Goal: Complete application form: Complete application form

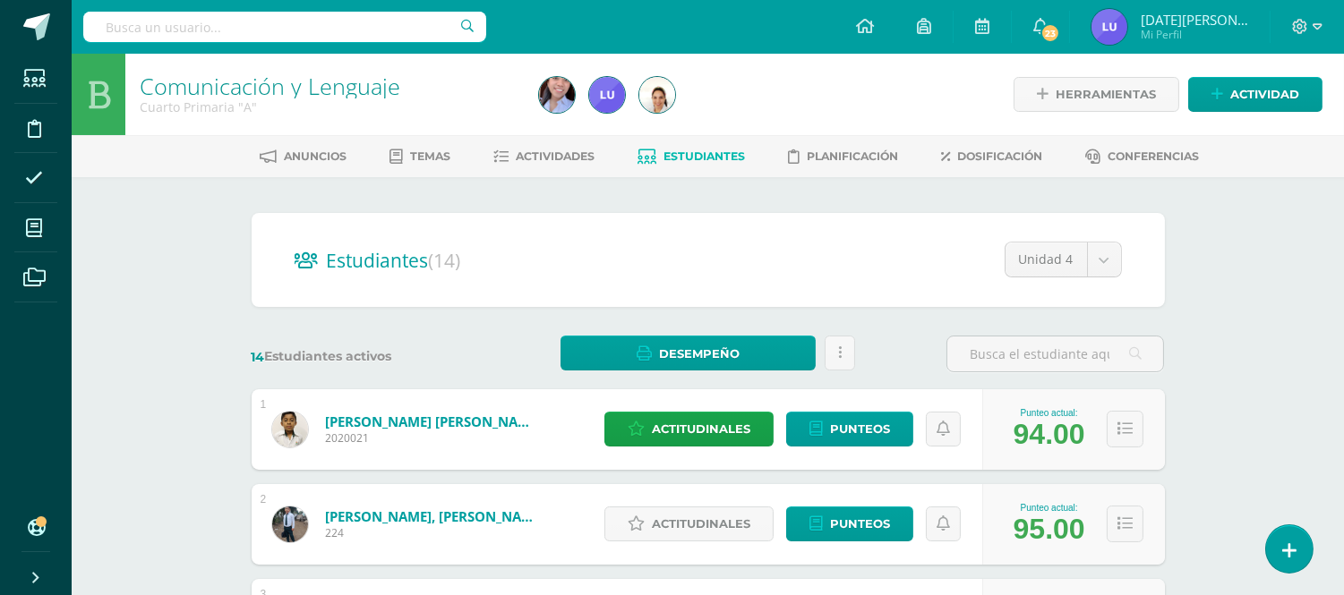
click at [1236, 144] on ul "Anuncios Temas Actividades Estudiantes Planificación Dosificación Conferencias" at bounding box center [729, 156] width 1272 height 30
drag, startPoint x: 1236, startPoint y: 144, endPoint x: 684, endPoint y: 260, distance: 563.5
click at [684, 260] on h2 "Estudiantes (14)" at bounding box center [708, 260] width 827 height 37
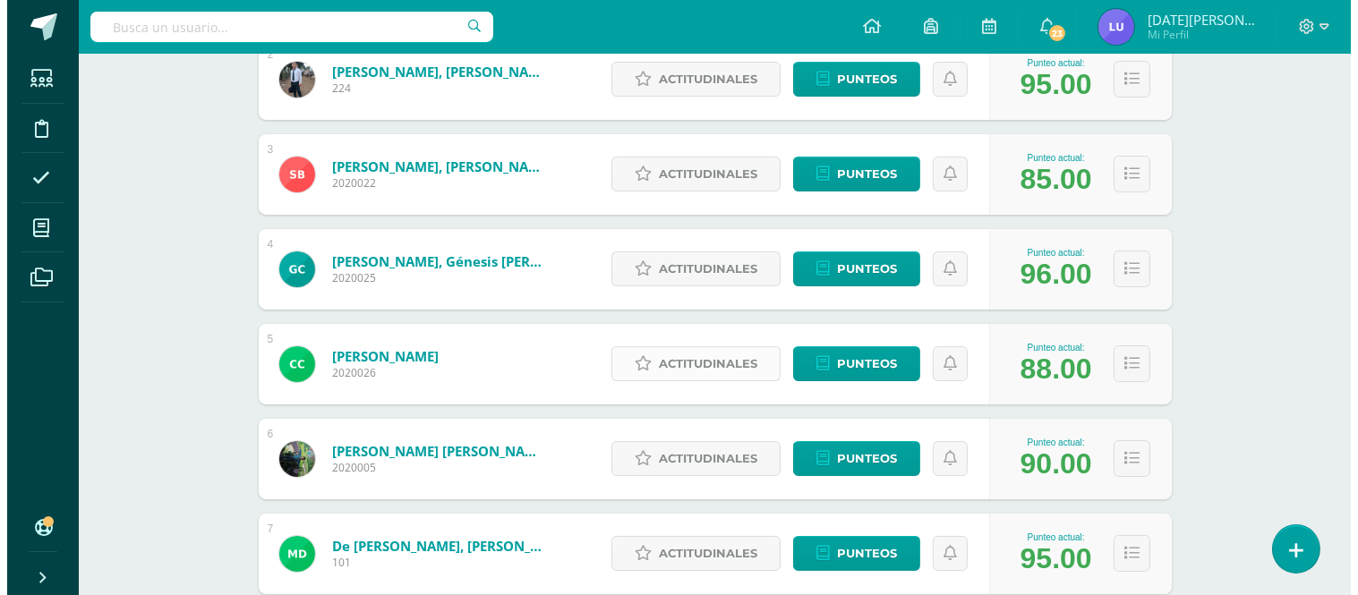
scroll to position [47, 0]
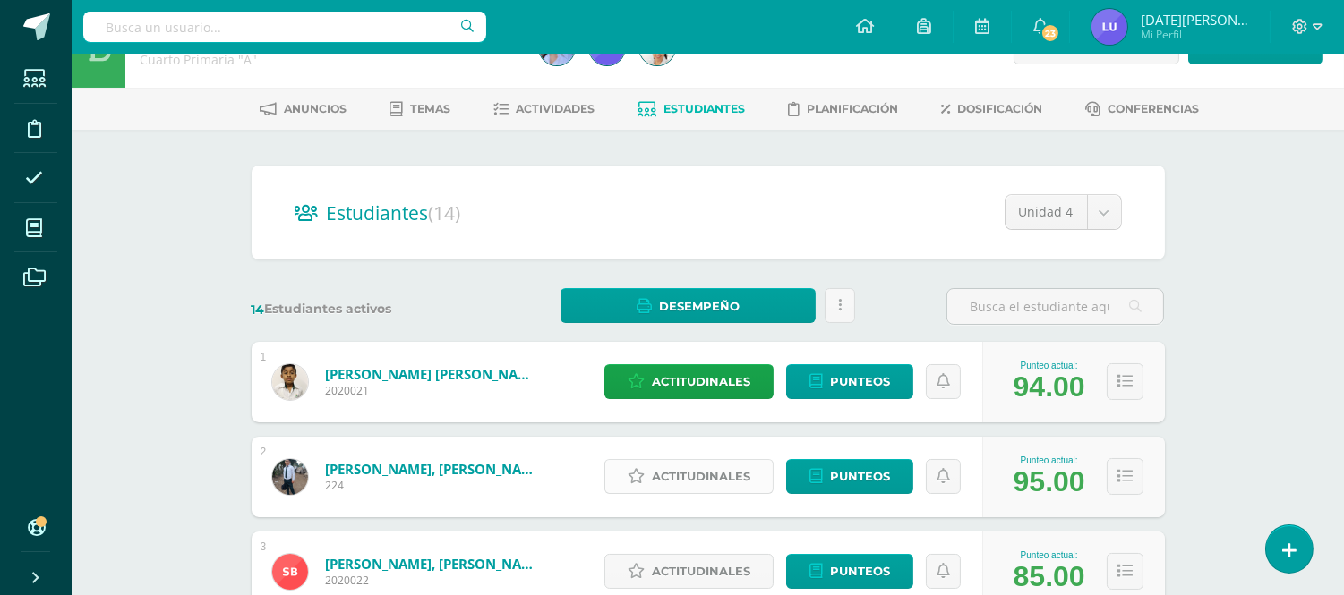
click at [754, 486] on link "Actitudinales" at bounding box center [688, 476] width 169 height 35
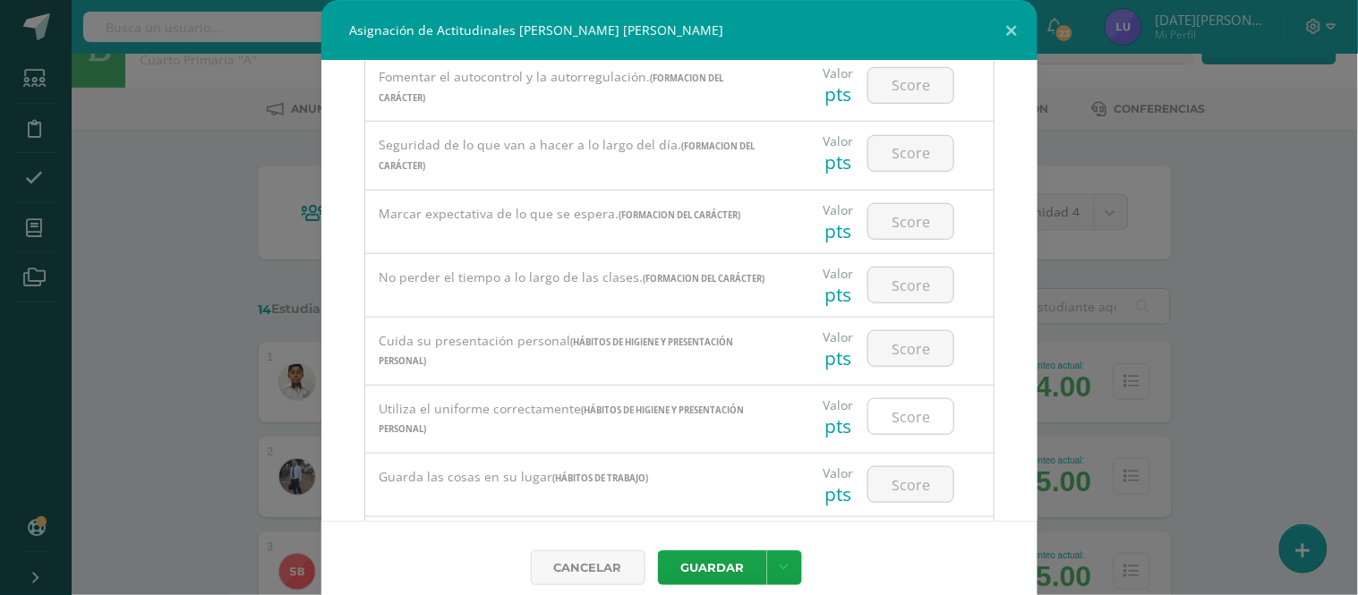
scroll to position [13, 0]
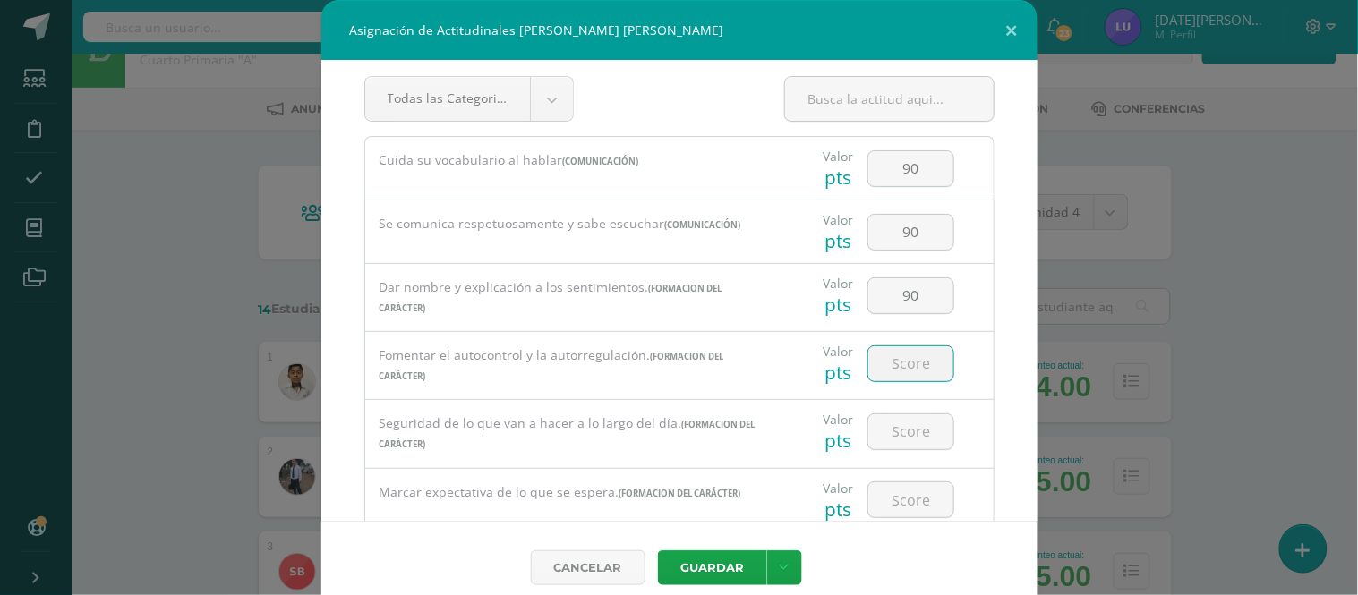
click at [893, 359] on input "number" at bounding box center [911, 364] width 85 height 35
drag, startPoint x: 910, startPoint y: 363, endPoint x: 818, endPoint y: 346, distance: 93.8
click at [818, 346] on div "Valor pts 100" at bounding box center [889, 363] width 195 height 63
type input "100"
click at [924, 433] on input "number" at bounding box center [911, 432] width 85 height 35
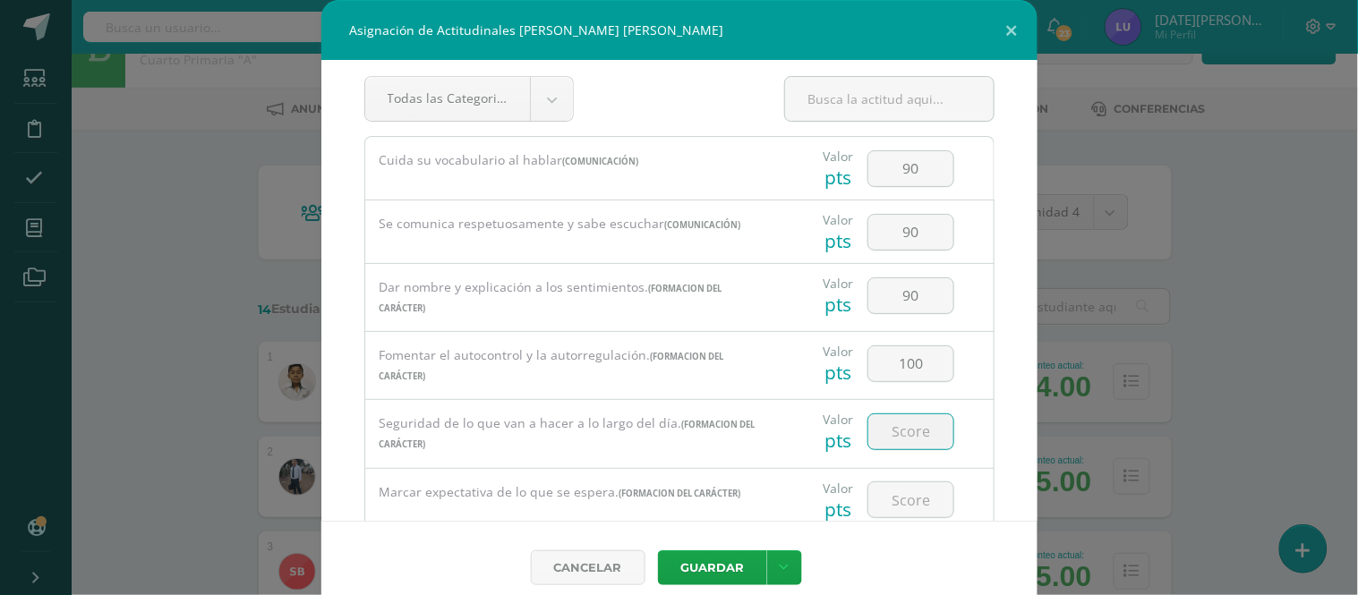
paste input "100"
type input "100"
click at [886, 505] on input "number" at bounding box center [911, 500] width 85 height 35
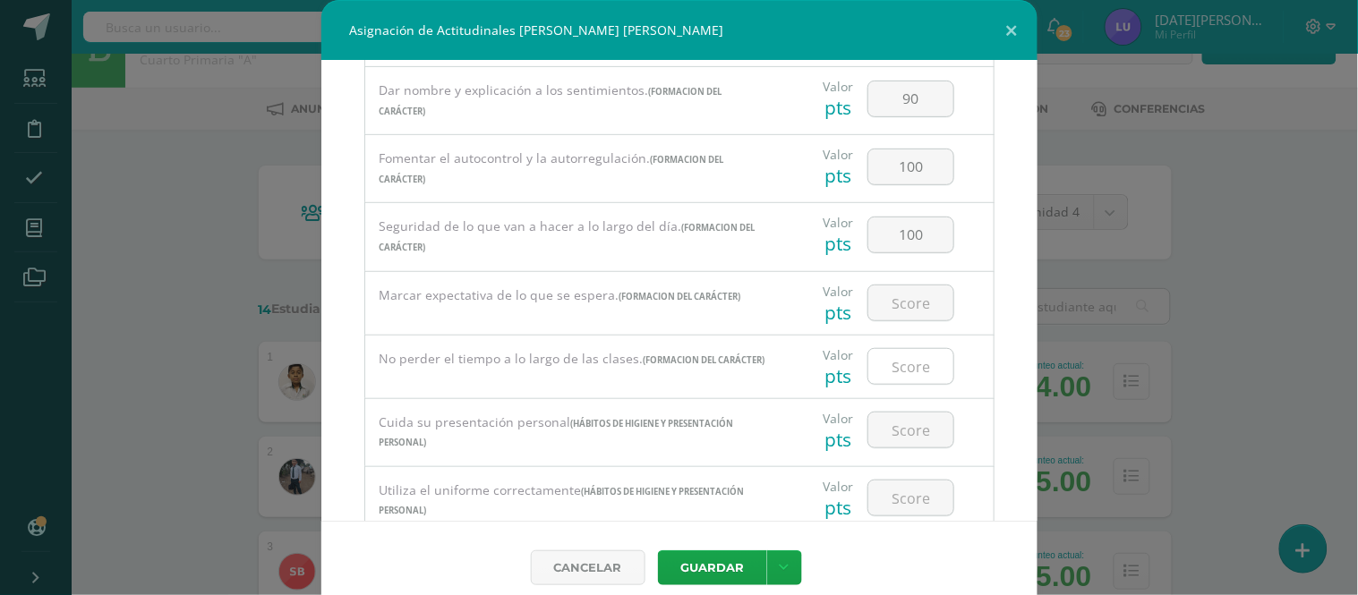
scroll to position [212, 0]
click at [903, 362] on input "number" at bounding box center [911, 364] width 85 height 35
paste input "100"
type input "100"
click at [895, 434] on input "number" at bounding box center [911, 428] width 85 height 35
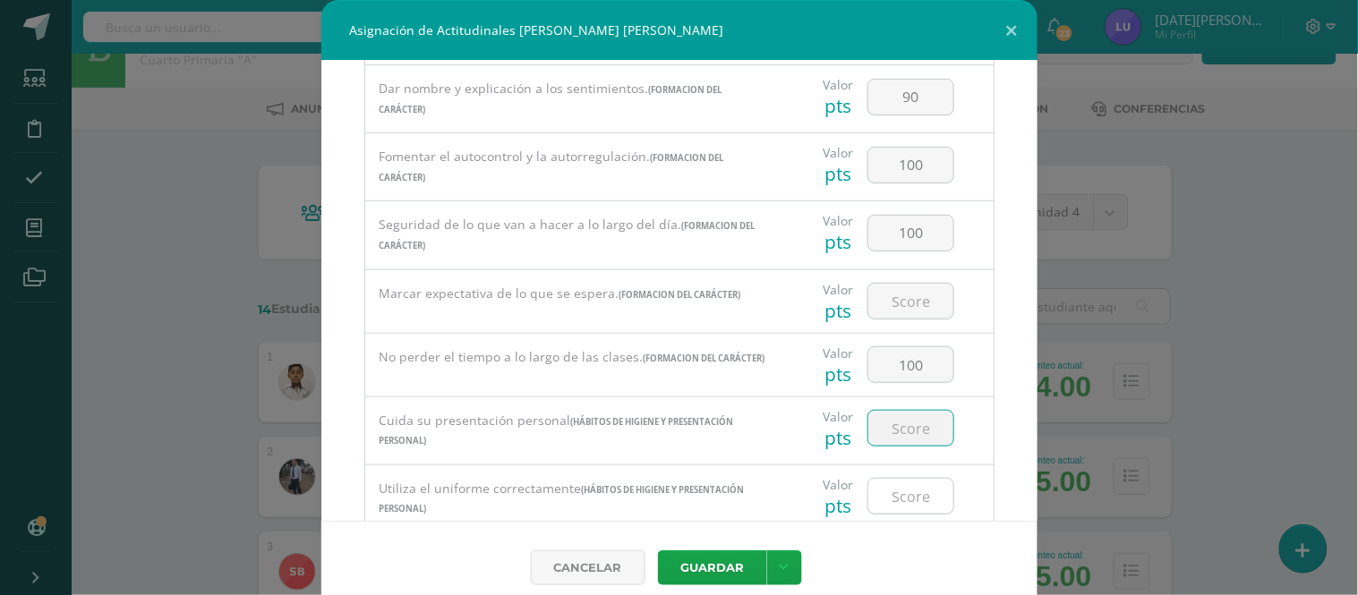
paste input "100"
type input "100"
click at [898, 508] on input "number" at bounding box center [911, 496] width 85 height 35
paste input "100"
type input "100"
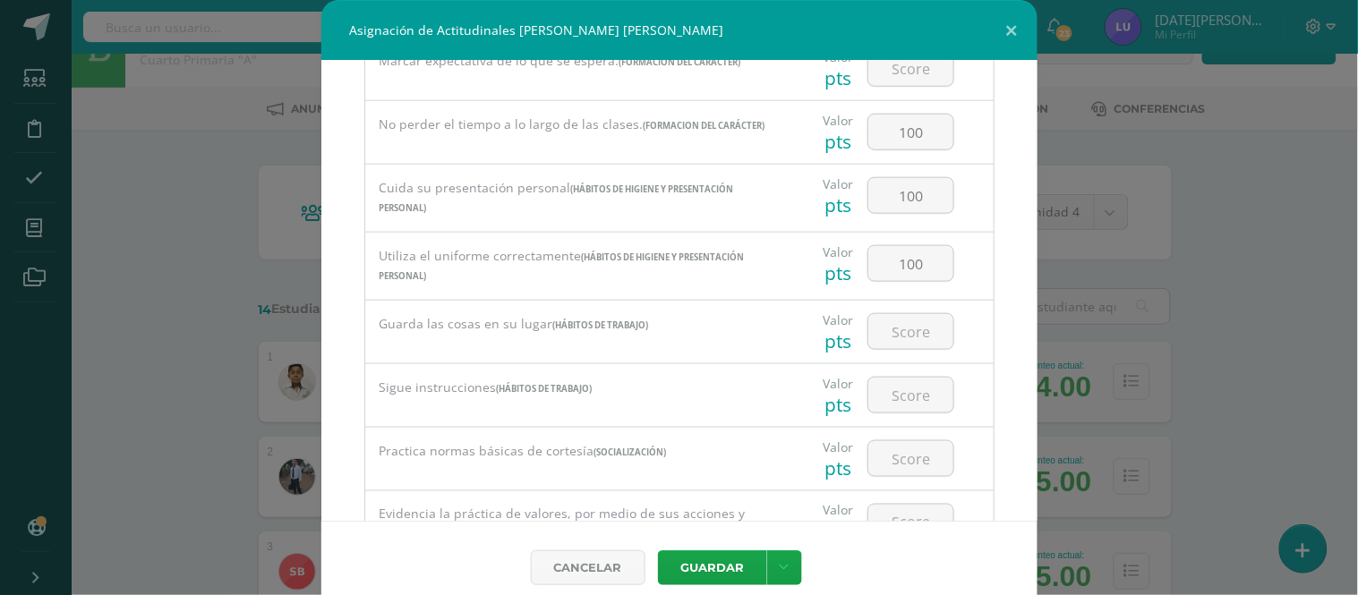
scroll to position [511, 0]
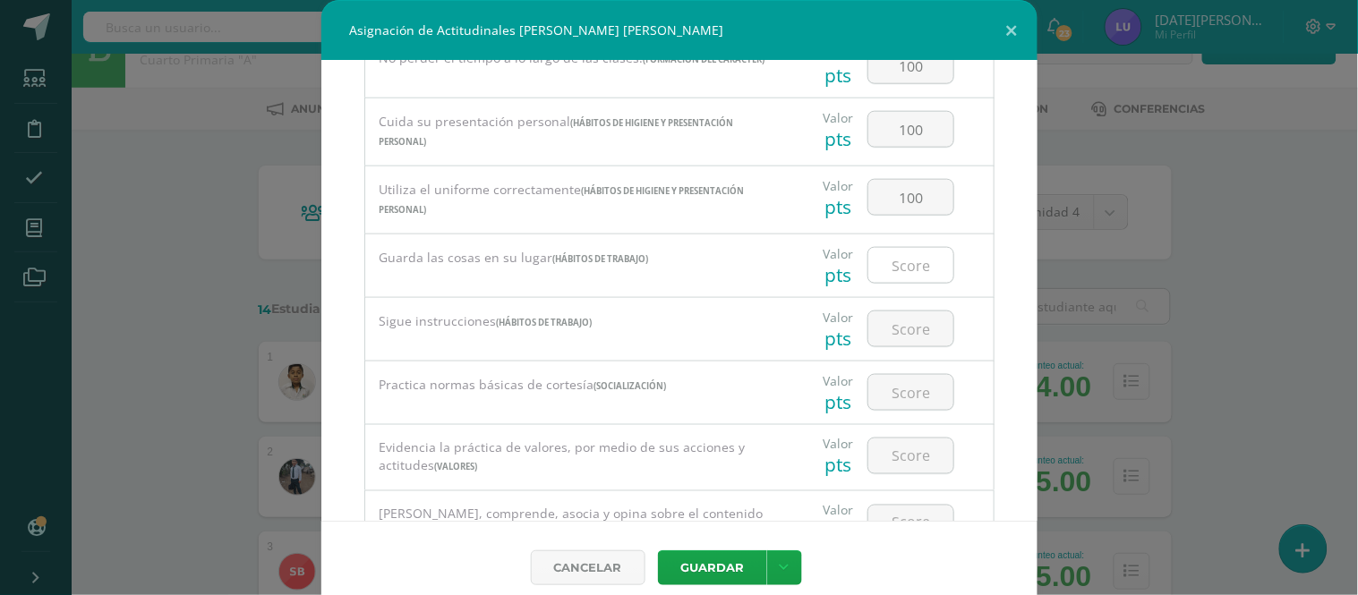
click at [892, 283] on input "number" at bounding box center [911, 265] width 85 height 35
paste input "100"
type input "100"
click at [895, 334] on input "number" at bounding box center [911, 329] width 85 height 35
paste input "100"
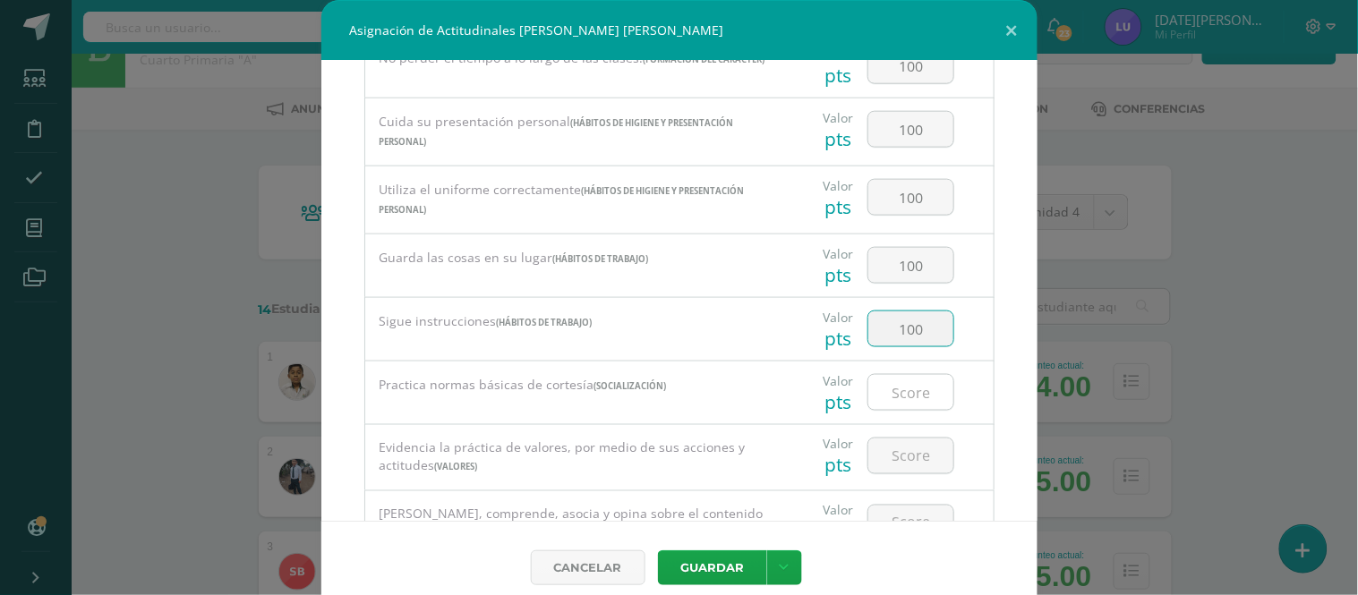
type input "100"
click at [895, 390] on input "number" at bounding box center [911, 392] width 85 height 35
paste input "100"
type input "100"
click at [891, 459] on input "number" at bounding box center [911, 456] width 85 height 35
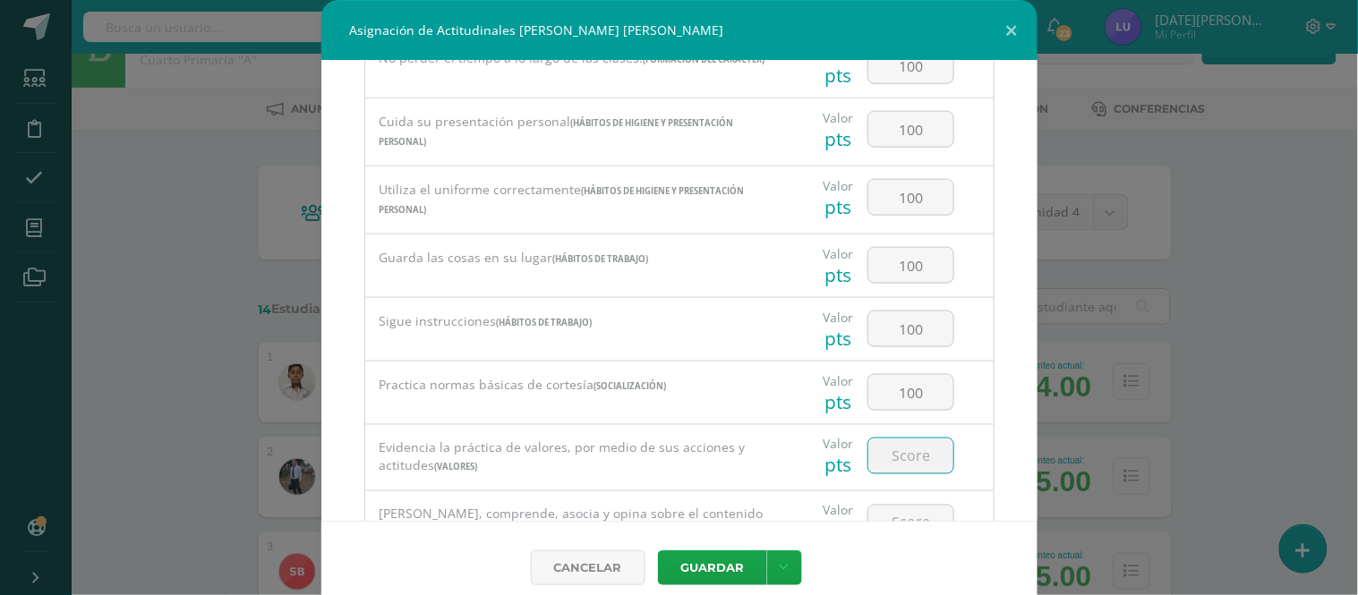
paste input "100"
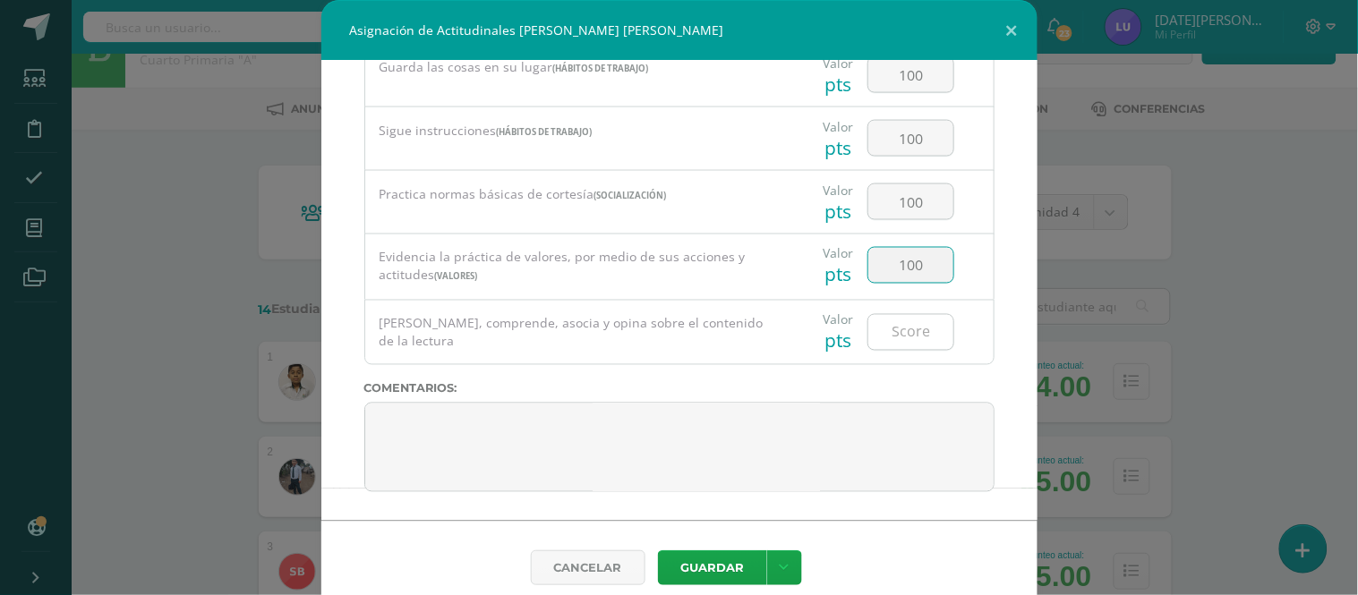
type input "100"
click at [895, 337] on input "number" at bounding box center [911, 332] width 85 height 35
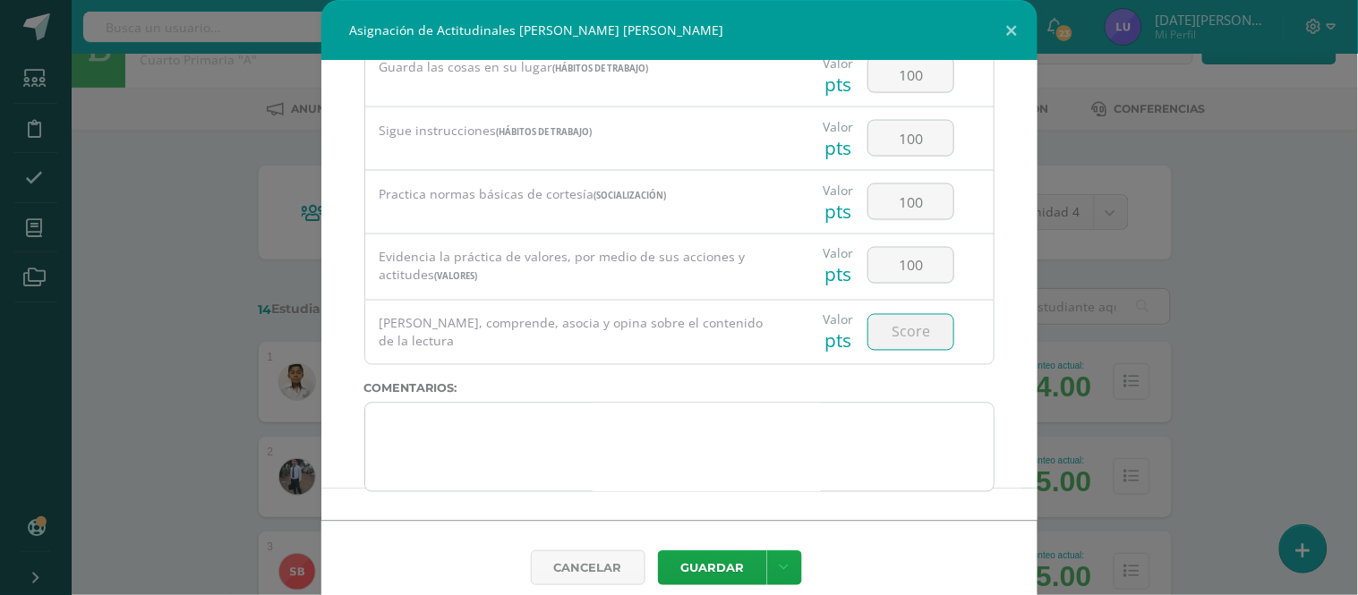
paste input "100"
type input "100"
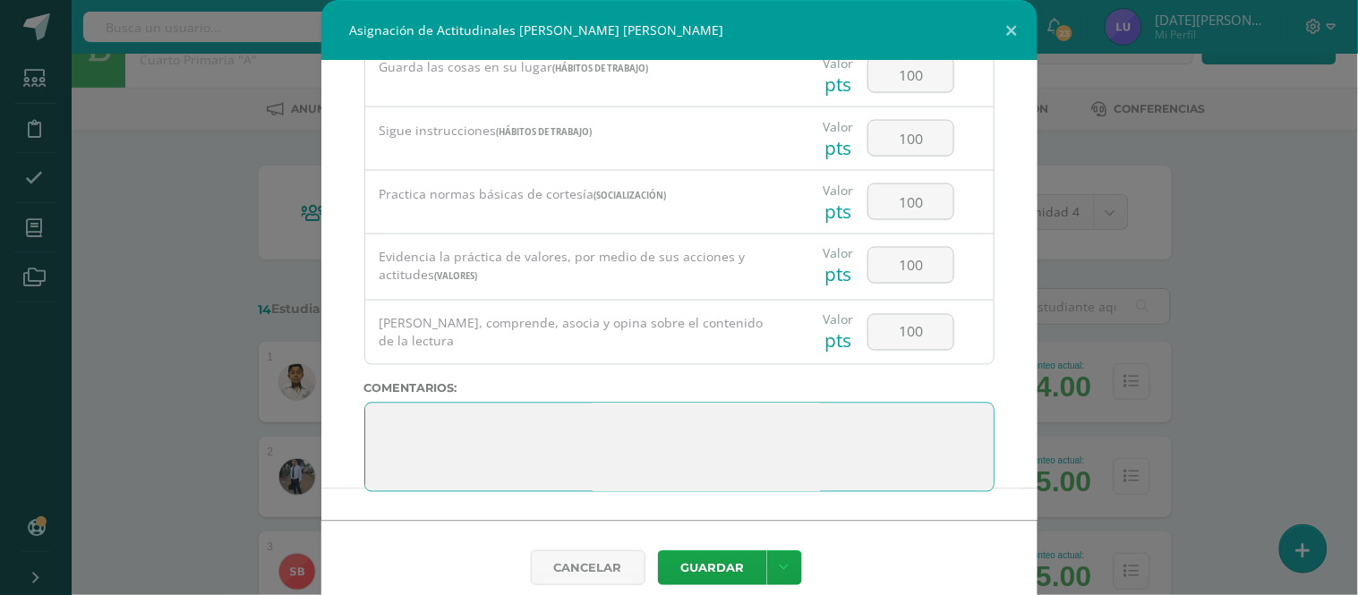
drag, startPoint x: 792, startPoint y: 477, endPoint x: 343, endPoint y: 400, distance: 456.0
click at [343, 400] on div "Todas las Categorias Todas las Categorias Hábitos de trabajo Comunicación Hábit…" at bounding box center [679, 291] width 716 height 460
click at [585, 432] on textarea at bounding box center [679, 448] width 630 height 90
click at [574, 424] on textarea at bounding box center [679, 448] width 630 height 90
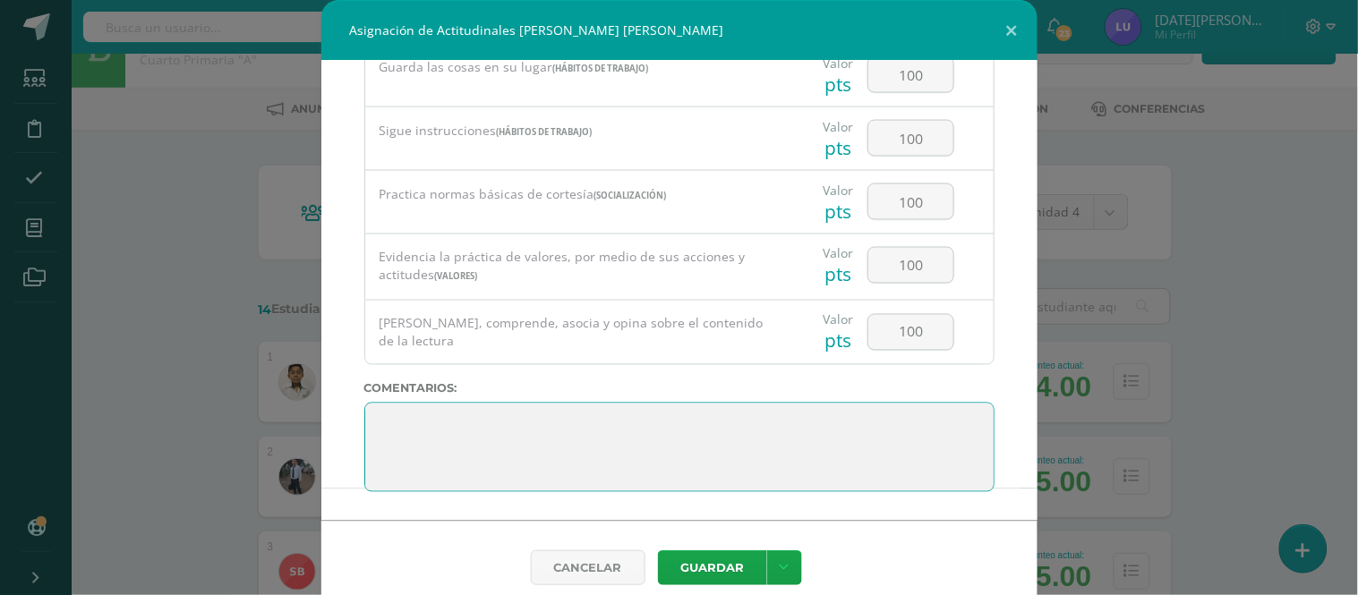
click at [574, 424] on textarea at bounding box center [679, 448] width 630 height 90
paste textarea "3. Su disciplina y compromiso es el reflejo del trabajo y constancia en las act…"
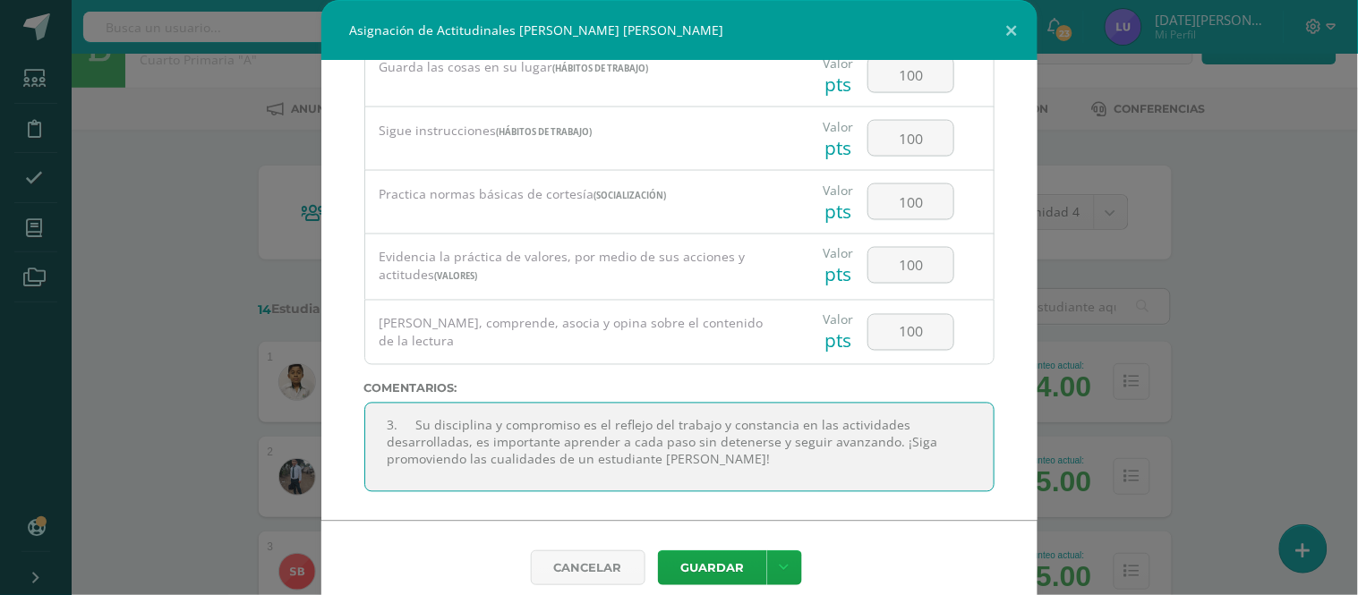
click at [573, 464] on textarea at bounding box center [679, 448] width 630 height 90
click at [521, 414] on textarea at bounding box center [679, 448] width 630 height 90
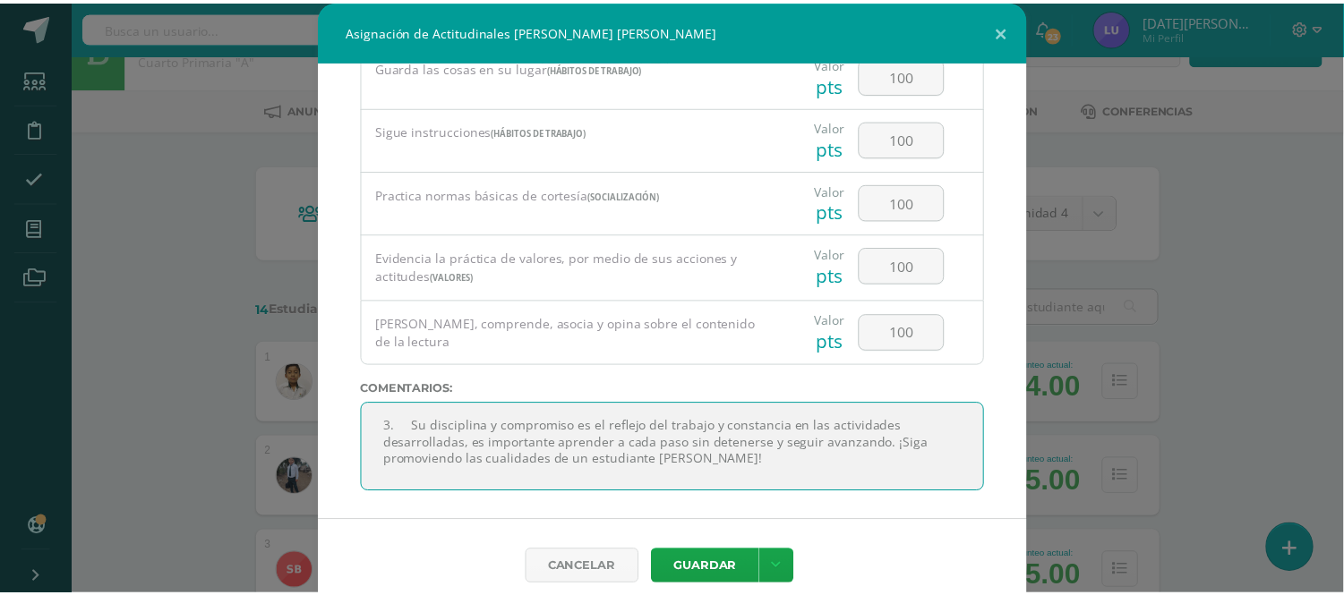
scroll to position [0, 0]
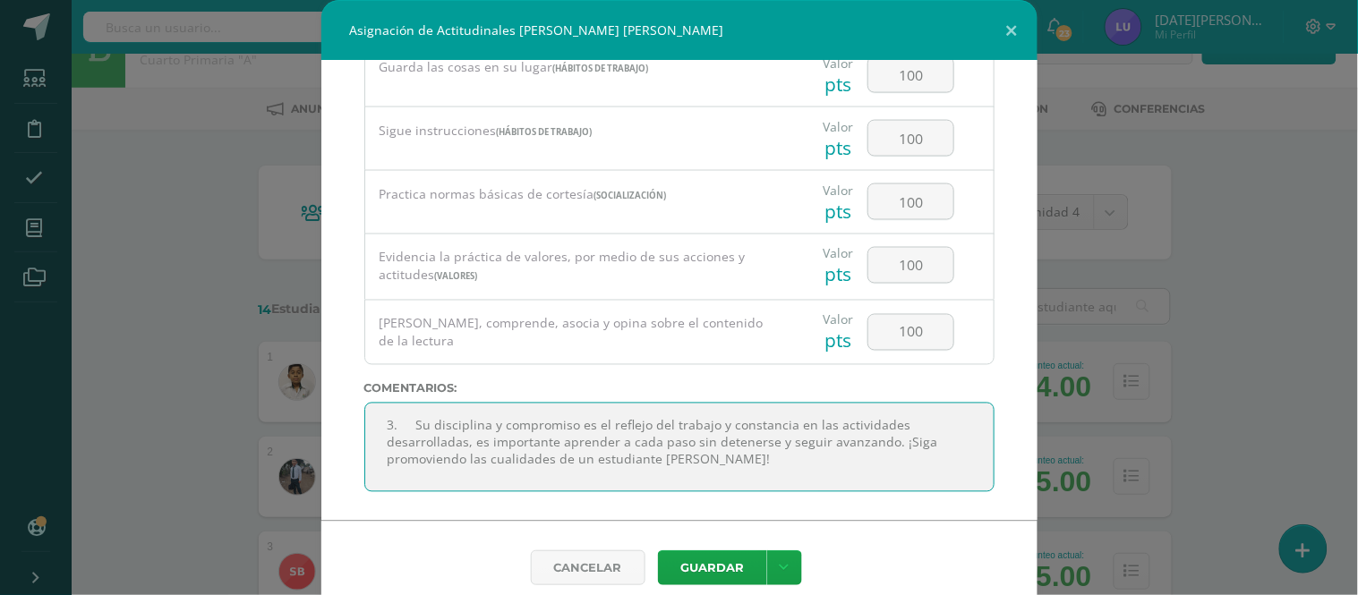
drag, startPoint x: 503, startPoint y: 486, endPoint x: 343, endPoint y: 424, distance: 171.8
click at [307, 415] on div "Asignación de Actitudinales [PERSON_NAME] [PERSON_NAME] Todas las Categorias To…" at bounding box center [679, 307] width 1344 height 614
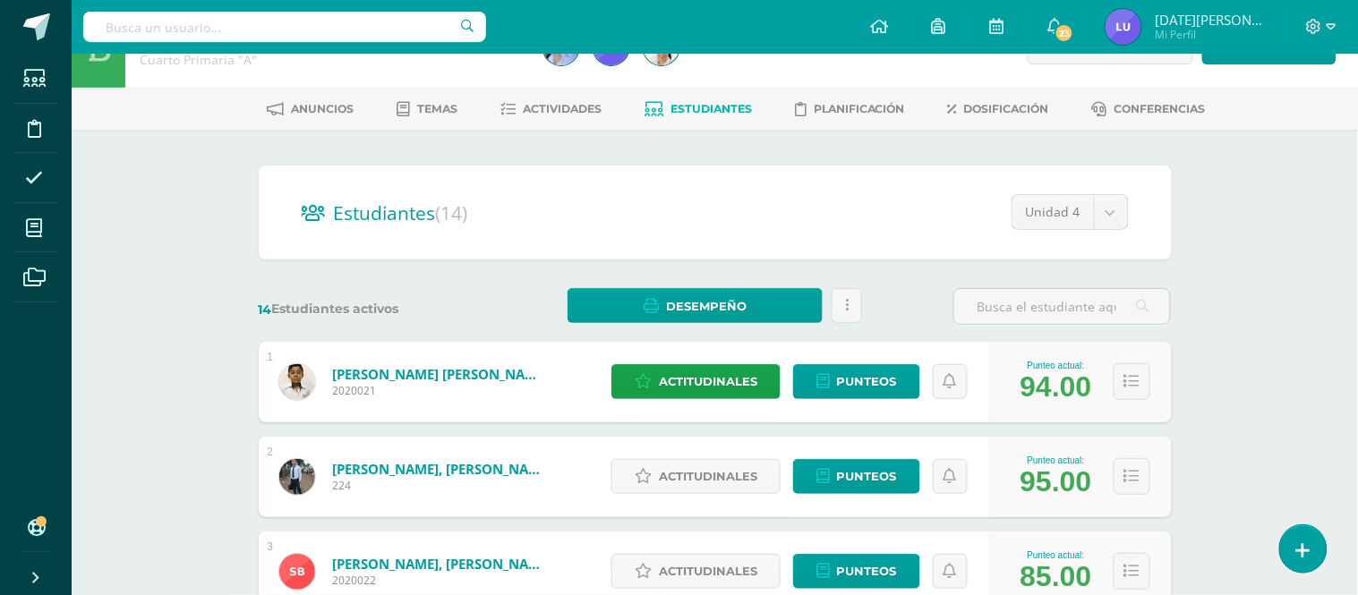
type textarea "3. Su disciplina y compromiso es el reflejo del trabajo y constancia en las act…"
click at [370, 461] on div "Todas las Categorias Todas las Categorias Hábitos de trabajo Comunicación Hábit…" at bounding box center [679, 293] width 645 height 415
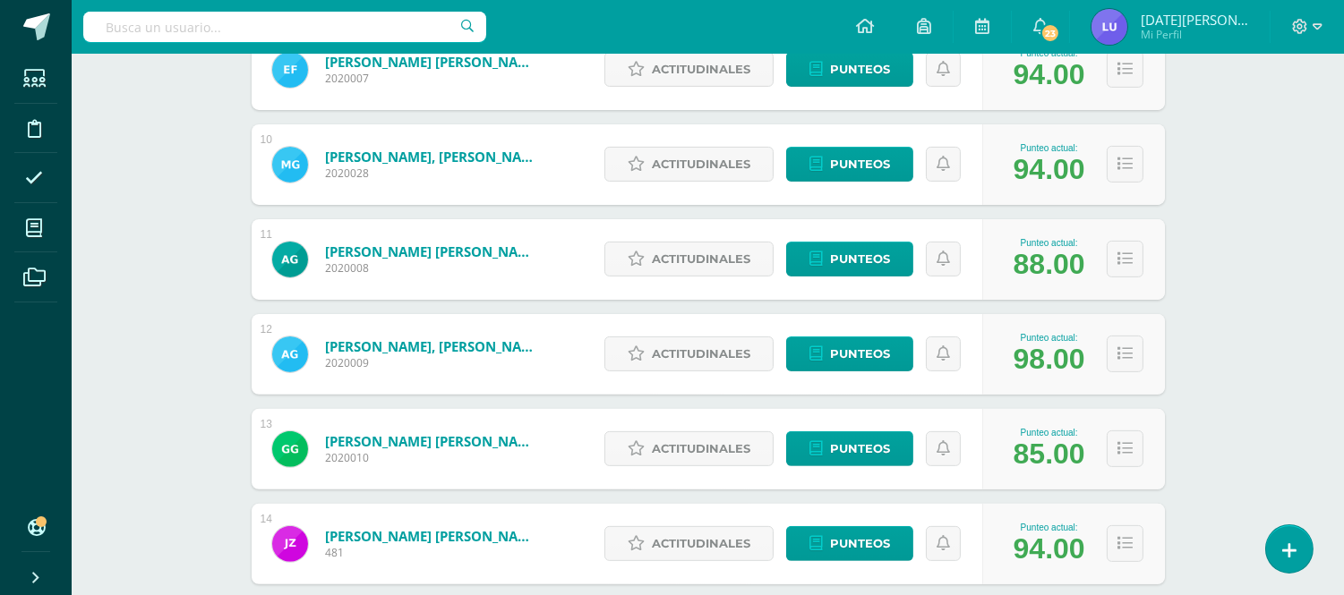
scroll to position [1225, 0]
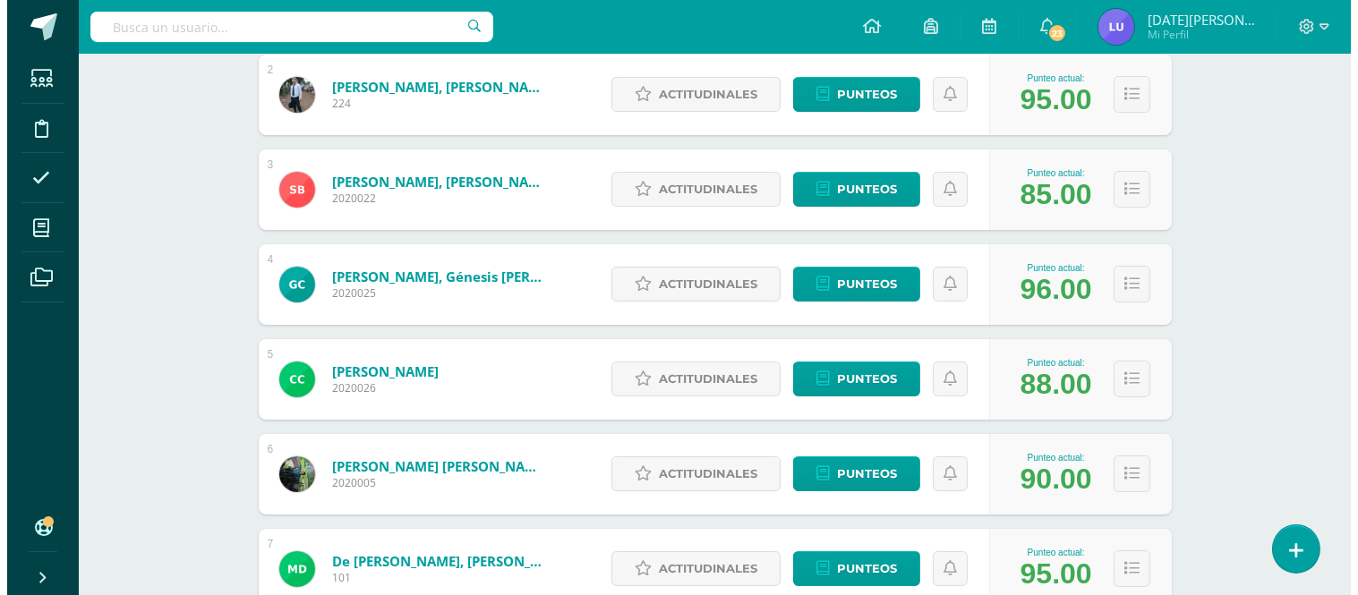
scroll to position [0, 0]
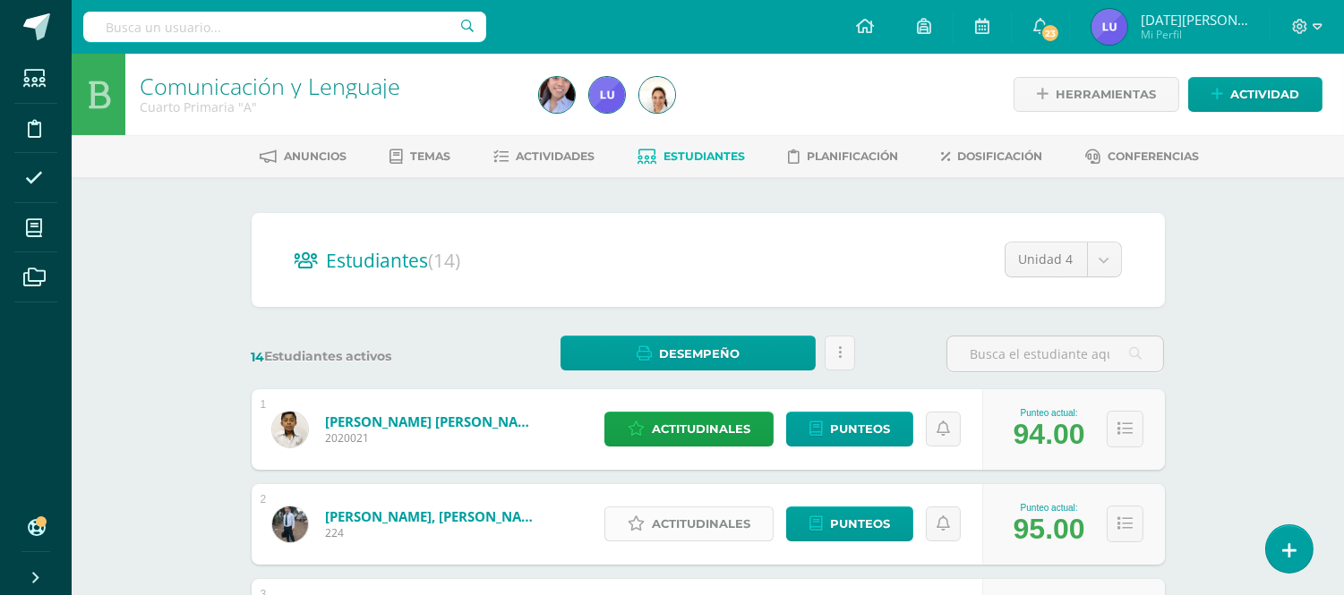
click at [746, 523] on span "Actitudinales" at bounding box center [701, 524] width 98 height 33
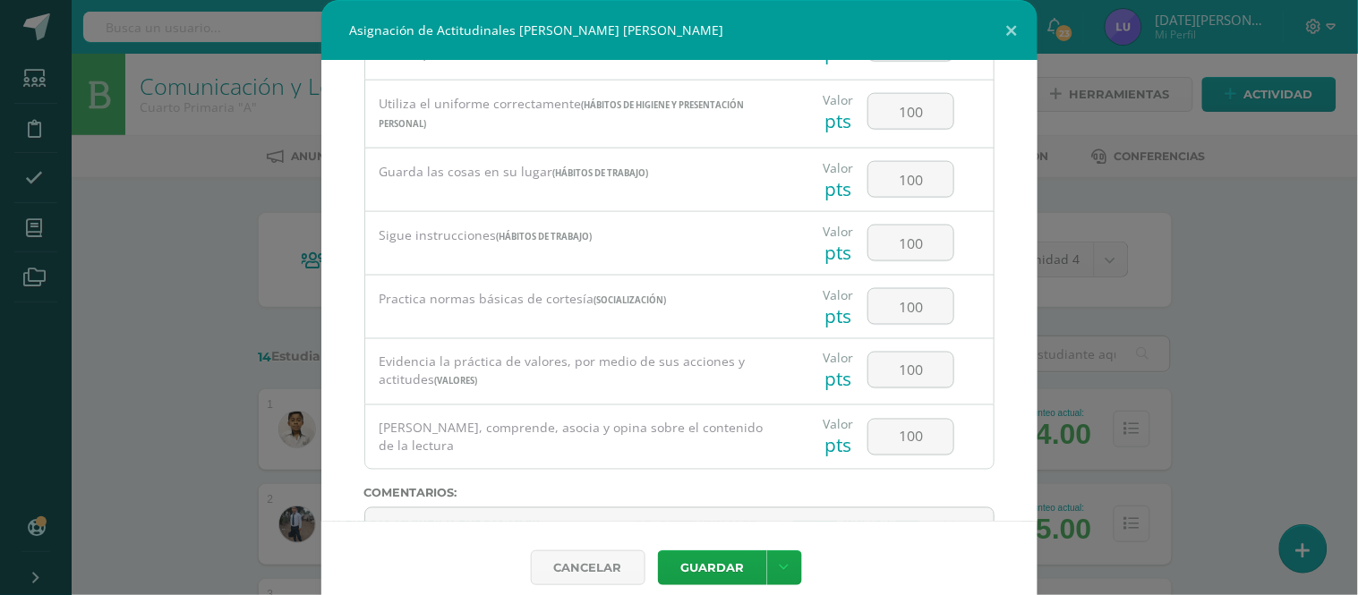
scroll to position [710, 0]
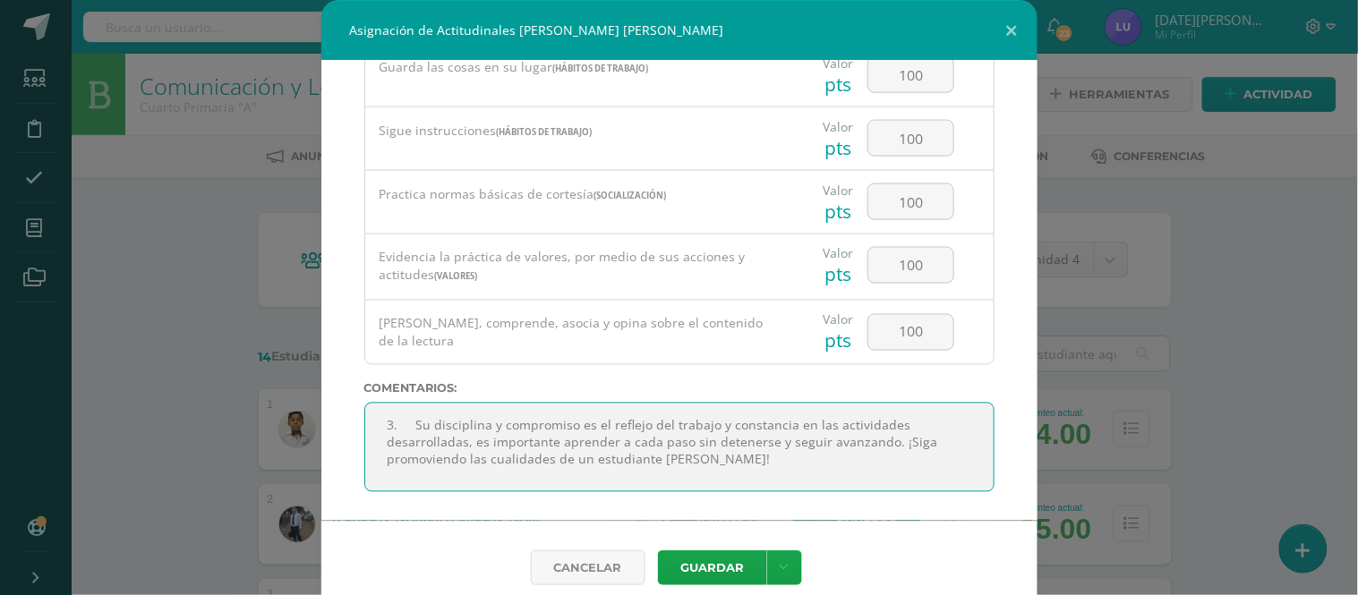
click at [408, 432] on textarea at bounding box center [679, 448] width 630 height 90
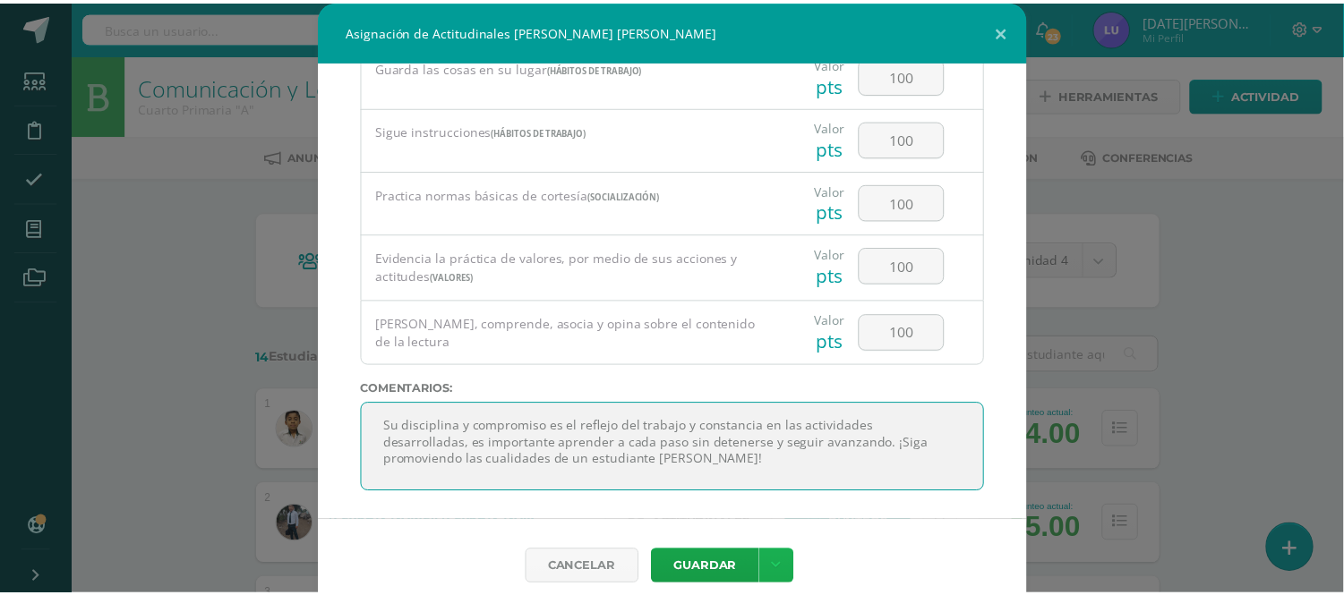
scroll to position [108, 0]
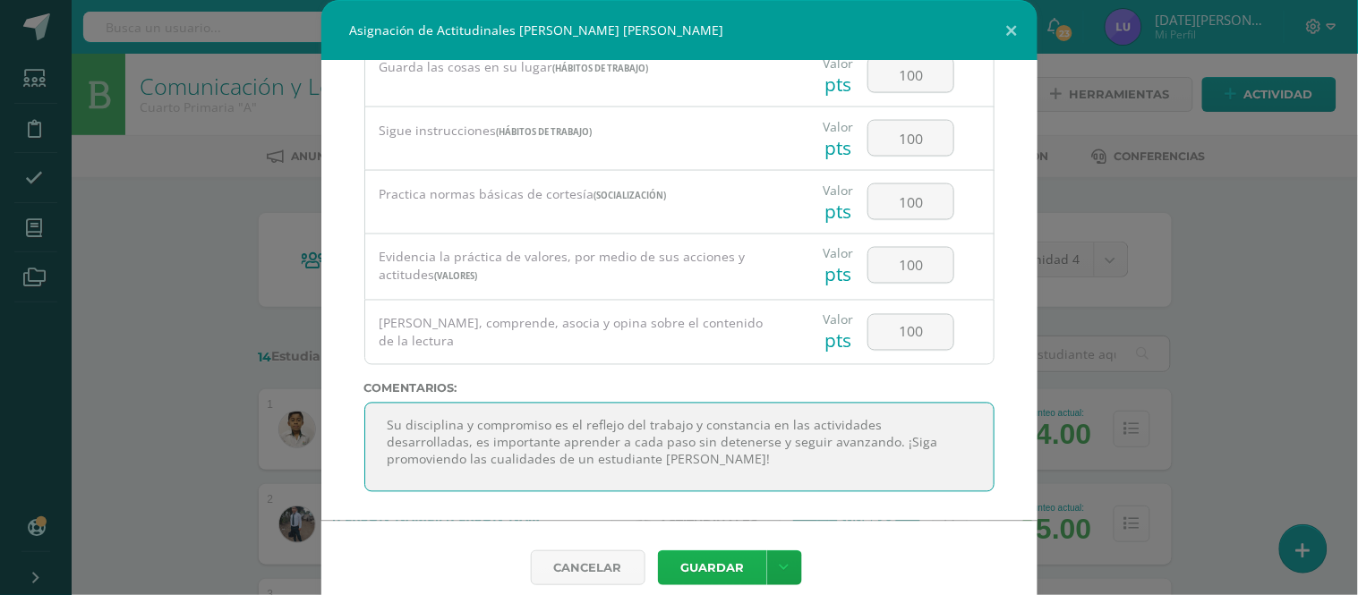
type textarea "Su disciplina y compromiso es el reflejo del trabajo y constancia en las activi…"
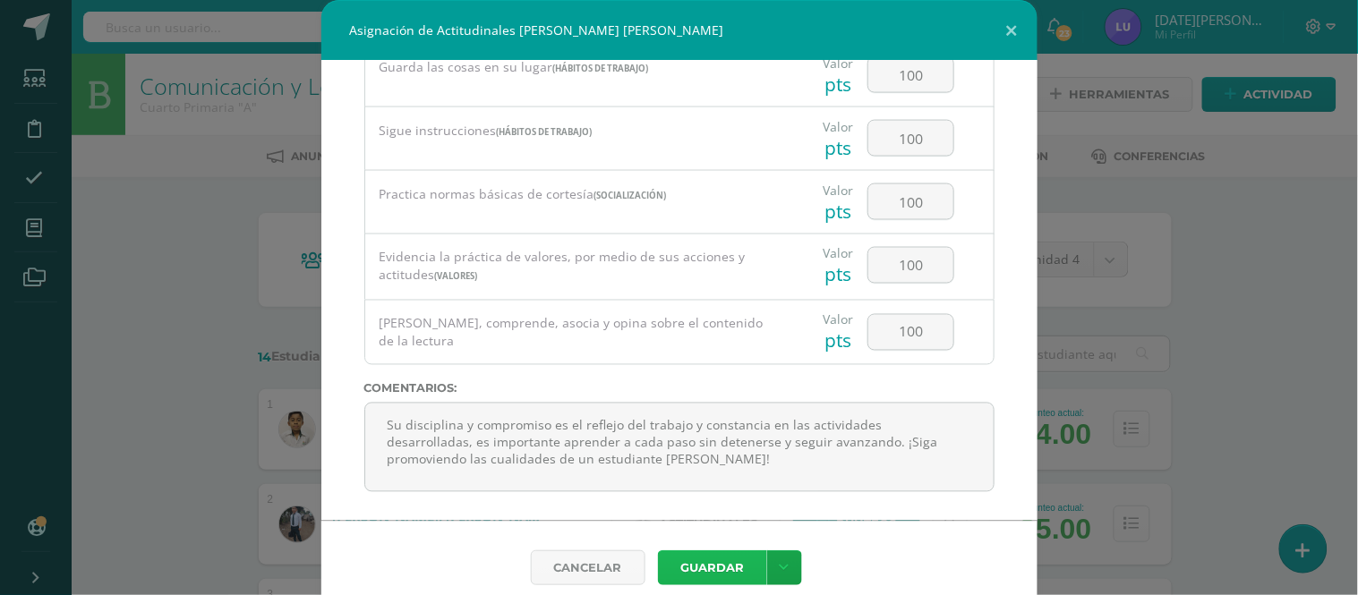
click at [694, 570] on button "Guardar" at bounding box center [712, 568] width 109 height 35
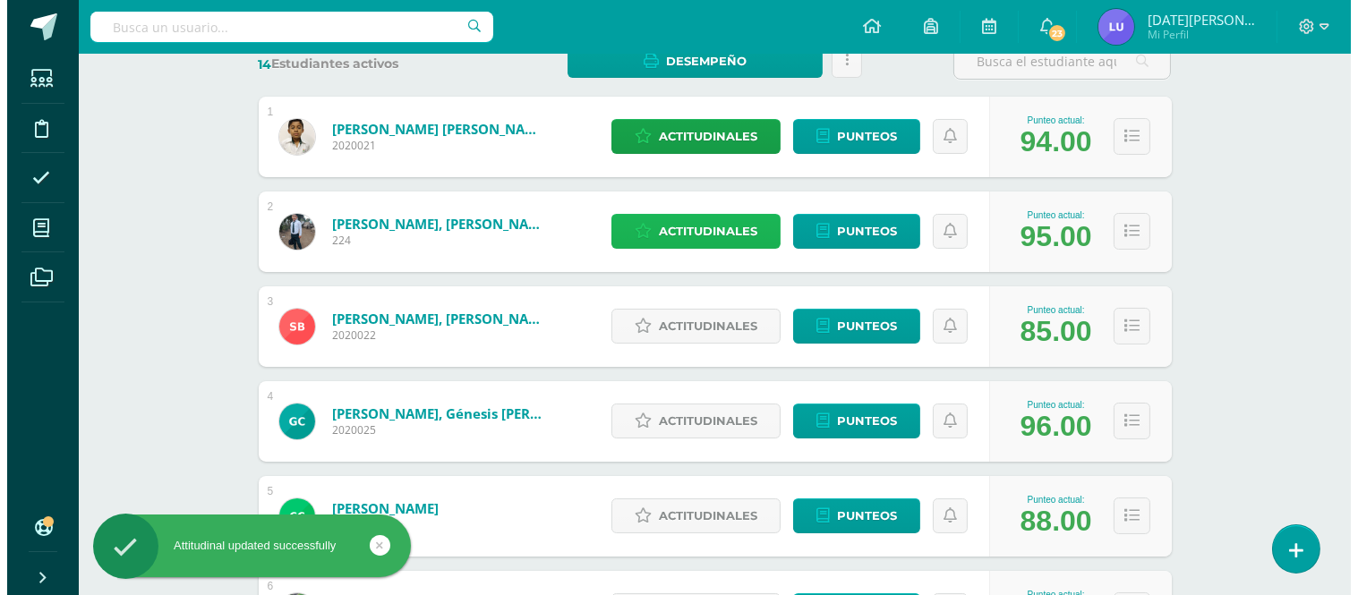
scroll to position [298, 0]
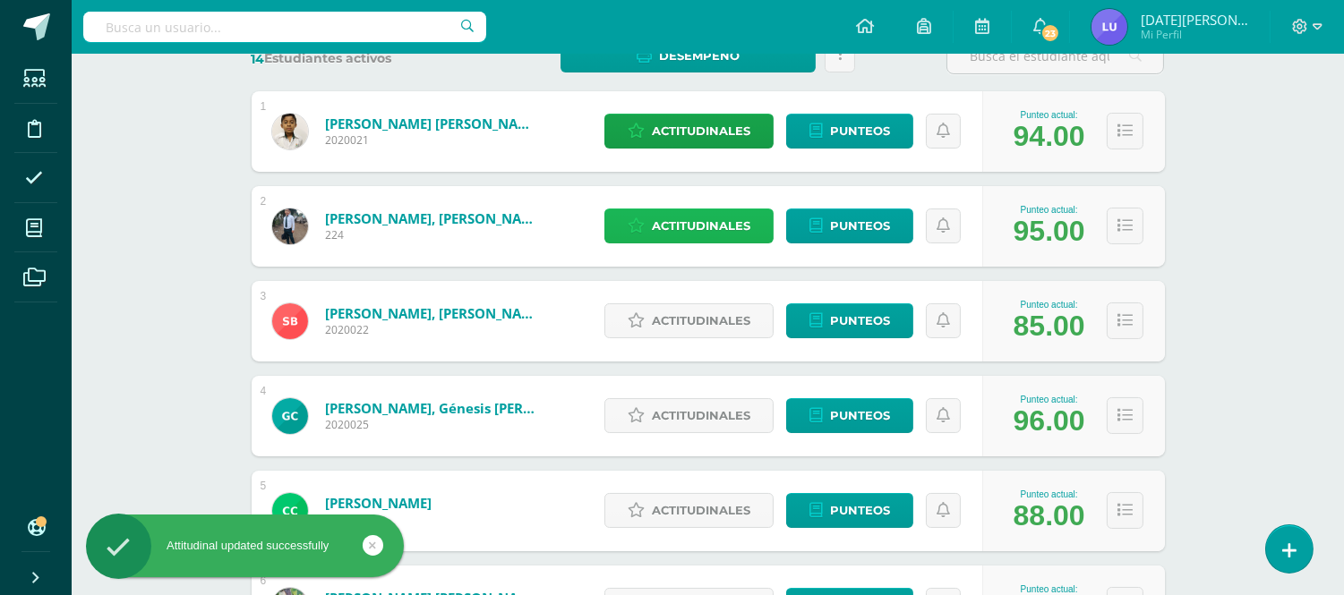
click at [702, 210] on span "Actitudinales" at bounding box center [701, 226] width 98 height 33
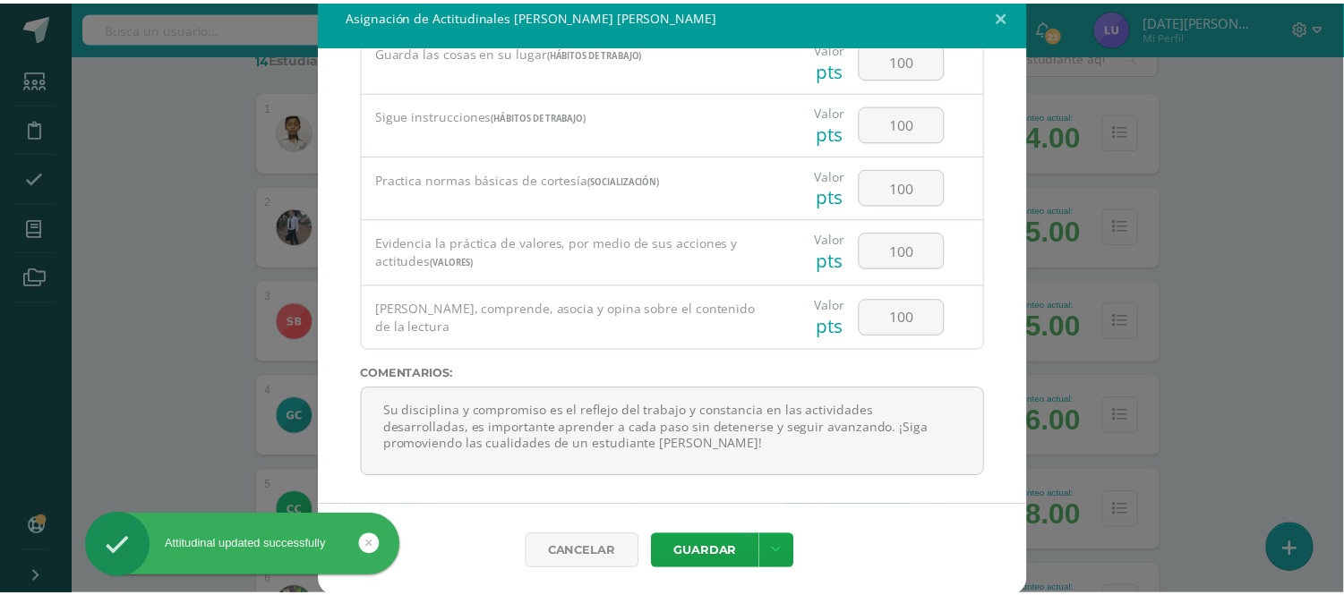
scroll to position [18, 0]
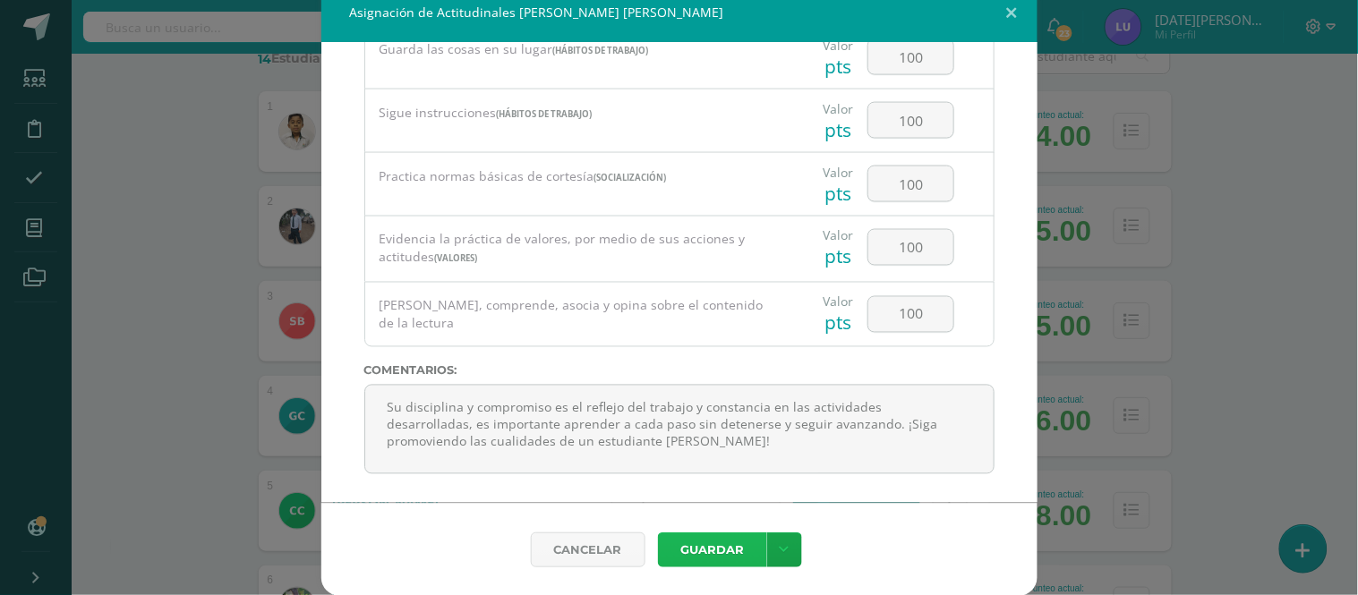
click at [705, 562] on button "Guardar" at bounding box center [712, 550] width 109 height 35
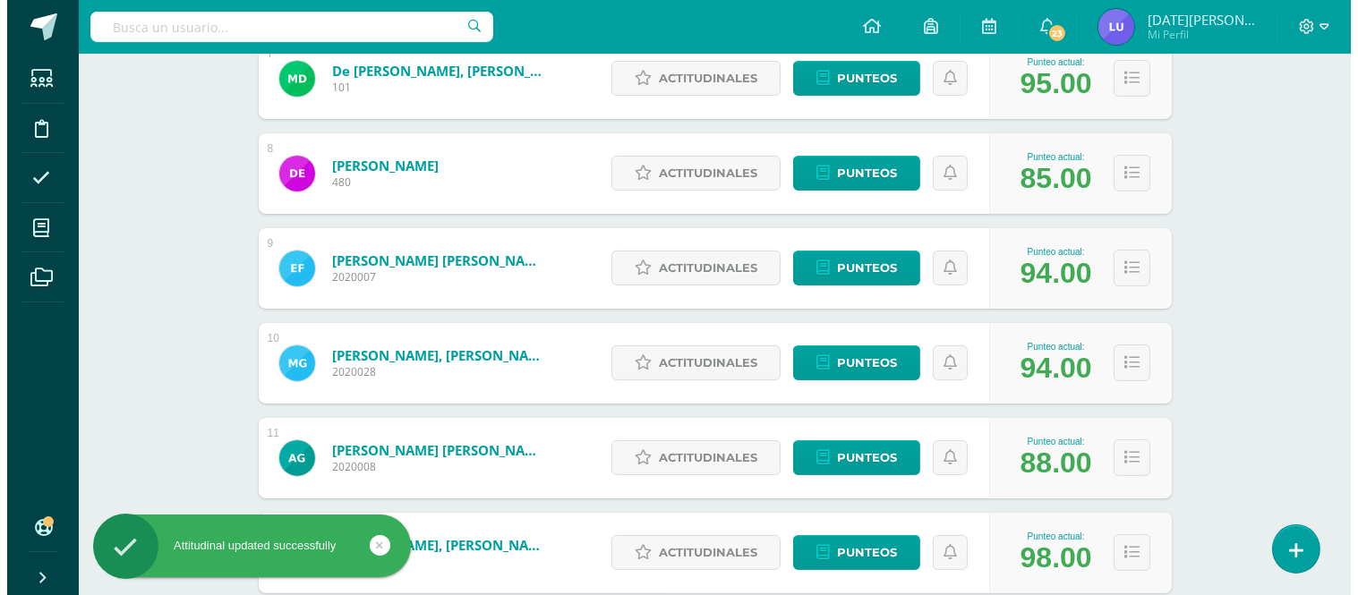
scroll to position [1225, 0]
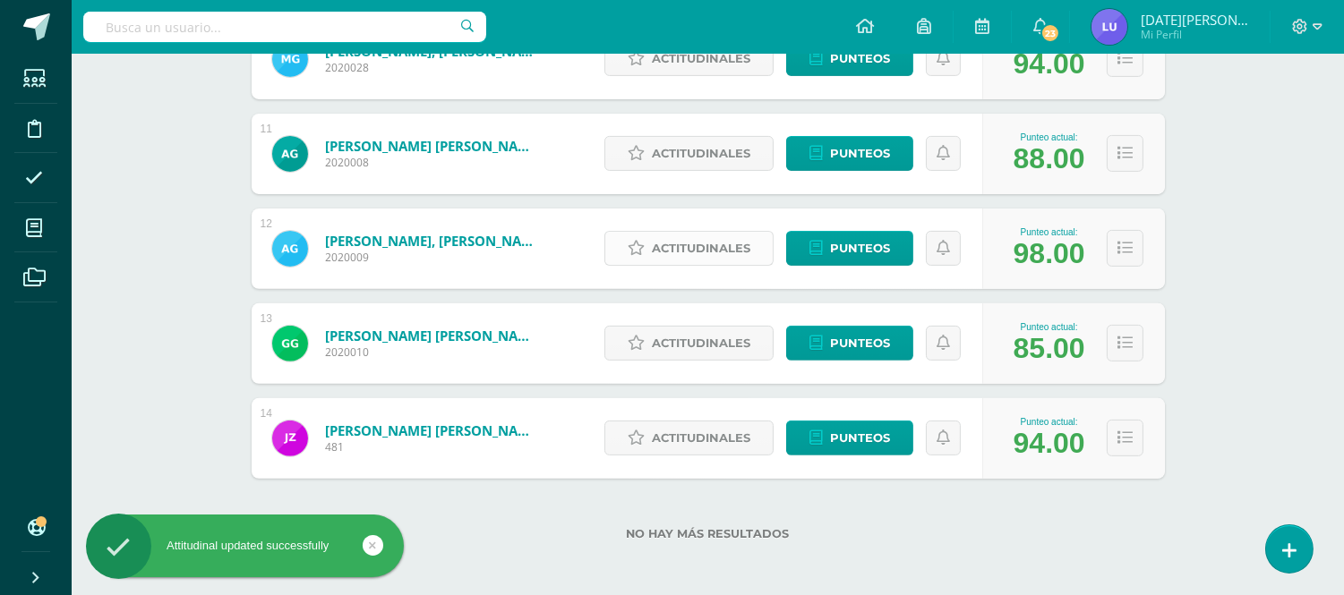
click at [685, 243] on span "Actitudinales" at bounding box center [701, 248] width 98 height 33
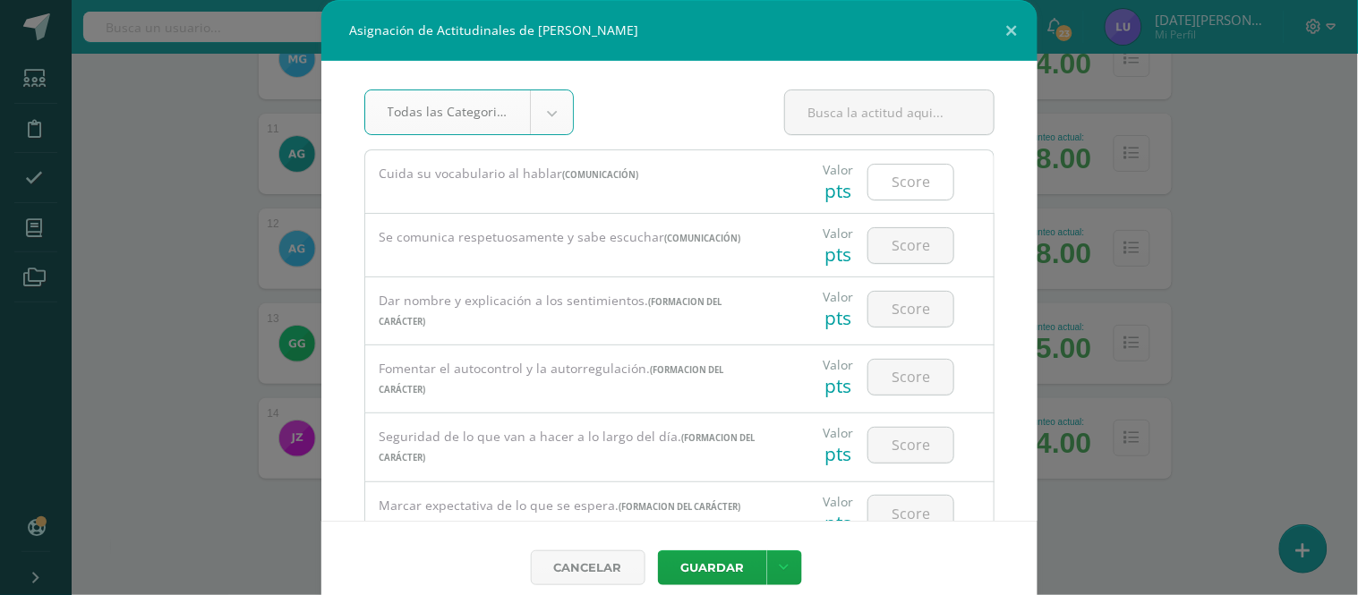
click at [907, 179] on input "number" at bounding box center [911, 182] width 85 height 35
type input "1"
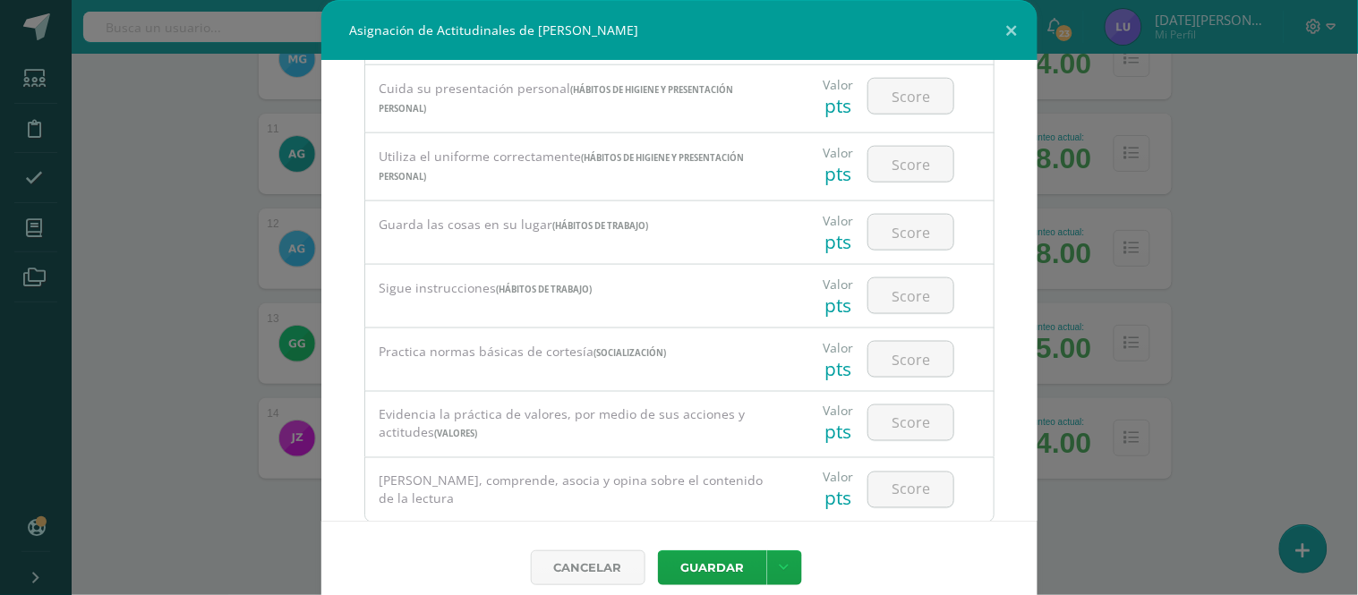
scroll to position [710, 0]
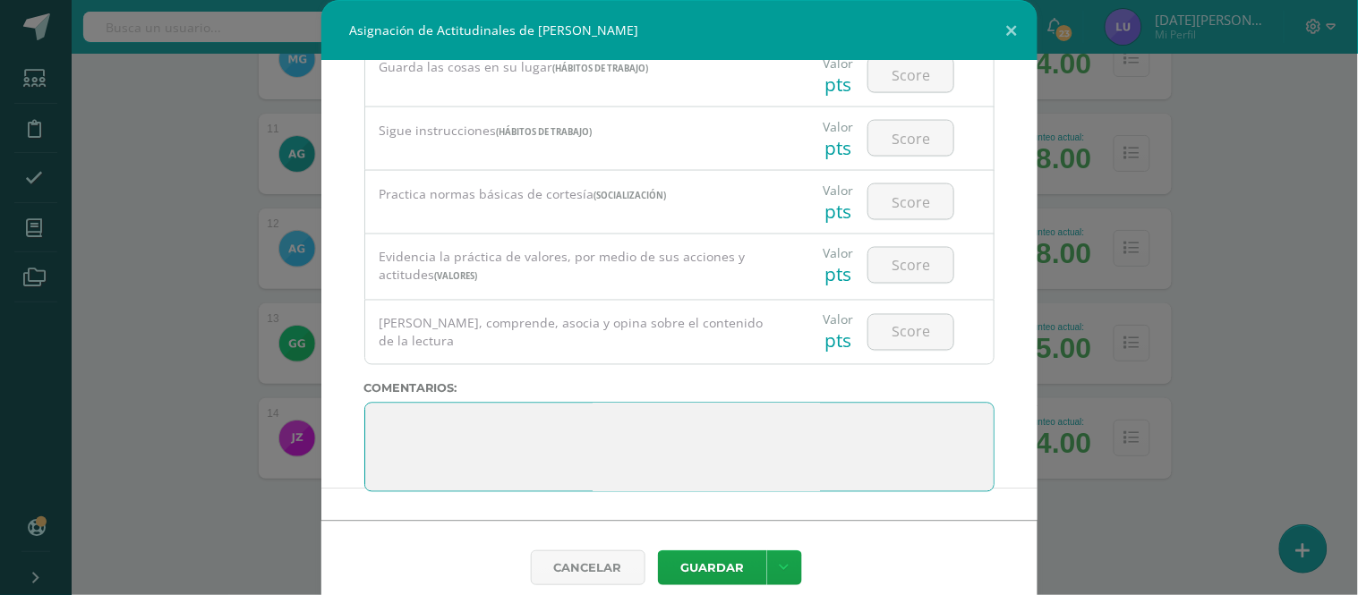
drag, startPoint x: 437, startPoint y: 415, endPoint x: 428, endPoint y: 416, distance: 9.0
click at [428, 416] on textarea at bounding box center [679, 448] width 630 height 90
paste textarea "3. Su disciplina y compromiso es el reflejo del trabajo y constancia en las act…"
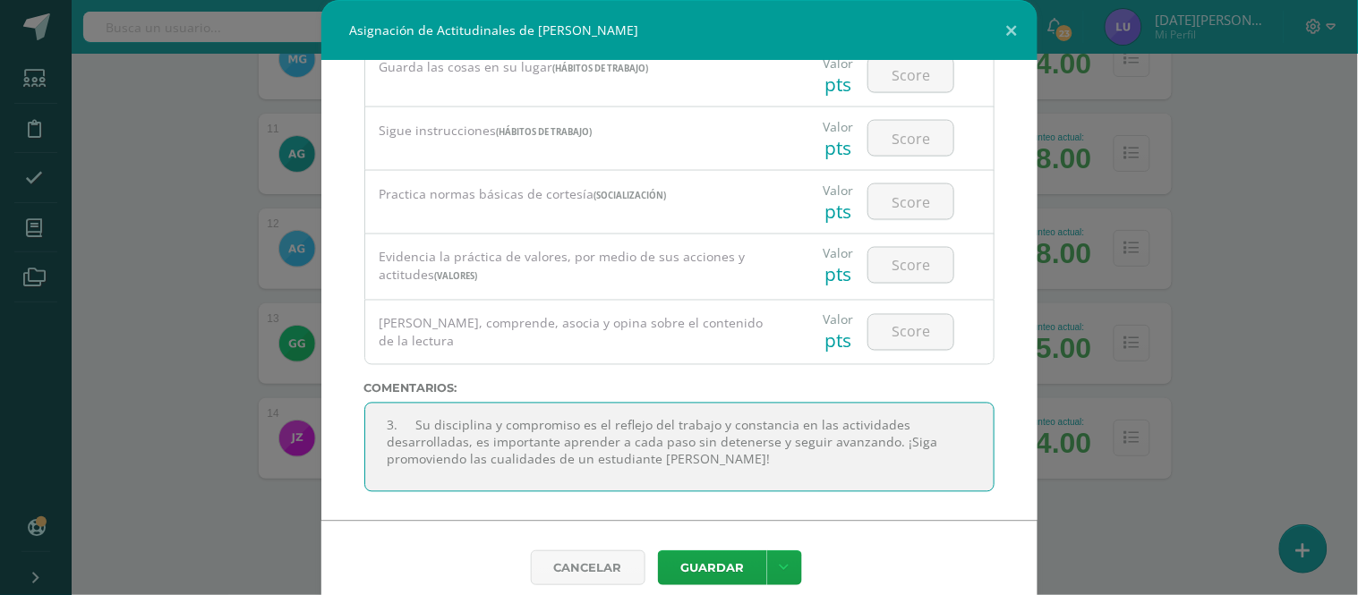
click at [410, 426] on textarea at bounding box center [679, 448] width 630 height 90
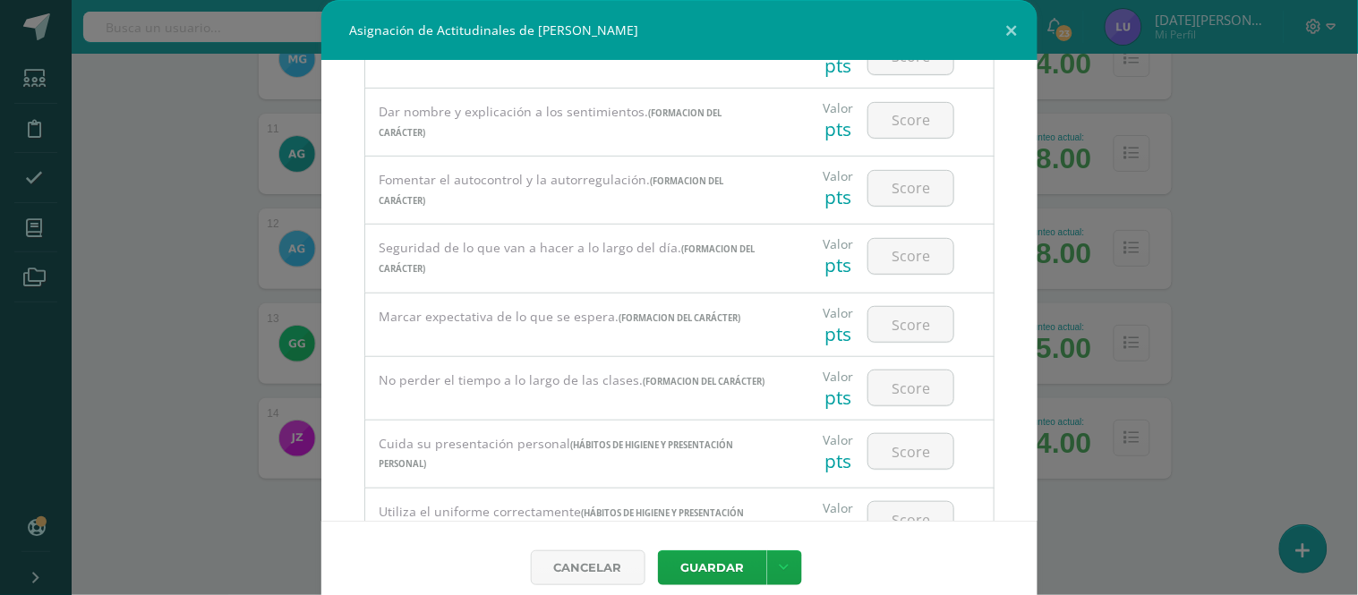
scroll to position [0, 0]
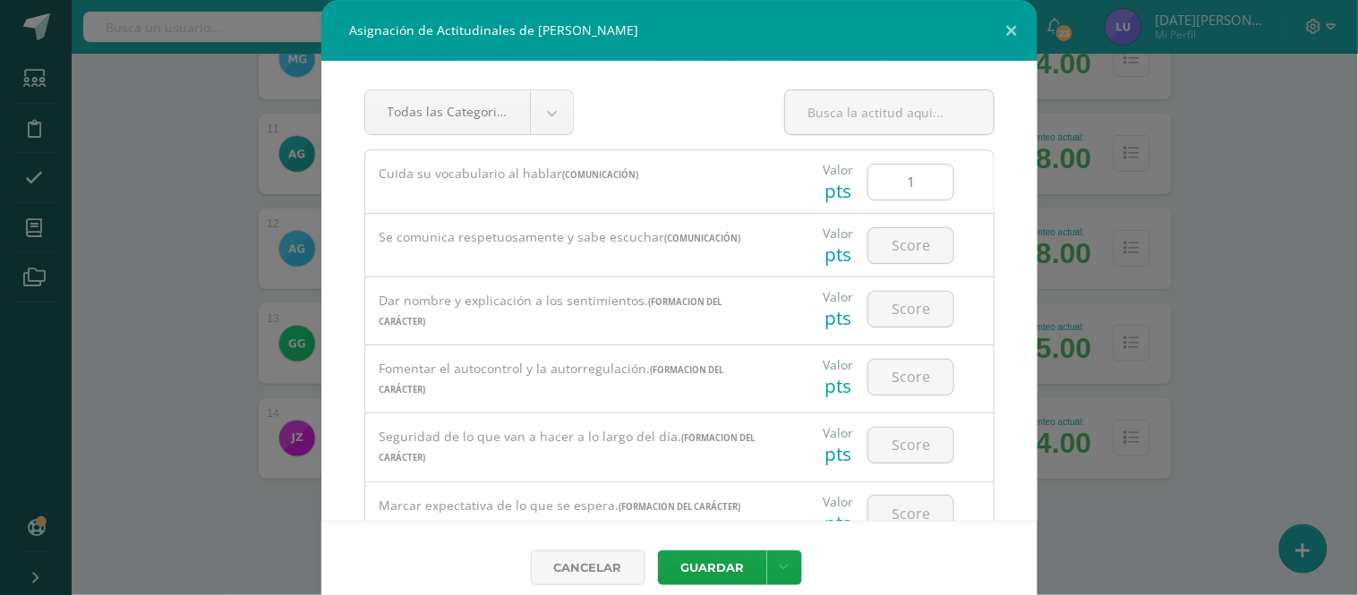
type textarea "Su disciplina y compromiso es el reflejo del trabajo y constancia en las activi…"
click at [904, 188] on input "1" at bounding box center [911, 182] width 85 height 35
drag, startPoint x: 911, startPoint y: 182, endPoint x: 862, endPoint y: 170, distance: 49.7
click at [869, 170] on input "100" at bounding box center [911, 182] width 85 height 35
paste input "number"
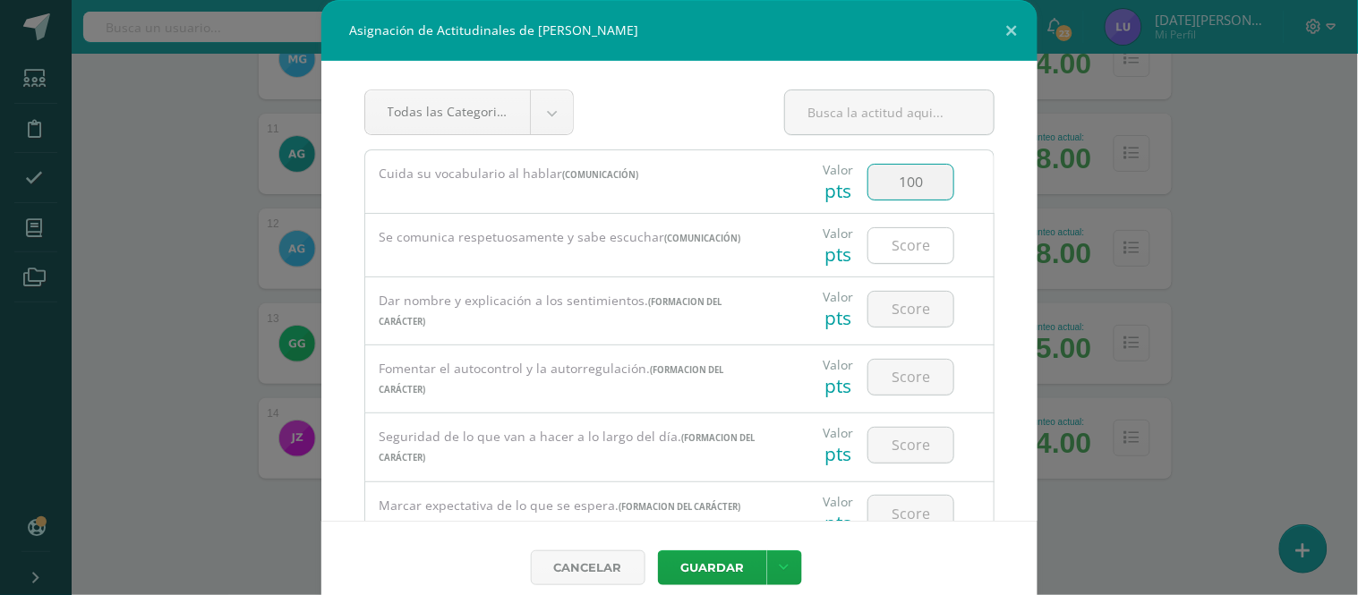
type input "100"
click at [895, 256] on input "number" at bounding box center [911, 245] width 85 height 35
drag, startPoint x: 901, startPoint y: 226, endPoint x: 901, endPoint y: 244, distance: 18.8
click at [901, 227] on div at bounding box center [910, 245] width 101 height 63
click at [901, 244] on input "number" at bounding box center [911, 245] width 85 height 35
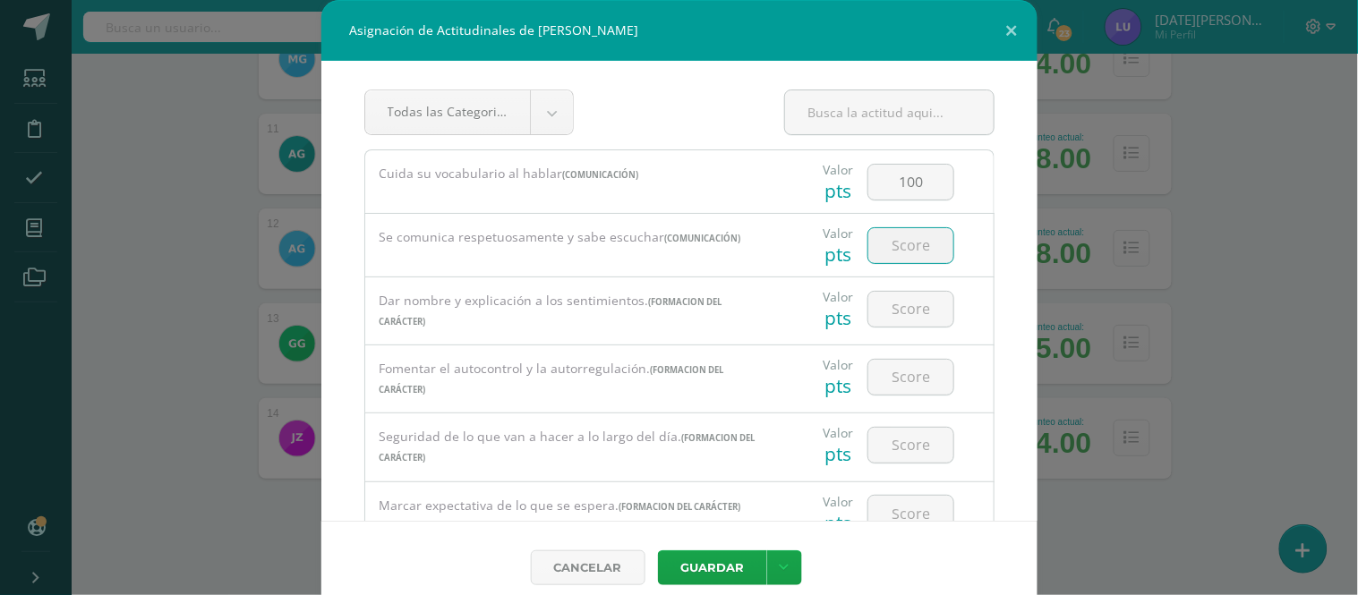
paste input "100"
type input "100"
click at [905, 305] on input "number" at bounding box center [911, 309] width 85 height 35
paste input "100"
type input "100"
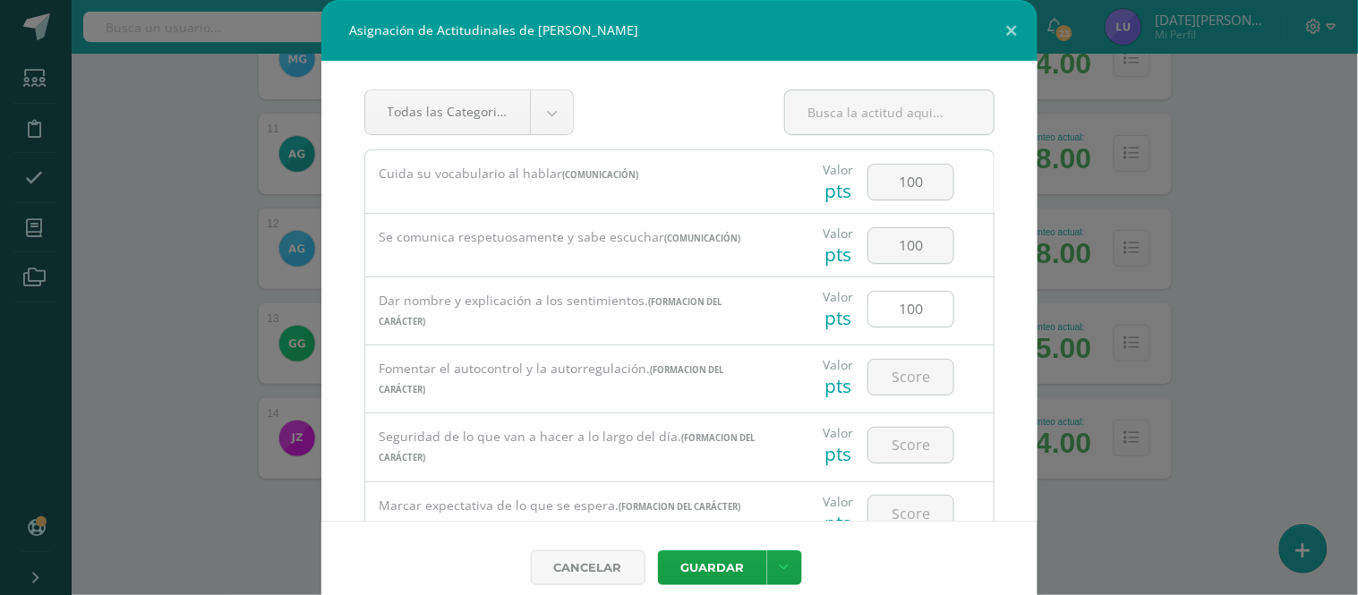
scroll to position [99, 0]
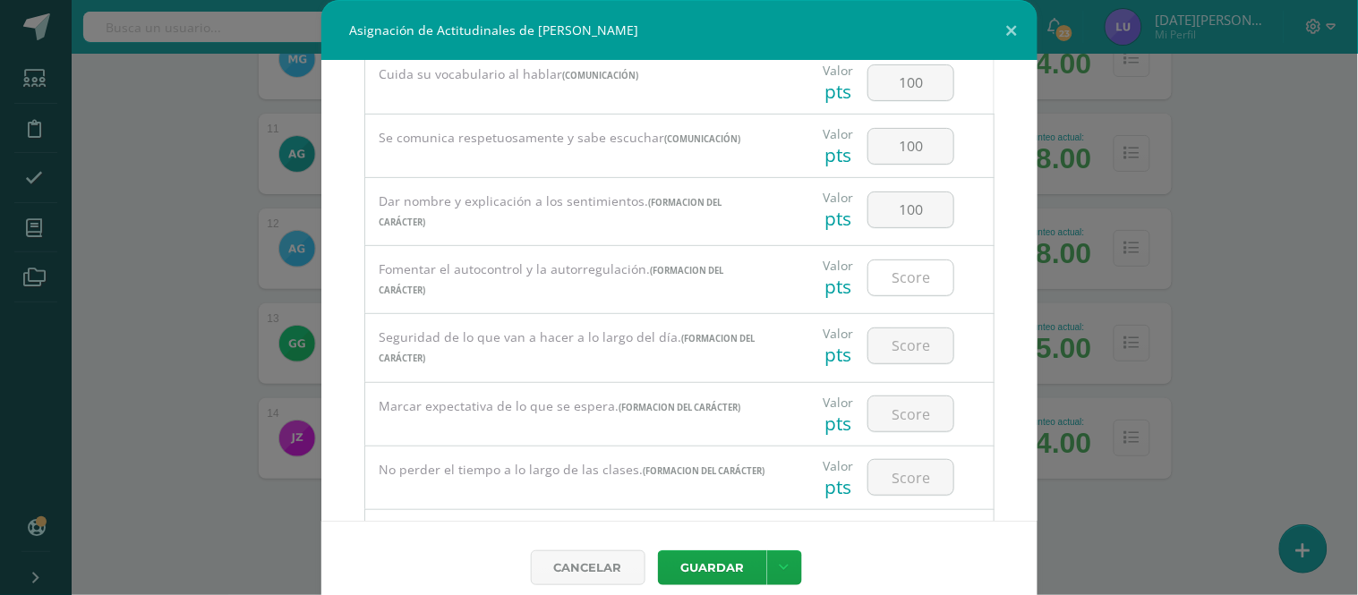
click at [902, 262] on input "number" at bounding box center [911, 278] width 85 height 35
click at [903, 278] on input "number" at bounding box center [911, 278] width 85 height 35
paste input "100"
type input "100"
click at [904, 344] on input "number" at bounding box center [911, 346] width 85 height 35
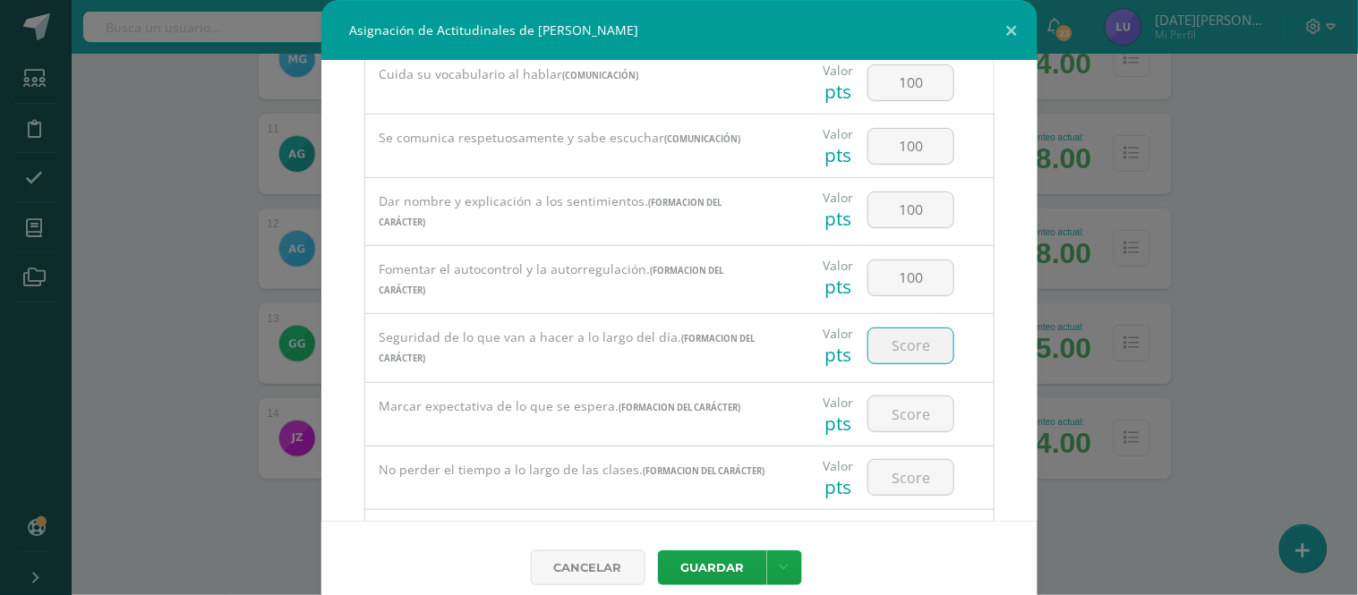
paste input "100"
type input "100"
click at [901, 404] on input "number" at bounding box center [911, 414] width 85 height 35
paste input "100"
type input "100"
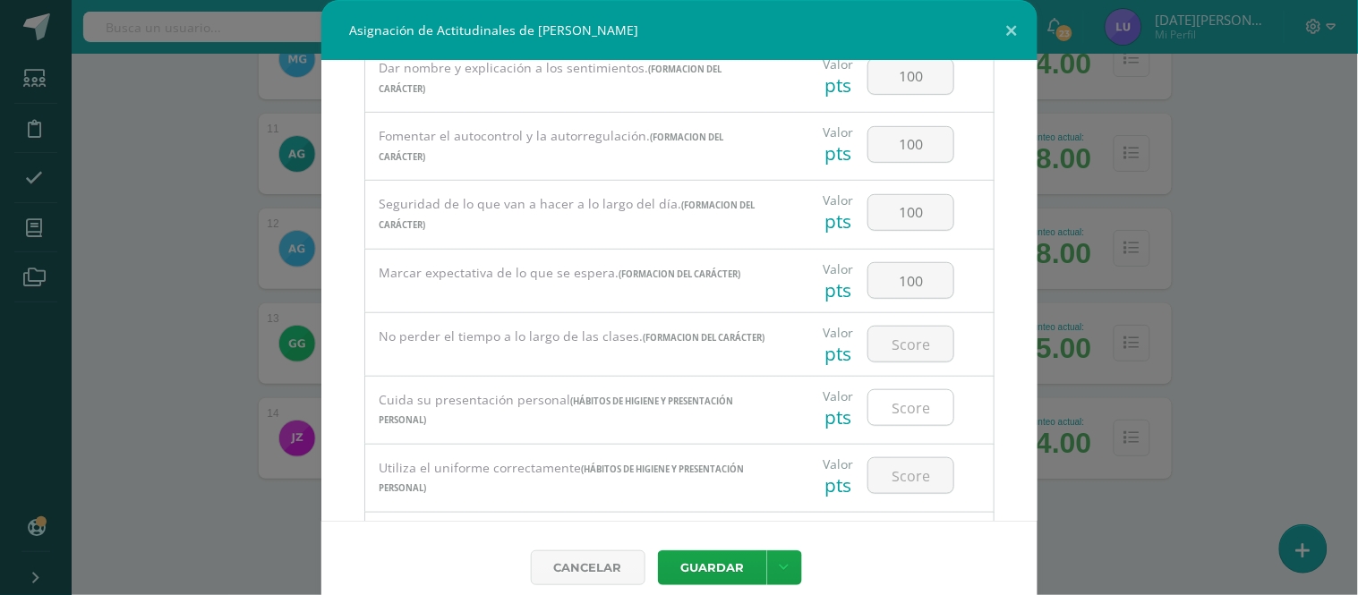
click at [883, 327] on input "number" at bounding box center [911, 344] width 85 height 35
paste input "100"
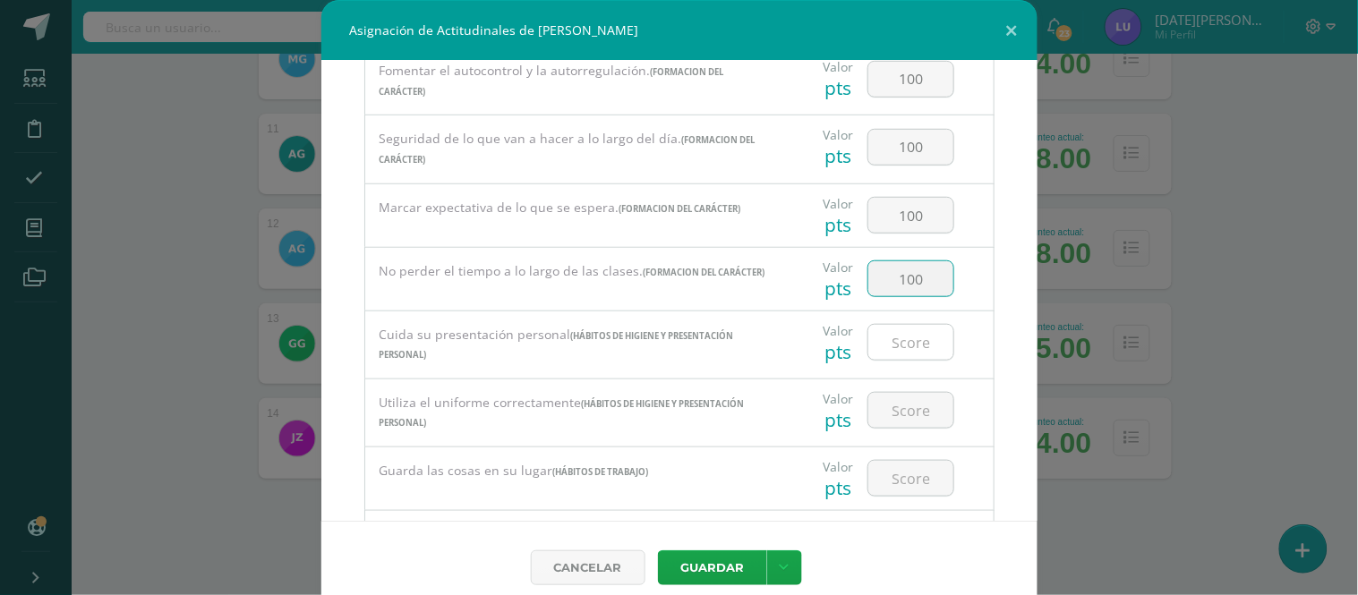
type input "100"
click at [885, 360] on input "number" at bounding box center [911, 342] width 85 height 35
paste input "100"
type input "100"
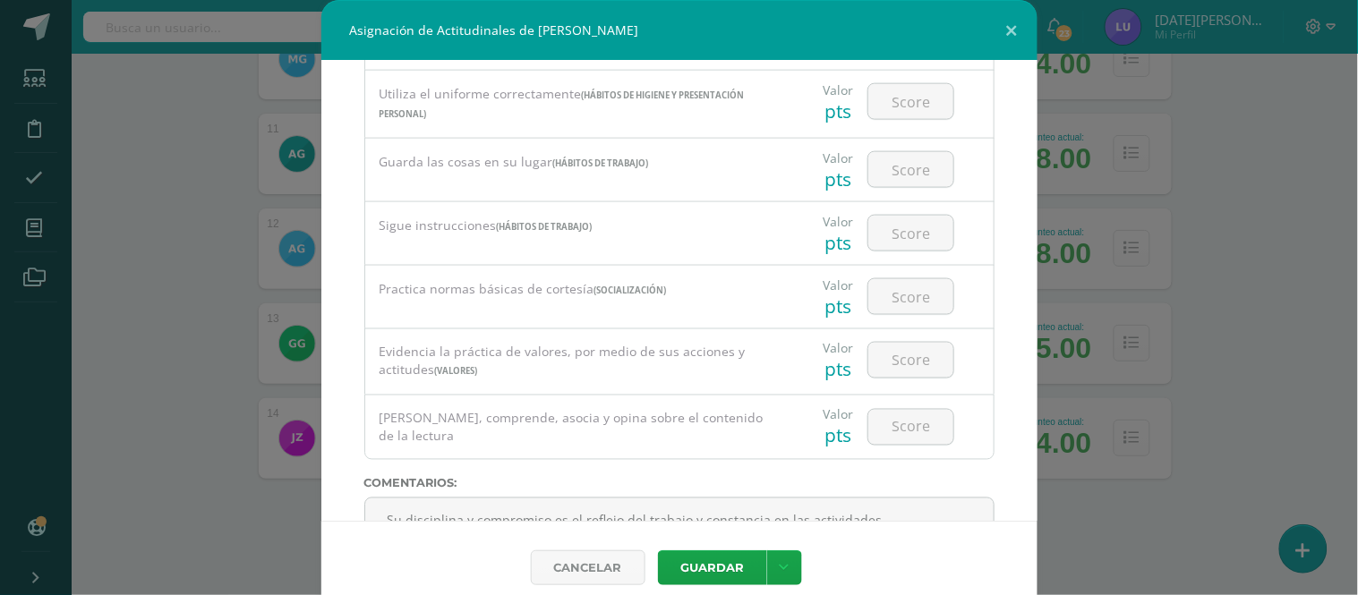
scroll to position [497, 0]
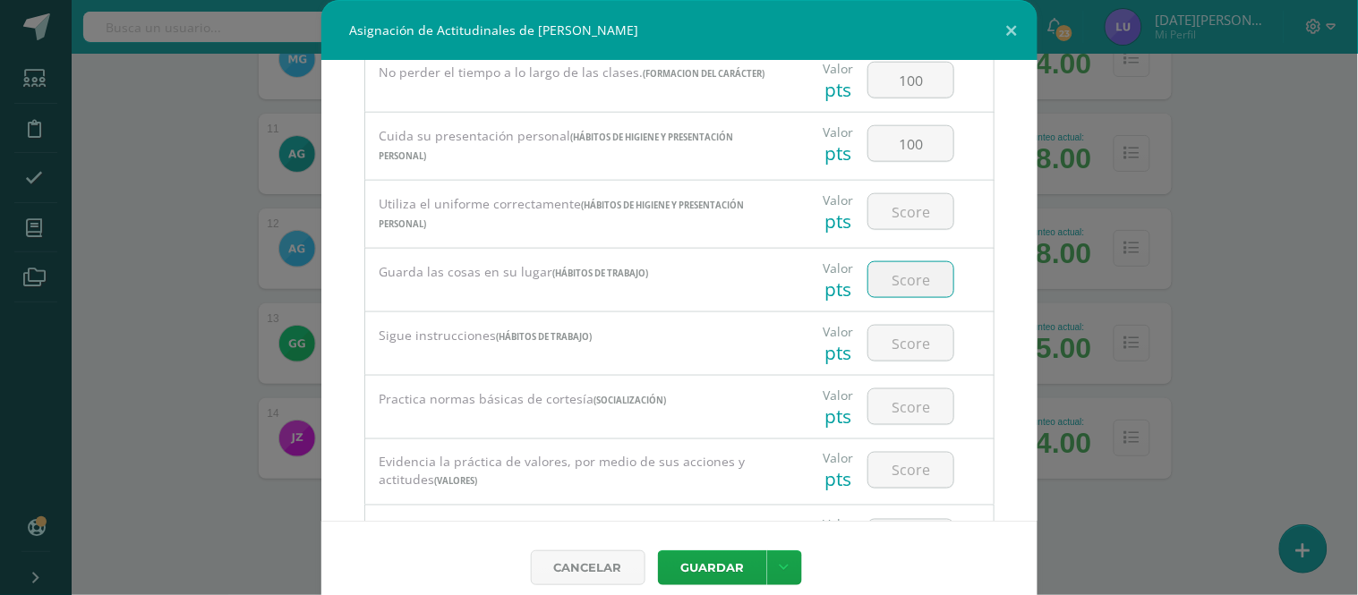
click at [888, 288] on input "number" at bounding box center [911, 279] width 85 height 35
paste input "100"
type input "100"
click at [884, 338] on input "number" at bounding box center [911, 343] width 85 height 35
paste input "100"
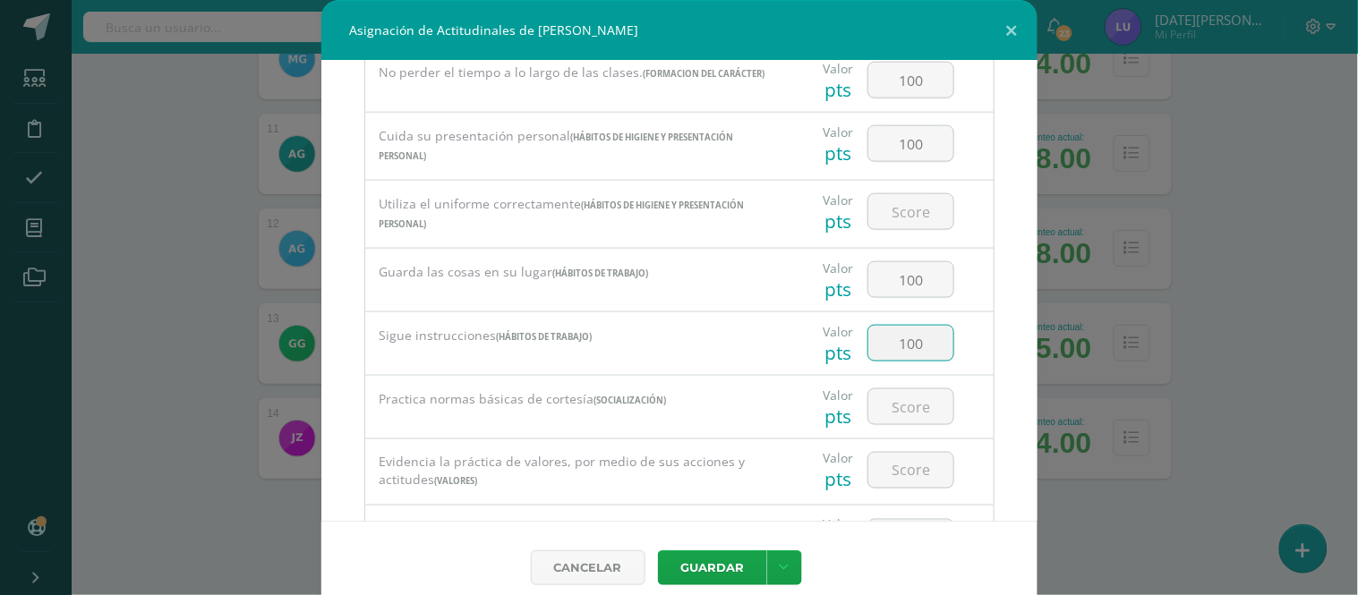
type input "100"
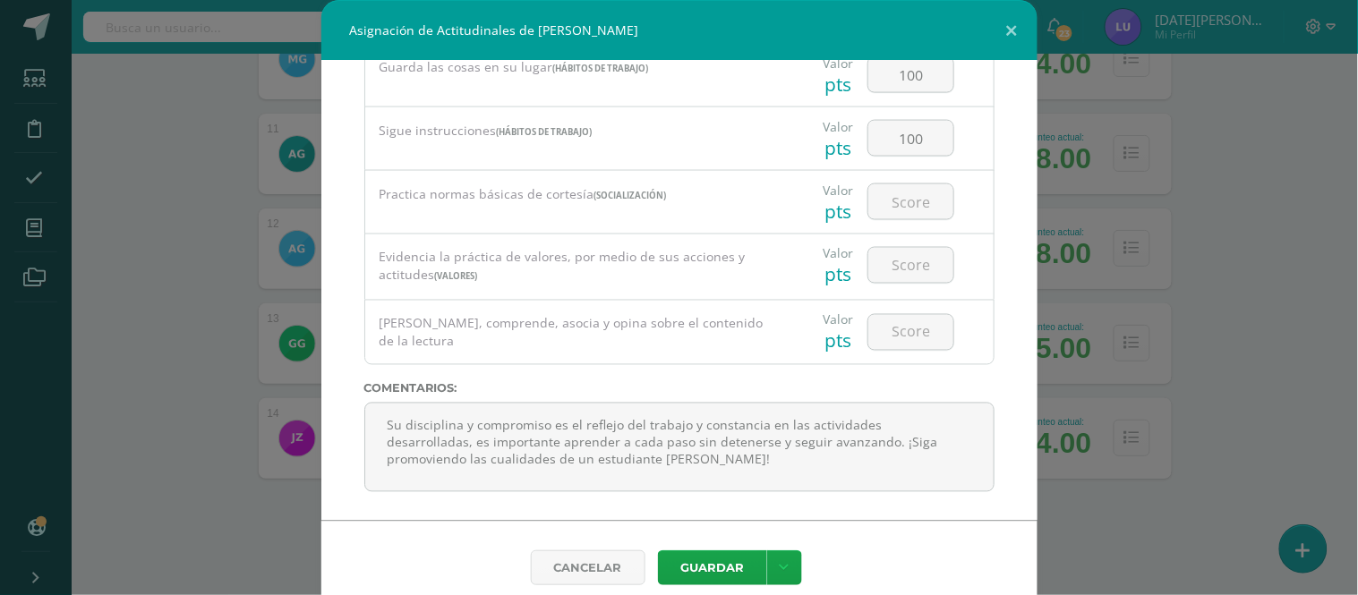
scroll to position [710, 0]
click at [871, 200] on input "number" at bounding box center [911, 201] width 85 height 35
paste input "100"
type input "100"
click at [889, 274] on input "number" at bounding box center [911, 265] width 85 height 35
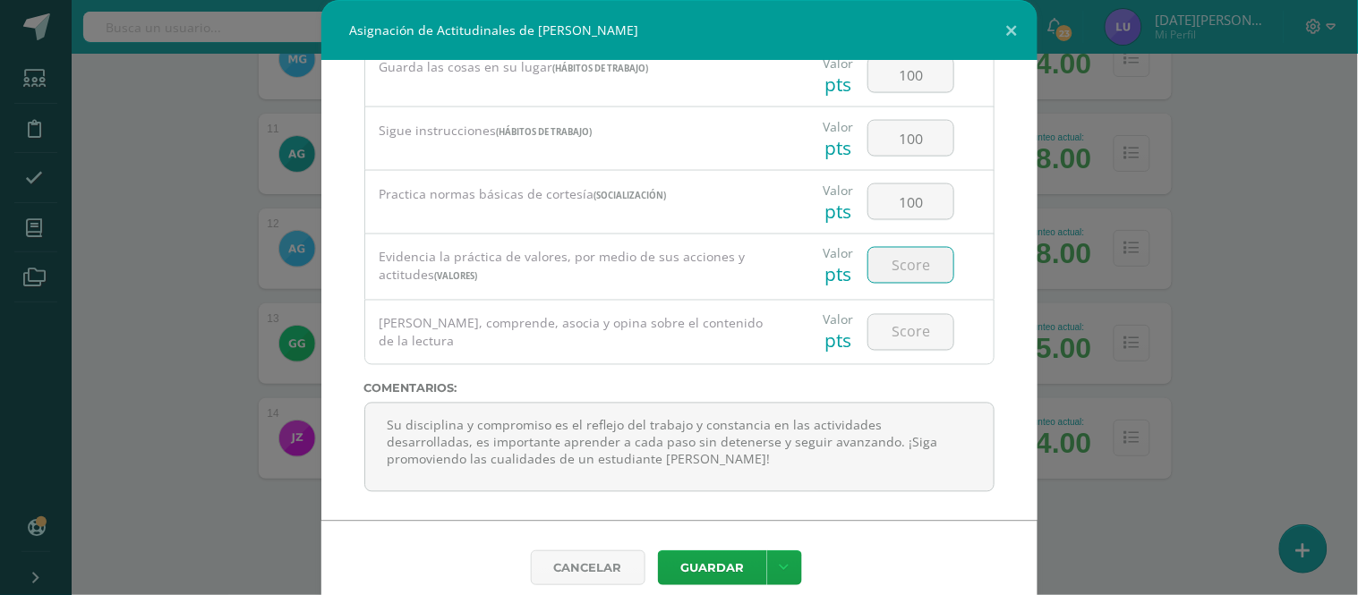
paste input "100"
type input "100"
click at [889, 301] on div at bounding box center [910, 332] width 101 height 63
click at [890, 318] on input "number" at bounding box center [911, 332] width 85 height 35
paste input "100"
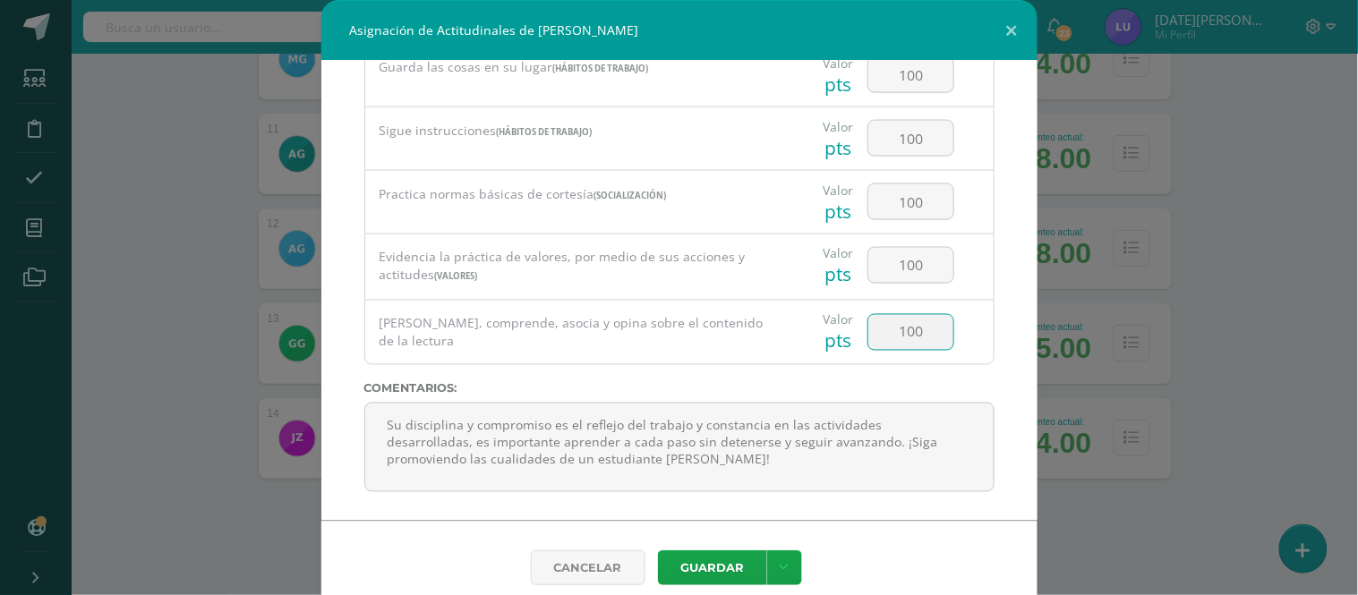
type input "100"
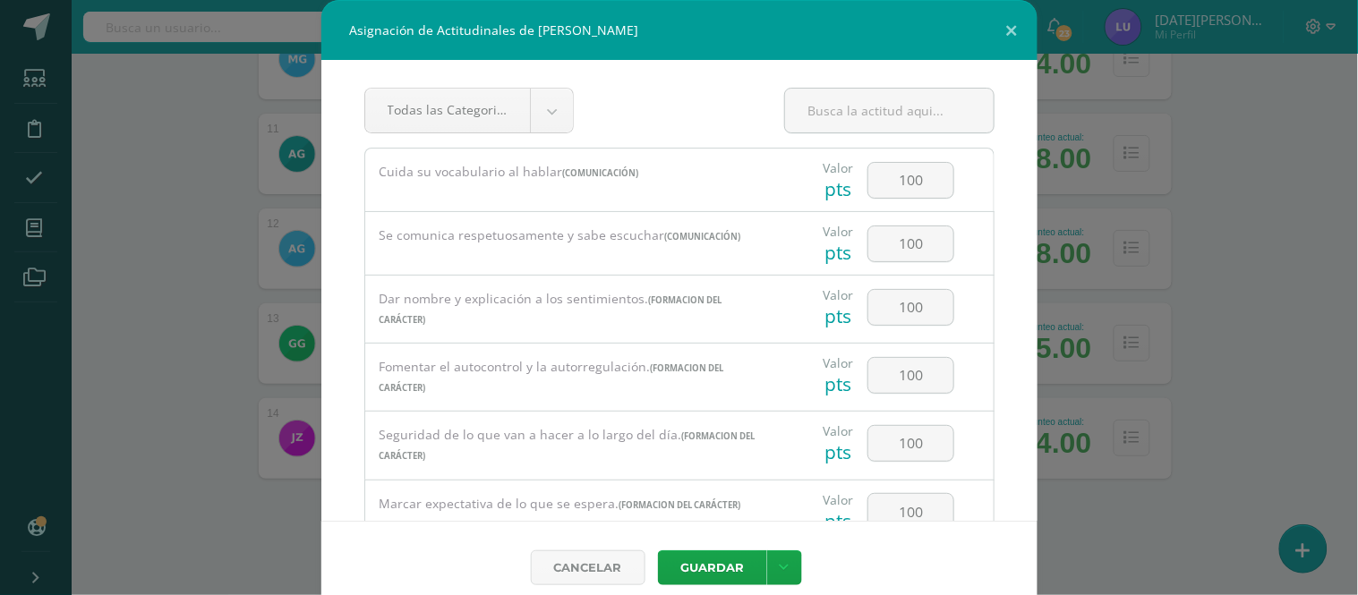
scroll to position [0, 0]
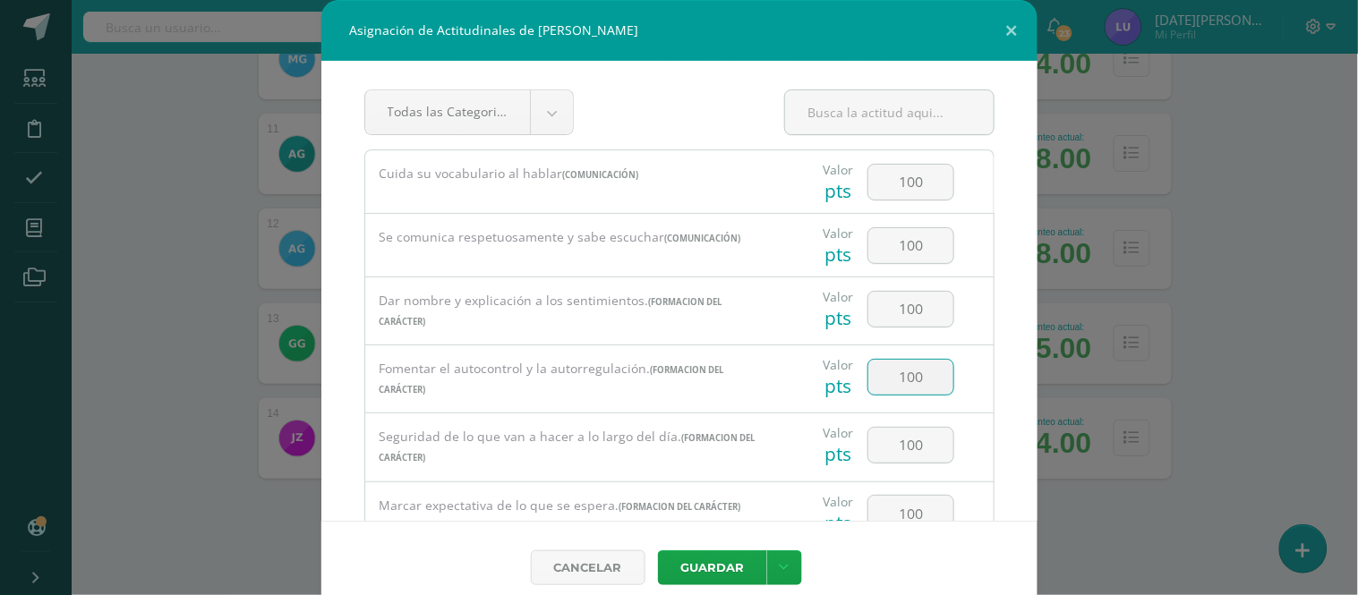
drag, startPoint x: 924, startPoint y: 383, endPoint x: 869, endPoint y: 379, distance: 54.8
click at [869, 379] on input "100" at bounding box center [911, 377] width 85 height 35
type input "90"
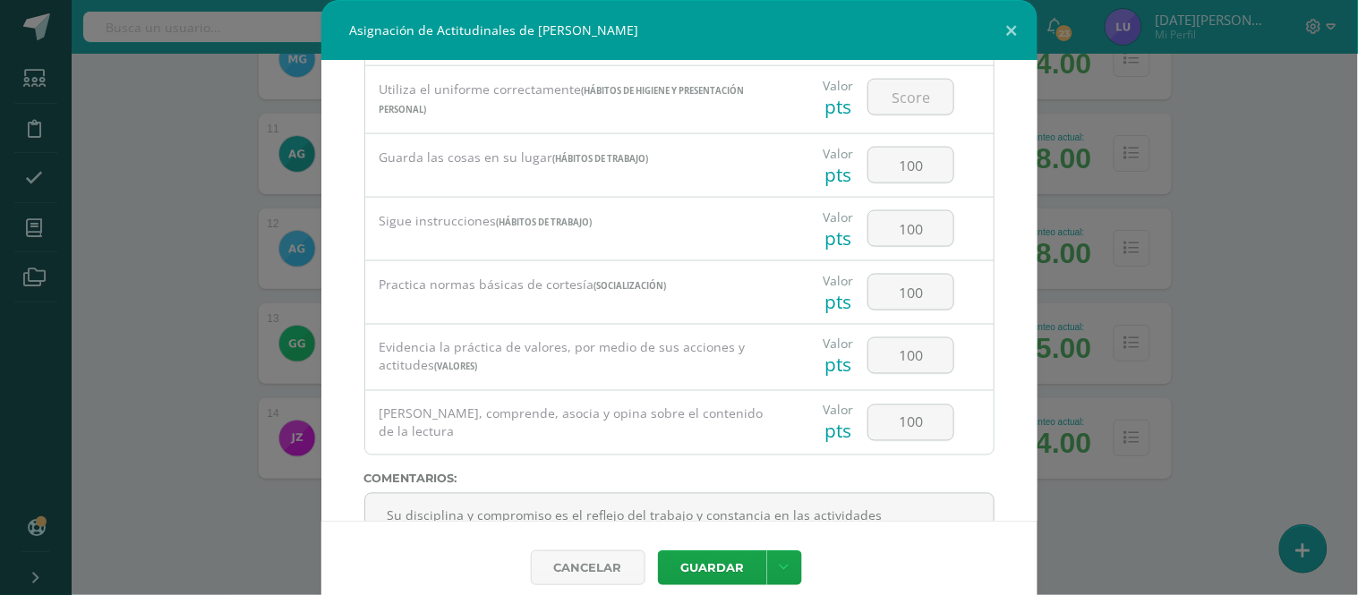
scroll to position [710, 0]
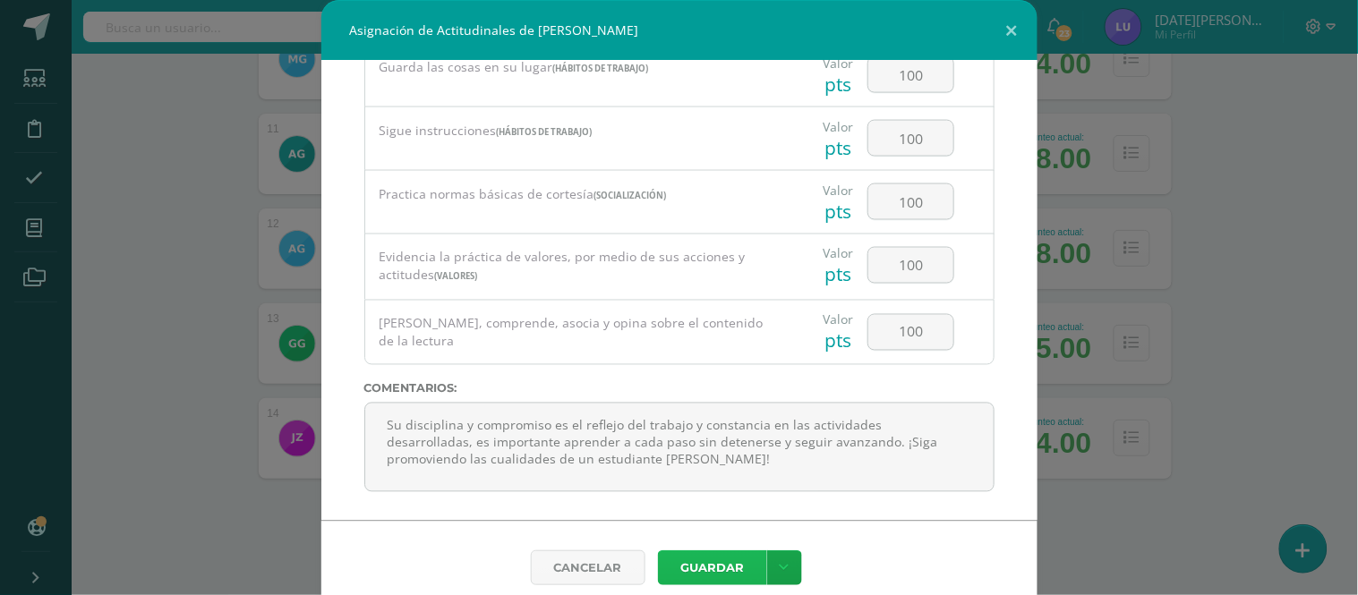
click at [696, 552] on button "Guardar" at bounding box center [712, 568] width 109 height 35
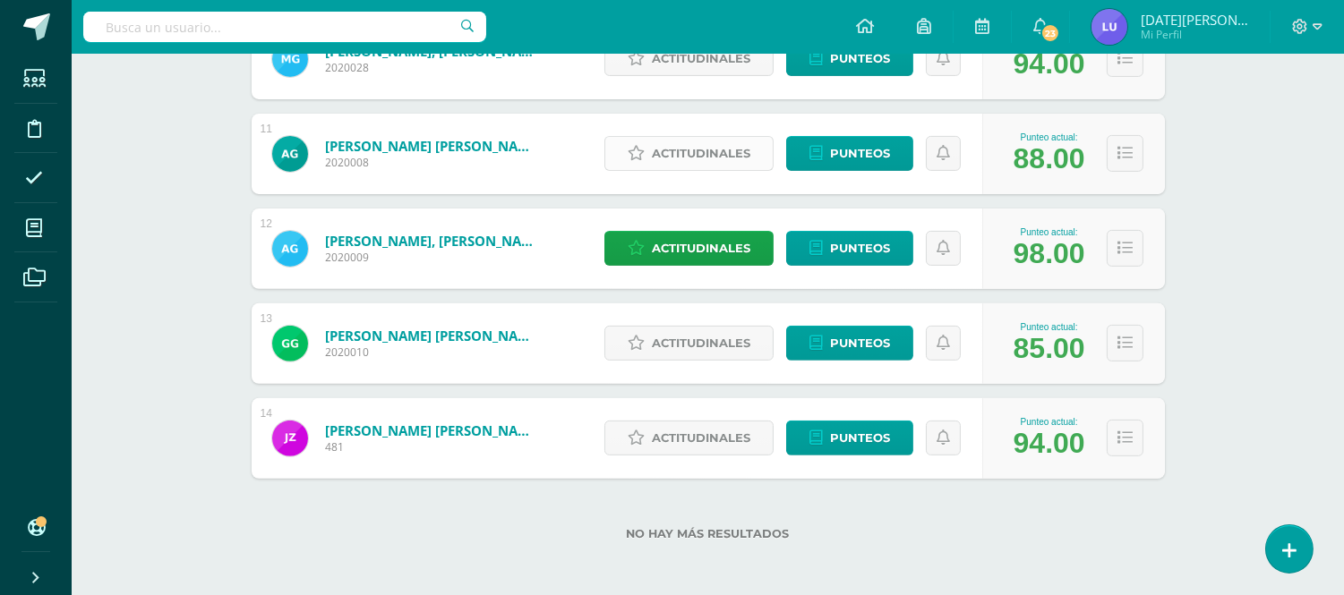
click at [758, 155] on link "Actitudinales" at bounding box center [688, 153] width 169 height 35
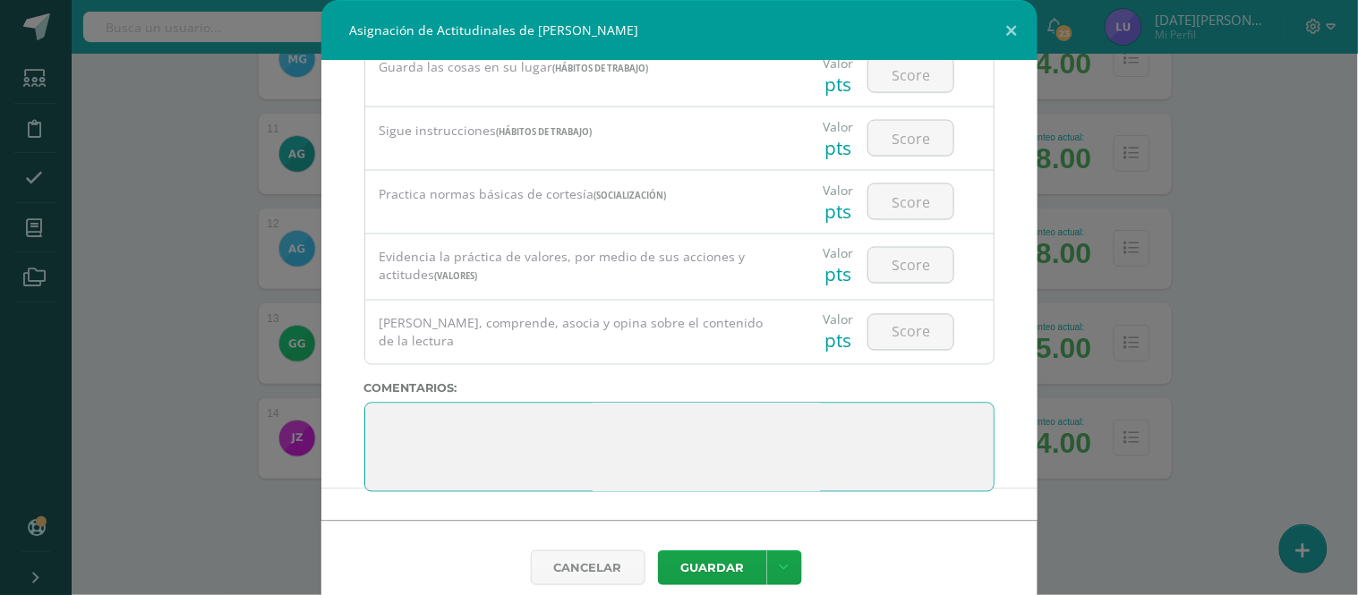
click at [481, 414] on textarea at bounding box center [679, 448] width 630 height 90
drag, startPoint x: 481, startPoint y: 414, endPoint x: 340, endPoint y: 387, distance: 143.1
click at [340, 387] on div "Todas las Categorias Todas las Categorias Hábitos de trabajo Comunicación Hábit…" at bounding box center [679, 291] width 716 height 460
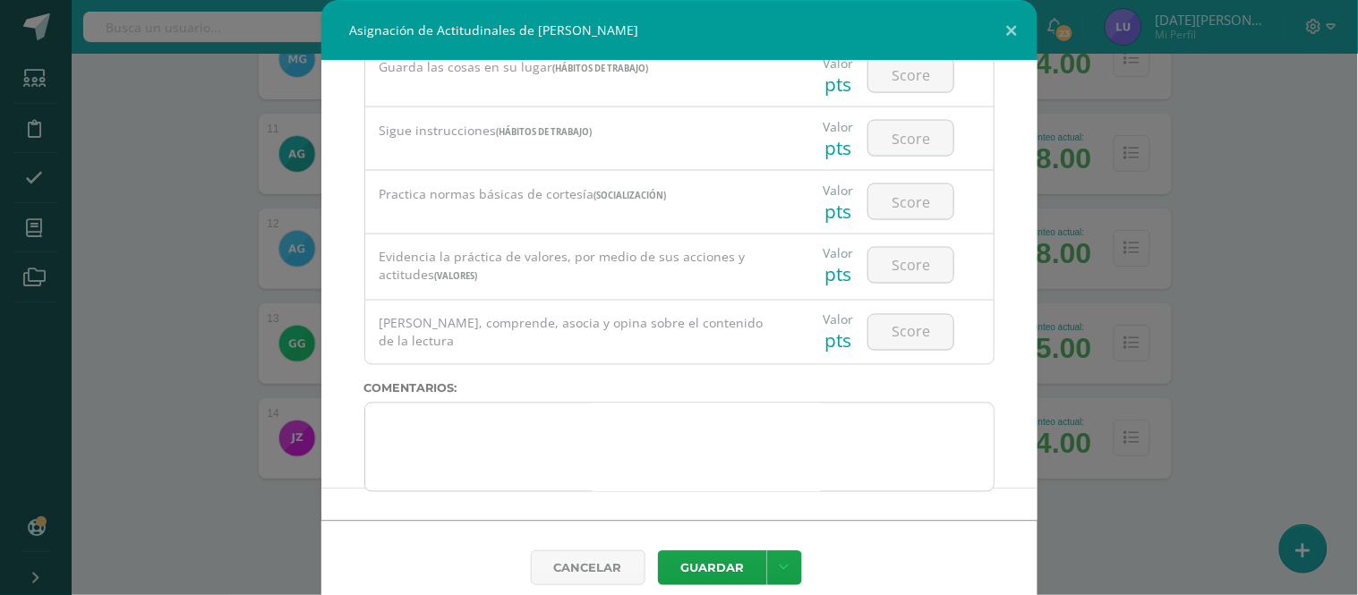
drag, startPoint x: 544, startPoint y: 484, endPoint x: 495, endPoint y: 446, distance: 62.0
click at [495, 446] on div "Todas las Categorias Todas las Categorias Hábitos de trabajo Comunicación Hábit…" at bounding box center [679, 291] width 716 height 460
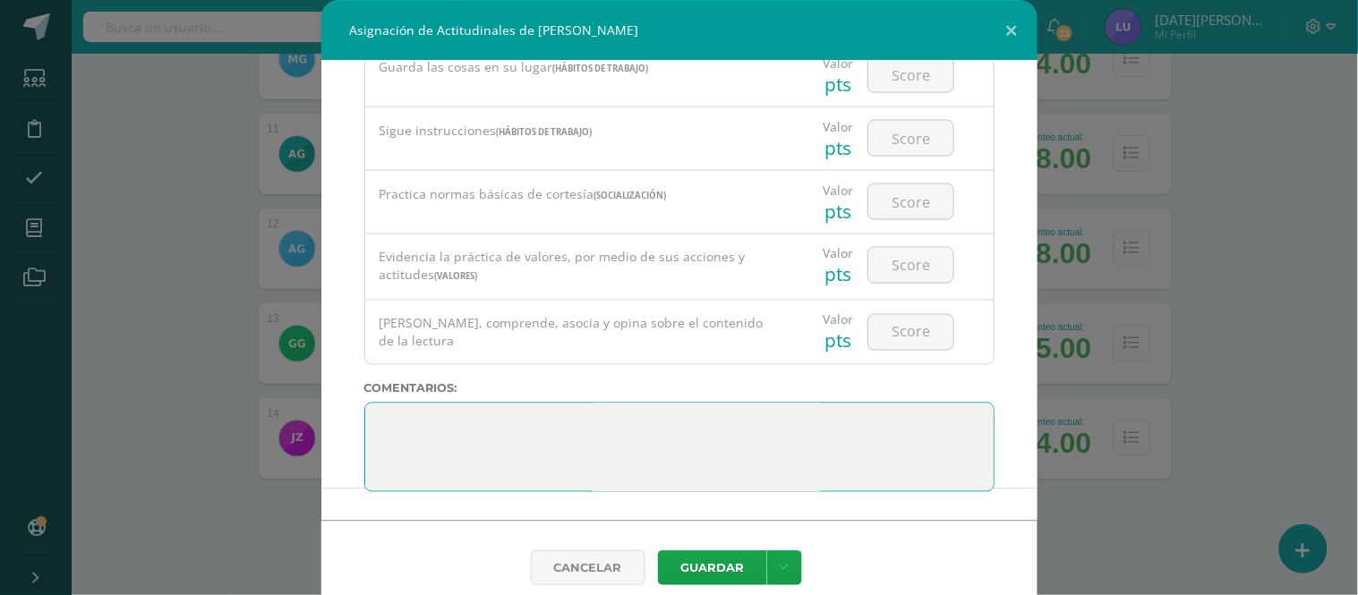
drag, startPoint x: 475, startPoint y: 470, endPoint x: 310, endPoint y: 390, distance: 183.4
click at [321, 388] on div "Todas las Categorias Todas las Categorias Hábitos de trabajo Comunicación Hábit…" at bounding box center [679, 291] width 716 height 460
paste textarea "100"
type textarea "100"
drag, startPoint x: 437, startPoint y: 433, endPoint x: 336, endPoint y: 396, distance: 107.9
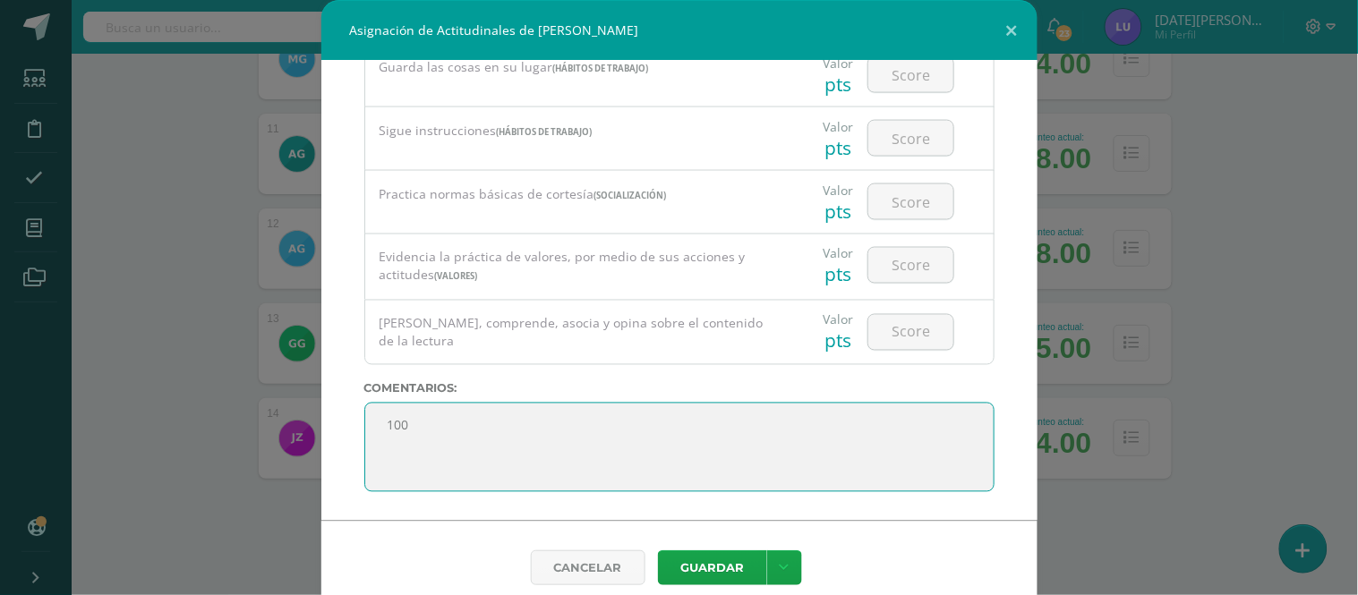
click at [336, 396] on div "Todas las Categorias Todas las Categorias Hábitos de trabajo Comunicación Hábit…" at bounding box center [679, 291] width 716 height 460
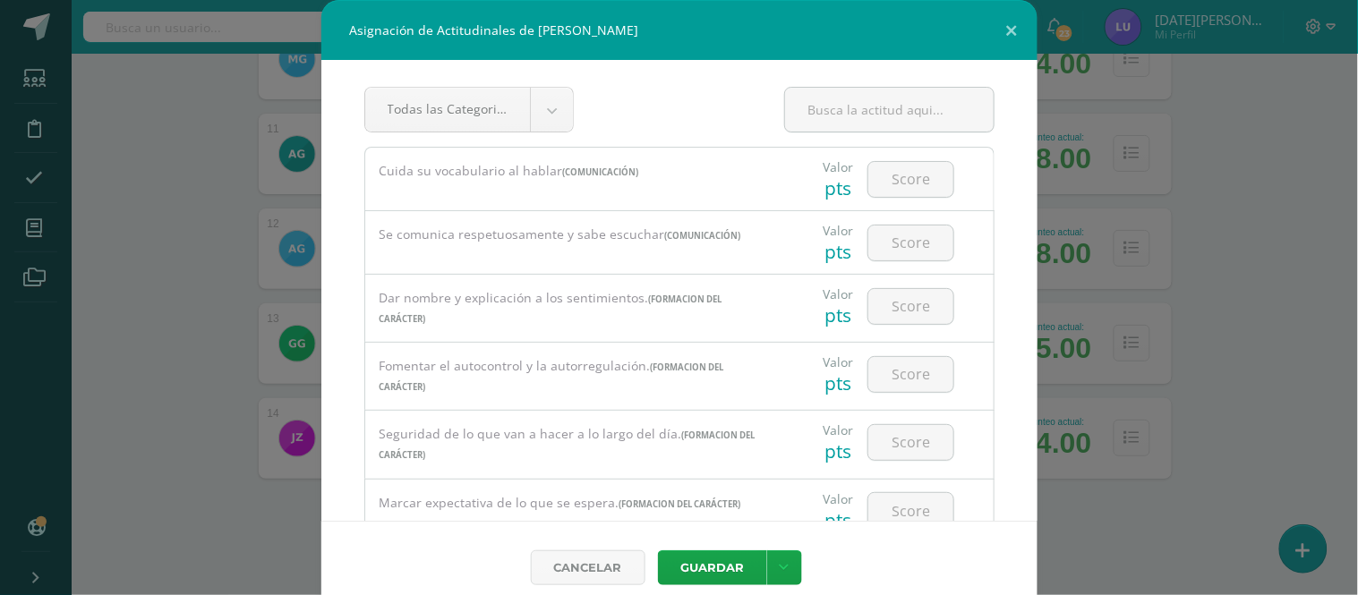
scroll to position [0, 0]
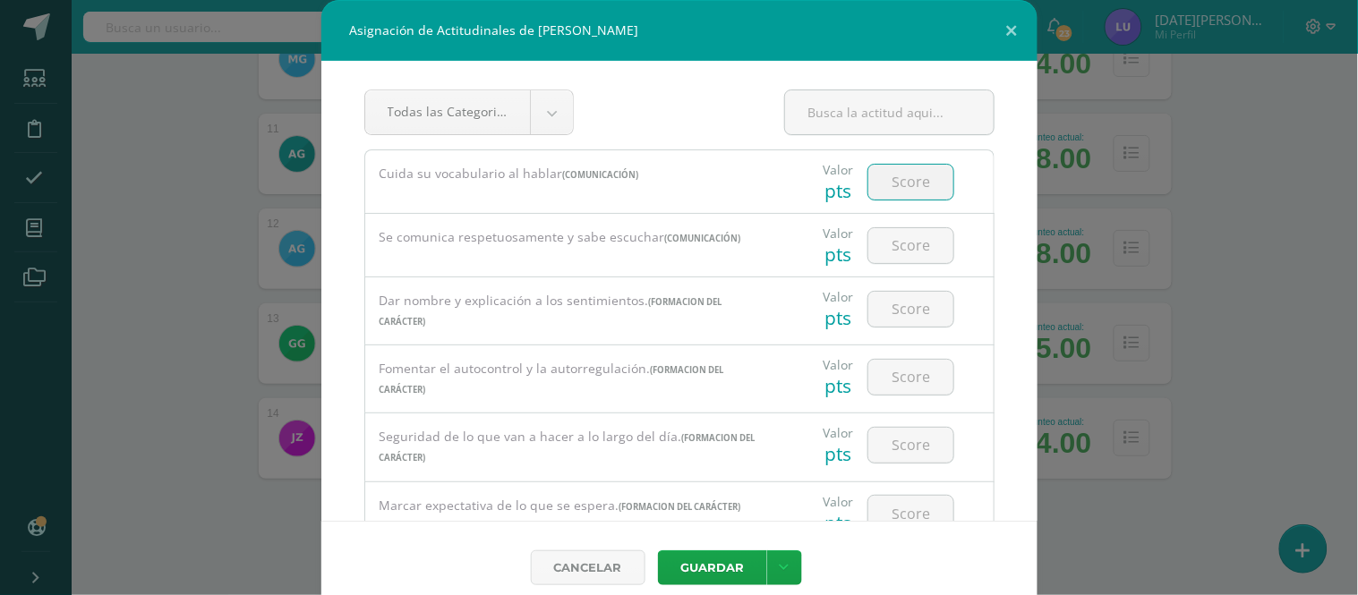
click at [886, 183] on input "number" at bounding box center [911, 182] width 85 height 35
paste input "100"
type input "100"
click at [895, 254] on input "number" at bounding box center [911, 245] width 85 height 35
paste input "100"
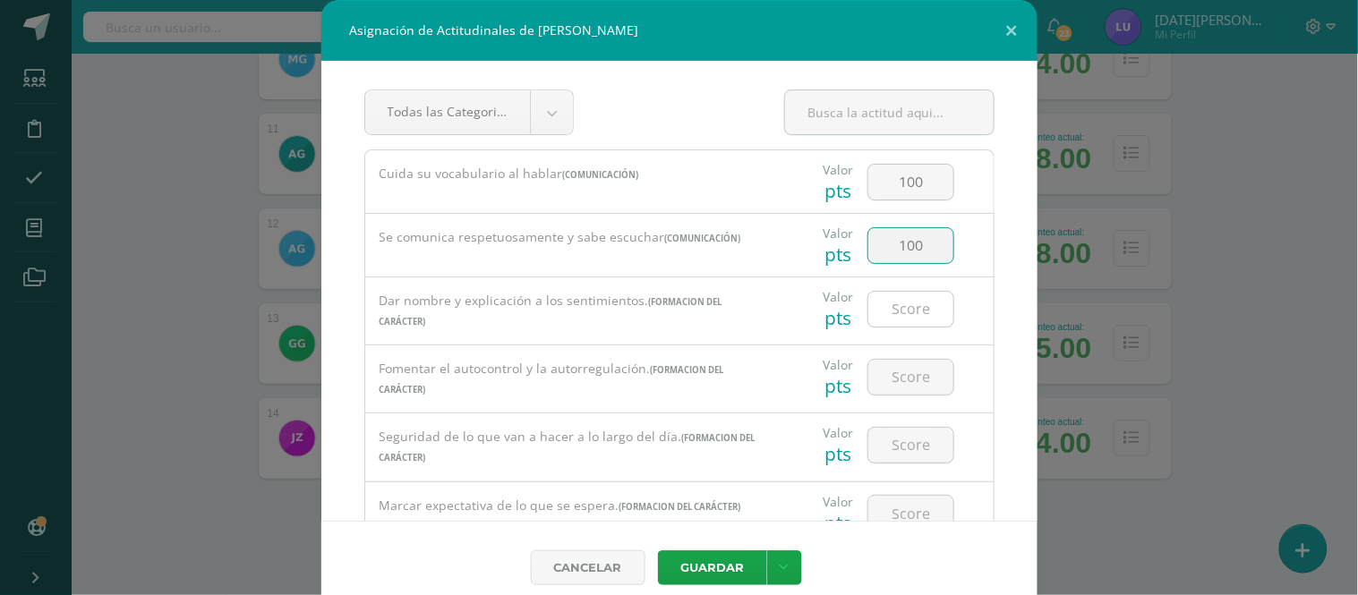
type input "100"
click at [925, 315] on input "number" at bounding box center [911, 309] width 85 height 35
paste input "100"
type input "100"
click at [910, 380] on input "number" at bounding box center [911, 377] width 85 height 35
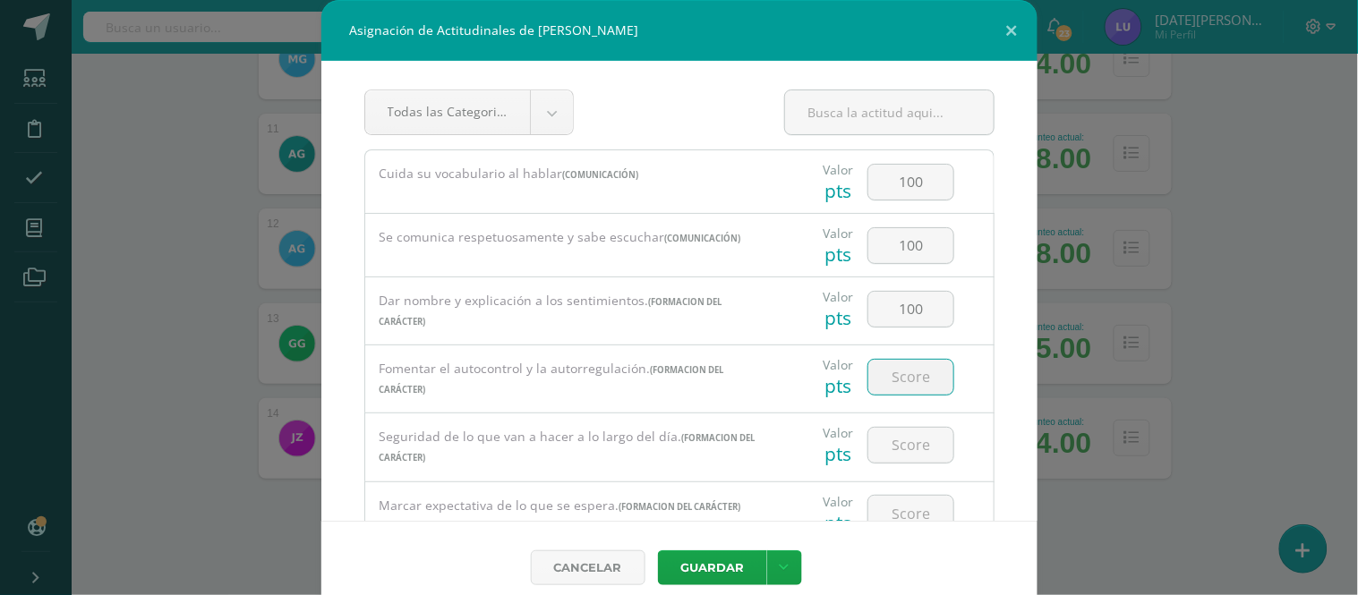
paste input "100"
type input "100"
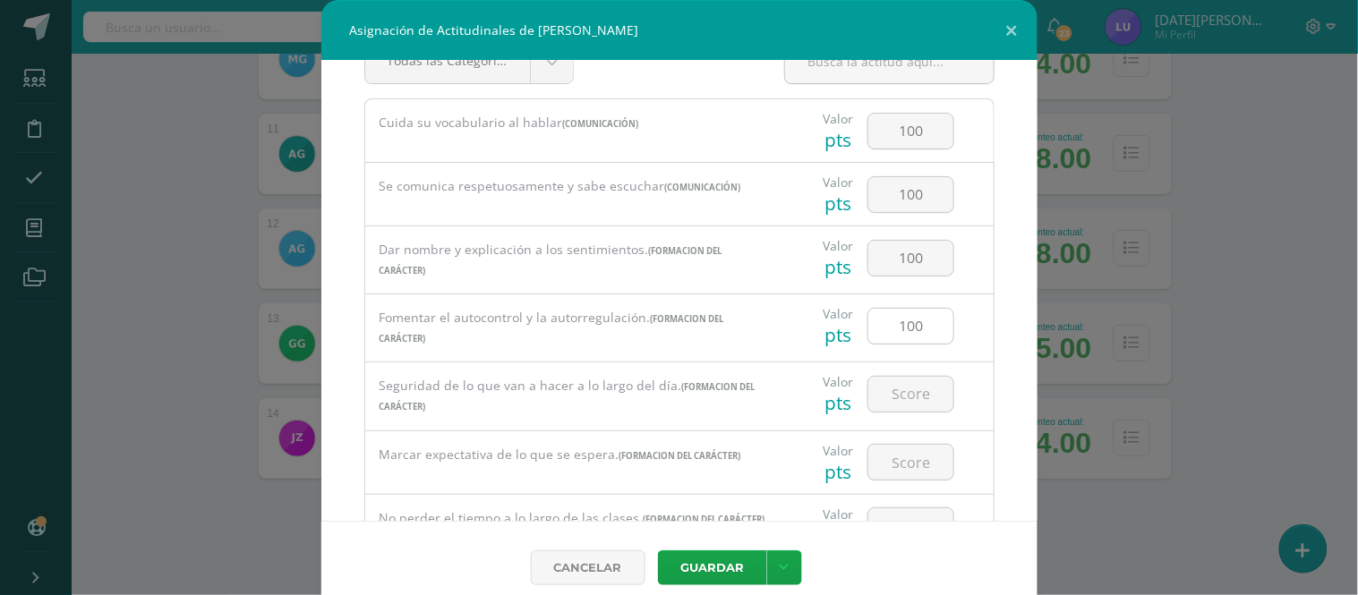
scroll to position [99, 0]
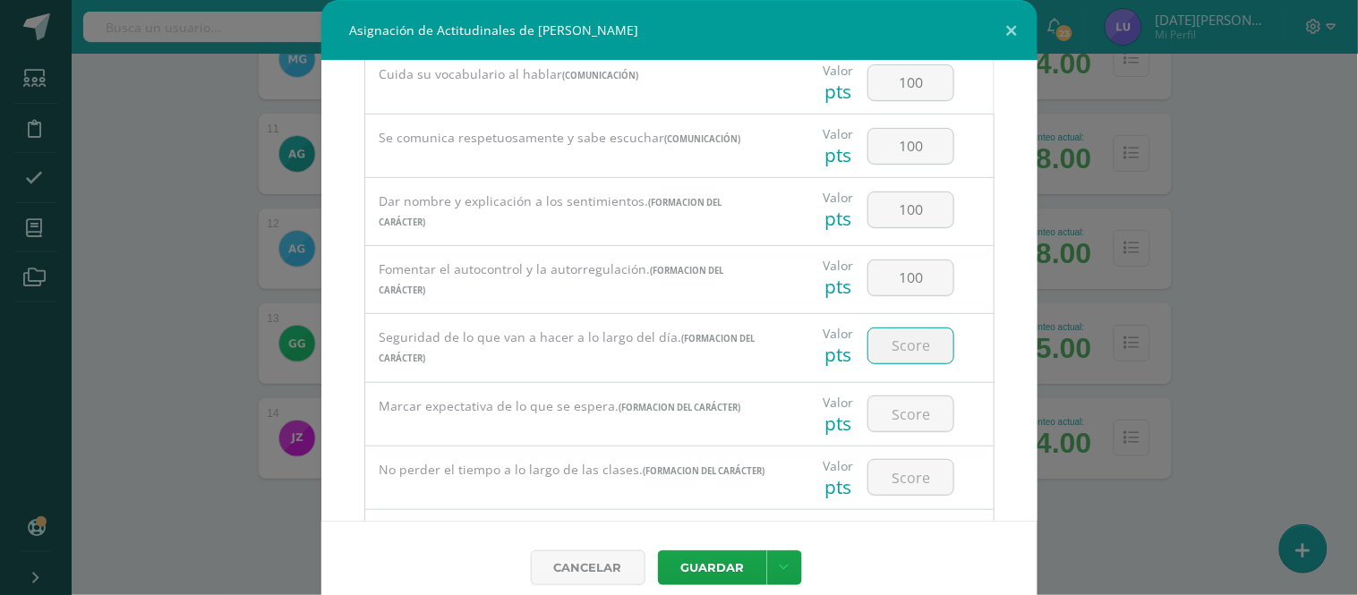
click at [905, 341] on input "number" at bounding box center [911, 346] width 85 height 35
paste input "100"
type input "100"
click at [909, 415] on input "number" at bounding box center [911, 414] width 85 height 35
paste input "100"
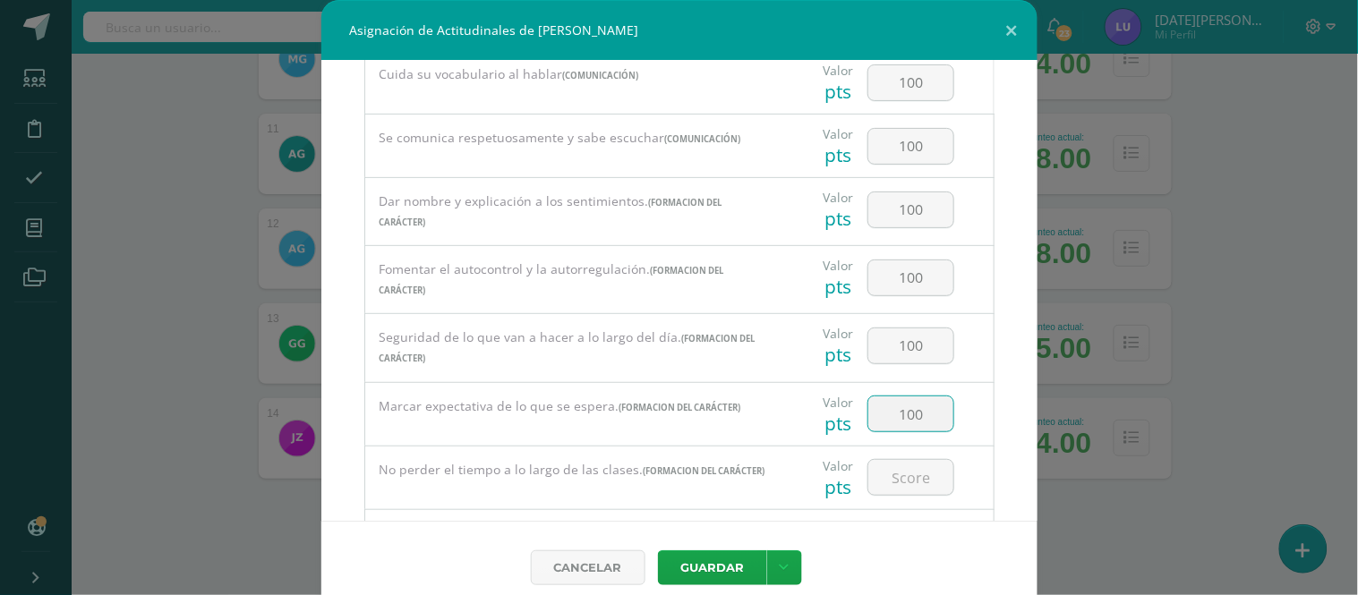
type input "100"
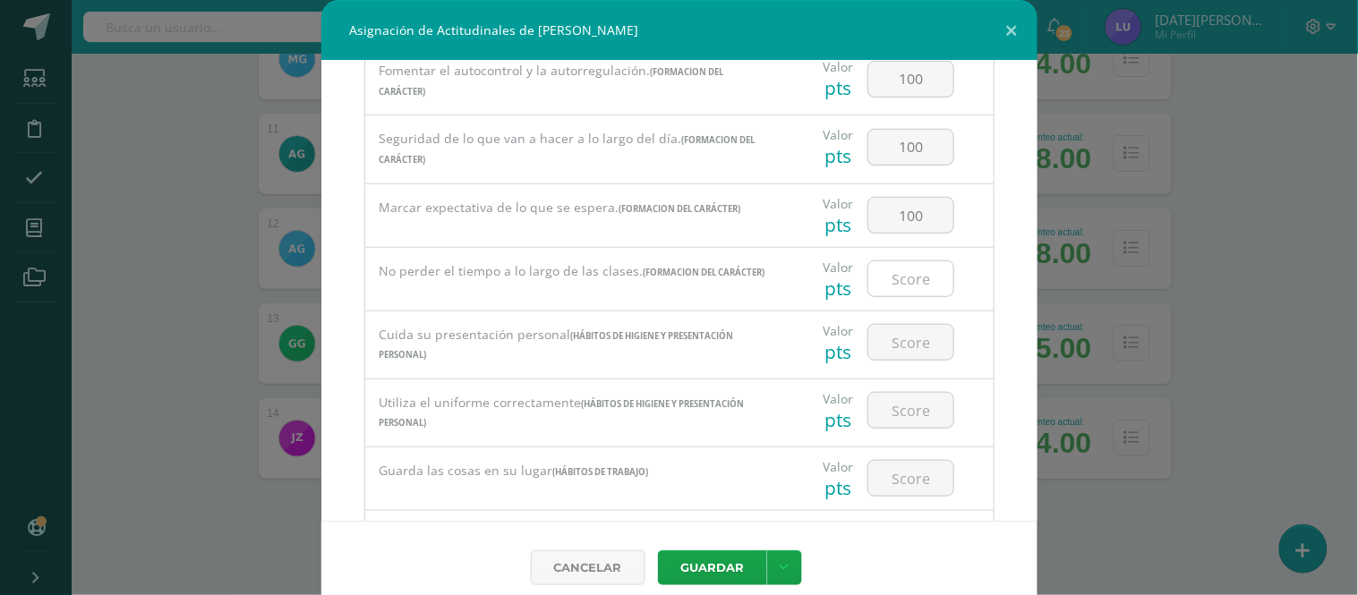
click at [886, 281] on input "number" at bounding box center [911, 278] width 85 height 35
paste input "100"
type input "100"
click at [889, 347] on input "number" at bounding box center [911, 342] width 85 height 35
paste input "100"
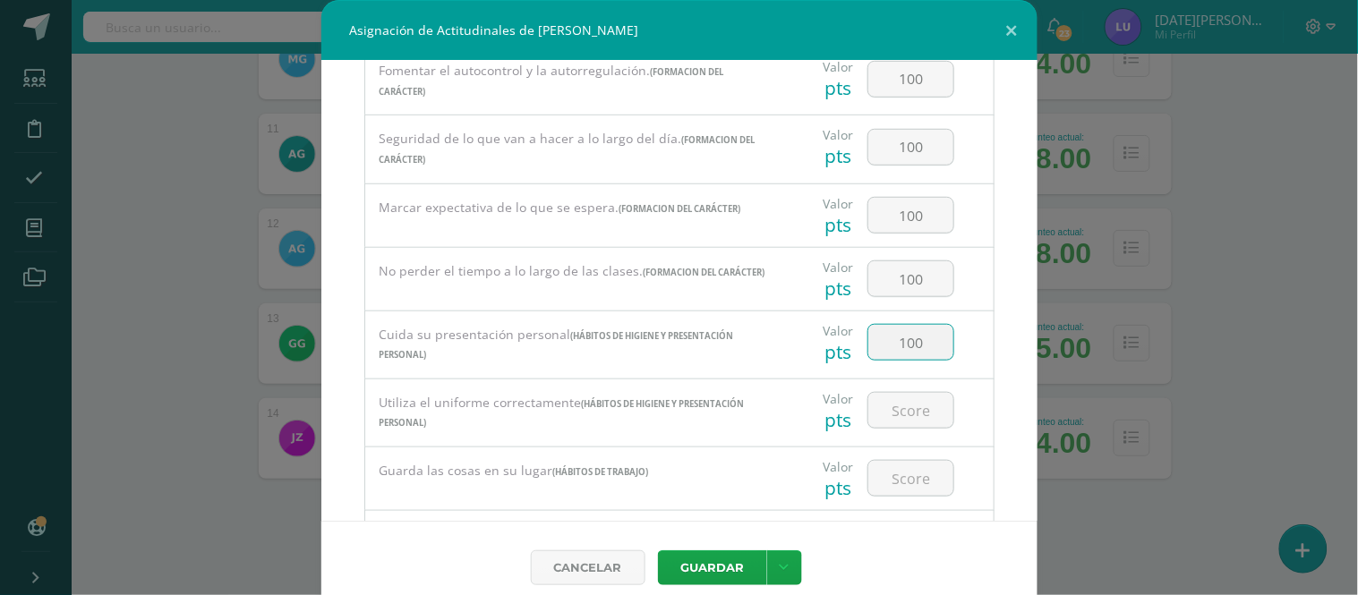
type input "100"
click at [892, 396] on div at bounding box center [910, 411] width 101 height 63
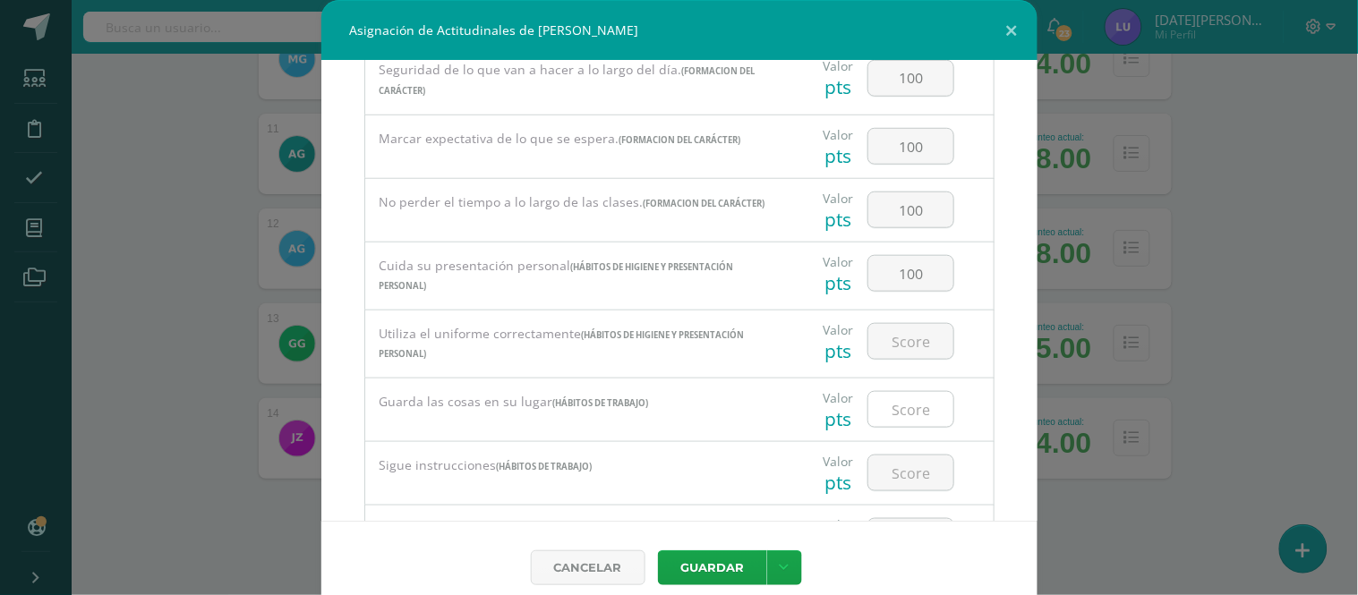
scroll to position [398, 0]
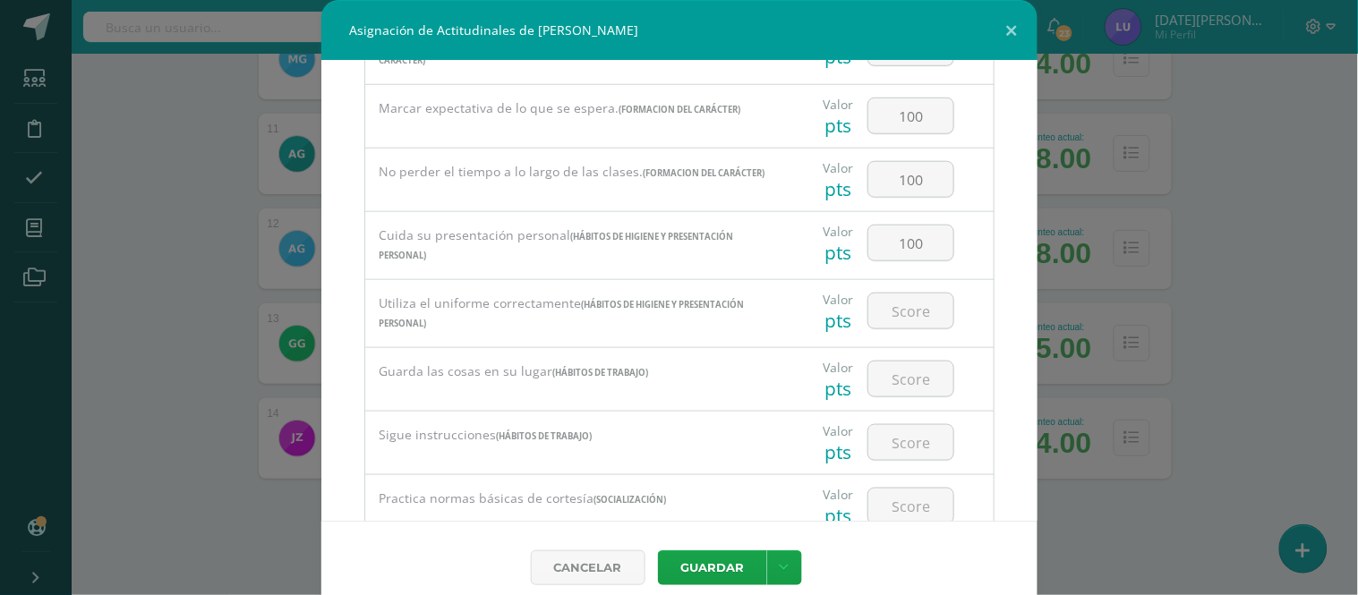
click at [882, 295] on div at bounding box center [910, 311] width 101 height 63
click at [888, 324] on input "number" at bounding box center [911, 311] width 85 height 35
paste input "100"
type input "100"
click at [896, 376] on input "number" at bounding box center [911, 379] width 85 height 35
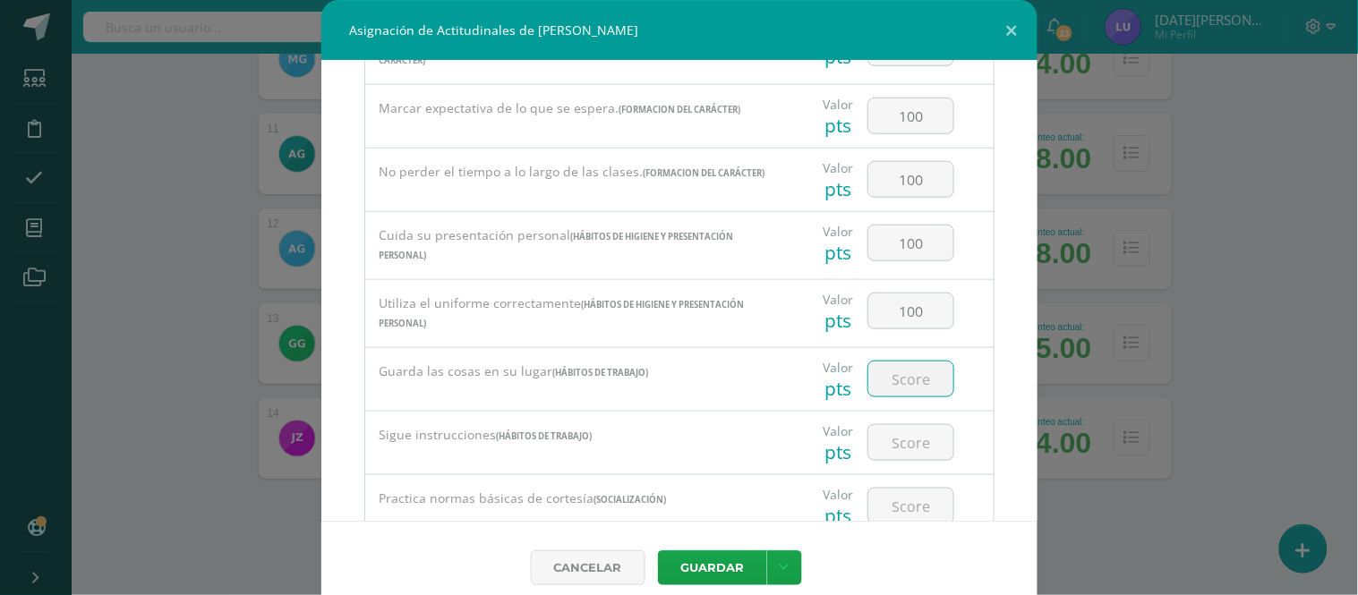
paste input "100"
type input "100"
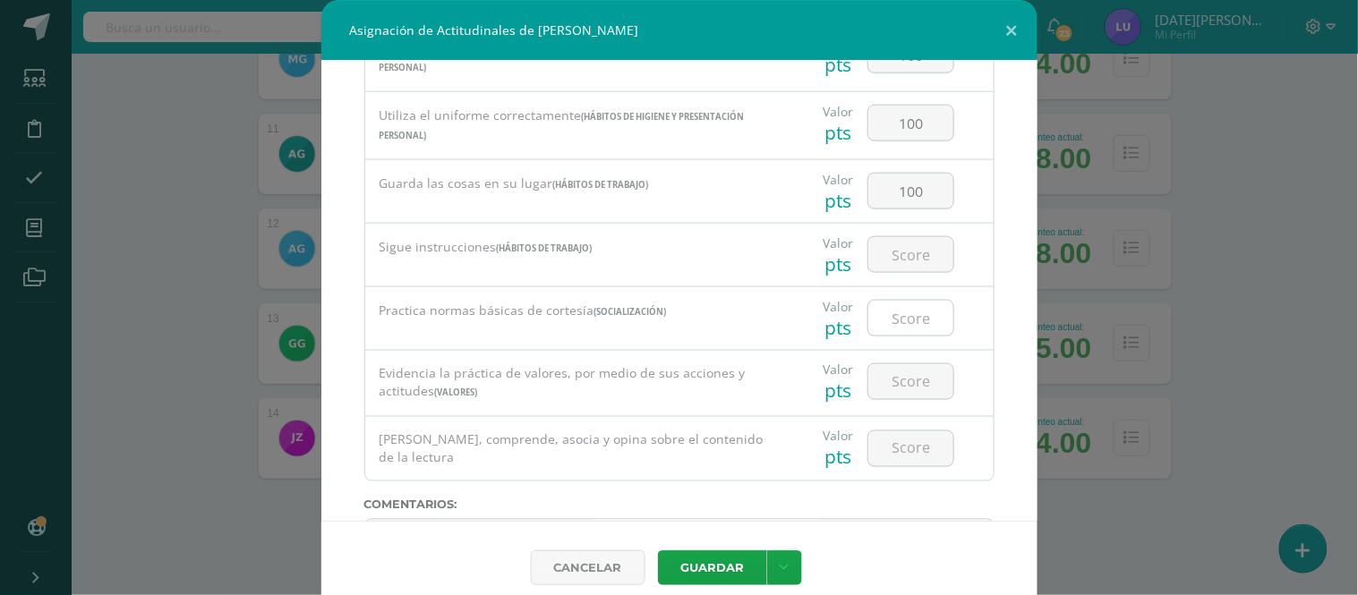
scroll to position [596, 0]
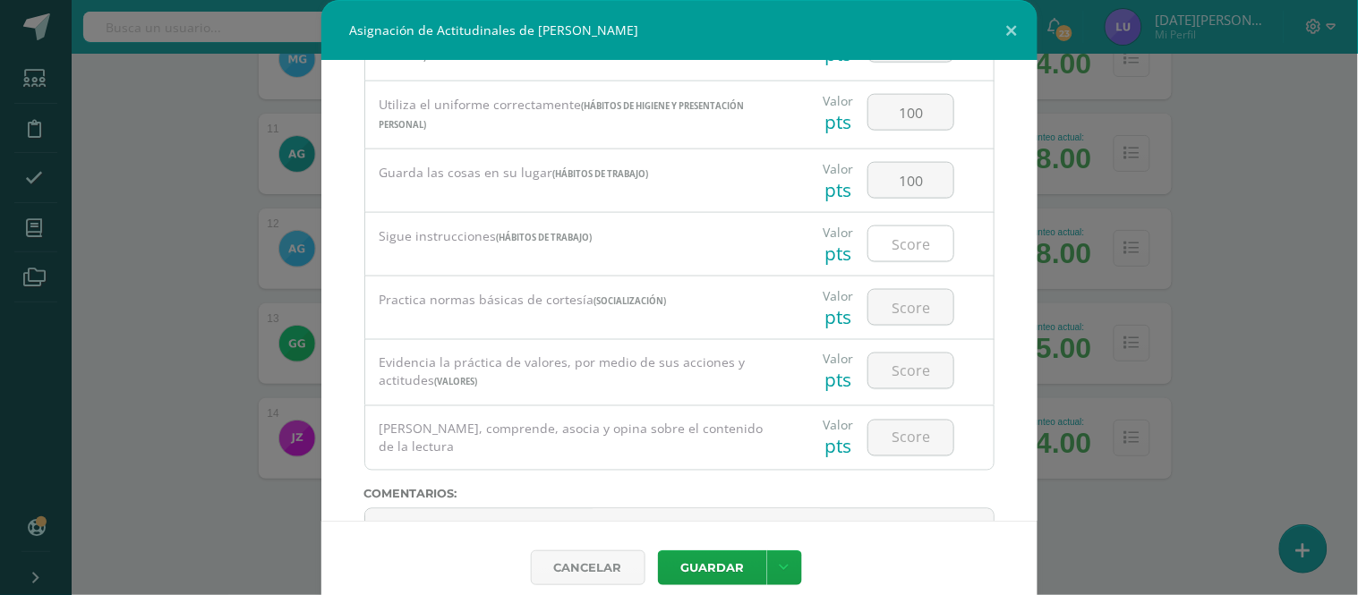
click at [880, 253] on input "number" at bounding box center [911, 244] width 85 height 35
paste input "100"
type input "100"
click at [903, 322] on input "number" at bounding box center [911, 307] width 85 height 35
paste input "100"
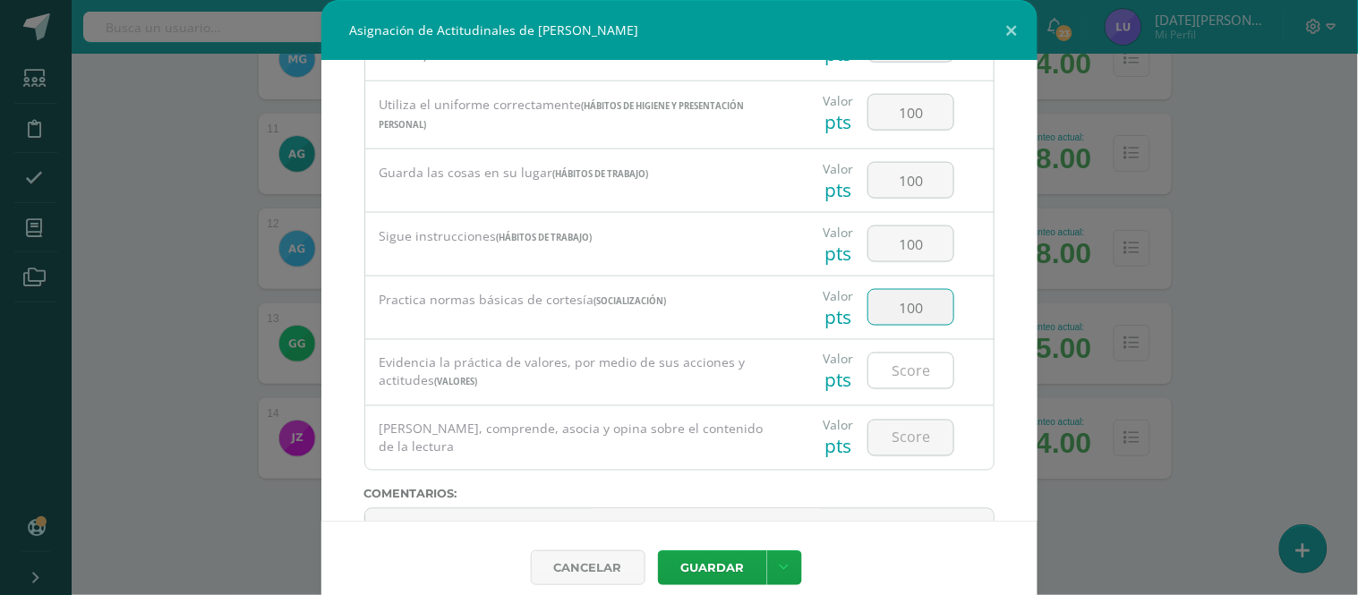
type input "100"
click at [907, 367] on input "number" at bounding box center [911, 371] width 85 height 35
paste input "100"
type input "100"
click at [916, 427] on input "number" at bounding box center [911, 438] width 85 height 35
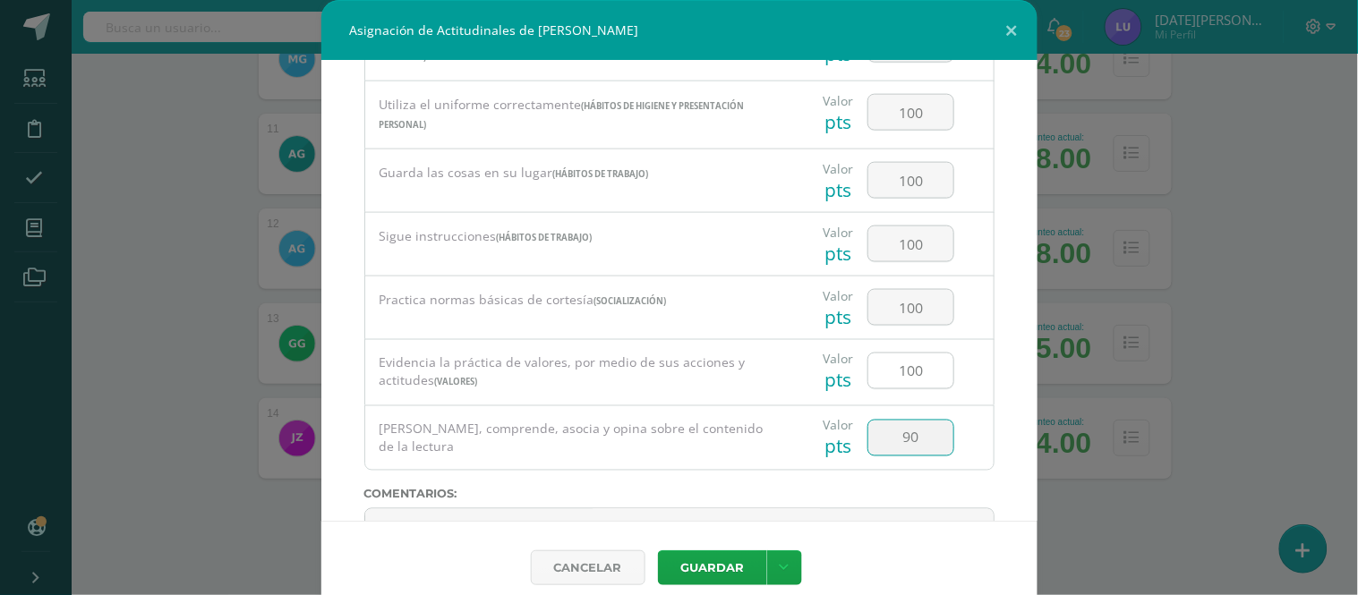
type input "90"
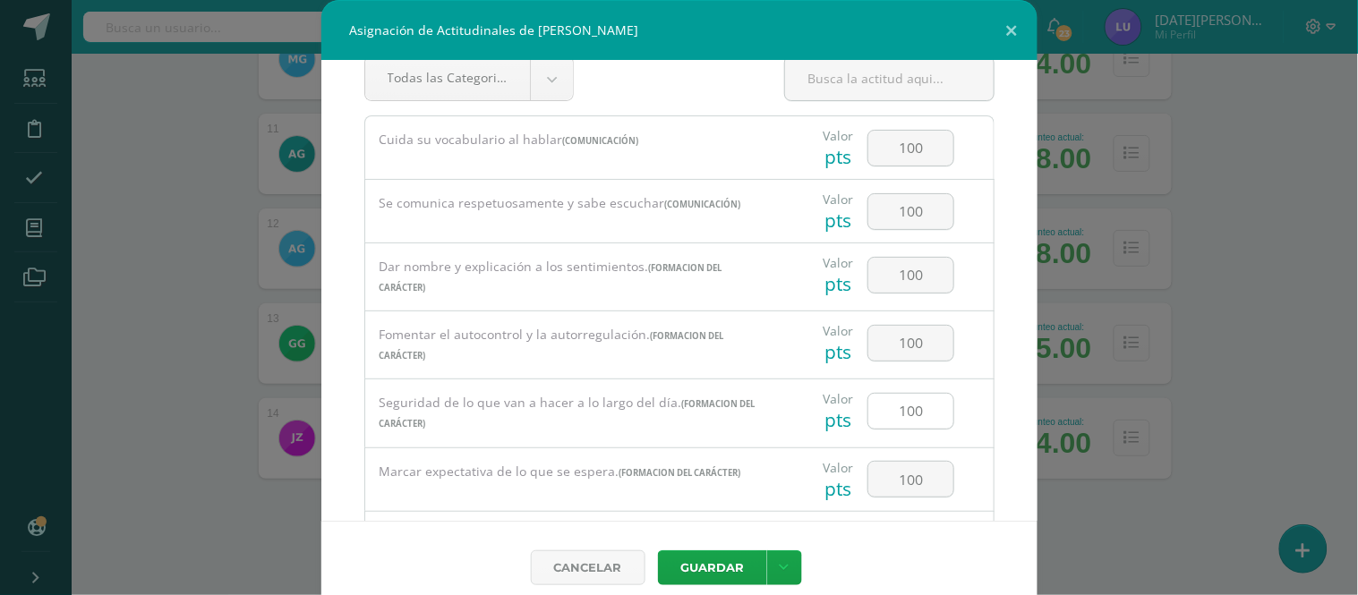
scroll to position [0, 0]
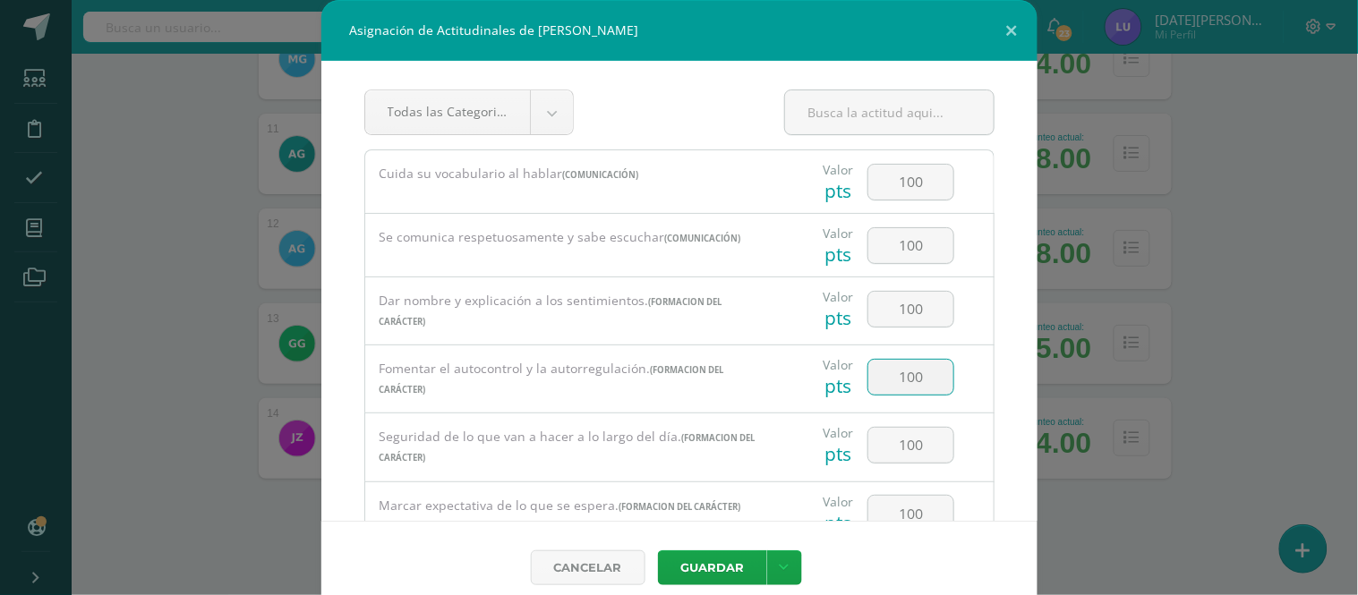
drag, startPoint x: 906, startPoint y: 373, endPoint x: 855, endPoint y: 360, distance: 52.8
click at [869, 360] on input "100" at bounding box center [911, 377] width 85 height 35
type input "95"
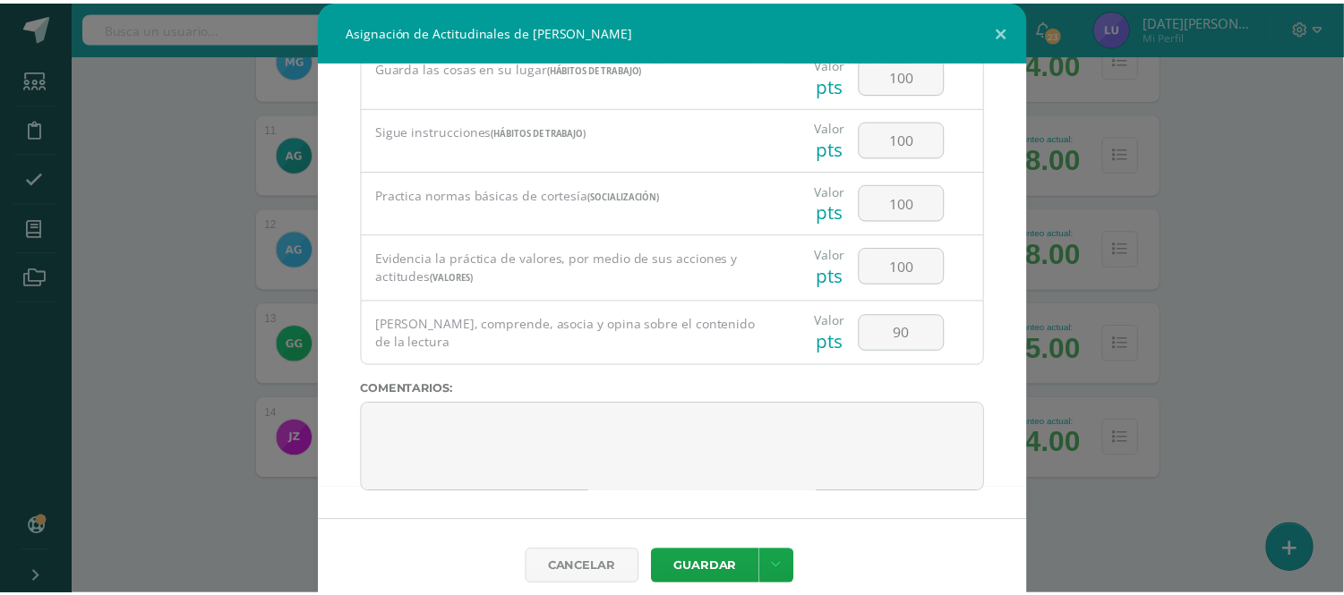
scroll to position [18, 0]
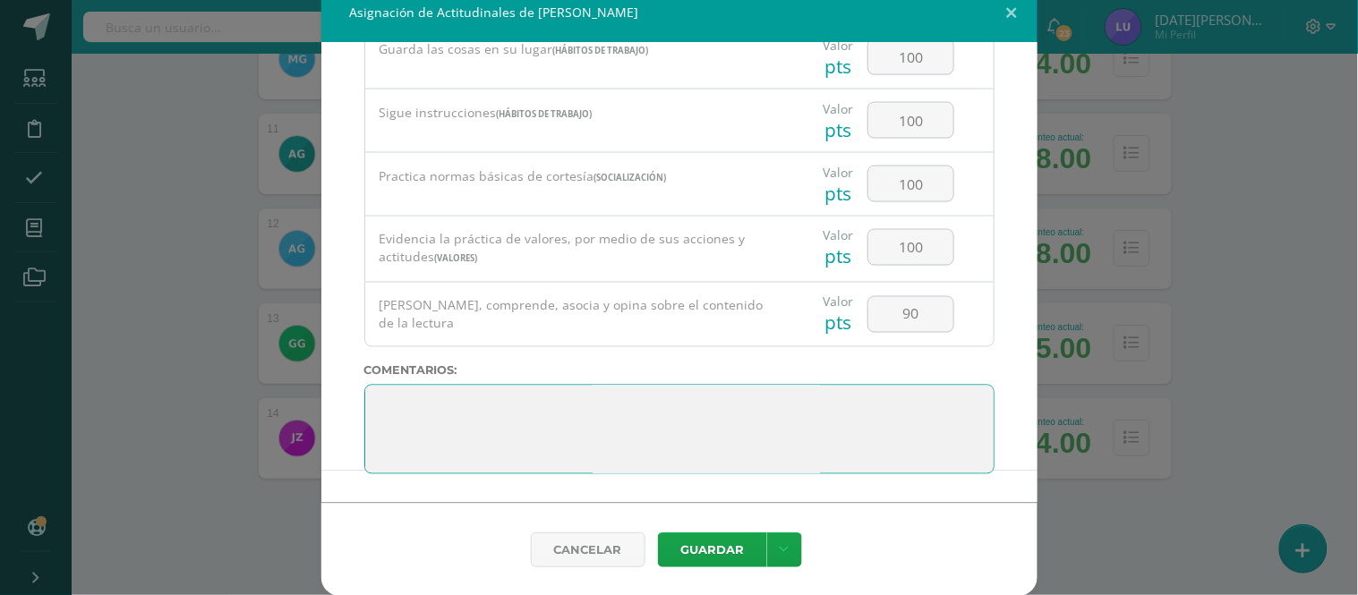
drag, startPoint x: 492, startPoint y: 460, endPoint x: 317, endPoint y: 364, distance: 200.0
click at [321, 364] on div "Todas las Categorias Todas las Categorias Hábitos de trabajo Comunicación Hábit…" at bounding box center [679, 273] width 716 height 460
paste textarea "3. Su disciplina y compromiso es el reflejo del trabajo y constancia en las act…"
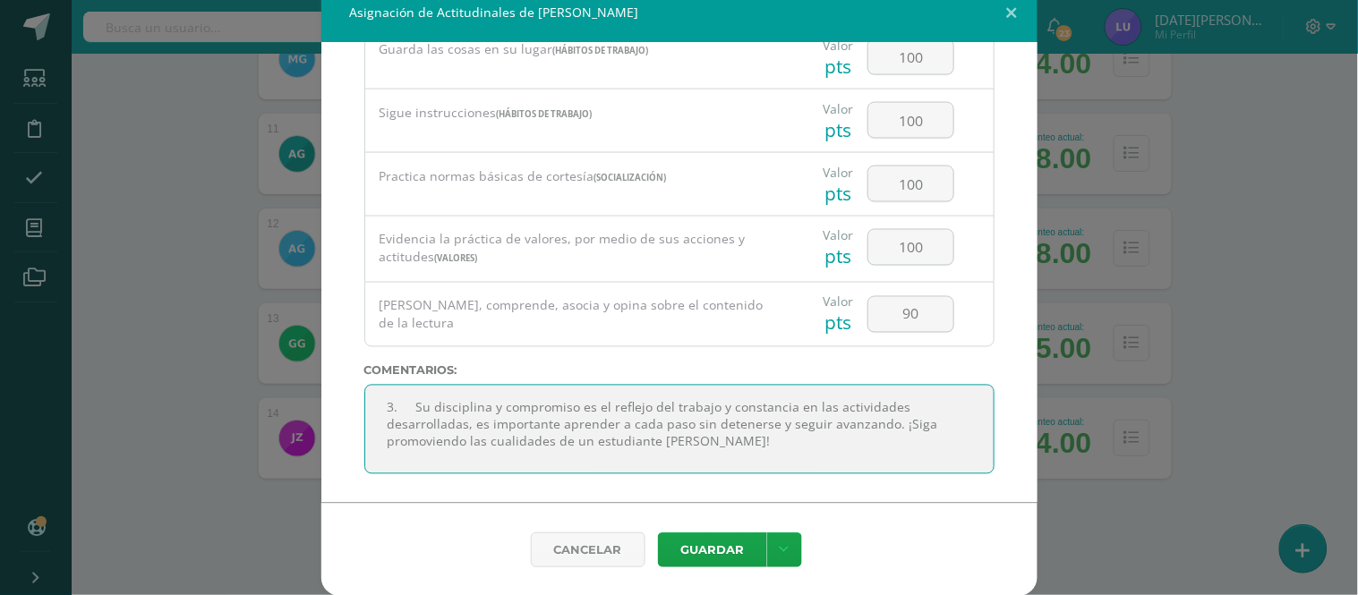
click at [410, 415] on textarea at bounding box center [679, 430] width 630 height 90
type textarea "Su disciplina y compromiso es el reflejo del trabajo y constancia en las activi…"
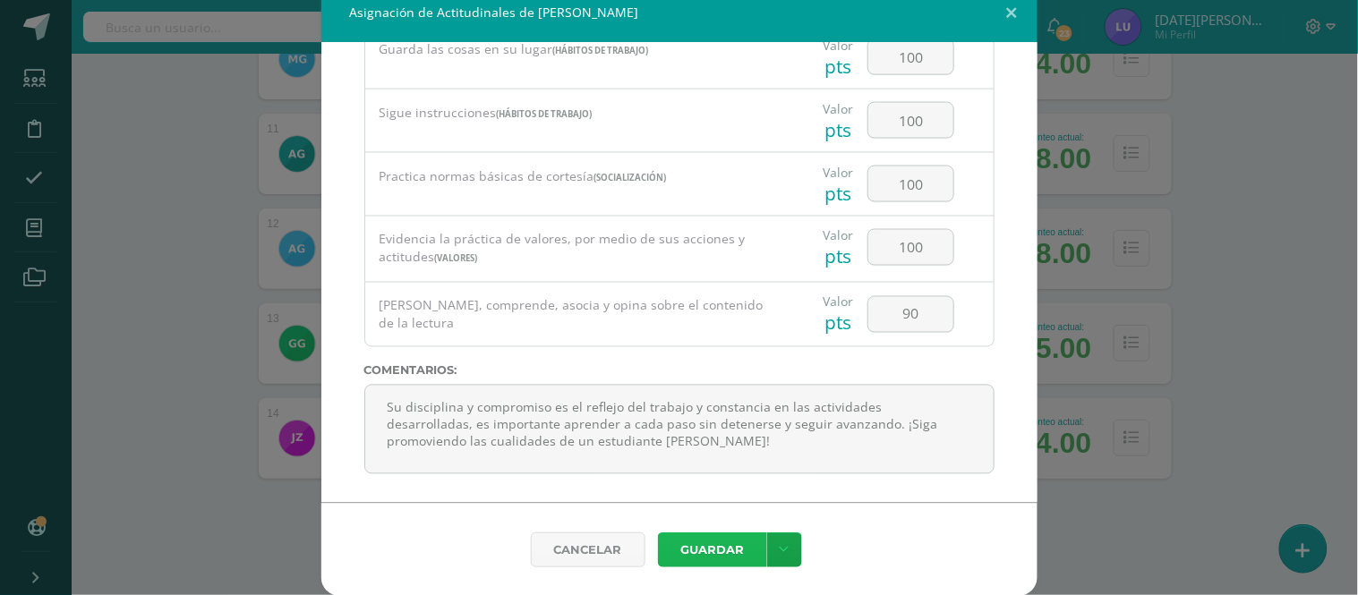
click at [723, 550] on button "Guardar" at bounding box center [712, 550] width 109 height 35
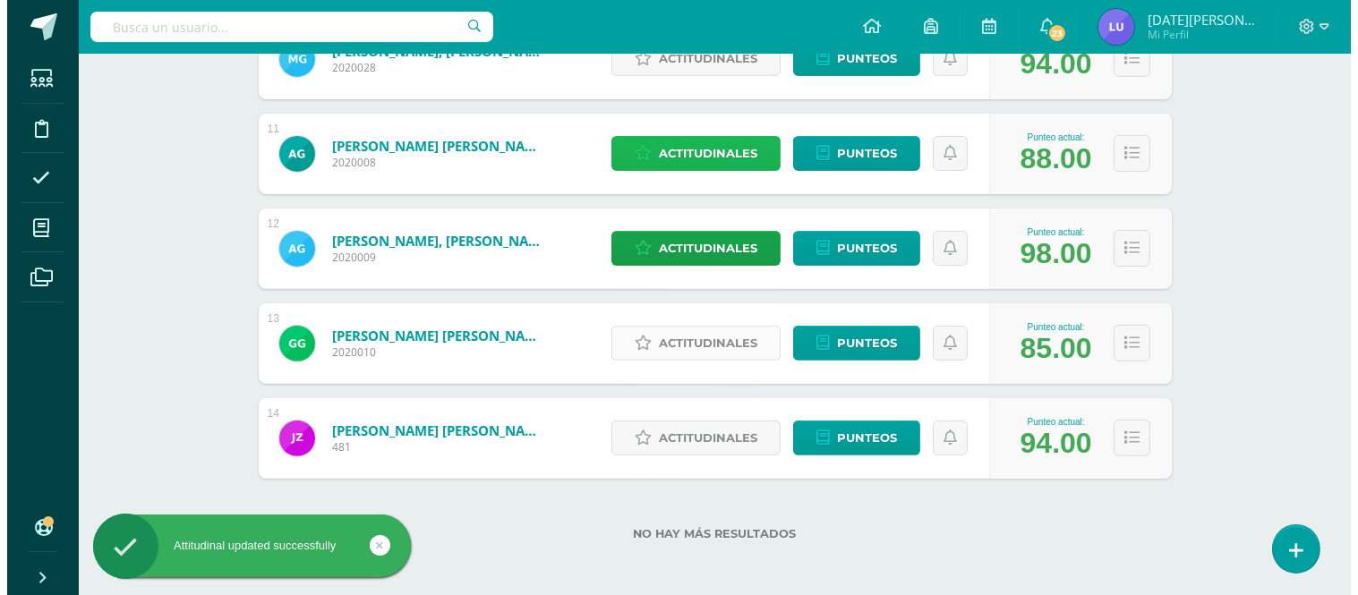
scroll to position [927, 0]
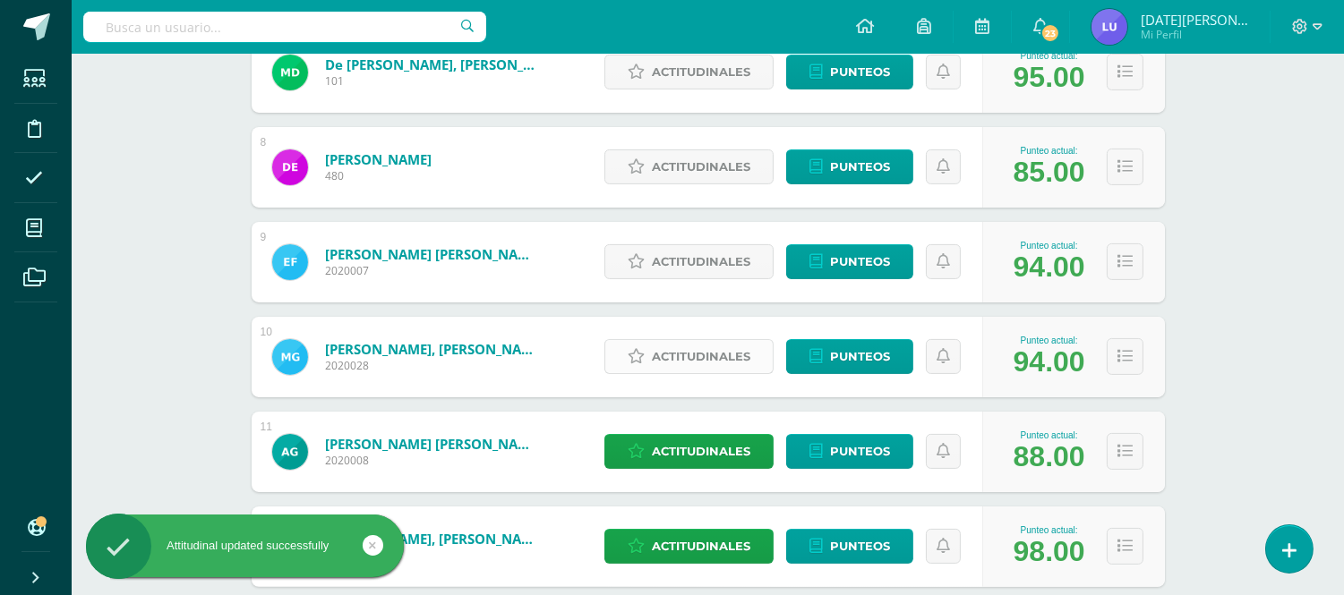
click at [685, 364] on span "Actitudinales" at bounding box center [701, 356] width 98 height 33
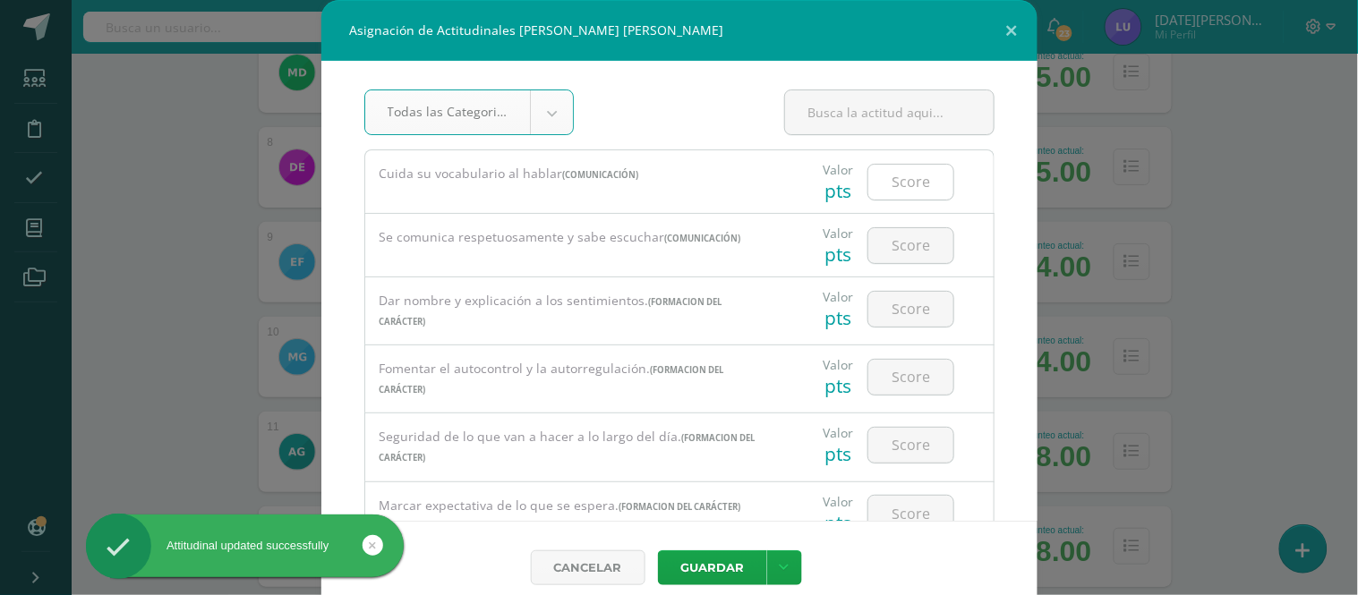
click at [888, 194] on input "number" at bounding box center [911, 182] width 85 height 35
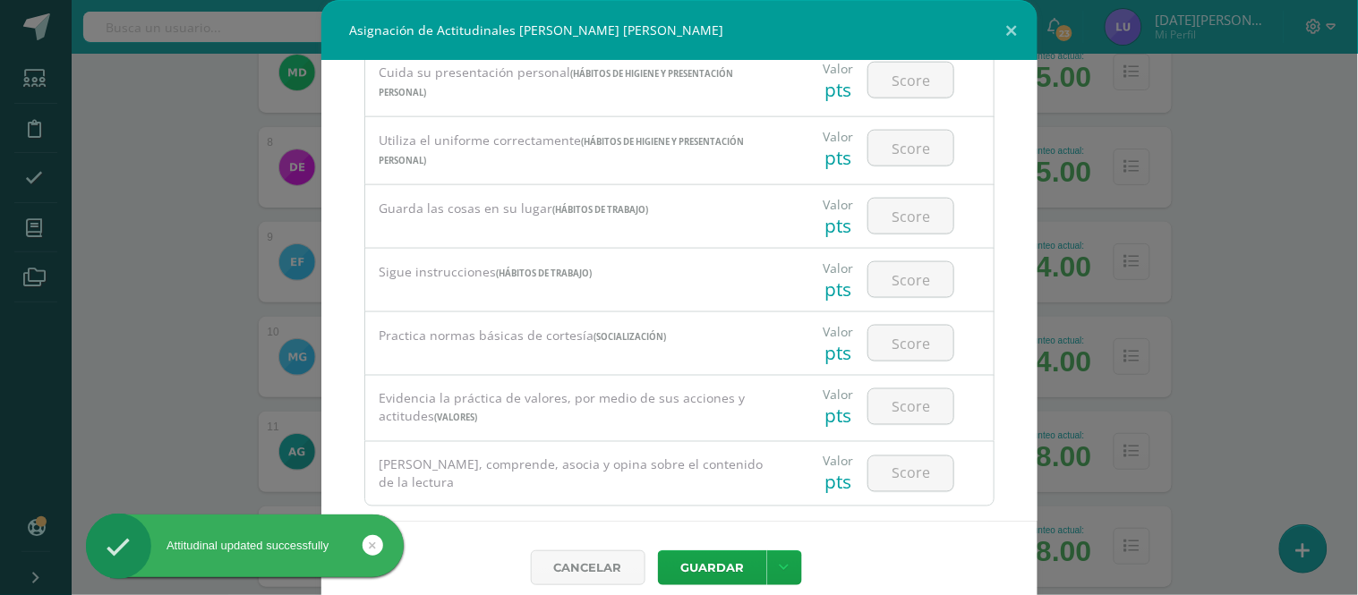
scroll to position [710, 0]
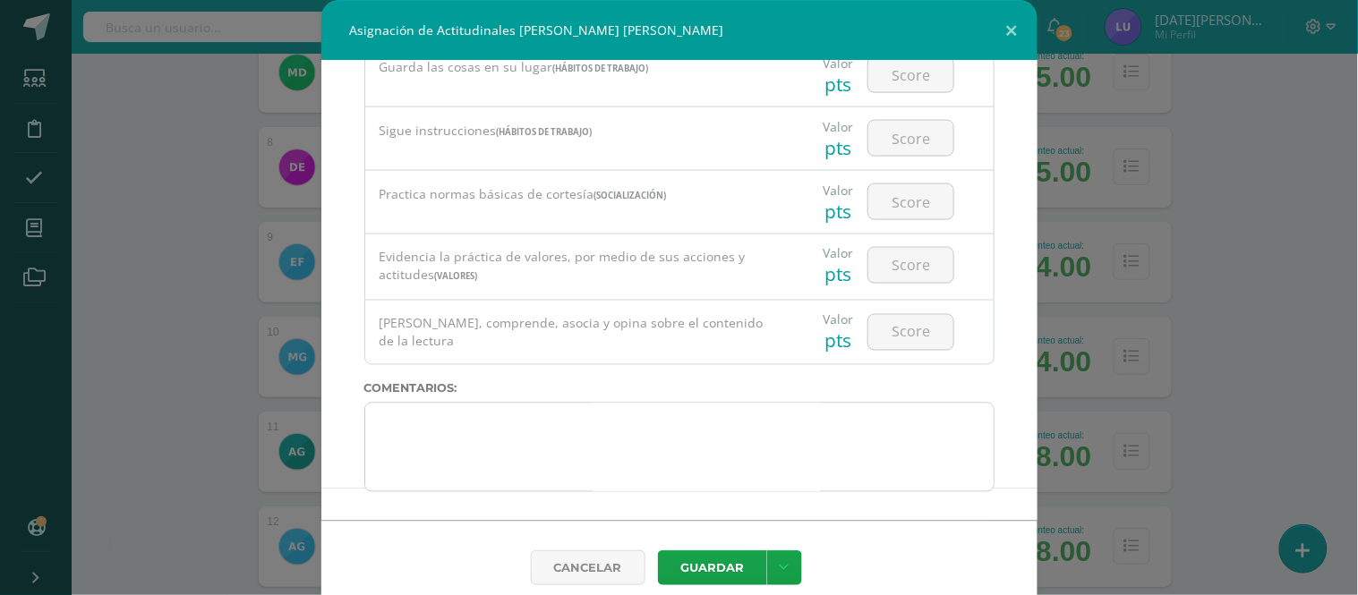
drag, startPoint x: 452, startPoint y: 484, endPoint x: 398, endPoint y: 436, distance: 72.3
click at [398, 436] on div "Todas las Categorias Todas las Categorias Hábitos de trabajo Comunicación Hábit…" at bounding box center [679, 291] width 716 height 460
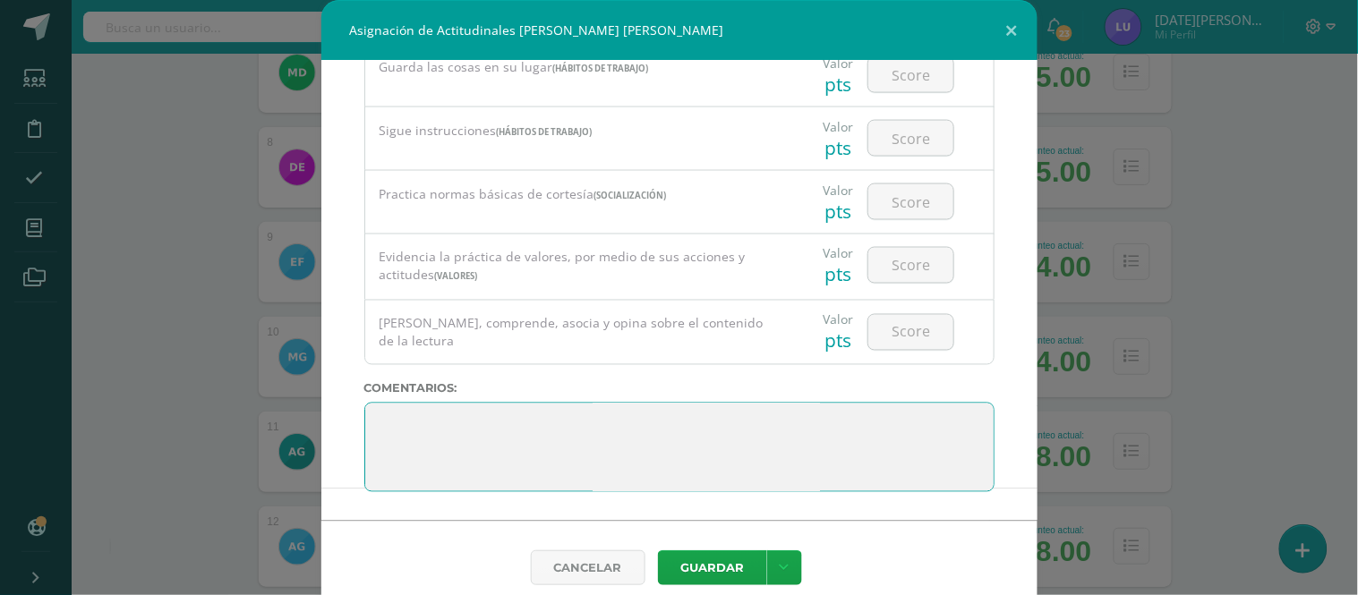
scroll to position [0, 0]
drag, startPoint x: 427, startPoint y: 484, endPoint x: 374, endPoint y: 399, distance: 100.1
click at [374, 399] on div "Todas las Categorias Todas las Categorias Hábitos de trabajo Comunicación Hábit…" at bounding box center [679, 291] width 716 height 460
drag, startPoint x: 413, startPoint y: 488, endPoint x: 361, endPoint y: 409, distance: 94.4
click at [364, 410] on textarea at bounding box center [679, 448] width 630 height 90
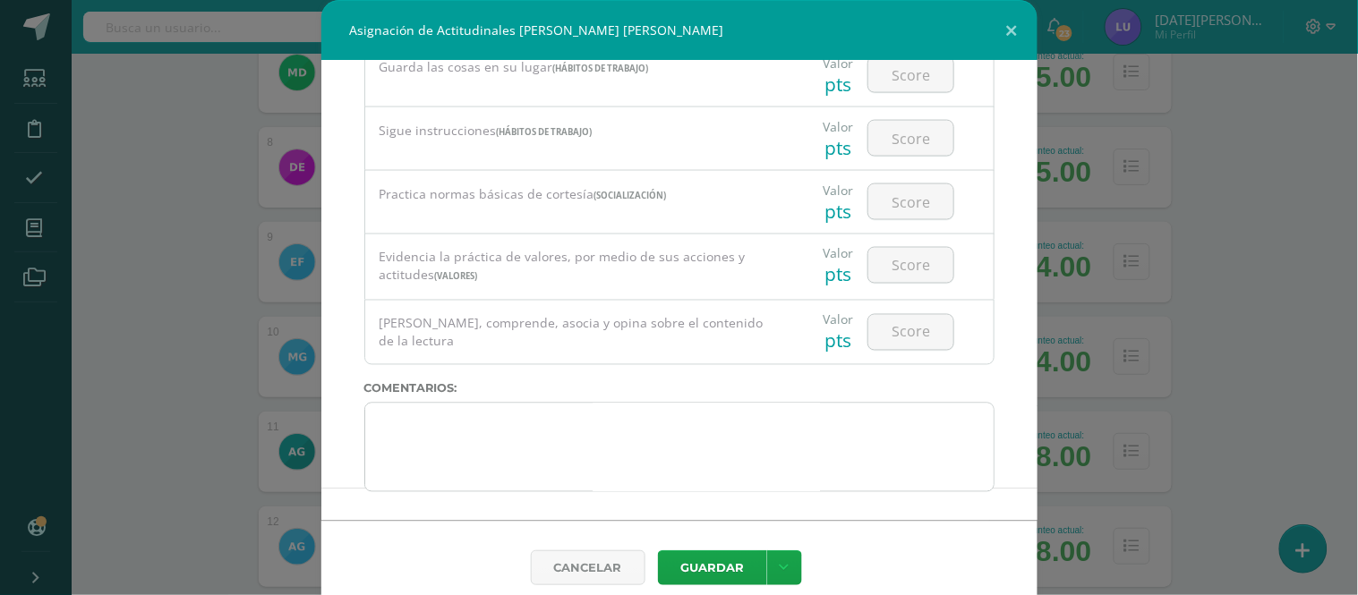
drag, startPoint x: 401, startPoint y: 499, endPoint x: 389, endPoint y: 478, distance: 24.1
click at [389, 478] on div "Todas las Categorias Todas las Categorias Hábitos de trabajo Comunicación Hábit…" at bounding box center [679, 291] width 716 height 460
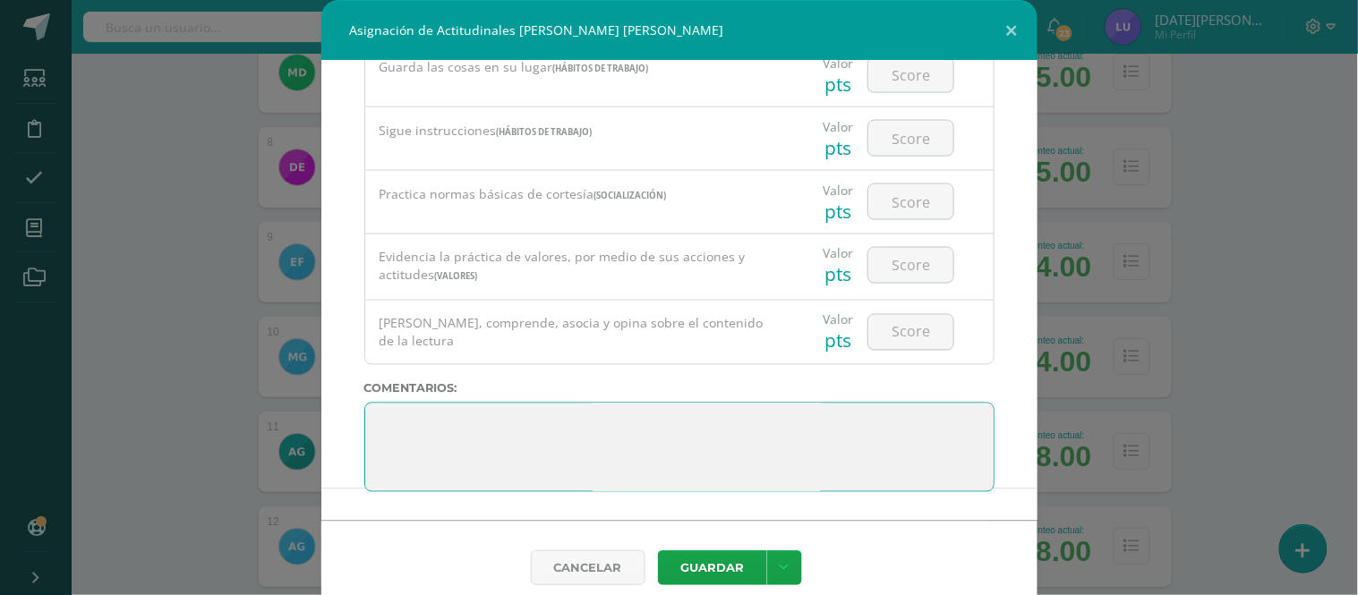
drag, startPoint x: 389, startPoint y: 478, endPoint x: 371, endPoint y: 407, distance: 73.8
click at [371, 407] on textarea at bounding box center [679, 448] width 630 height 90
paste textarea "3. Su disciplina y compromiso es el reflejo del trabajo y constancia en las act…"
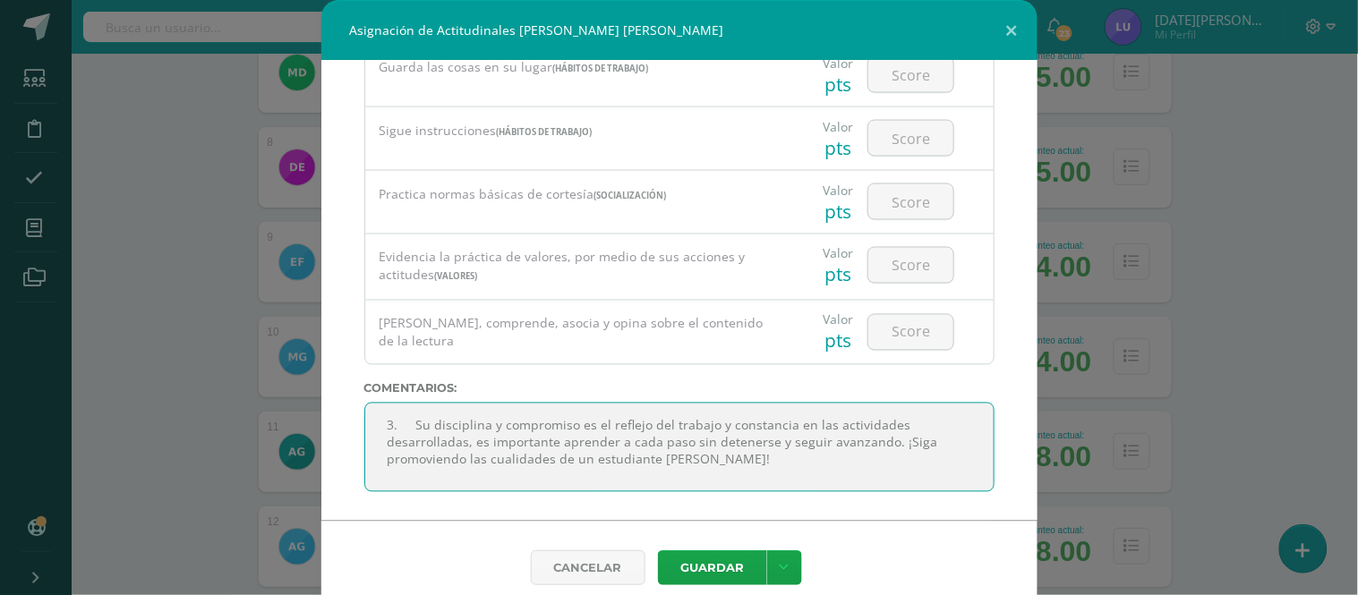
click at [404, 430] on textarea at bounding box center [679, 448] width 630 height 90
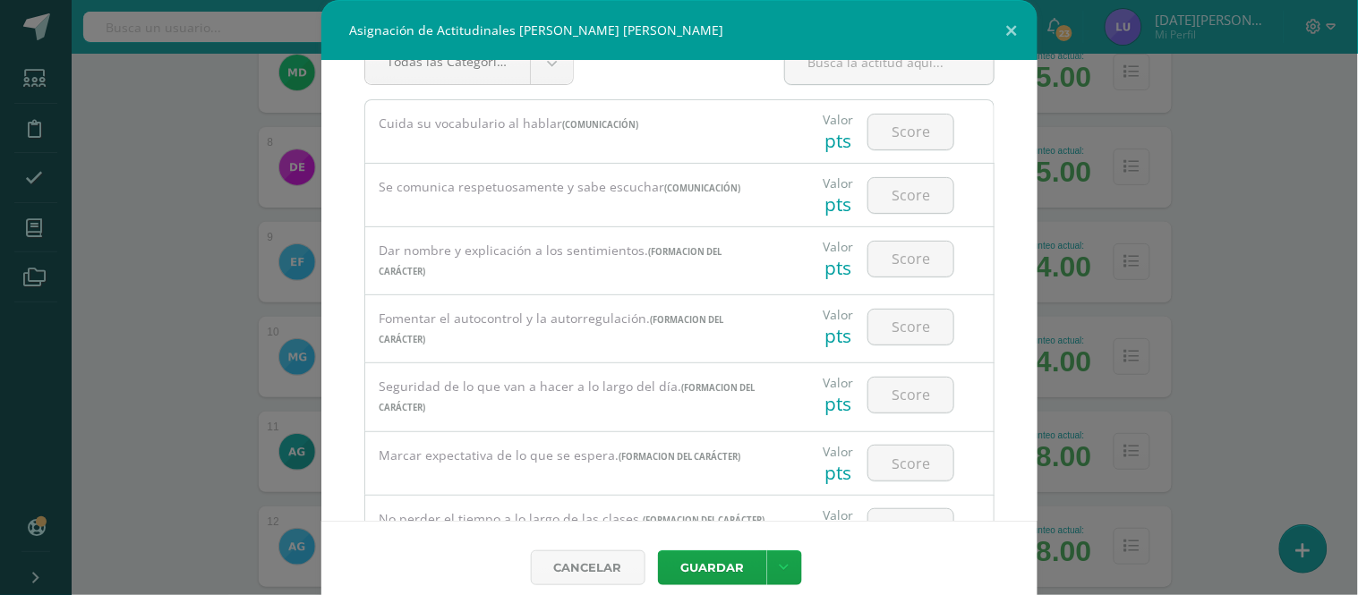
scroll to position [13, 0]
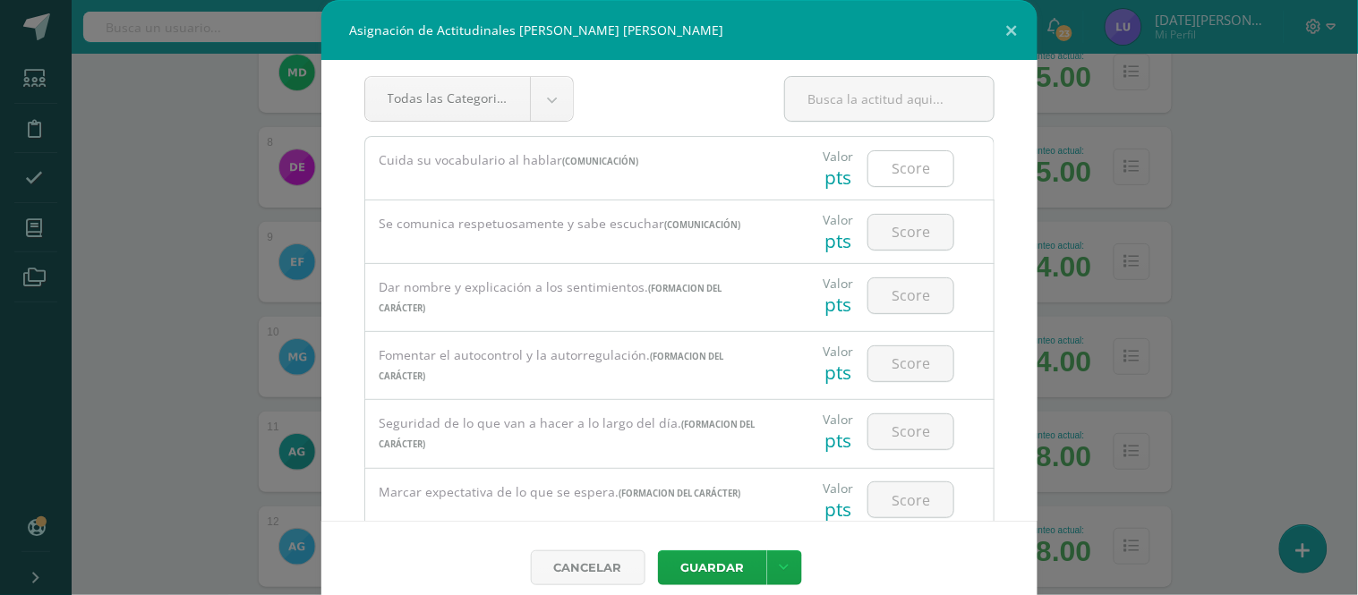
type textarea "Su disciplina y compromiso es el reflejo del trabajo y constancia en las activi…"
click at [886, 167] on input "number" at bounding box center [911, 168] width 85 height 35
click at [888, 173] on input "number" at bounding box center [911, 168] width 85 height 35
drag, startPoint x: 870, startPoint y: 168, endPoint x: 920, endPoint y: 158, distance: 51.1
click at [920, 158] on input "100" at bounding box center [911, 168] width 85 height 35
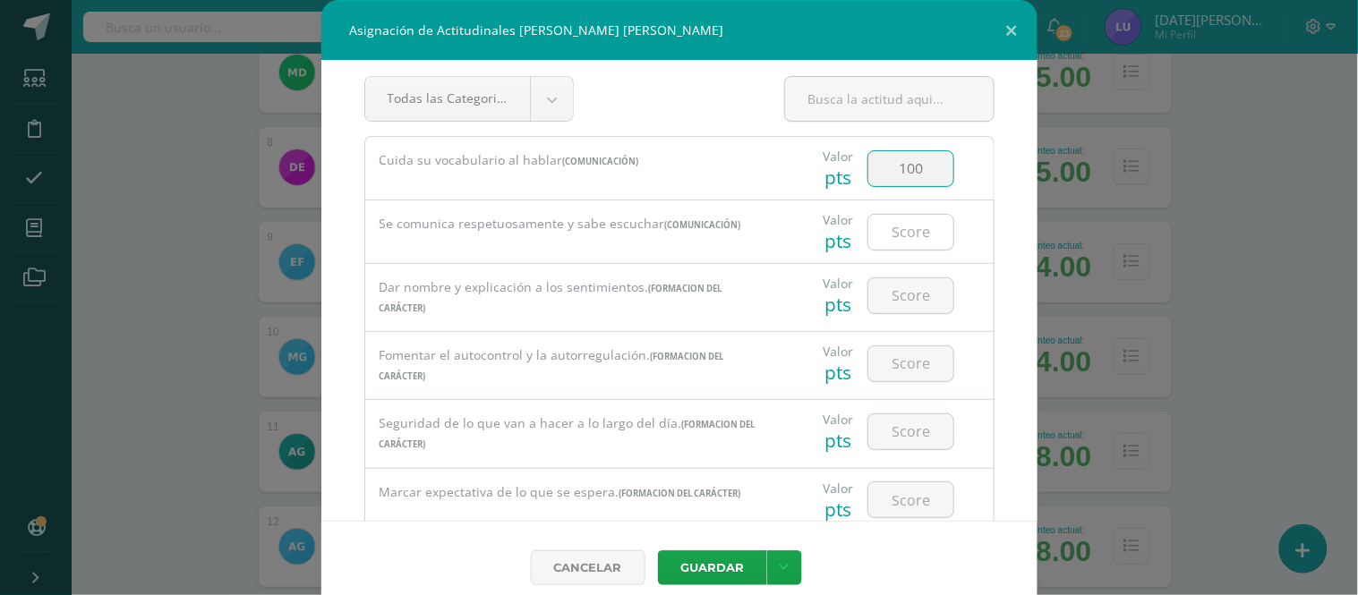
type input "100"
click at [929, 228] on input "number" at bounding box center [911, 232] width 85 height 35
paste input "100"
type input "100"
click at [929, 283] on input "number" at bounding box center [911, 295] width 85 height 35
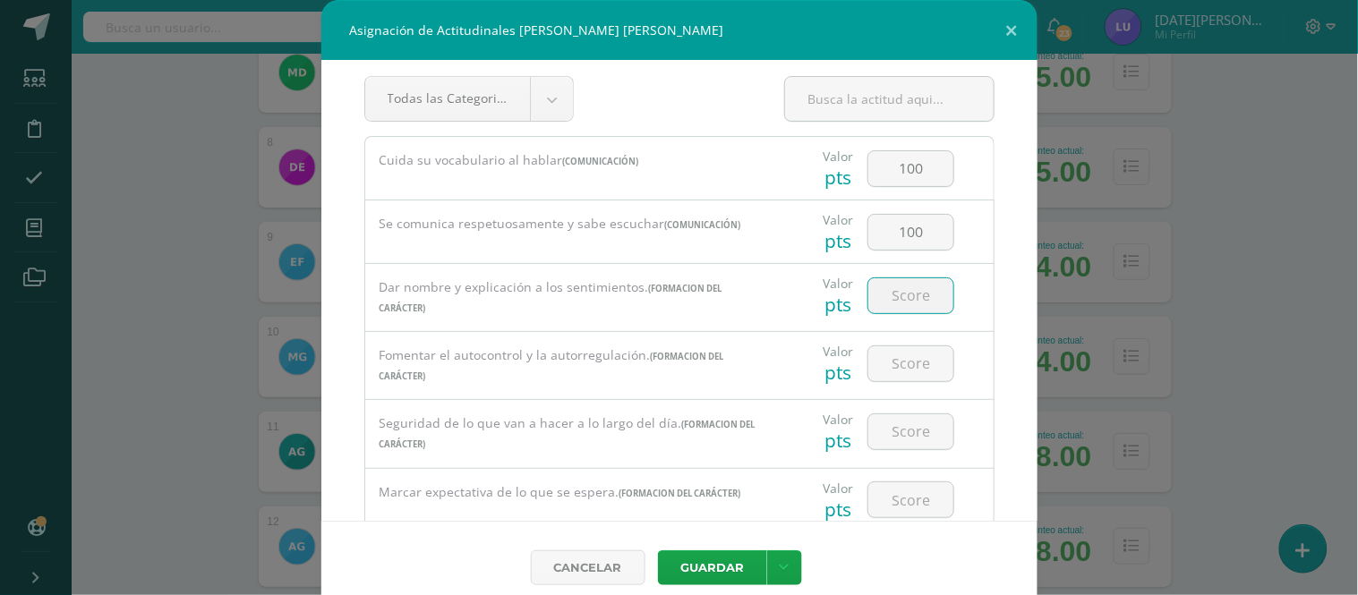
paste input "100"
type input "100"
click at [916, 376] on input "number" at bounding box center [911, 364] width 85 height 35
type input "90"
click at [901, 439] on input "number" at bounding box center [911, 432] width 85 height 35
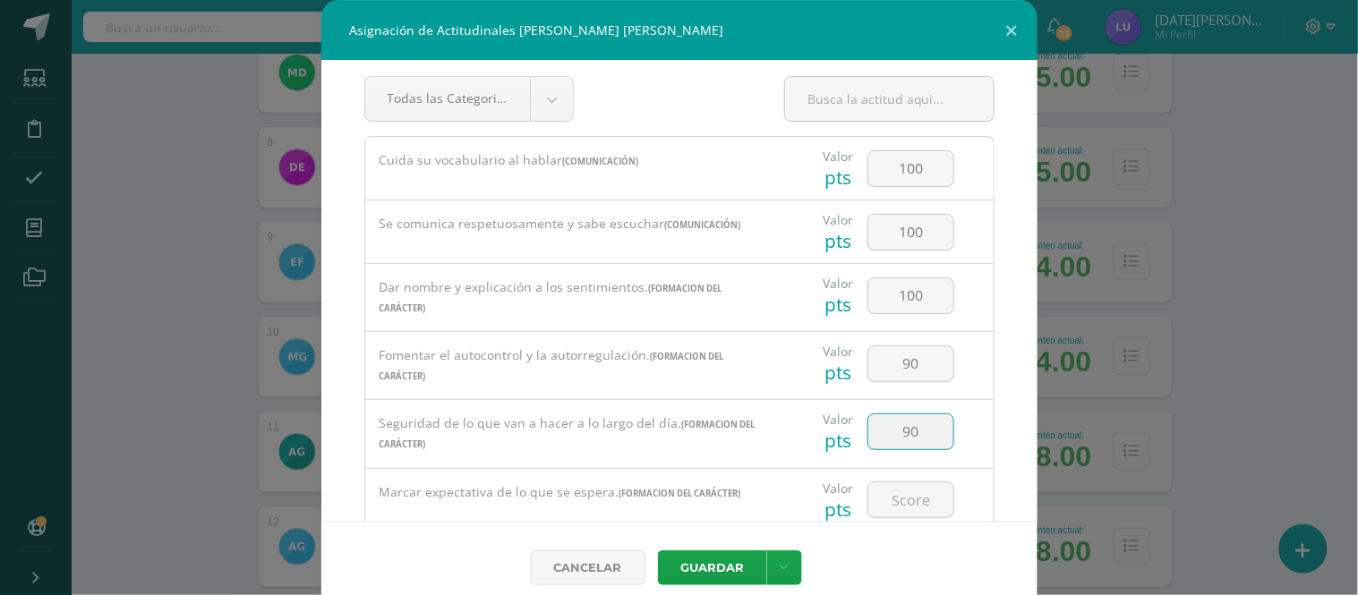
type input "90"
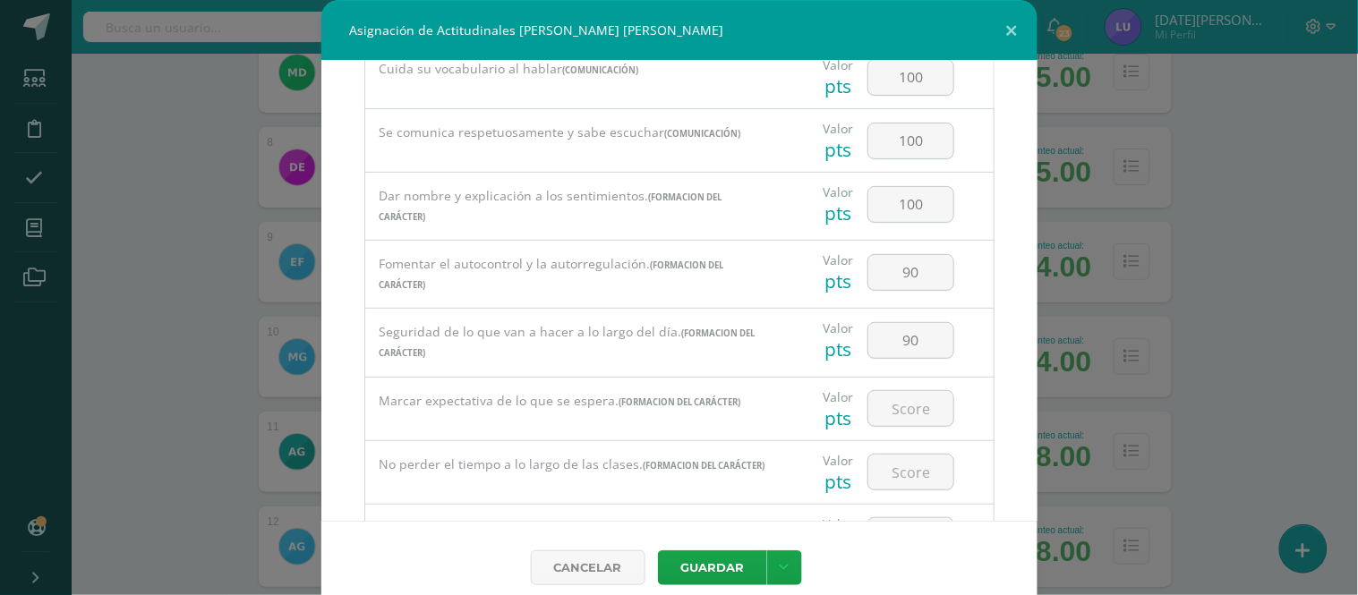
scroll to position [113, 0]
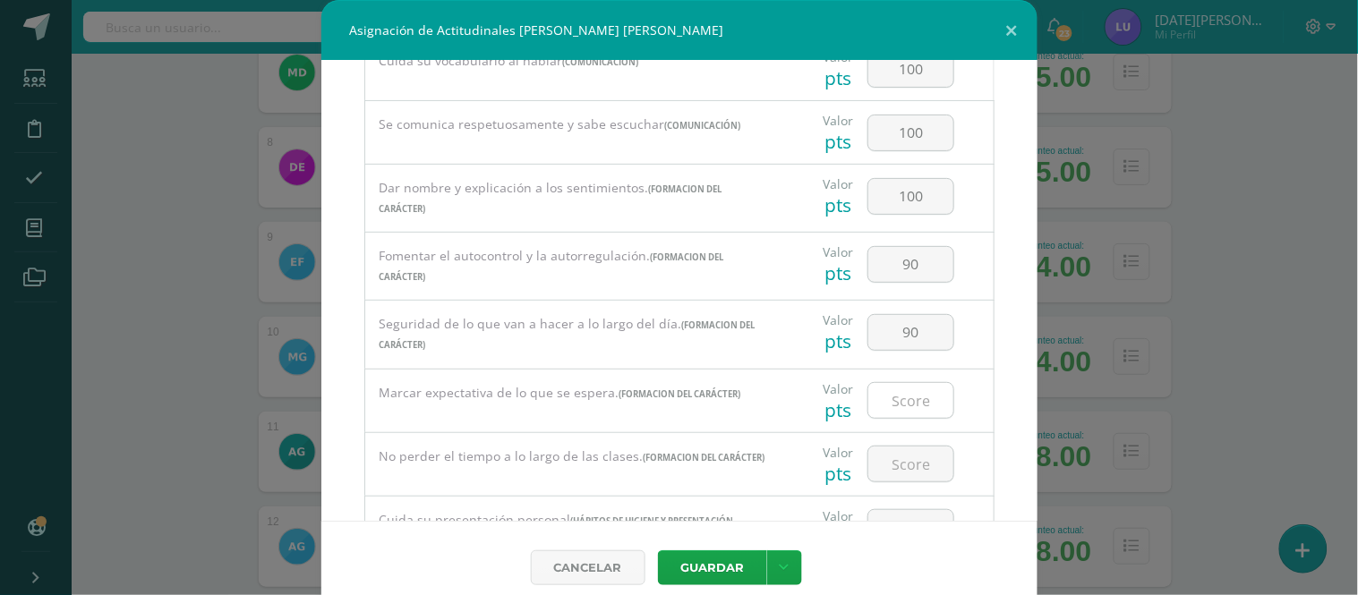
click at [920, 405] on input "number" at bounding box center [911, 400] width 85 height 35
type input "90"
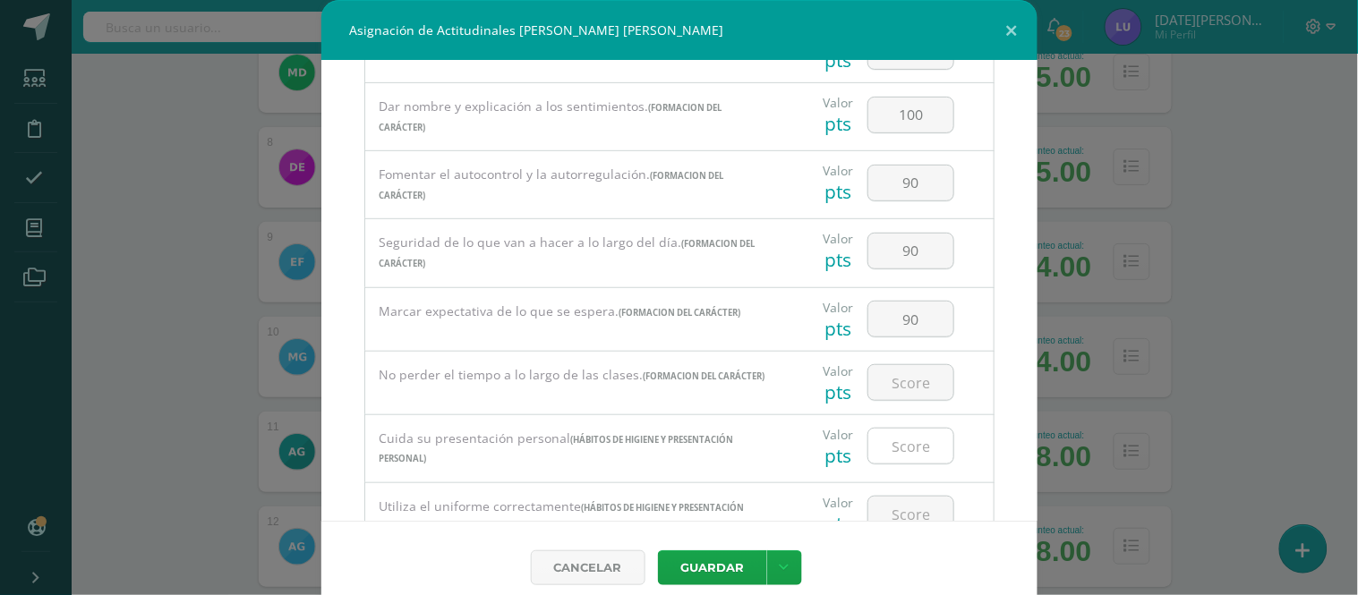
scroll to position [212, 0]
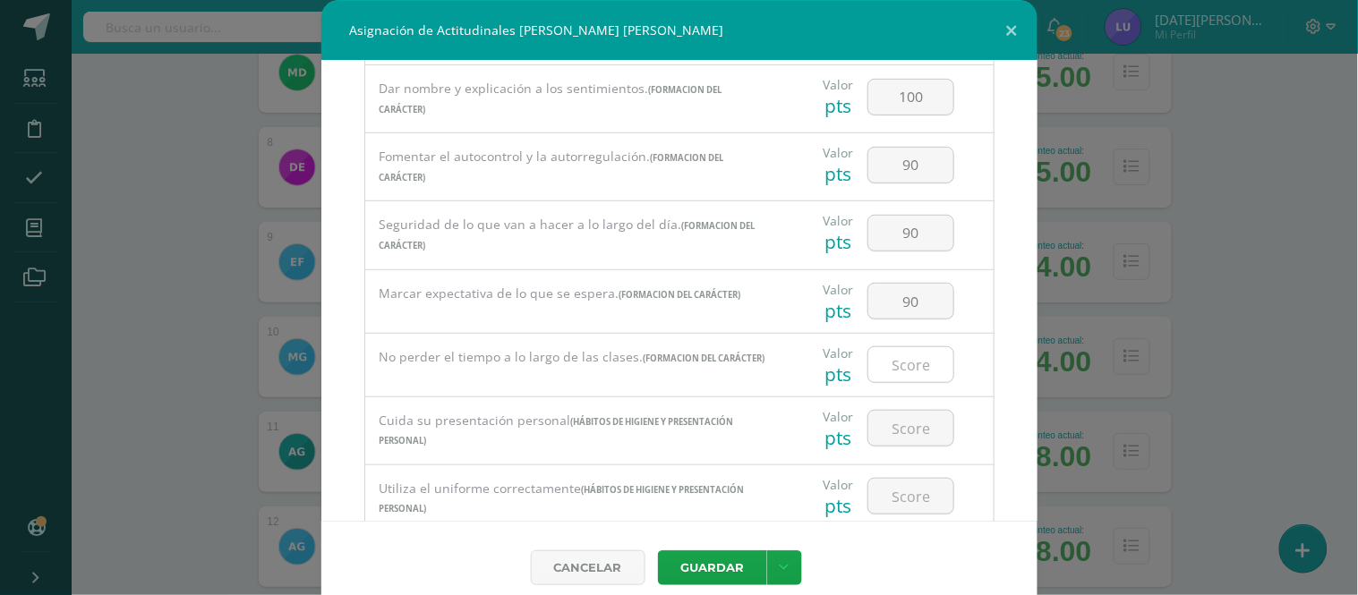
click at [901, 369] on input "number" at bounding box center [911, 364] width 85 height 35
paste input "100"
type input "100"
click at [899, 444] on input "number" at bounding box center [911, 428] width 85 height 35
paste input "100"
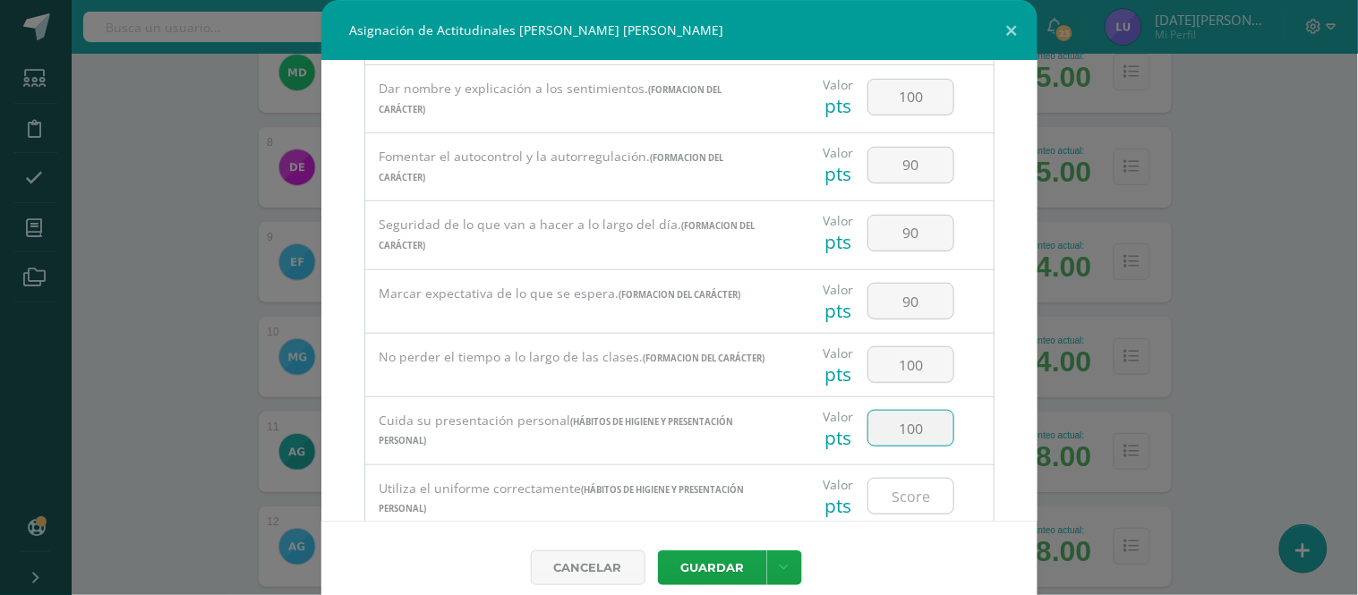
type input "100"
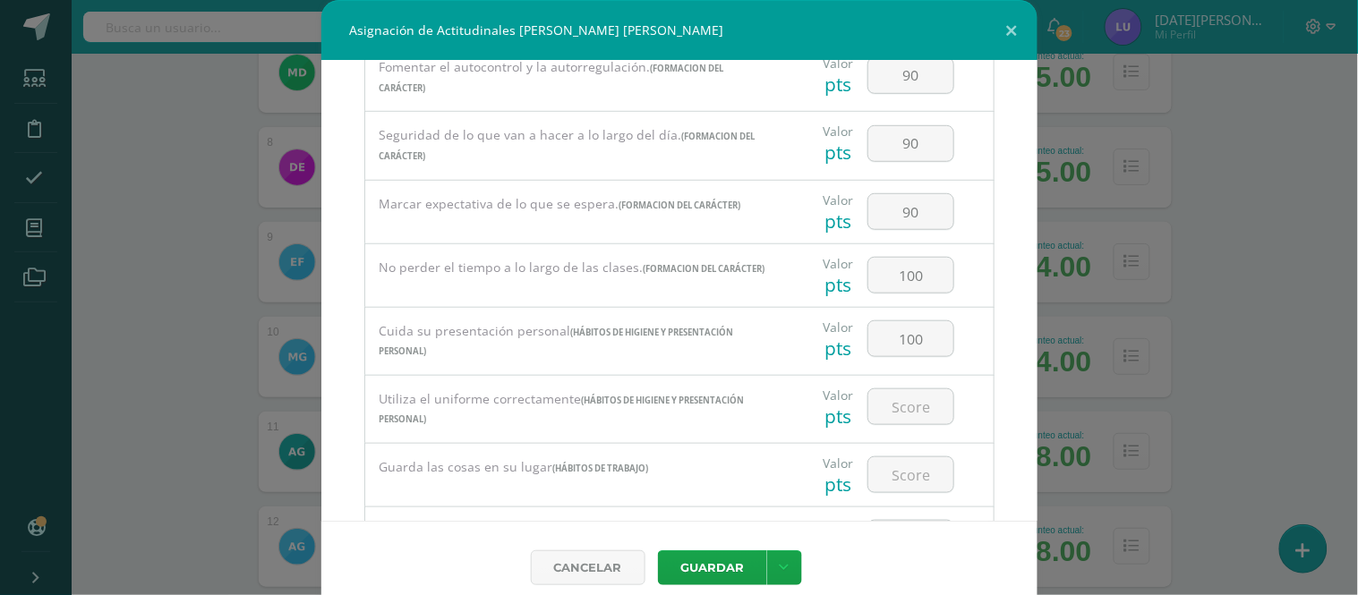
scroll to position [312, 0]
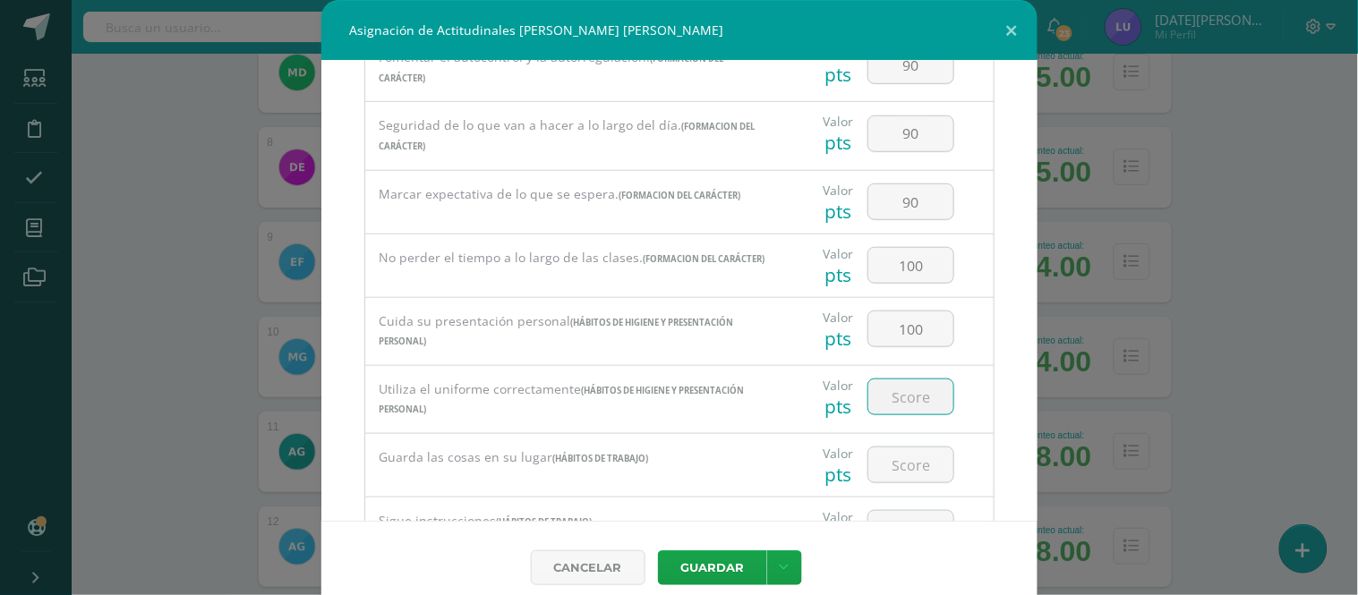
click at [886, 398] on input "number" at bounding box center [911, 397] width 85 height 35
paste input "100"
type input "100"
click at [905, 483] on input "number" at bounding box center [911, 465] width 85 height 35
click at [902, 478] on input "number" at bounding box center [911, 465] width 85 height 35
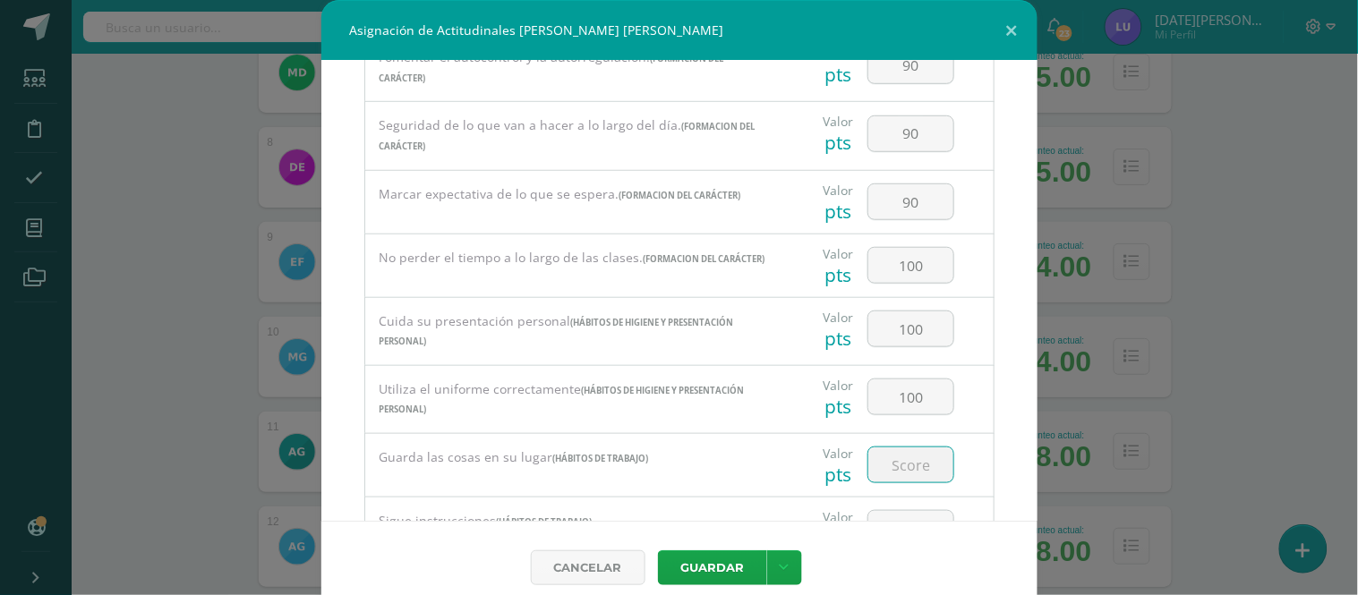
paste input "100"
type input "100"
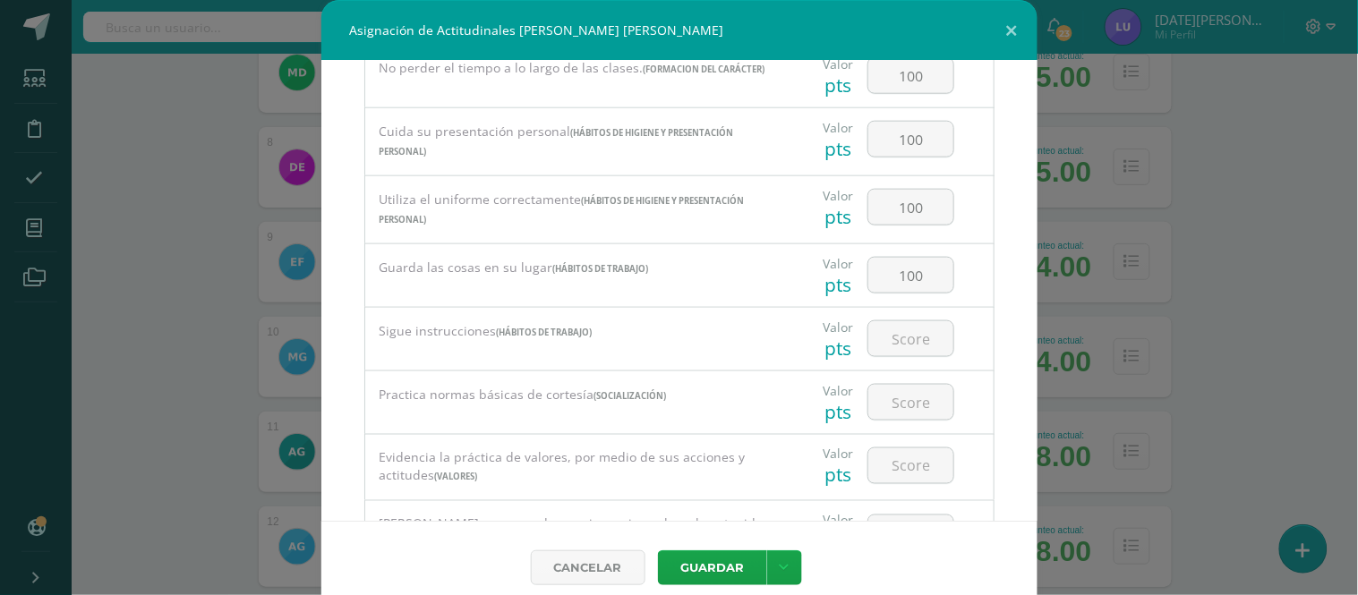
scroll to position [511, 0]
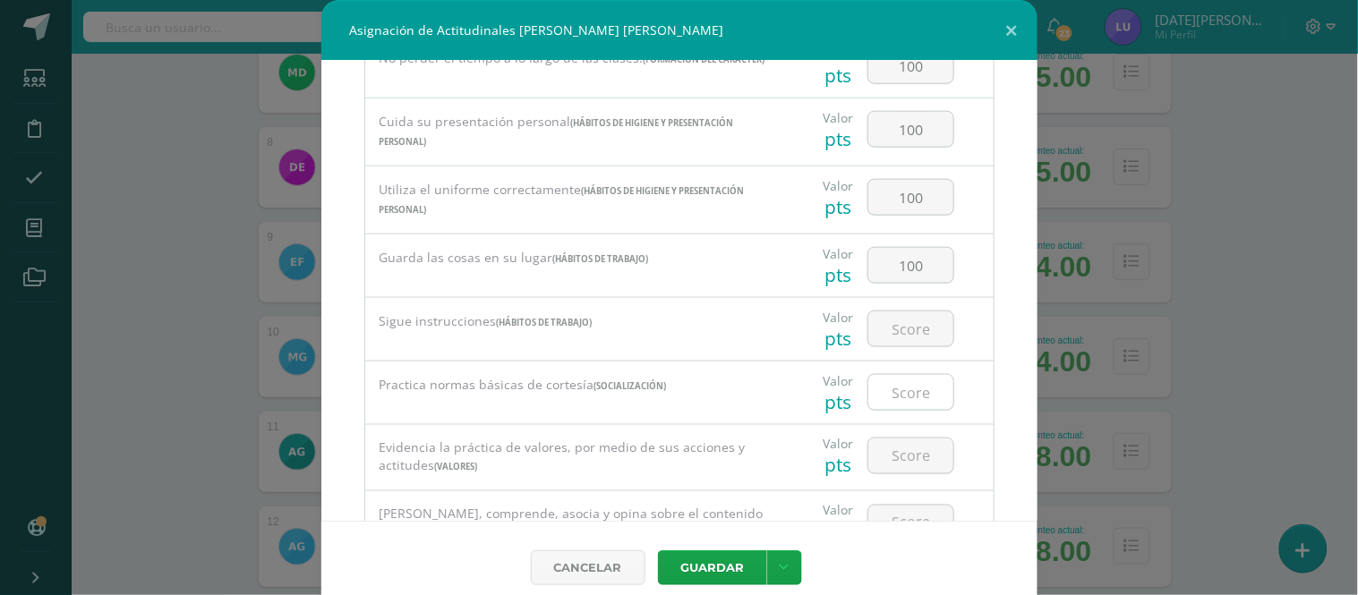
click at [888, 394] on input "number" at bounding box center [911, 392] width 85 height 35
paste input "100"
type input "100"
click at [910, 460] on input "number" at bounding box center [911, 456] width 85 height 35
paste input "100"
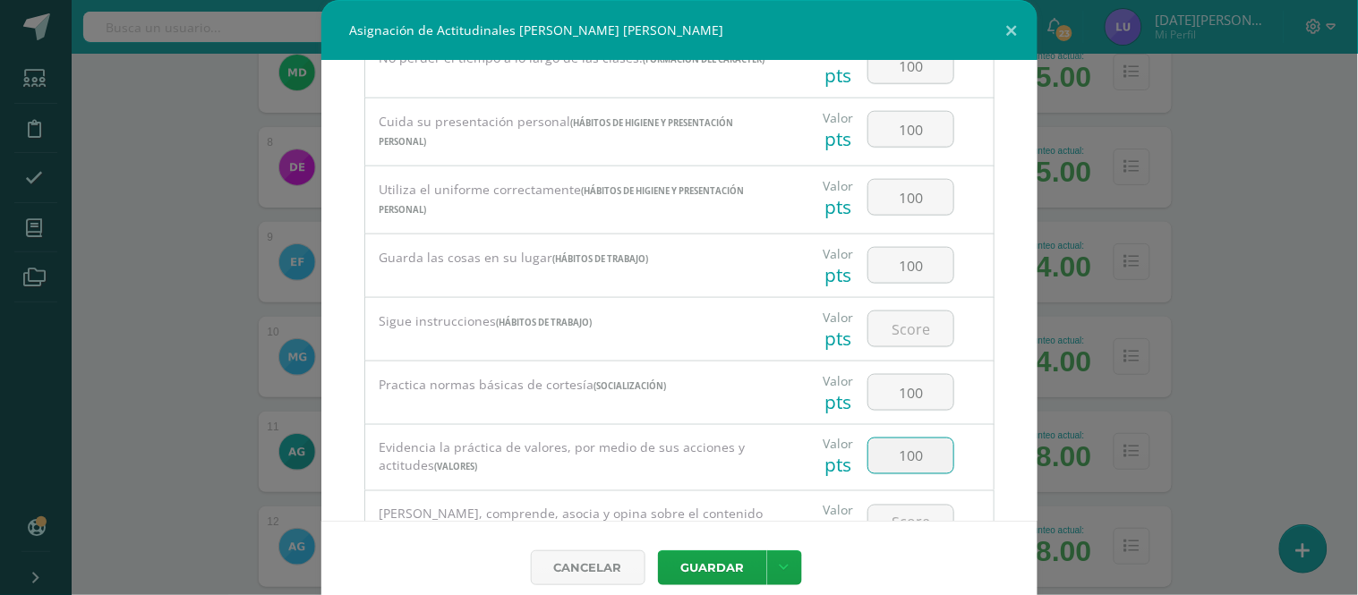
type input "100"
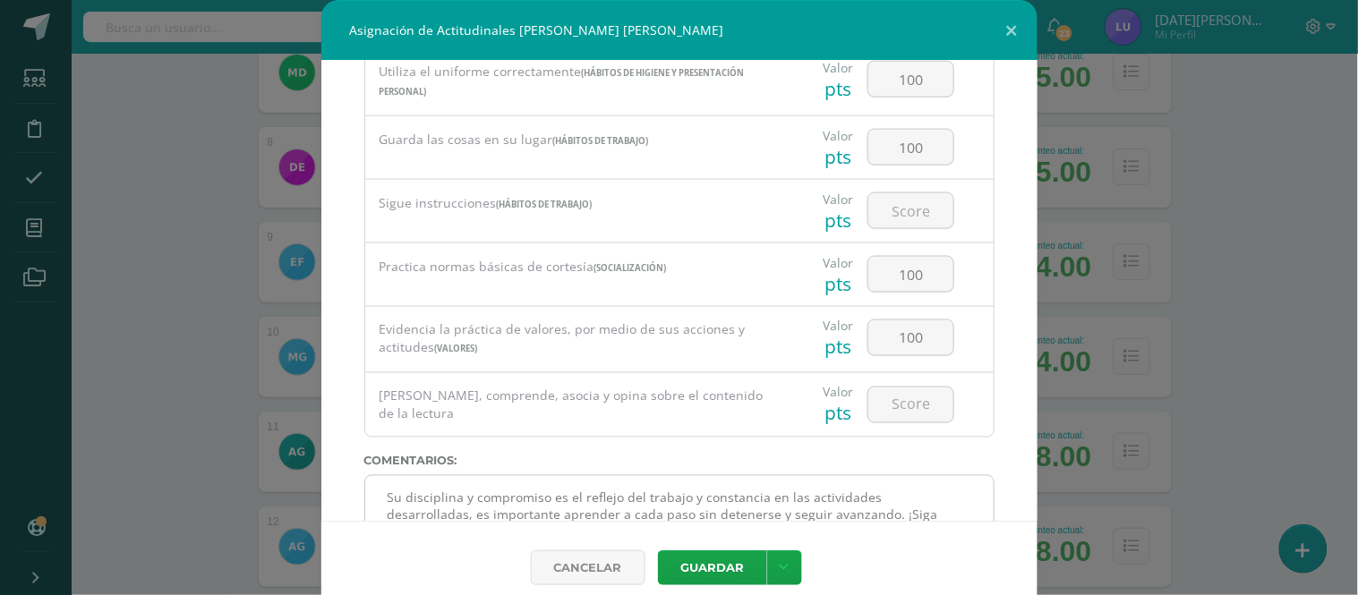
scroll to position [710, 0]
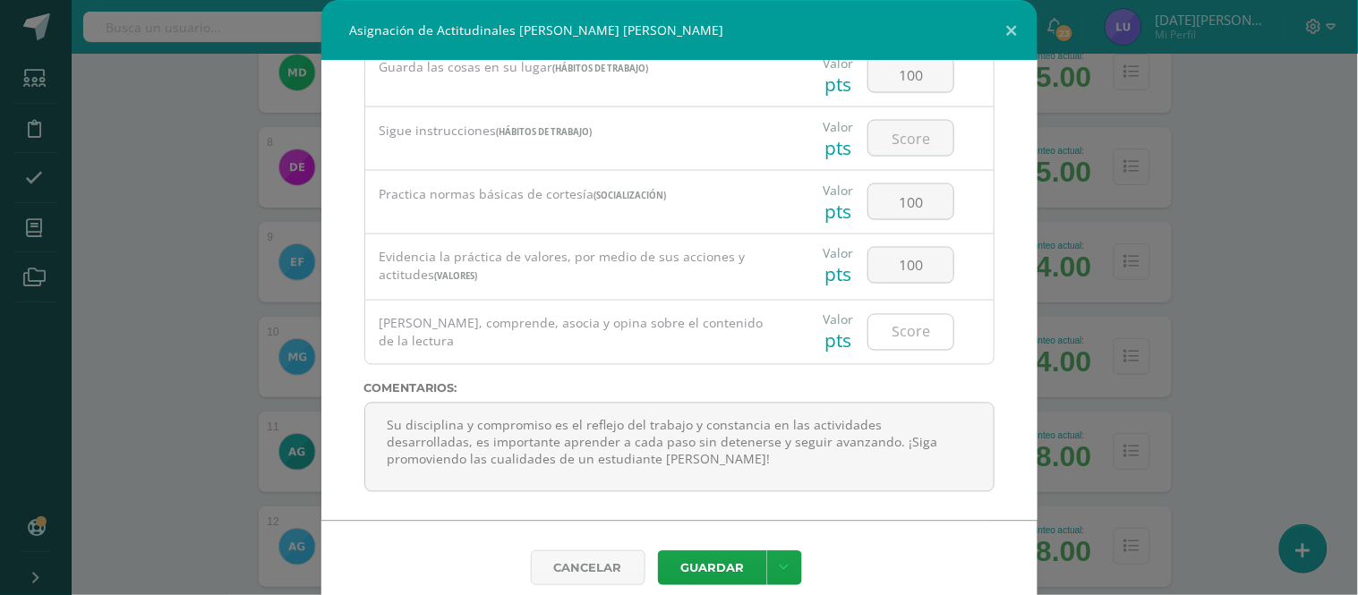
click at [894, 326] on input "number" at bounding box center [911, 332] width 85 height 35
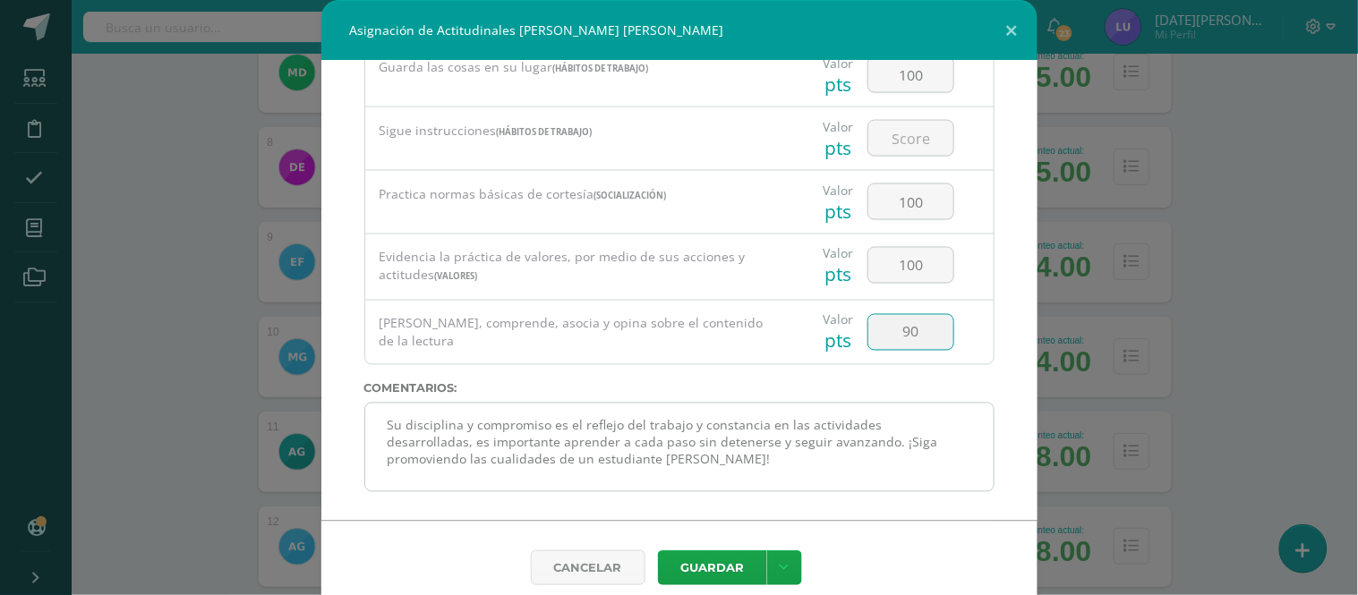
type input "90"
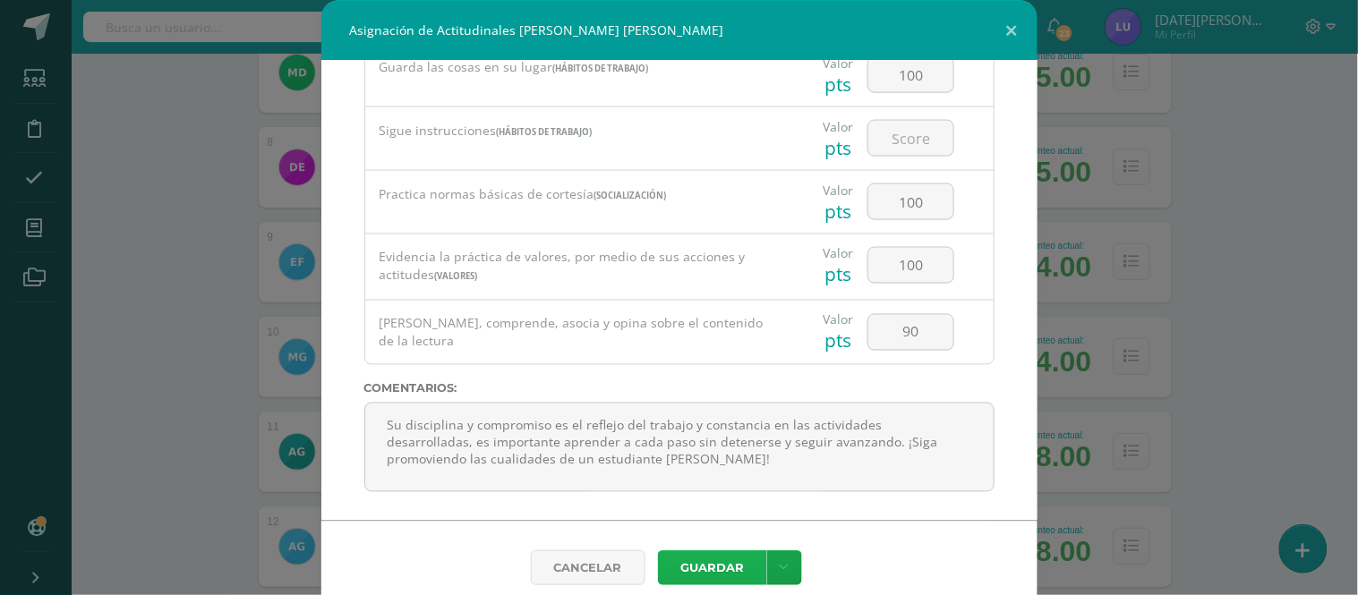
scroll to position [210, 0]
click at [713, 570] on button "Guardar" at bounding box center [712, 568] width 109 height 35
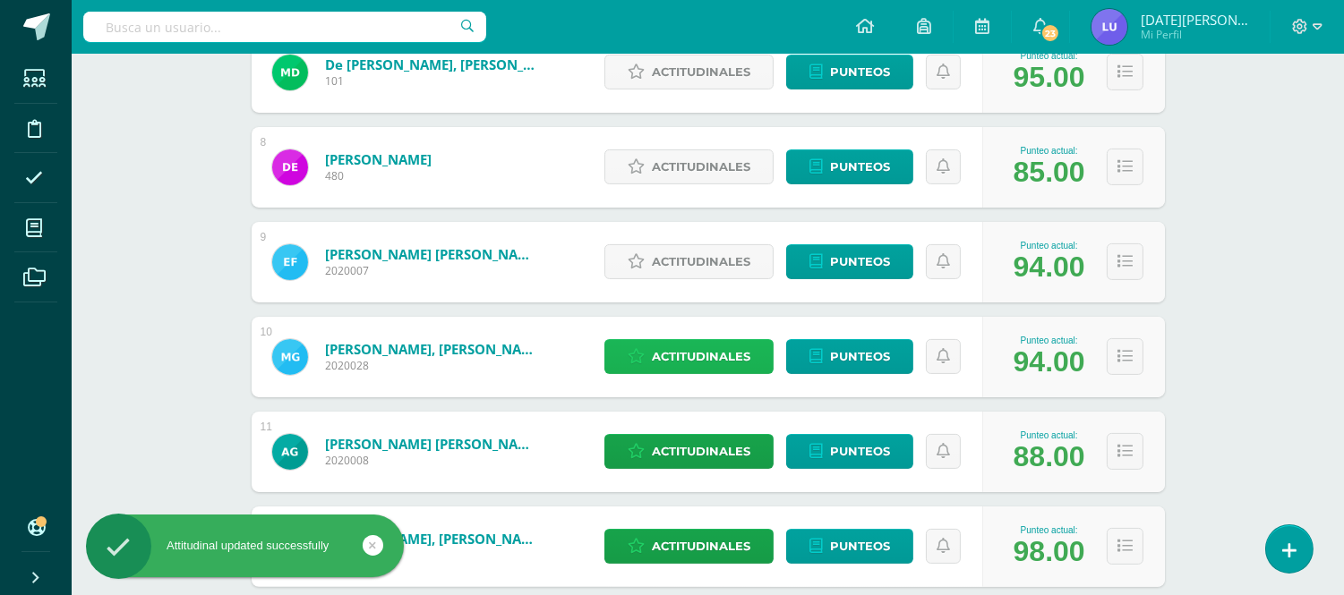
click at [673, 365] on span "Actitudinales" at bounding box center [701, 356] width 98 height 33
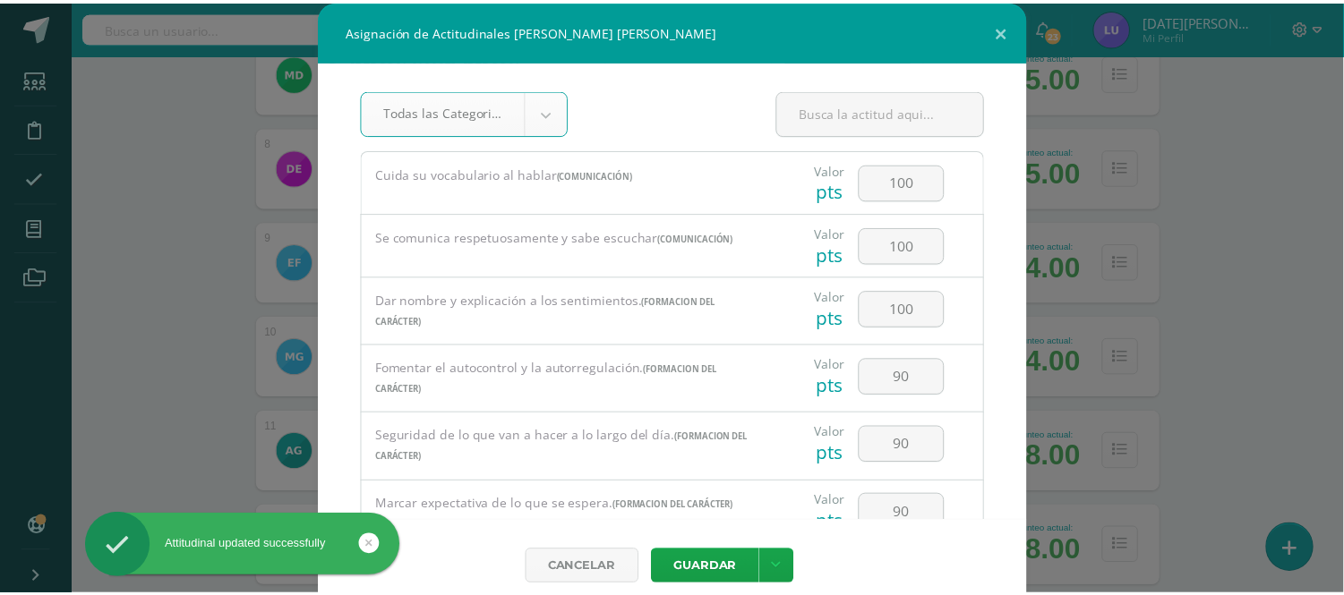
scroll to position [710, 0]
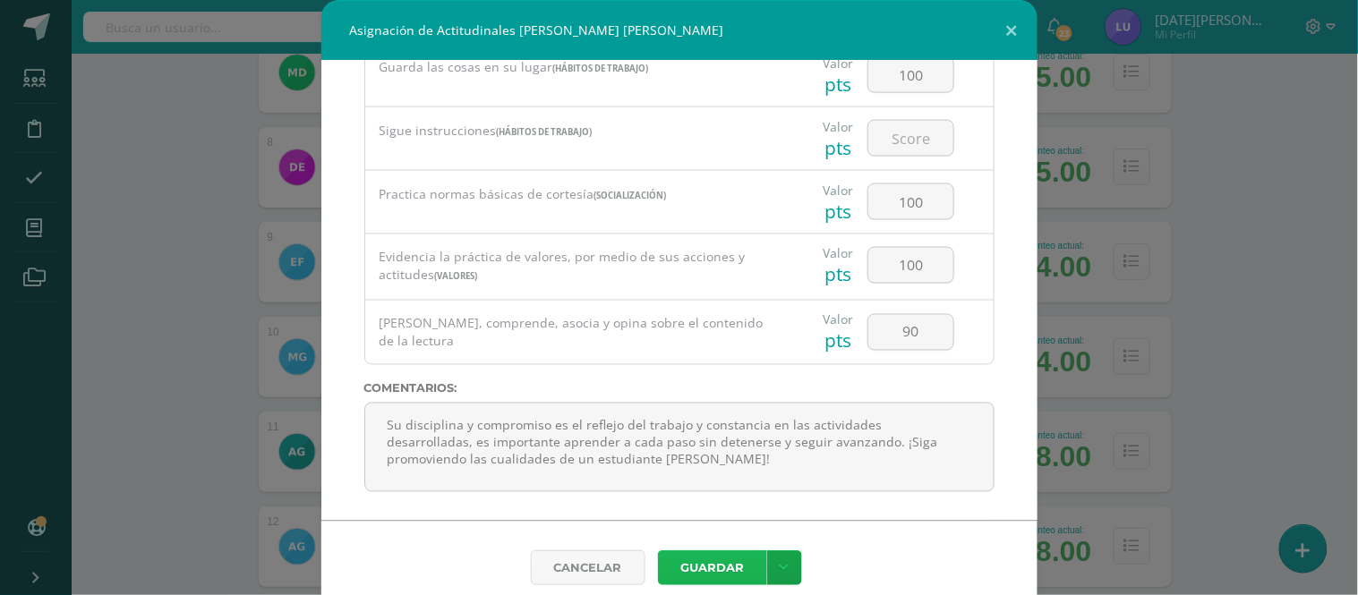
click at [711, 561] on button "Guardar" at bounding box center [712, 568] width 109 height 35
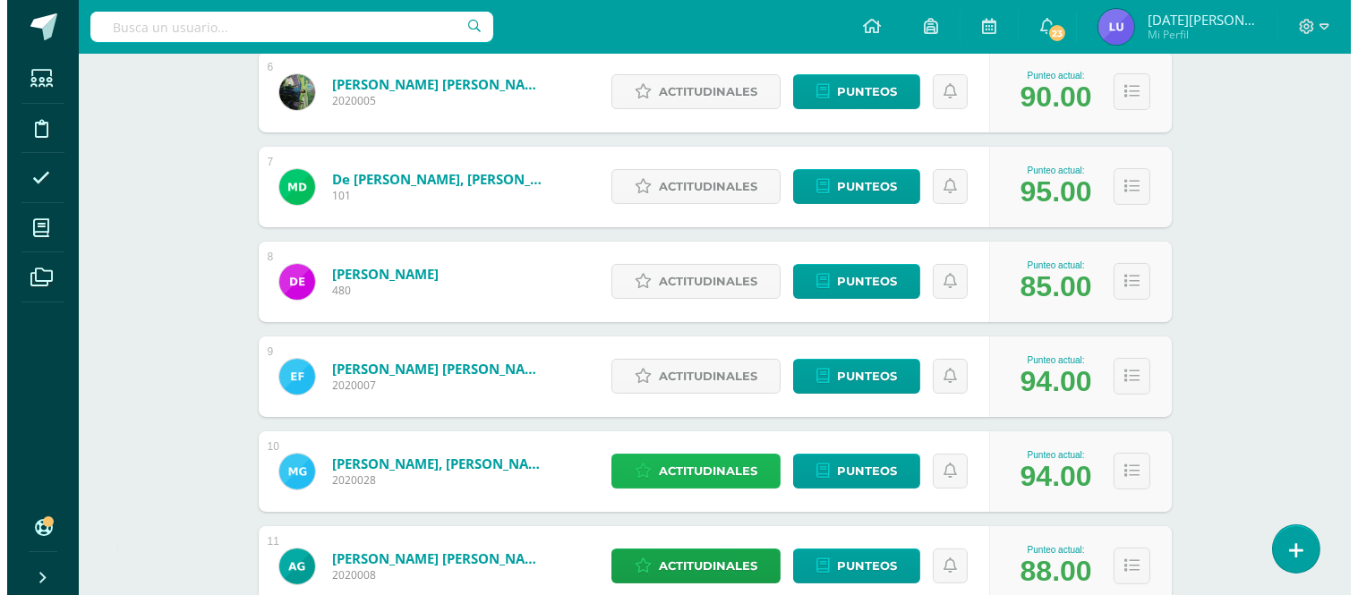
scroll to position [927, 0]
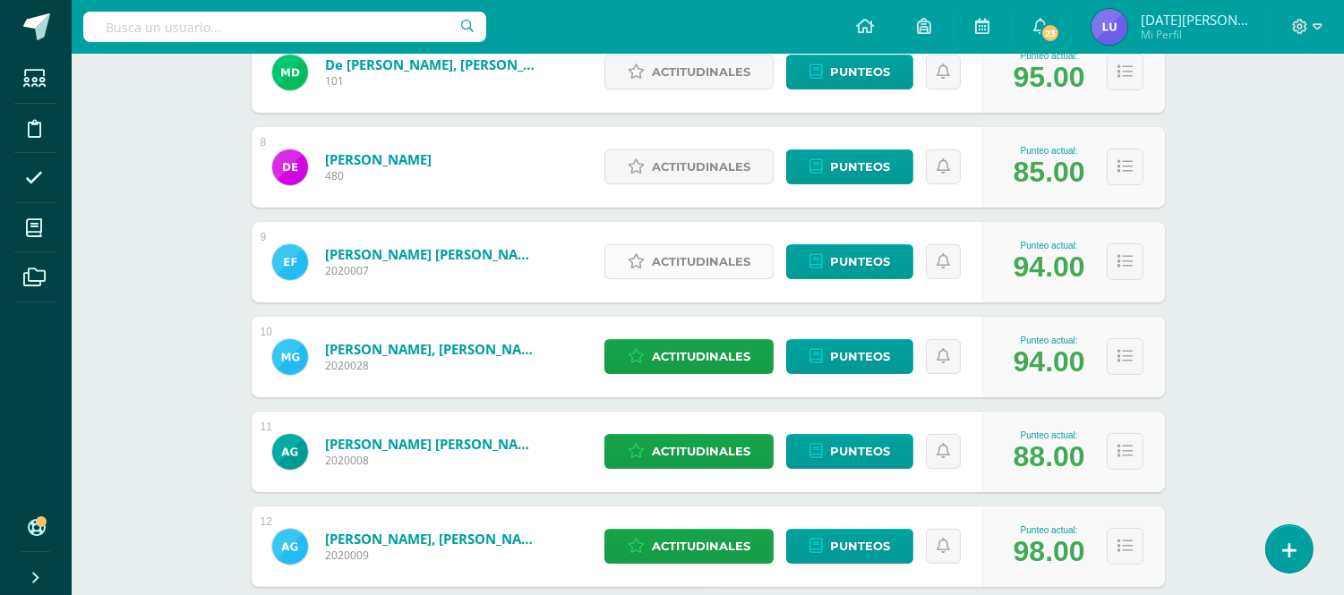
click at [647, 261] on link "Actitudinales" at bounding box center [688, 261] width 169 height 35
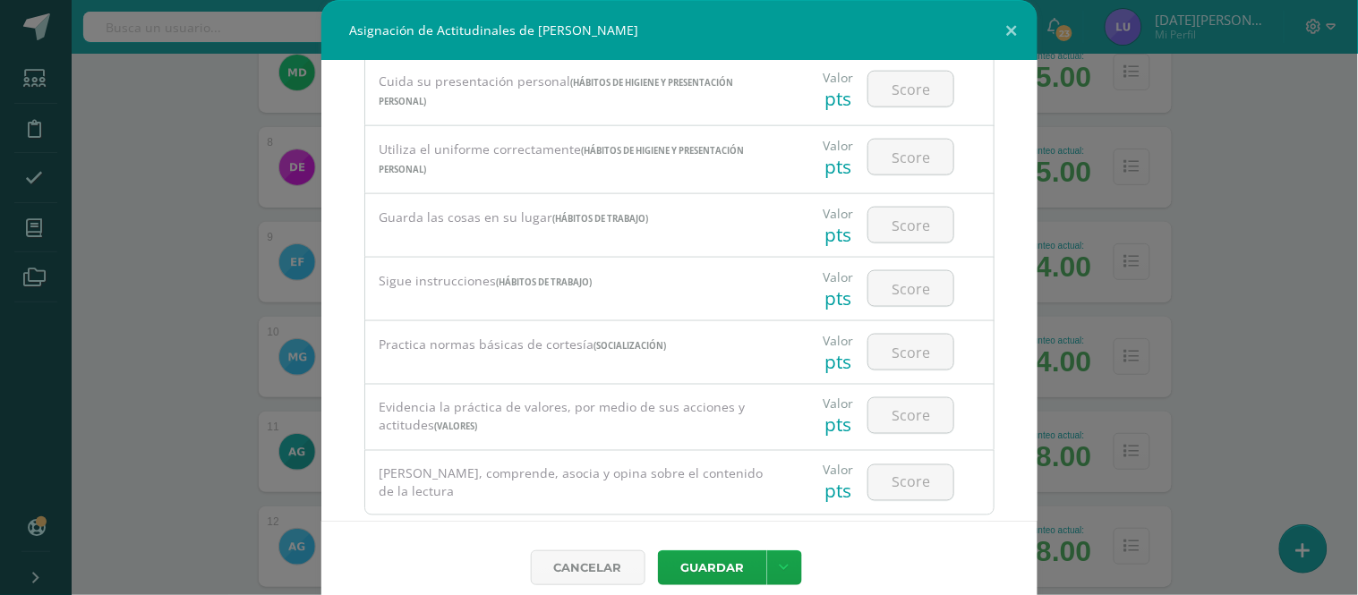
scroll to position [710, 0]
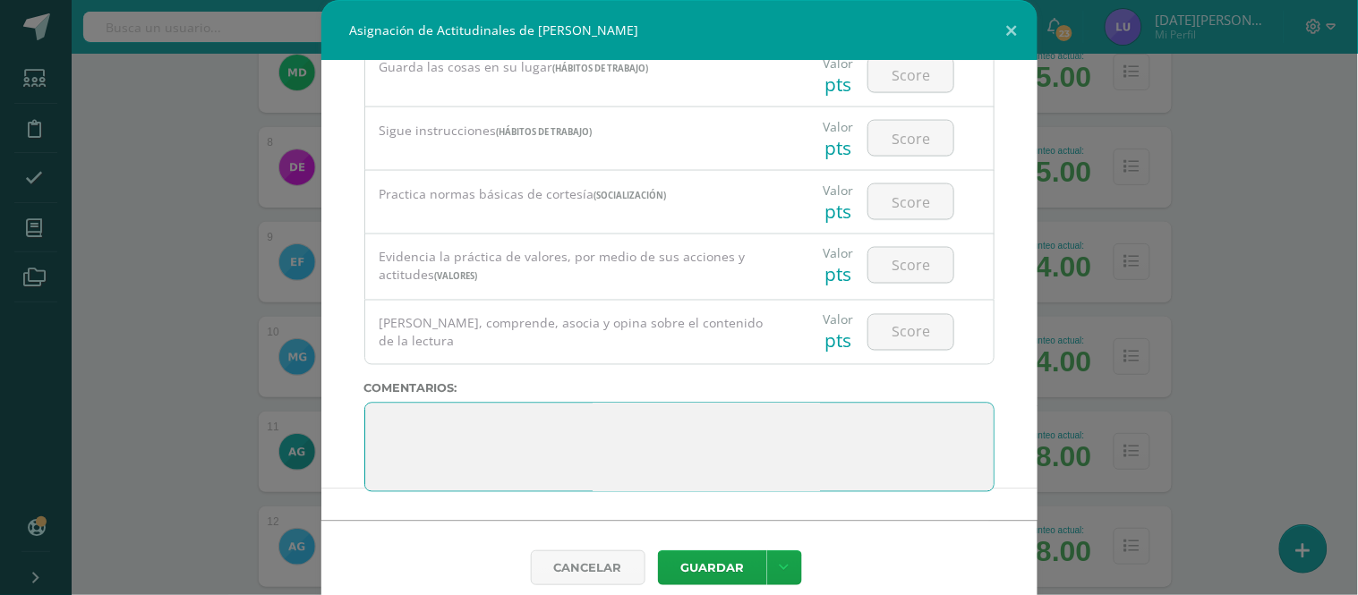
click at [583, 467] on textarea at bounding box center [679, 448] width 630 height 90
drag, startPoint x: 583, startPoint y: 467, endPoint x: 349, endPoint y: 379, distance: 249.6
click at [349, 379] on div "Todas las Categorias Todas las Categorias Hábitos de trabajo Comunicación Hábit…" at bounding box center [679, 291] width 716 height 460
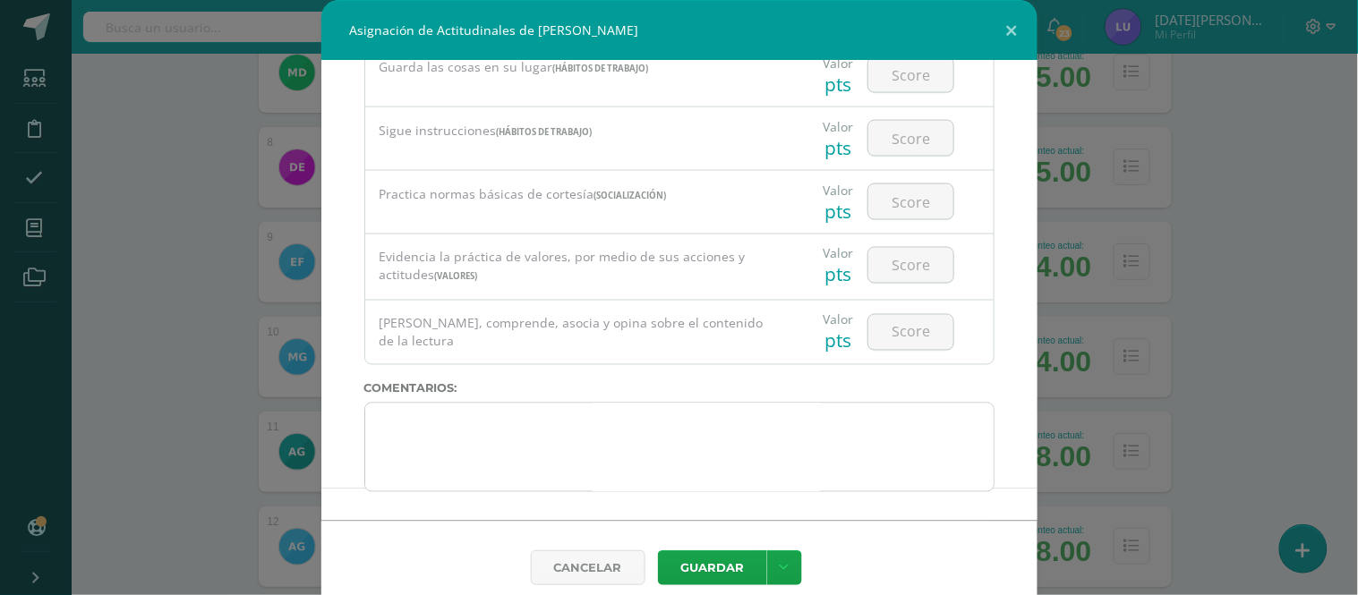
drag, startPoint x: 426, startPoint y: 496, endPoint x: 413, endPoint y: 480, distance: 21.0
click at [413, 481] on div "Todas las Categorias Todas las Categorias Hábitos de trabajo Comunicación Hábit…" at bounding box center [679, 291] width 716 height 460
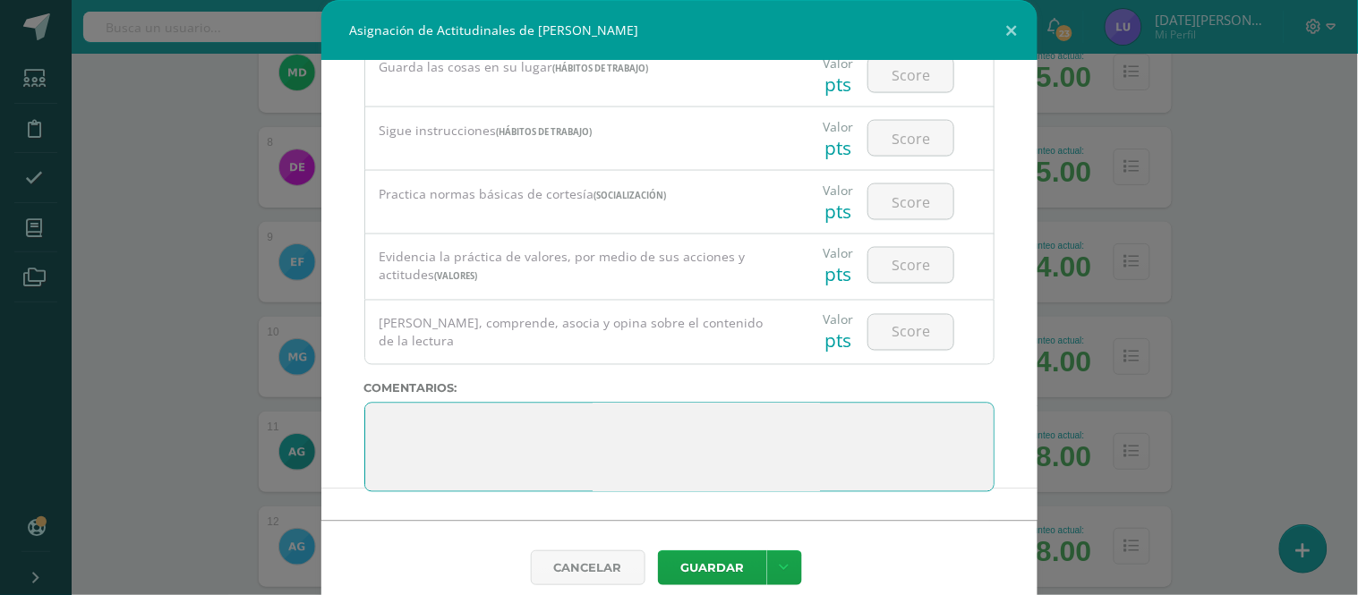
scroll to position [0, 0]
drag, startPoint x: 413, startPoint y: 480, endPoint x: 362, endPoint y: 406, distance: 90.2
click at [364, 406] on textarea at bounding box center [679, 448] width 630 height 90
paste textarea "100"
type textarea "100"
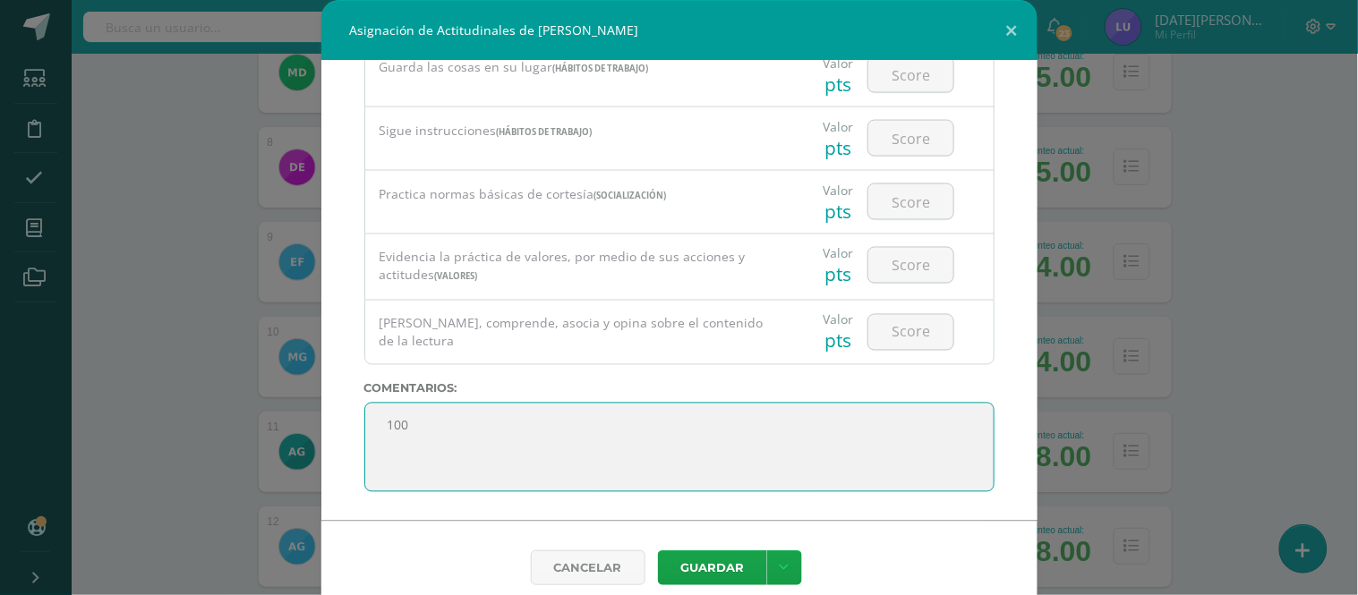
drag, startPoint x: 426, startPoint y: 444, endPoint x: 365, endPoint y: 407, distance: 71.6
click at [365, 407] on textarea at bounding box center [679, 448] width 630 height 90
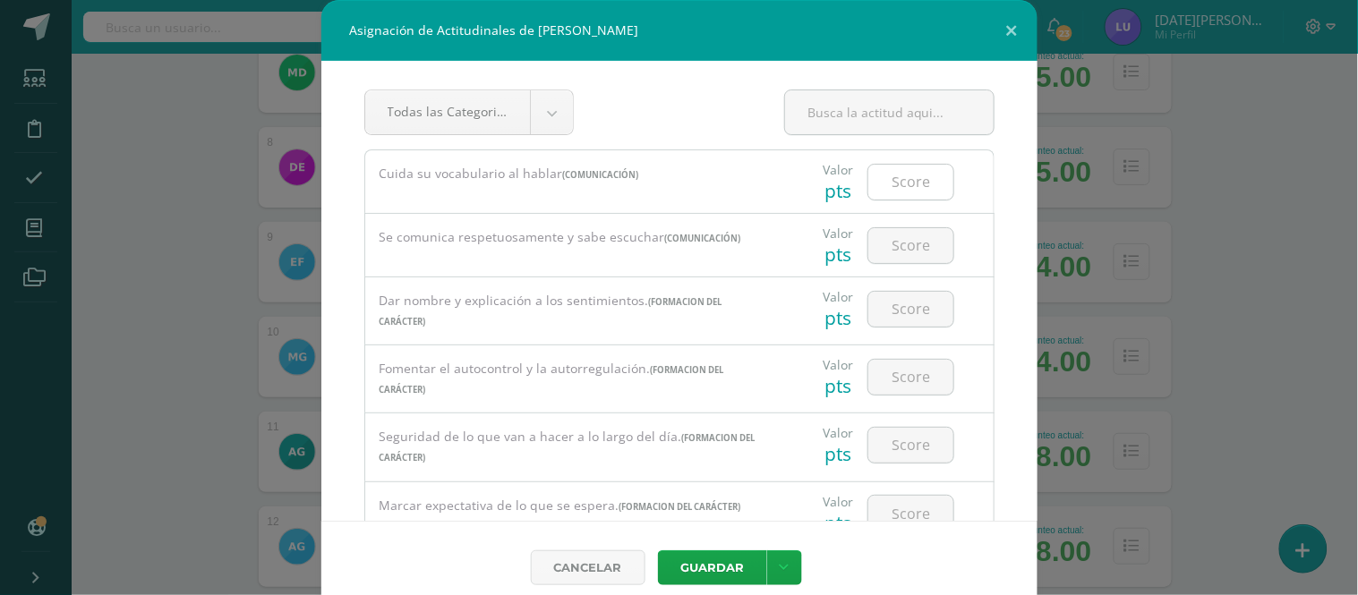
click at [878, 176] on input "number" at bounding box center [911, 182] width 85 height 35
paste input "100"
type input "100"
click at [920, 245] on input "number" at bounding box center [911, 245] width 85 height 35
paste input "100"
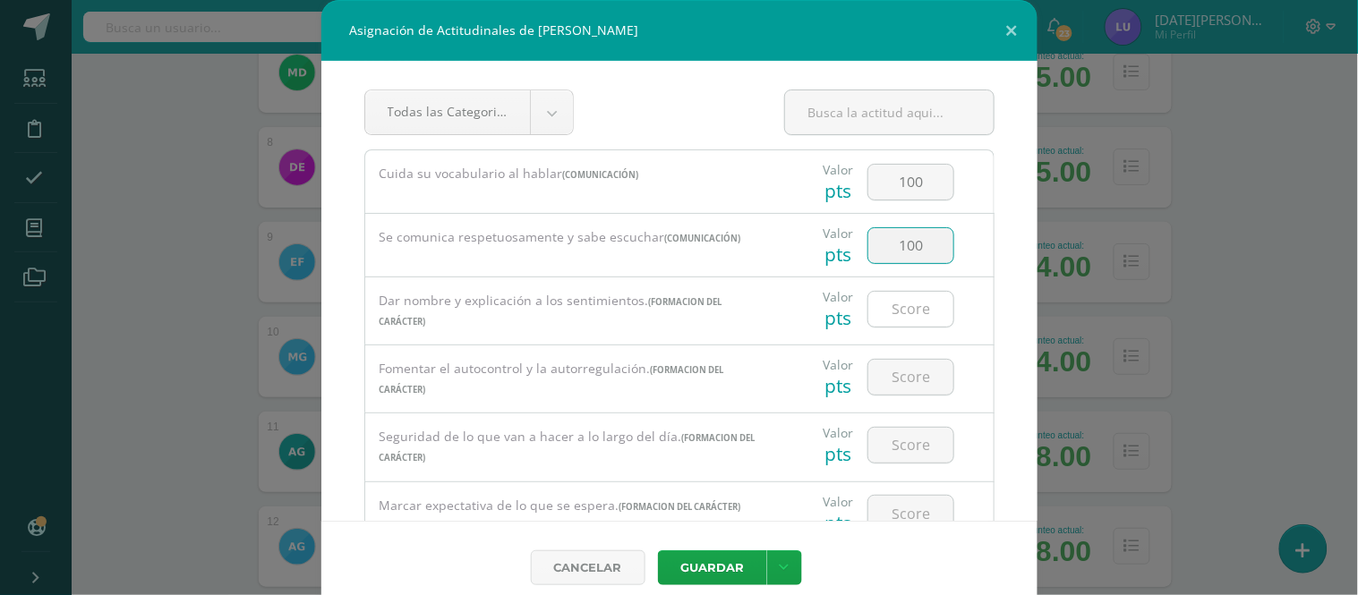
type input "100"
click at [925, 305] on input "number" at bounding box center [911, 309] width 85 height 35
type input "0"
type input "90"
click at [912, 381] on input "number" at bounding box center [911, 377] width 85 height 35
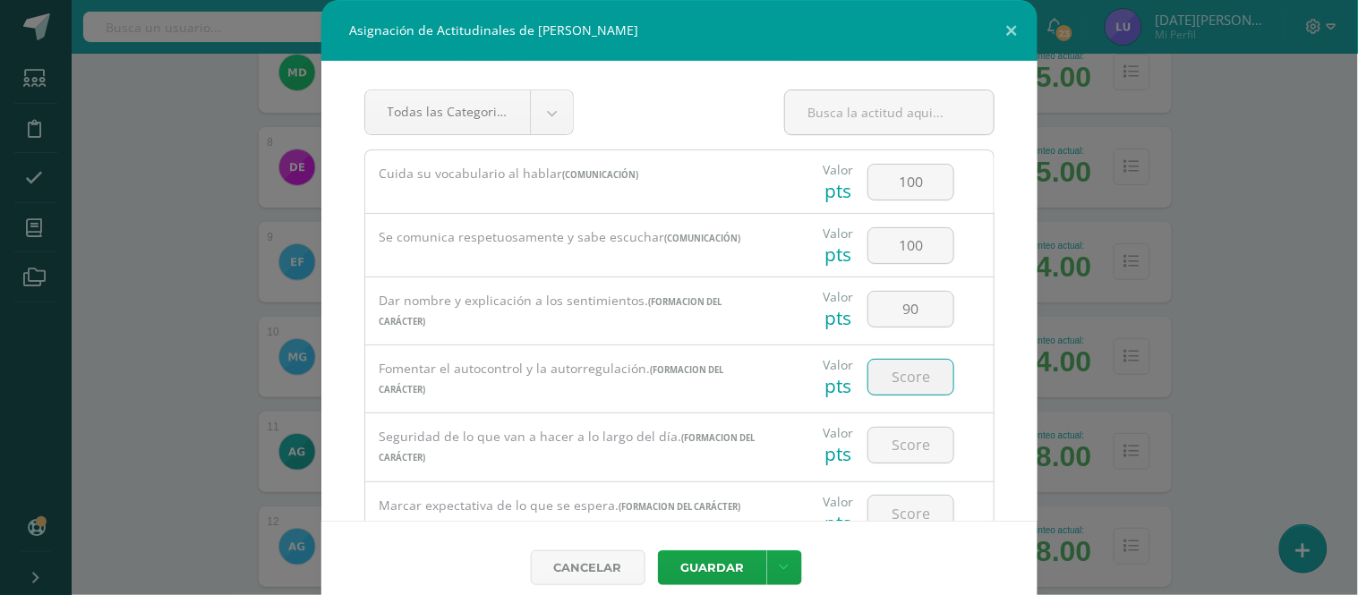
paste input "100"
drag, startPoint x: 906, startPoint y: 388, endPoint x: 852, endPoint y: 372, distance: 55.8
click at [869, 372] on input "100" at bounding box center [911, 377] width 85 height 35
type input "90"
click at [903, 448] on input "number" at bounding box center [911, 445] width 85 height 35
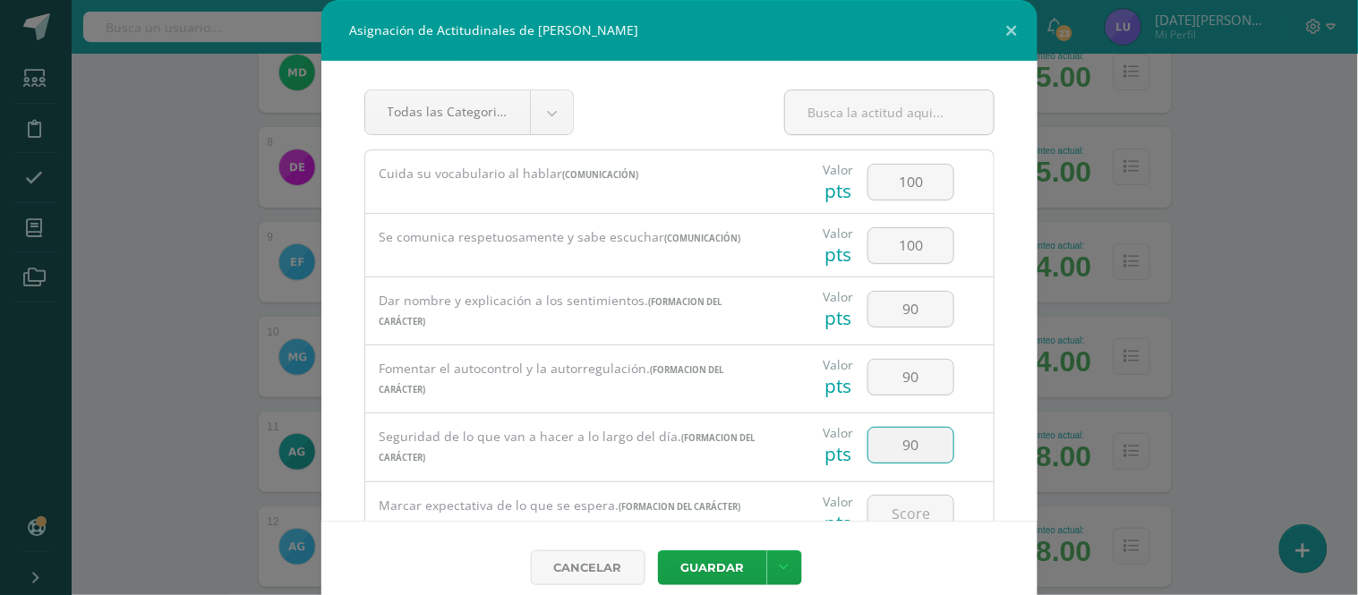
type input "90"
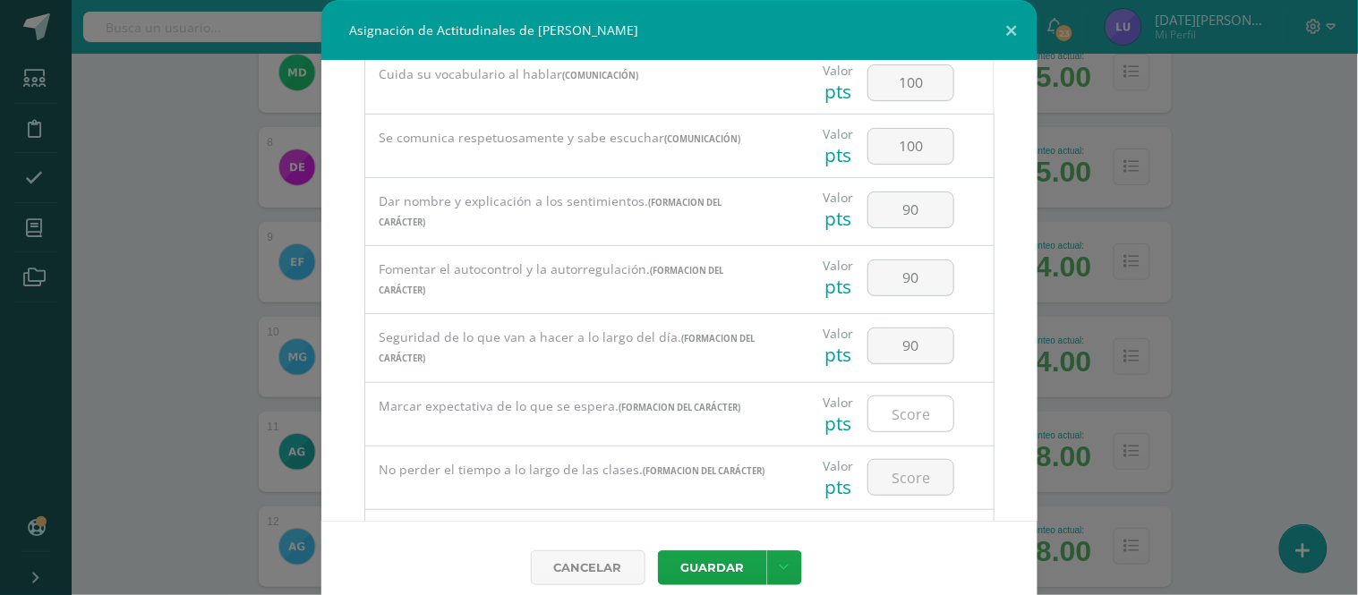
click at [898, 425] on input "number" at bounding box center [911, 414] width 85 height 35
paste input "100"
click at [903, 425] on input "100" at bounding box center [911, 414] width 85 height 35
drag, startPoint x: 860, startPoint y: 412, endPoint x: 998, endPoint y: 422, distance: 138.2
click at [998, 422] on div "Todas las Categorias Todas las Categorias Hábitos de trabajo Comunicación Hábit…" at bounding box center [679, 291] width 716 height 460
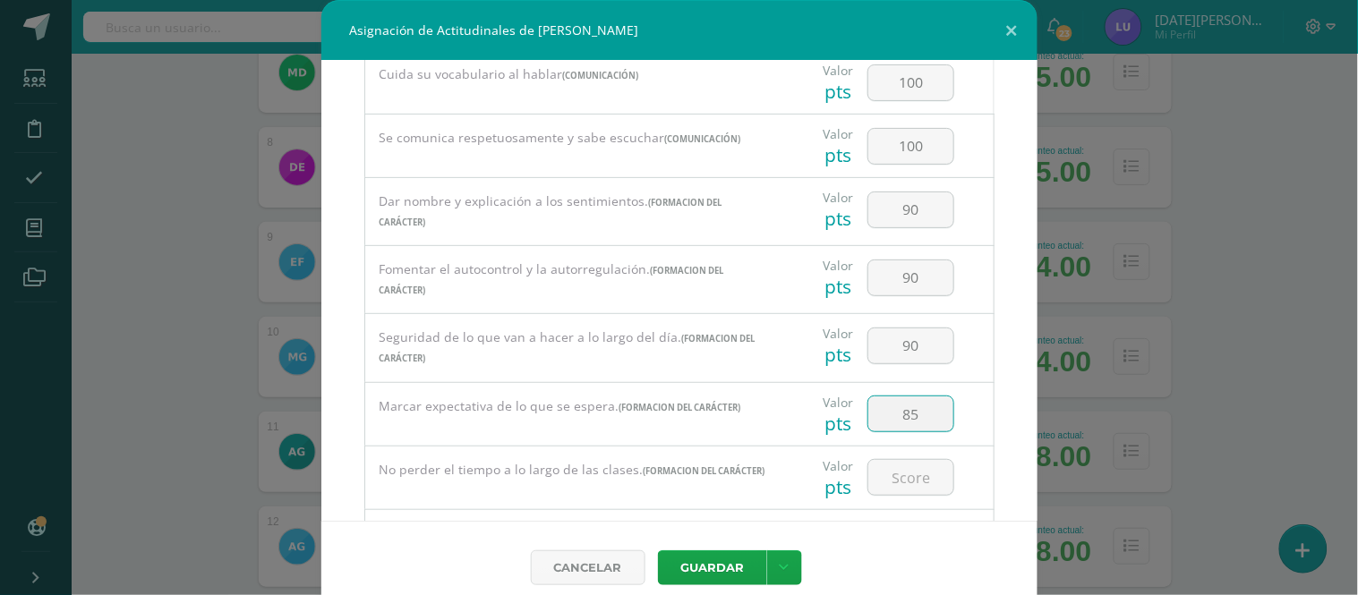
type input "85"
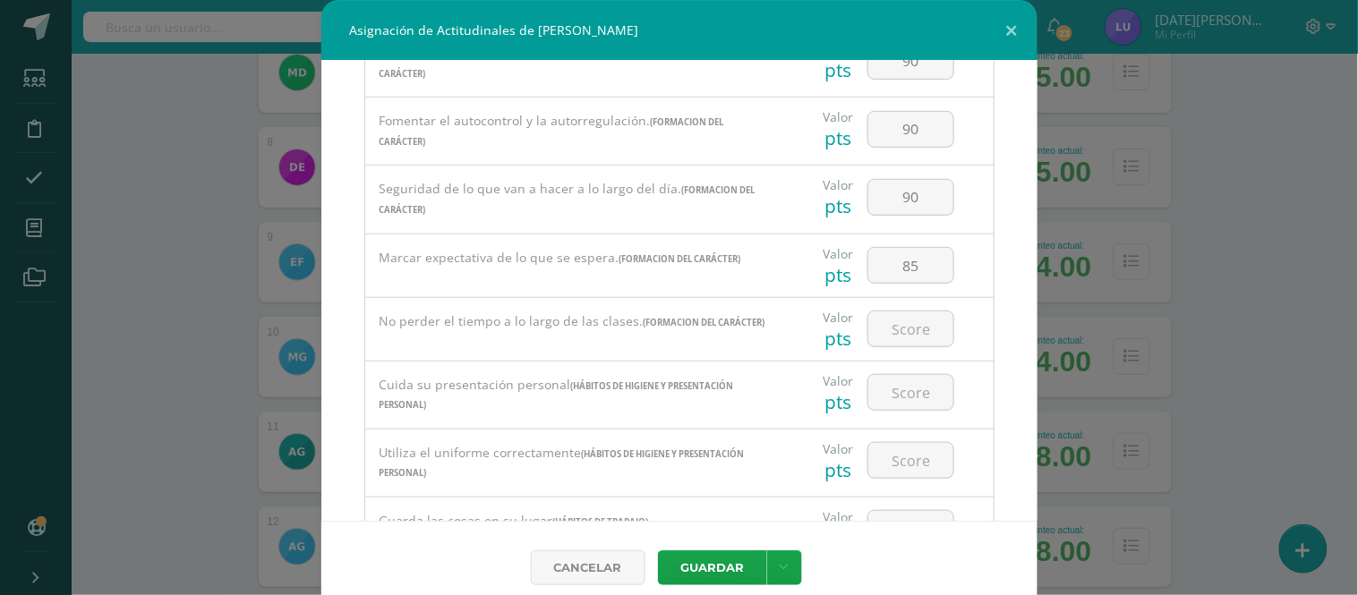
scroll to position [298, 0]
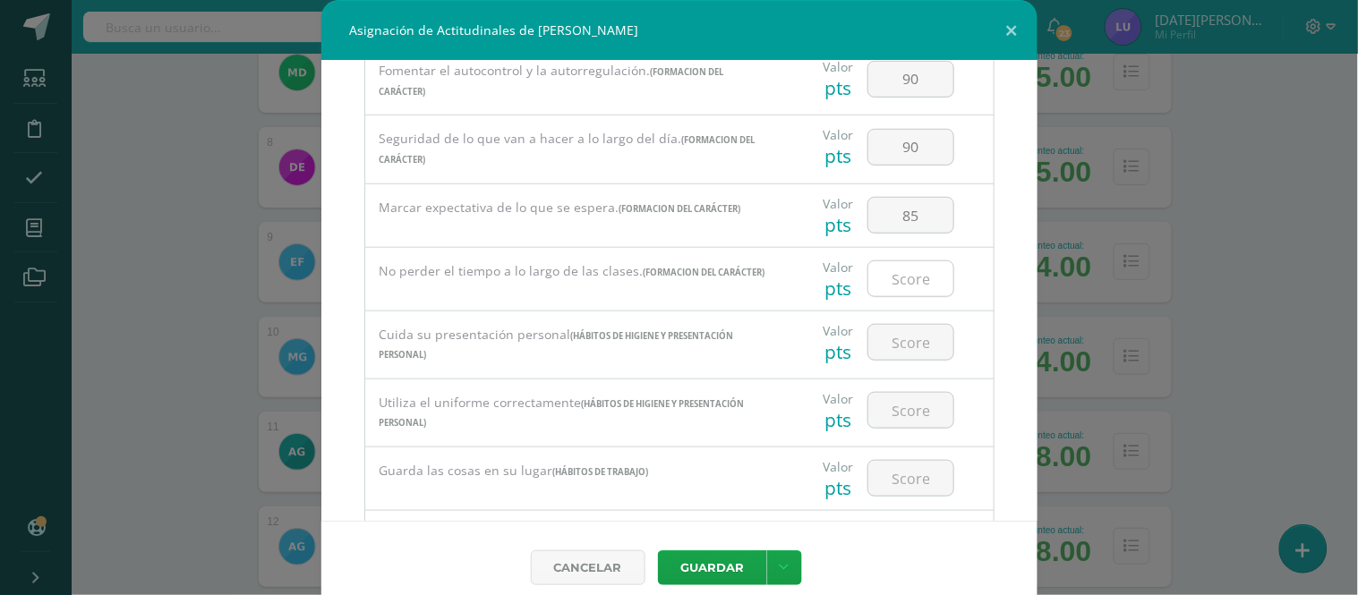
click at [920, 297] on div at bounding box center [911, 279] width 87 height 37
click at [914, 284] on input "number" at bounding box center [911, 278] width 85 height 35
type input "90"
click at [910, 355] on input "number" at bounding box center [911, 342] width 85 height 35
paste input "100"
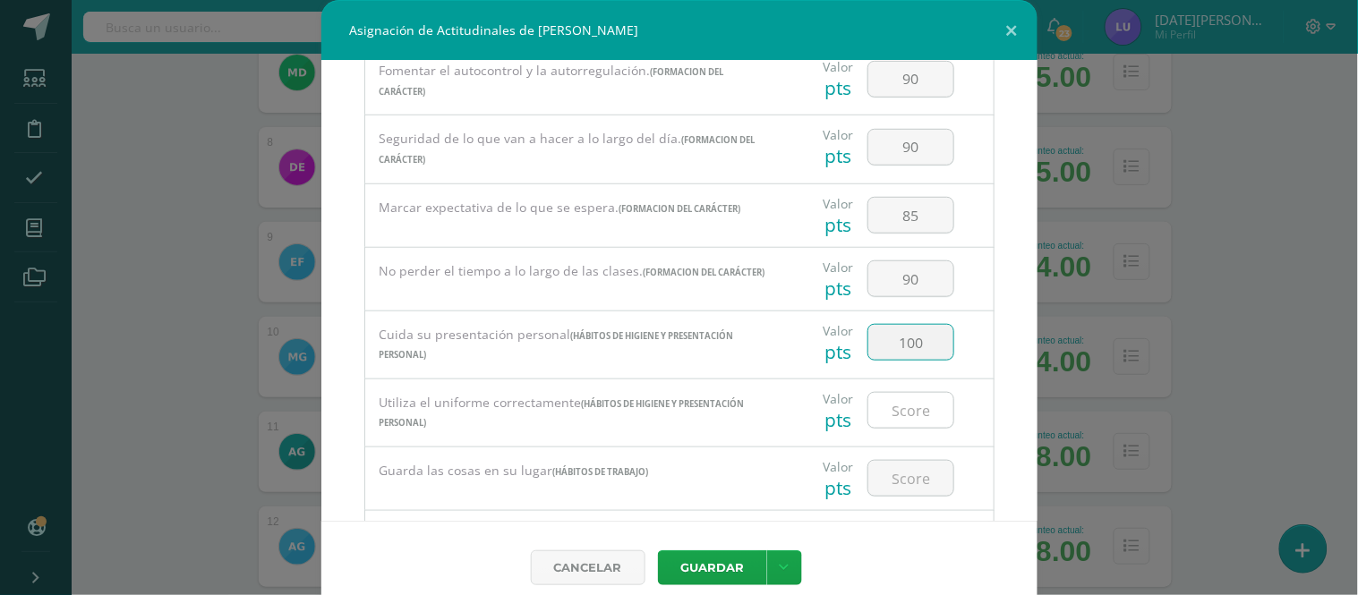
type input "100"
click at [902, 407] on input "number" at bounding box center [911, 410] width 85 height 35
paste input "100"
type input "100"
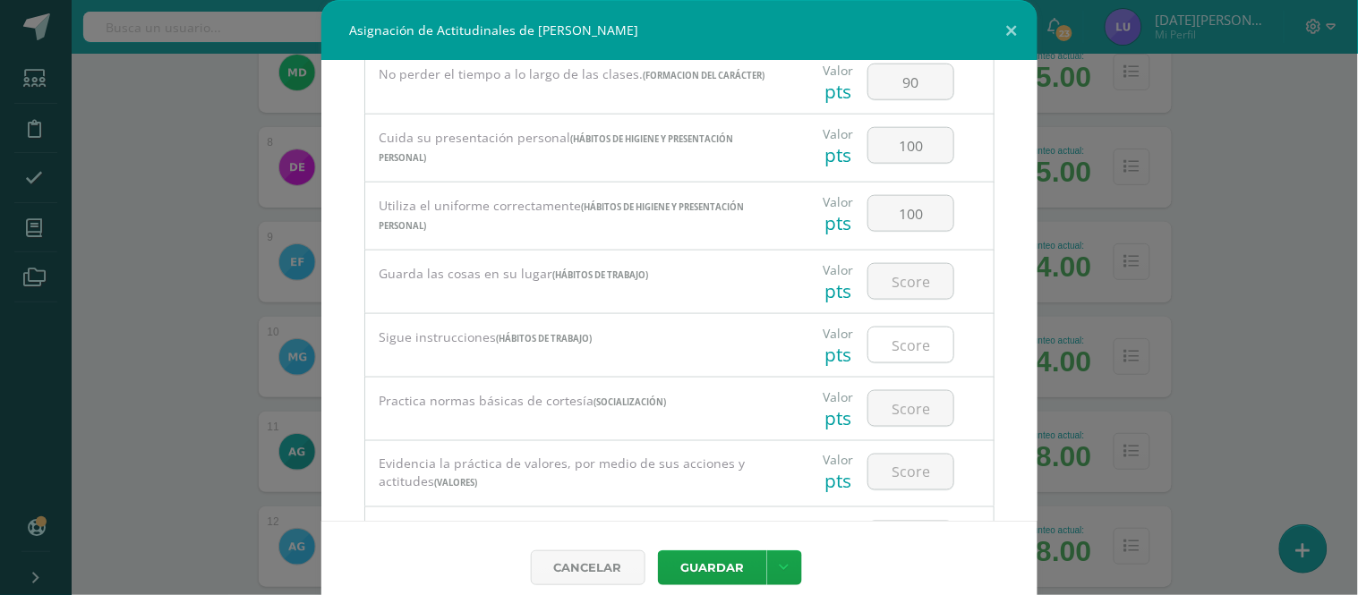
scroll to position [497, 0]
click at [889, 290] on input "number" at bounding box center [911, 279] width 85 height 35
paste input "100"
type input "100"
click at [898, 355] on input "number" at bounding box center [911, 343] width 85 height 35
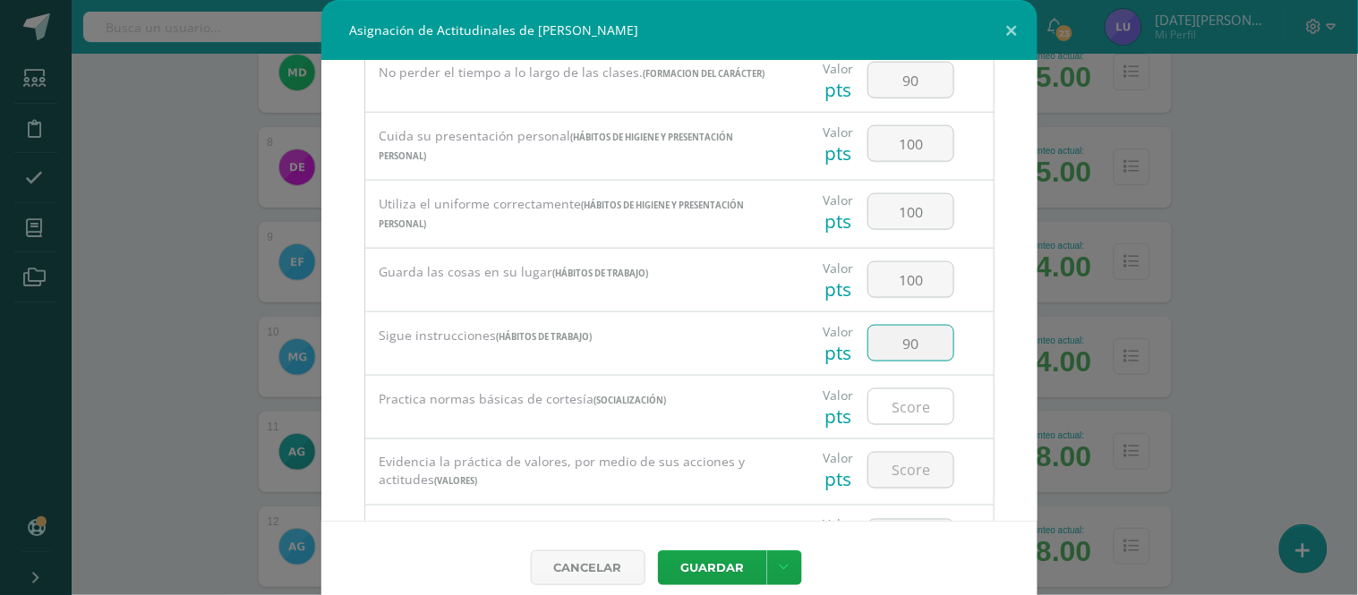
type input "90"
click at [887, 424] on input "number" at bounding box center [911, 407] width 85 height 35
paste input "100"
type input "100"
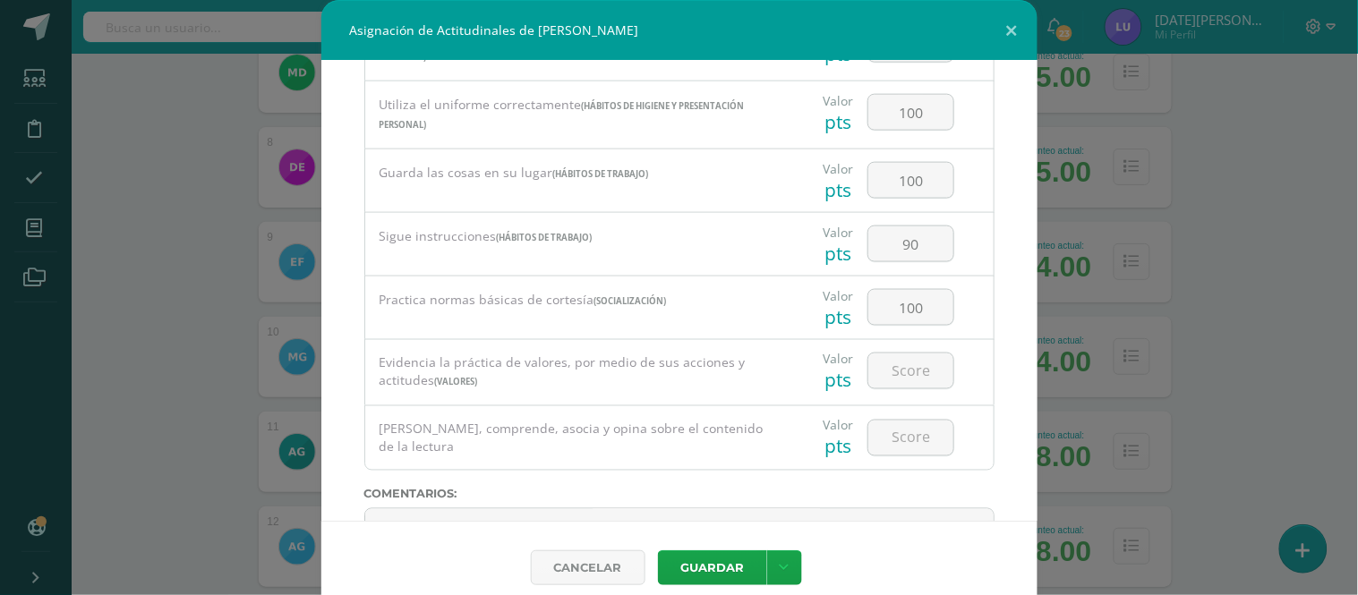
click at [906, 385] on input "number" at bounding box center [911, 371] width 85 height 35
type input "90"
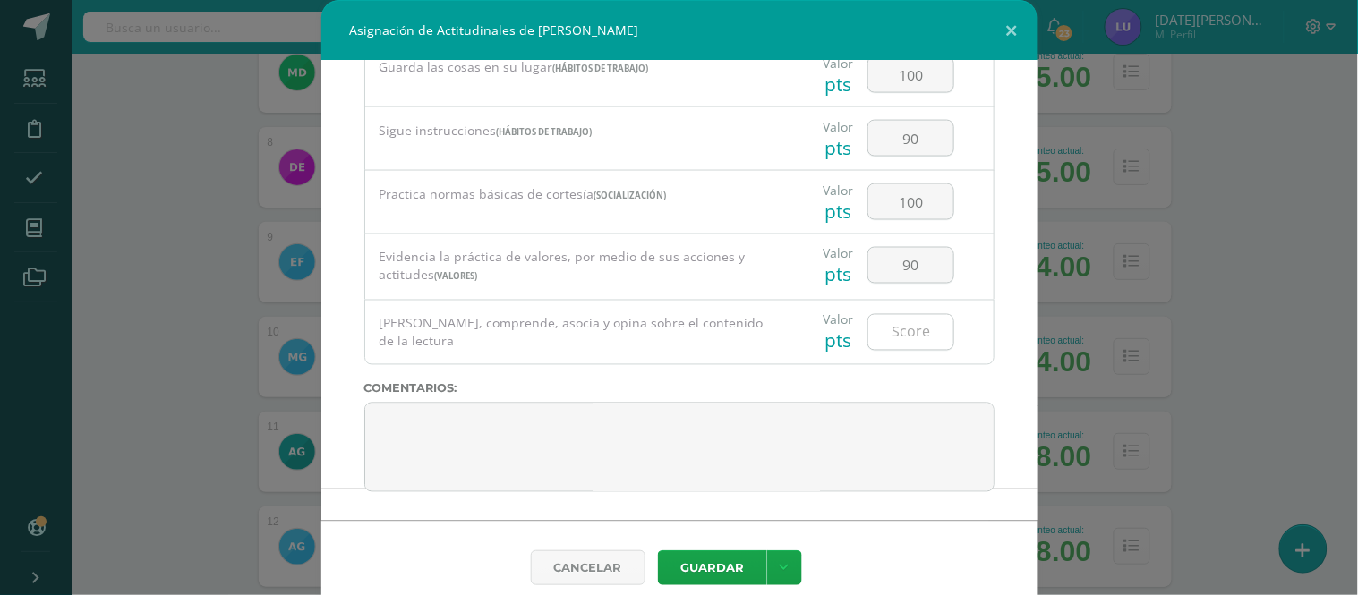
click at [920, 342] on input "number" at bounding box center [911, 332] width 85 height 35
click at [920, 337] on input "number" at bounding box center [911, 332] width 85 height 35
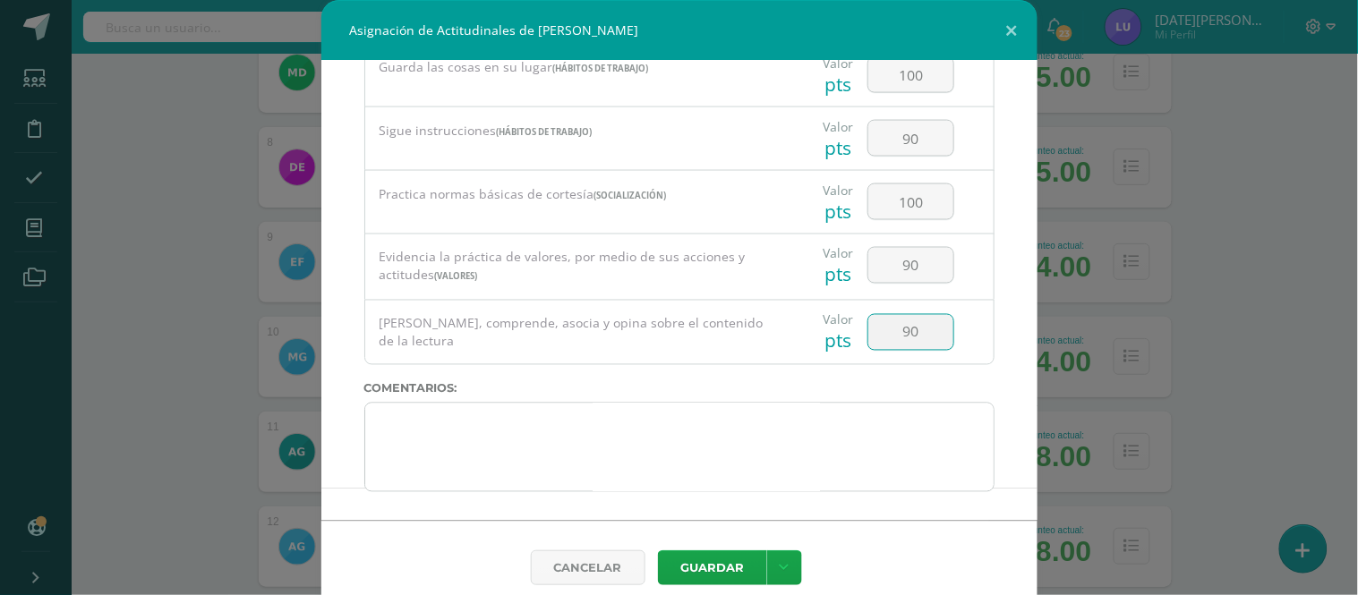
type input "90"
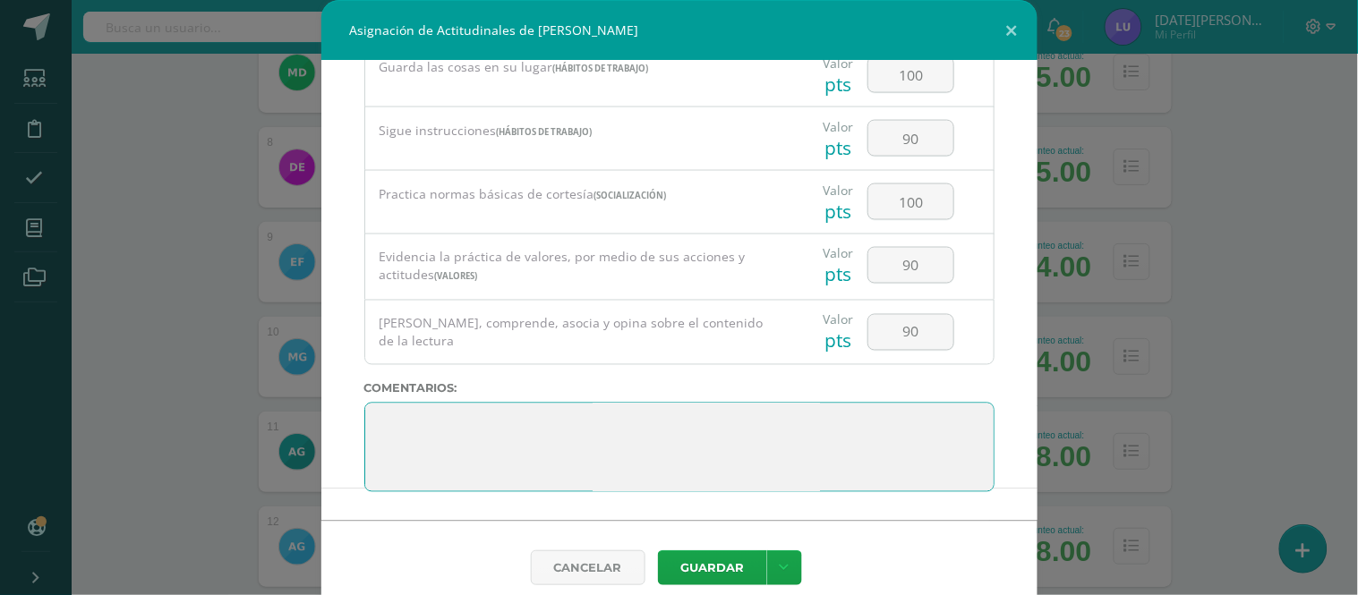
drag, startPoint x: 529, startPoint y: 475, endPoint x: 378, endPoint y: 405, distance: 167.0
click at [378, 405] on textarea at bounding box center [679, 448] width 630 height 90
drag, startPoint x: 422, startPoint y: 473, endPoint x: 361, endPoint y: 407, distance: 90.0
click at [364, 407] on textarea at bounding box center [679, 448] width 630 height 90
drag, startPoint x: 418, startPoint y: 477, endPoint x: 381, endPoint y: 419, distance: 68.8
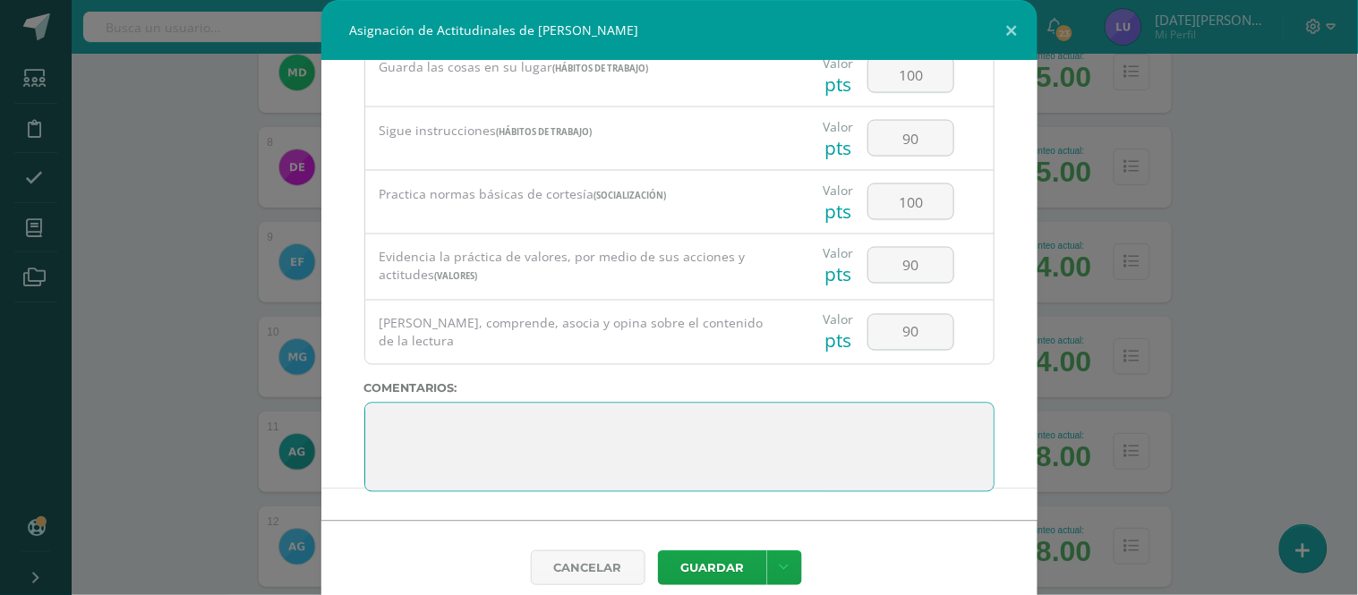
click at [381, 419] on textarea at bounding box center [679, 448] width 630 height 90
drag, startPoint x: 406, startPoint y: 486, endPoint x: 334, endPoint y: 370, distance: 136.7
click at [334, 370] on div "Todas las Categorias Todas las Categorias Hábitos de trabajo Comunicación Hábit…" at bounding box center [679, 291] width 716 height 460
drag, startPoint x: 468, startPoint y: 468, endPoint x: 323, endPoint y: 374, distance: 172.9
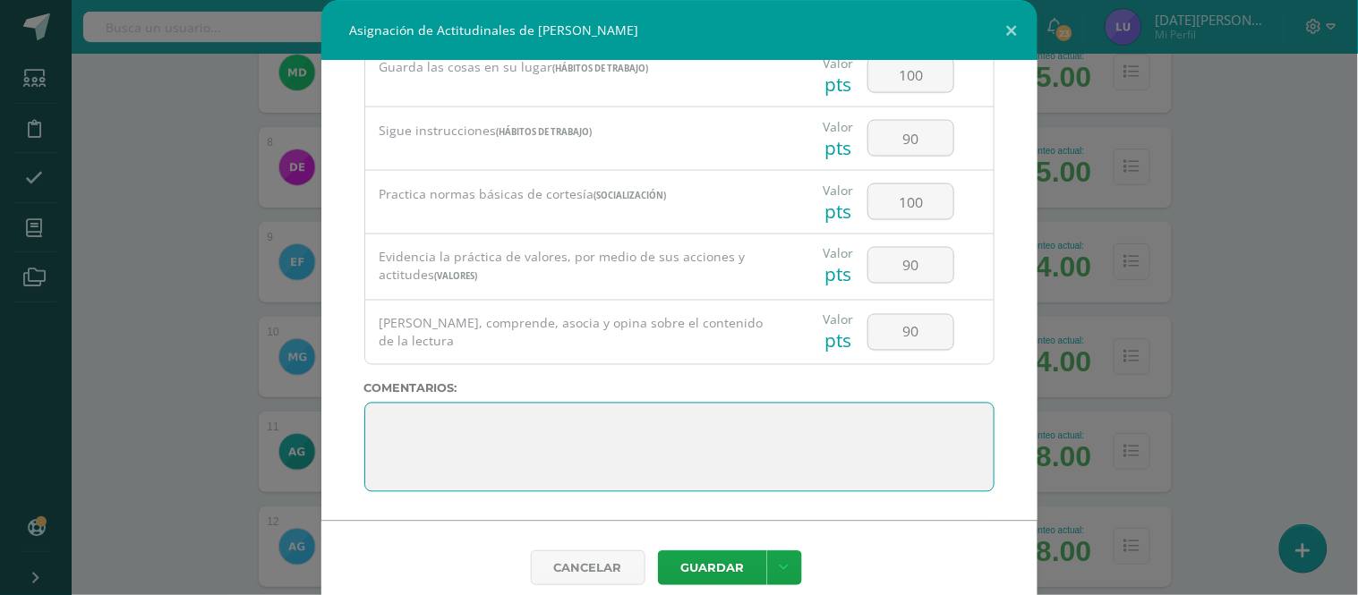
click at [323, 374] on div "Todas las Categorias Todas las Categorias Hábitos de trabajo Comunicación Hábit…" at bounding box center [679, 291] width 716 height 460
click at [604, 441] on textarea at bounding box center [679, 448] width 630 height 90
drag, startPoint x: 586, startPoint y: 480, endPoint x: 383, endPoint y: 389, distance: 222.8
click at [385, 389] on div "Todas las Categorias Todas las Categorias Hábitos de trabajo Comunicación Hábit…" at bounding box center [679, 291] width 716 height 460
paste textarea "3. Su disciplina y compromiso es el reflejo del trabajo y constancia en las act…"
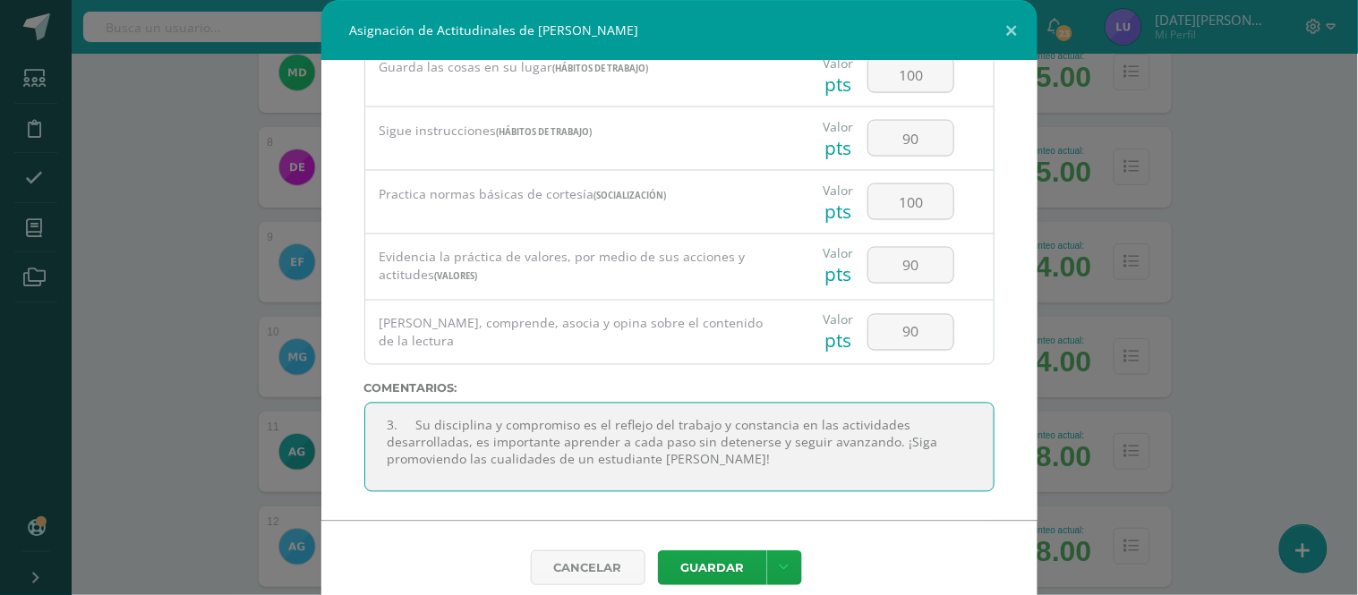
click at [408, 424] on textarea at bounding box center [679, 448] width 630 height 90
type textarea "Su disciplina y compromiso es el reflejo del trabajo y constancia en las activi…"
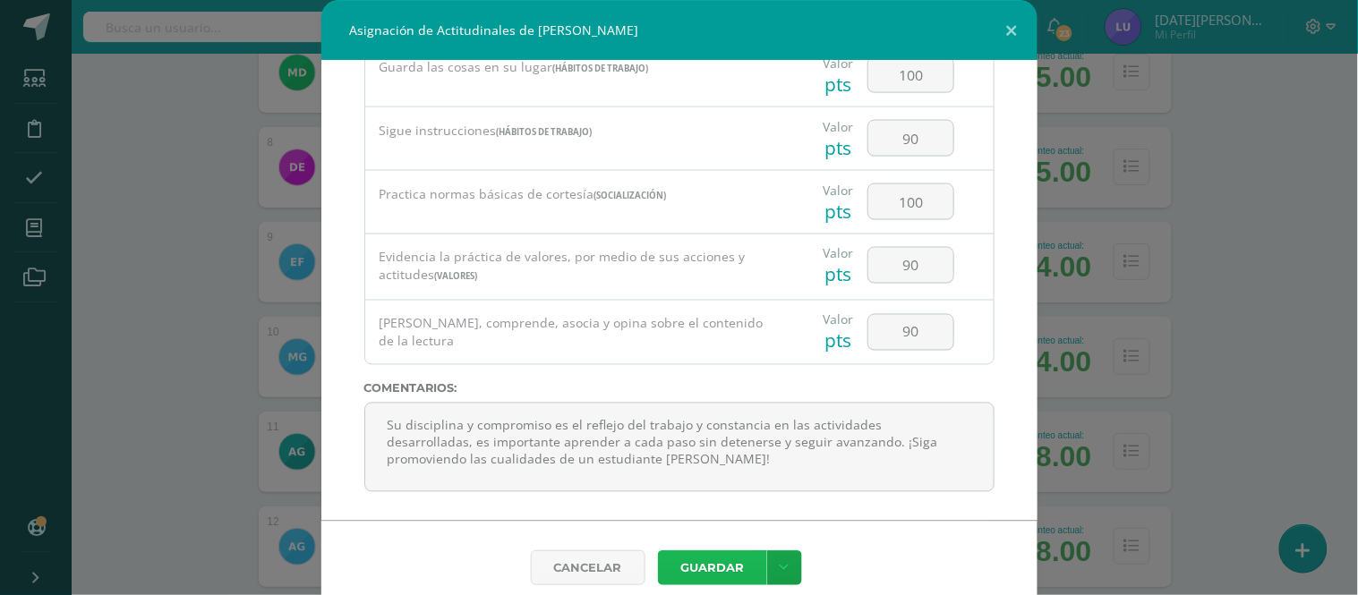
click at [664, 568] on button "Guardar" at bounding box center [712, 568] width 109 height 35
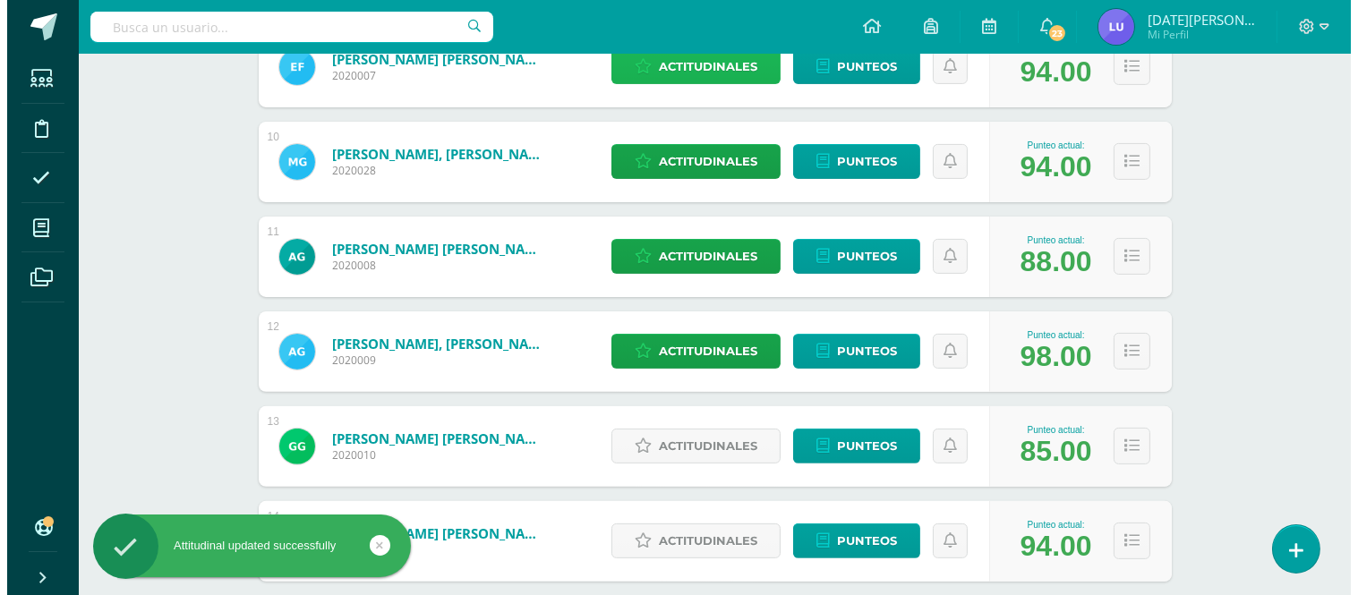
scroll to position [1225, 0]
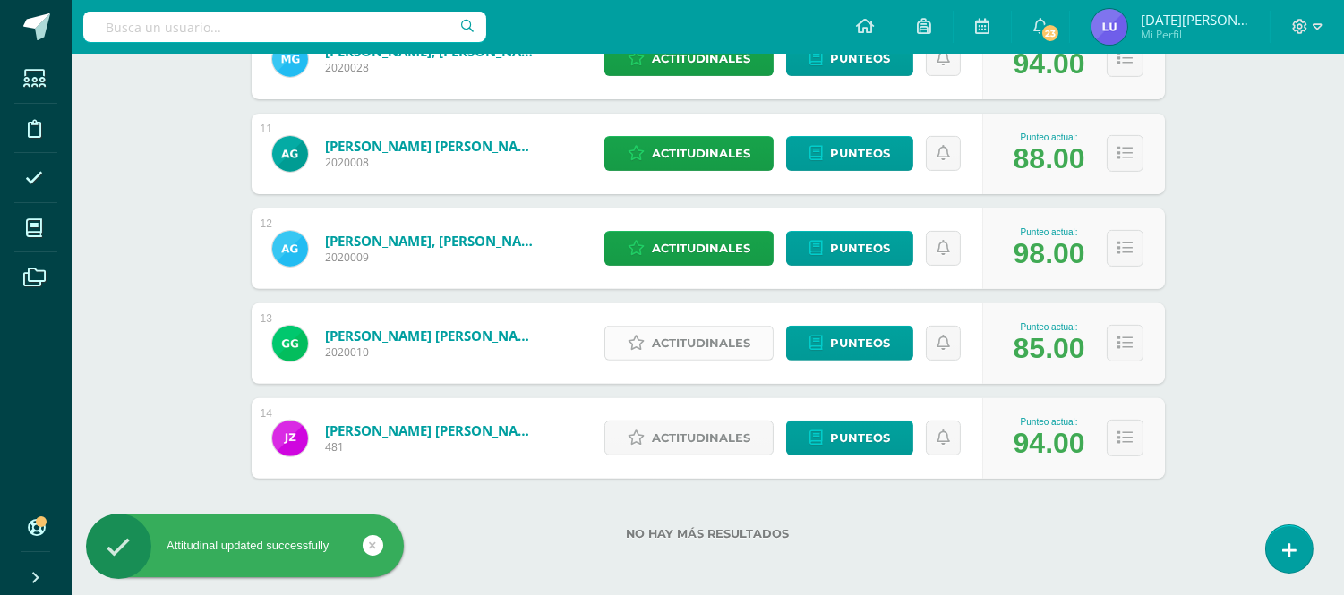
click at [682, 347] on span "Actitudinales" at bounding box center [701, 343] width 98 height 33
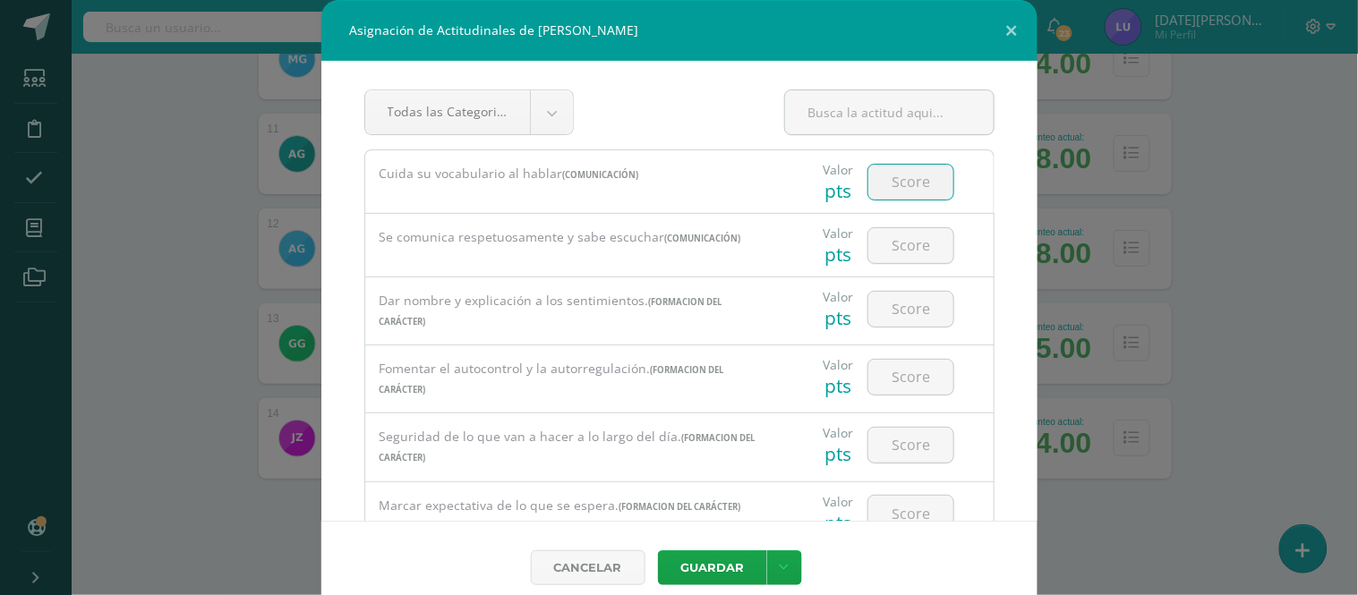
click at [914, 184] on input "number" at bounding box center [911, 182] width 85 height 35
click at [912, 188] on input "number" at bounding box center [911, 182] width 85 height 35
drag, startPoint x: 920, startPoint y: 194, endPoint x: 854, endPoint y: 180, distance: 67.8
click at [869, 180] on input "80" at bounding box center [911, 182] width 85 height 35
type input "90"
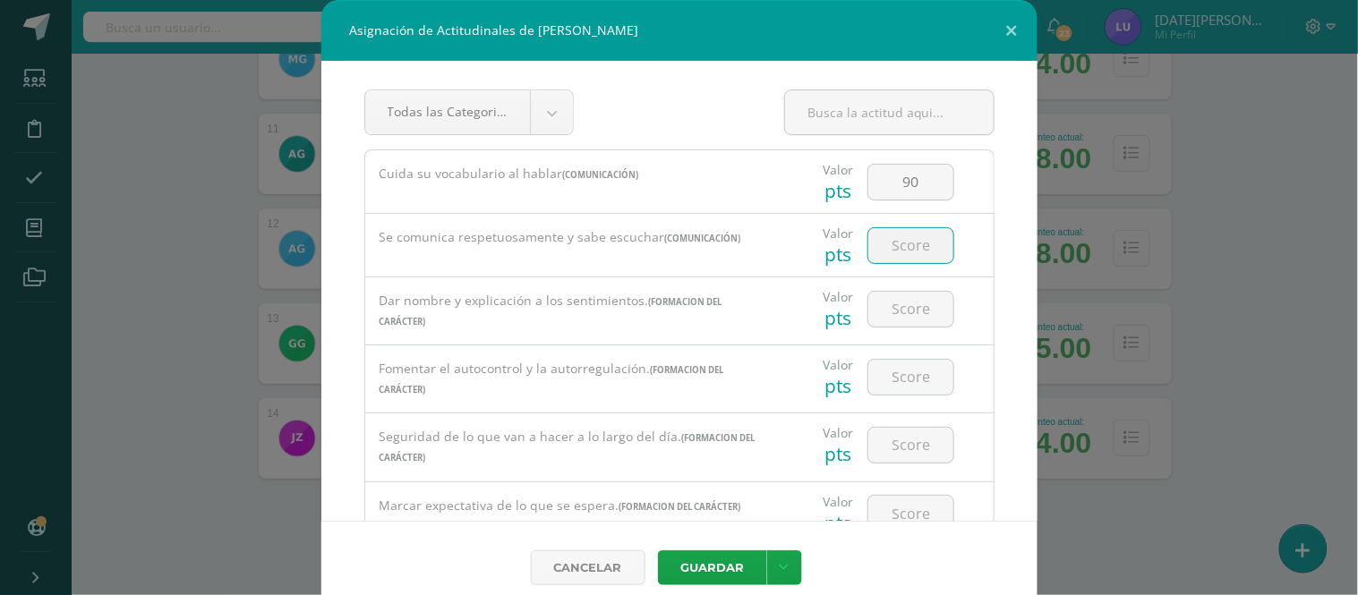
click at [907, 234] on input "number" at bounding box center [911, 245] width 85 height 35
type input "80"
click at [922, 315] on input "number" at bounding box center [911, 309] width 85 height 35
type input "80"
click at [916, 371] on input "number" at bounding box center [911, 377] width 85 height 35
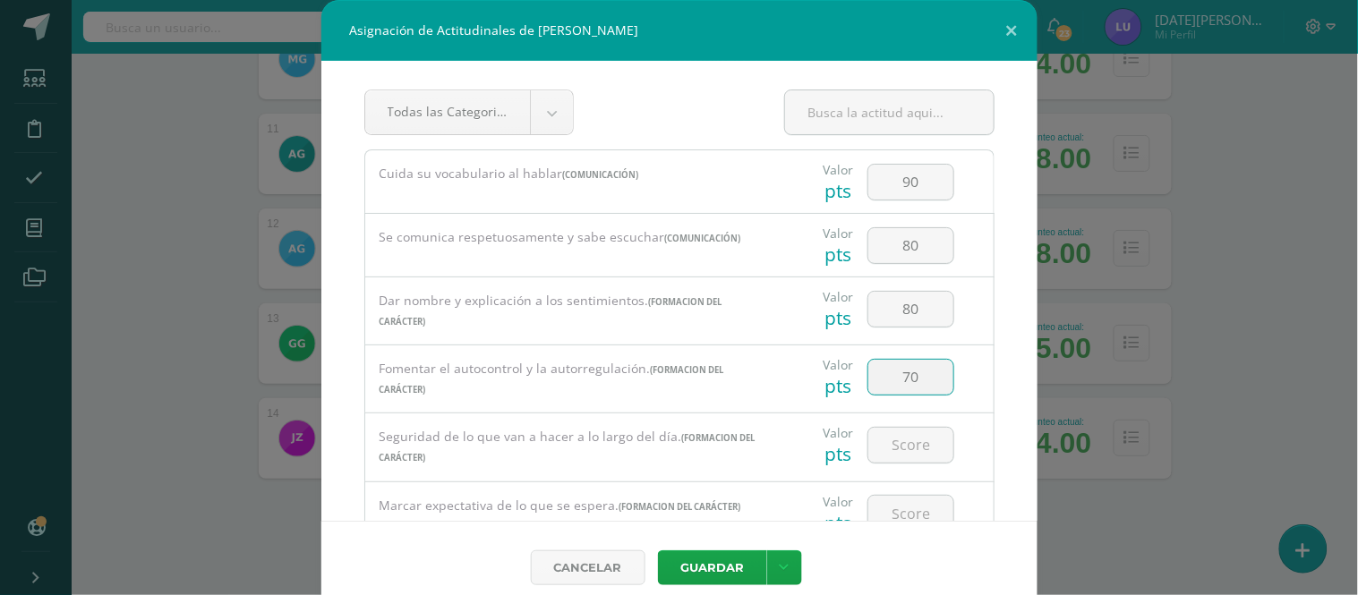
type input "70"
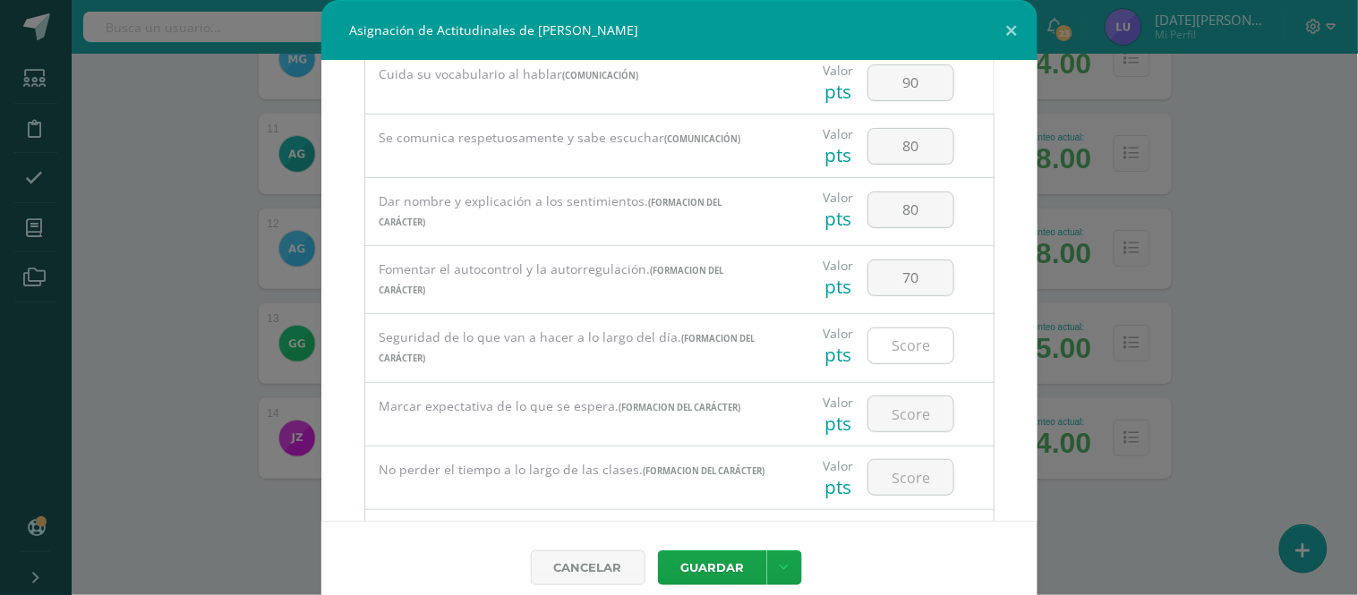
click at [903, 361] on input "number" at bounding box center [911, 346] width 85 height 35
type input "75"
click at [929, 405] on input "number" at bounding box center [911, 414] width 85 height 35
type input "80"
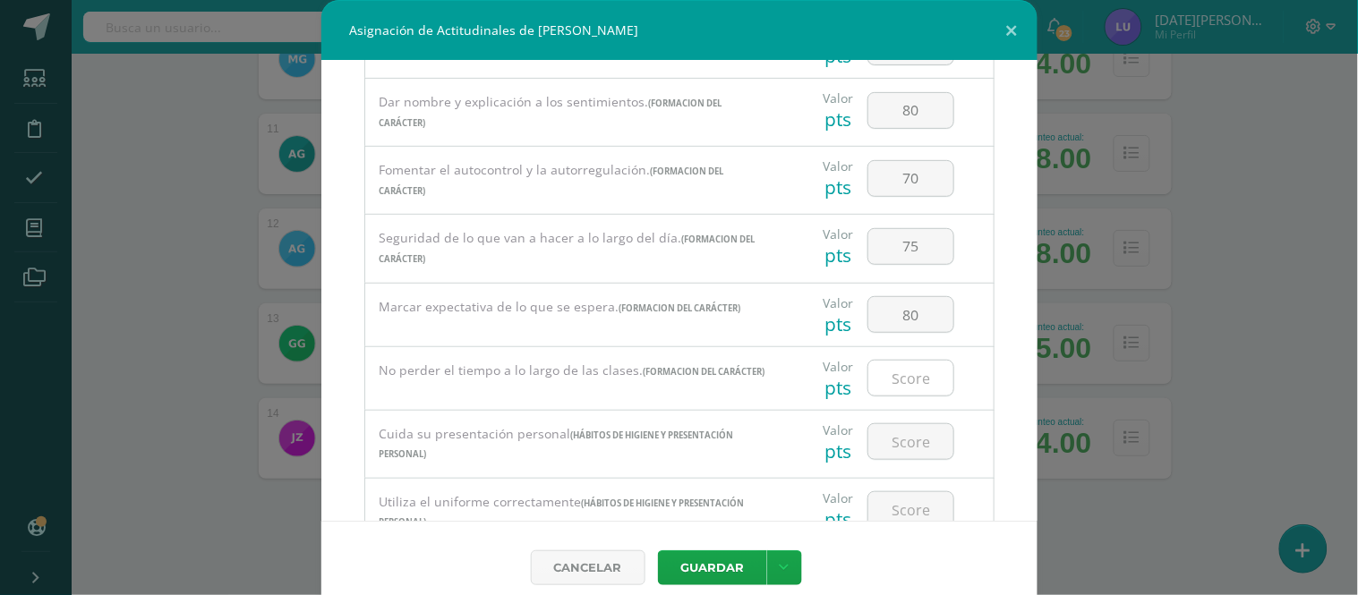
click at [896, 382] on input "number" at bounding box center [911, 378] width 85 height 35
type input "70"
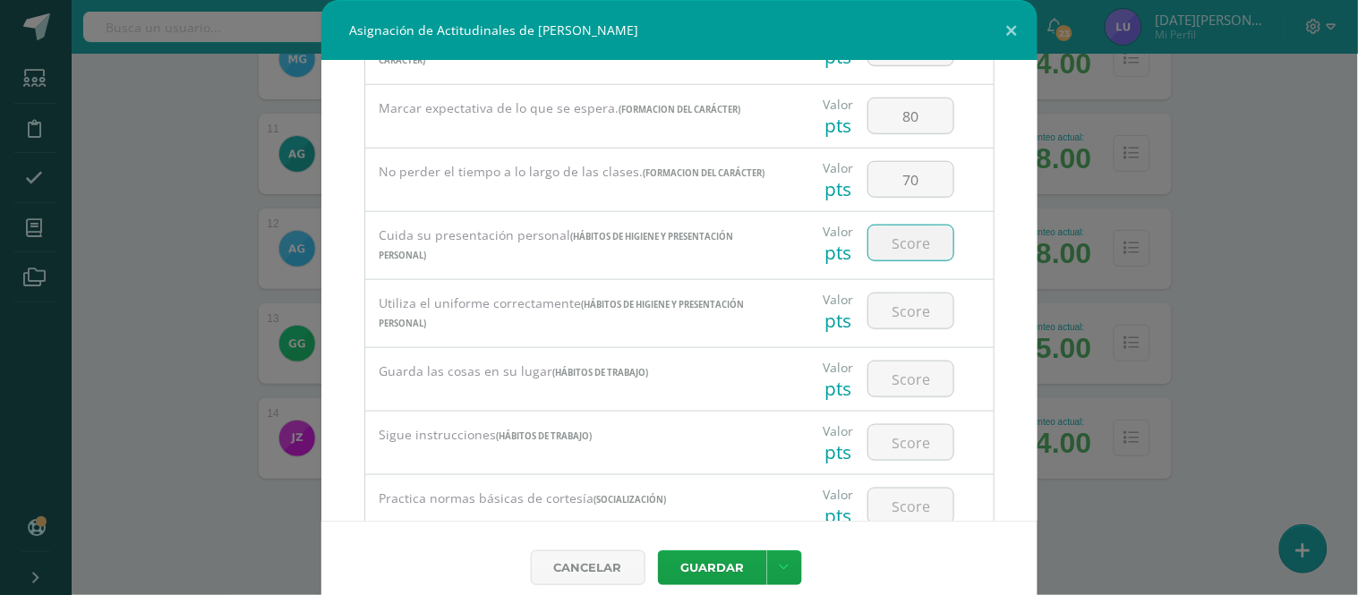
click at [891, 257] on input "number" at bounding box center [911, 243] width 85 height 35
type input "90"
click at [893, 306] on input "number" at bounding box center [911, 311] width 85 height 35
click at [903, 324] on input "number" at bounding box center [911, 311] width 85 height 35
type input "90"
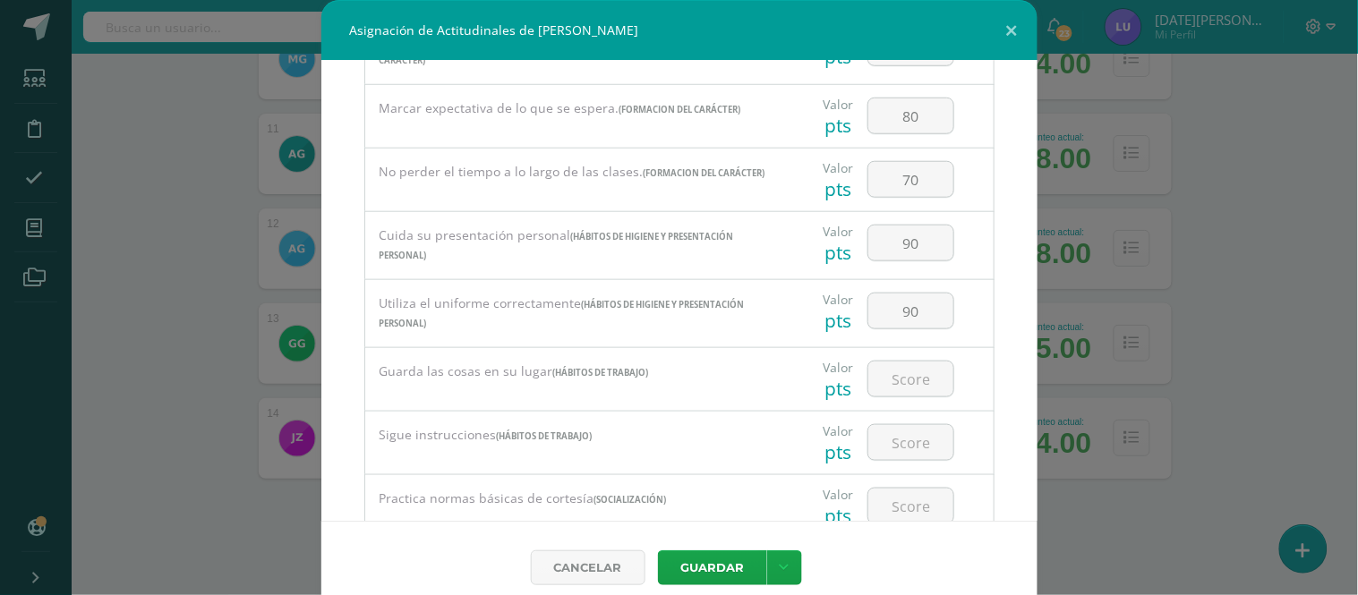
click at [896, 407] on div at bounding box center [910, 379] width 101 height 63
click at [896, 396] on input "number" at bounding box center [911, 379] width 85 height 35
drag, startPoint x: 910, startPoint y: 383, endPoint x: 861, endPoint y: 372, distance: 49.7
click at [869, 372] on input "100" at bounding box center [911, 379] width 85 height 35
type input "100"
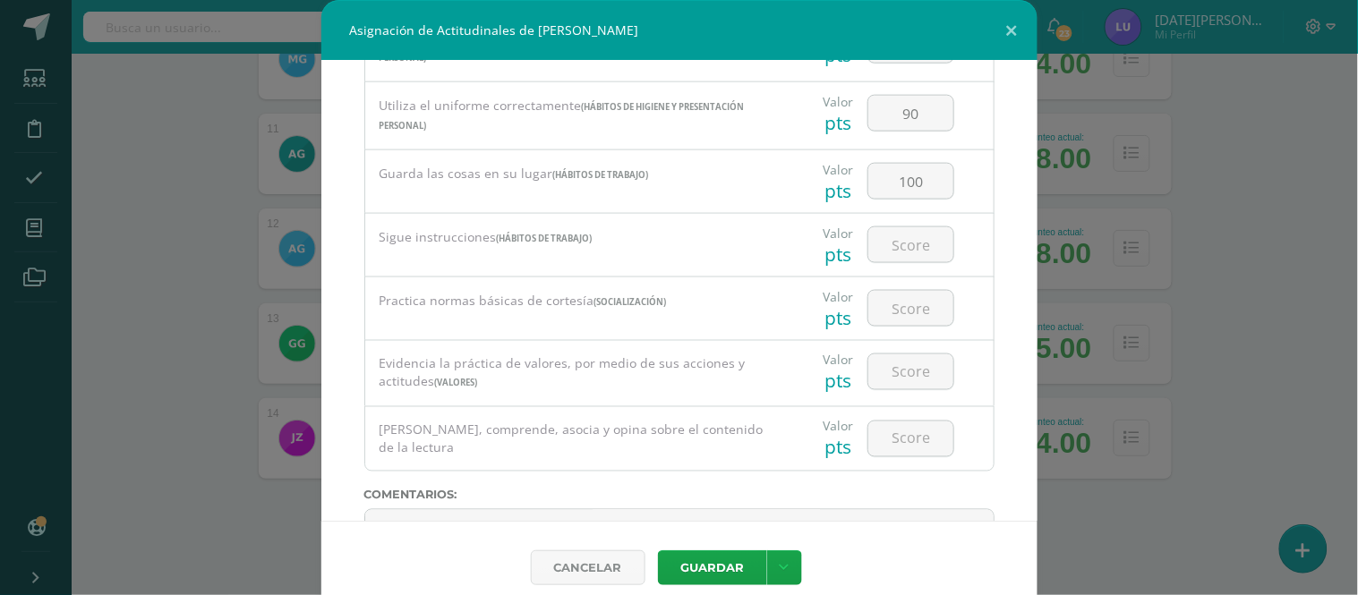
scroll to position [596, 0]
click at [904, 258] on input "number" at bounding box center [911, 244] width 85 height 35
type input "70"
click at [885, 325] on input "number" at bounding box center [911, 307] width 85 height 35
type input "90"
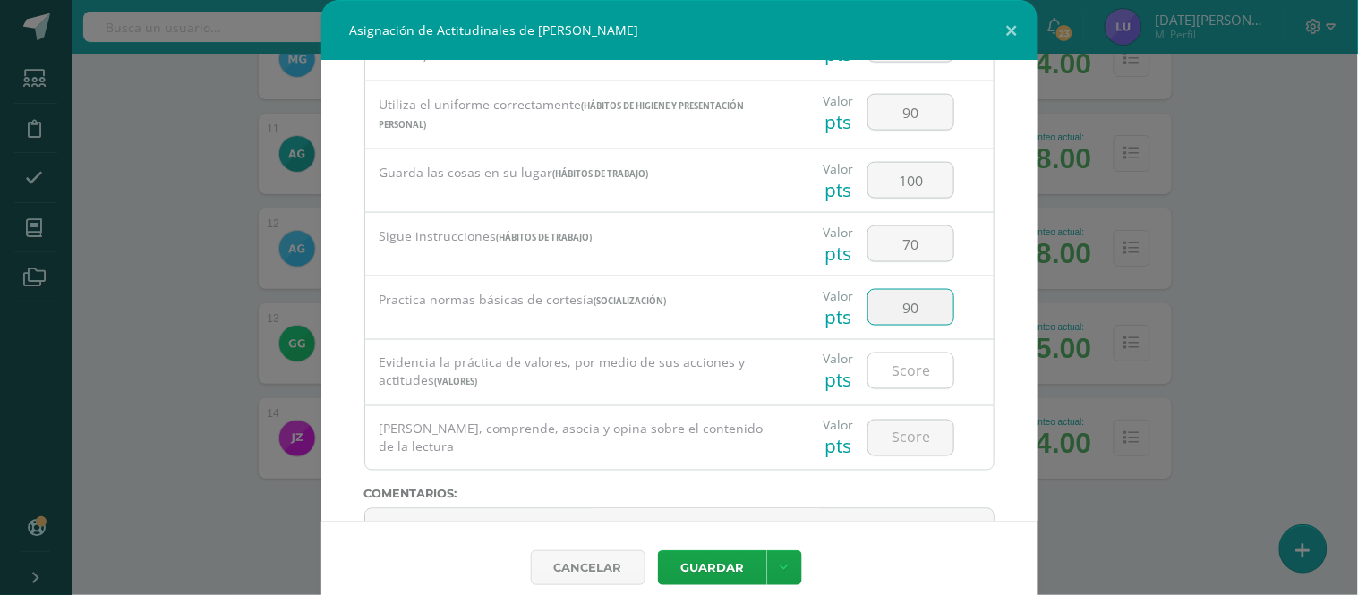
click at [899, 364] on input "number" at bounding box center [911, 371] width 85 height 35
type input "80"
click at [906, 440] on input "number" at bounding box center [911, 438] width 85 height 35
type input "75"
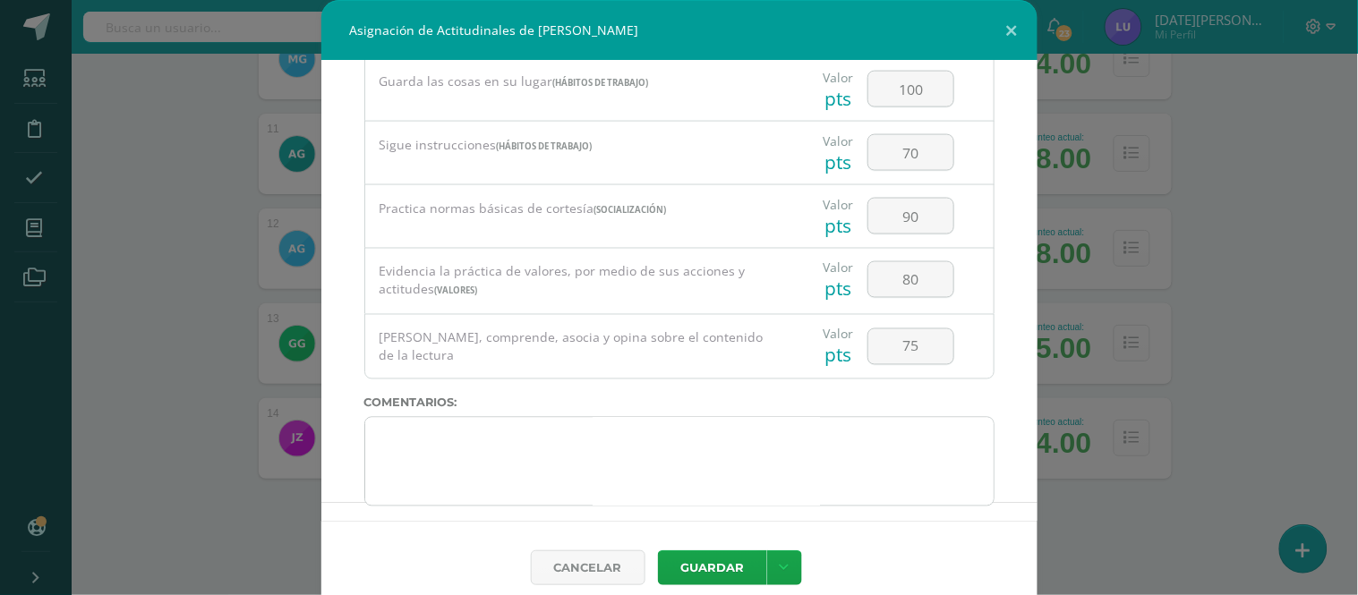
scroll to position [710, 0]
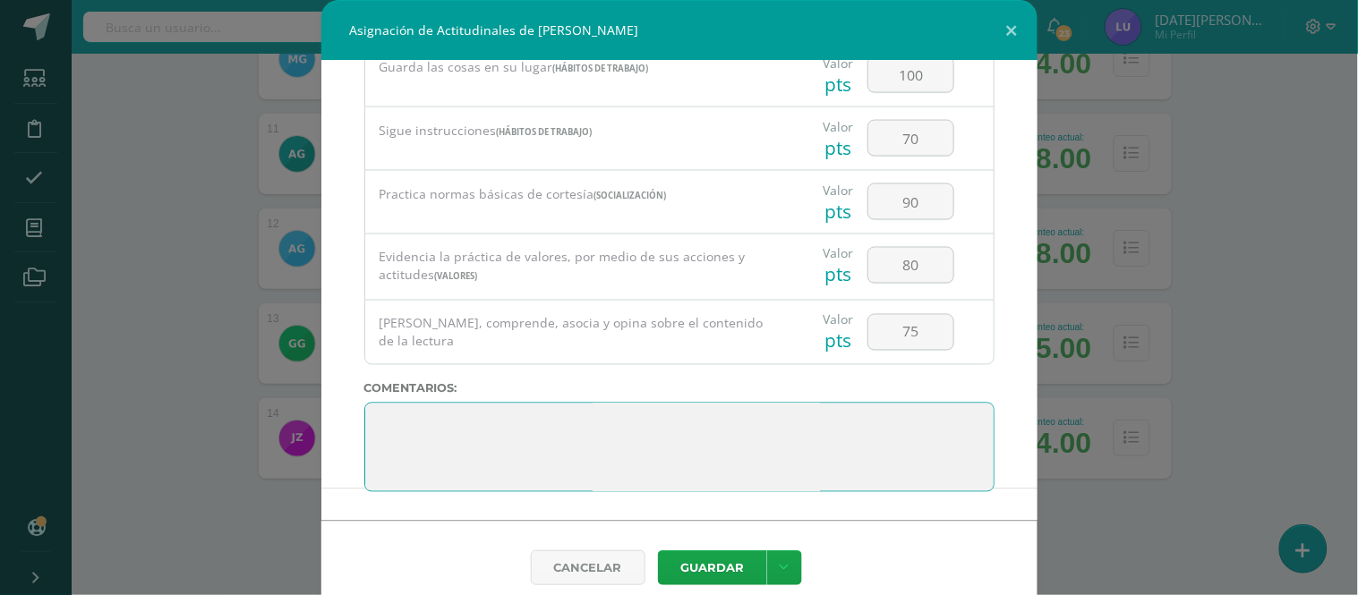
drag, startPoint x: 603, startPoint y: 484, endPoint x: 319, endPoint y: 414, distance: 292.3
click at [321, 414] on div "Todas las Categorias Todas las Categorias Hábitos de trabajo Comunicación Hábit…" at bounding box center [679, 291] width 716 height 460
paste textarea "2. Lo maravilloso de aprender es algo que nadie puede arrebatarnos, se queda co…"
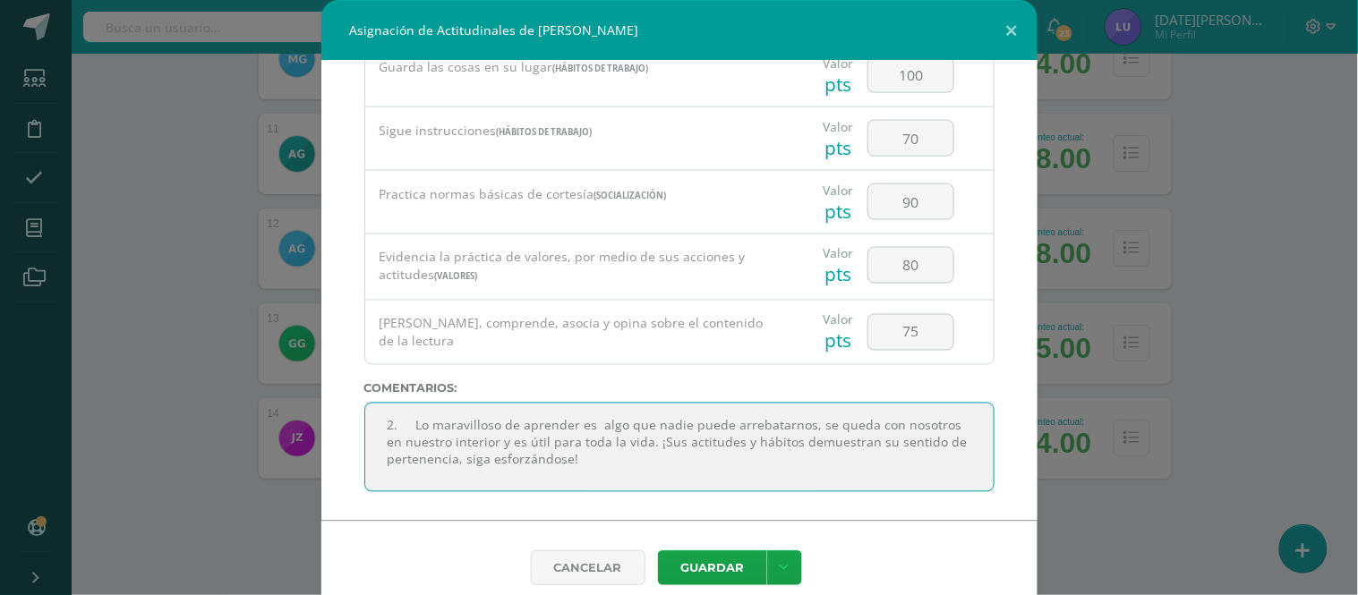
click at [399, 430] on textarea at bounding box center [679, 448] width 630 height 90
type textarea "Lo maravilloso de aprender es algo que nadie puede arrebatarnos, se queda con n…"
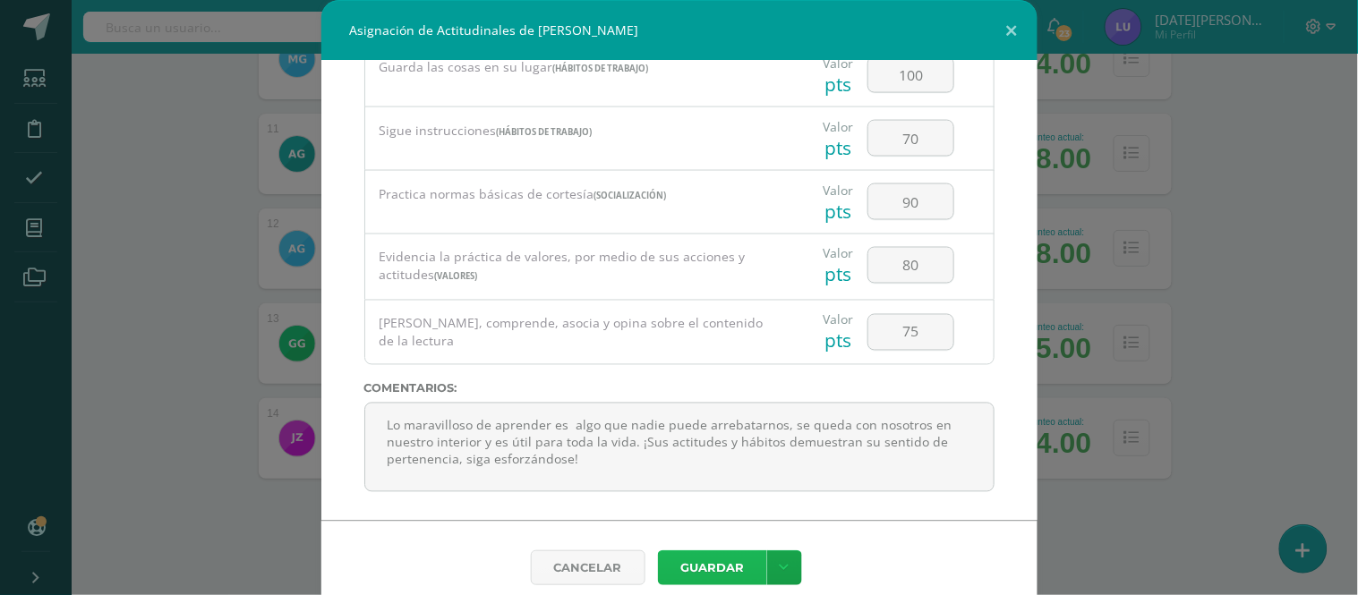
click at [719, 578] on button "Guardar" at bounding box center [712, 568] width 109 height 35
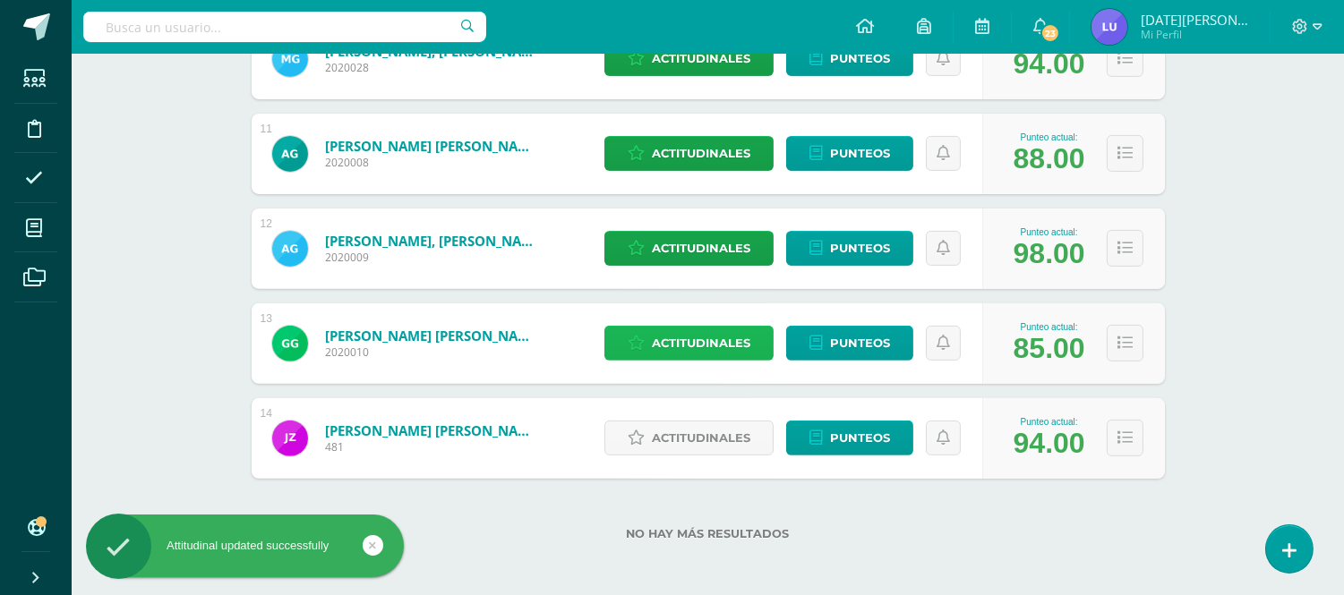
click at [668, 341] on span "Actitudinales" at bounding box center [701, 343] width 98 height 33
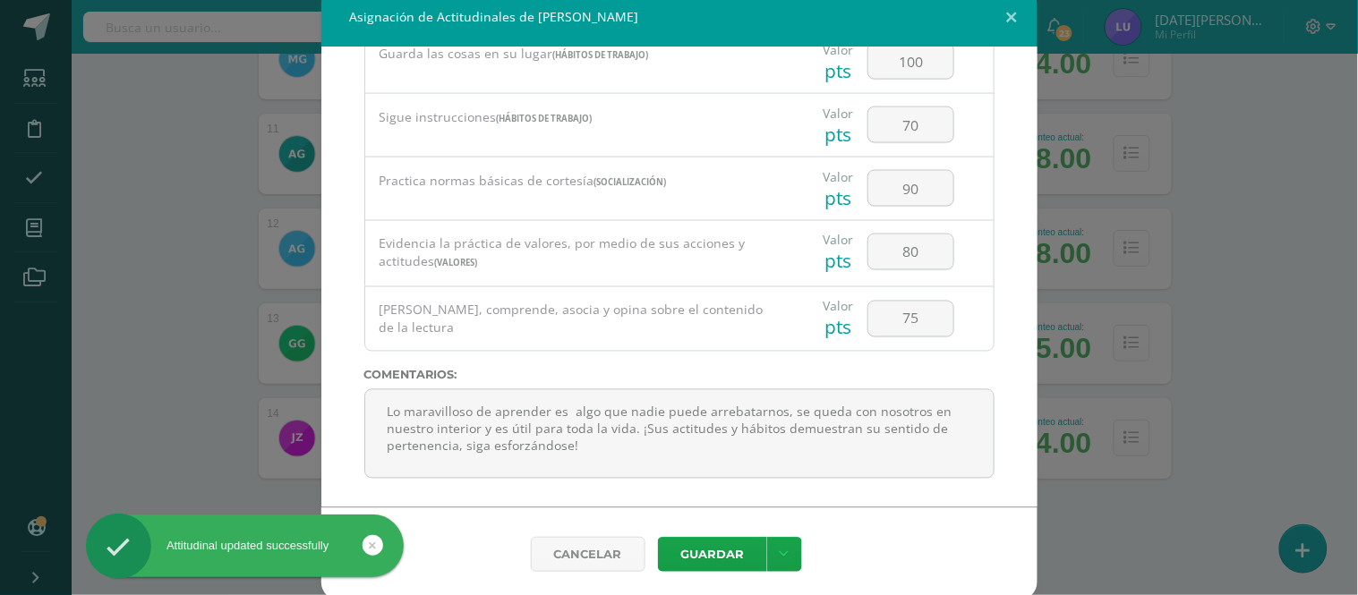
scroll to position [18, 0]
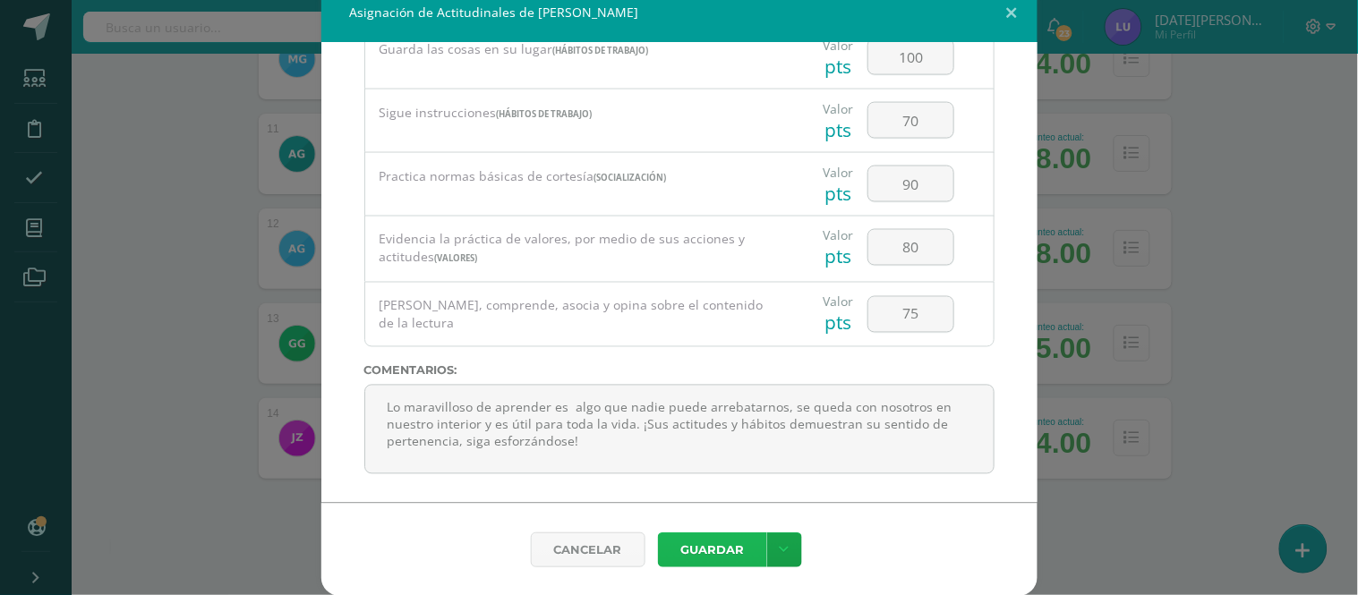
click at [741, 549] on button "Guardar" at bounding box center [712, 550] width 109 height 35
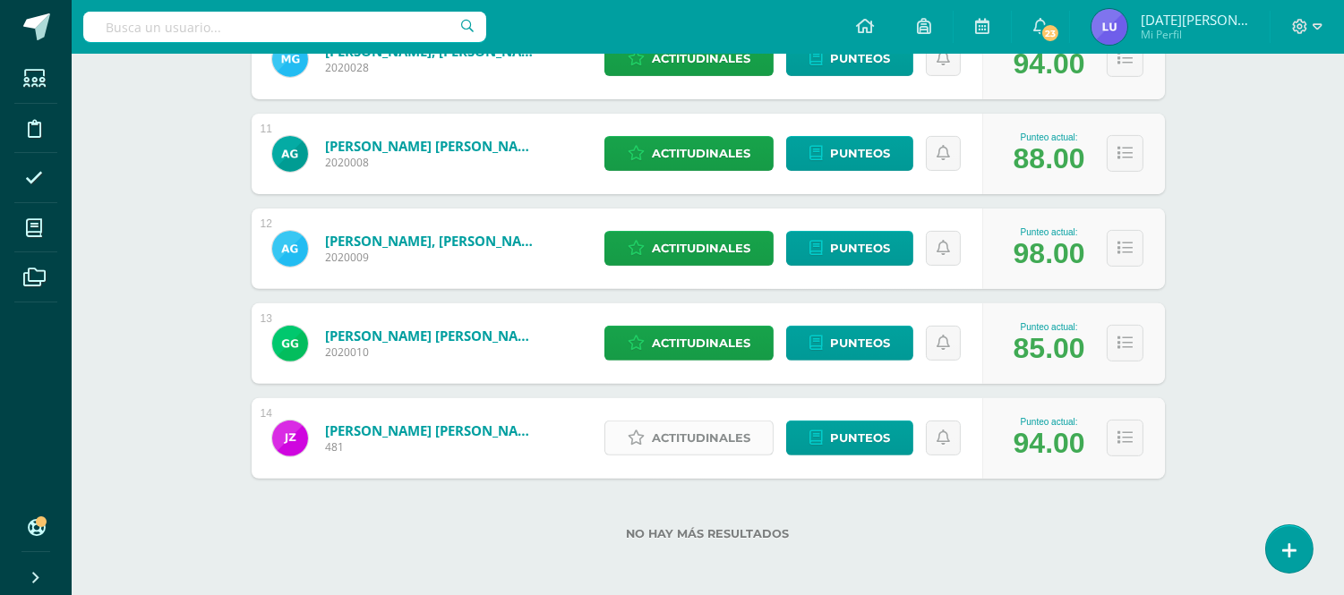
click at [704, 448] on span "Actitudinales" at bounding box center [701, 438] width 98 height 33
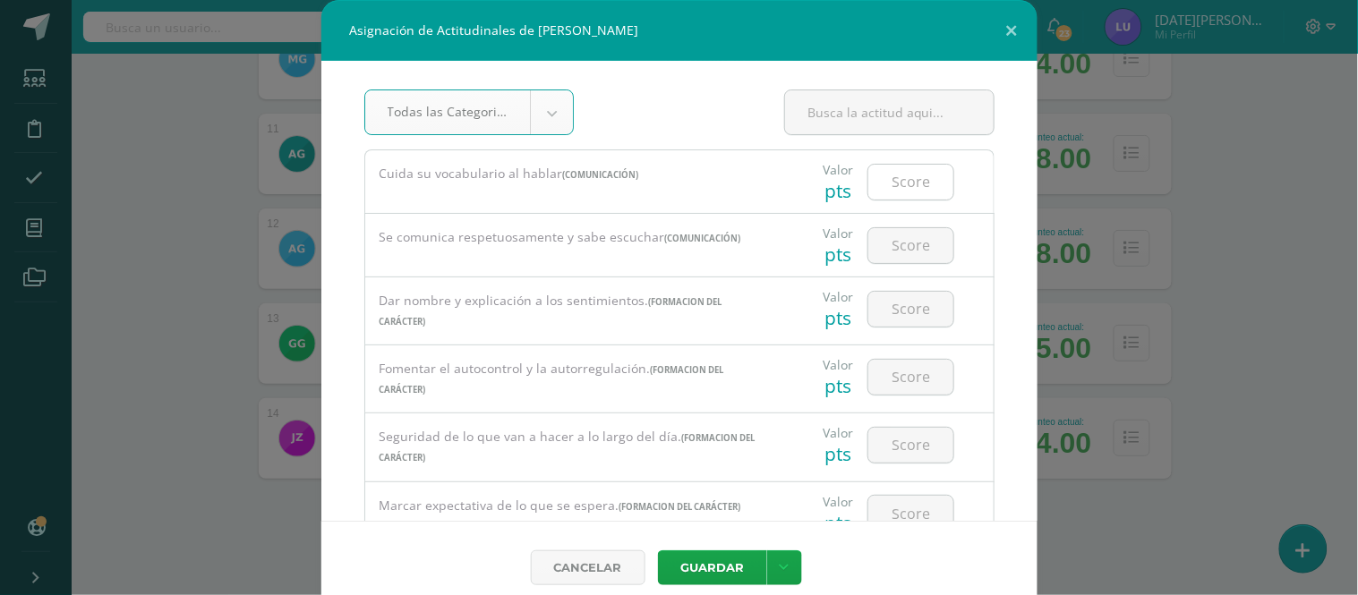
click at [918, 181] on input "number" at bounding box center [911, 182] width 85 height 35
click at [915, 180] on input "80" at bounding box center [911, 182] width 85 height 35
drag, startPoint x: 915, startPoint y: 183, endPoint x: 878, endPoint y: 181, distance: 36.8
click at [878, 181] on input "80" at bounding box center [911, 182] width 85 height 35
type input "80"
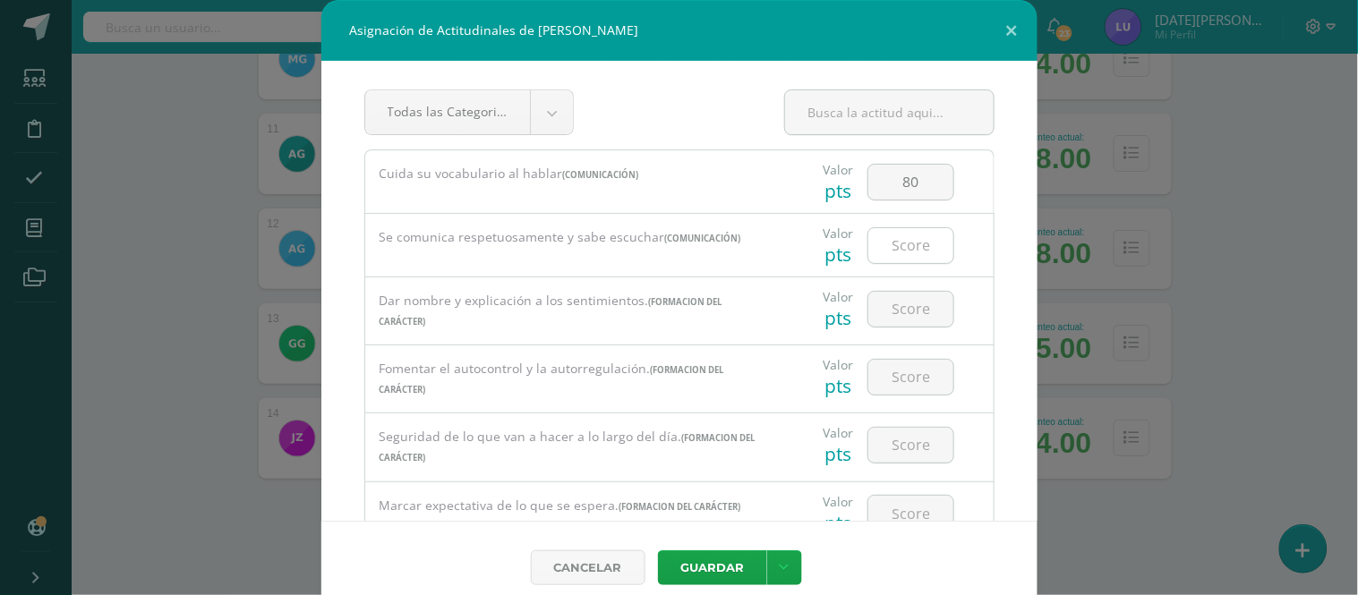
click at [913, 236] on div at bounding box center [910, 245] width 101 height 63
click at [916, 249] on input "number" at bounding box center [911, 245] width 85 height 35
paste input "80"
type input "80"
click at [916, 318] on input "number" at bounding box center [911, 309] width 85 height 35
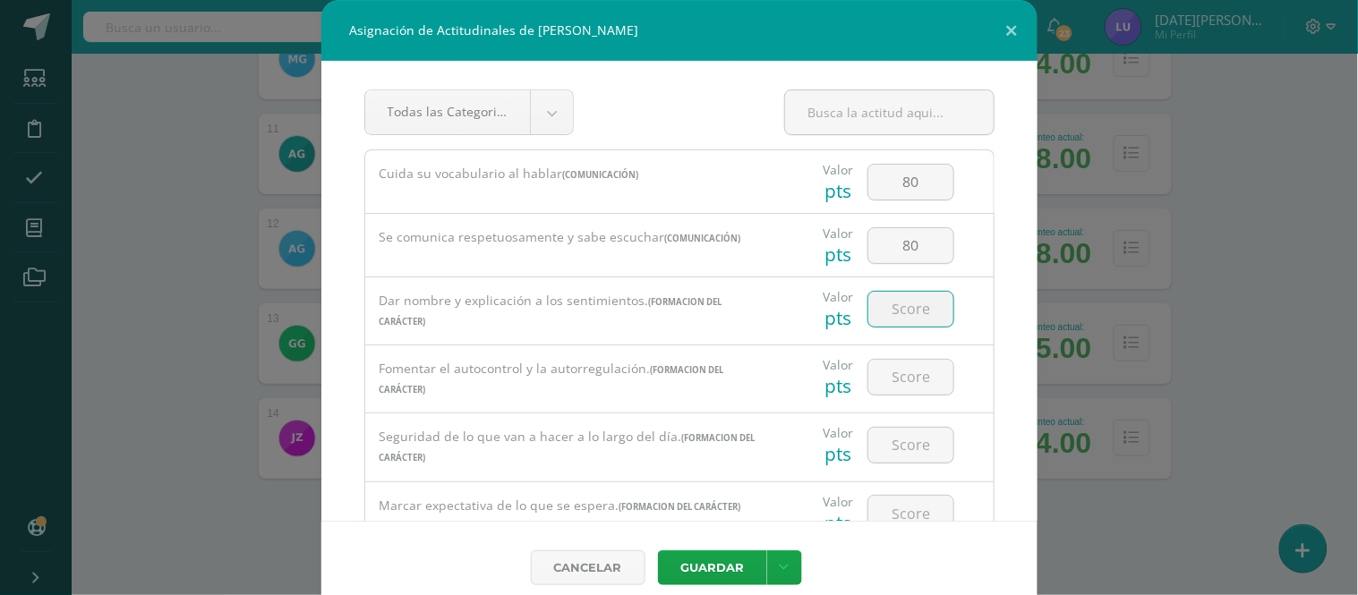
paste input "80"
type input "80"
click at [893, 365] on input "number" at bounding box center [911, 377] width 85 height 35
paste input "80"
type input "80"
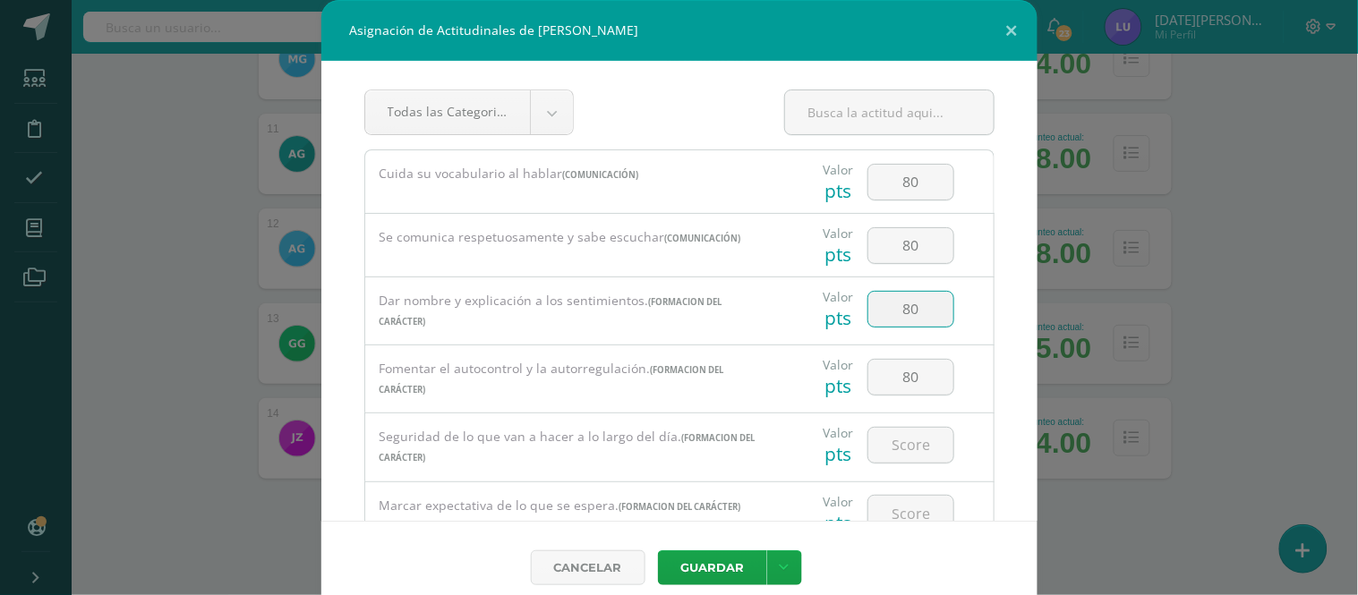
drag, startPoint x: 909, startPoint y: 304, endPoint x: 842, endPoint y: 289, distance: 68.9
click at [860, 289] on div "80" at bounding box center [910, 309] width 101 height 63
type input "90"
click at [914, 448] on input "number" at bounding box center [911, 445] width 85 height 35
paste input "80"
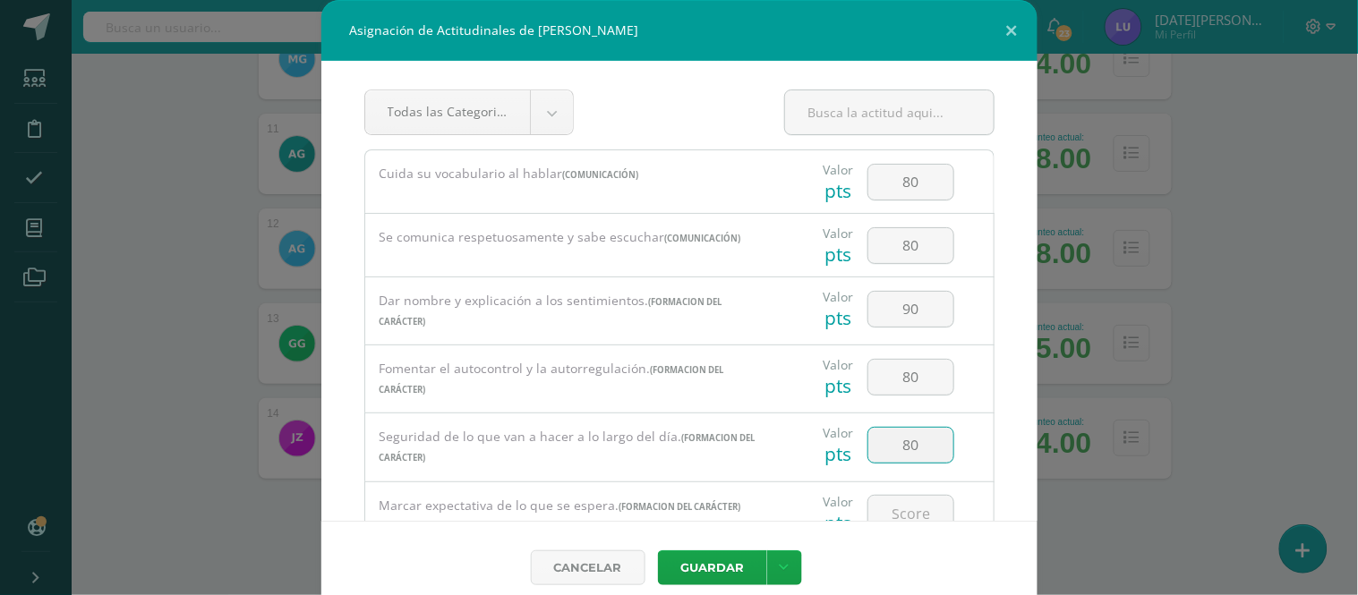
type input "80"
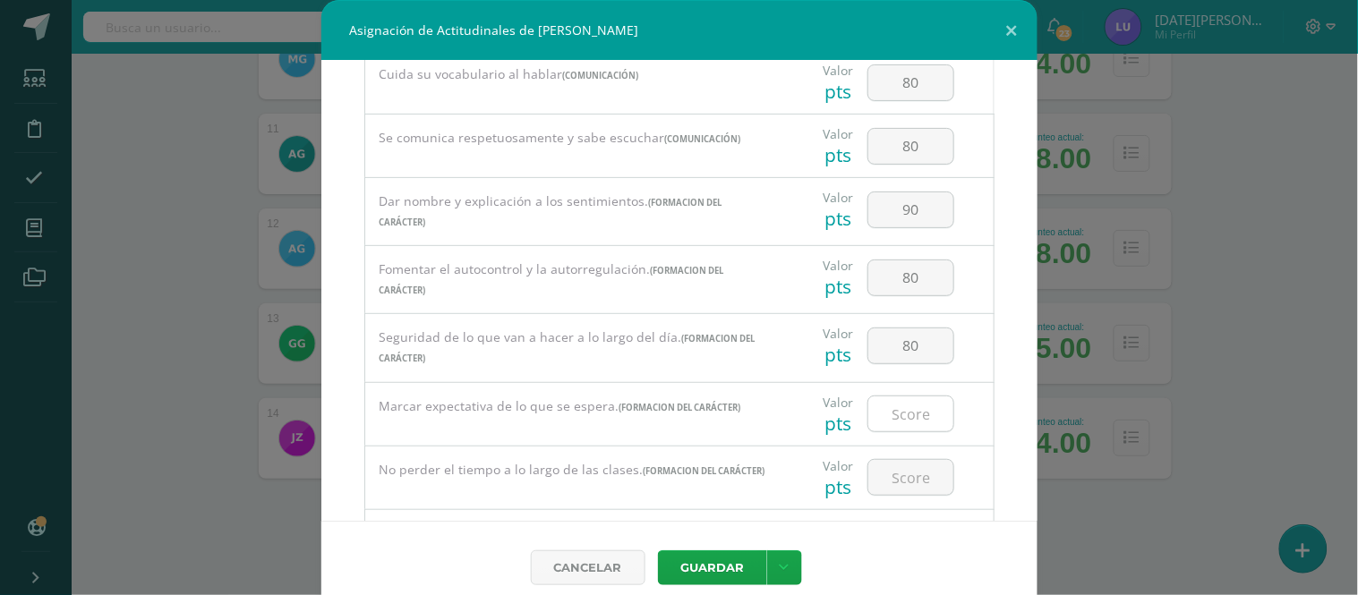
click at [905, 410] on input "number" at bounding box center [911, 414] width 85 height 35
paste input "80"
type input "80"
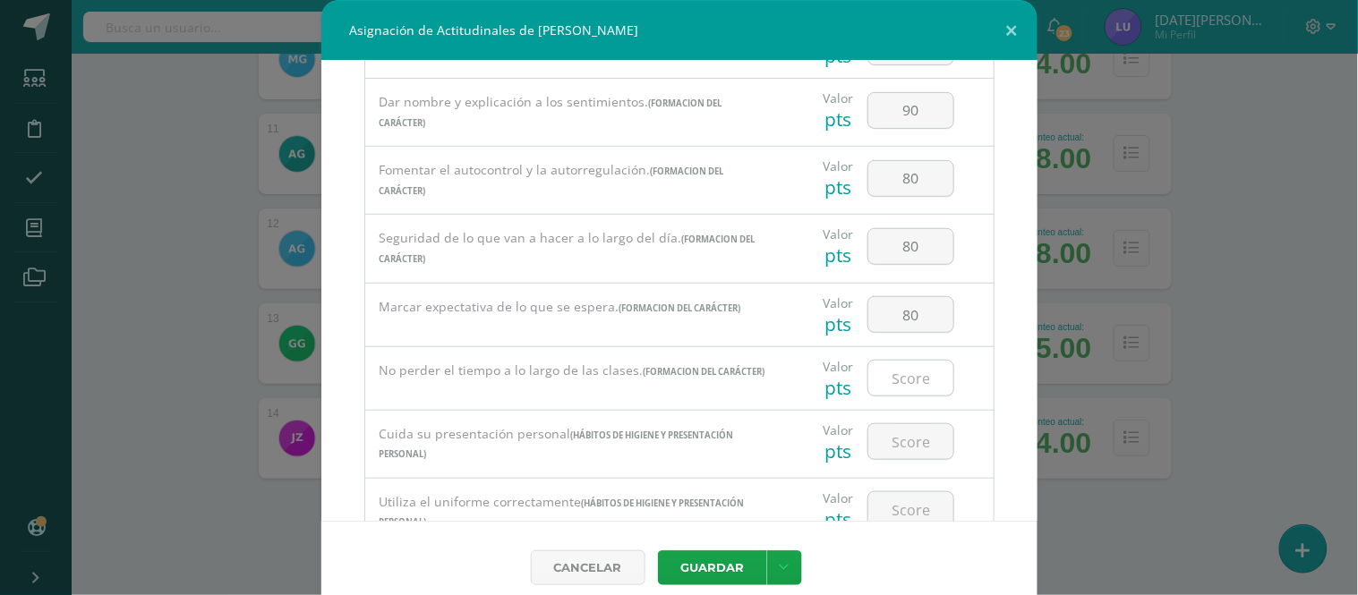
click at [908, 378] on input "number" at bounding box center [911, 378] width 85 height 35
paste input "80"
type input "80"
click at [914, 432] on input "number" at bounding box center [911, 441] width 85 height 35
paste input "80"
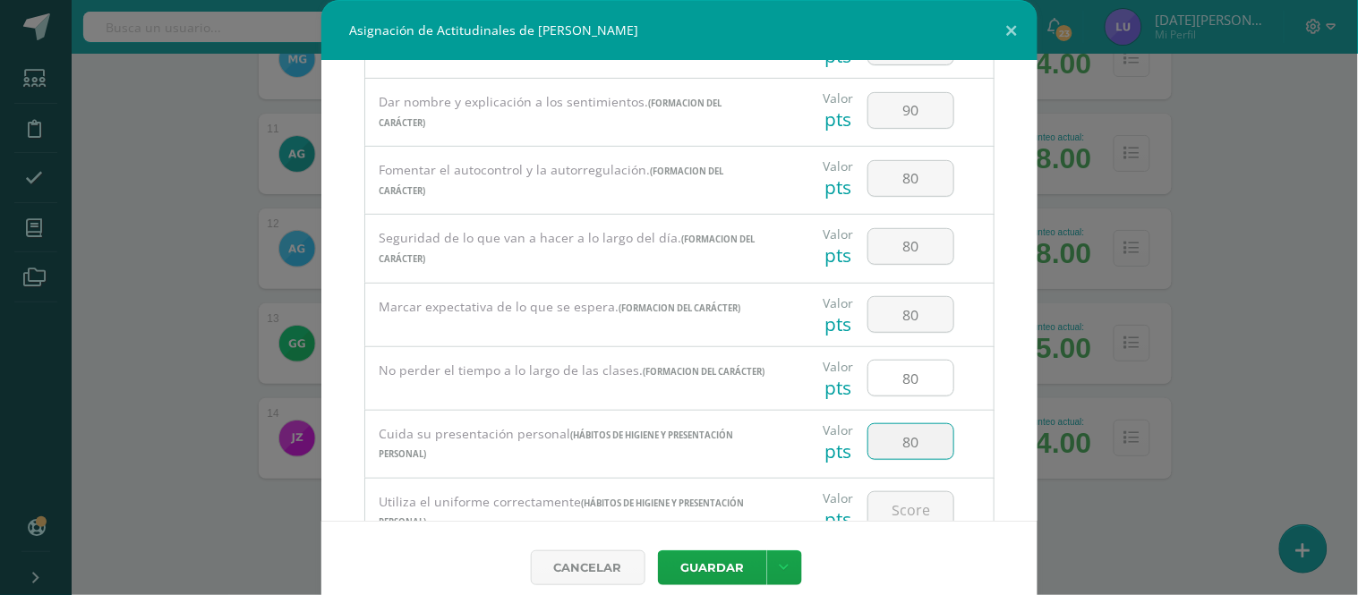
type input "80"
drag, startPoint x: 903, startPoint y: 370, endPoint x: 843, endPoint y: 353, distance: 61.5
click at [860, 353] on div "80" at bounding box center [910, 378] width 101 height 63
type input "75"
drag, startPoint x: 897, startPoint y: 455, endPoint x: 852, endPoint y: 437, distance: 49.1
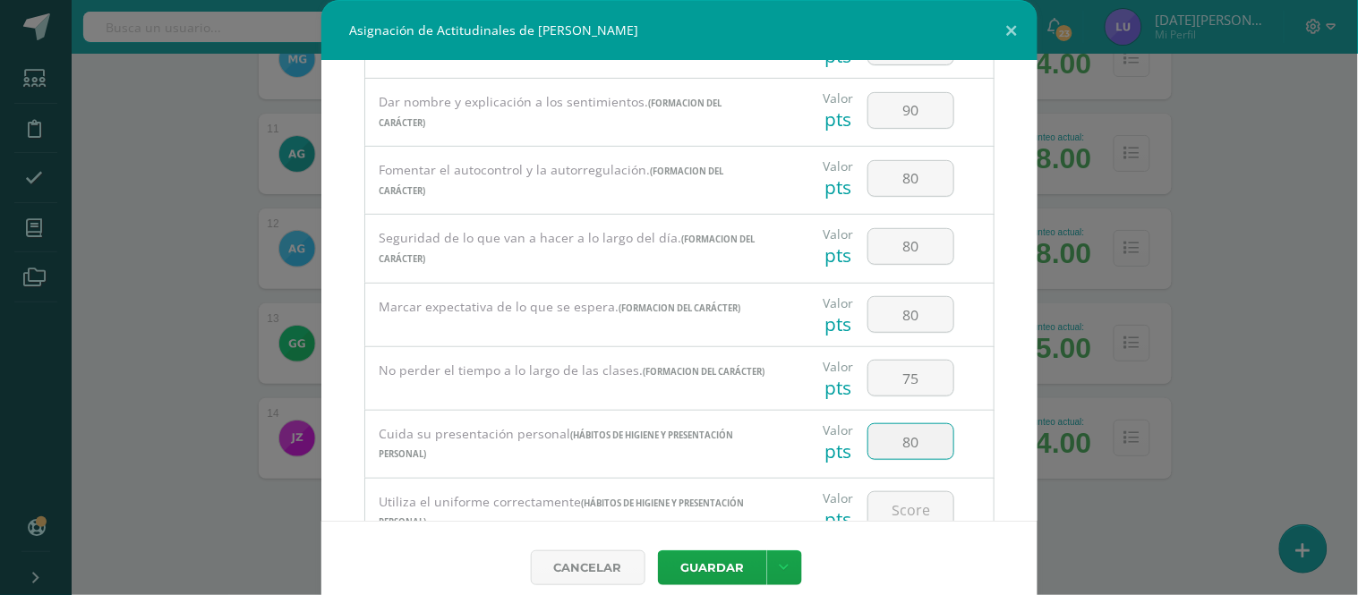
click at [869, 437] on input "80" at bounding box center [911, 441] width 85 height 35
drag, startPoint x: 920, startPoint y: 450, endPoint x: 863, endPoint y: 444, distance: 56.7
click at [869, 444] on input "100" at bounding box center [911, 441] width 85 height 35
type input "100"
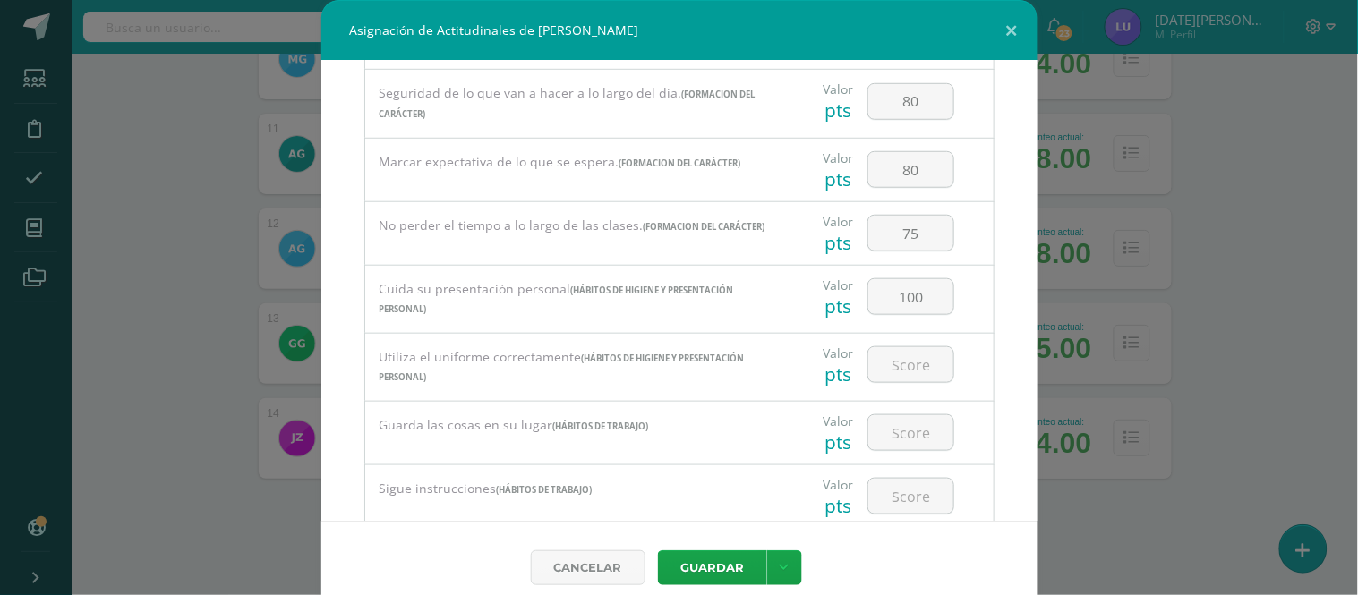
scroll to position [398, 0]
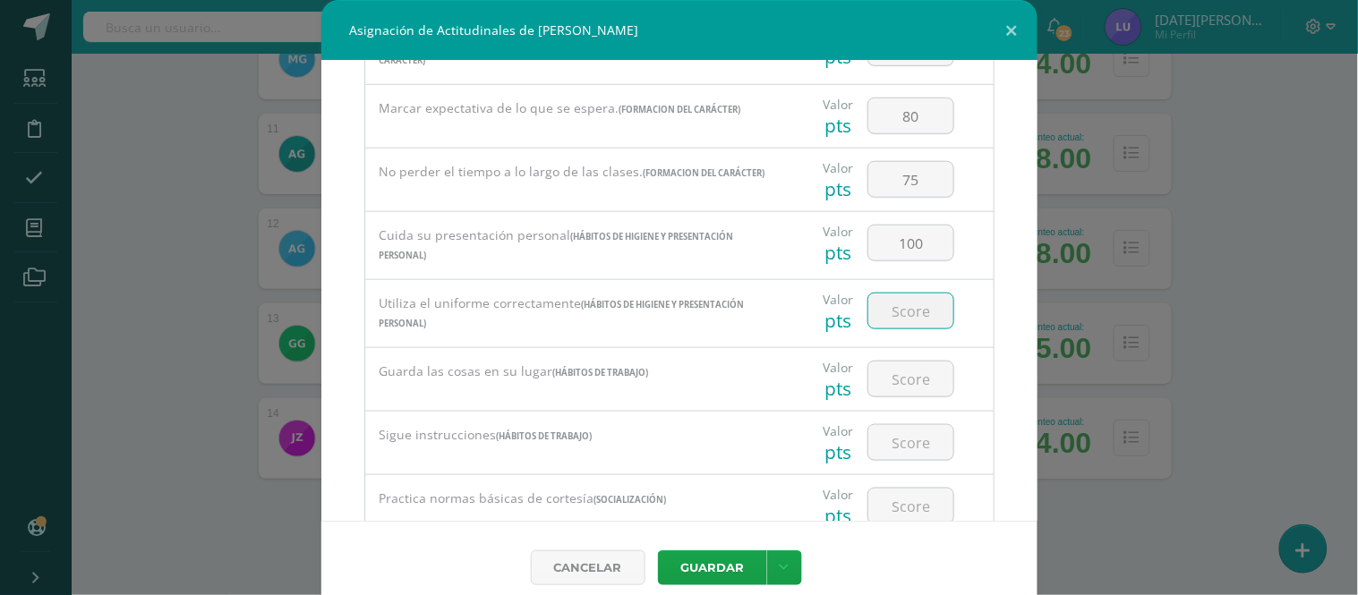
click at [887, 325] on input "number" at bounding box center [911, 311] width 85 height 35
paste input "100"
type input "100"
click at [876, 377] on input "number" at bounding box center [911, 379] width 85 height 35
type input "90"
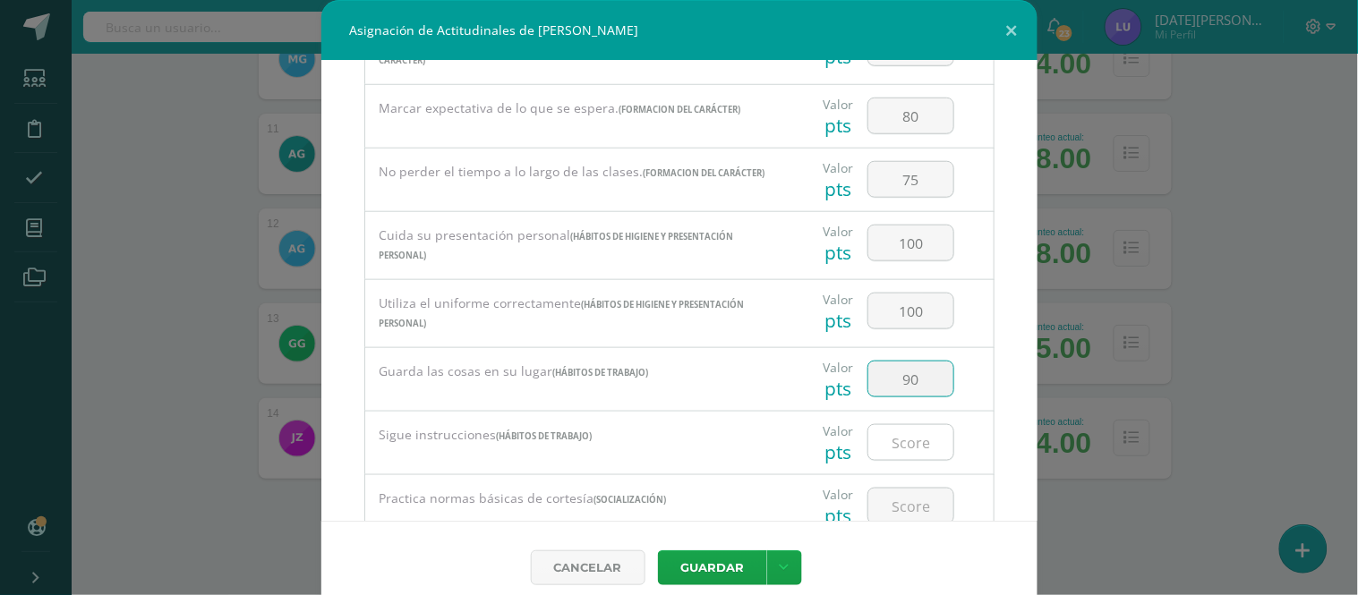
click at [885, 460] on input "number" at bounding box center [911, 442] width 85 height 35
type input "80"
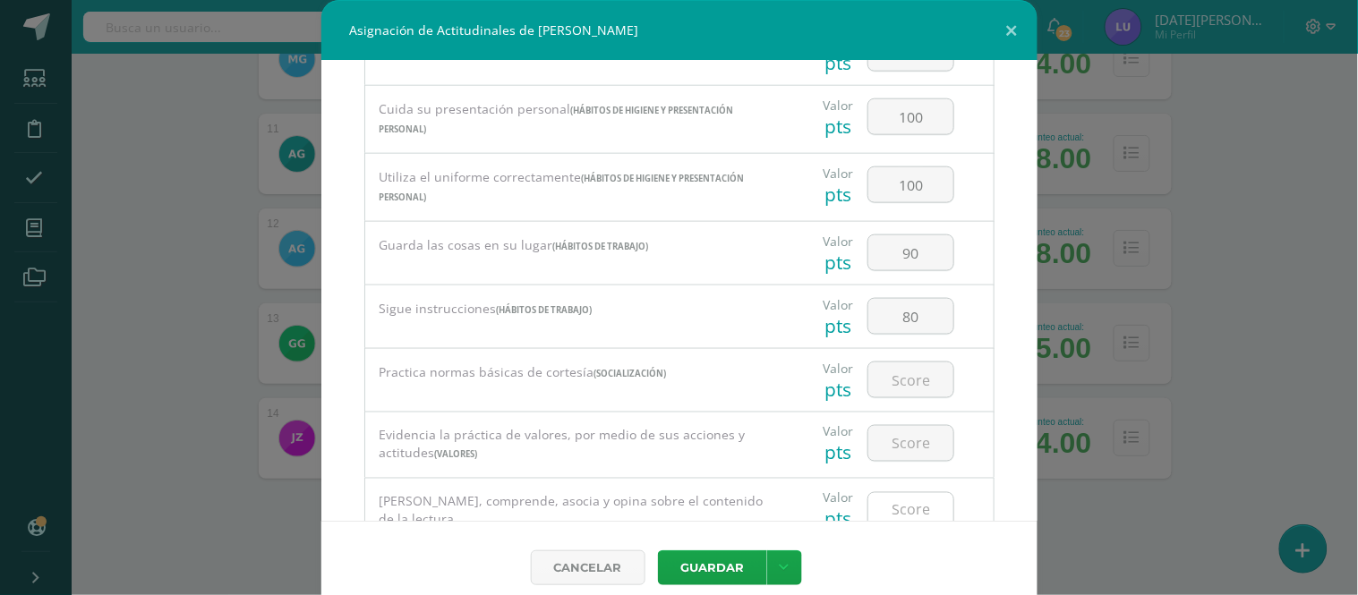
scroll to position [596, 0]
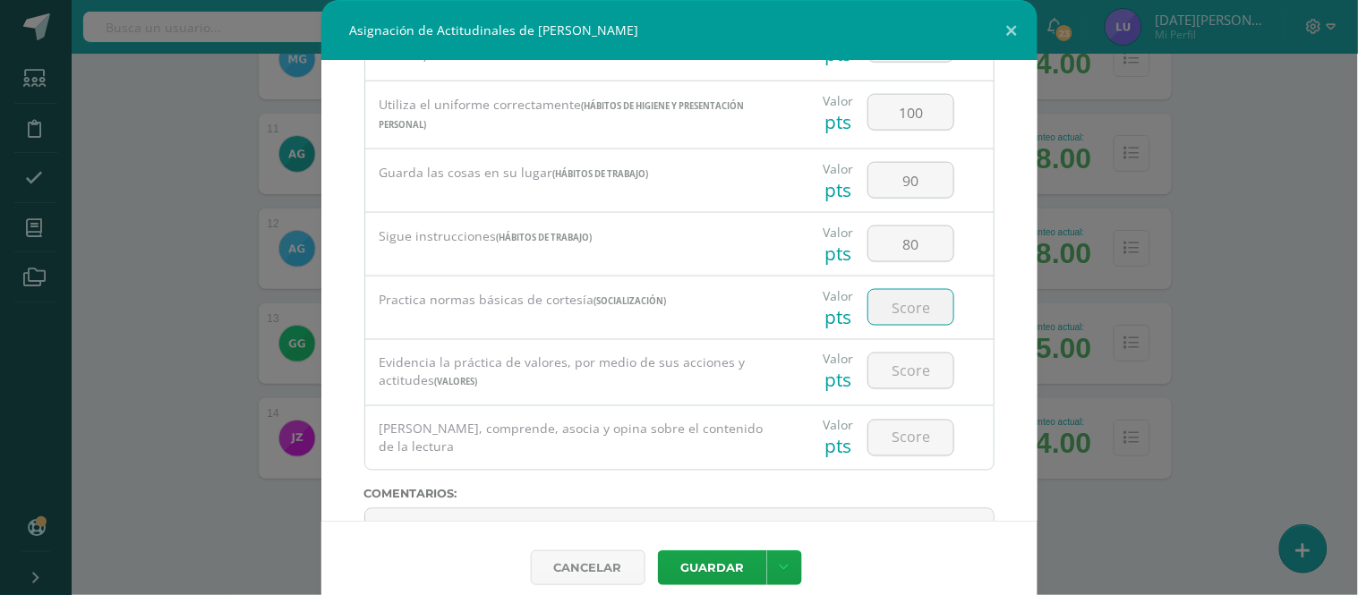
click at [907, 325] on input "number" at bounding box center [911, 307] width 85 height 35
drag, startPoint x: 909, startPoint y: 320, endPoint x: 853, endPoint y: 307, distance: 56.9
click at [869, 307] on input "80" at bounding box center [911, 307] width 85 height 35
drag, startPoint x: 890, startPoint y: 325, endPoint x: 896, endPoint y: 317, distance: 10.2
click at [896, 317] on input "8" at bounding box center [911, 307] width 85 height 35
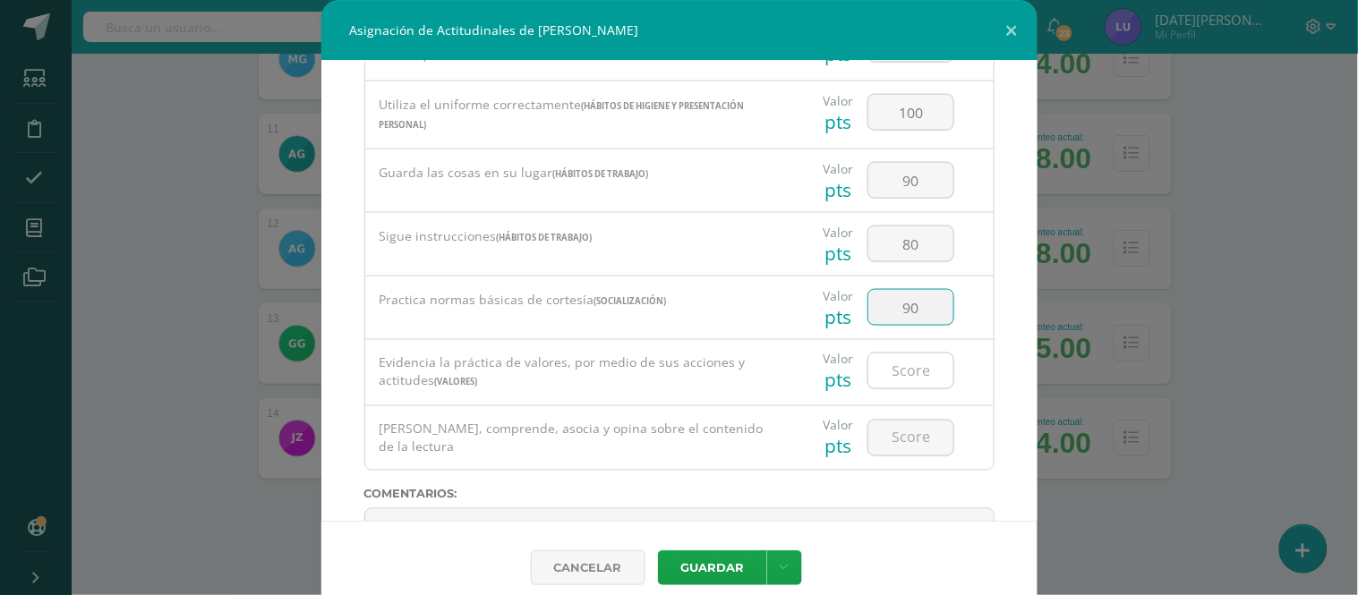
type input "90"
click at [912, 365] on input "number" at bounding box center [911, 371] width 85 height 35
type input "80"
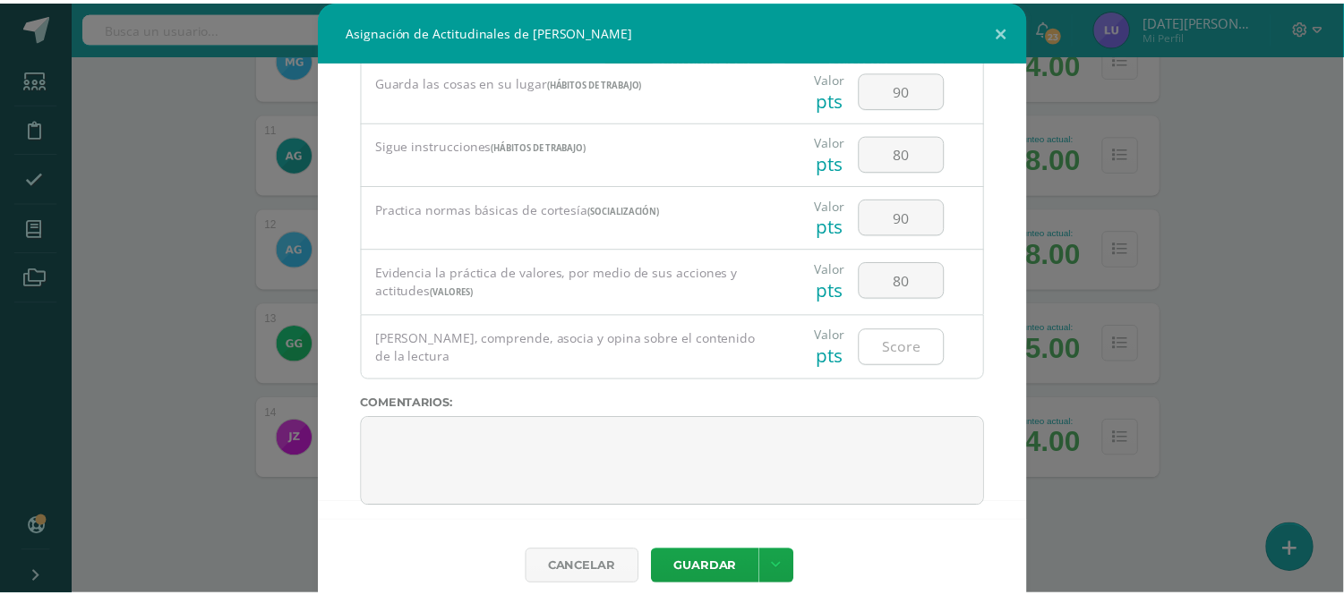
scroll to position [710, 0]
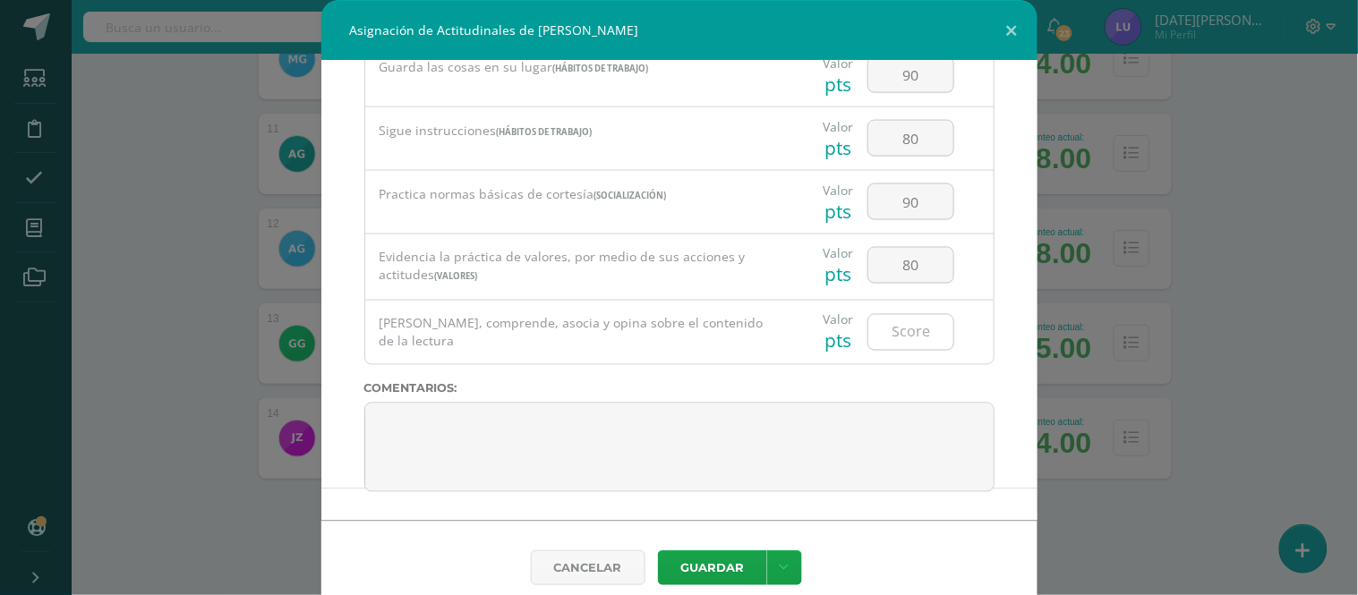
click at [901, 338] on input "number" at bounding box center [911, 332] width 85 height 35
type input "75"
drag, startPoint x: 639, startPoint y: 503, endPoint x: 628, endPoint y: 496, distance: 13.7
click at [628, 496] on div "Todas las Categorias Todas las Categorias Hábitos de trabajo Comunicación Hábit…" at bounding box center [679, 291] width 716 height 460
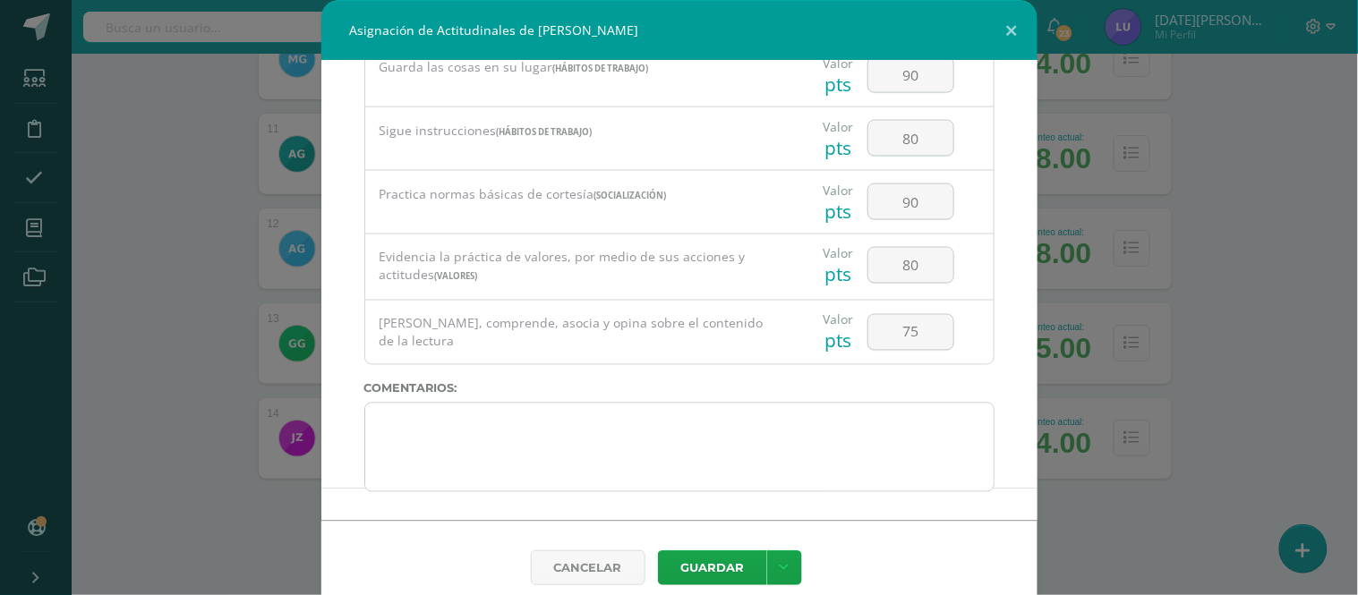
click at [621, 492] on div "Todas las Categorias Todas las Categorias Hábitos de trabajo Comunicación Hábit…" at bounding box center [679, 291] width 716 height 460
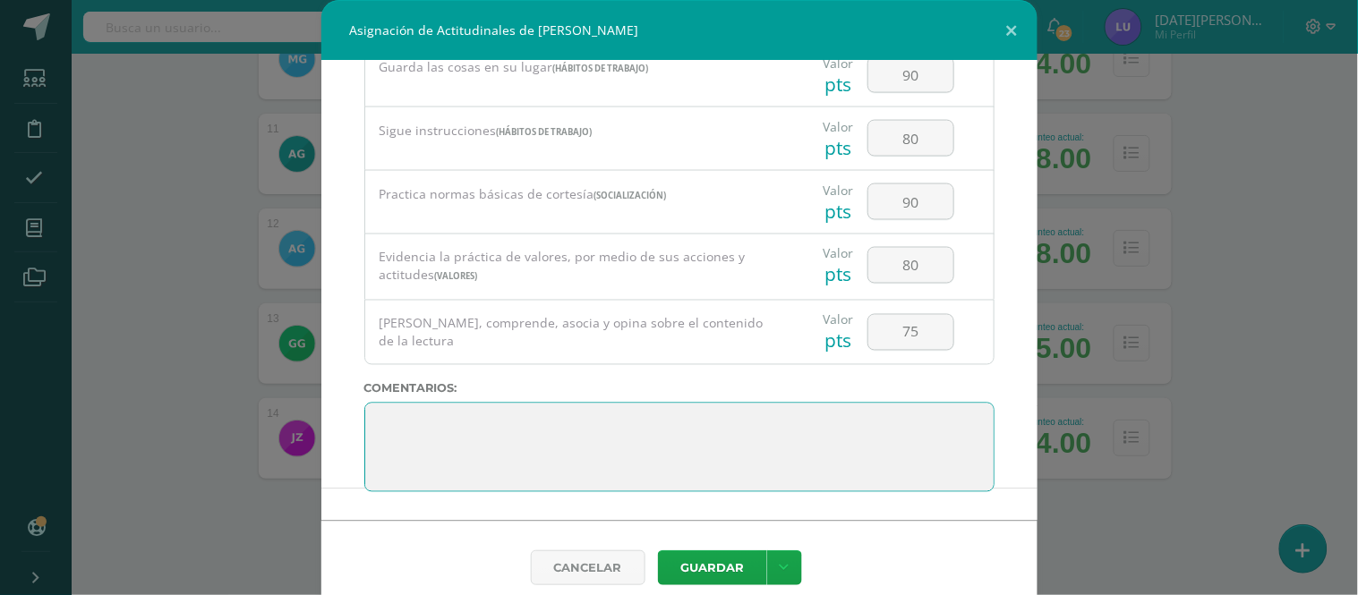
drag, startPoint x: 614, startPoint y: 488, endPoint x: 362, endPoint y: 398, distance: 268.2
click at [362, 398] on div "Todas las Categorias Todas las Categorias Hábitos de trabajo Comunicación Hábit…" at bounding box center [679, 291] width 716 height 460
drag, startPoint x: 491, startPoint y: 479, endPoint x: 371, endPoint y: 392, distance: 148.1
click at [371, 392] on div "Todas las Categorias Todas las Categorias Hábitos de trabajo Comunicación Hábit…" at bounding box center [679, 291] width 716 height 460
paste textarea "2. Lo maravilloso de aprender es algo que nadie puede arrebatarnos, se queda co…"
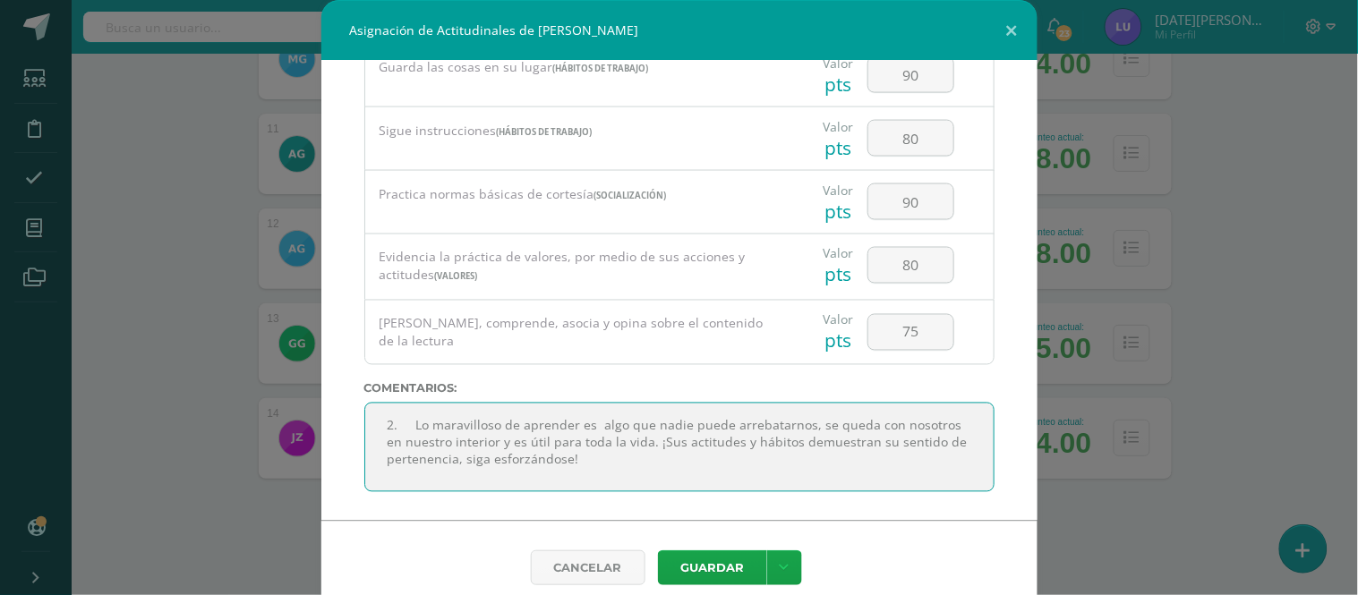
click at [400, 425] on textarea at bounding box center [679, 448] width 630 height 90
type textarea "Lo maravilloso de aprender es algo que nadie puede arrebatarnos, se queda con n…"
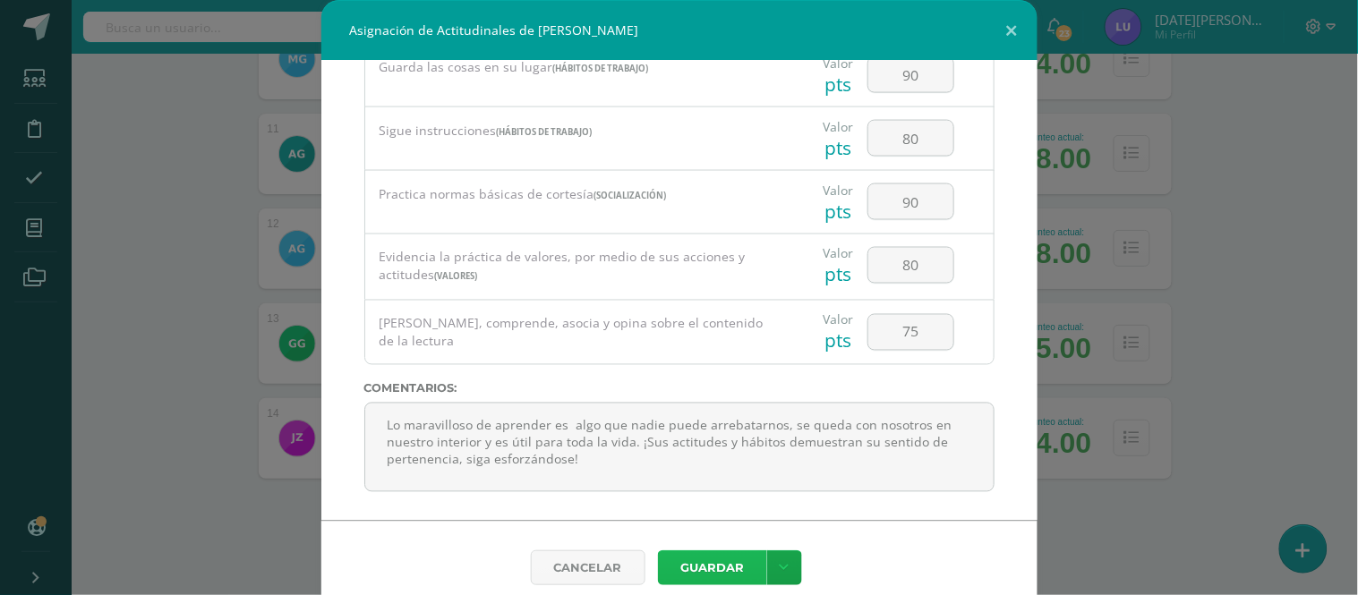
click at [739, 569] on button "Guardar" at bounding box center [712, 568] width 109 height 35
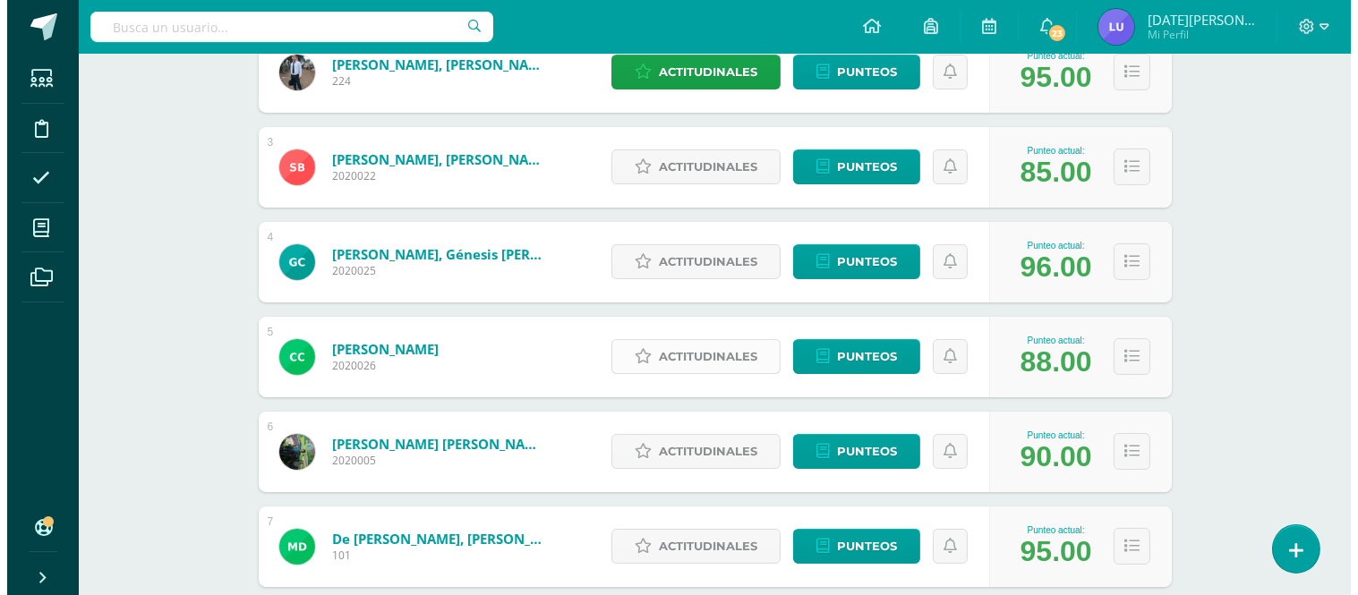
scroll to position [330, 0]
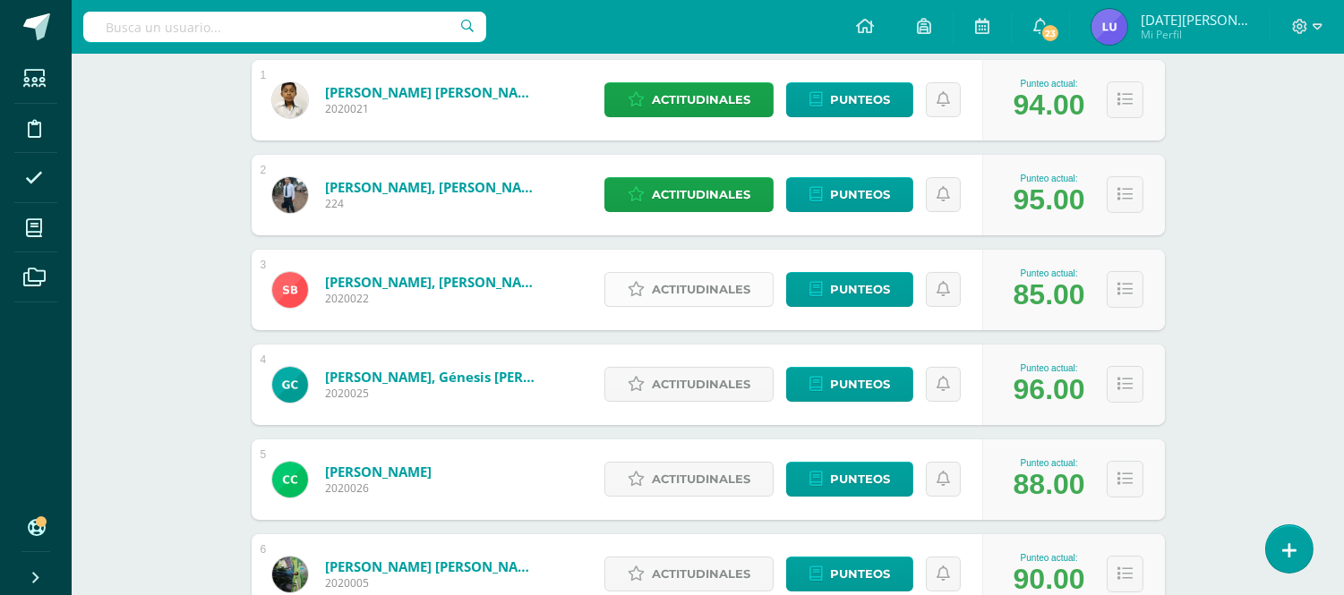
click at [676, 300] on span "Actitudinales" at bounding box center [701, 289] width 98 height 33
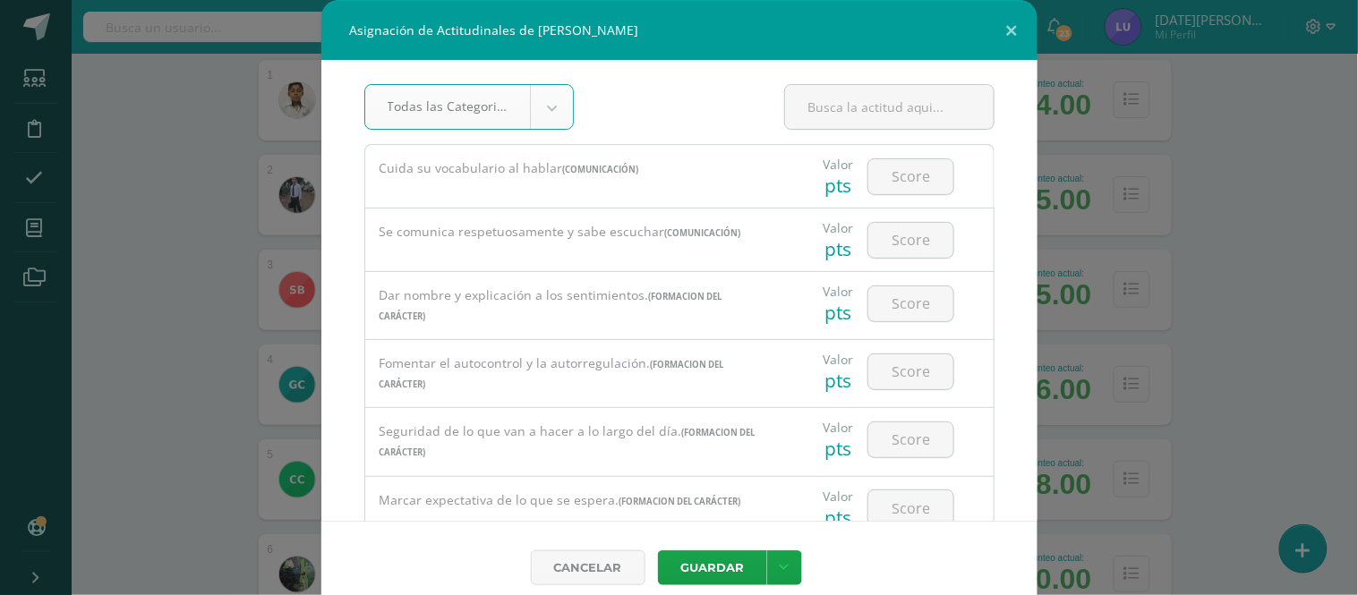
scroll to position [0, 0]
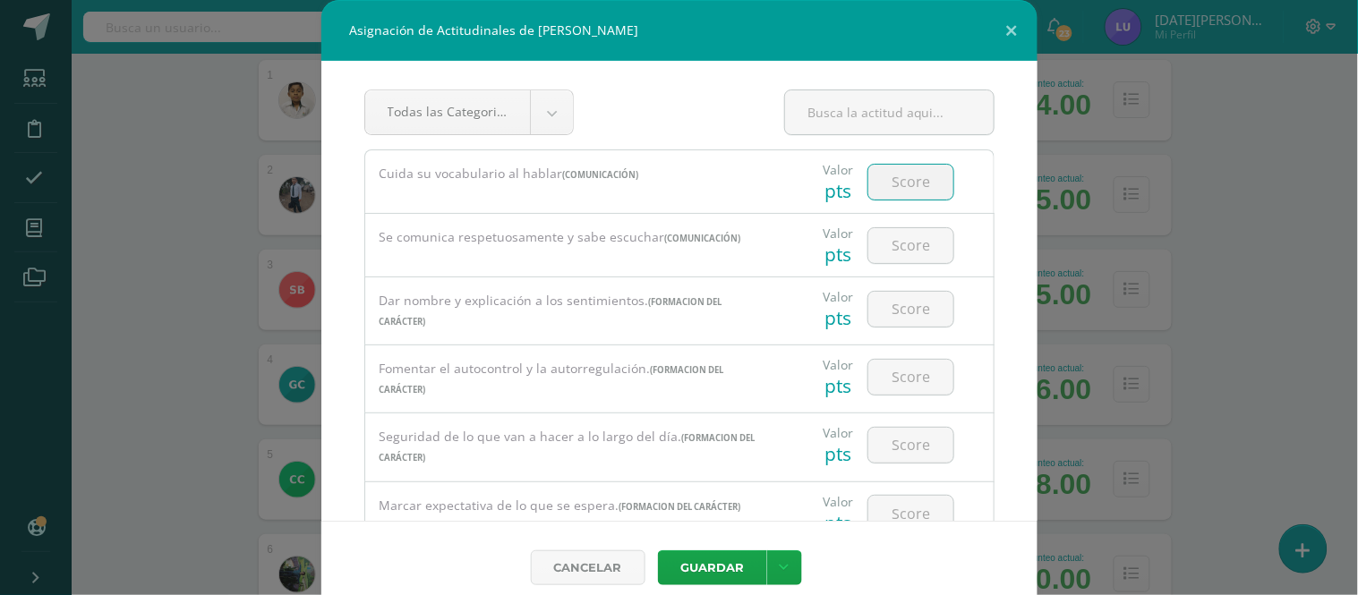
click at [897, 193] on input "number" at bounding box center [911, 182] width 85 height 35
drag, startPoint x: 904, startPoint y: 185, endPoint x: 873, endPoint y: 181, distance: 31.7
click at [874, 181] on input "90" at bounding box center [911, 182] width 85 height 35
drag, startPoint x: 904, startPoint y: 185, endPoint x: 872, endPoint y: 183, distance: 32.3
click at [872, 183] on input "100" at bounding box center [911, 182] width 85 height 35
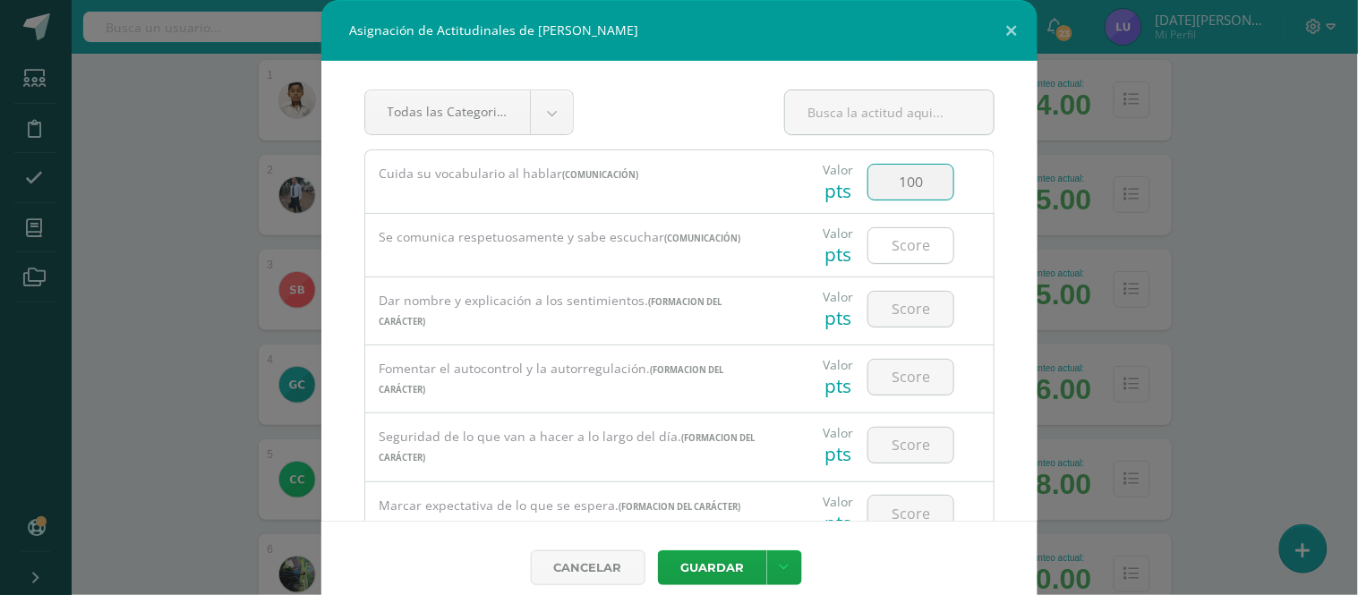
type input "100"
click at [900, 244] on input "number" at bounding box center [911, 245] width 85 height 35
drag, startPoint x: 902, startPoint y: 261, endPoint x: 821, endPoint y: 248, distance: 81.6
click at [821, 248] on div "Valor pts 90" at bounding box center [889, 245] width 195 height 63
paste input "10"
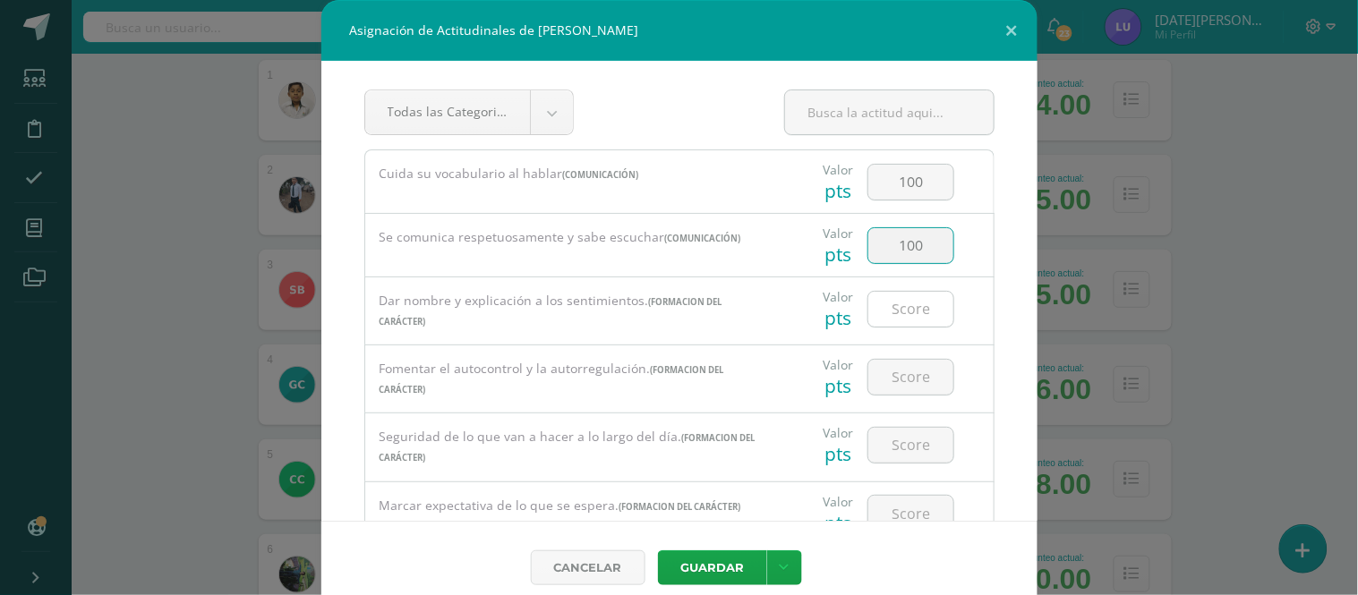
type input "100"
click at [891, 313] on input "number" at bounding box center [911, 309] width 85 height 35
type input "90"
click at [917, 381] on input "number" at bounding box center [911, 377] width 85 height 35
type input "9"
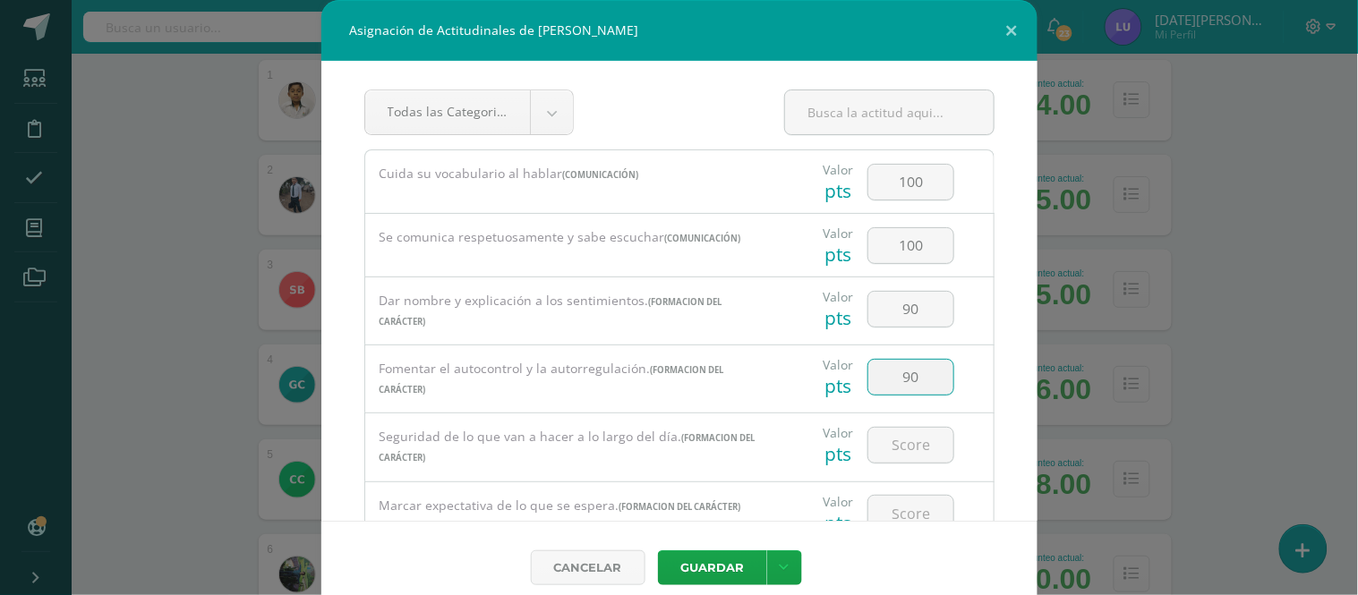
type input "90"
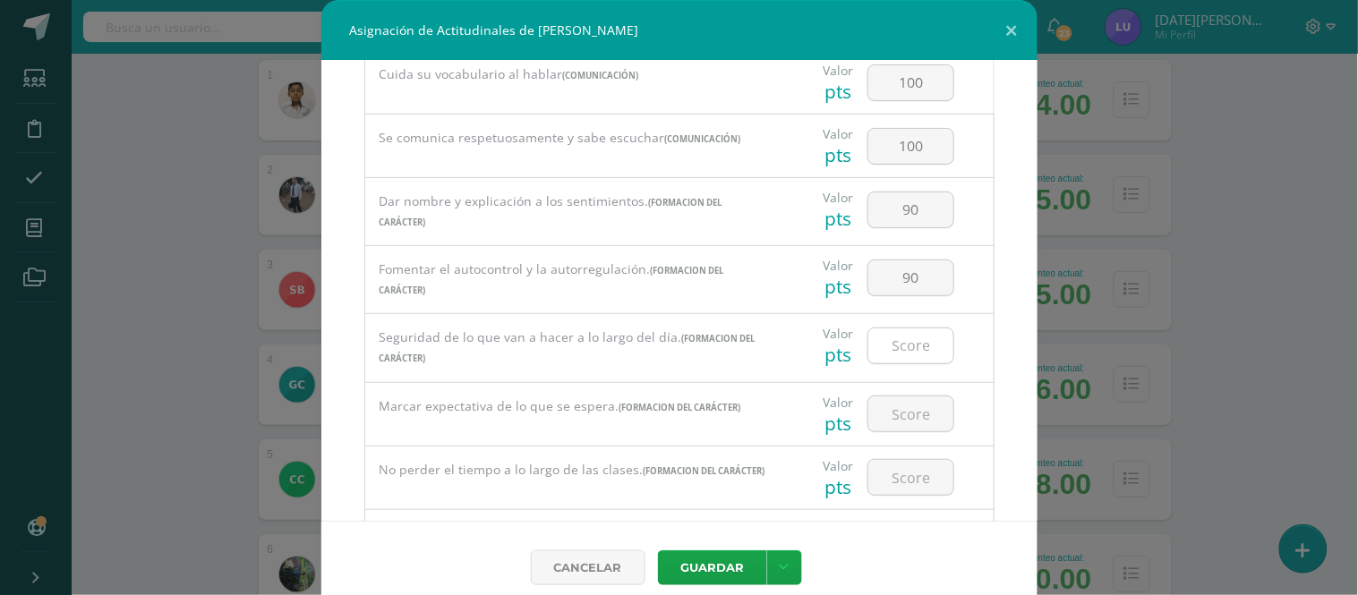
click at [886, 364] on div at bounding box center [911, 346] width 87 height 37
click at [884, 362] on input "number" at bounding box center [911, 346] width 85 height 35
type input "80"
click at [883, 430] on input "number" at bounding box center [911, 414] width 85 height 35
drag, startPoint x: 897, startPoint y: 416, endPoint x: 867, endPoint y: 406, distance: 32.3
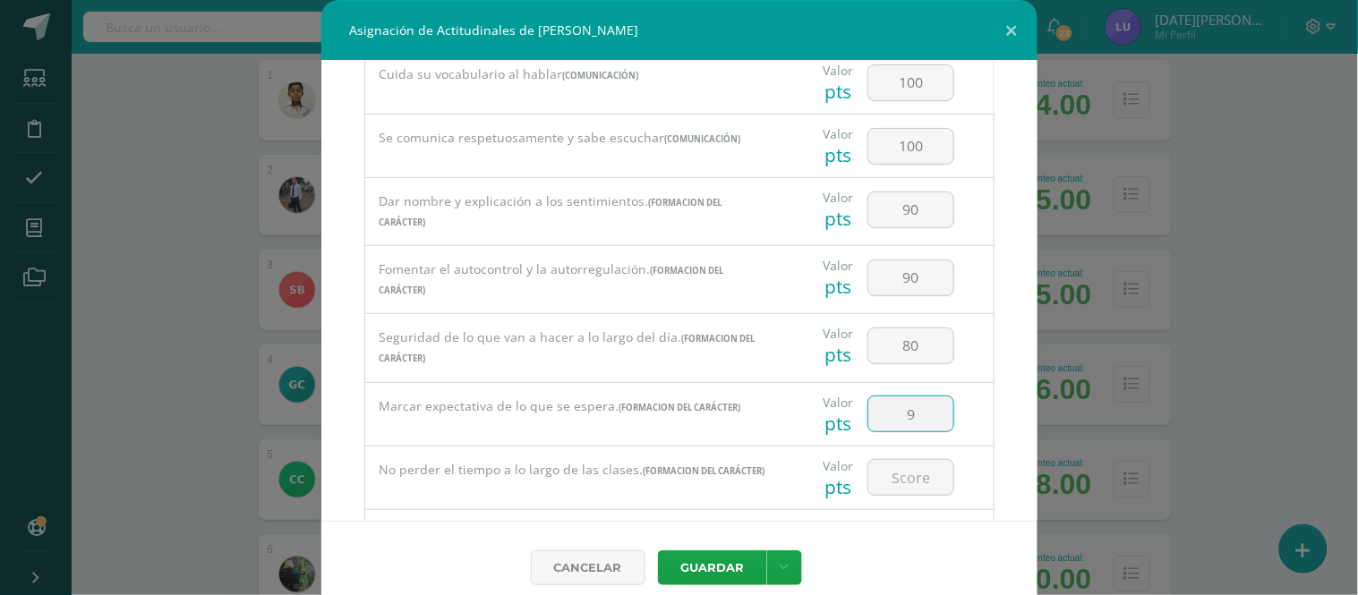
click at [869, 406] on input "9" at bounding box center [911, 414] width 85 height 35
type input "80"
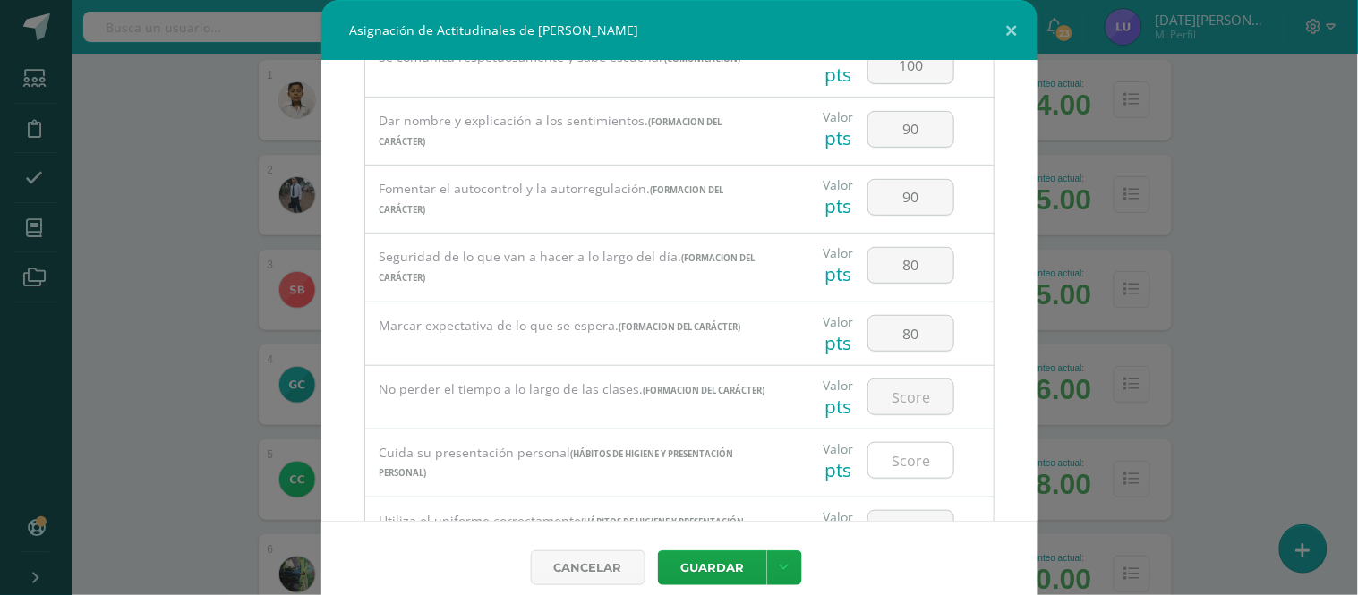
scroll to position [199, 0]
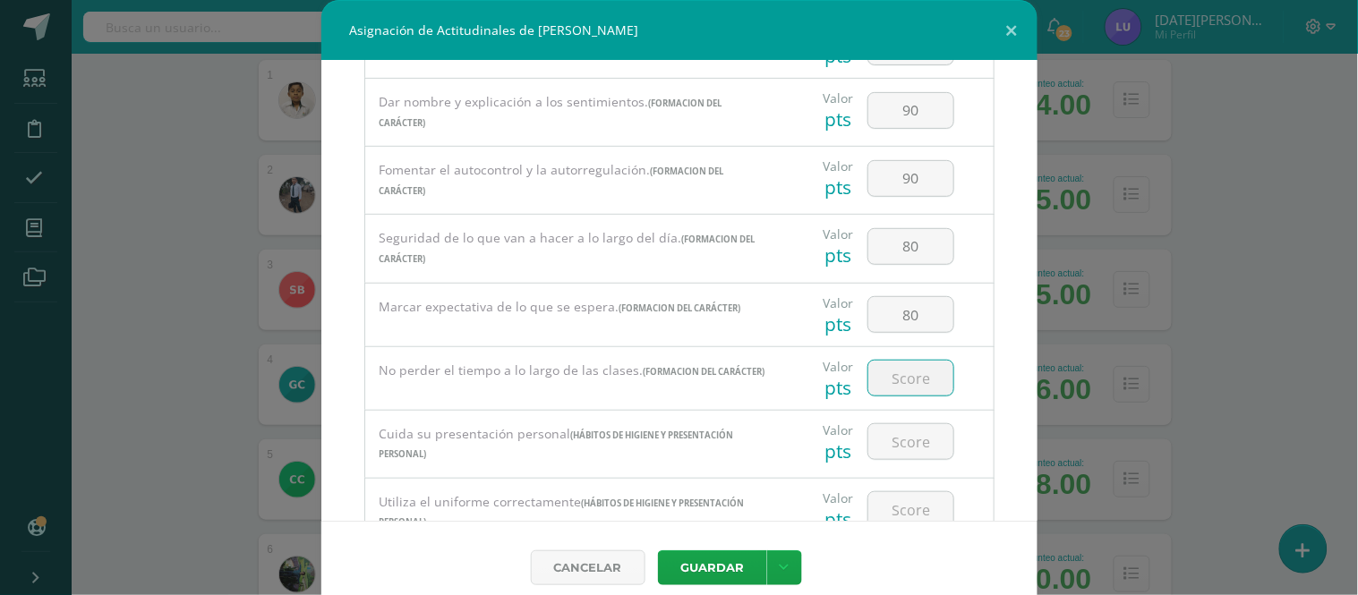
click at [903, 387] on input "number" at bounding box center [911, 378] width 85 height 35
type input "80"
click at [905, 435] on input "number" at bounding box center [911, 441] width 85 height 35
paste input "100"
type input "100"
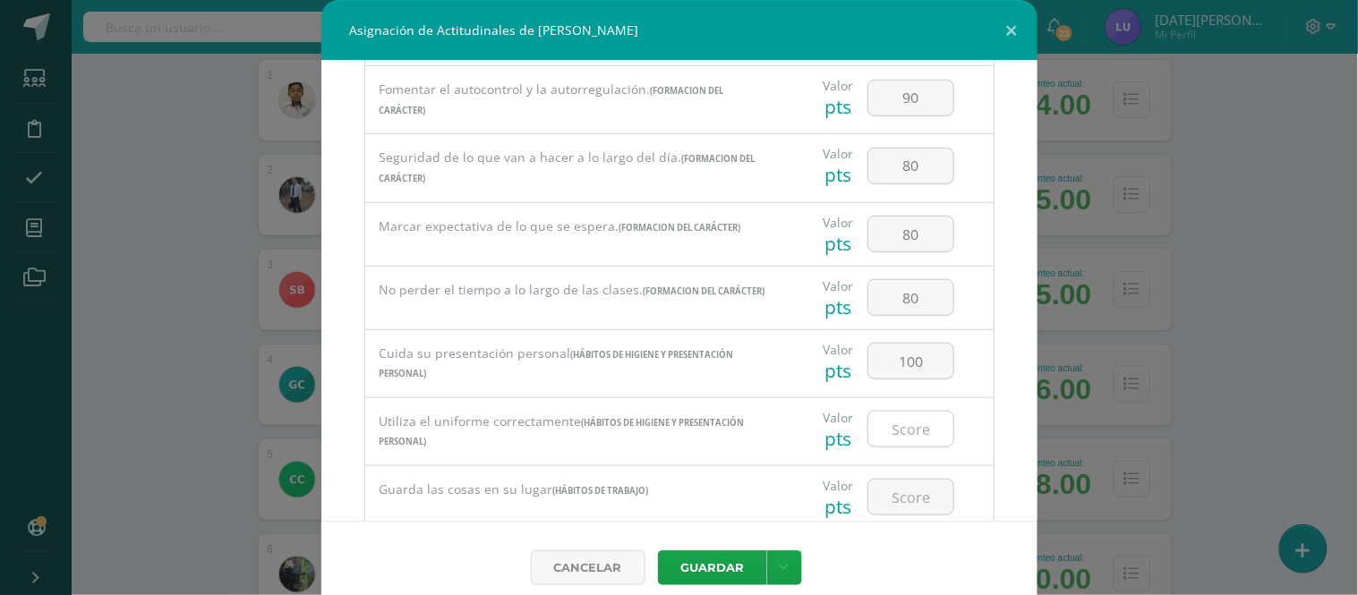
scroll to position [298, 0]
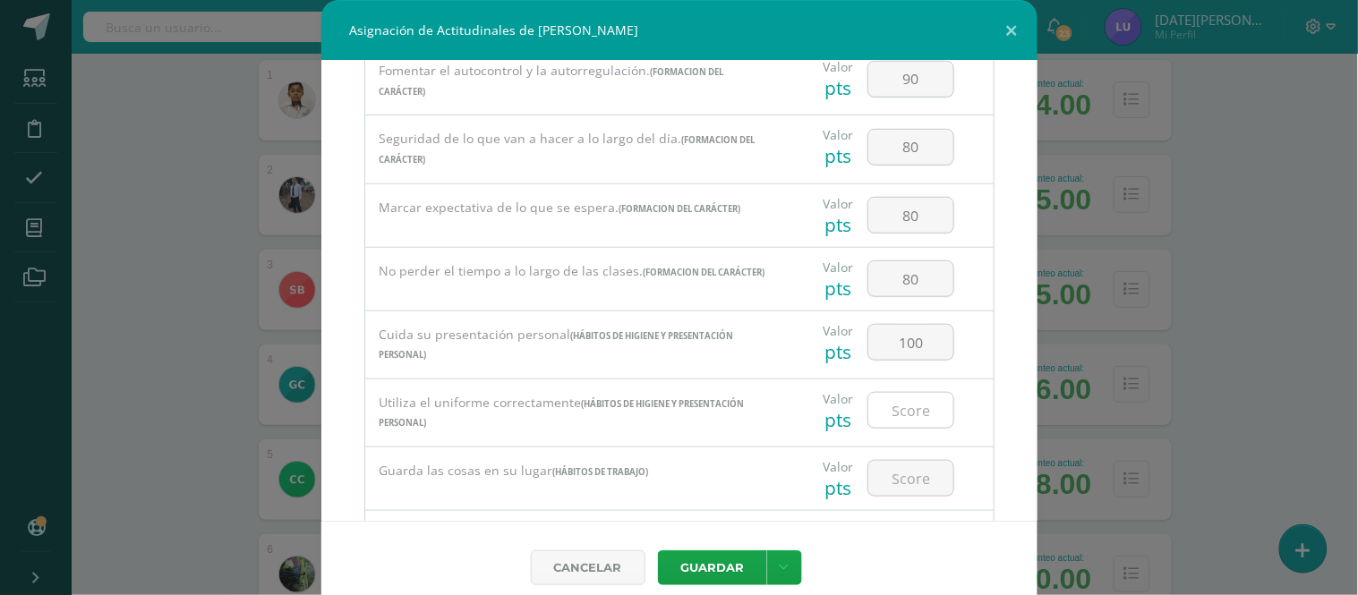
click at [897, 408] on input "number" at bounding box center [911, 410] width 85 height 35
paste input "100"
type input "100"
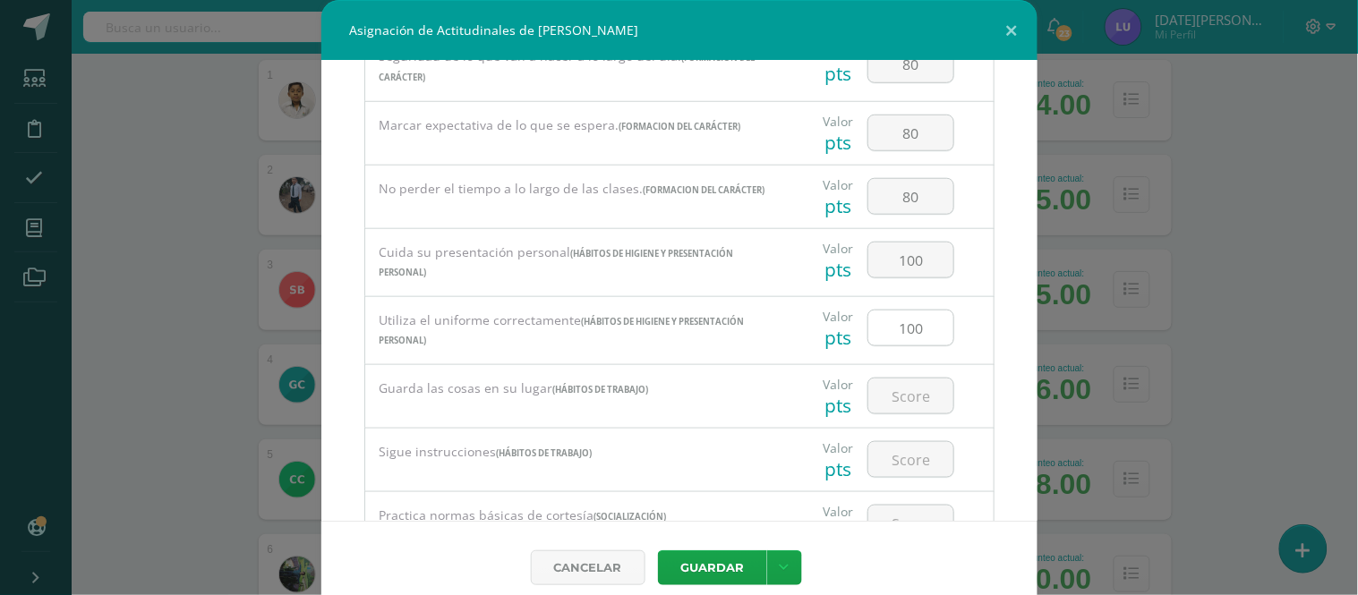
scroll to position [398, 0]
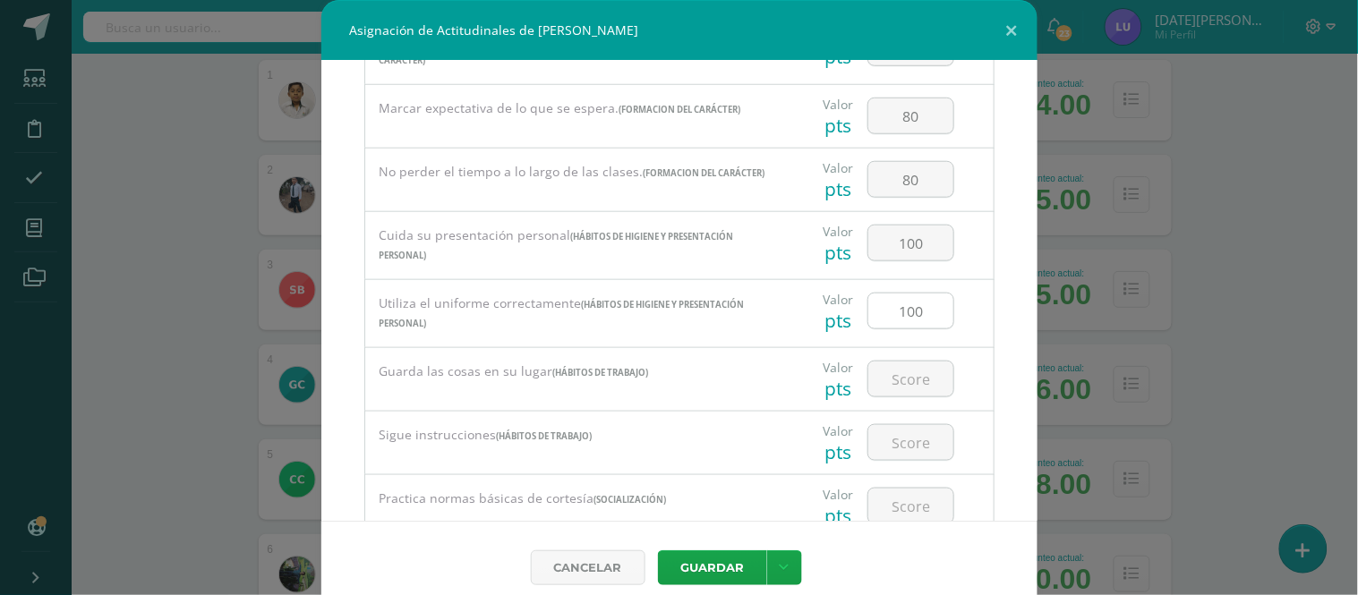
click at [897, 409] on div at bounding box center [910, 379] width 101 height 63
click at [898, 396] on input "number" at bounding box center [911, 379] width 85 height 35
paste input "100"
type input "100"
click at [896, 446] on input "number" at bounding box center [911, 442] width 85 height 35
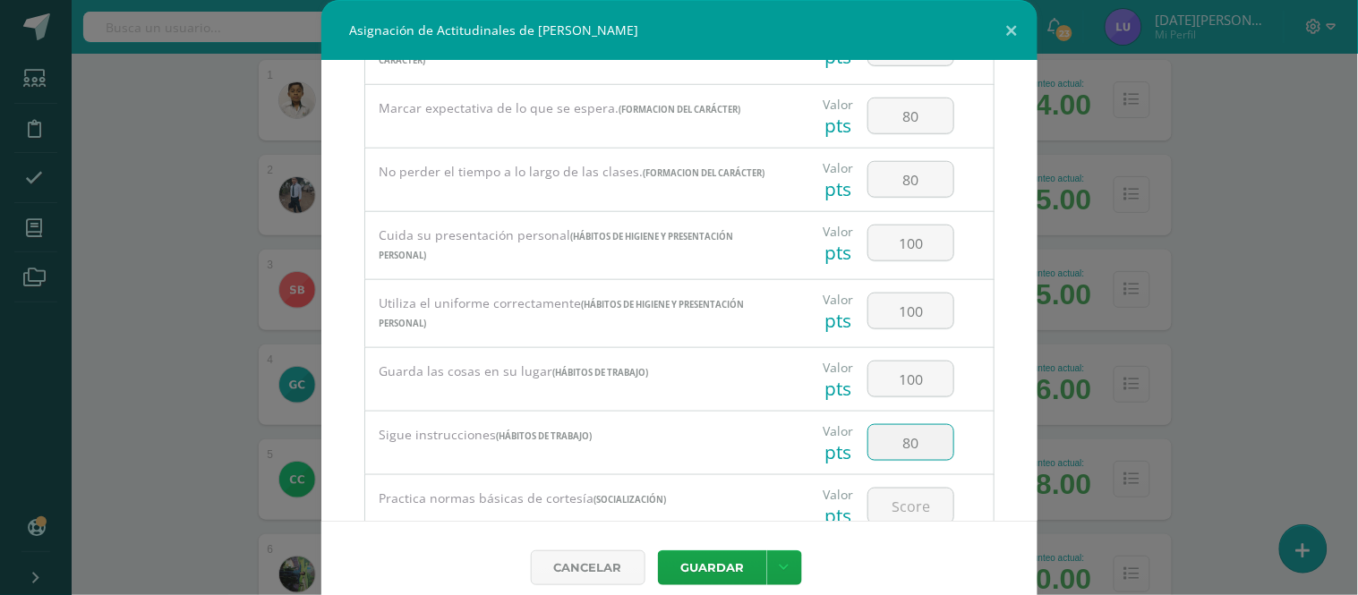
type input "80"
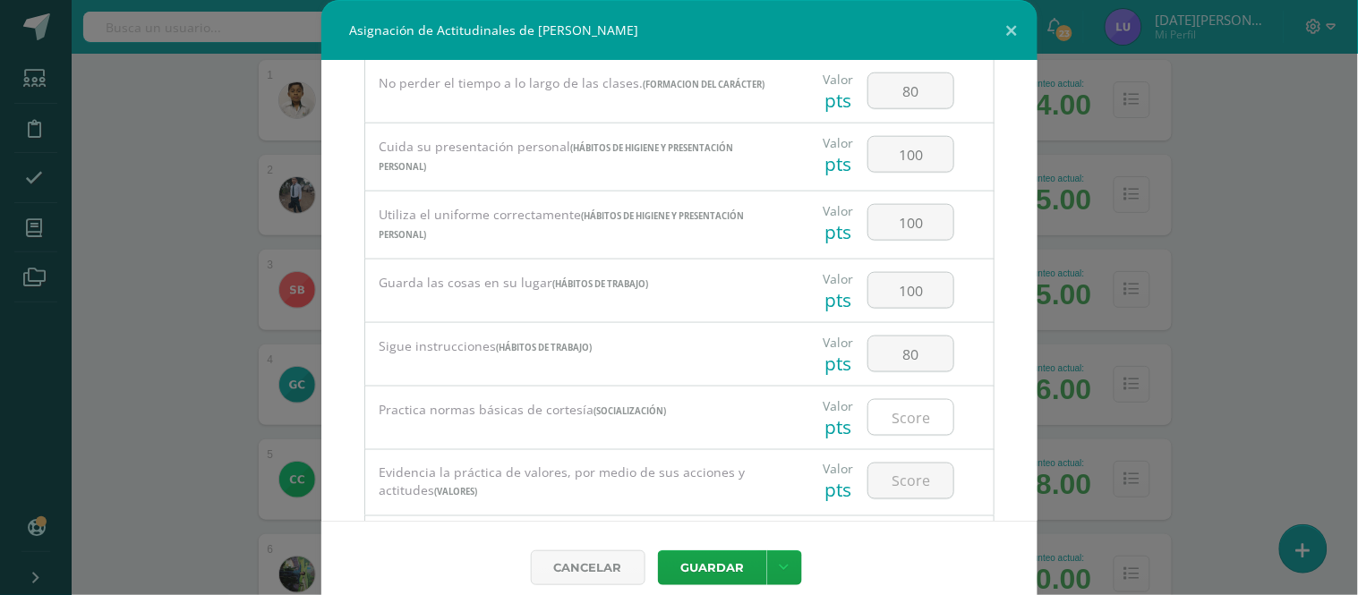
scroll to position [497, 0]
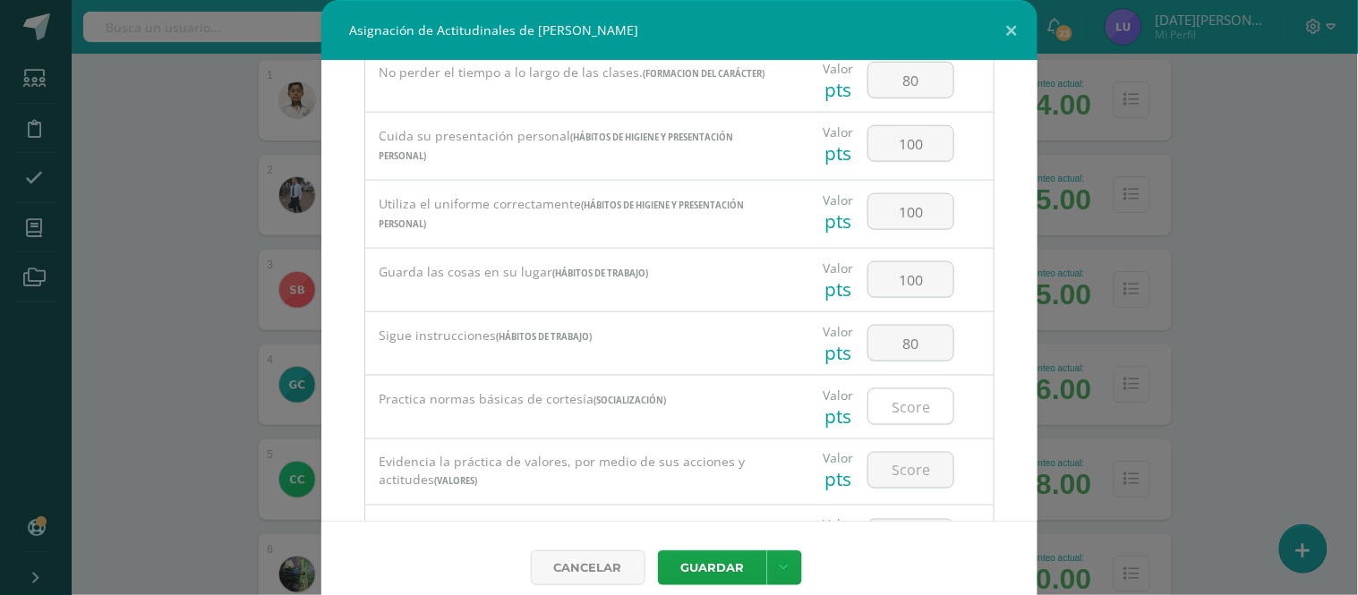
click at [881, 408] on input "number" at bounding box center [911, 407] width 85 height 35
type input "90"
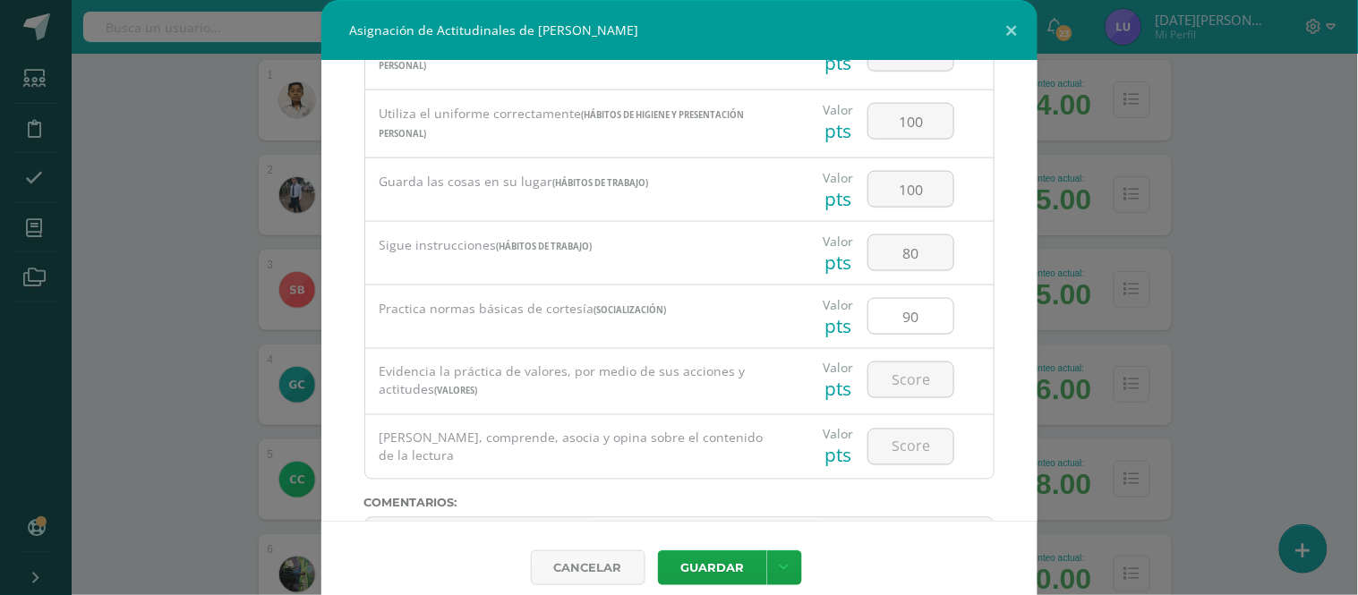
scroll to position [596, 0]
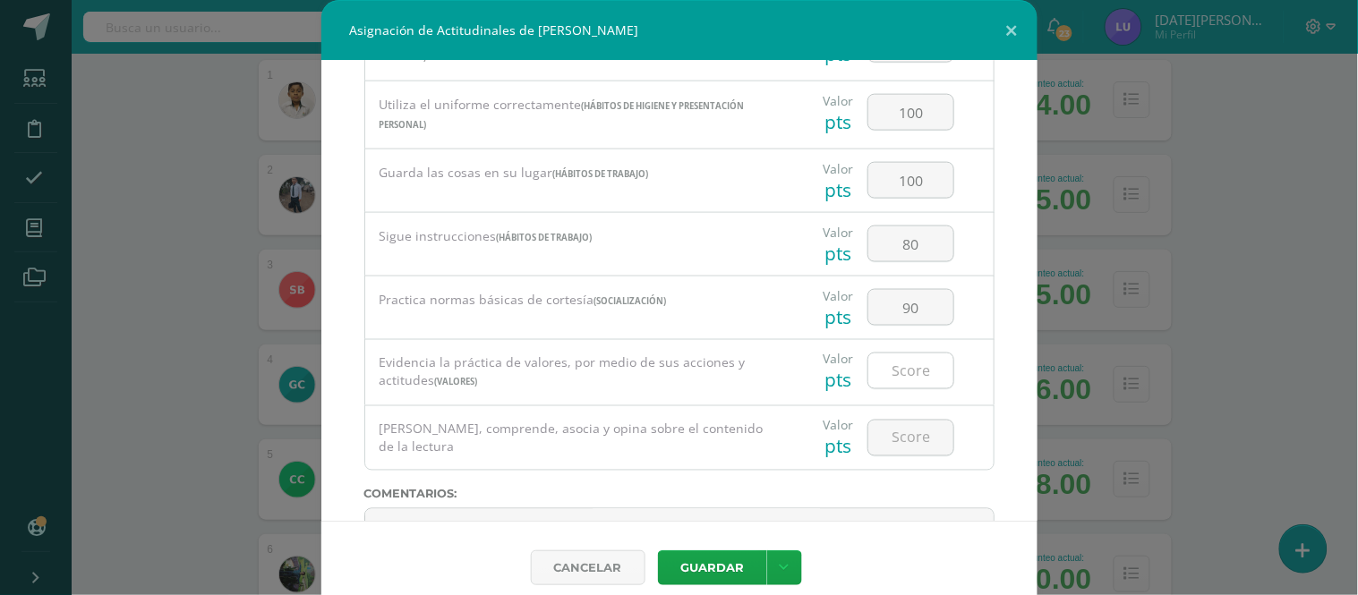
click at [898, 383] on input "number" at bounding box center [911, 371] width 85 height 35
type input "90"
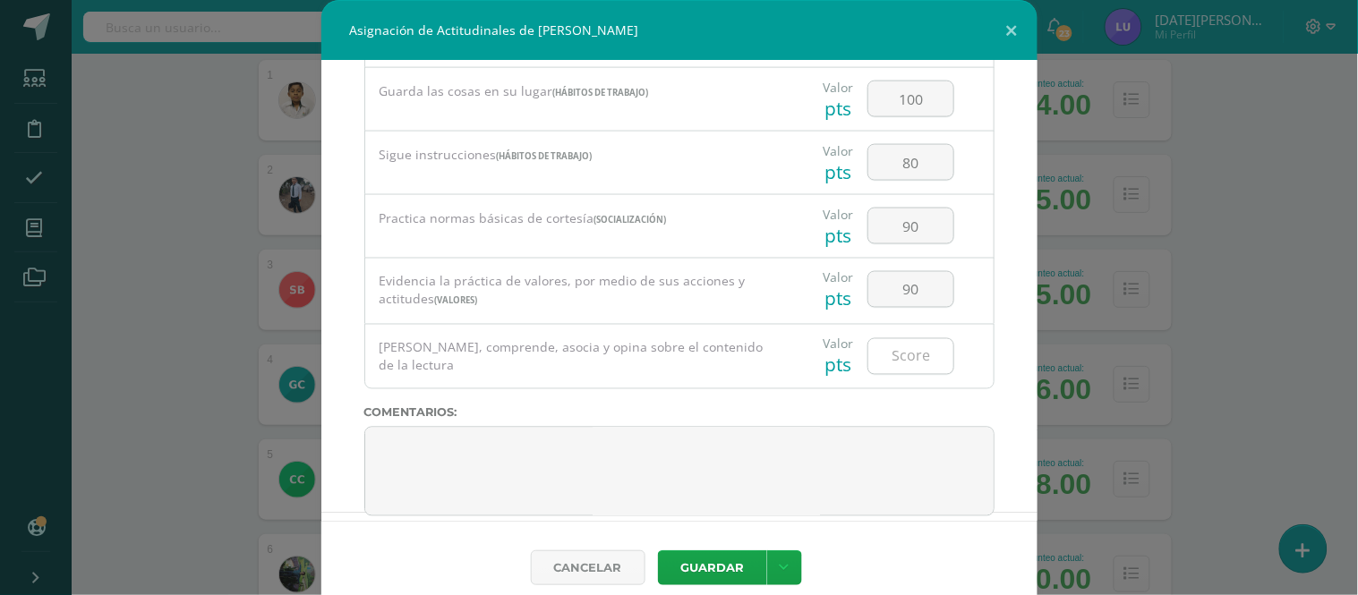
scroll to position [696, 0]
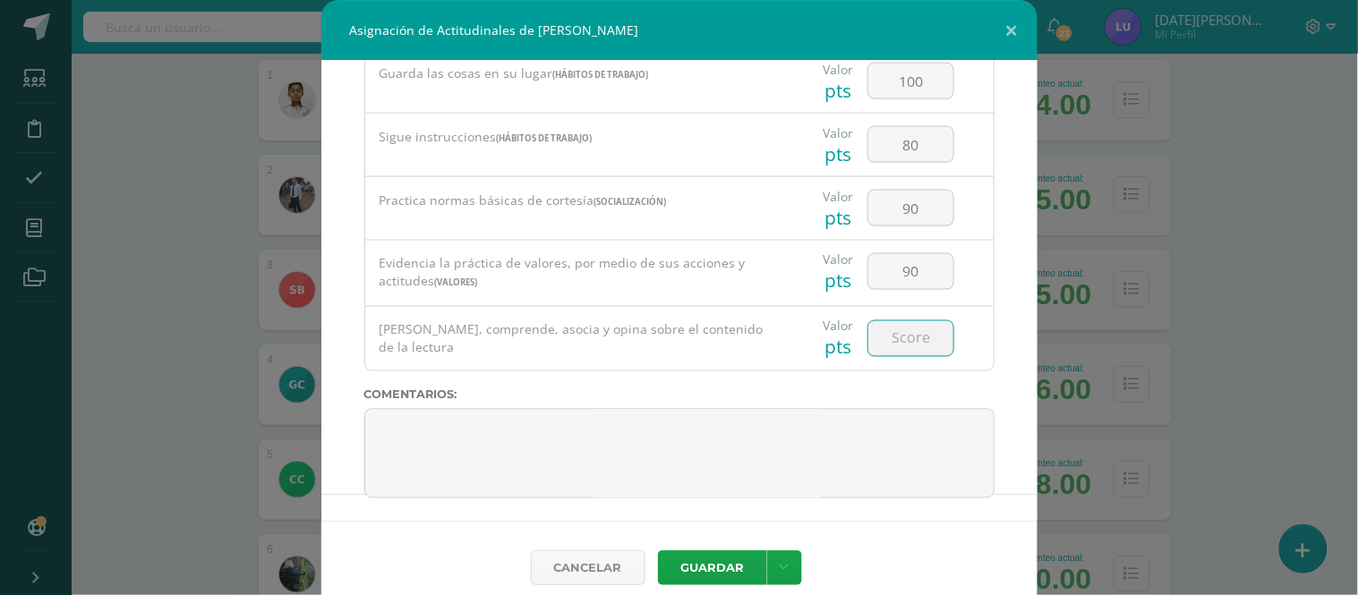
click at [869, 356] on input "number" at bounding box center [911, 338] width 85 height 35
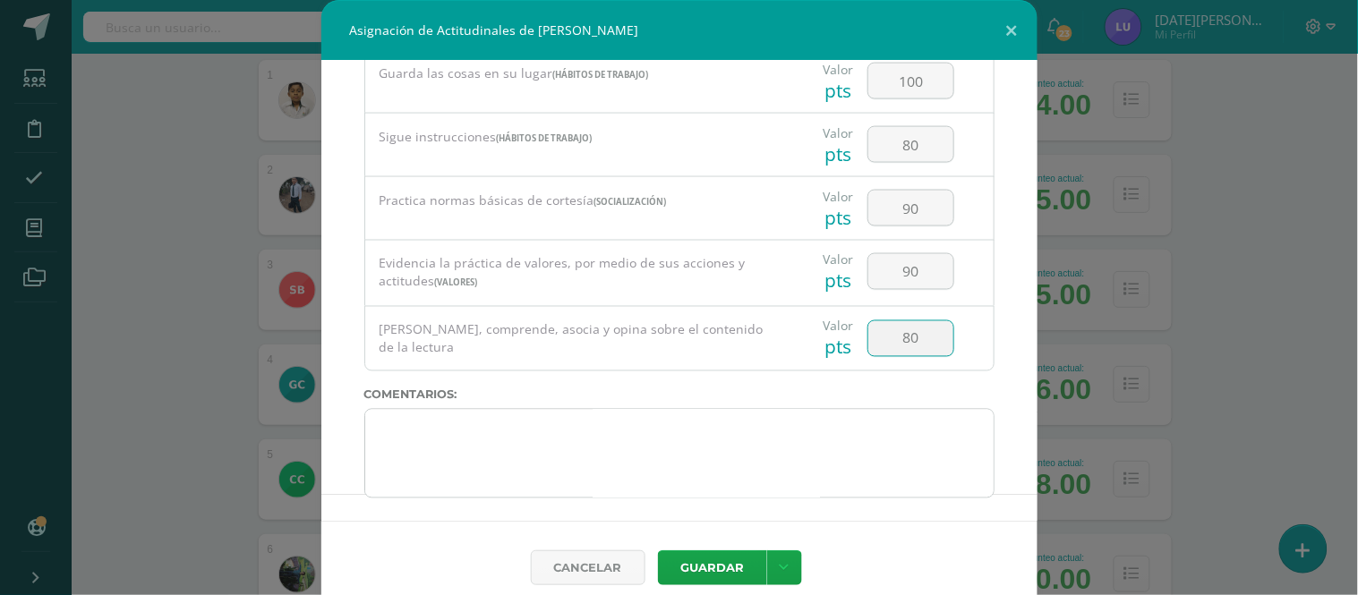
type input "80"
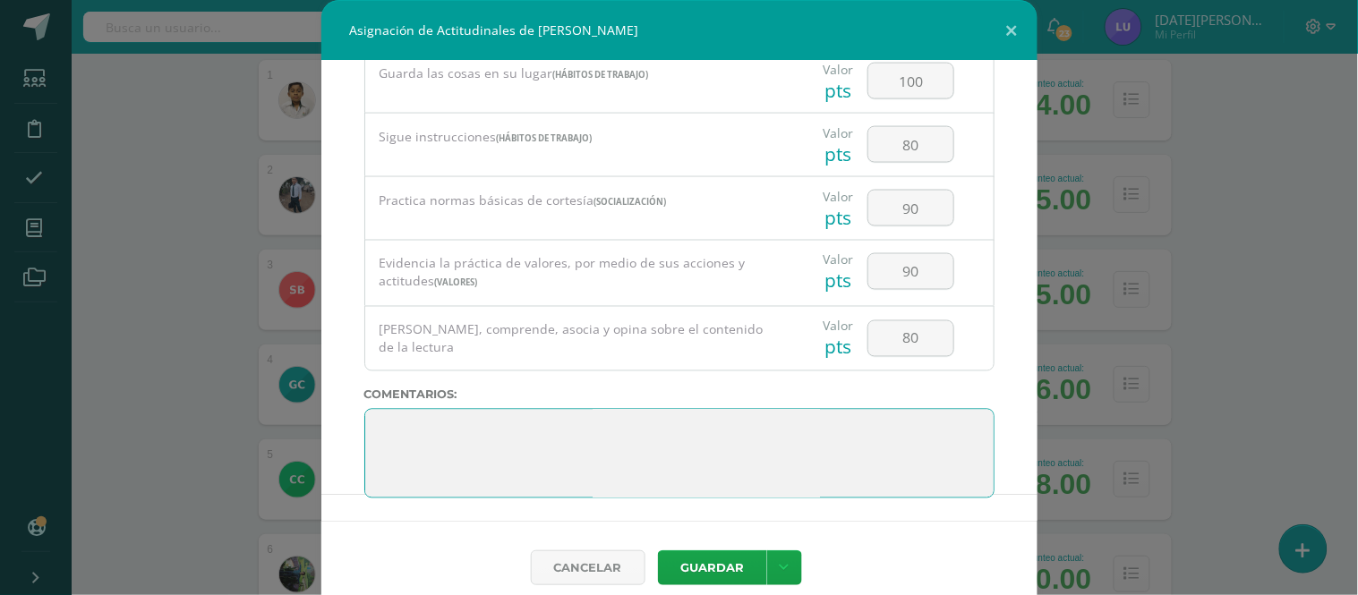
drag, startPoint x: 725, startPoint y: 486, endPoint x: 309, endPoint y: 441, distance: 418.8
click at [309, 441] on div "Asignación de Actitudinales de [PERSON_NAME] Todas las Categorias Todas las Cat…" at bounding box center [679, 307] width 1344 height 614
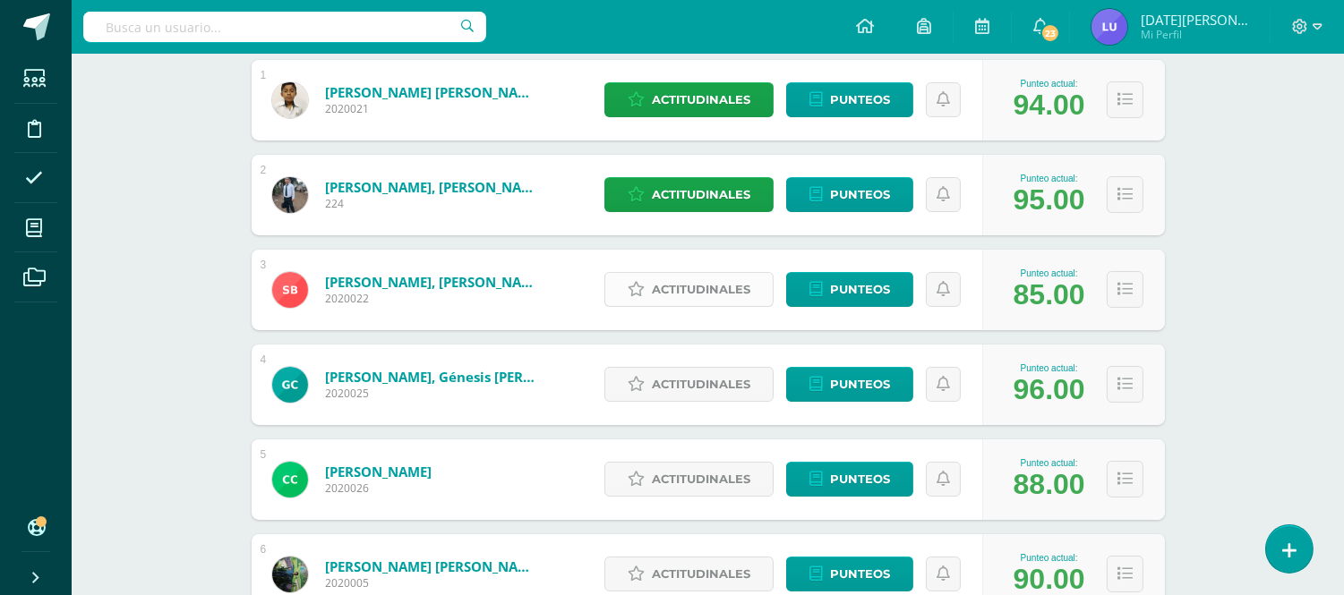
click at [716, 281] on span "Actitudinales" at bounding box center [701, 289] width 98 height 33
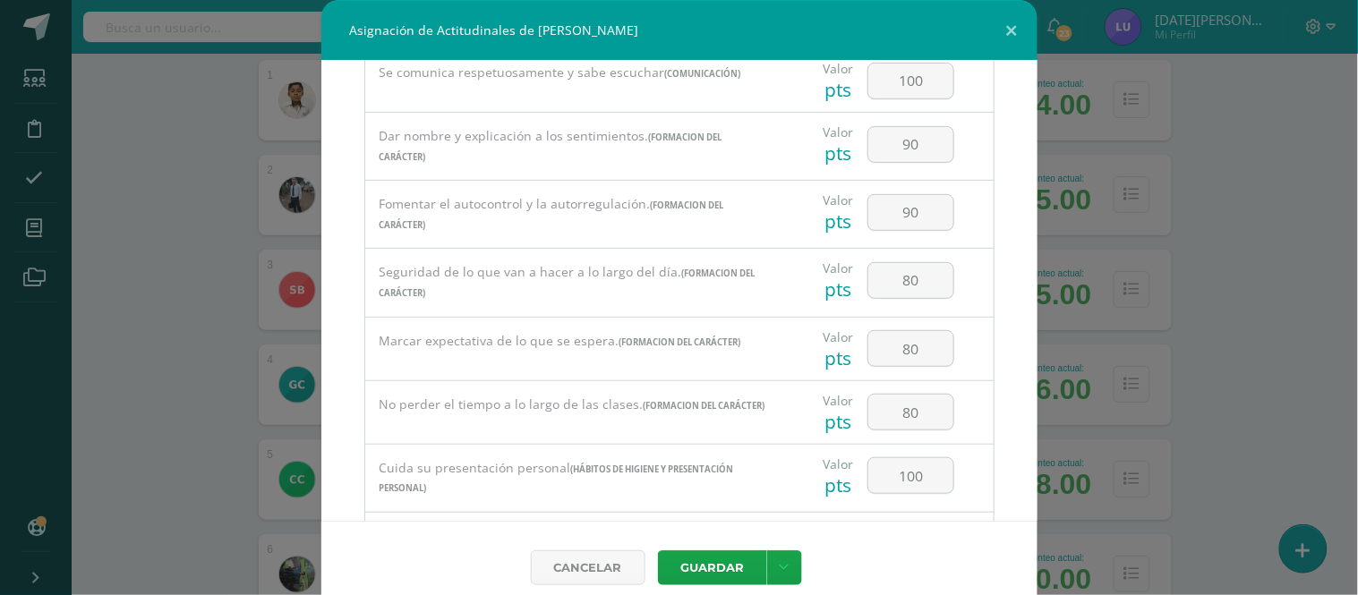
scroll to position [710, 0]
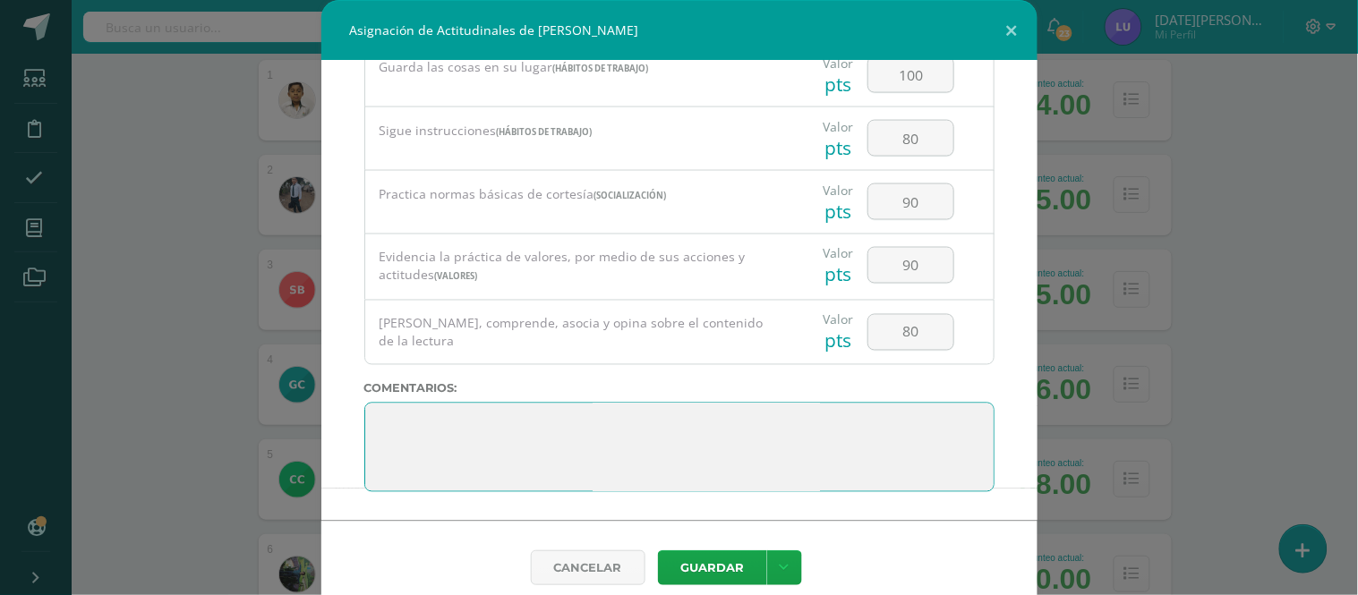
drag, startPoint x: 508, startPoint y: 469, endPoint x: 372, endPoint y: 407, distance: 148.7
click at [372, 407] on textarea at bounding box center [679, 448] width 630 height 90
drag, startPoint x: 433, startPoint y: 485, endPoint x: 347, endPoint y: 416, distance: 110.2
click at [347, 416] on div "Todas las Categorias Todas las Categorias Hábitos de trabajo Comunicación Hábit…" at bounding box center [679, 291] width 716 height 460
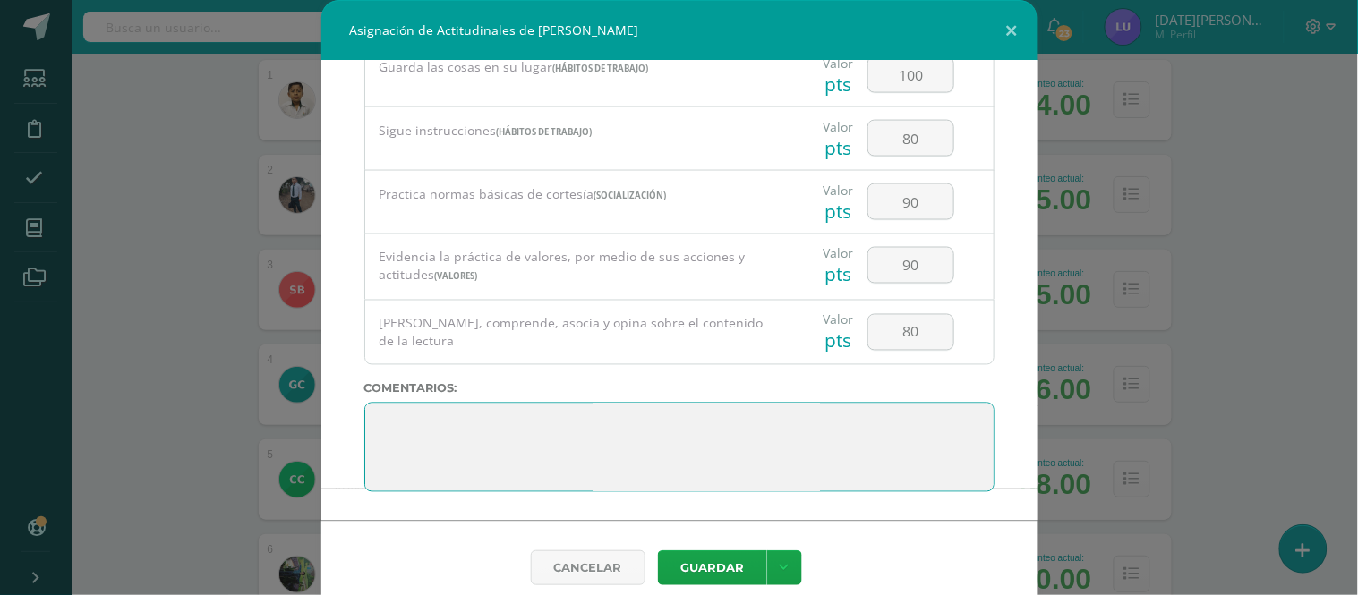
drag, startPoint x: 409, startPoint y: 475, endPoint x: 364, endPoint y: 398, distance: 89.1
click at [364, 398] on div "Todas las Categorias Todas las Categorias Hábitos de trabajo Comunicación Hábit…" at bounding box center [679, 291] width 716 height 460
paste textarea "3. Su disciplina y compromiso es el reflejo del trabajo y constancia en las act…"
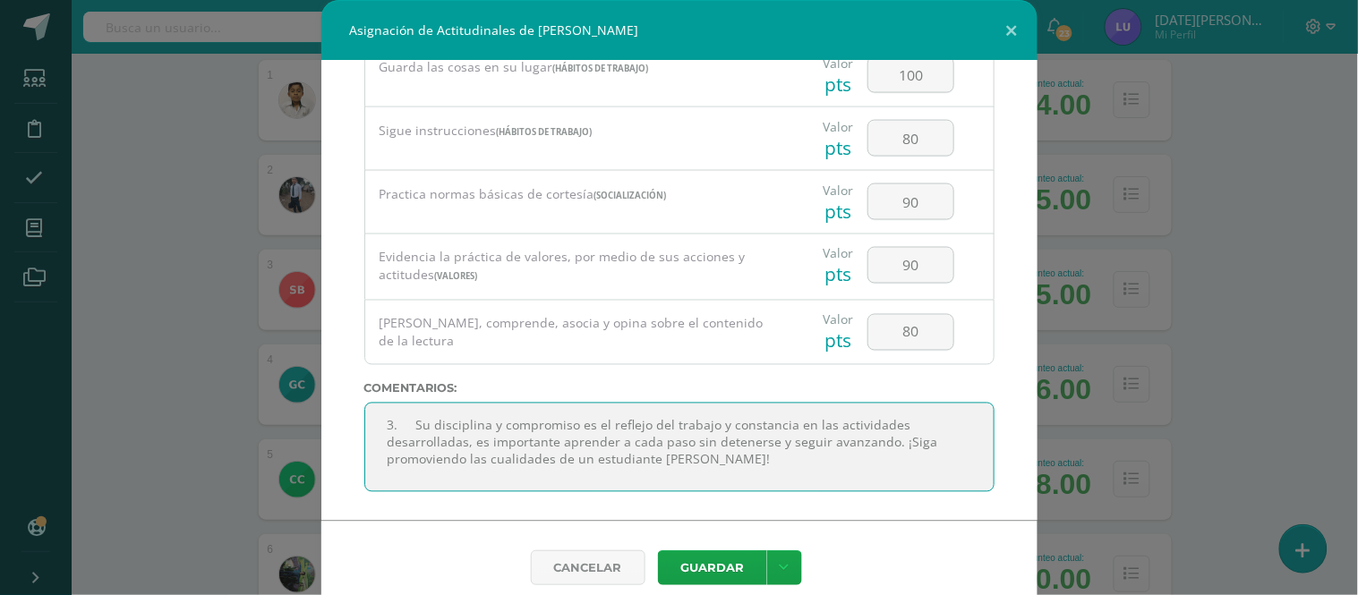
click at [398, 432] on textarea at bounding box center [679, 448] width 630 height 90
type textarea "Su disciplina y compromiso es el reflejo del trabajo y constancia en las activi…"
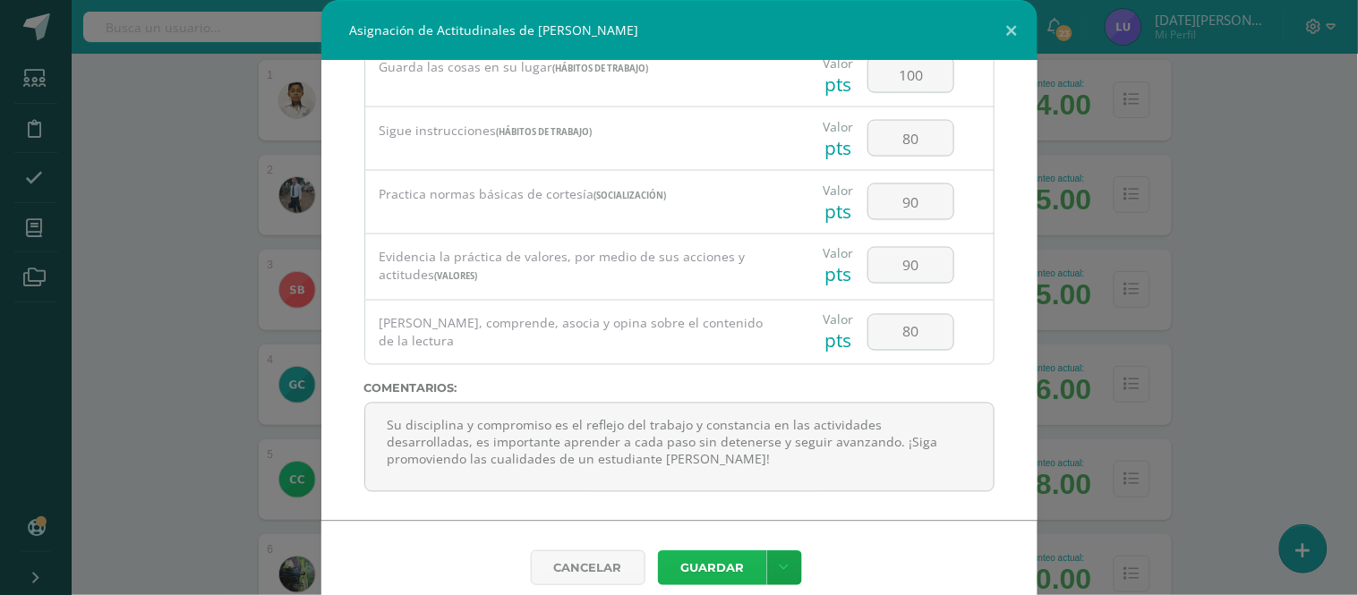
click at [723, 561] on button "Guardar" at bounding box center [712, 568] width 109 height 35
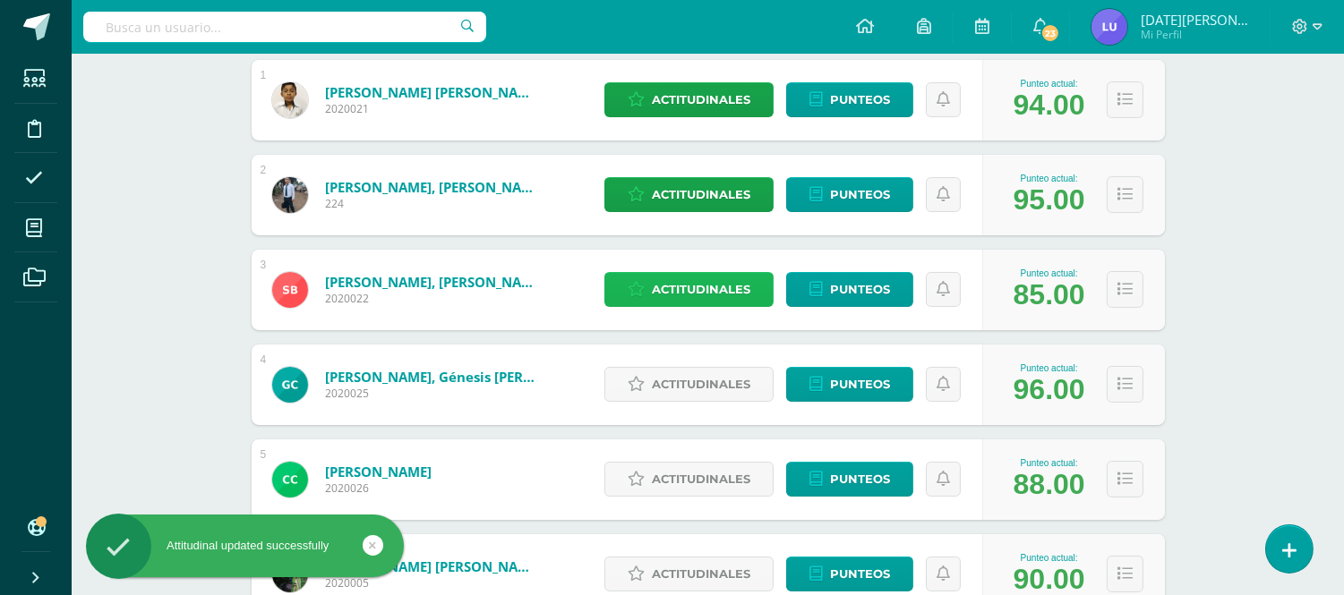
click at [730, 299] on span "Actitudinales" at bounding box center [701, 289] width 98 height 33
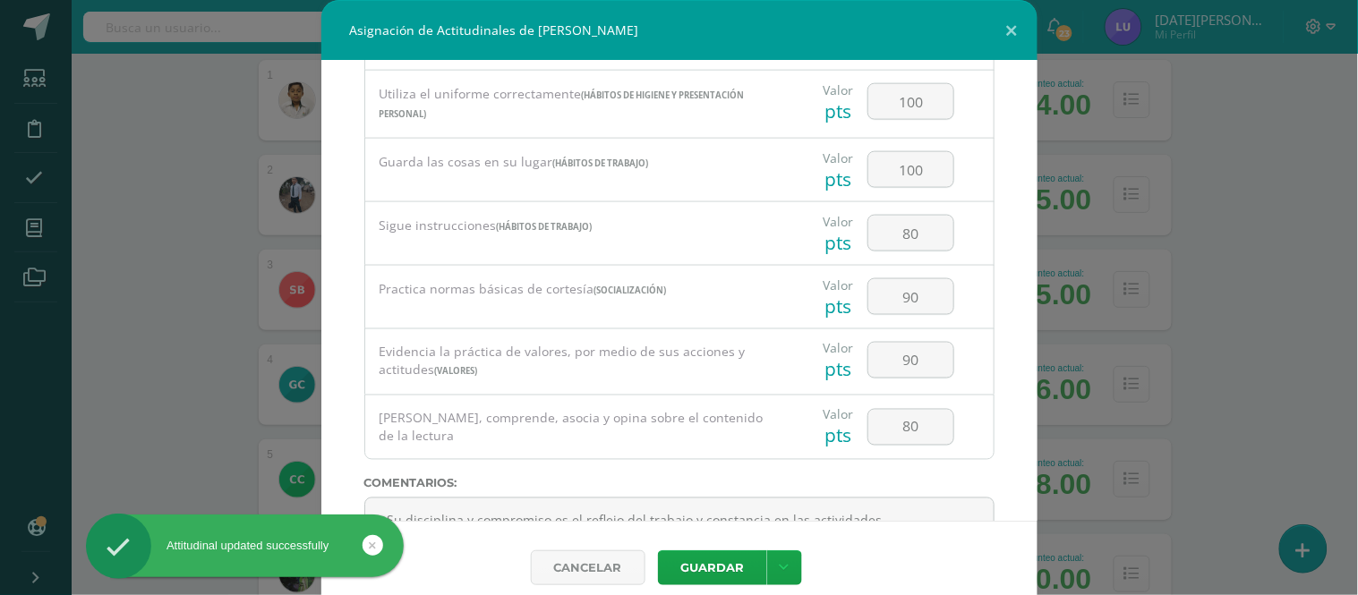
scroll to position [710, 0]
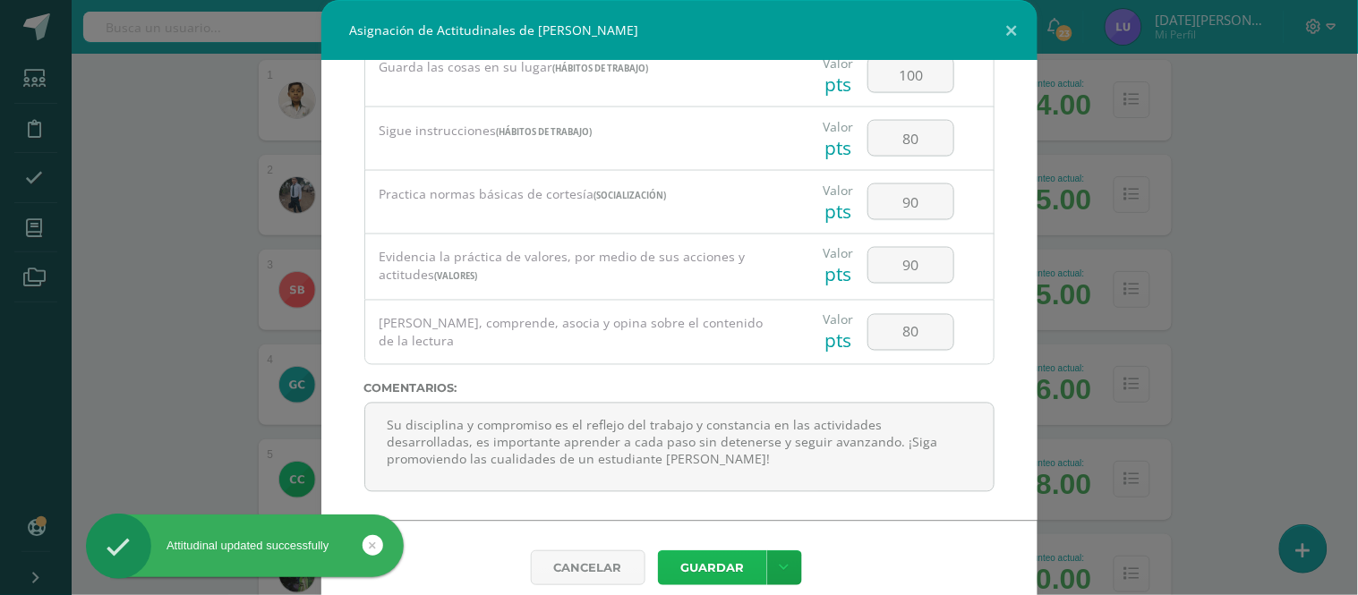
click at [700, 564] on button "Guardar" at bounding box center [712, 568] width 109 height 35
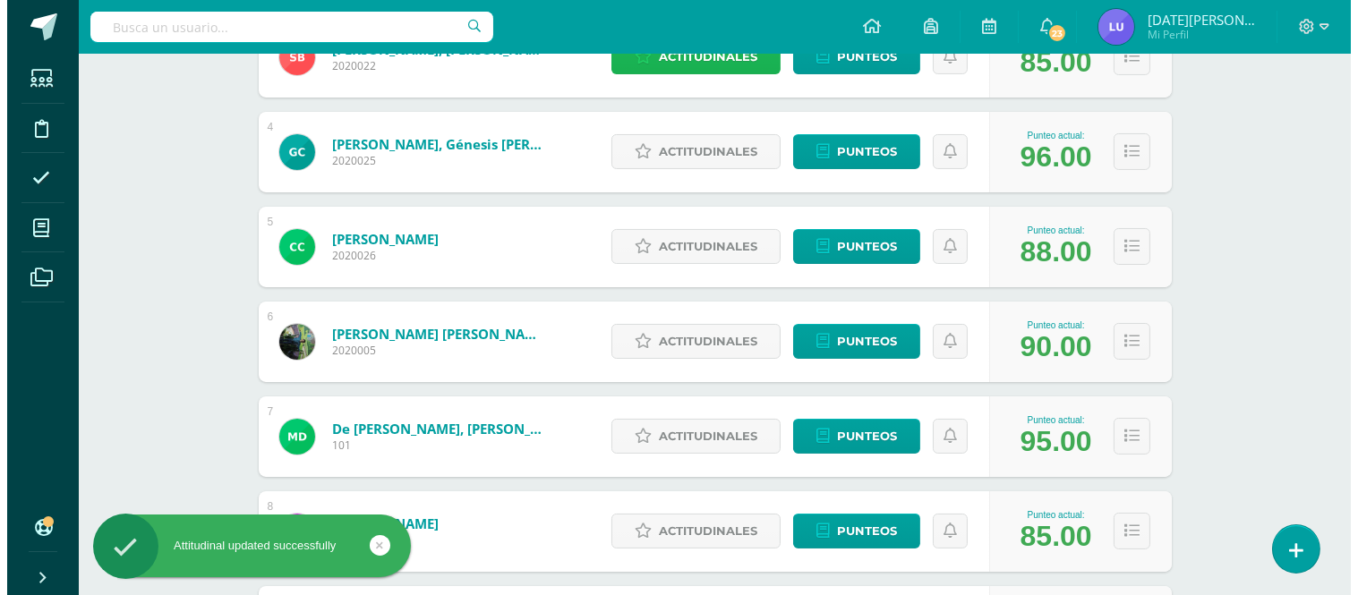
scroll to position [529, 0]
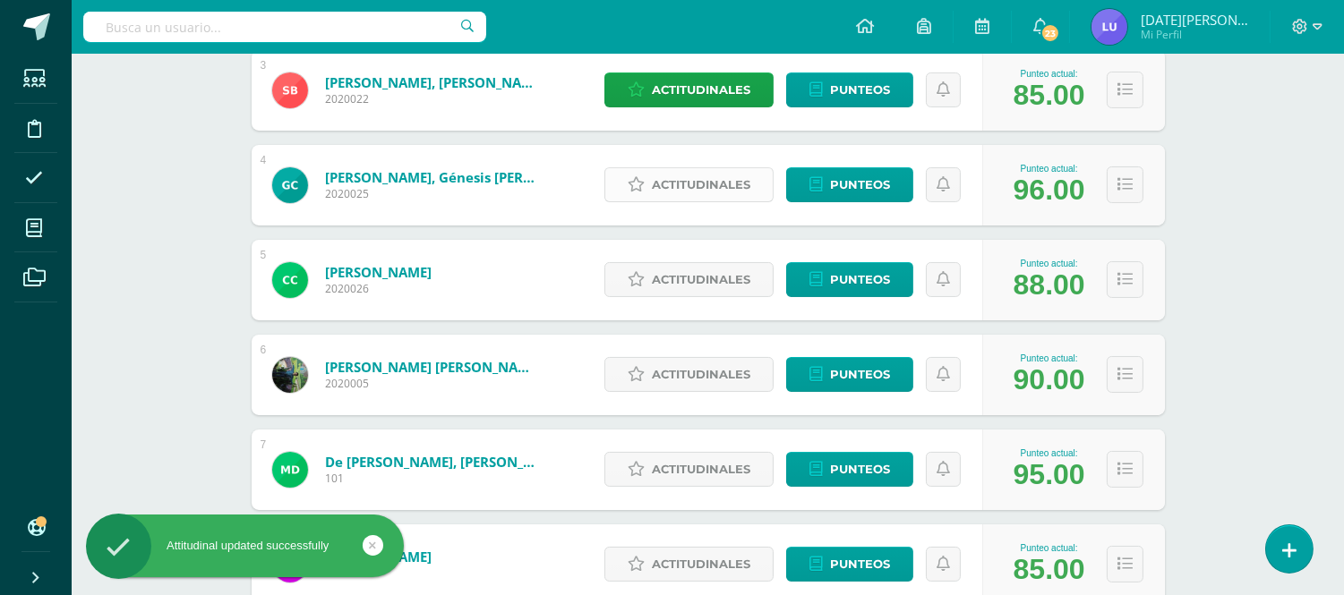
click at [681, 190] on span "Actitudinales" at bounding box center [701, 184] width 98 height 33
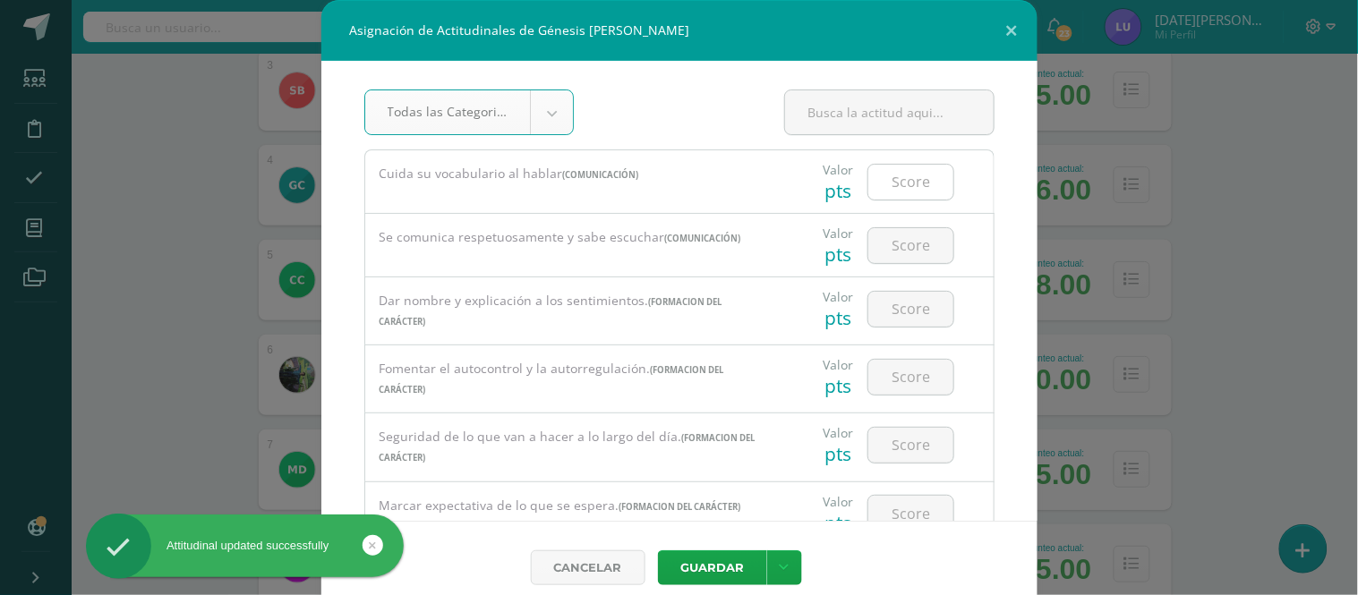
click at [895, 179] on input "number" at bounding box center [911, 182] width 85 height 35
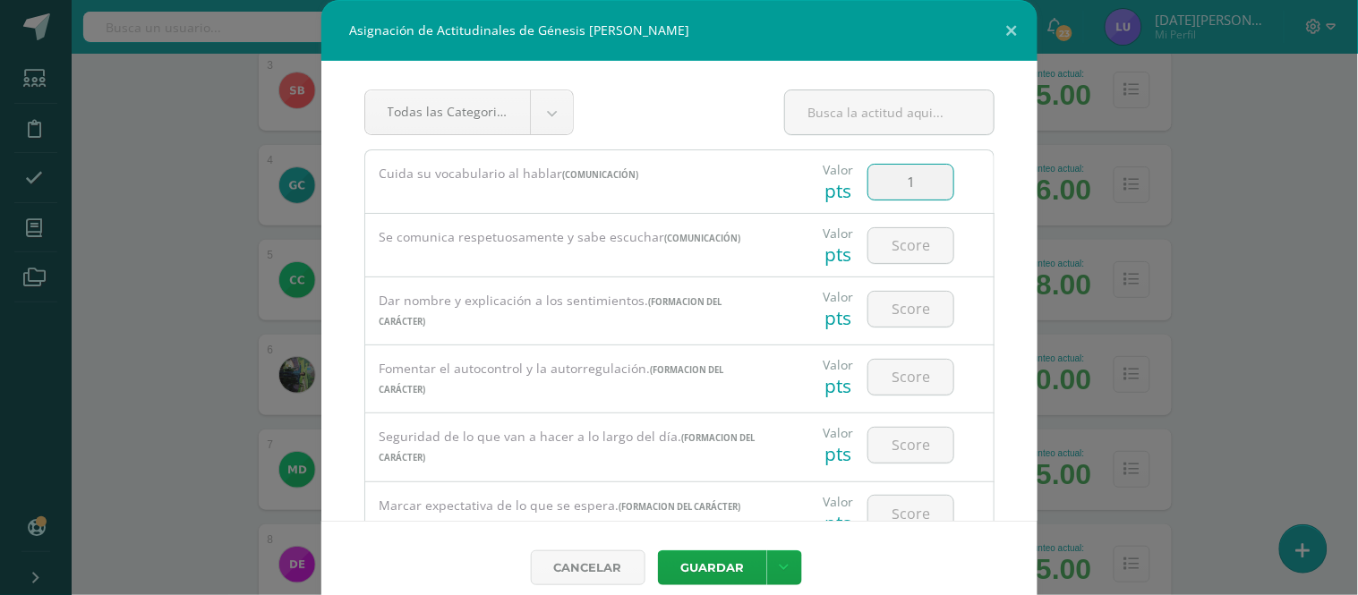
click at [869, 165] on input "1" at bounding box center [911, 182] width 85 height 35
type input "90"
click at [910, 255] on input "number" at bounding box center [911, 245] width 85 height 35
drag, startPoint x: 906, startPoint y: 257, endPoint x: 864, endPoint y: 238, distance: 46.1
click at [869, 238] on input "80" at bounding box center [911, 245] width 85 height 35
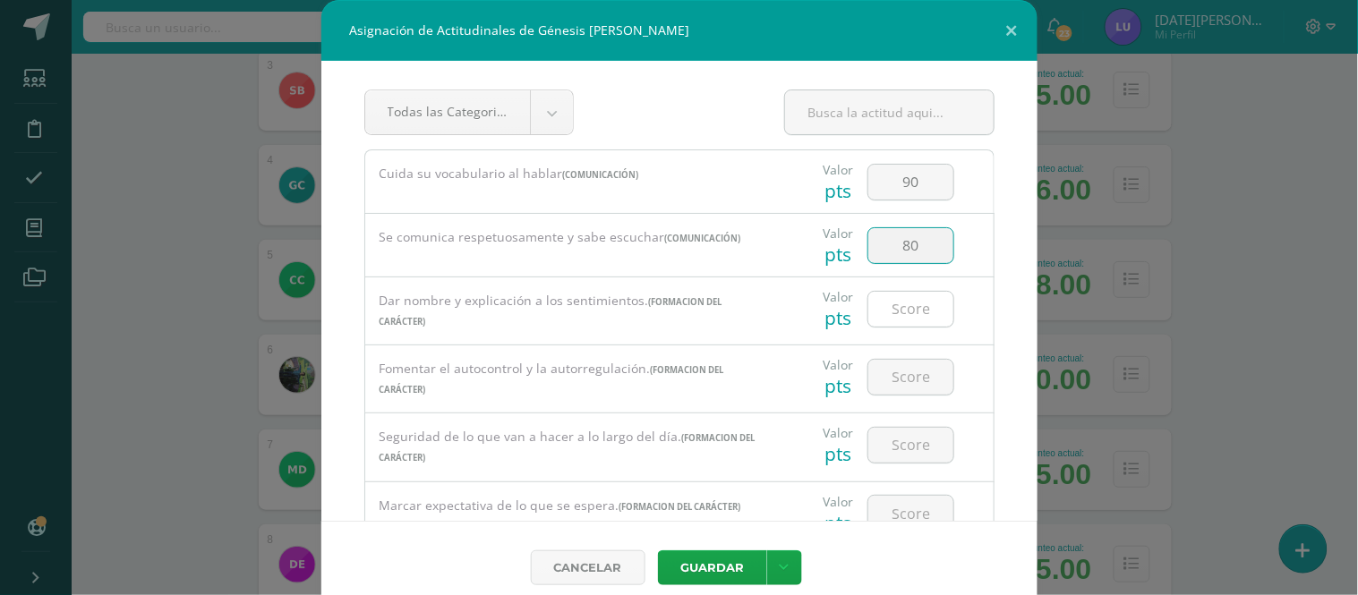
type input "80"
click at [894, 321] on input "number" at bounding box center [911, 309] width 85 height 35
paste input "80"
click at [916, 381] on input "number" at bounding box center [911, 377] width 85 height 35
drag, startPoint x: 891, startPoint y: 311, endPoint x: 860, endPoint y: 294, distance: 35.7
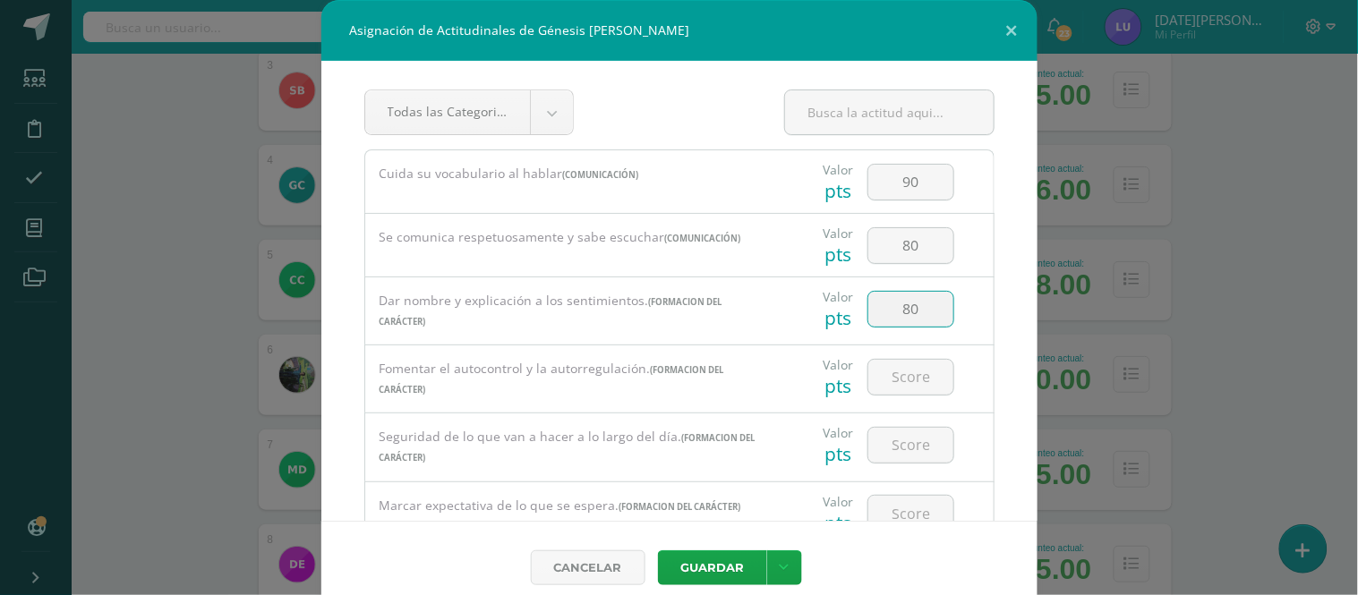
click at [869, 294] on input "80" at bounding box center [911, 309] width 85 height 35
type input "90"
click at [908, 374] on input "number" at bounding box center [911, 377] width 85 height 35
type input "80"
click at [920, 450] on input "number" at bounding box center [911, 445] width 85 height 35
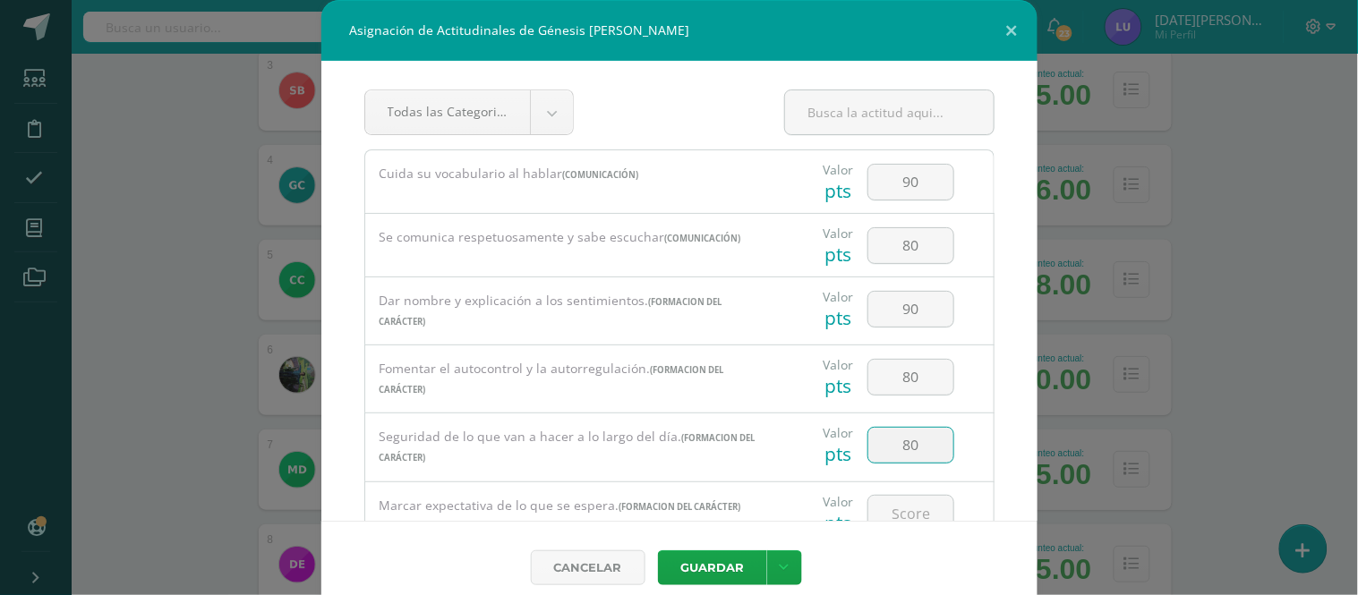
type input "80"
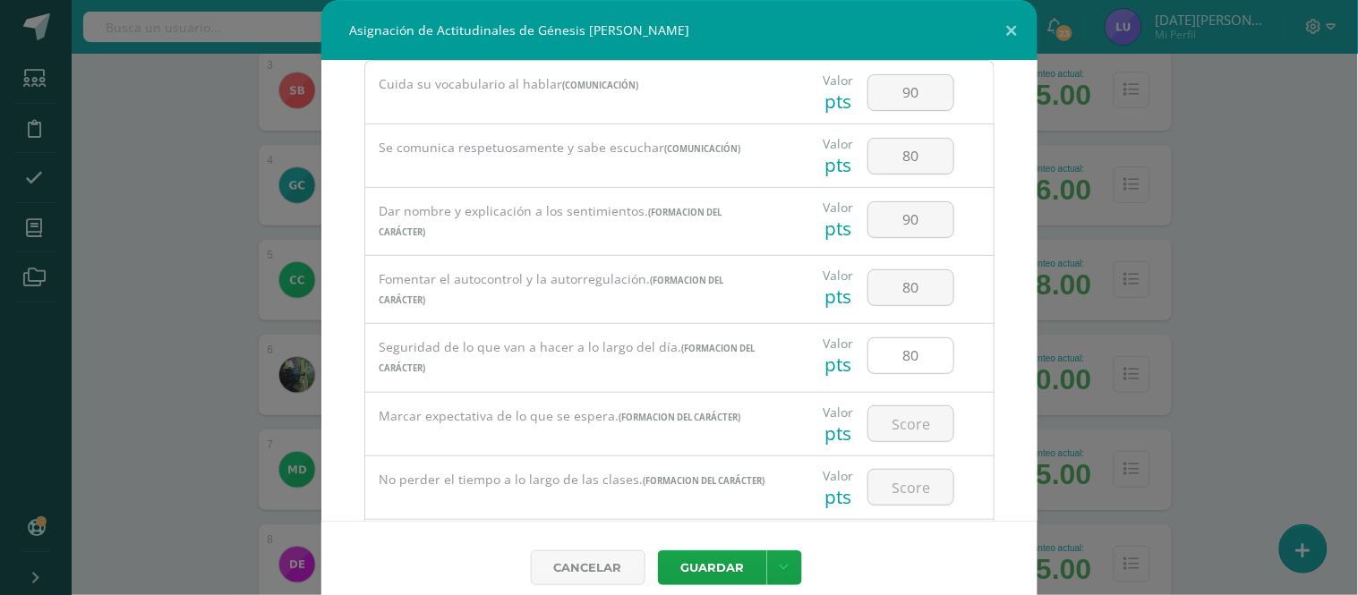
scroll to position [99, 0]
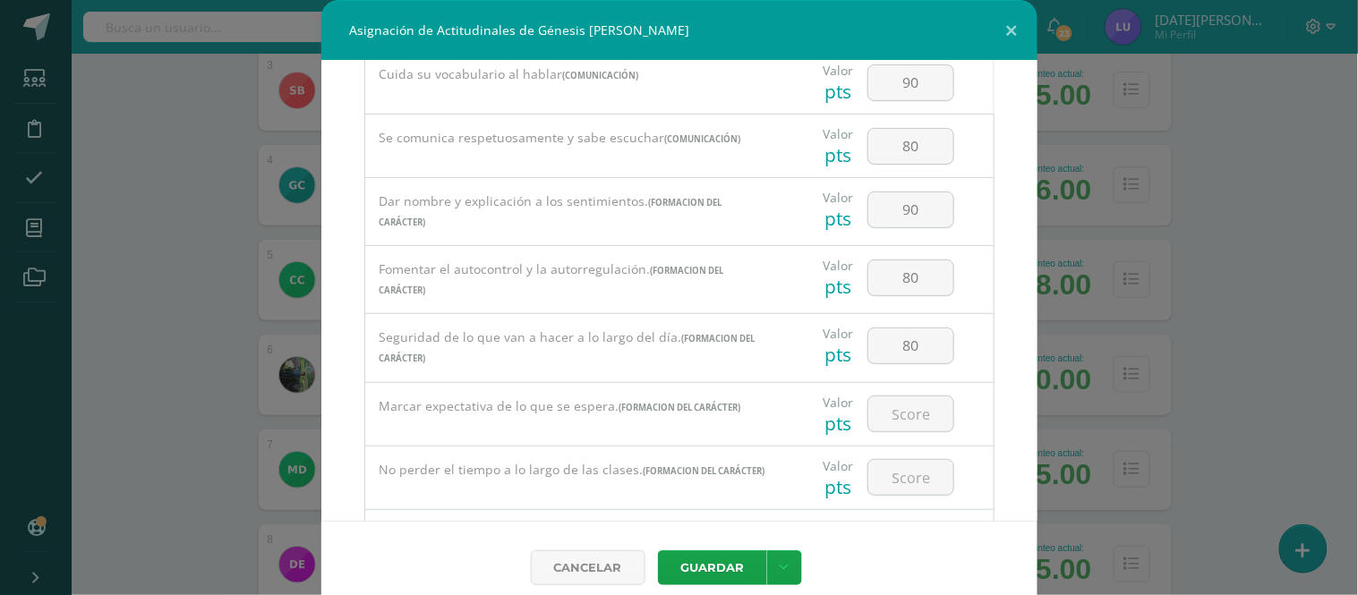
click at [902, 434] on div at bounding box center [910, 414] width 101 height 63
click at [902, 413] on input "number" at bounding box center [911, 414] width 85 height 35
type input "80"
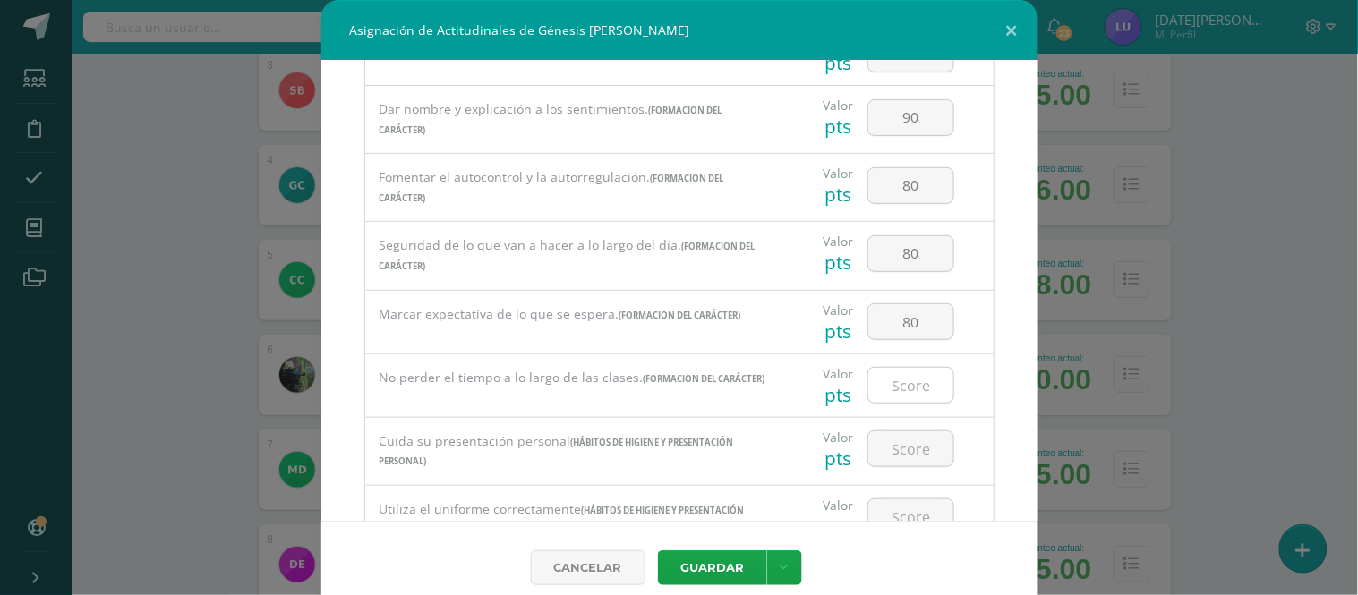
scroll to position [199, 0]
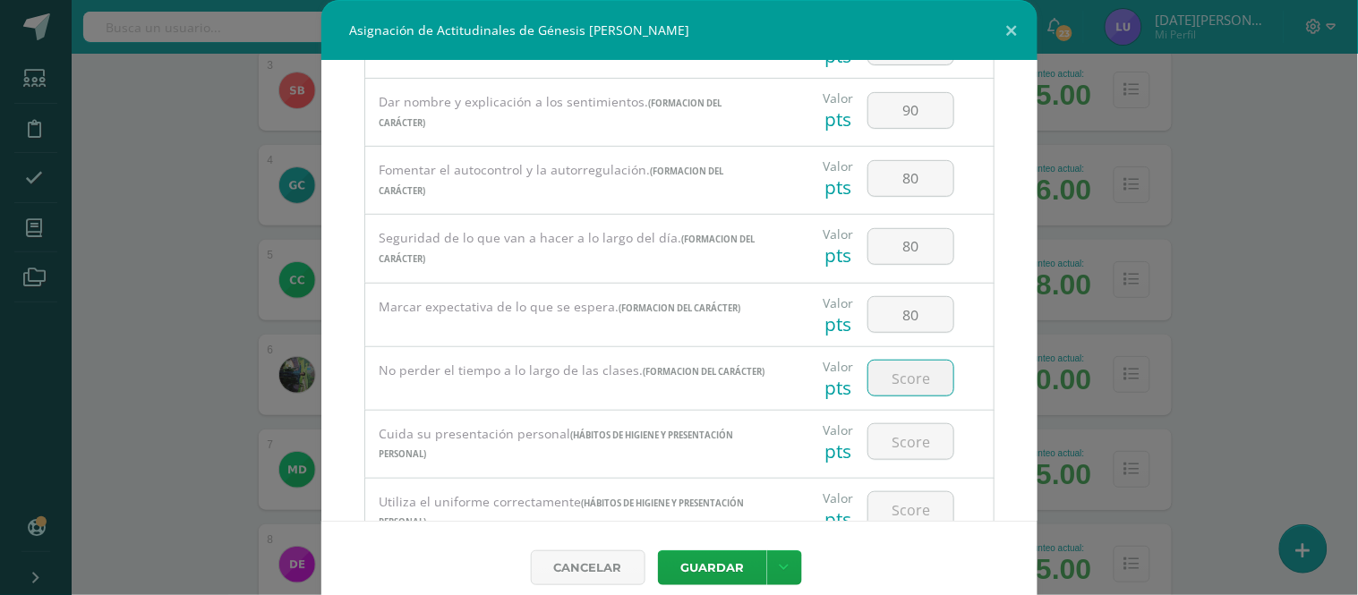
click at [891, 382] on input "number" at bounding box center [911, 378] width 85 height 35
type input "80"
click at [900, 434] on input "number" at bounding box center [911, 441] width 85 height 35
type input "90"
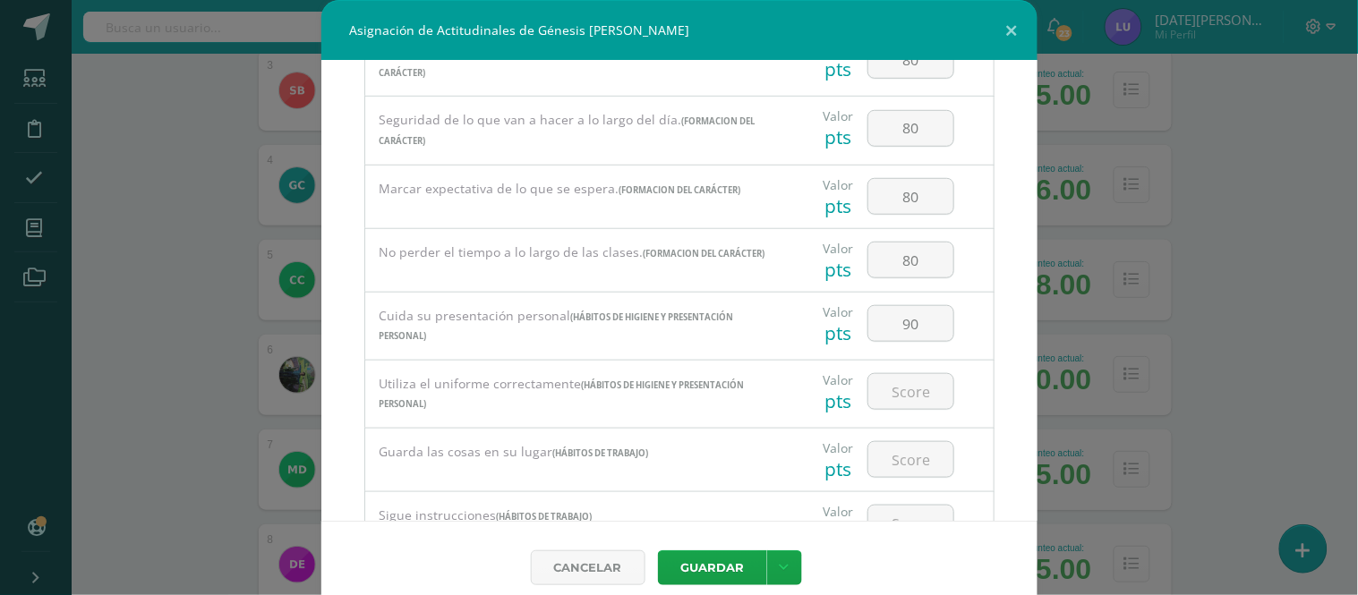
scroll to position [398, 0]
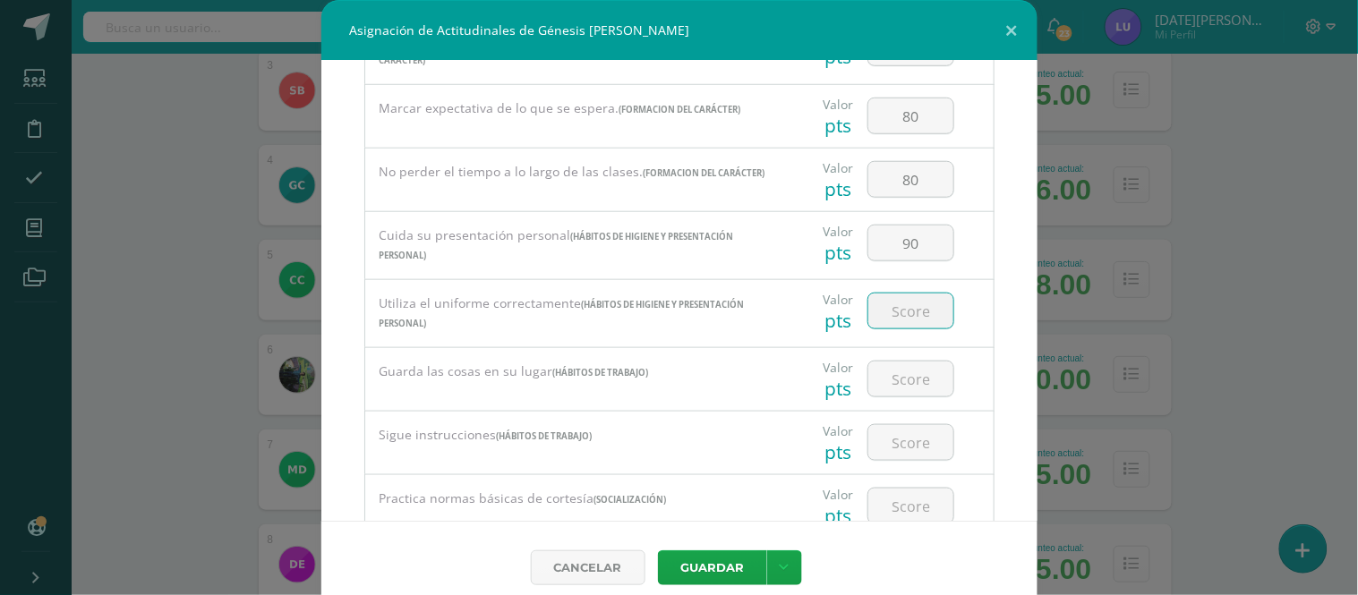
click at [912, 319] on input "number" at bounding box center [911, 311] width 85 height 35
type input "90"
click at [910, 373] on input "number" at bounding box center [911, 379] width 85 height 35
type input "90"
click at [903, 431] on div at bounding box center [910, 443] width 101 height 63
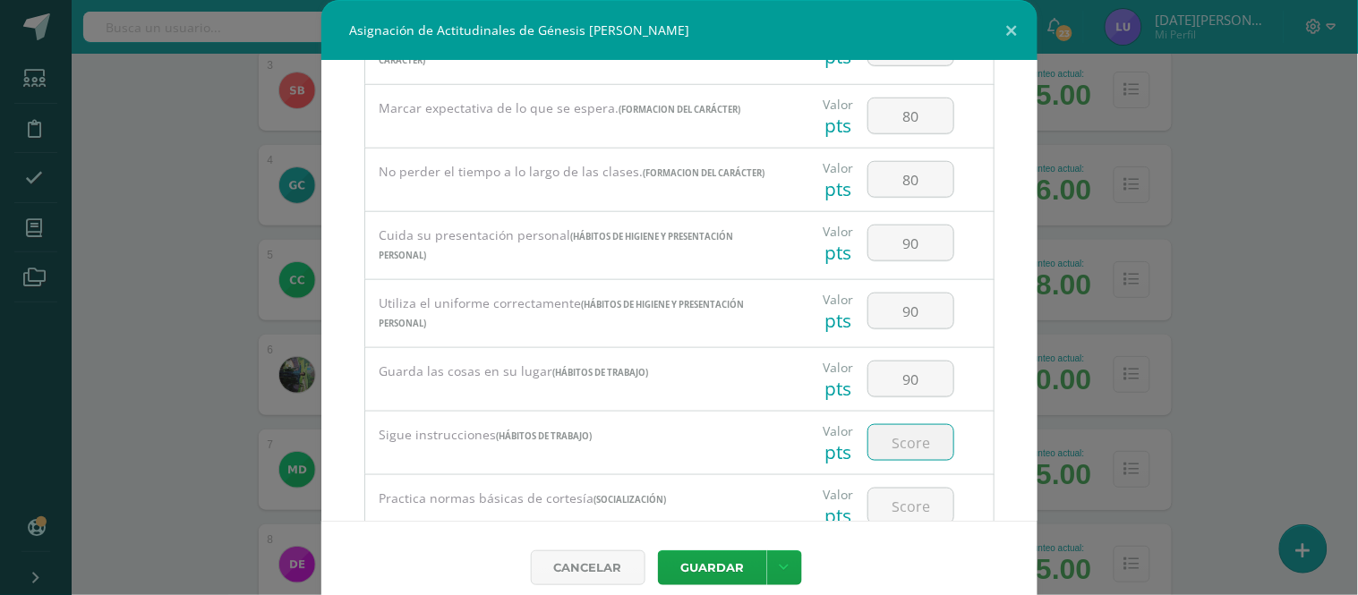
click at [905, 444] on input "number" at bounding box center [911, 442] width 85 height 35
type input "90"
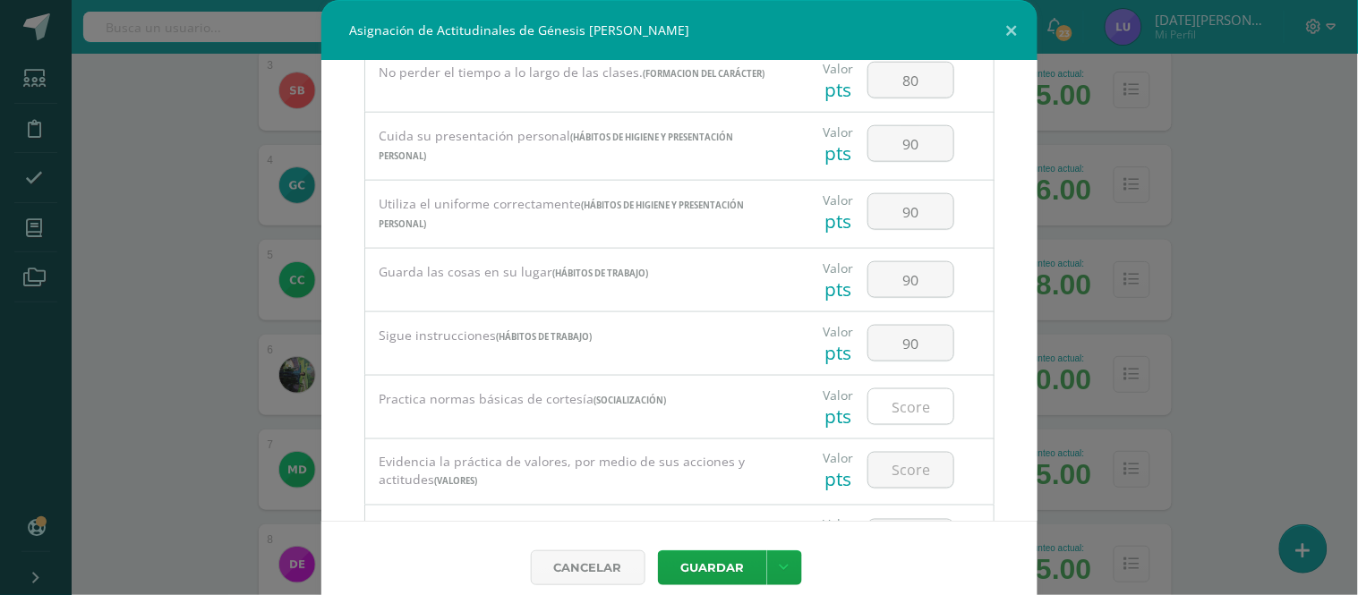
click at [896, 415] on input "number" at bounding box center [911, 407] width 85 height 35
type input "90"
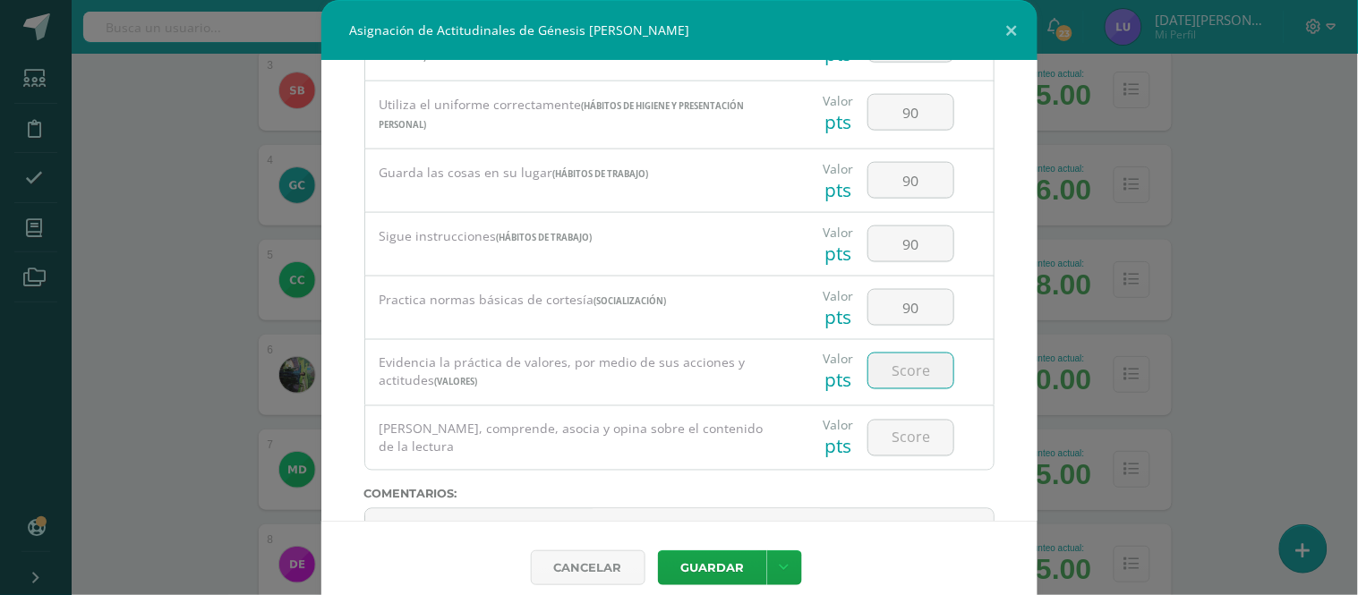
click at [899, 389] on input "number" at bounding box center [911, 371] width 85 height 35
type input "90"
click at [919, 432] on input "number" at bounding box center [911, 438] width 85 height 35
type input "90"
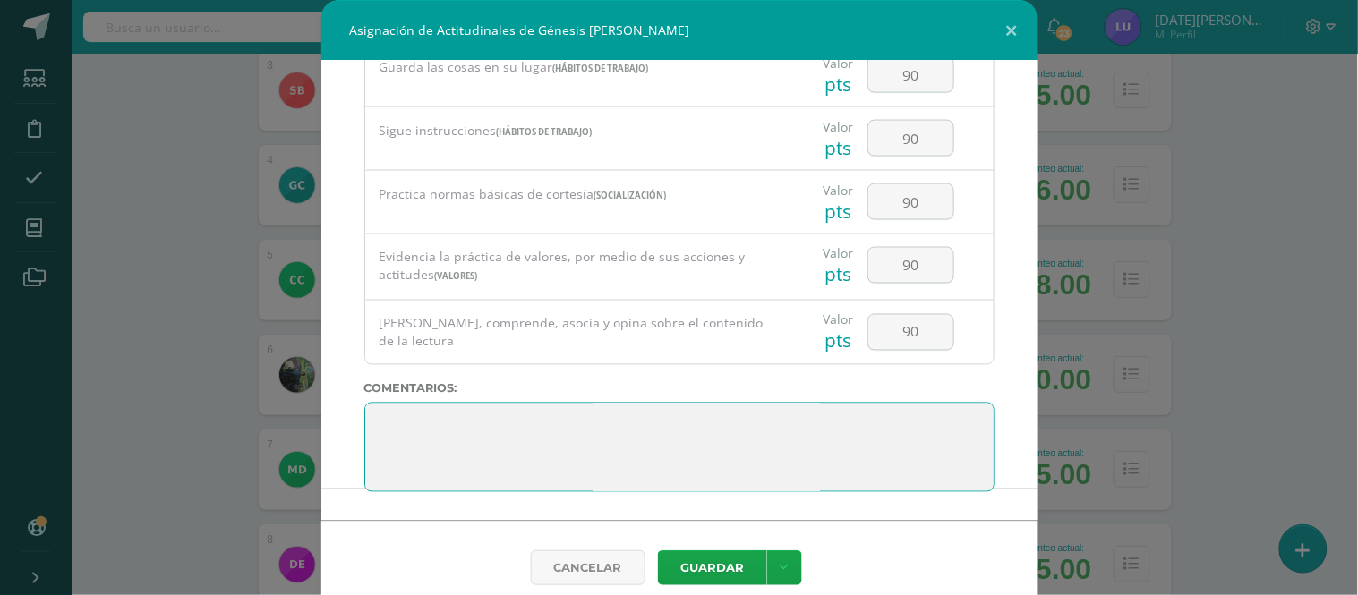
scroll to position [0, 0]
drag, startPoint x: 463, startPoint y: 480, endPoint x: 323, endPoint y: 386, distance: 168.4
click at [323, 386] on div "Todas las Categorias Todas las Categorias Hábitos de trabajo Comunicación Hábit…" at bounding box center [679, 291] width 716 height 460
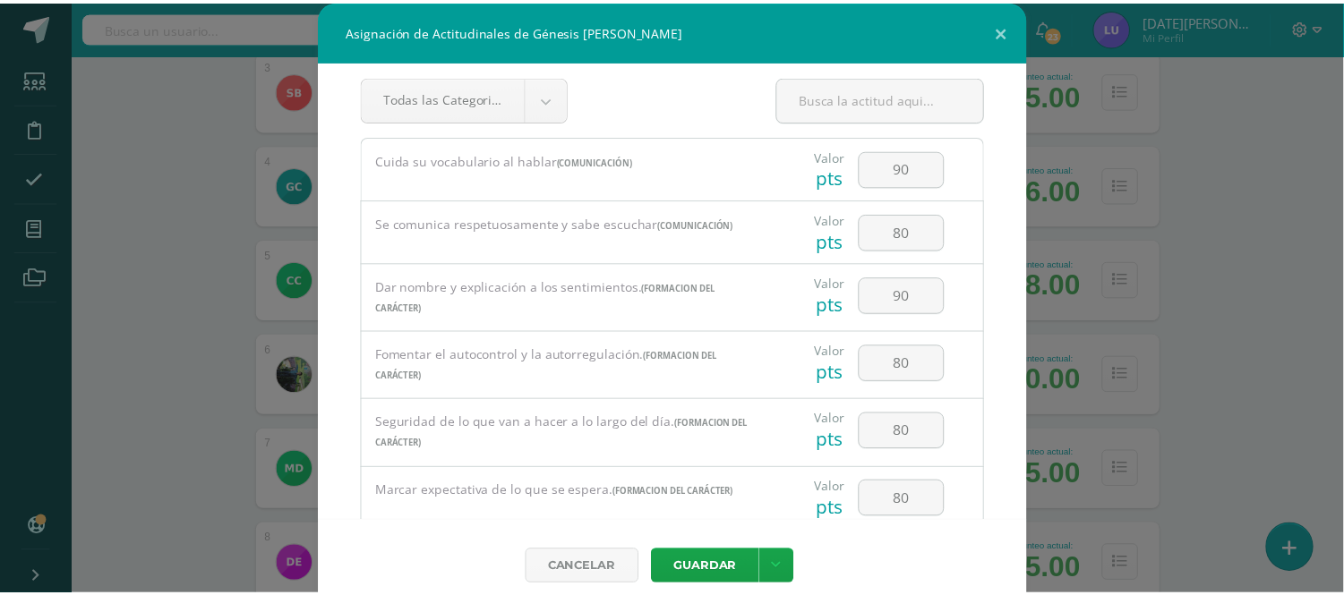
scroll to position [710, 0]
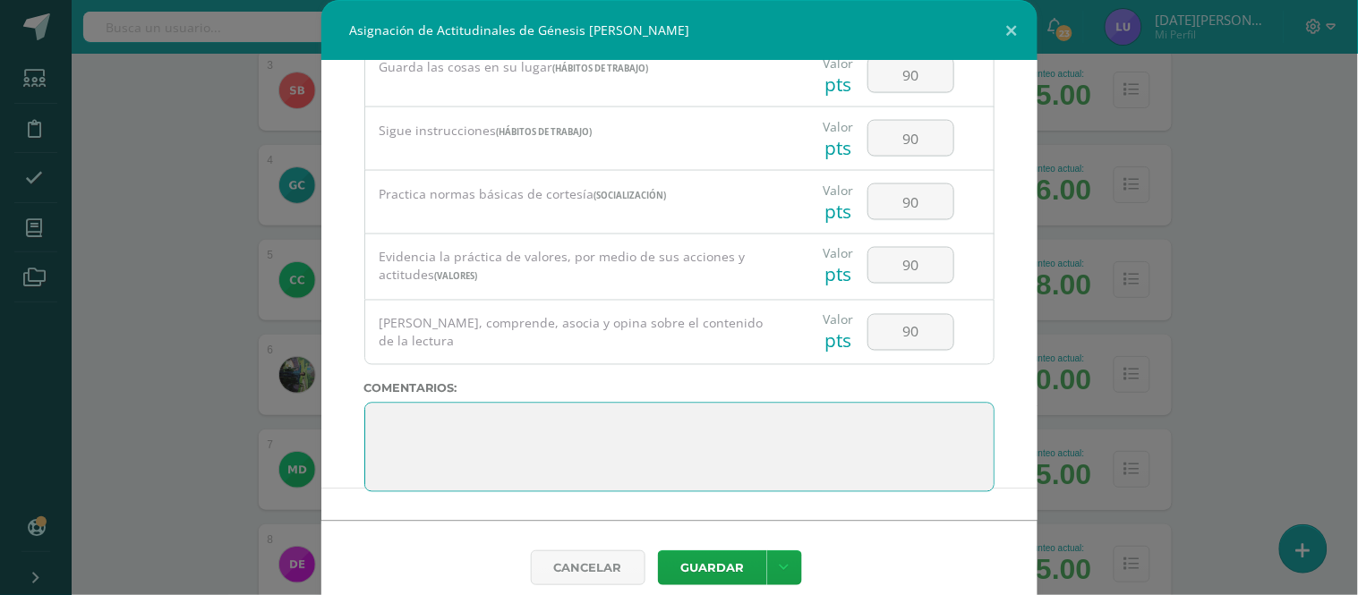
paste textarea "3. Su disciplina y compromiso es el reflejo del trabajo y constancia en las act…"
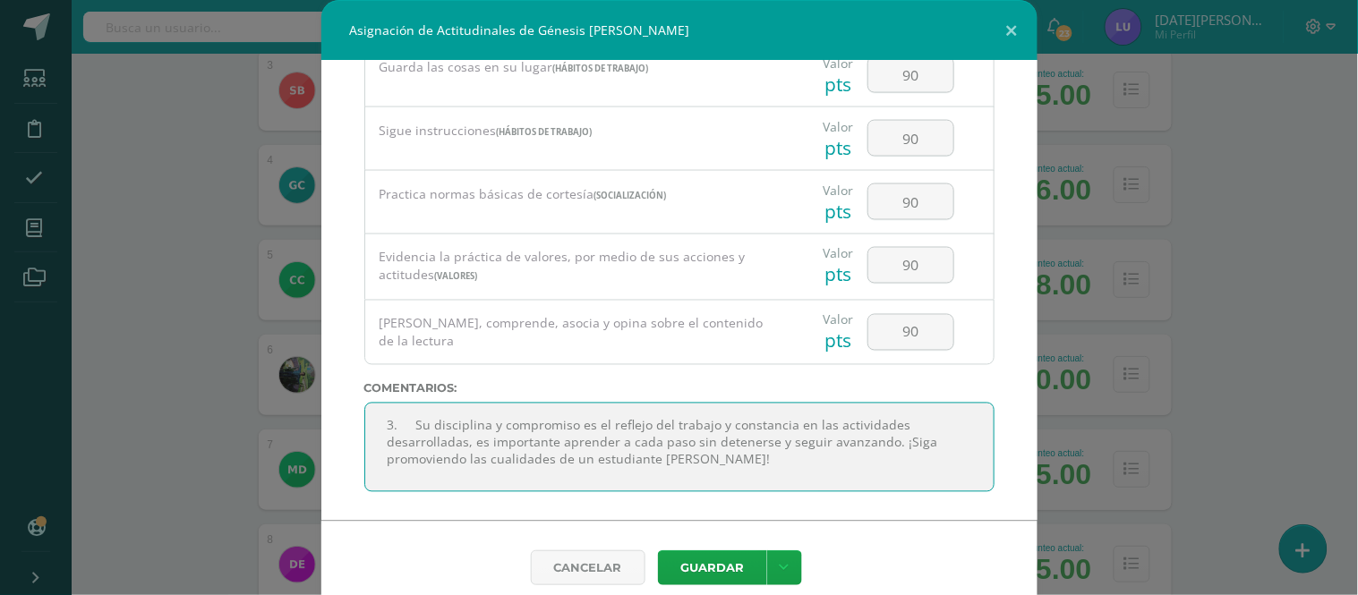
click at [410, 427] on textarea at bounding box center [679, 448] width 630 height 90
type textarea "Su disciplina y compromiso es el reflejo del trabajo y constancia en las activi…"
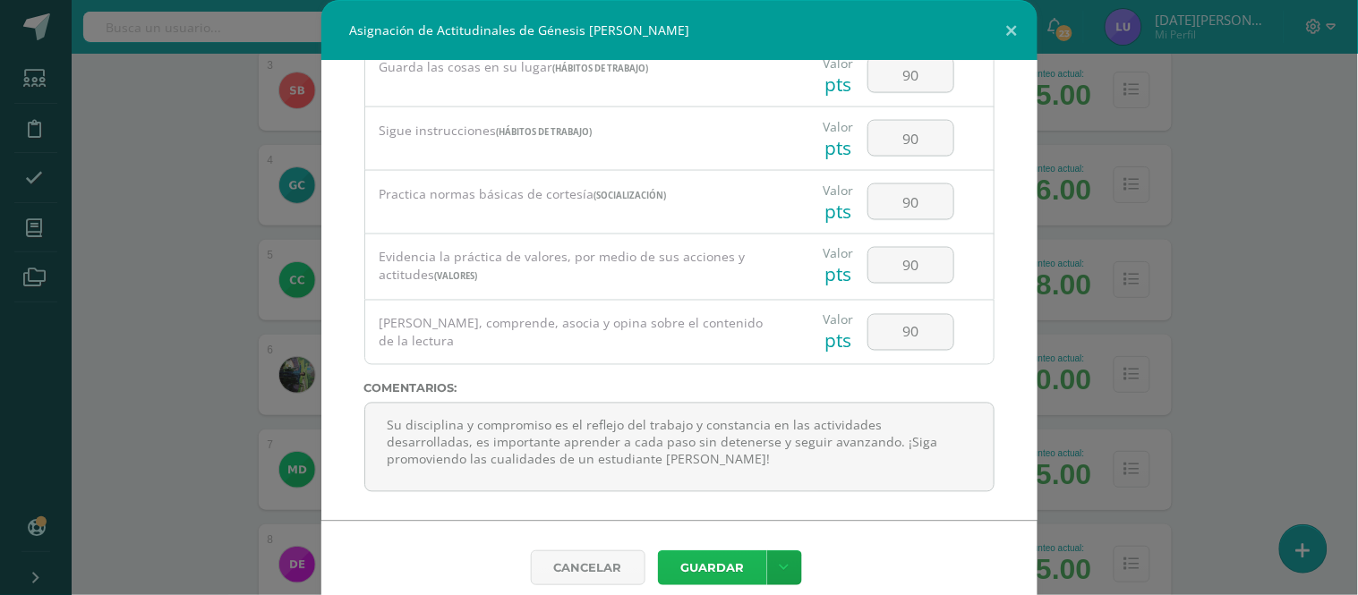
click at [709, 564] on button "Guardar" at bounding box center [712, 568] width 109 height 35
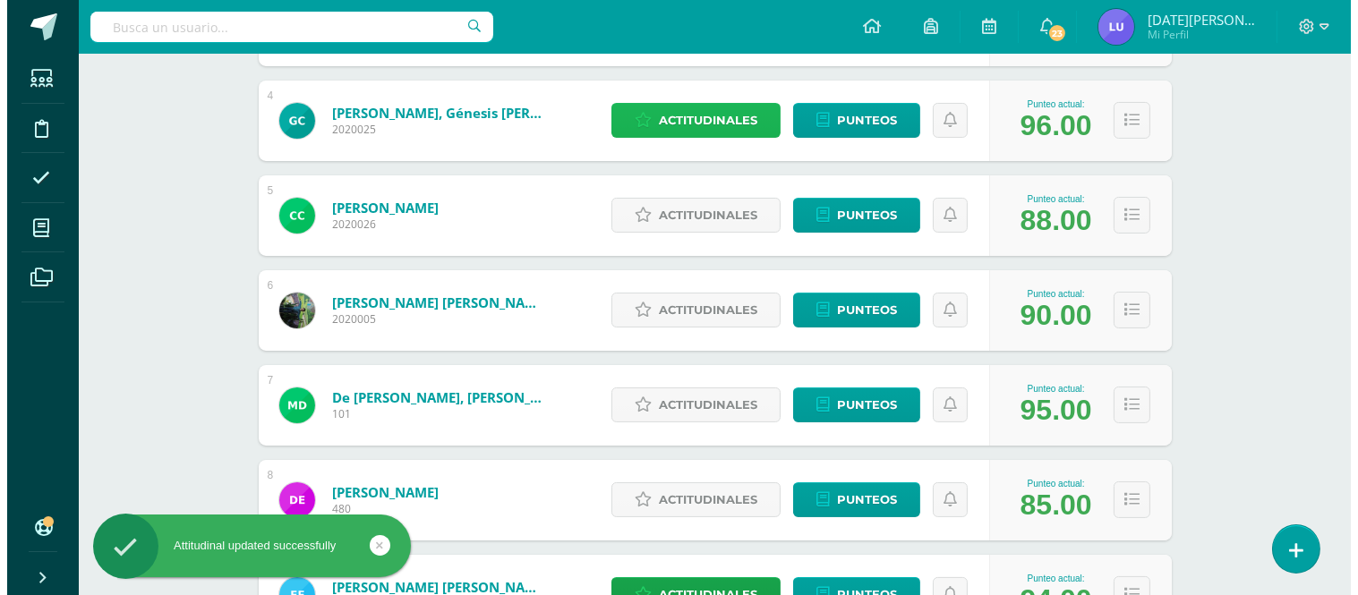
scroll to position [629, 0]
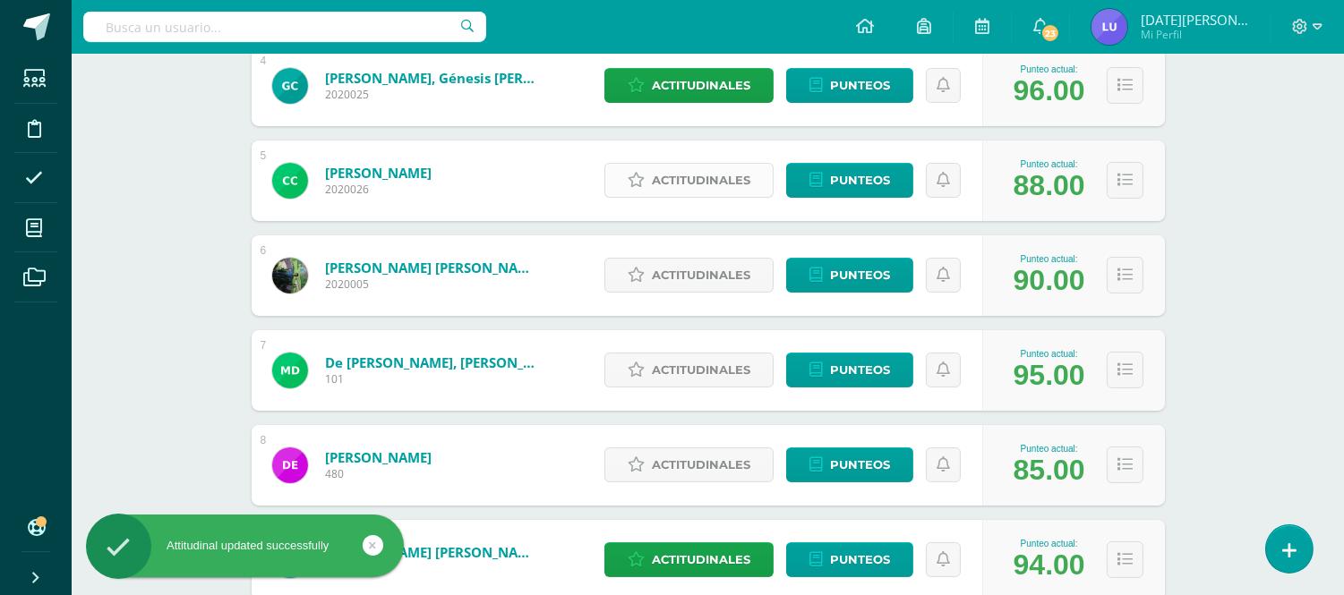
click at [661, 190] on span "Actitudinales" at bounding box center [701, 180] width 98 height 33
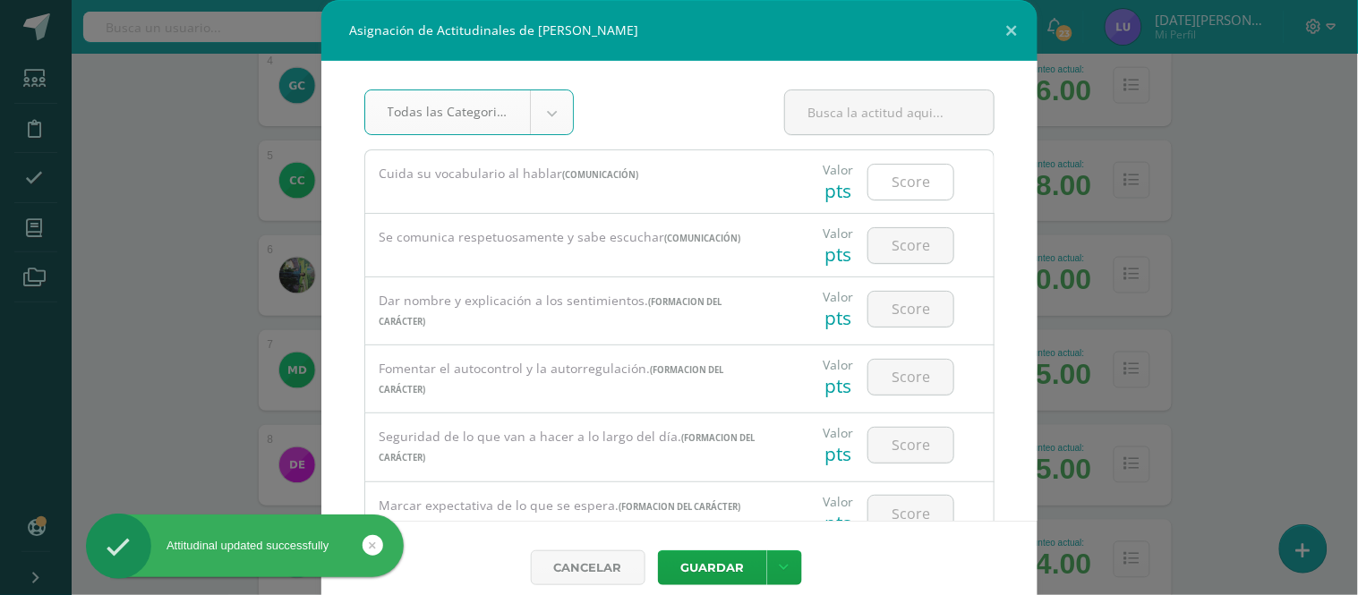
click at [909, 181] on input "number" at bounding box center [911, 182] width 85 height 35
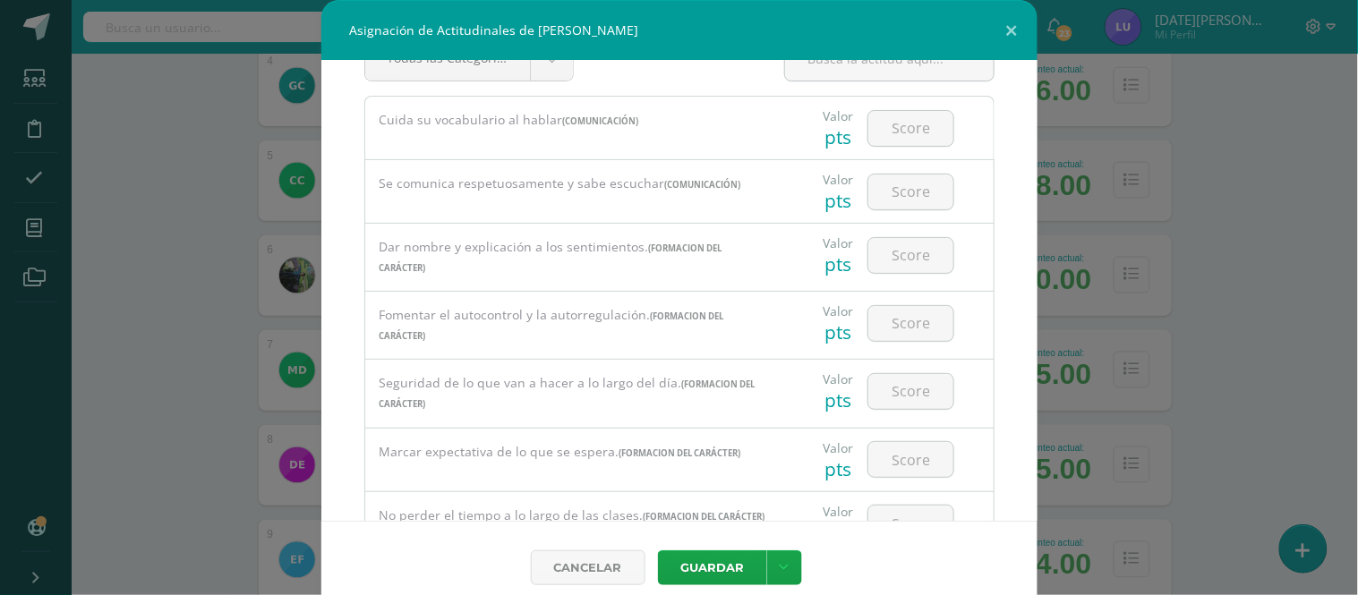
scroll to position [0, 0]
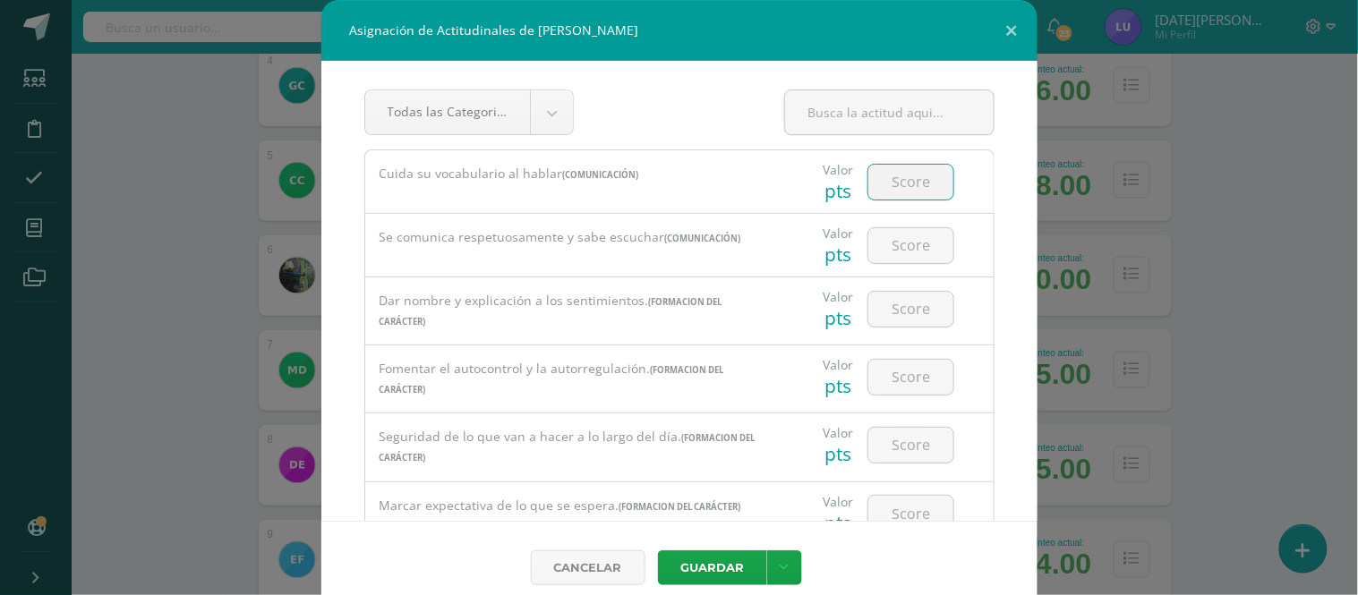
click at [881, 183] on input "number" at bounding box center [911, 182] width 85 height 35
drag, startPoint x: 908, startPoint y: 193, endPoint x: 864, endPoint y: 186, distance: 44.3
click at [869, 186] on input "100" at bounding box center [911, 182] width 85 height 35
type input "100"
click at [910, 235] on input "number" at bounding box center [911, 245] width 85 height 35
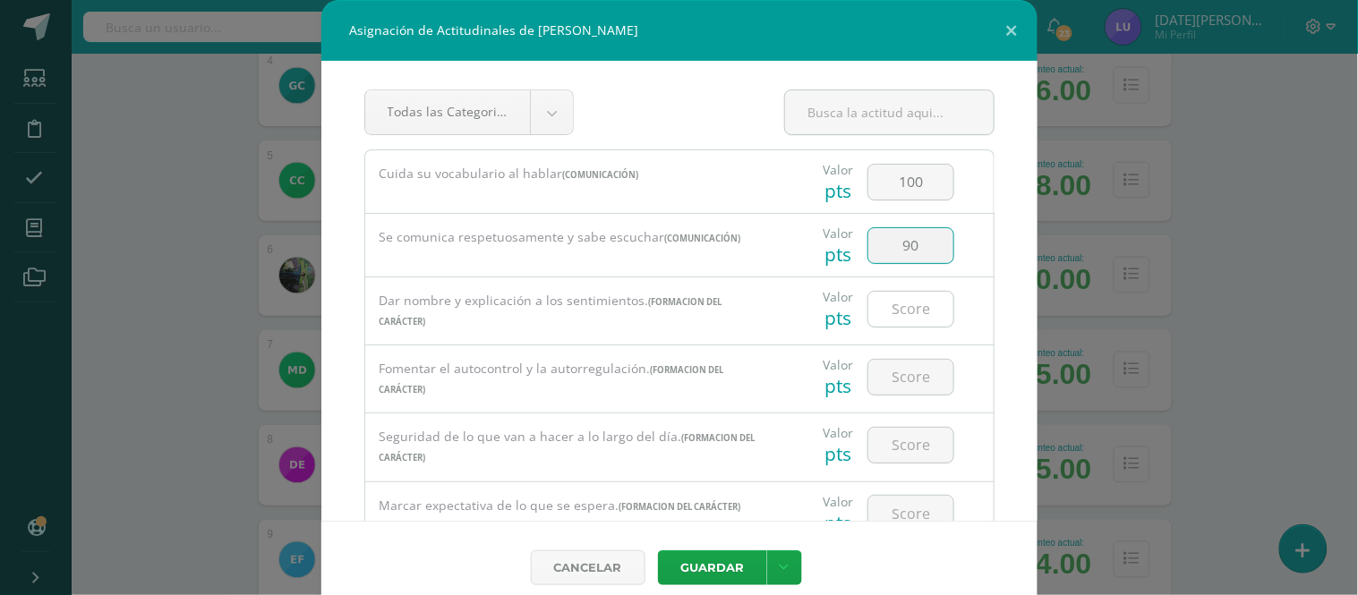
type input "90"
click at [869, 317] on input "number" at bounding box center [911, 309] width 85 height 35
type input "90"
click at [901, 358] on div at bounding box center [910, 377] width 101 height 63
click at [909, 373] on input "number" at bounding box center [911, 377] width 85 height 35
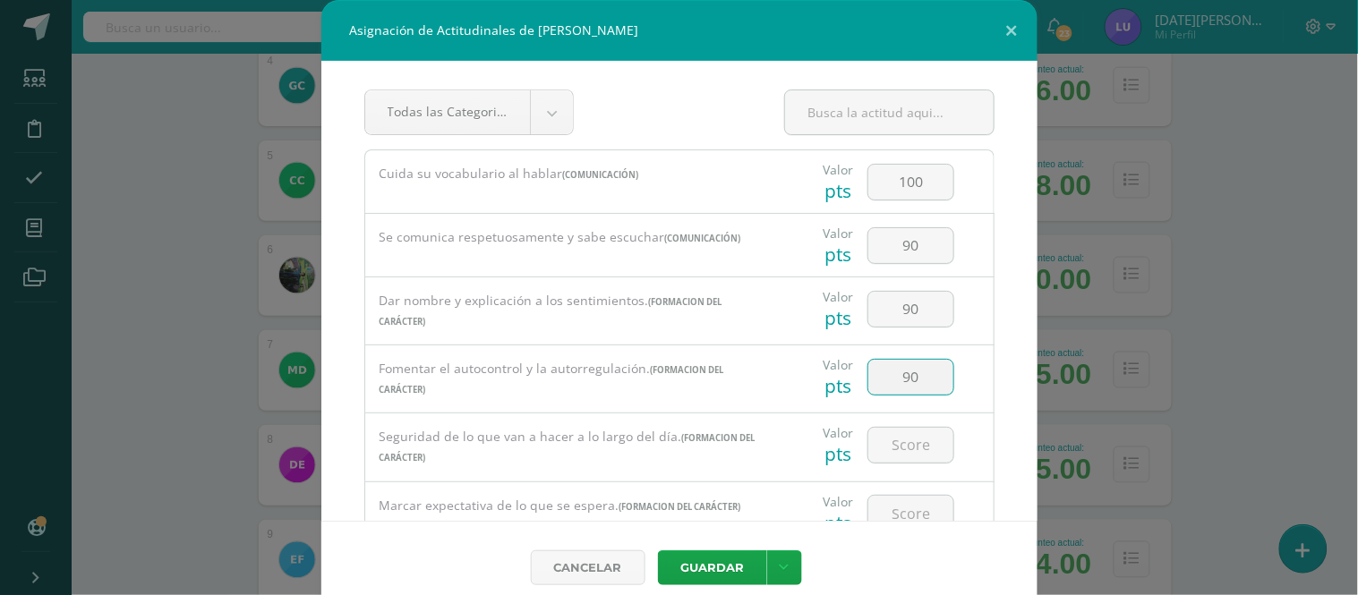
type input "90"
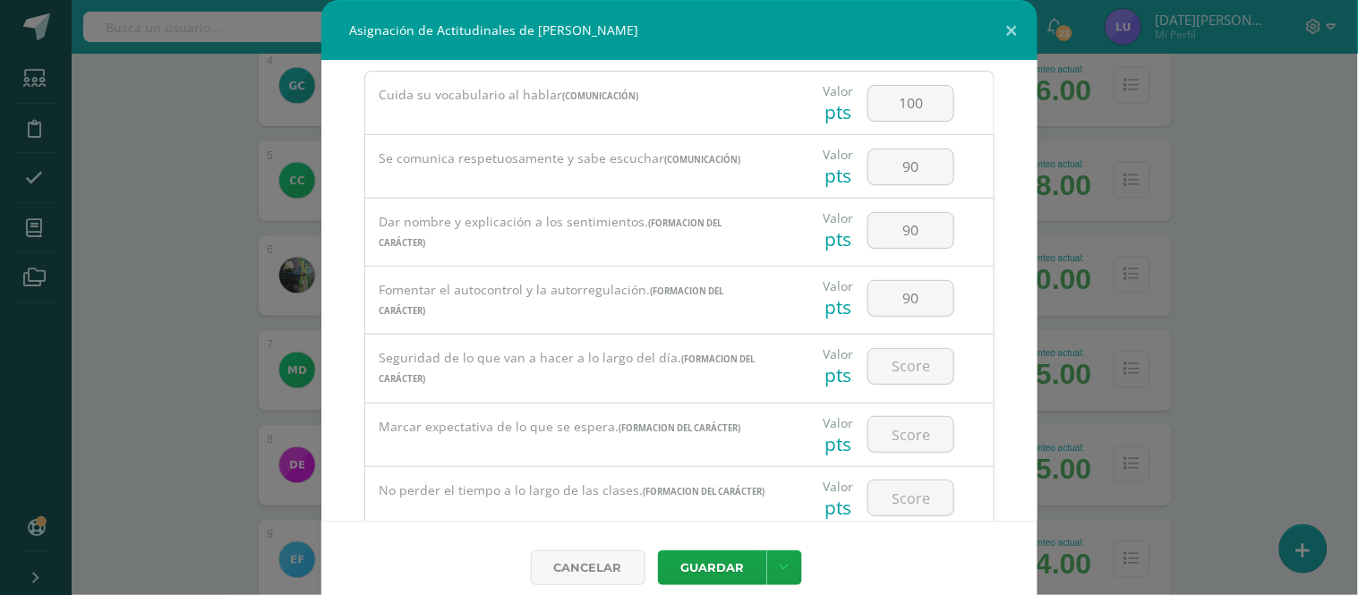
scroll to position [99, 0]
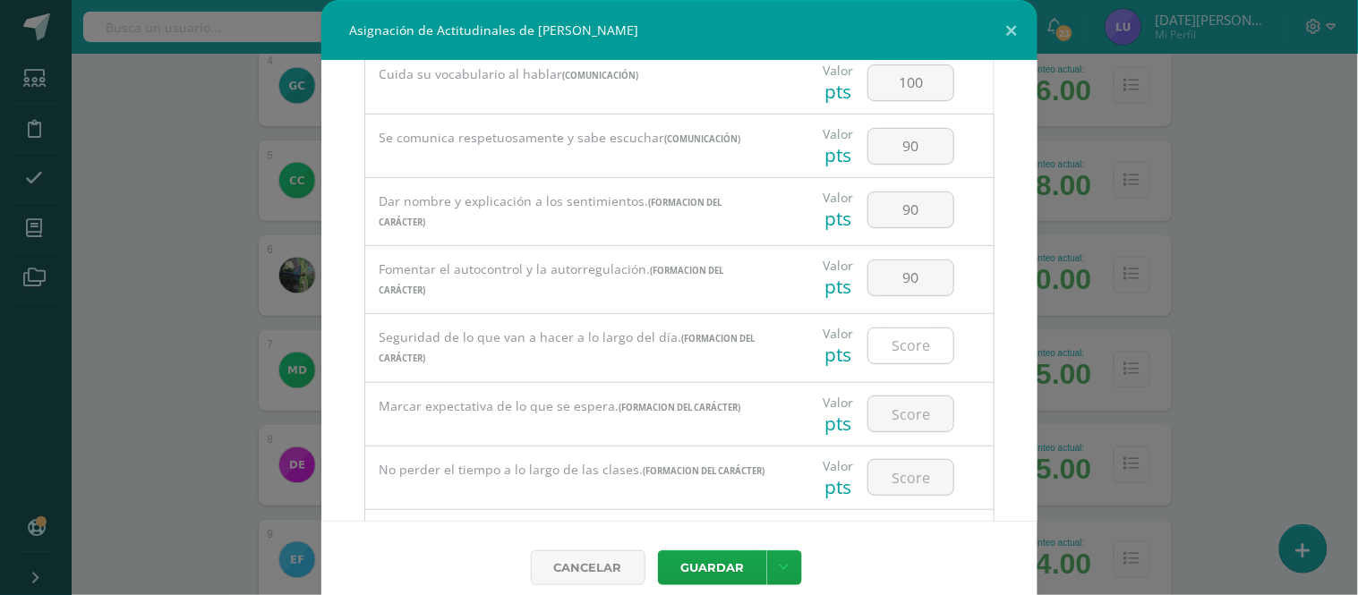
click at [912, 345] on input "number" at bounding box center [911, 346] width 85 height 35
click at [909, 421] on input "number" at bounding box center [911, 414] width 85 height 35
drag, startPoint x: 907, startPoint y: 347, endPoint x: 871, endPoint y: 341, distance: 36.4
click at [871, 341] on input "90" at bounding box center [911, 346] width 85 height 35
type input "80"
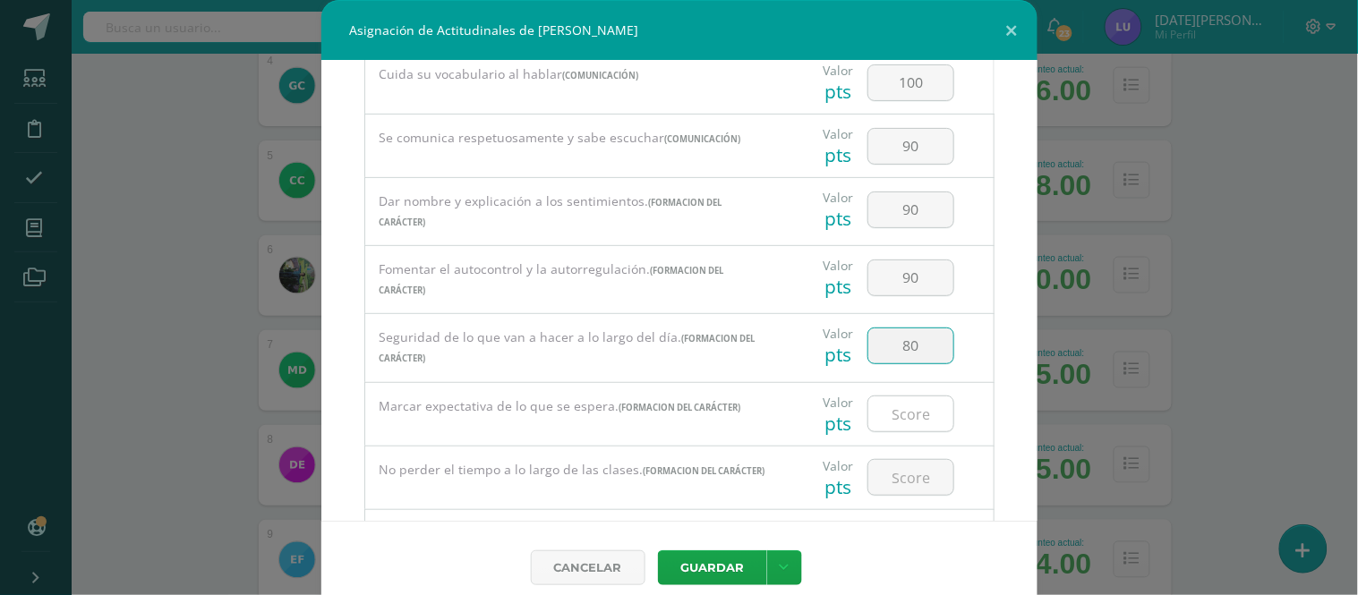
click at [926, 424] on input "number" at bounding box center [911, 414] width 85 height 35
type input "80"
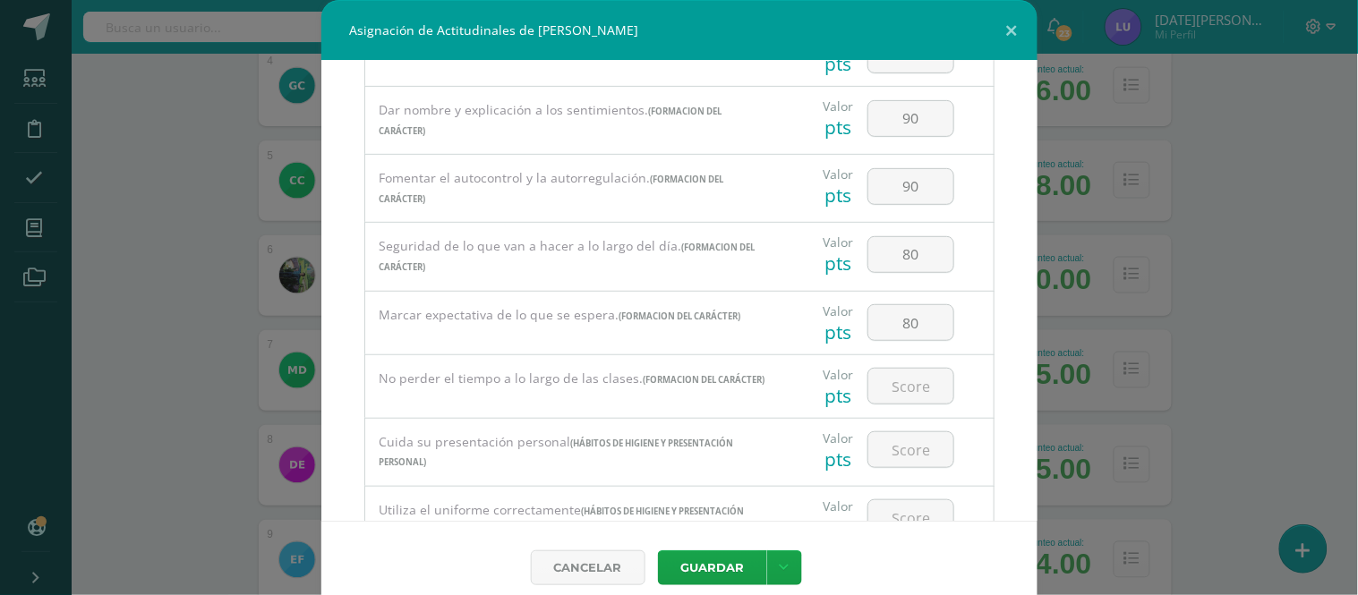
scroll to position [199, 0]
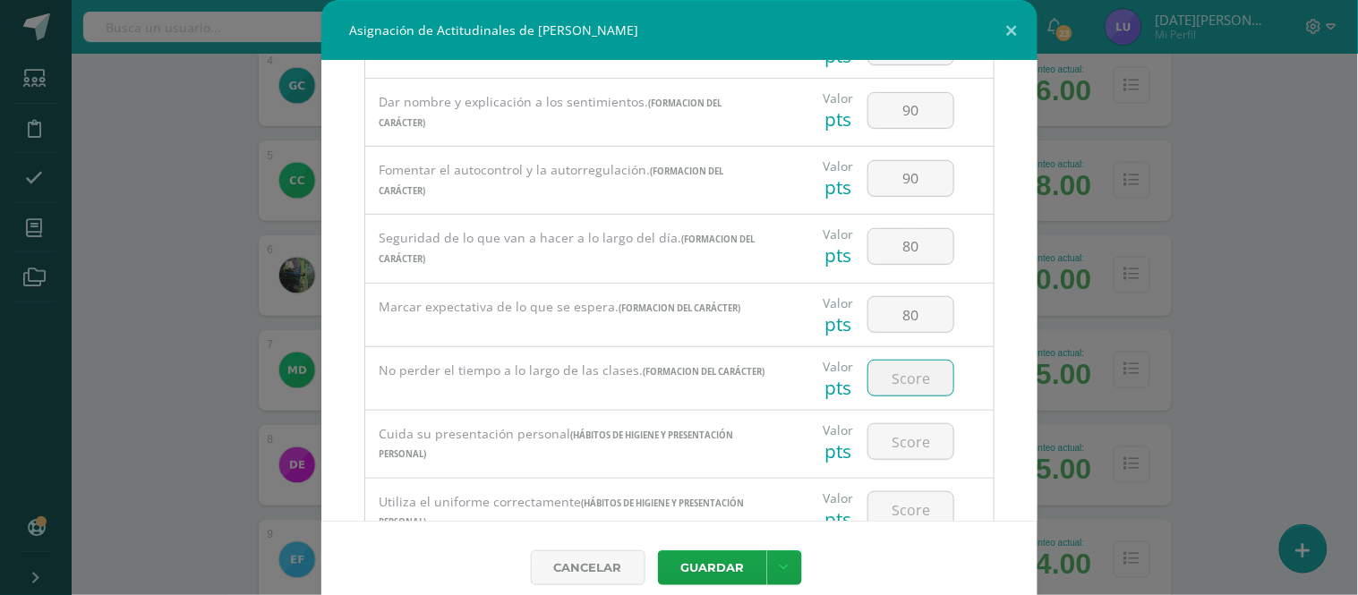
click at [906, 396] on input "number" at bounding box center [911, 378] width 85 height 35
type input "80"
click at [895, 459] on input "number" at bounding box center [911, 441] width 85 height 35
paste input "100"
type input "100"
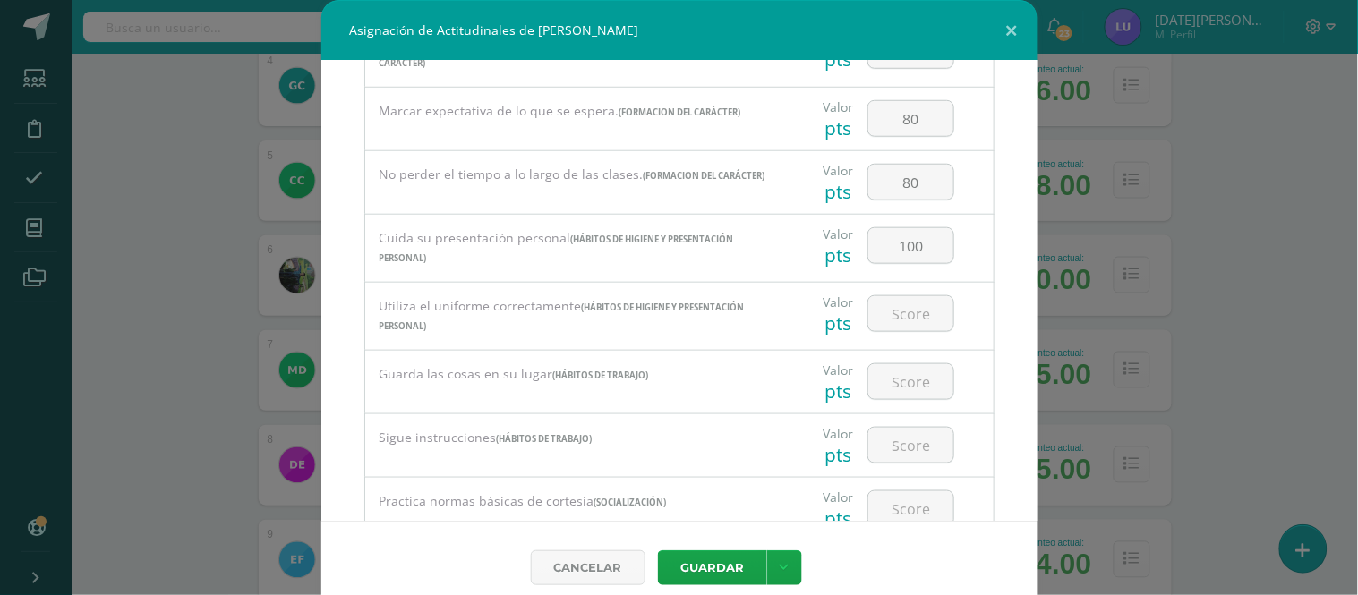
scroll to position [398, 0]
click at [897, 308] on input "number" at bounding box center [911, 311] width 85 height 35
paste input "100"
type input "100"
click at [902, 418] on div at bounding box center [910, 443] width 101 height 63
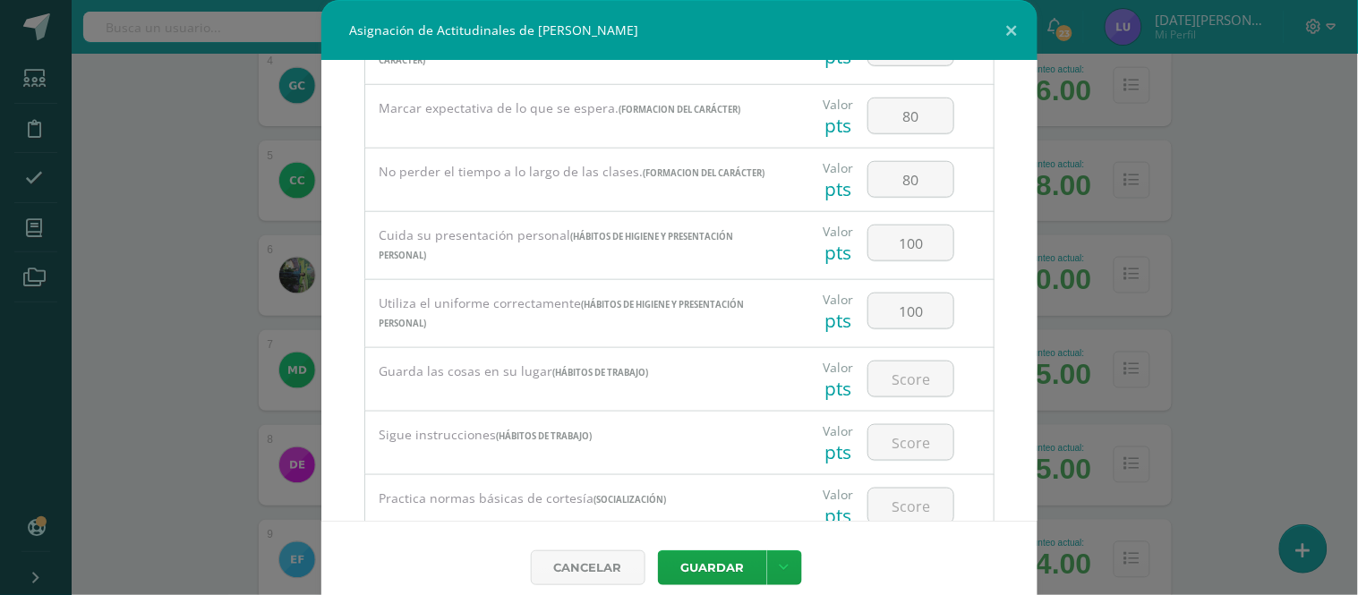
click at [902, 408] on div at bounding box center [910, 379] width 101 height 63
click at [902, 389] on input "number" at bounding box center [911, 379] width 85 height 35
paste input "100"
type input "100"
click at [906, 446] on input "number" at bounding box center [911, 442] width 85 height 35
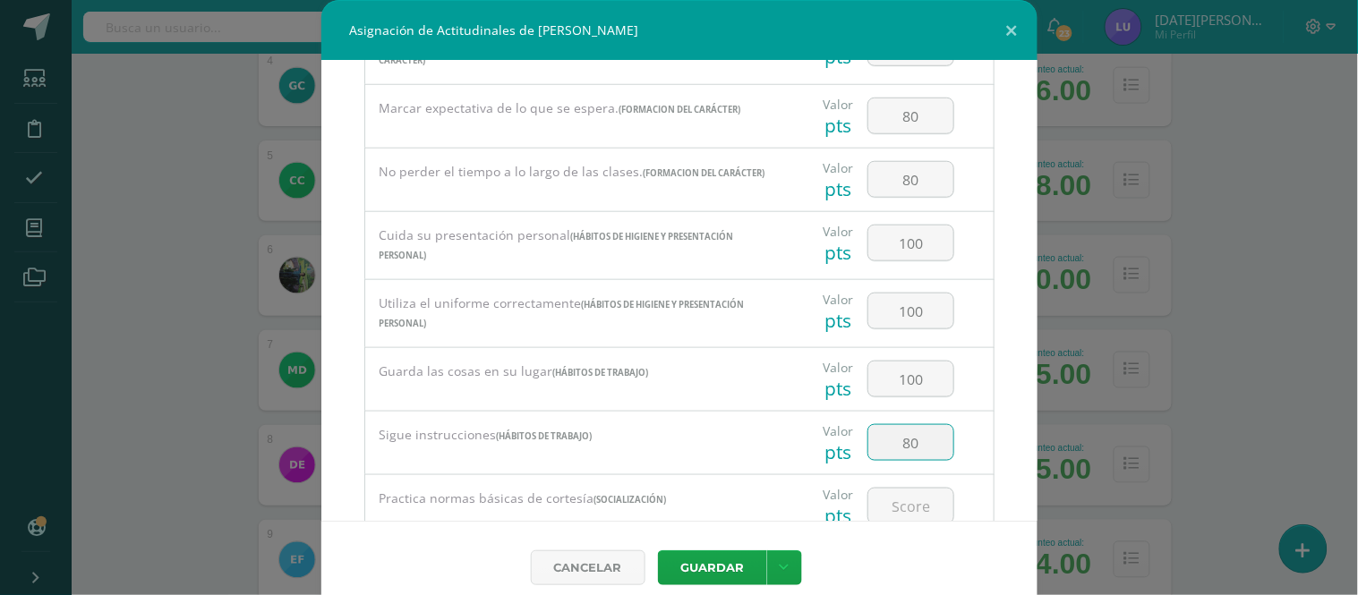
type input "80"
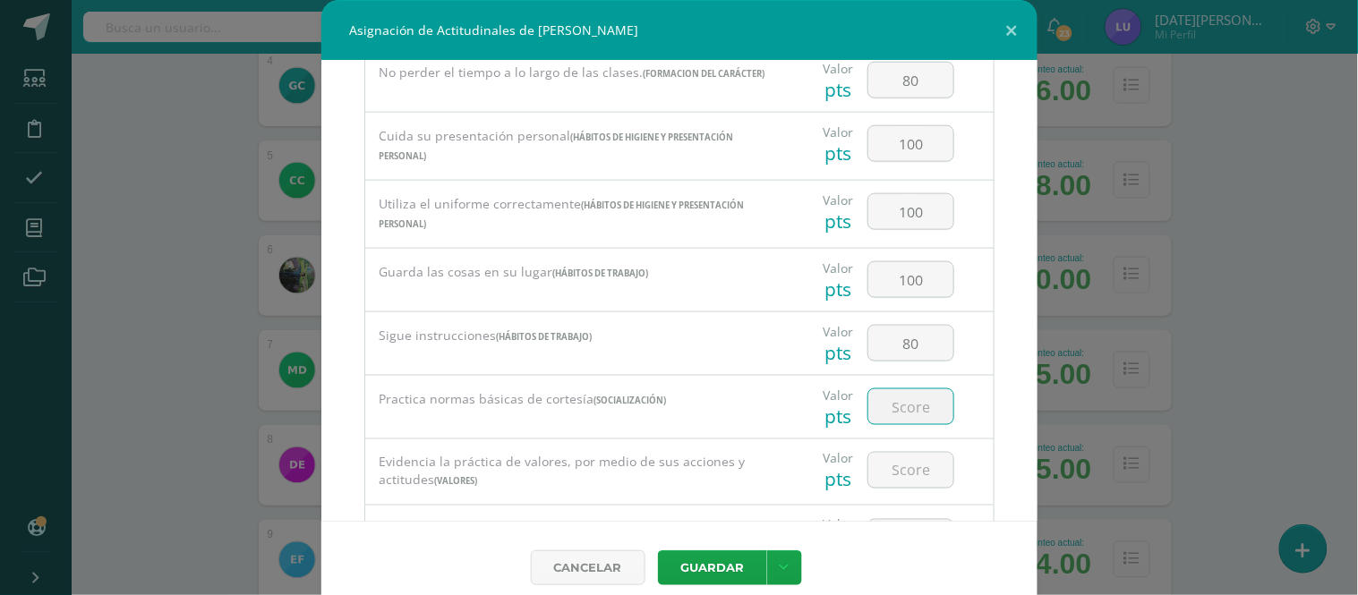
click at [912, 408] on input "number" at bounding box center [911, 407] width 85 height 35
type input "80"
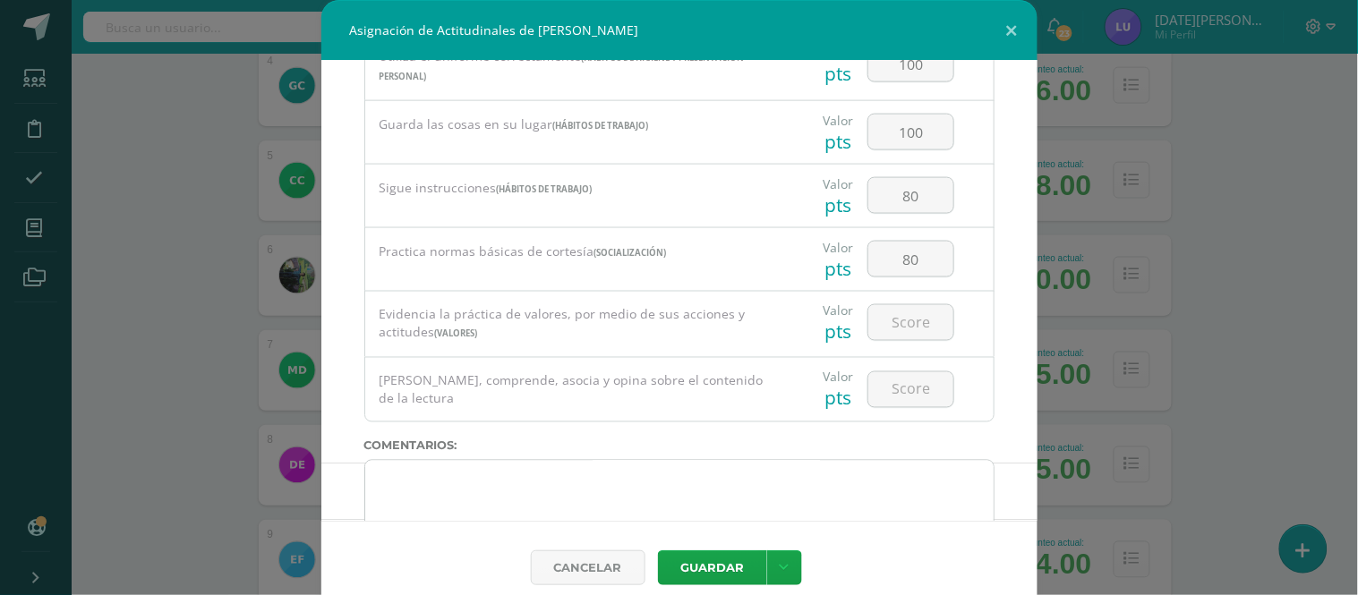
scroll to position [710, 0]
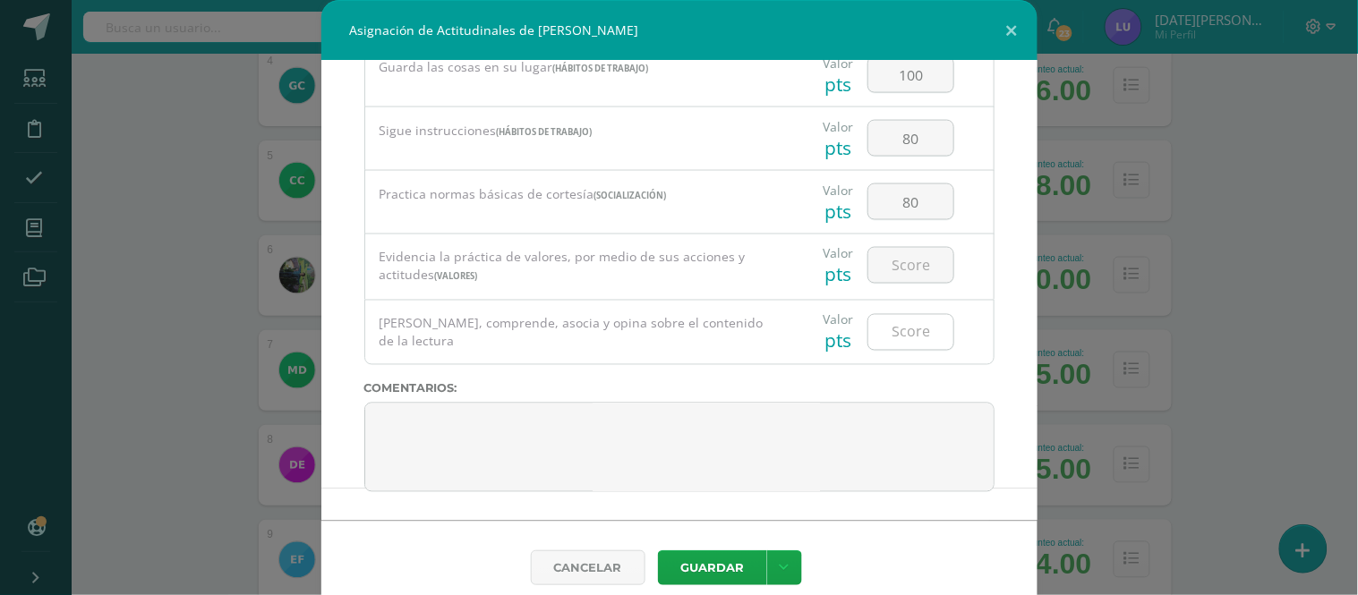
click at [901, 340] on input "number" at bounding box center [911, 332] width 85 height 35
click at [906, 264] on input "number" at bounding box center [911, 265] width 85 height 35
type input "90"
click at [931, 338] on input "number" at bounding box center [911, 332] width 85 height 35
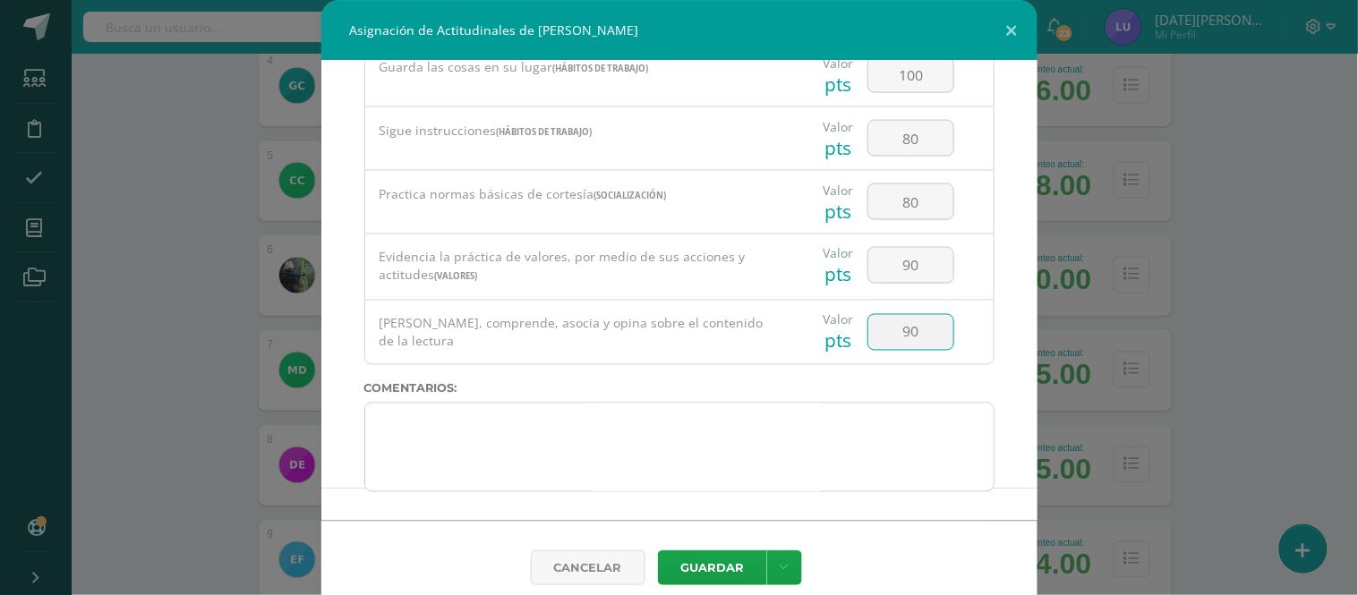
type input "90"
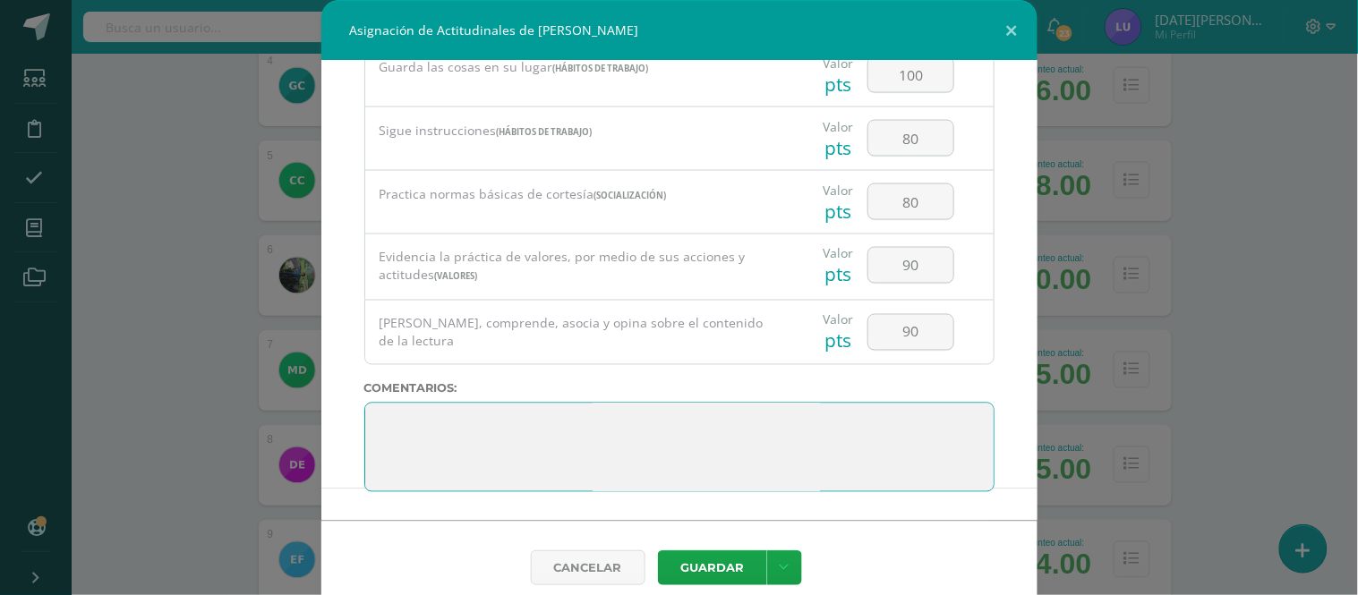
scroll to position [0, 0]
drag, startPoint x: 406, startPoint y: 464, endPoint x: 333, endPoint y: 376, distance: 113.8
click at [334, 376] on div "Todas las Categorias Todas las Categorias Hábitos de trabajo Comunicación Hábit…" at bounding box center [679, 291] width 716 height 460
paste textarea "3. Su disciplina y compromiso es el reflejo del trabajo y constancia en las act…"
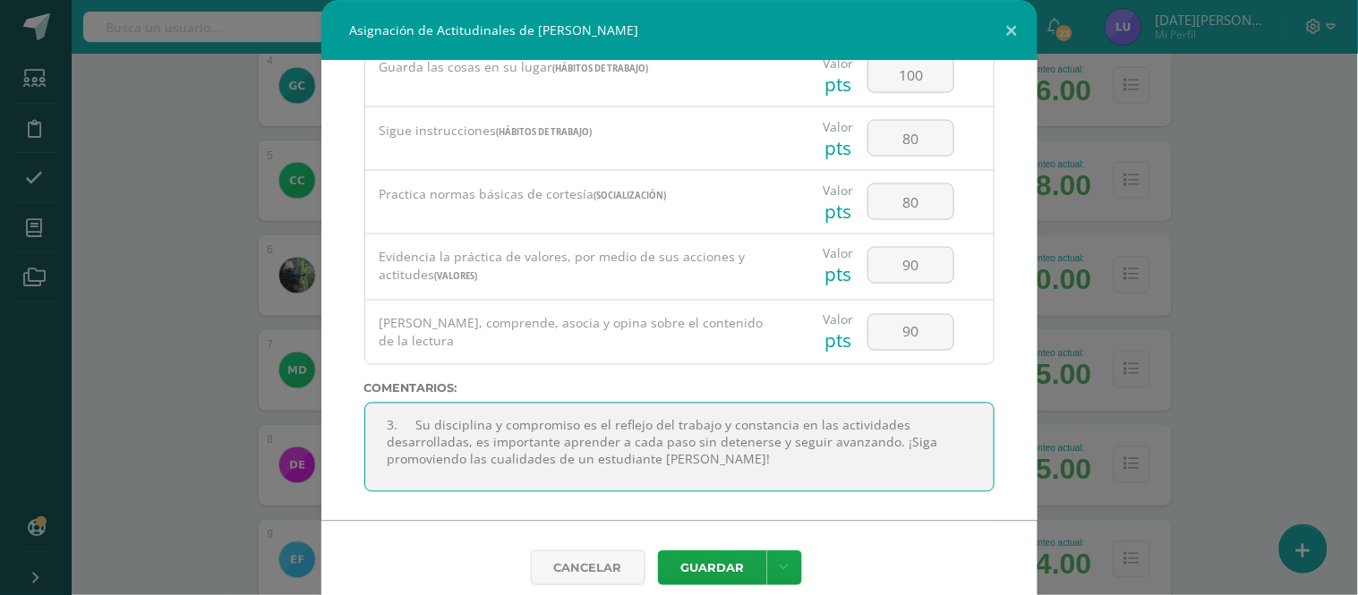
click at [731, 441] on textarea at bounding box center [679, 448] width 630 height 90
paste textarea "3. Su disciplina y compromiso es el reflejo del trabajo y constancia en las act…"
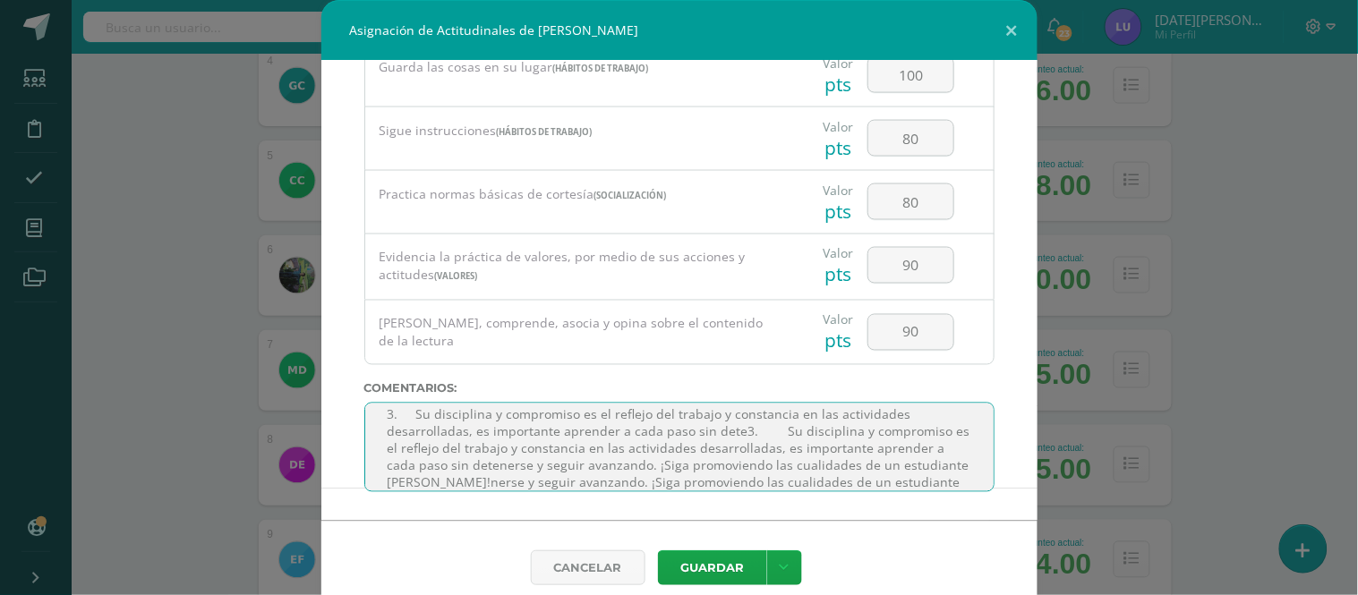
click at [492, 452] on textarea at bounding box center [679, 448] width 630 height 90
click at [458, 423] on textarea at bounding box center [679, 448] width 630 height 90
click at [458, 422] on textarea at bounding box center [679, 448] width 630 height 90
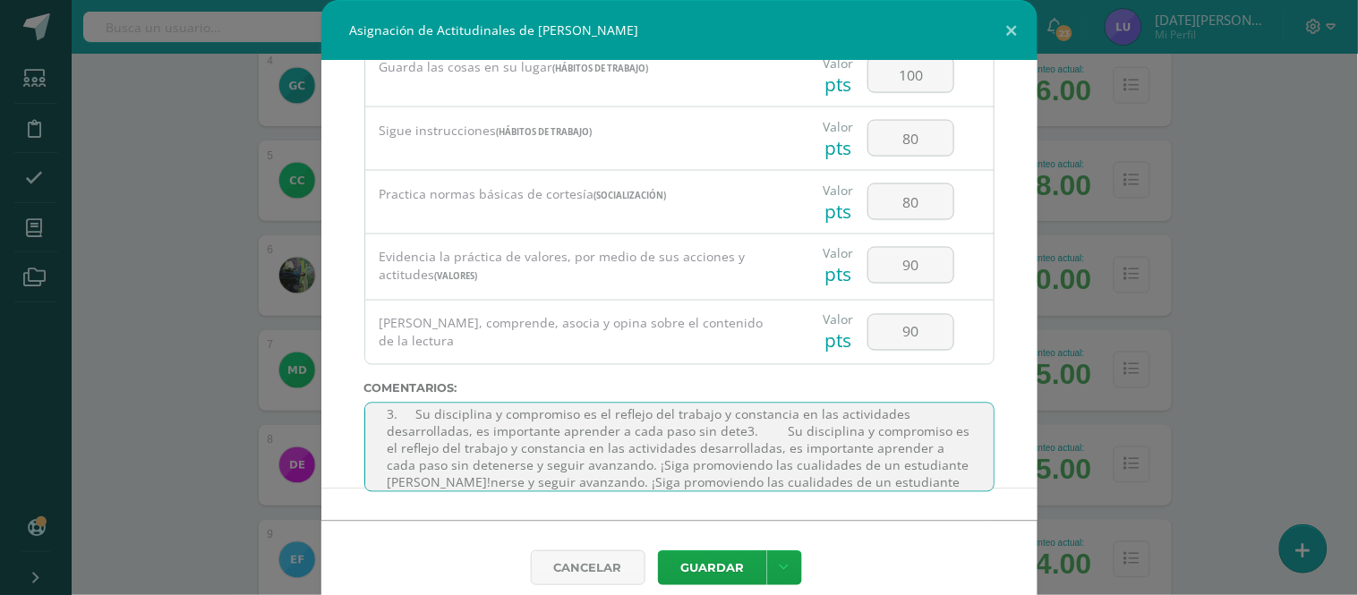
click at [458, 422] on textarea at bounding box center [679, 448] width 630 height 90
click at [697, 439] on textarea at bounding box center [679, 448] width 630 height 90
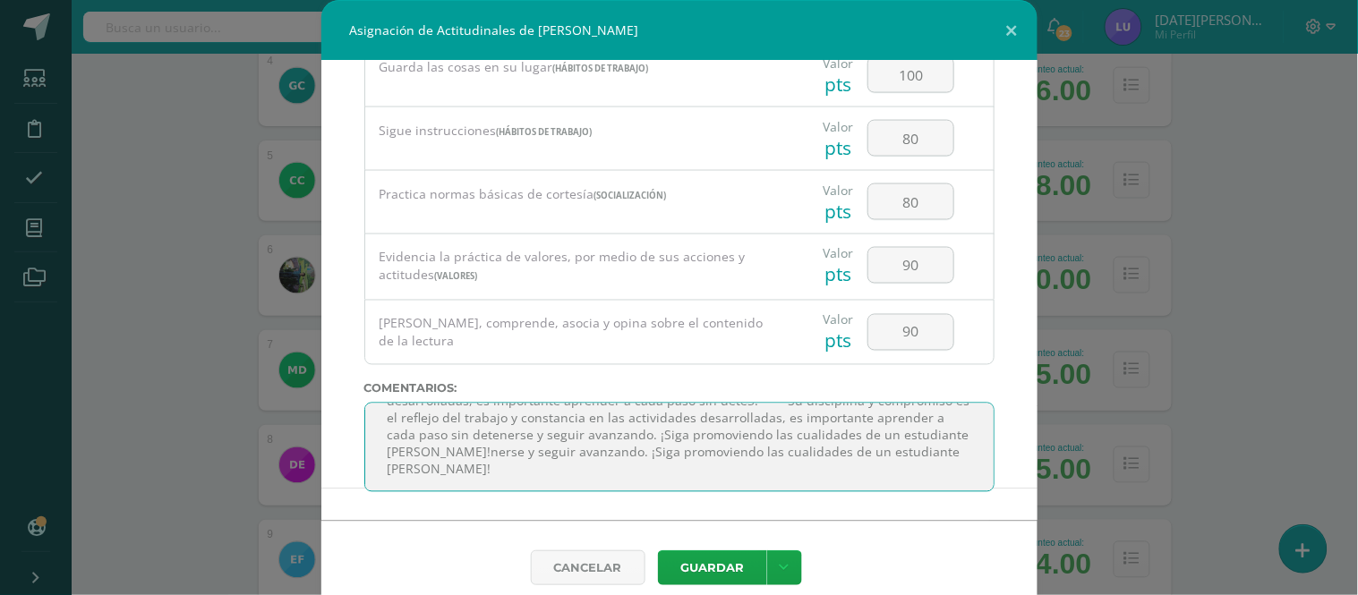
scroll to position [0, 0]
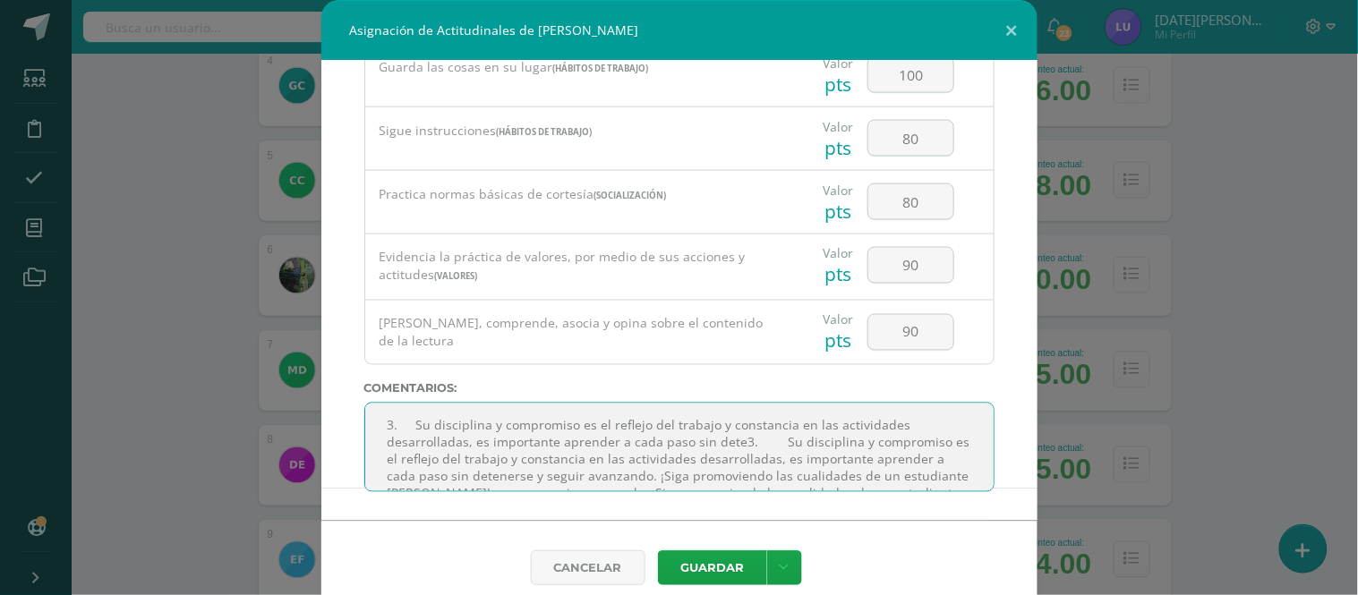
drag, startPoint x: 692, startPoint y: 462, endPoint x: 276, endPoint y: 379, distance: 424.6
click at [276, 379] on div "Asignación de Actitudinales de [PERSON_NAME] Todas las Categorias Todas las Cat…" at bounding box center [679, 307] width 1344 height 614
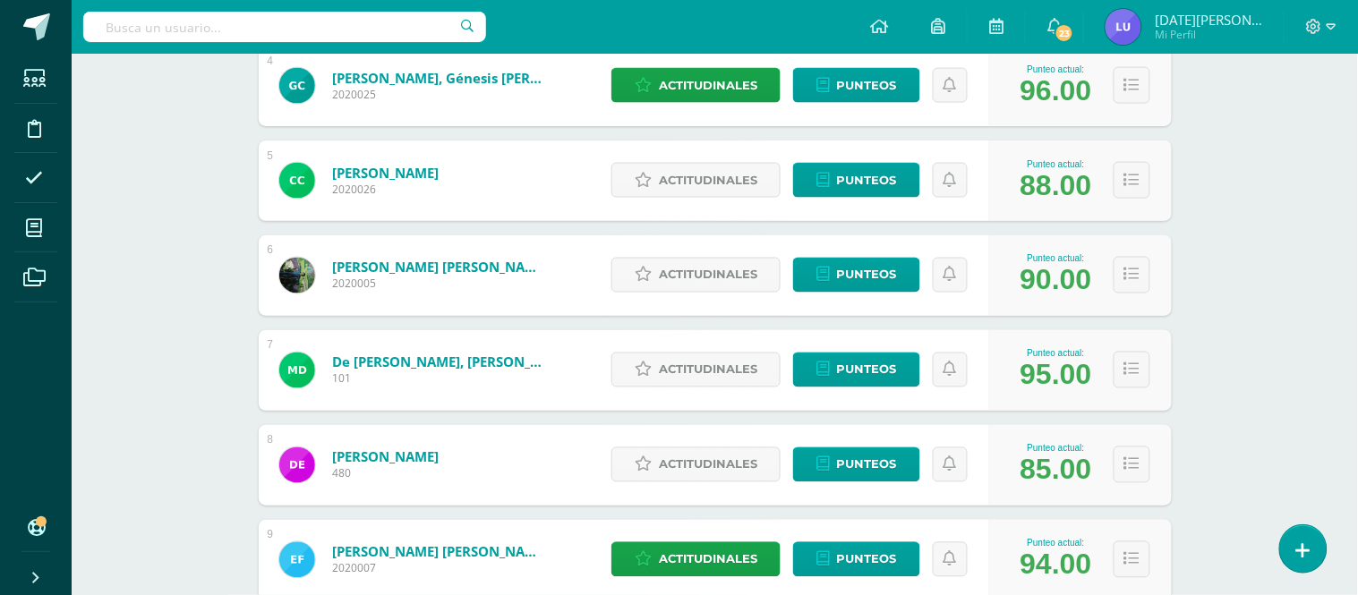
type textarea "3. Su disciplina y compromiso es el reflejo del trabajo y constancia en las act…"
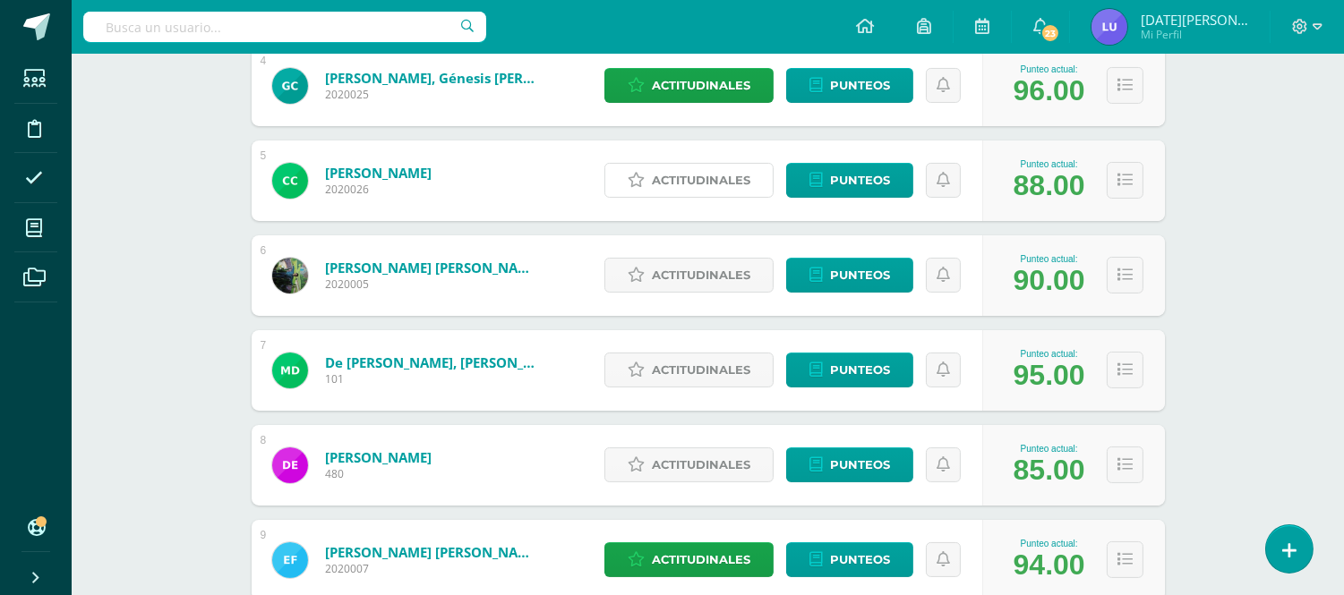
click at [700, 184] on span "Actitudinales" at bounding box center [701, 180] width 98 height 33
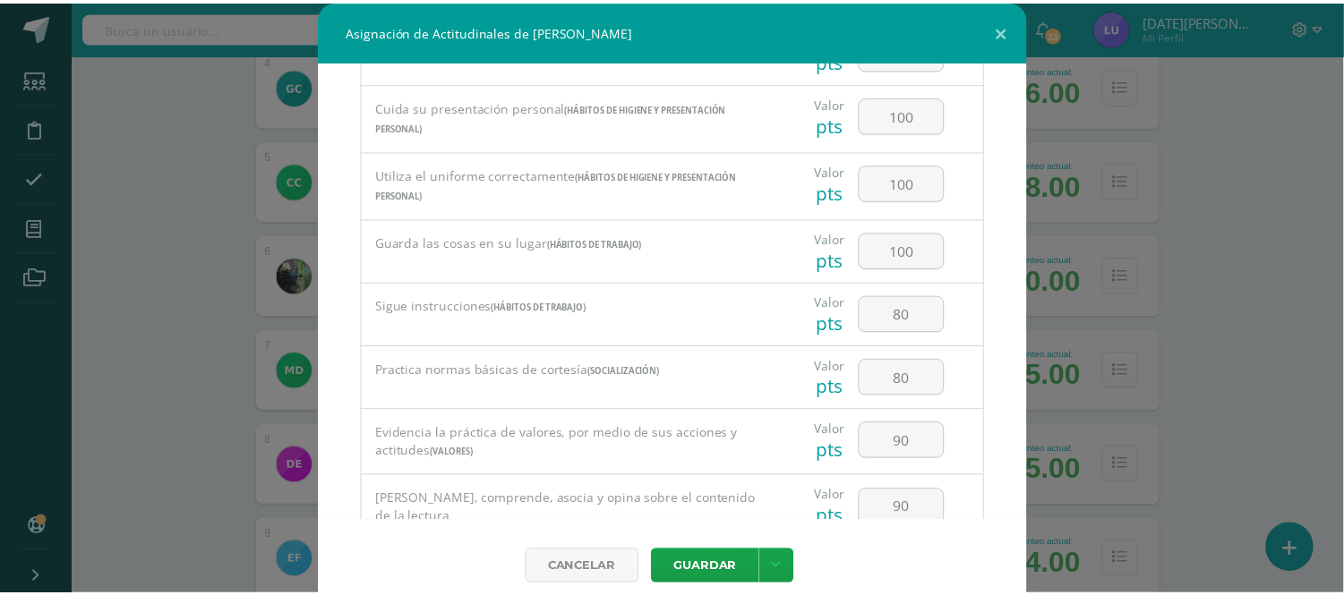
scroll to position [710, 0]
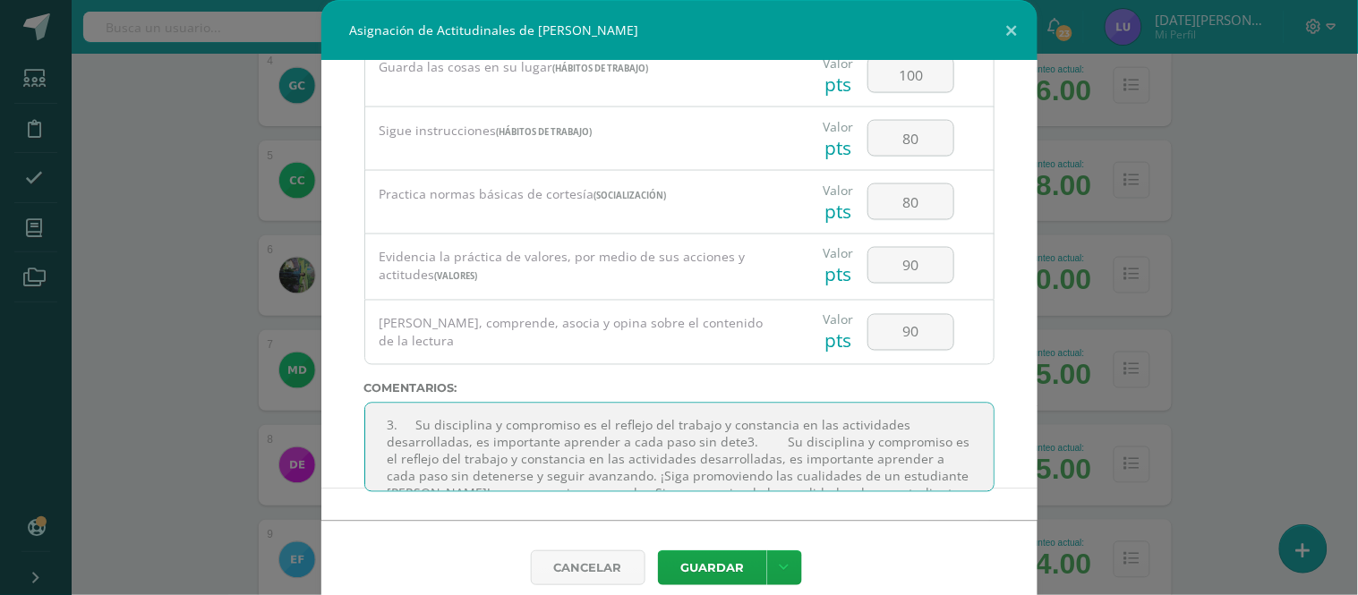
drag, startPoint x: 910, startPoint y: 482, endPoint x: 349, endPoint y: 423, distance: 563.6
click at [349, 423] on div "Todas las Categorias Todas las Categorias Hábitos de trabajo Comunicación Hábit…" at bounding box center [679, 291] width 716 height 460
type textarea "estudiante [PERSON_NAME]!nerse y seguir avanzando. ¡Siga promoviendo las cualid…"
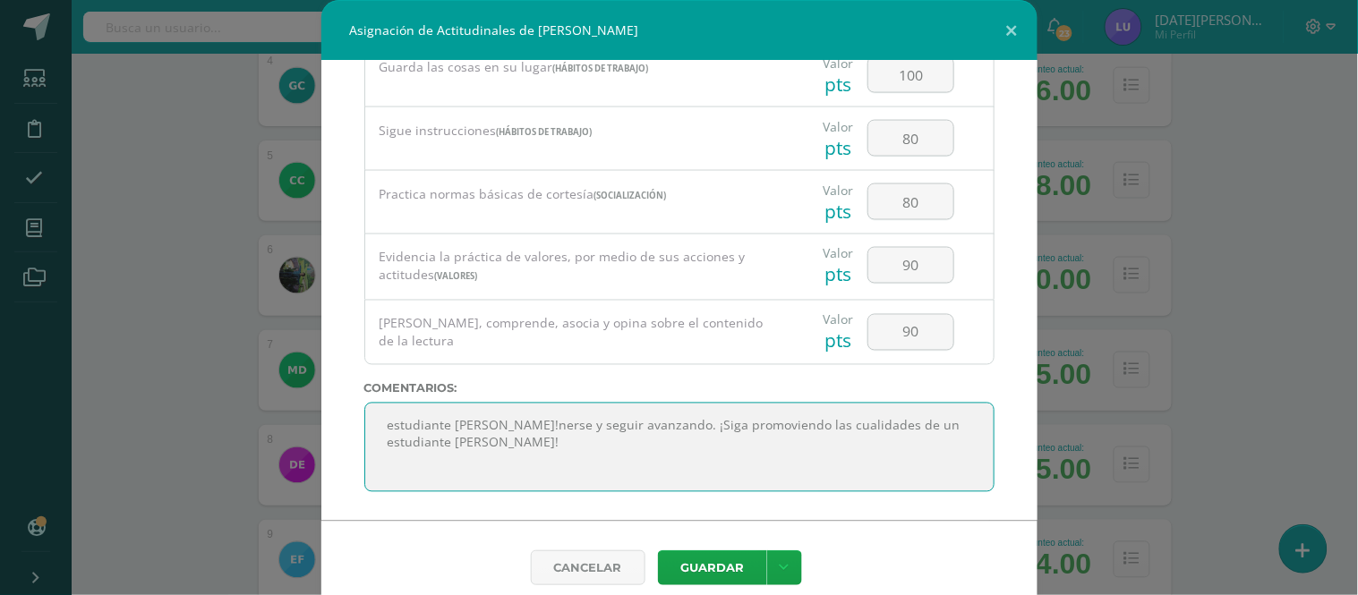
drag, startPoint x: 602, startPoint y: 461, endPoint x: 346, endPoint y: 387, distance: 266.7
click at [346, 387] on div "Todas las Categorias Todas las Categorias Hábitos de trabajo Comunicación Hábit…" at bounding box center [679, 291] width 716 height 460
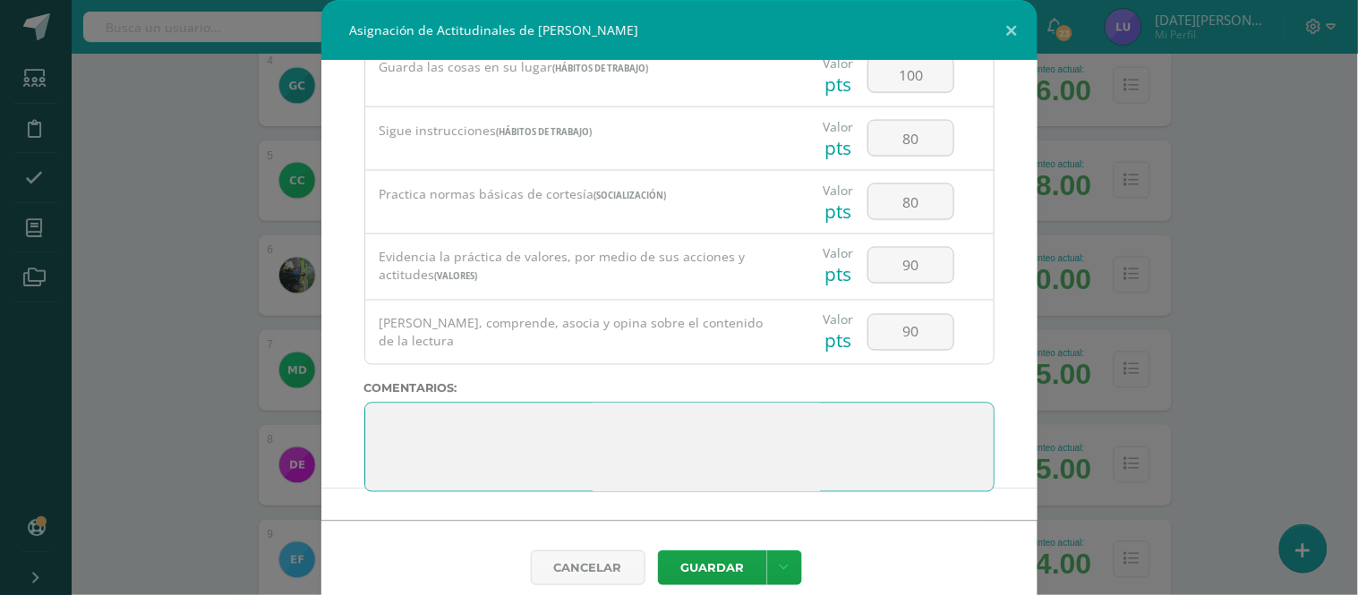
paste textarea "3. Su disciplina y compromiso es el reflejo del trabajo y constancia en las act…"
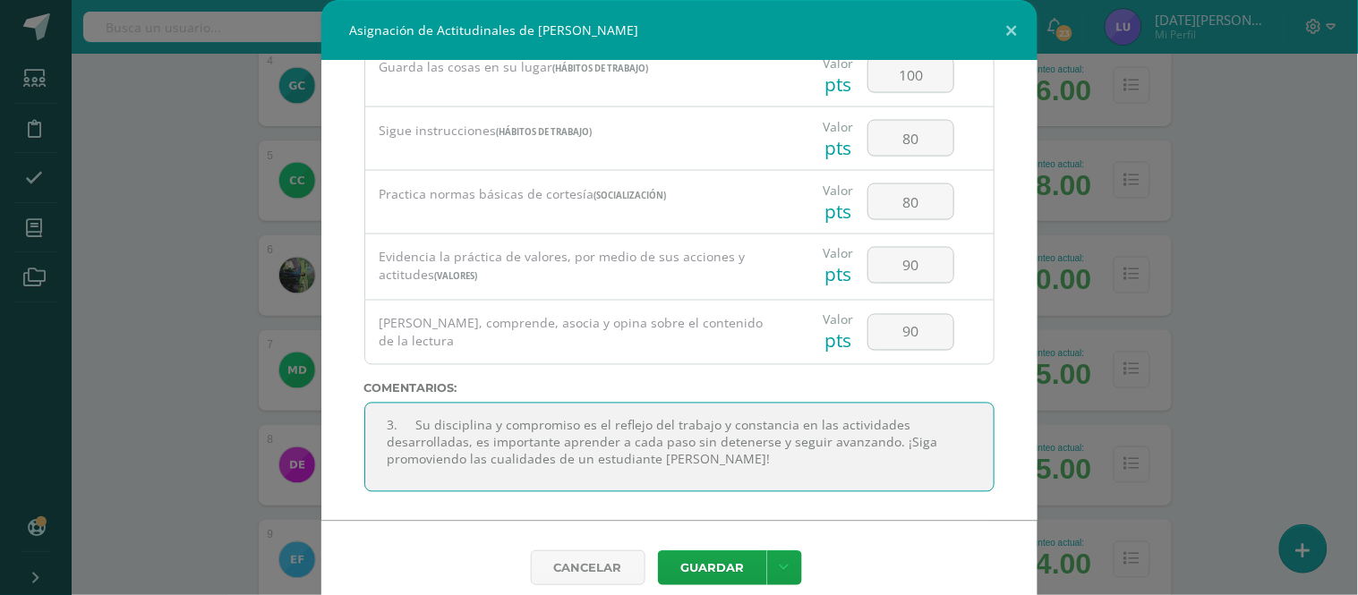
click at [406, 432] on textarea at bounding box center [679, 448] width 630 height 90
type textarea "Su disciplina y compromiso es el reflejo del trabajo y constancia en las activi…"
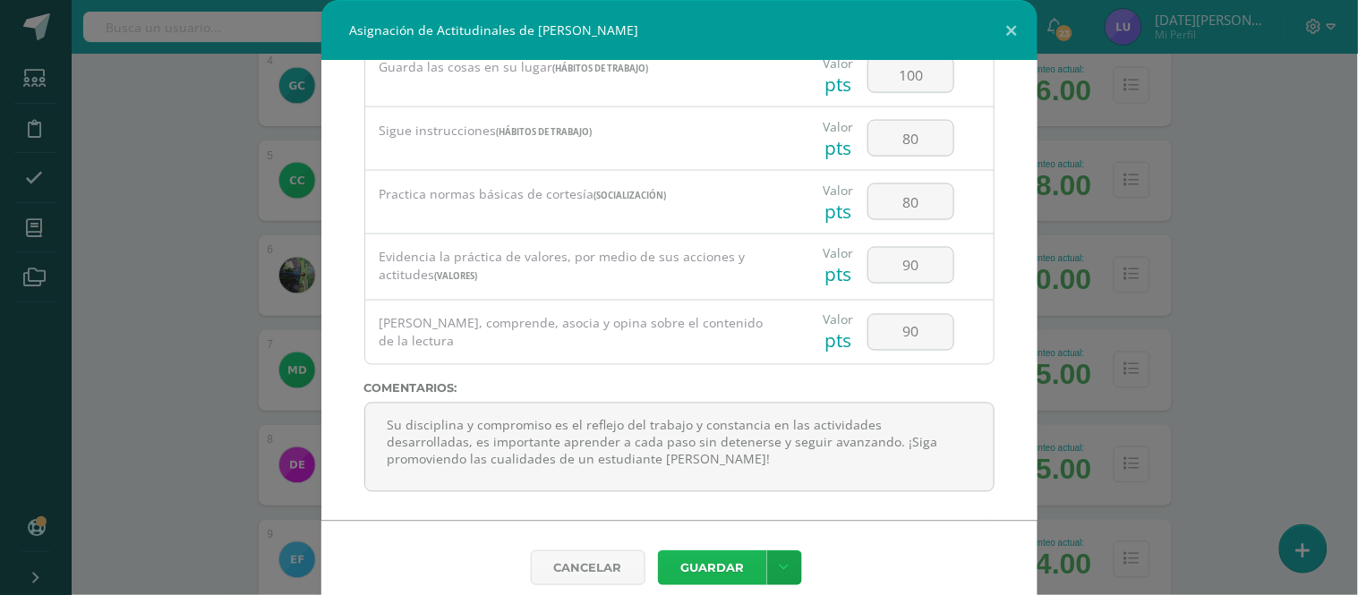
click at [732, 560] on button "Guardar" at bounding box center [712, 568] width 109 height 35
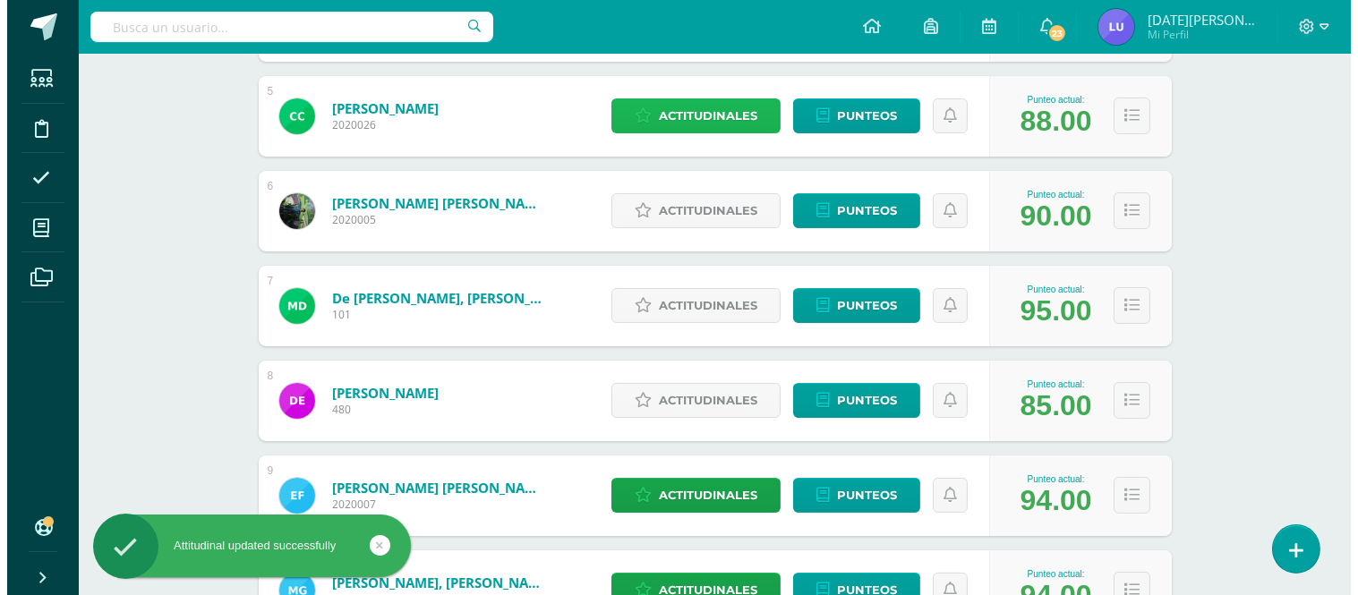
scroll to position [728, 0]
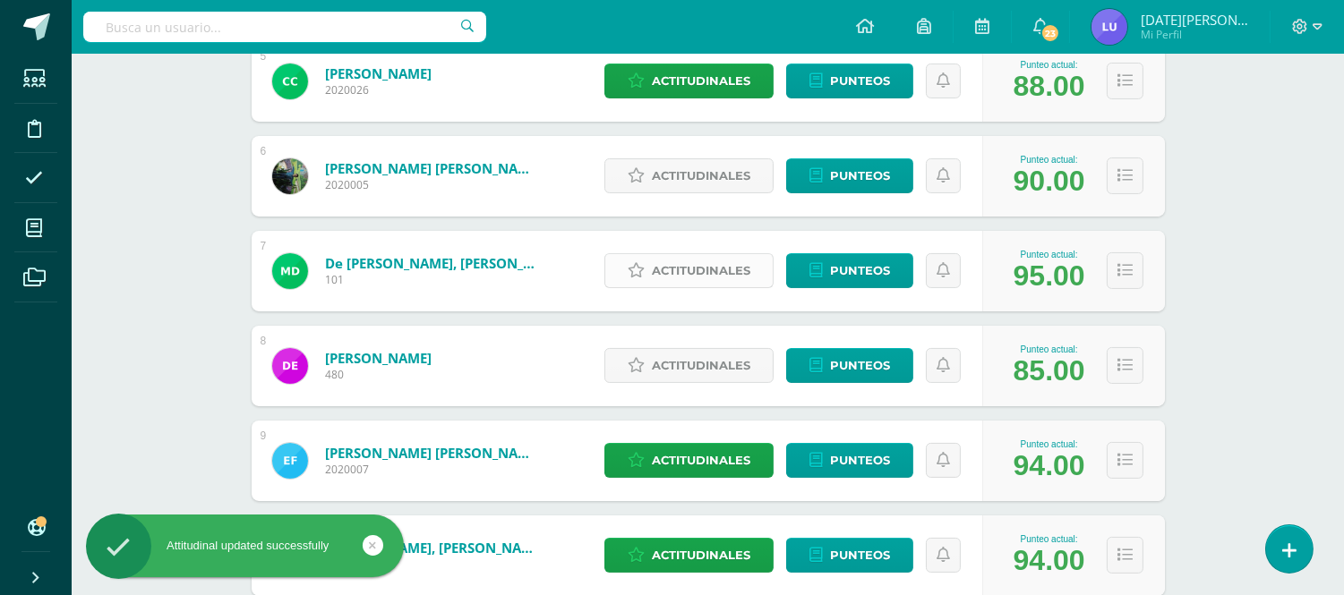
click at [672, 282] on span "Actitudinales" at bounding box center [701, 270] width 98 height 33
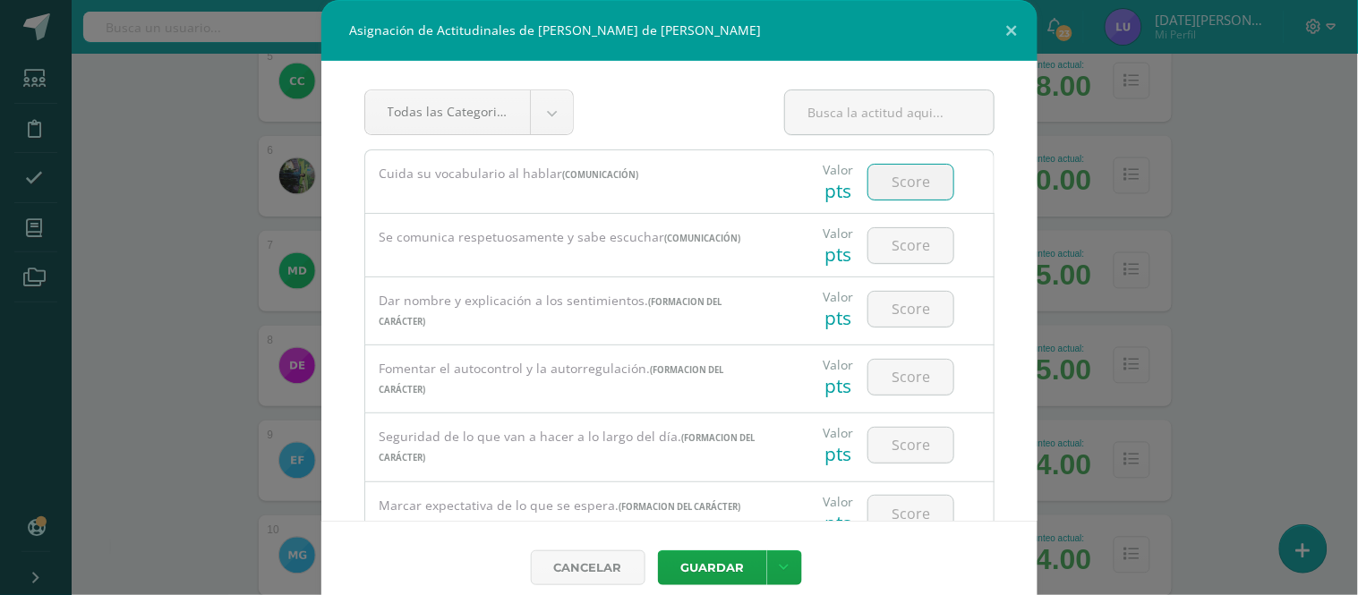
click at [886, 185] on input "number" at bounding box center [911, 182] width 85 height 35
type input "90"
click at [912, 236] on input "number" at bounding box center [911, 245] width 85 height 35
drag, startPoint x: 911, startPoint y: 234, endPoint x: 867, endPoint y: 235, distance: 43.9
click at [869, 235] on input "9" at bounding box center [911, 245] width 85 height 35
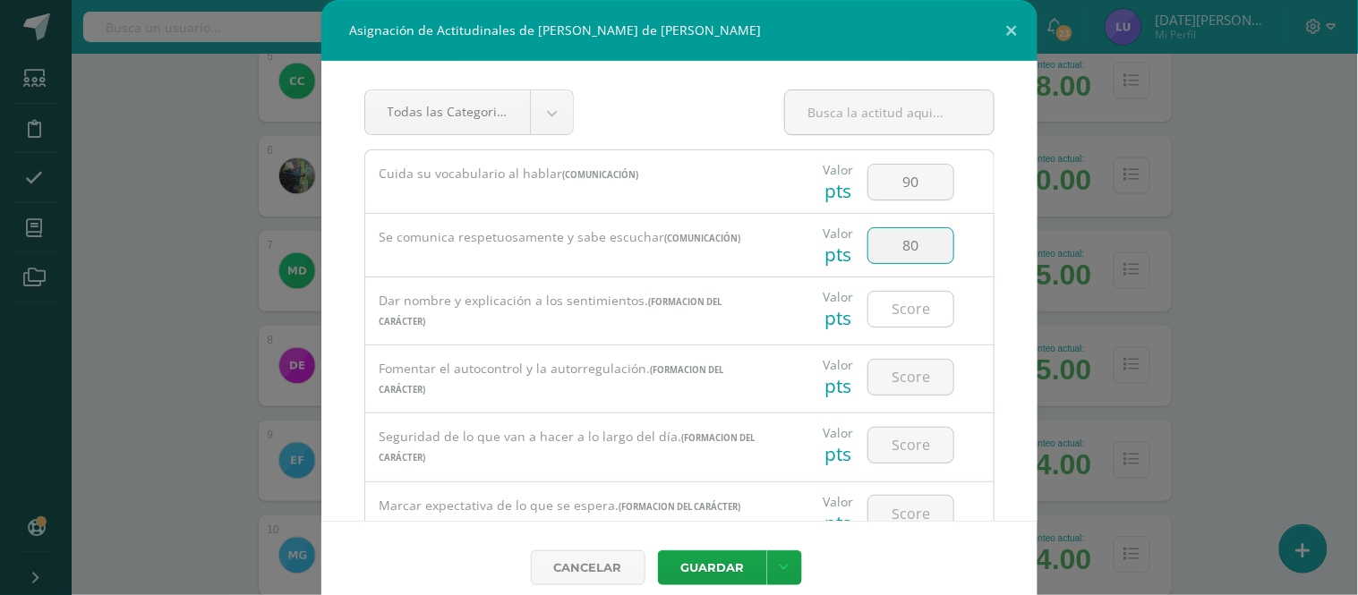
type input "80"
click at [894, 306] on input "number" at bounding box center [911, 309] width 85 height 35
type input "80"
click at [886, 373] on input "number" at bounding box center [911, 377] width 85 height 35
drag, startPoint x: 886, startPoint y: 369, endPoint x: 908, endPoint y: 380, distance: 24.0
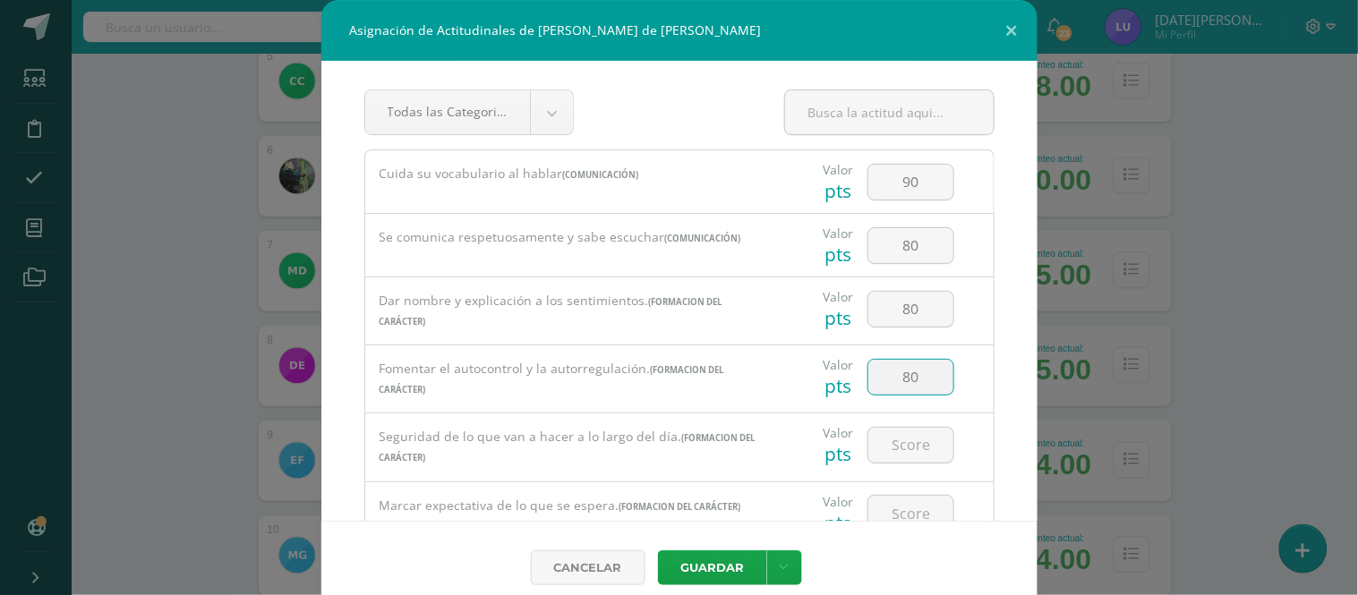
click at [908, 380] on input "80" at bounding box center [911, 377] width 85 height 35
type input "90"
click at [888, 435] on input "number" at bounding box center [911, 445] width 85 height 35
type input "90"
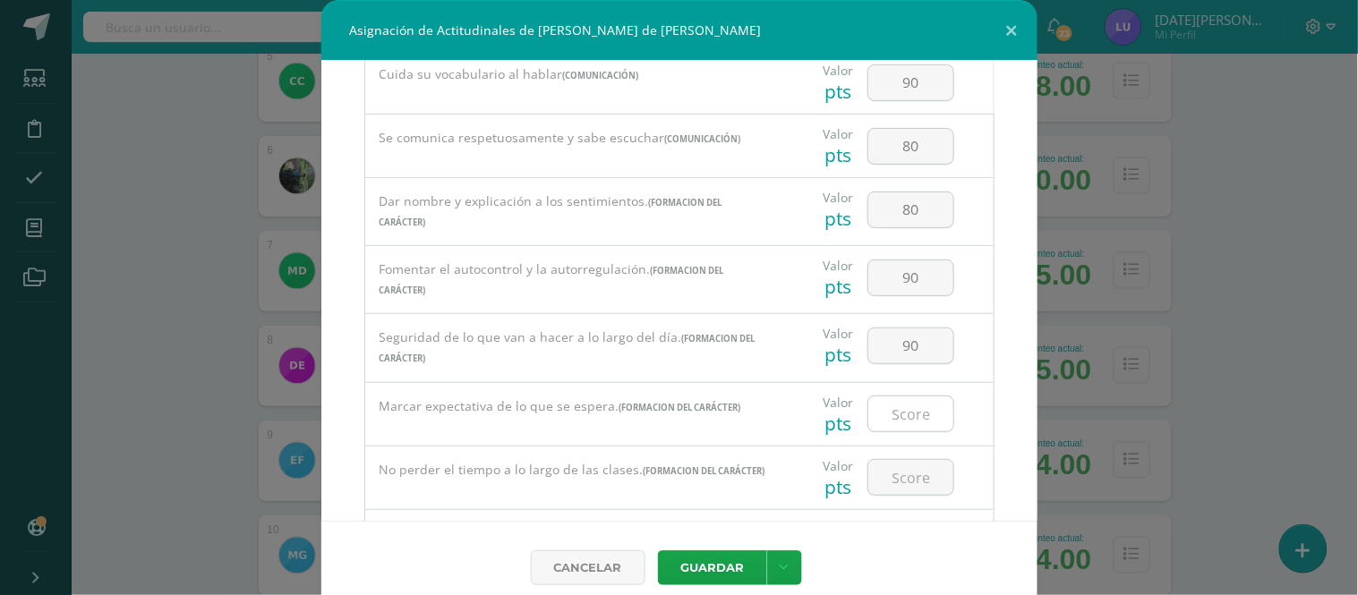
click at [915, 407] on input "number" at bounding box center [911, 414] width 85 height 35
type input "90"
click at [898, 488] on input "number" at bounding box center [911, 477] width 85 height 35
type input "80"
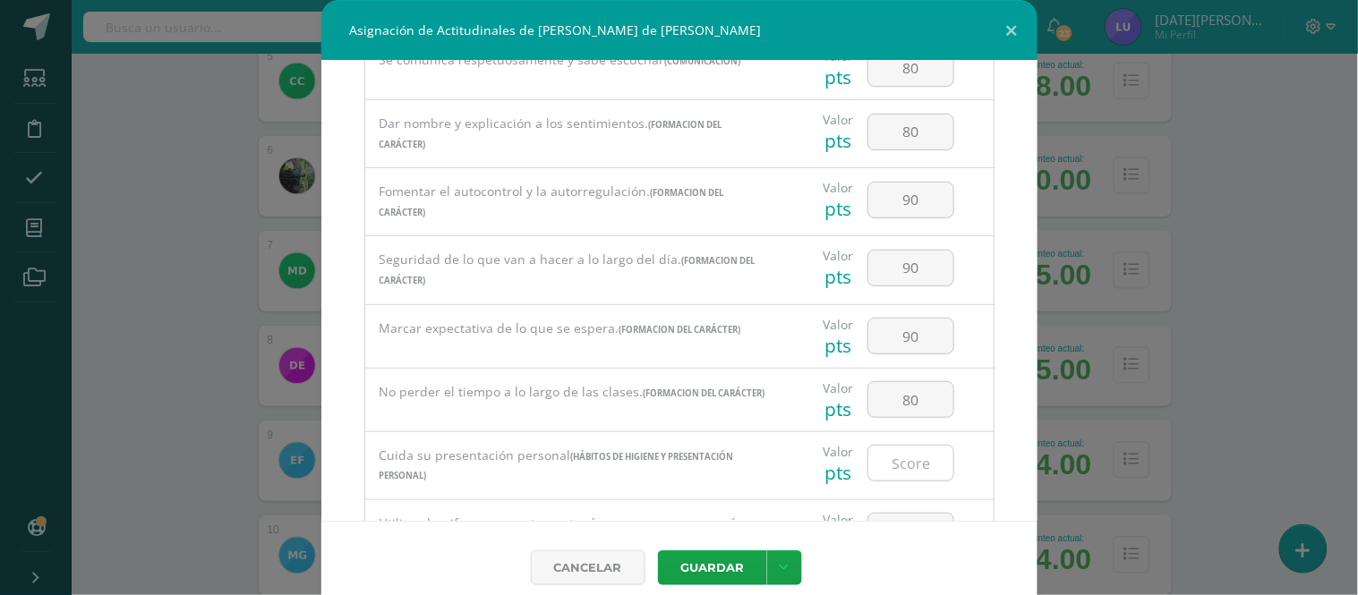
scroll to position [199, 0]
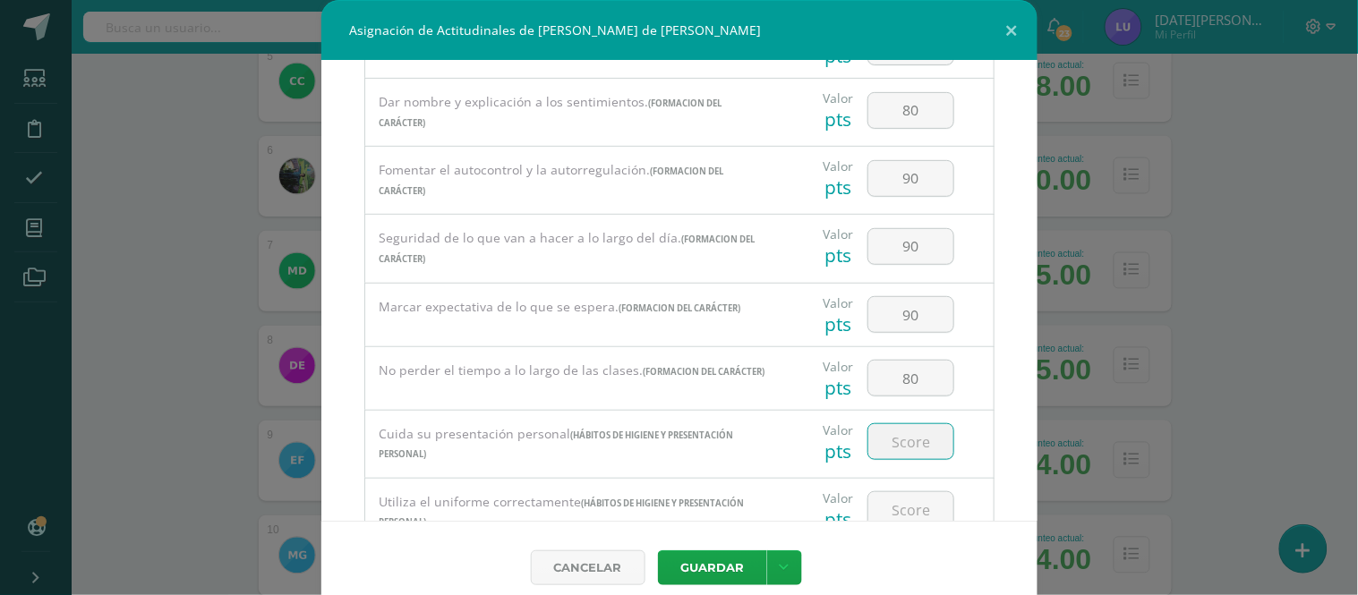
click at [890, 458] on input "number" at bounding box center [911, 441] width 85 height 35
drag, startPoint x: 913, startPoint y: 463, endPoint x: 862, endPoint y: 443, distance: 54.7
click at [869, 443] on input "100" at bounding box center [911, 441] width 85 height 35
type input "100"
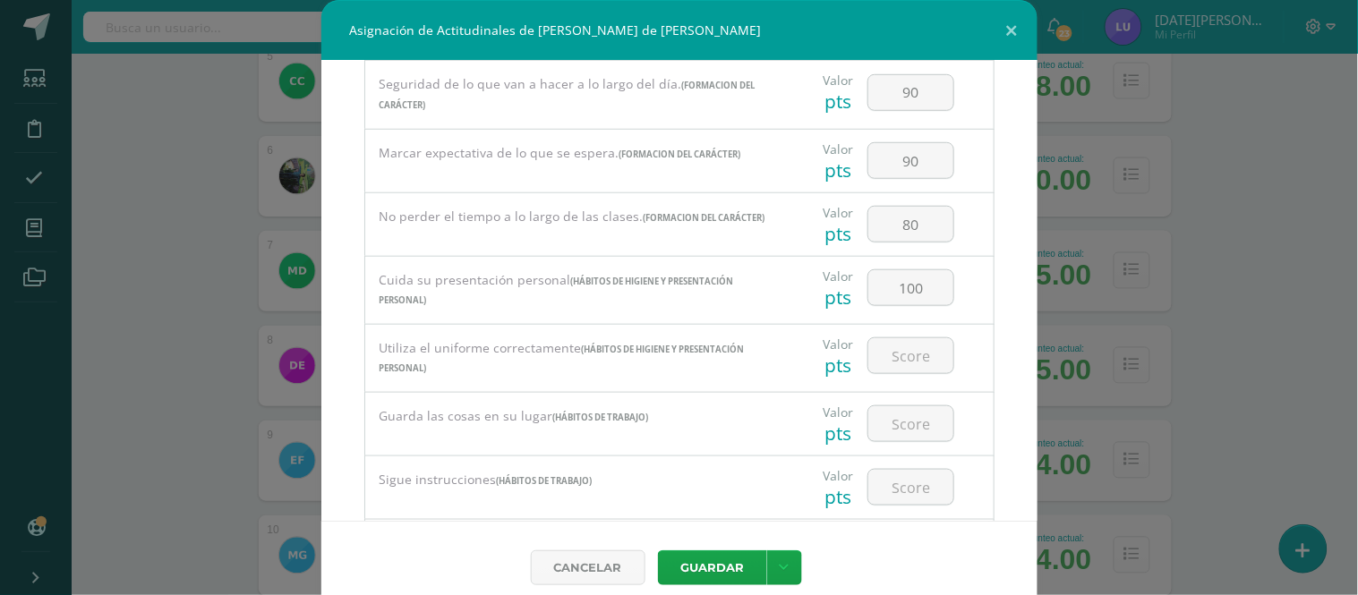
scroll to position [497, 0]
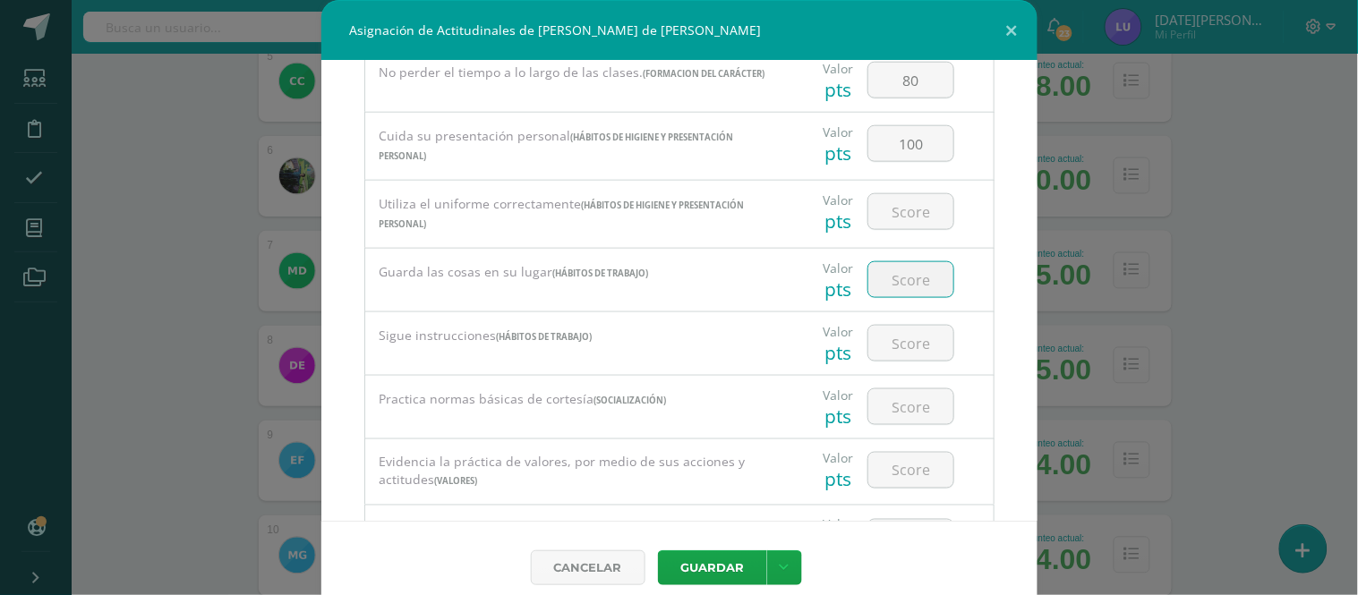
click at [899, 287] on input "number" at bounding box center [911, 279] width 85 height 35
click at [888, 201] on input "number" at bounding box center [911, 211] width 85 height 35
paste input "100"
type input "100"
click at [903, 266] on div at bounding box center [910, 280] width 101 height 63
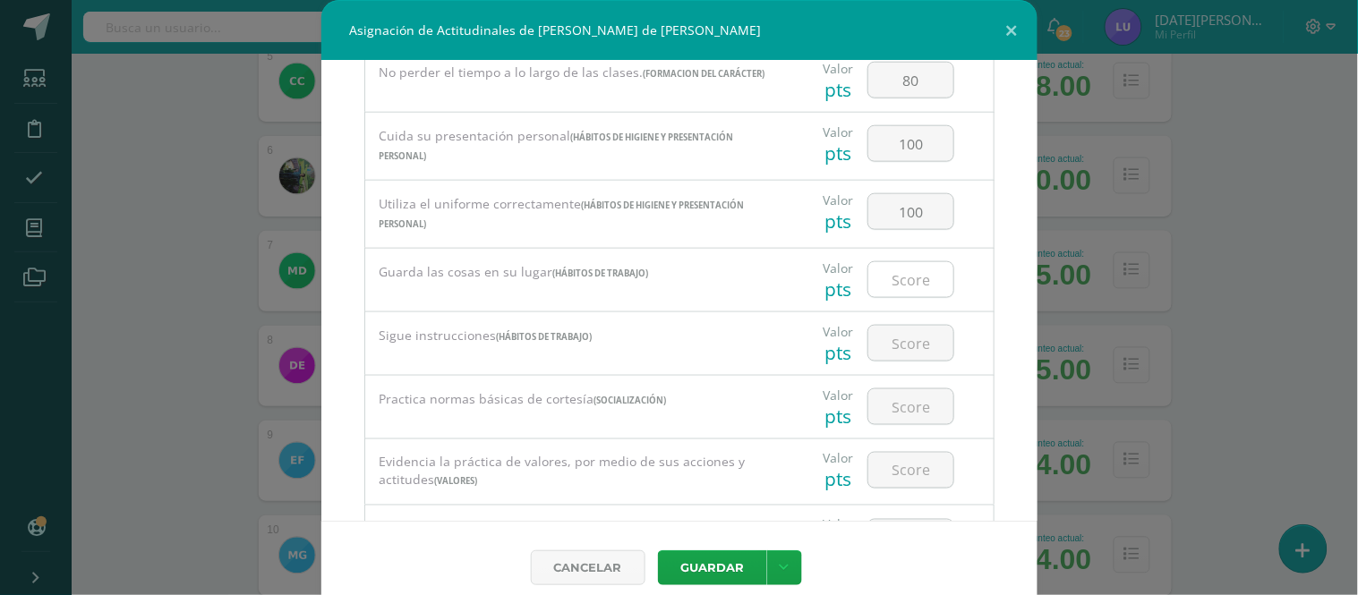
click at [905, 282] on input "number" at bounding box center [911, 279] width 85 height 35
type input "90"
click at [893, 344] on input "number" at bounding box center [911, 343] width 85 height 35
type input "90"
click at [883, 421] on input "number" at bounding box center [911, 407] width 85 height 35
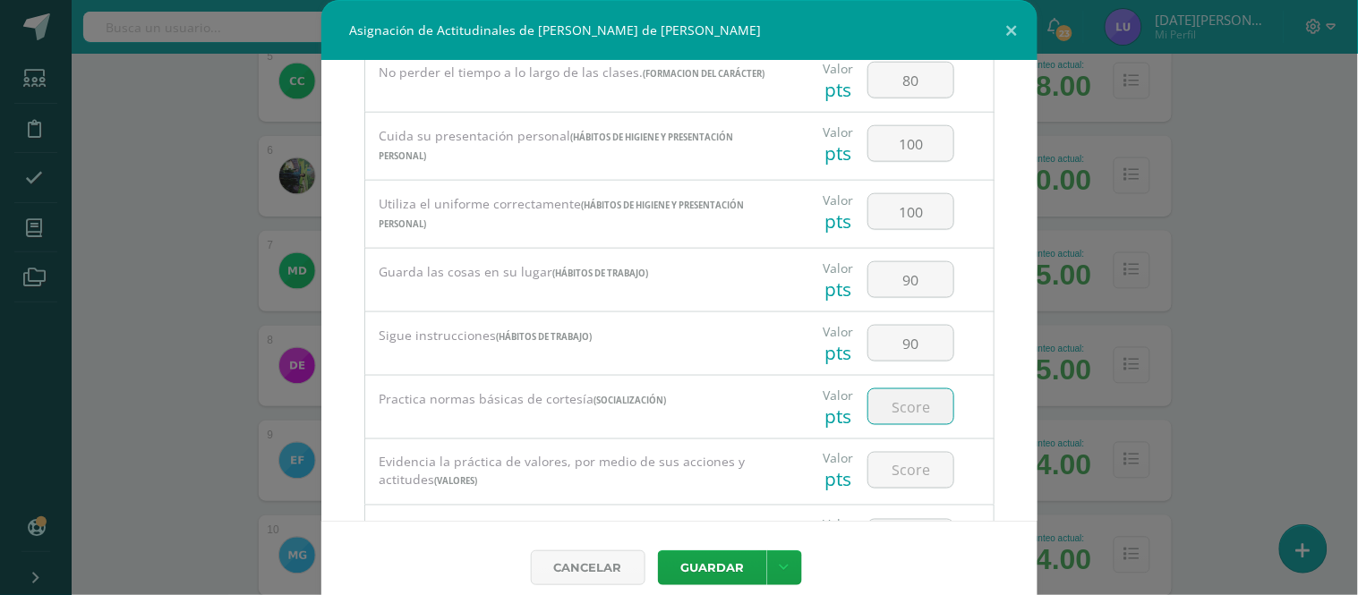
click at [902, 409] on input "number" at bounding box center [911, 407] width 85 height 35
type input "90"
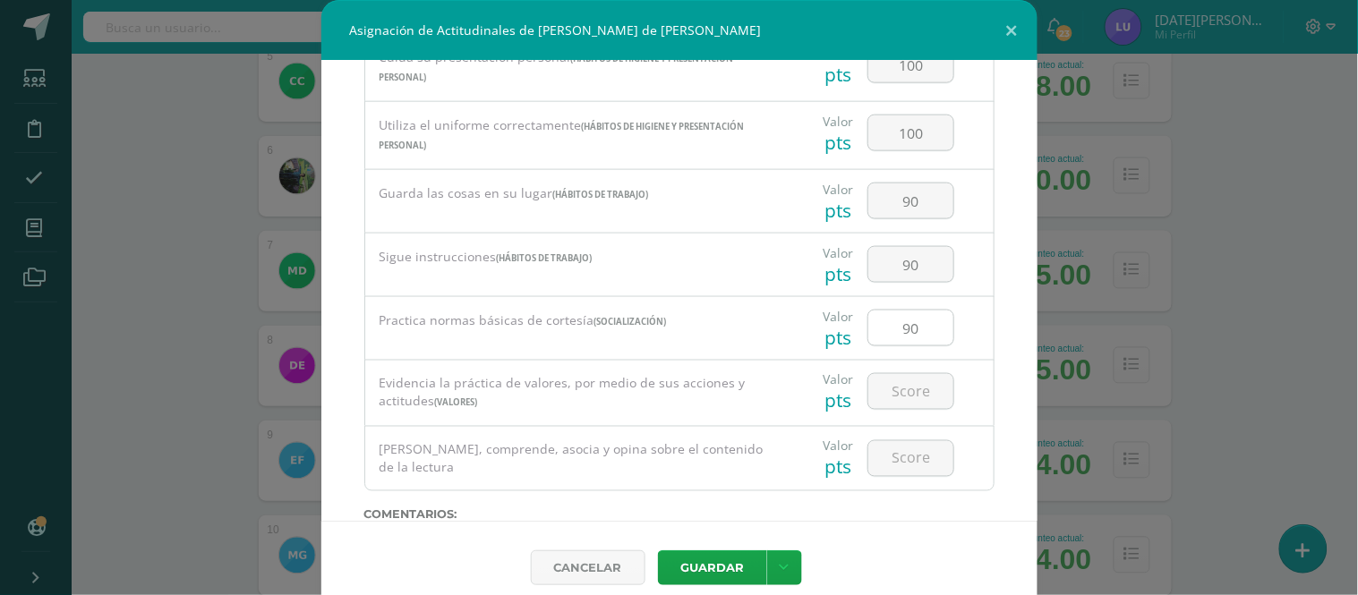
scroll to position [596, 0]
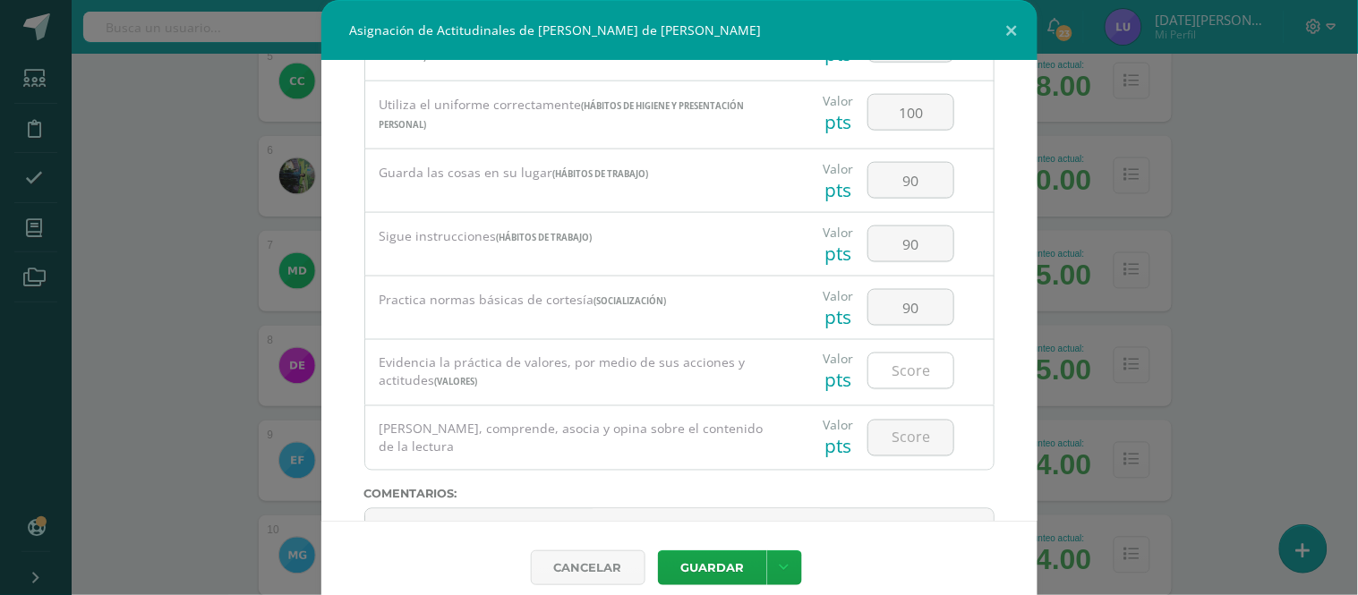
click at [911, 374] on input "number" at bounding box center [911, 371] width 85 height 35
type input "90"
click at [915, 432] on input "number" at bounding box center [911, 438] width 85 height 35
type input "90"
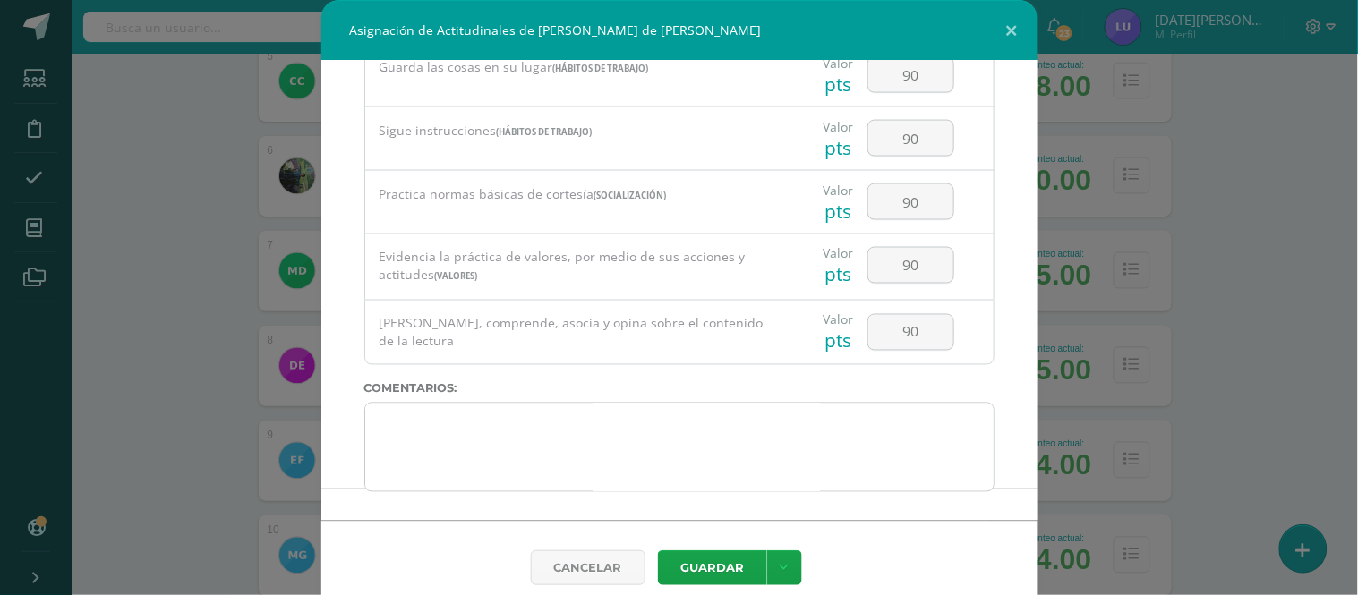
drag, startPoint x: 441, startPoint y: 493, endPoint x: 430, endPoint y: 475, distance: 22.1
click at [430, 475] on div "Todas las Categorias Todas las Categorias Hábitos de trabajo Comunicación Hábit…" at bounding box center [679, 291] width 716 height 460
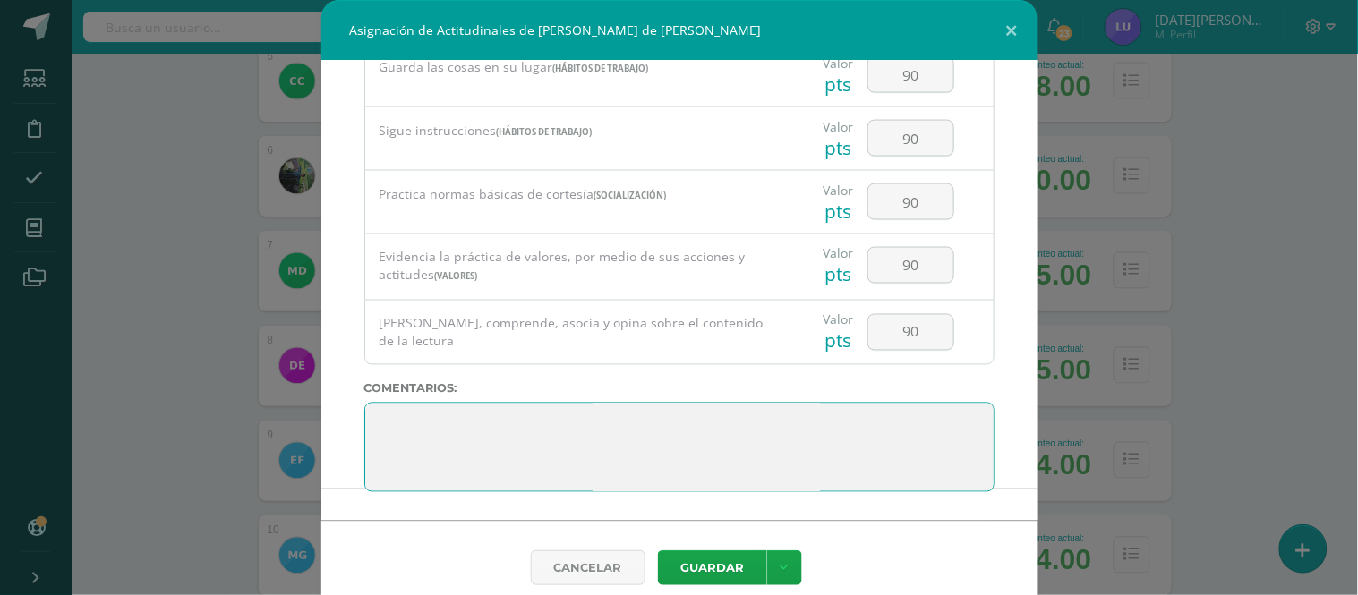
drag, startPoint x: 430, startPoint y: 475, endPoint x: 323, endPoint y: 353, distance: 161.8
click at [323, 353] on div "Todas las Categorias Todas las Categorias Hábitos de trabajo Comunicación Hábit…" at bounding box center [679, 291] width 716 height 460
click at [709, 473] on textarea at bounding box center [679, 448] width 630 height 90
drag, startPoint x: 683, startPoint y: 445, endPoint x: 399, endPoint y: 405, distance: 286.7
click at [400, 404] on textarea at bounding box center [679, 448] width 630 height 90
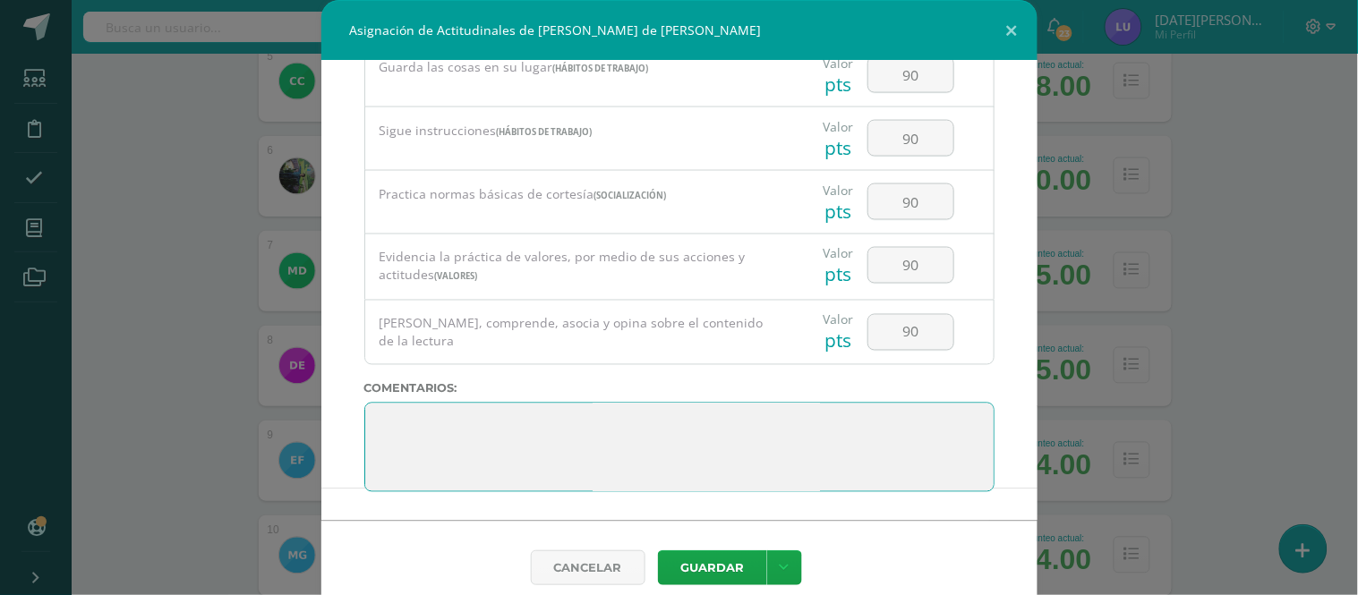
click at [398, 410] on textarea at bounding box center [679, 448] width 630 height 90
click at [418, 424] on textarea at bounding box center [679, 448] width 630 height 90
drag, startPoint x: 418, startPoint y: 424, endPoint x: 499, endPoint y: 539, distance: 140.1
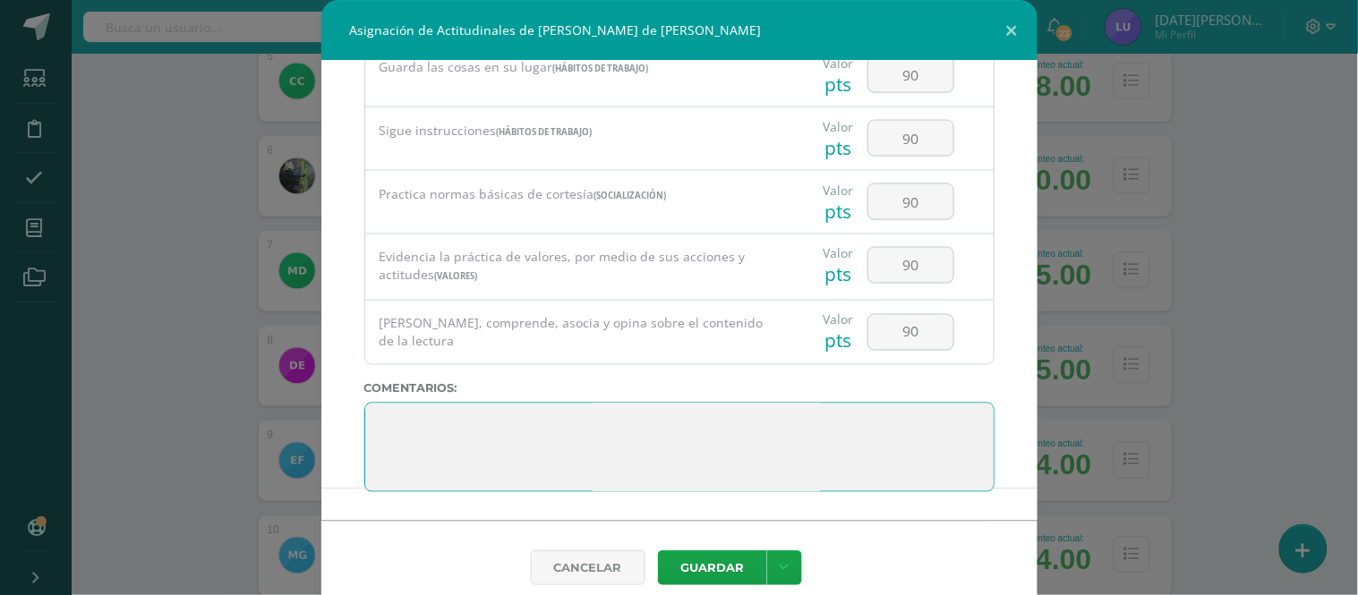
click at [497, 538] on form "Todas las Categorias Todas las Categorias Hábitos de trabajo Comunicación Hábit…" at bounding box center [679, 337] width 716 height 553
click at [928, 432] on textarea at bounding box center [679, 448] width 630 height 90
drag, startPoint x: 928, startPoint y: 452, endPoint x: 918, endPoint y: 452, distance: 9.8
click at [919, 452] on textarea at bounding box center [679, 448] width 630 height 90
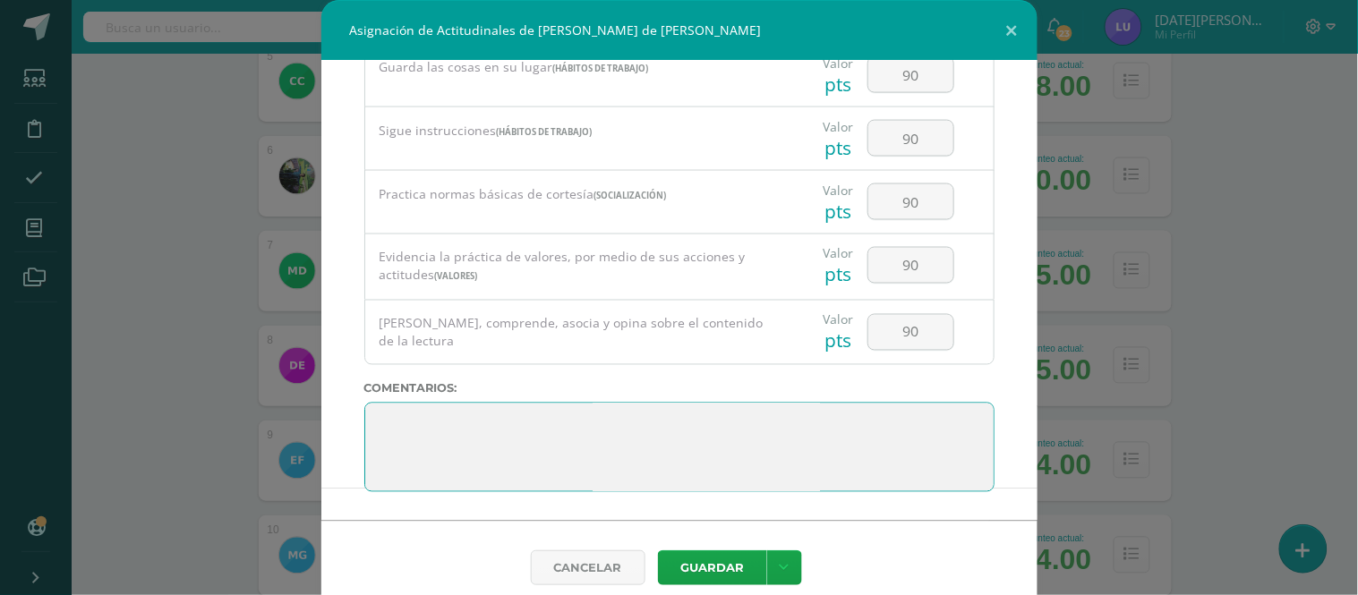
click at [915, 453] on textarea at bounding box center [679, 448] width 630 height 90
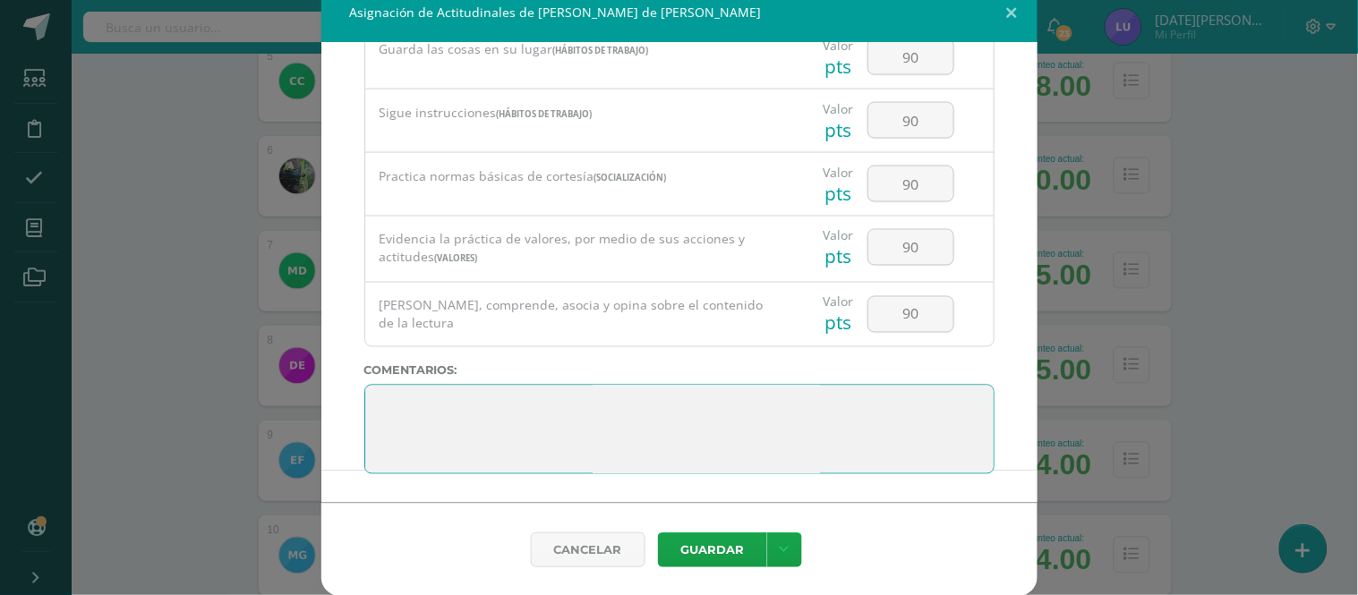
scroll to position [64, 0]
drag, startPoint x: 735, startPoint y: 469, endPoint x: 406, endPoint y: 449, distance: 330.2
click at [415, 444] on textarea at bounding box center [679, 430] width 630 height 90
click at [404, 448] on textarea at bounding box center [679, 430] width 630 height 90
click at [405, 448] on textarea at bounding box center [679, 430] width 630 height 90
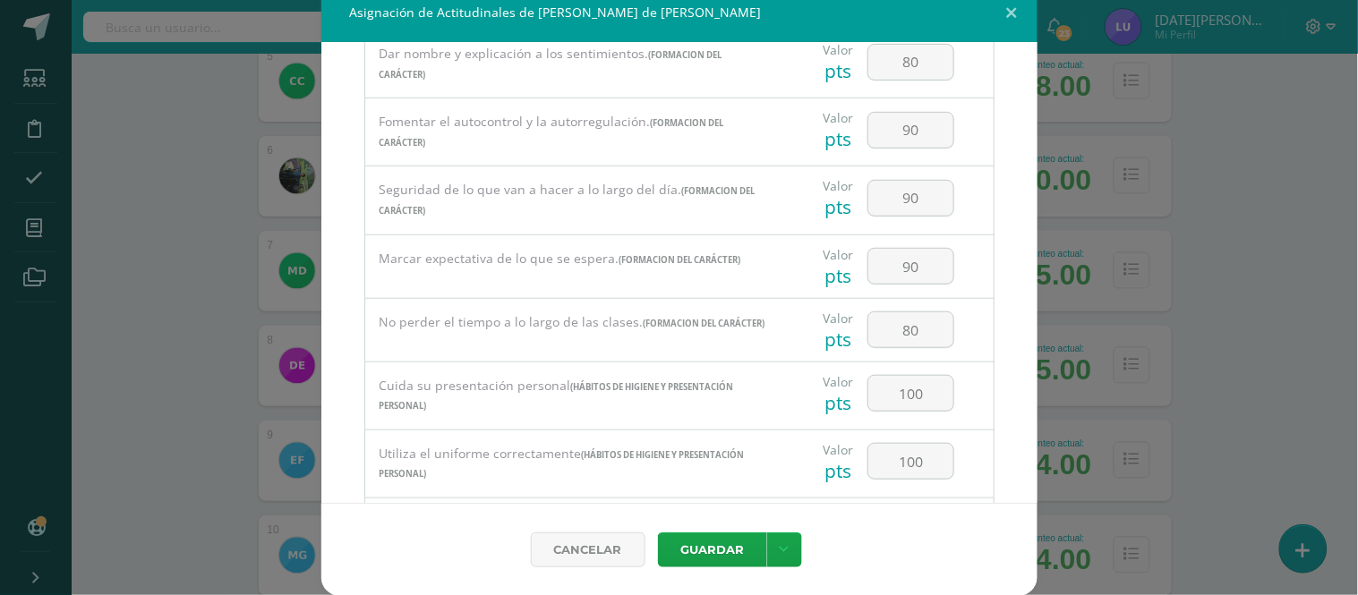
scroll to position [212, 0]
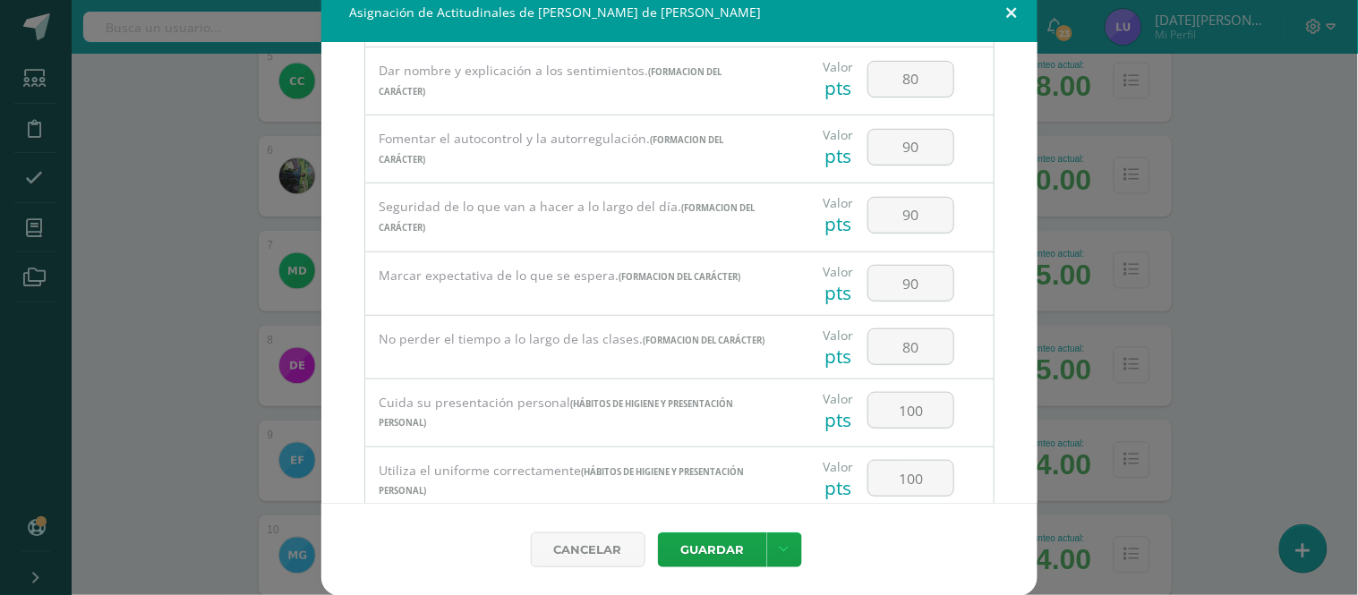
click at [1000, 30] on button at bounding box center [1012, 12] width 51 height 61
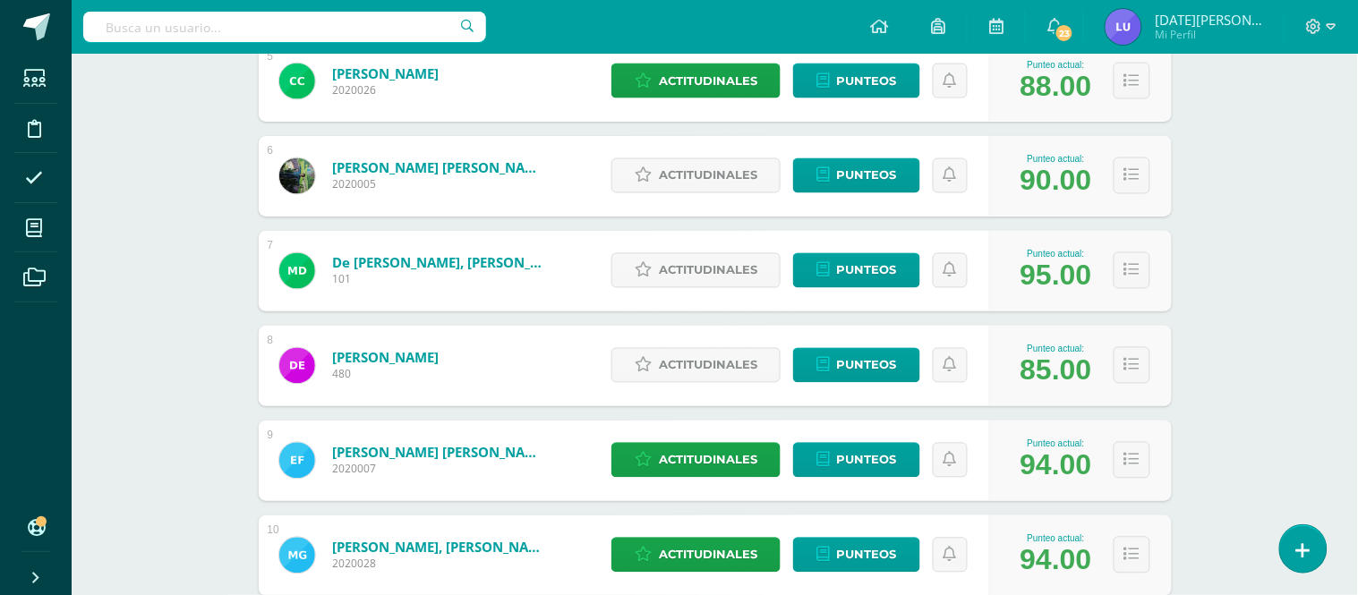
click at [1232, 213] on div "Comunicación y Lenguaje Cuarto Primaria "A" Herramientas Detalle de asistencias…" at bounding box center [715, 210] width 1287 height 1769
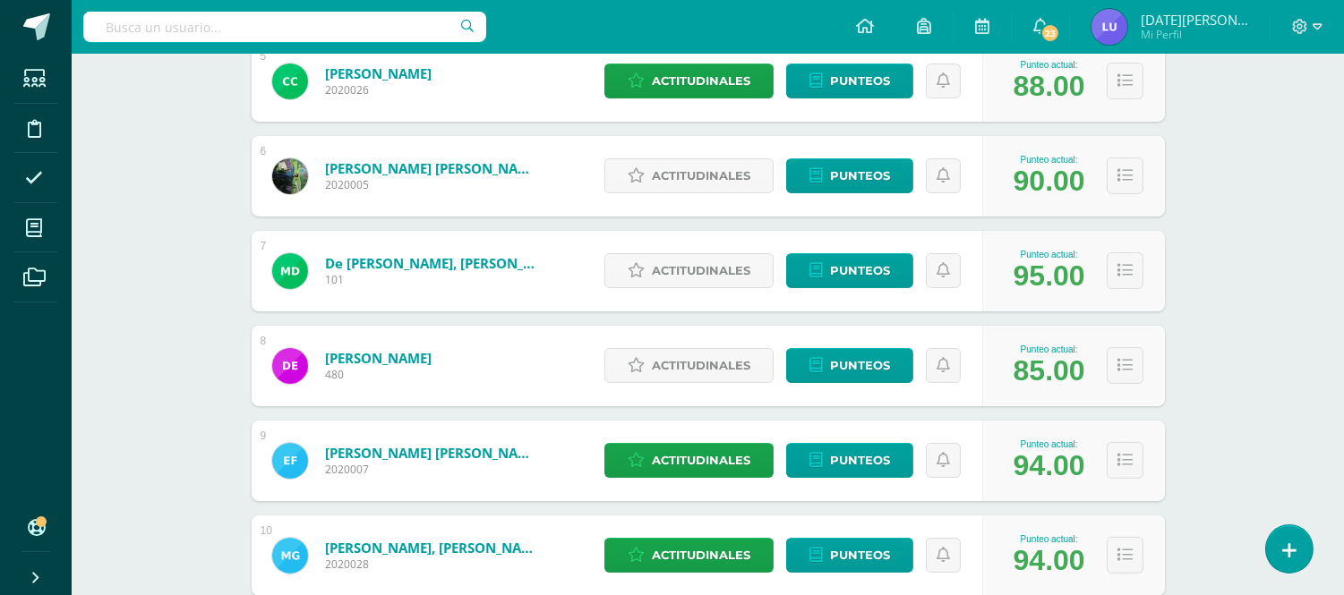
click at [1225, 225] on div "Comunicación y Lenguaje Cuarto Primaria "A" Herramientas Detalle de asistencias…" at bounding box center [708, 210] width 1272 height 1769
click at [463, 470] on span "2020007" at bounding box center [432, 469] width 215 height 15
click at [715, 283] on span "Actitudinales" at bounding box center [701, 270] width 98 height 33
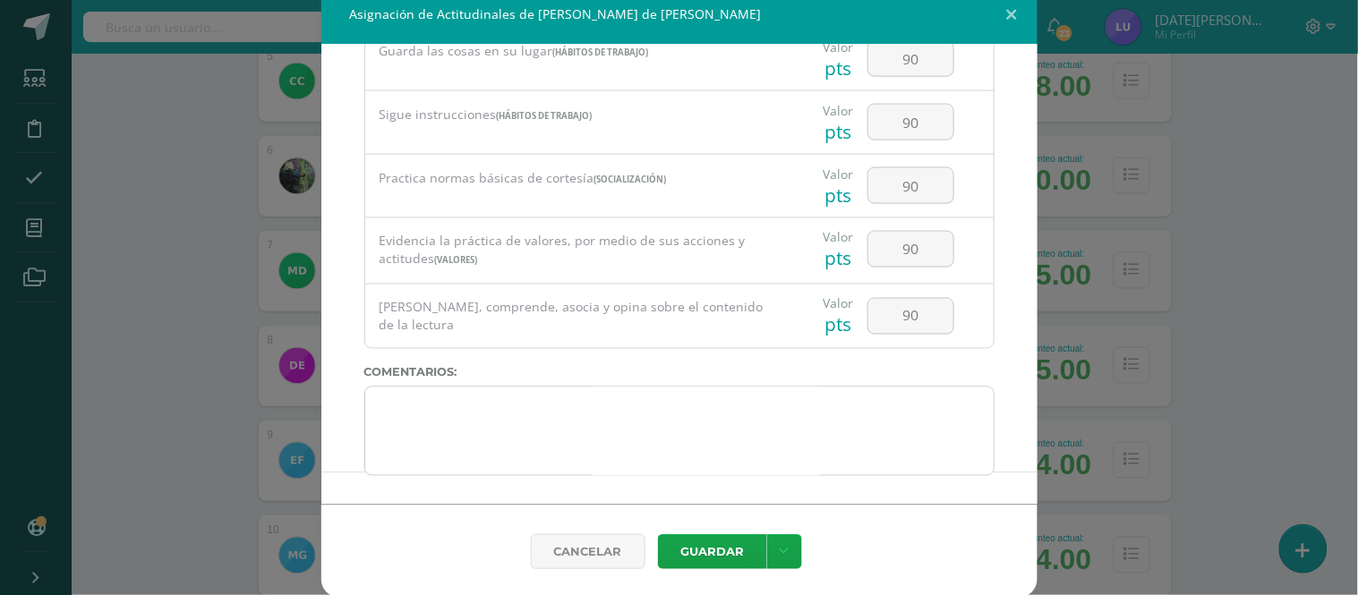
scroll to position [18, 0]
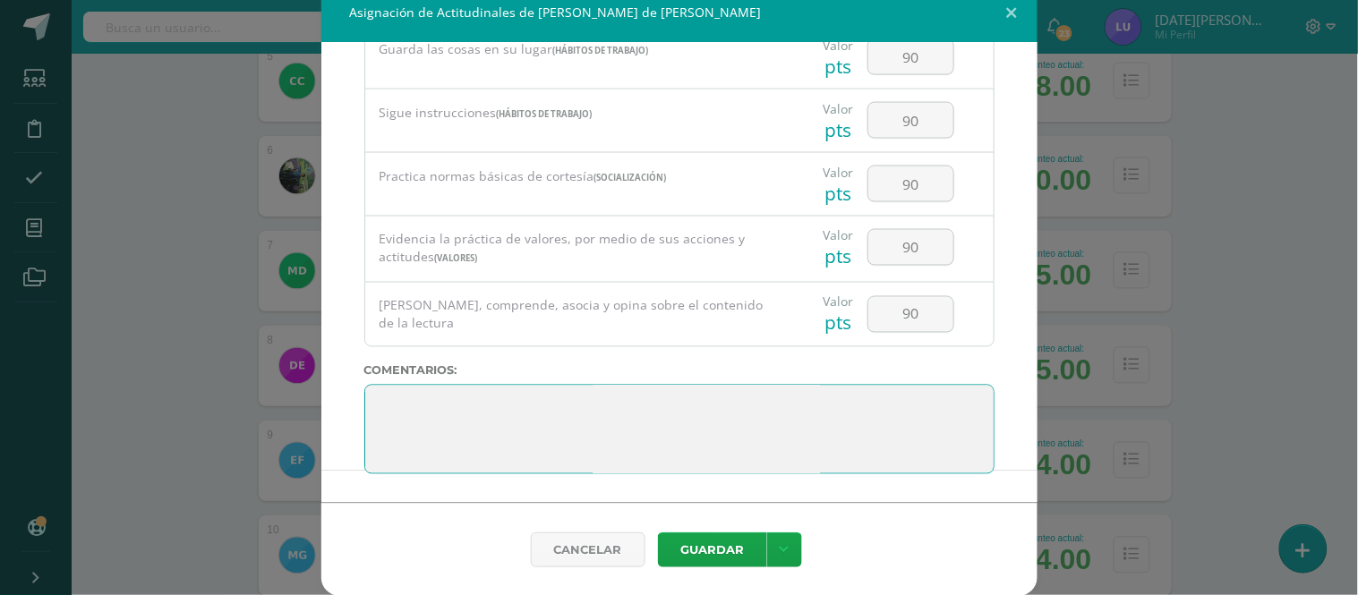
drag, startPoint x: 688, startPoint y: 457, endPoint x: 347, endPoint y: 381, distance: 348.7
click at [347, 382] on div "Todas las Categorias Todas las Categorias Hábitos de trabajo Comunicación Hábit…" at bounding box center [679, 273] width 716 height 460
paste textarea "3. Su disciplina y compromiso es el reflejo del trabajo y constancia en las act…"
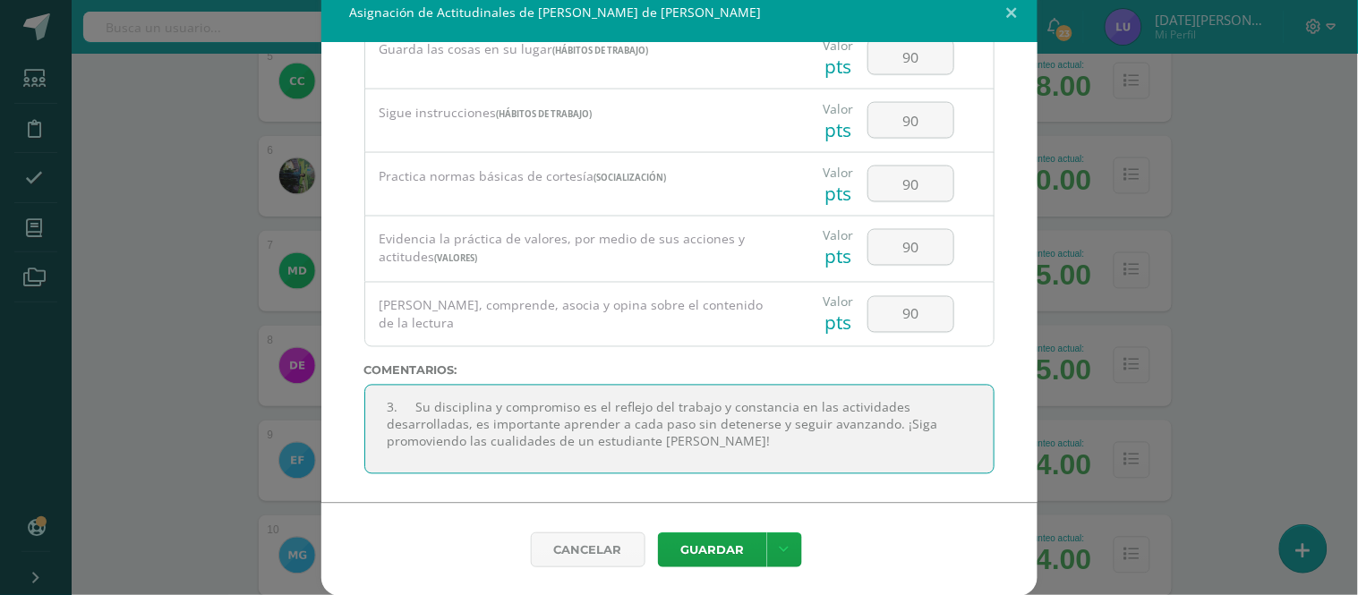
click at [405, 407] on textarea at bounding box center [679, 430] width 630 height 90
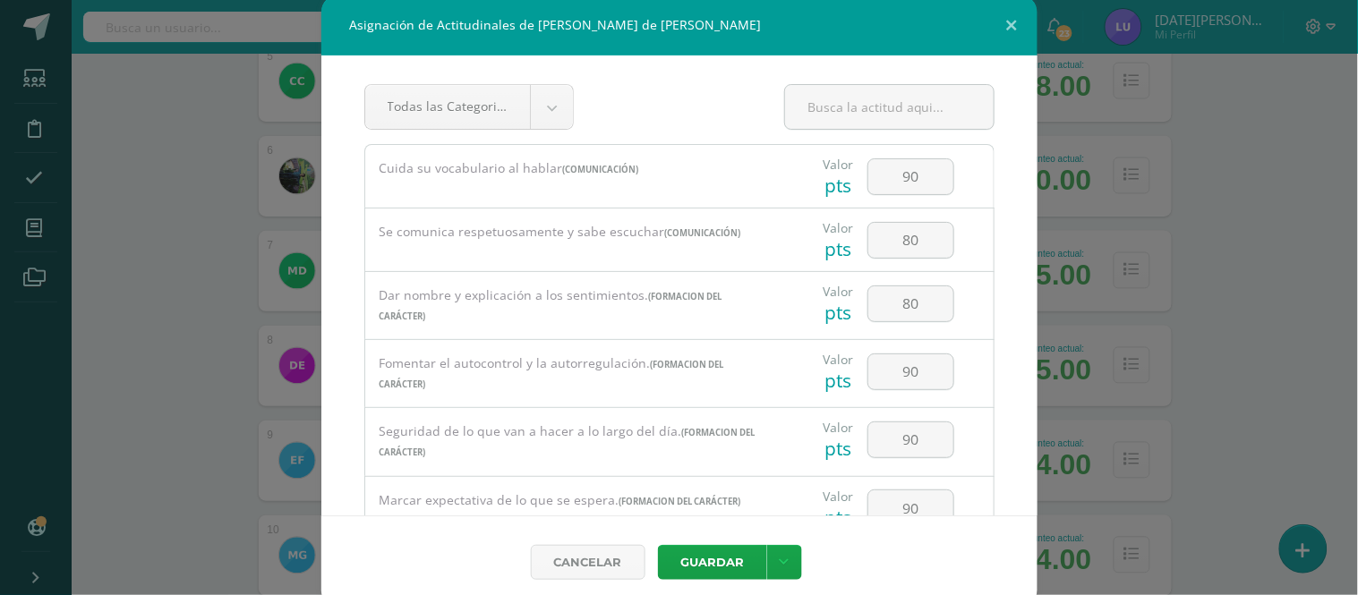
scroll to position [0, 0]
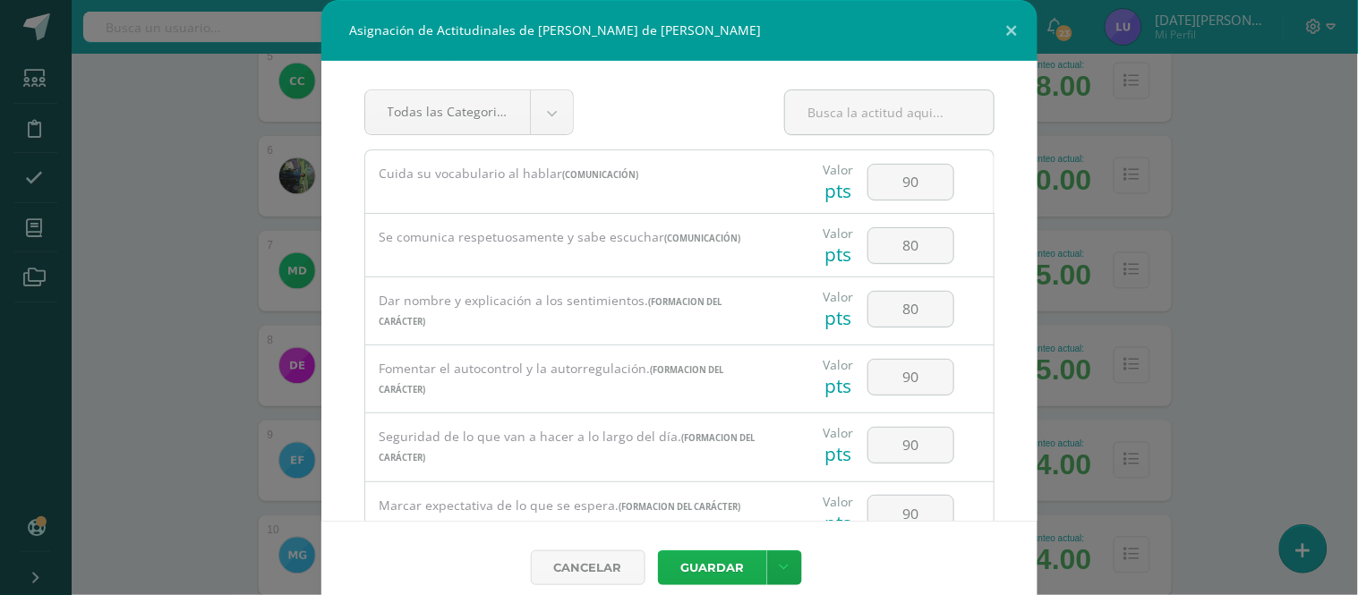
type textarea "Su disciplina y compromiso es el reflejo del trabajo y constancia en las activi…"
click at [707, 578] on button "Guardar" at bounding box center [712, 568] width 109 height 35
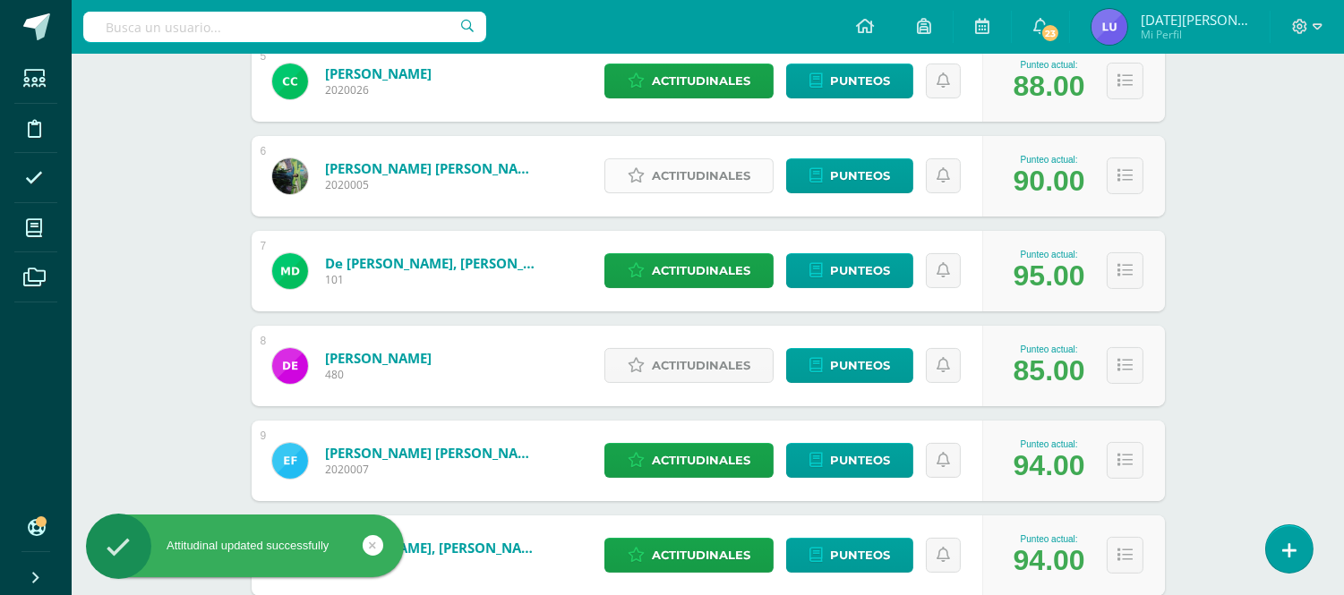
click at [685, 170] on span "Actitudinales" at bounding box center [701, 175] width 98 height 33
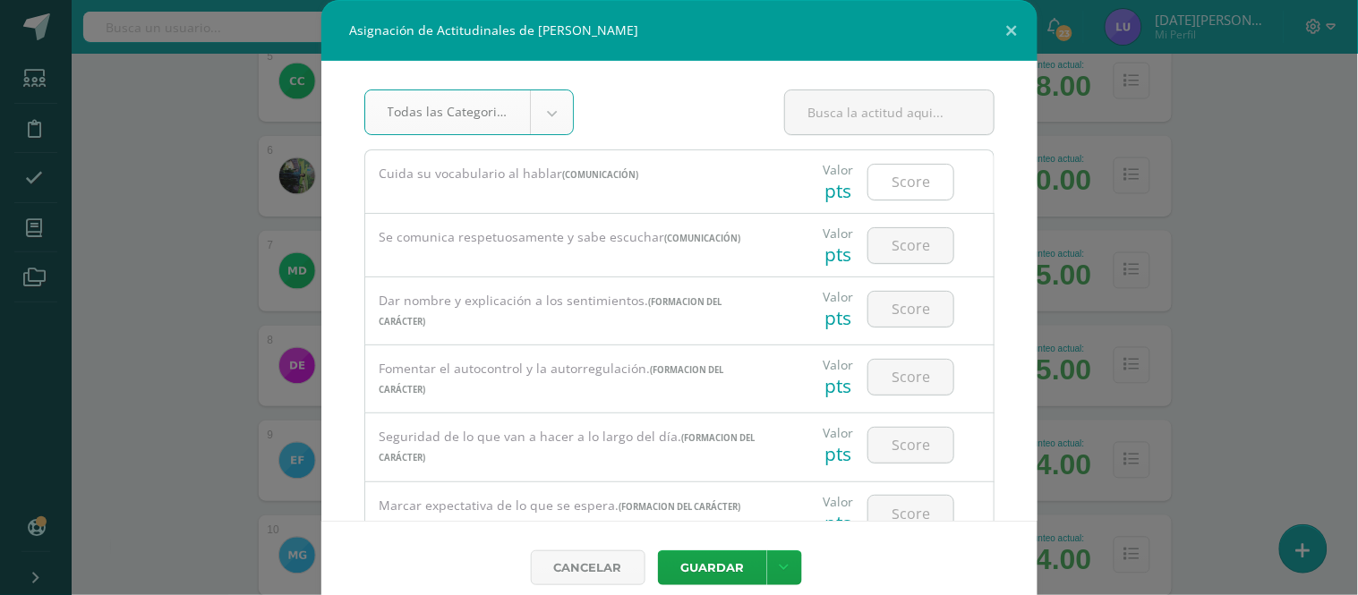
click at [898, 195] on input "number" at bounding box center [911, 182] width 85 height 35
type input "90"
click at [902, 253] on input "number" at bounding box center [911, 245] width 85 height 35
type input "90"
click at [894, 303] on input "number" at bounding box center [911, 309] width 85 height 35
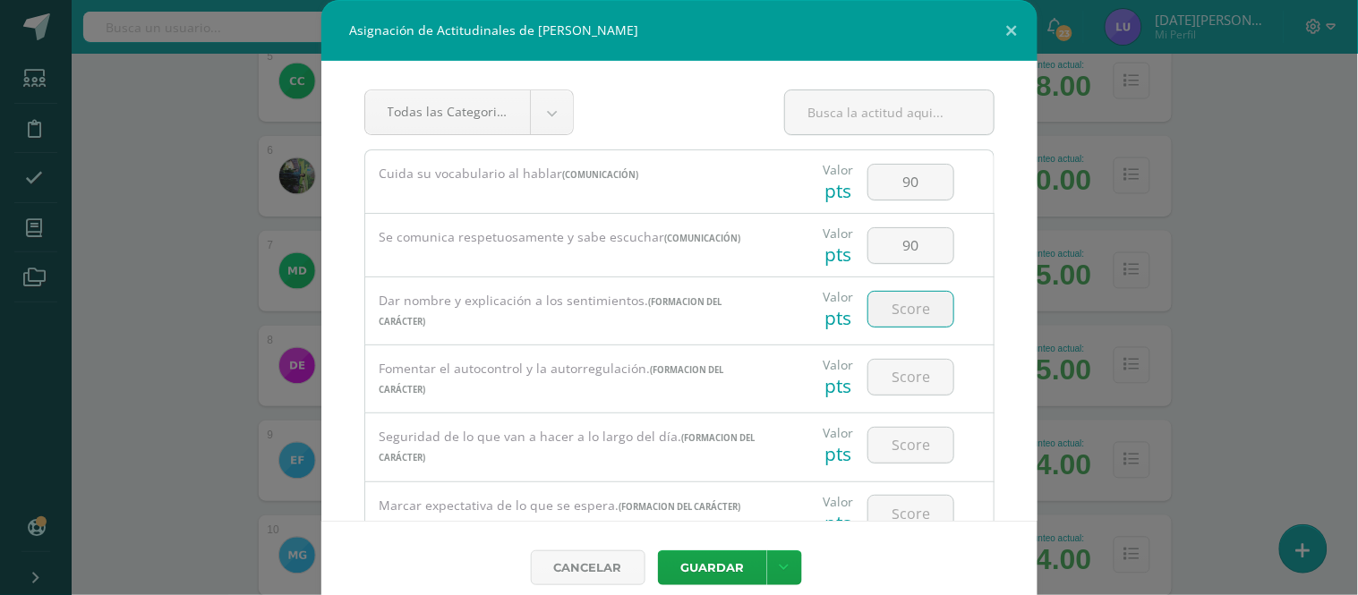
click at [905, 305] on input "number" at bounding box center [911, 309] width 85 height 35
type input "90"
click at [905, 370] on input "number" at bounding box center [911, 377] width 85 height 35
type input "80"
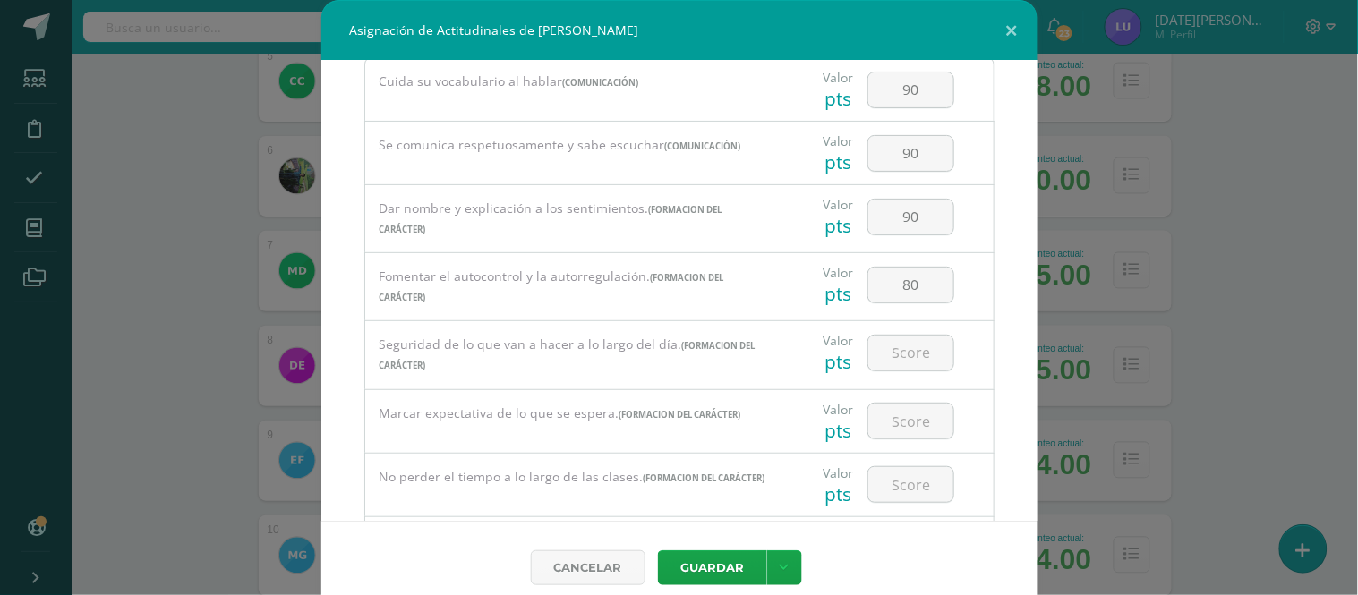
scroll to position [99, 0]
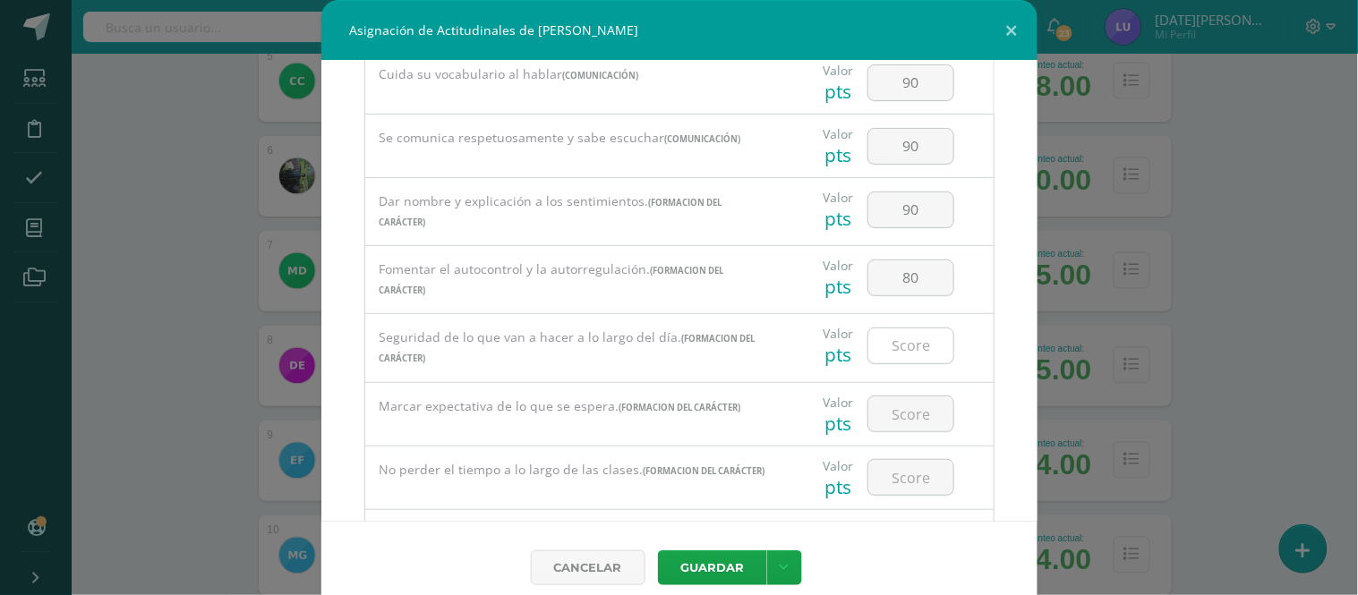
click at [913, 346] on input "number" at bounding box center [911, 346] width 85 height 35
type input "80"
click at [912, 430] on input "number" at bounding box center [911, 414] width 85 height 35
type input "90"
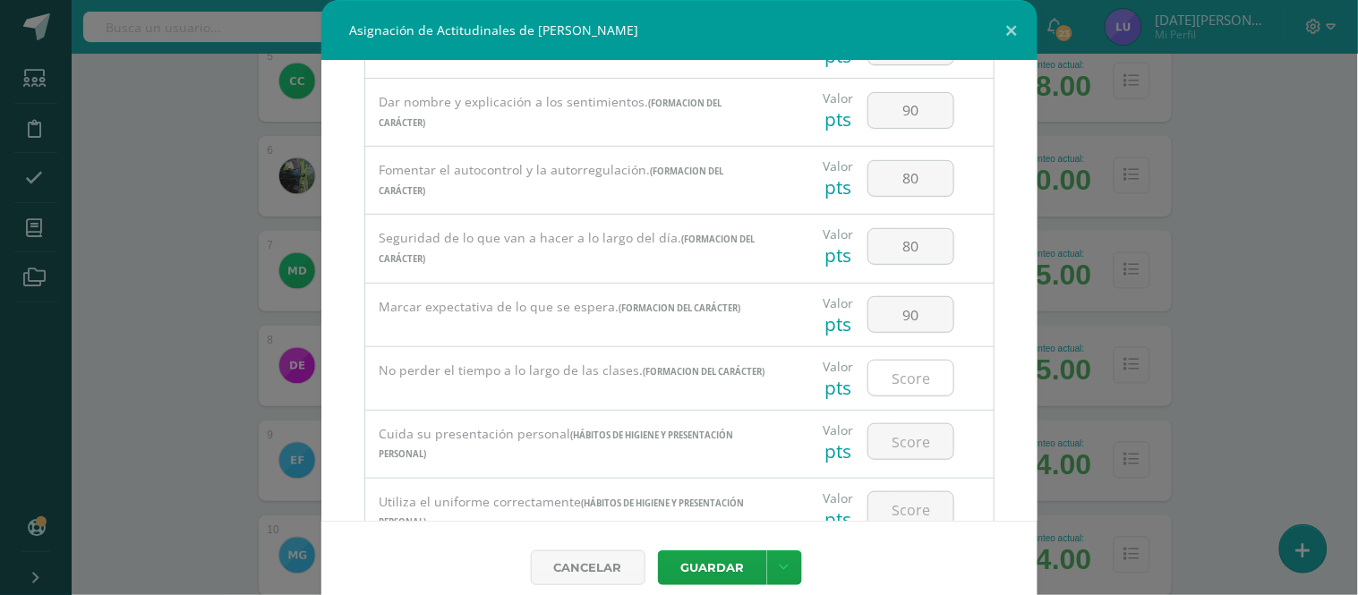
click at [919, 391] on input "number" at bounding box center [911, 378] width 85 height 35
type input "80"
click at [893, 433] on input "number" at bounding box center [911, 441] width 85 height 35
type input "100"
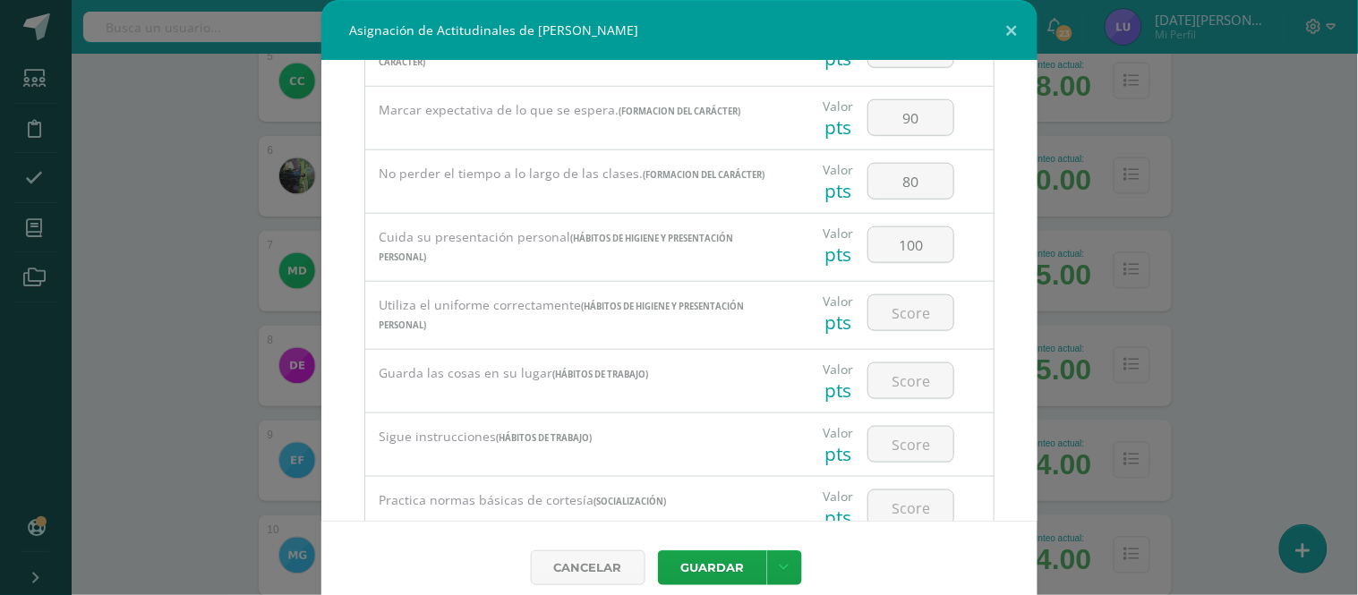
scroll to position [398, 0]
drag, startPoint x: 915, startPoint y: 251, endPoint x: 872, endPoint y: 287, distance: 56.5
click at [869, 237] on input "100" at bounding box center [911, 243] width 85 height 35
drag, startPoint x: 917, startPoint y: 249, endPoint x: 858, endPoint y: 240, distance: 59.8
click at [869, 240] on input "100" at bounding box center [911, 243] width 85 height 35
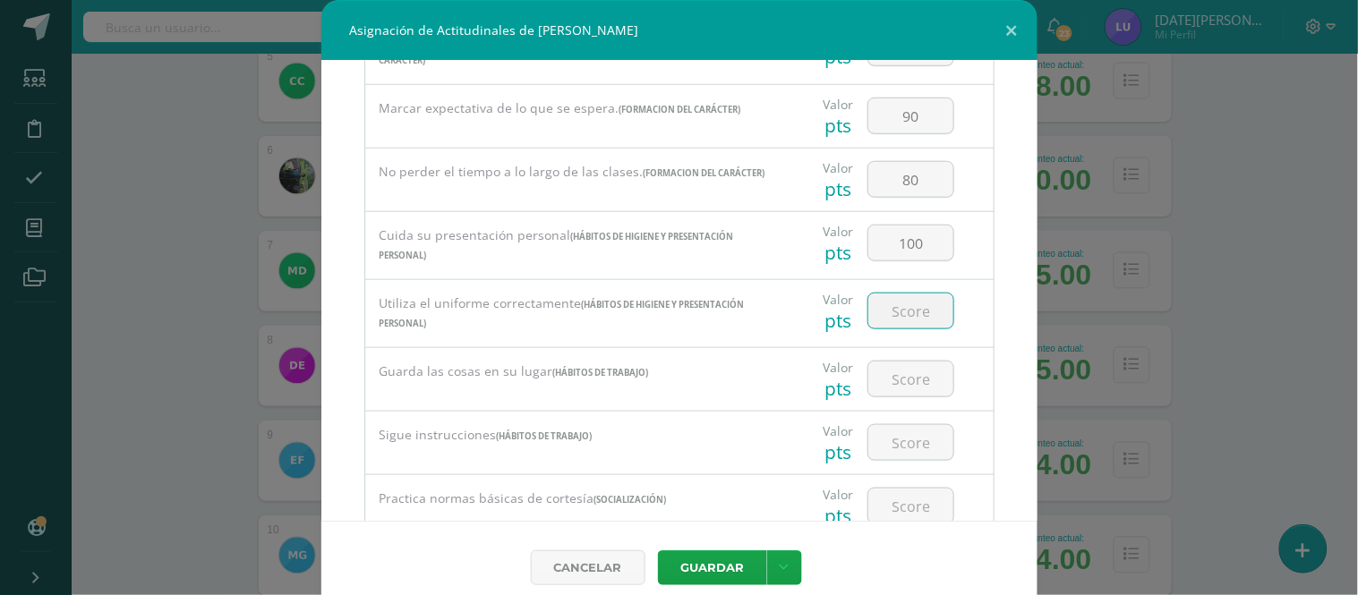
click at [897, 329] on input "number" at bounding box center [911, 311] width 85 height 35
type input "90"
click at [883, 395] on input "number" at bounding box center [911, 379] width 85 height 35
type input "80"
click at [896, 443] on input "number" at bounding box center [911, 442] width 85 height 35
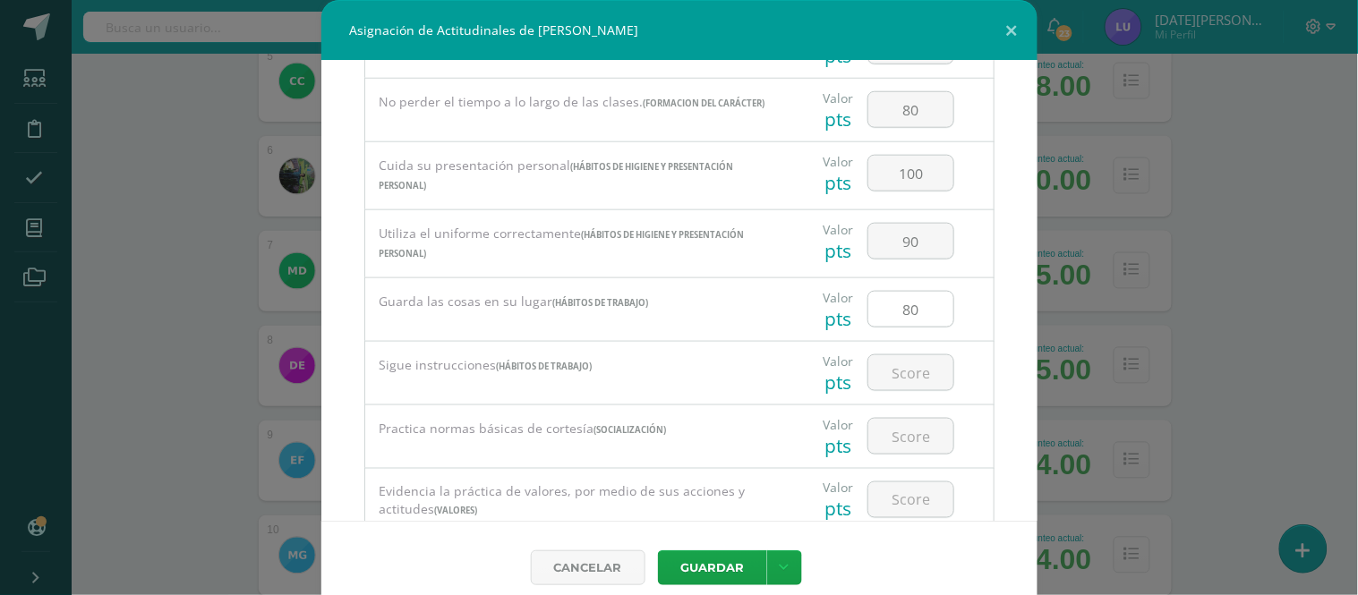
scroll to position [497, 0]
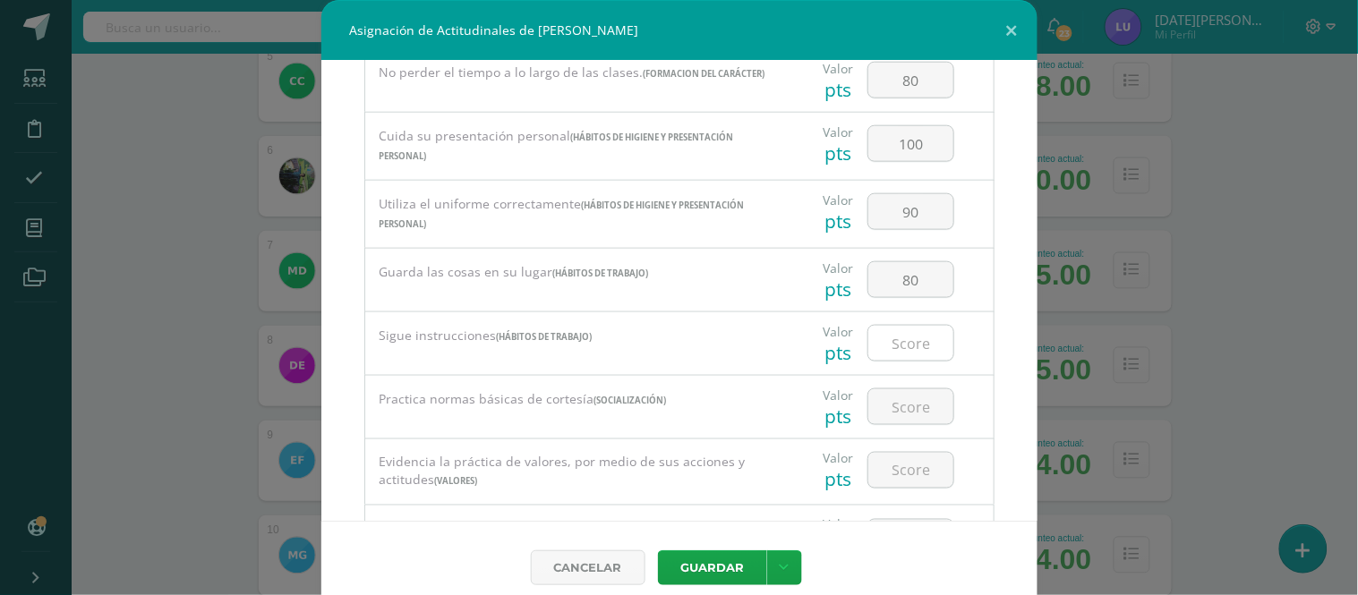
click at [911, 356] on input "number" at bounding box center [911, 343] width 85 height 35
type input "80"
click at [898, 406] on input "number" at bounding box center [911, 407] width 85 height 35
type input "80"
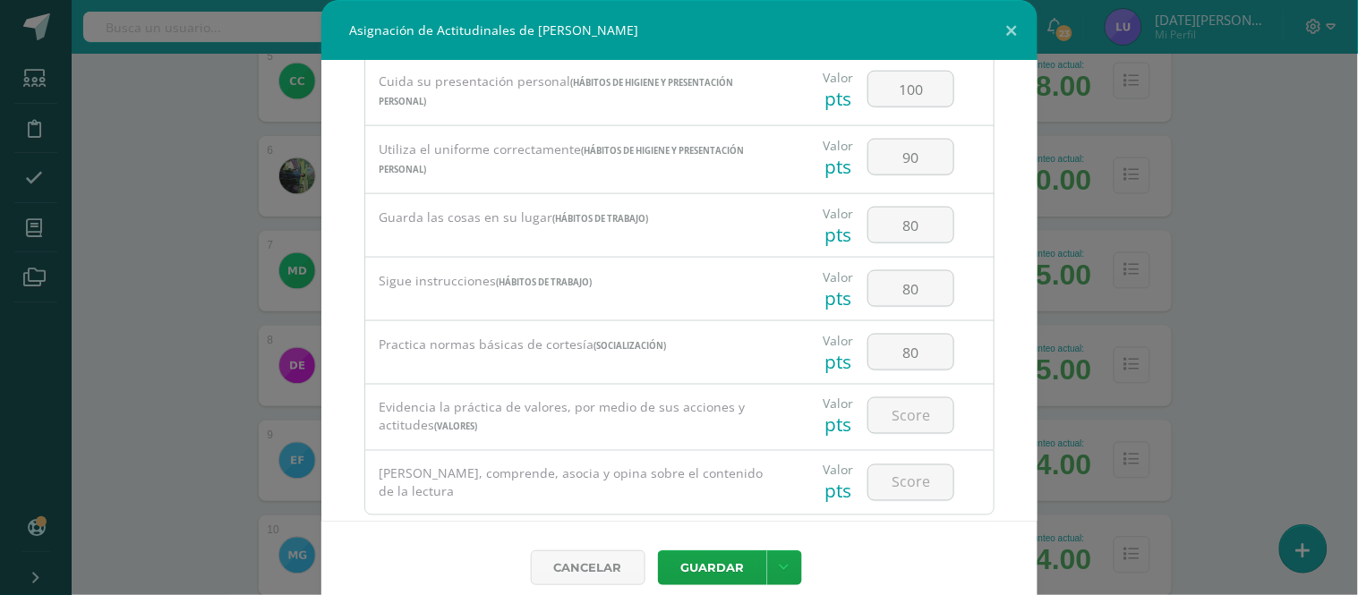
scroll to position [596, 0]
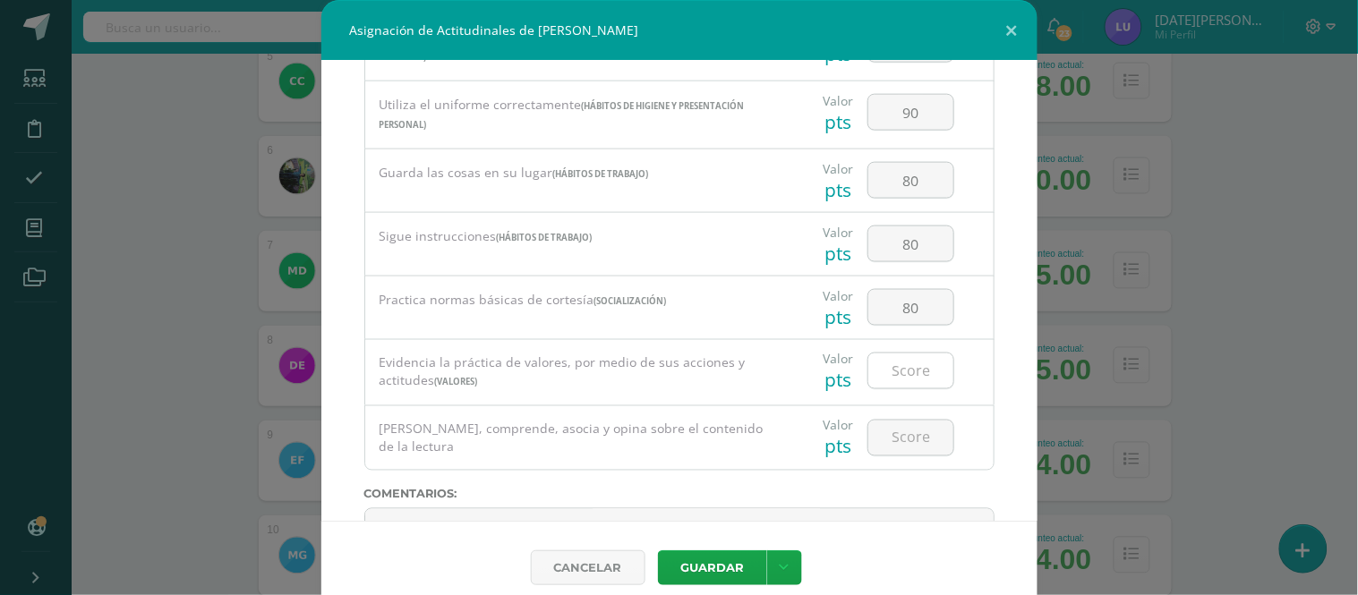
click at [914, 368] on input "number" at bounding box center [911, 371] width 85 height 35
type input "80"
click at [914, 441] on input "number" at bounding box center [911, 438] width 85 height 35
type input "70"
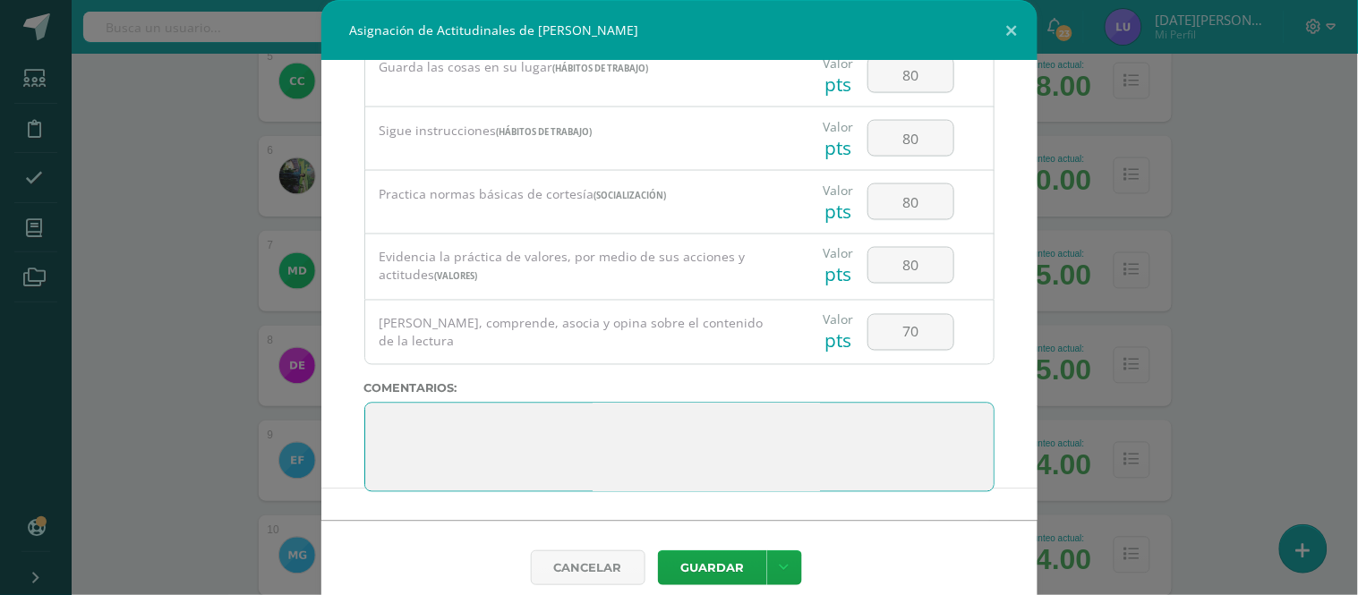
scroll to position [0, 0]
drag, startPoint x: 552, startPoint y: 492, endPoint x: 325, endPoint y: 398, distance: 245.6
click at [325, 398] on div "Todas las Categorias Todas las Categorias Hábitos de trabajo Comunicación Hábit…" at bounding box center [679, 291] width 716 height 460
click at [595, 434] on textarea at bounding box center [679, 448] width 630 height 90
click at [571, 433] on textarea at bounding box center [679, 448] width 630 height 90
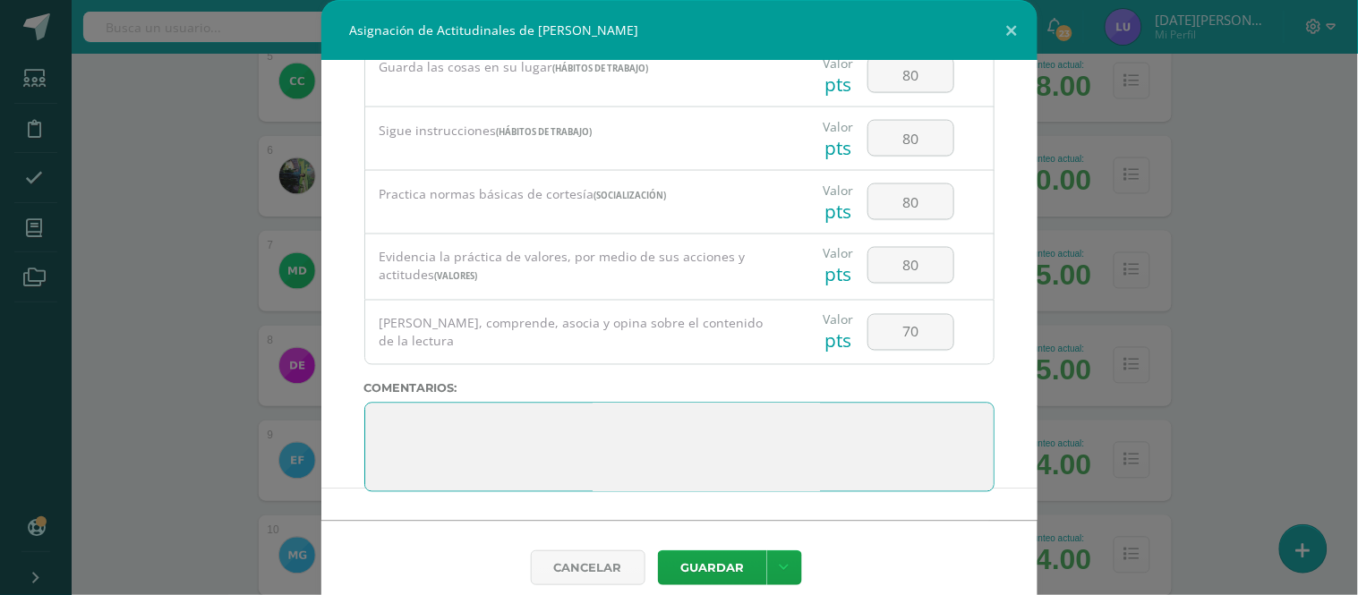
click at [555, 446] on textarea at bounding box center [679, 448] width 630 height 90
click at [828, 432] on textarea at bounding box center [679, 448] width 630 height 90
drag, startPoint x: 820, startPoint y: 467, endPoint x: 336, endPoint y: 406, distance: 488.3
click at [338, 408] on div "Todas las Categorias Todas las Categorias Hábitos de trabajo Comunicación Hábit…" at bounding box center [679, 291] width 716 height 460
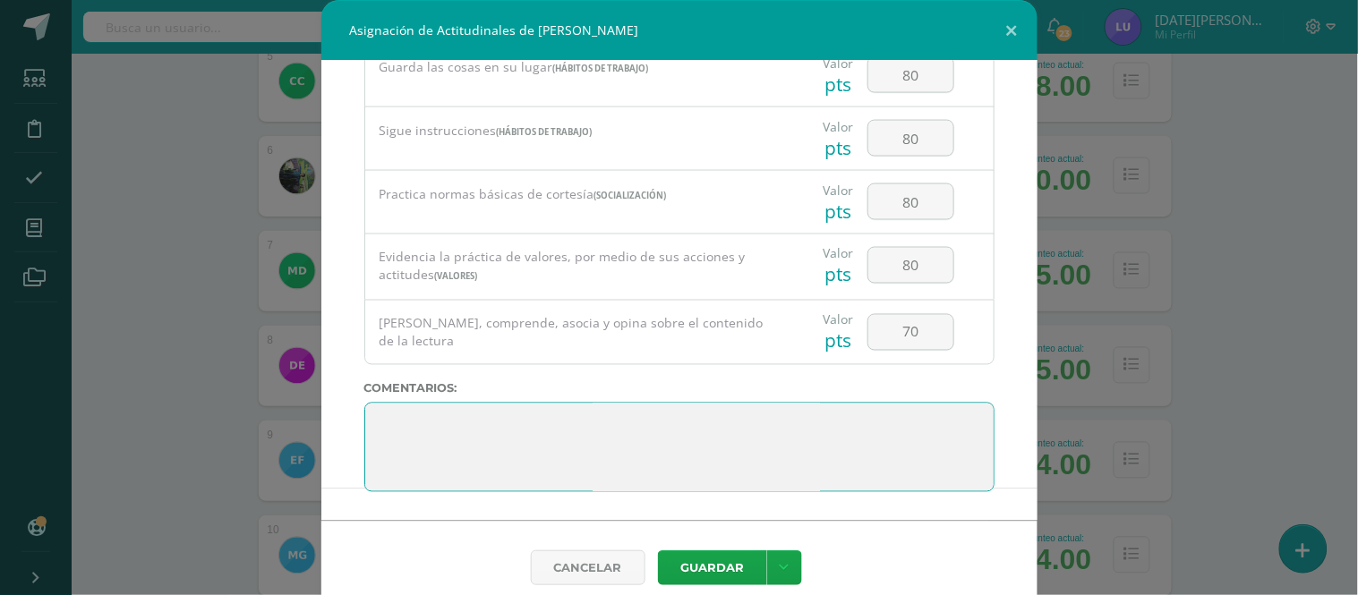
paste textarea "3. Su disciplina y compromiso es el reflejo del trabajo y constancia en las act…"
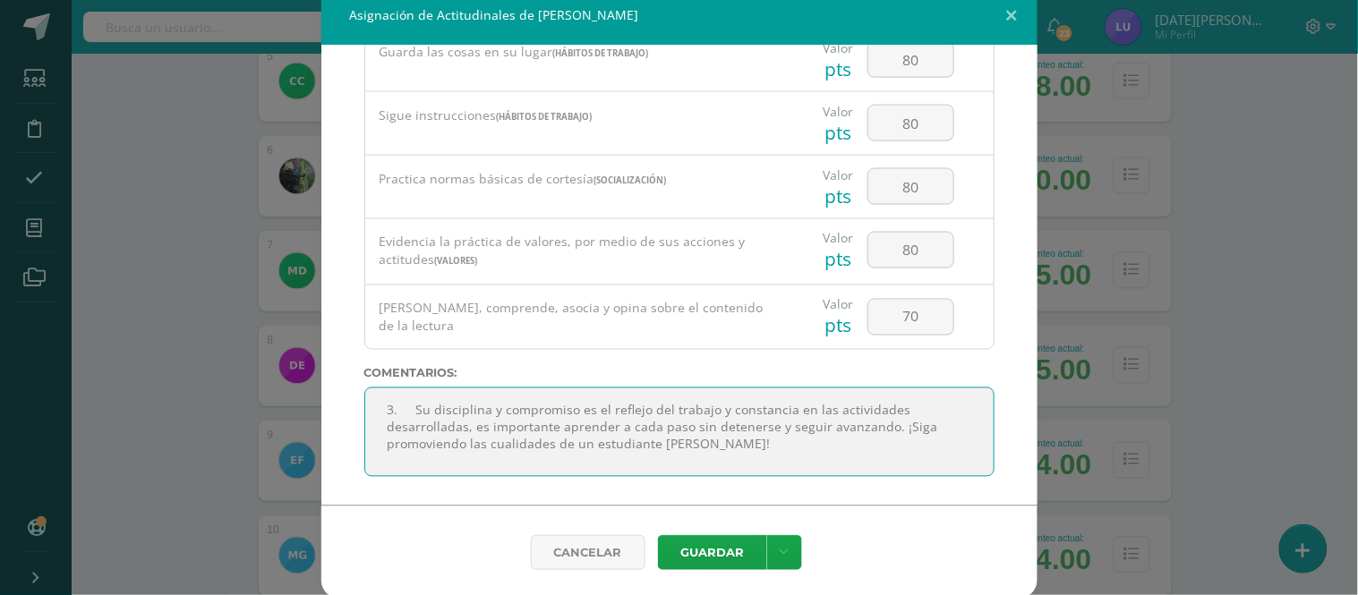
scroll to position [18, 0]
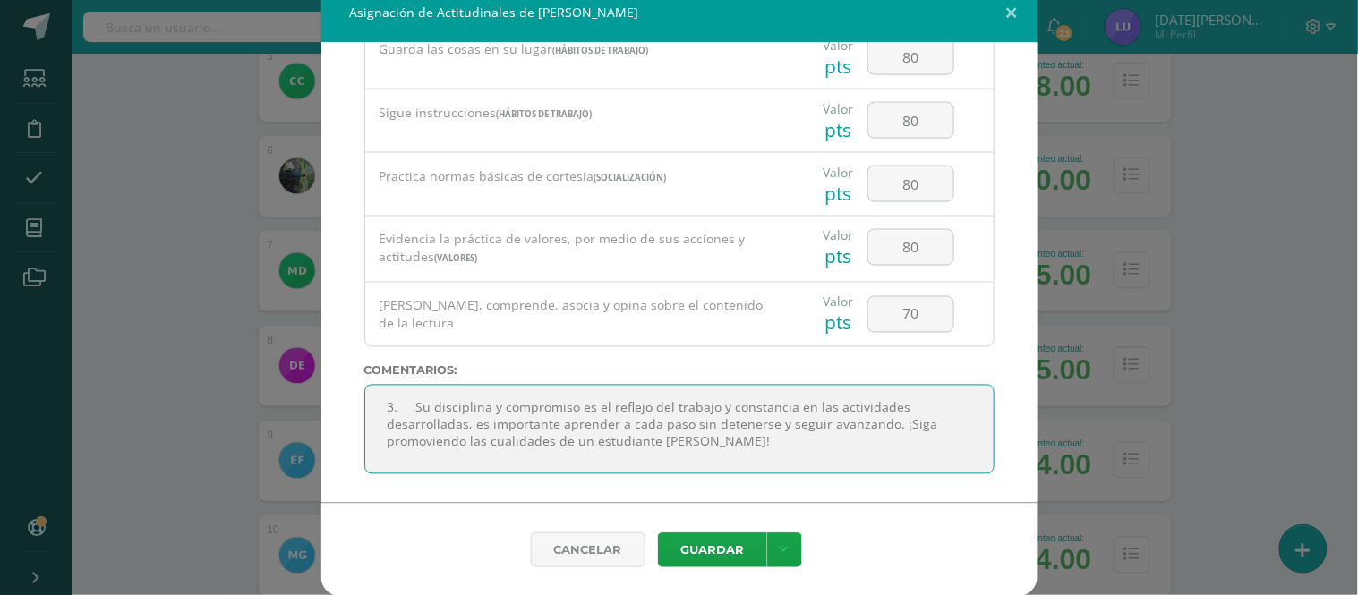
drag, startPoint x: 668, startPoint y: 469, endPoint x: 655, endPoint y: 458, distance: 17.2
click at [656, 460] on textarea at bounding box center [679, 430] width 630 height 90
type textarea "3. Su disciplina y compromiso es el reflejo del trabajo y constancia en las act…"
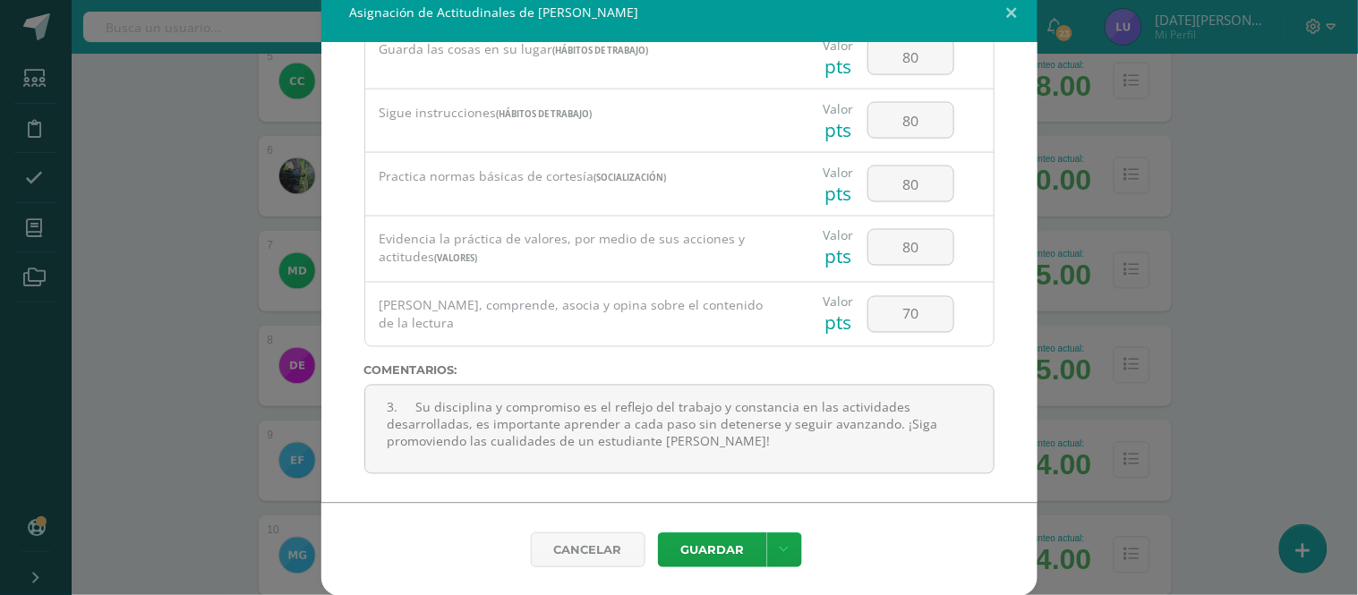
click at [1271, 347] on div "Asignación de Actitudinales de [PERSON_NAME] Todas las Categorias Todas las Cat…" at bounding box center [679, 289] width 1344 height 614
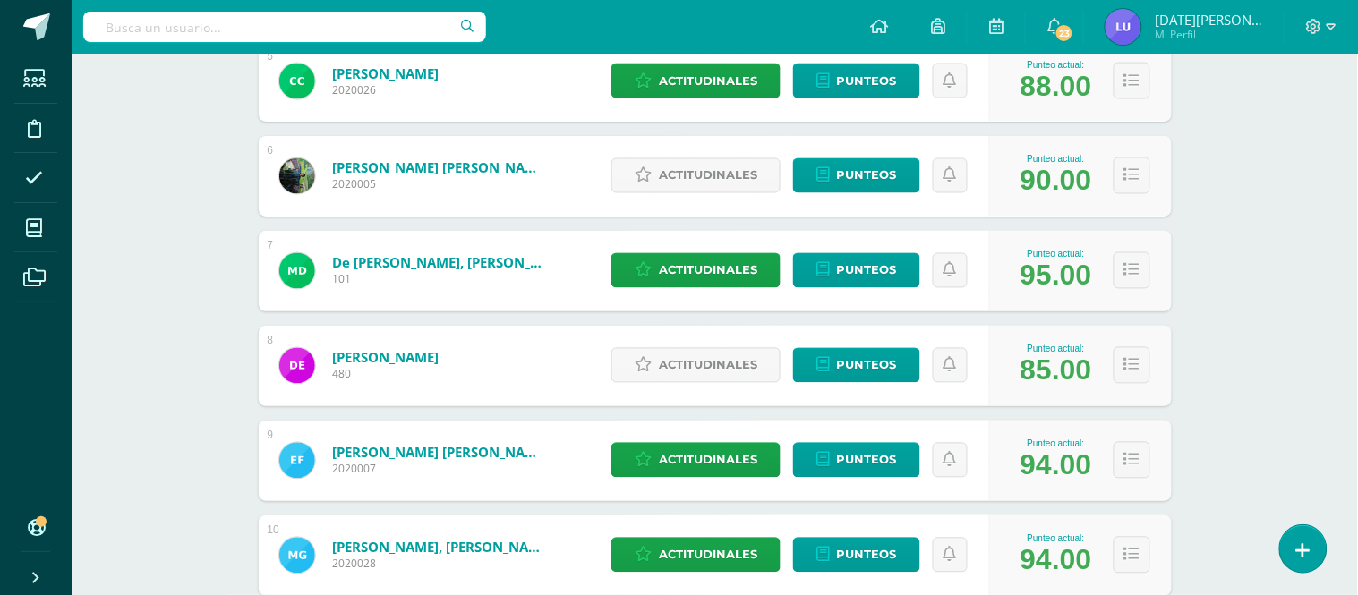
click at [1256, 353] on div "Comunicación y Lenguaje Cuarto Primaria "A" Herramientas Detalle de asistencias…" at bounding box center [715, 210] width 1287 height 1769
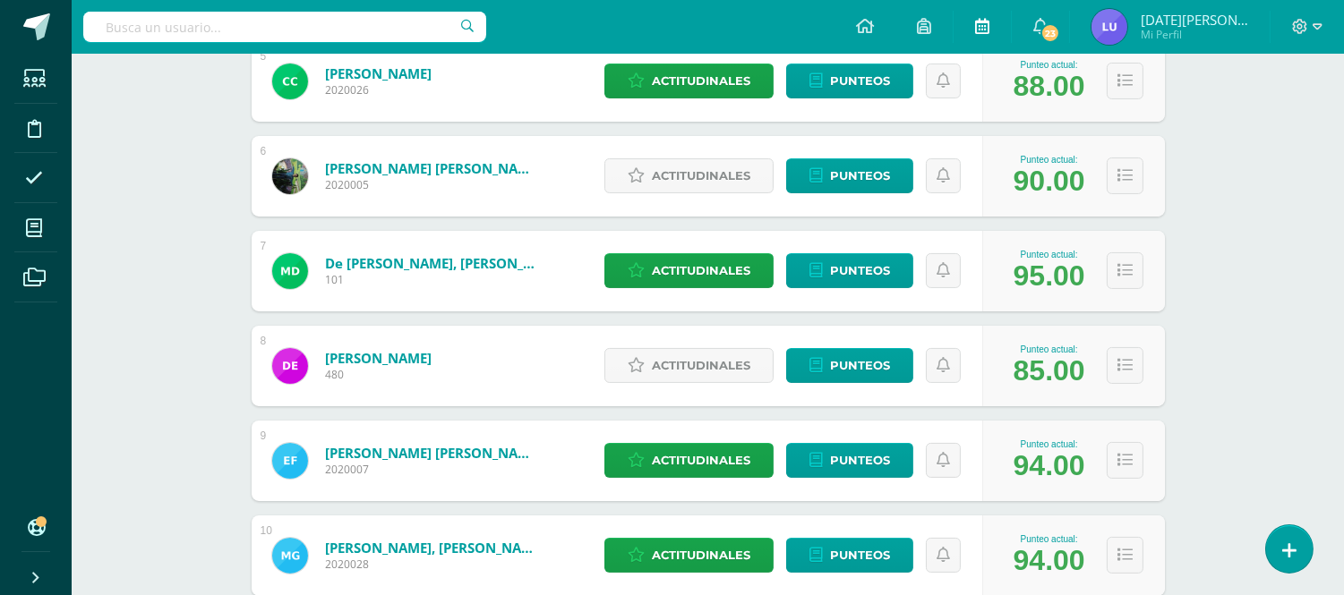
click at [989, 23] on icon at bounding box center [982, 26] width 14 height 16
click at [689, 173] on span "Actitudinales" at bounding box center [701, 175] width 98 height 33
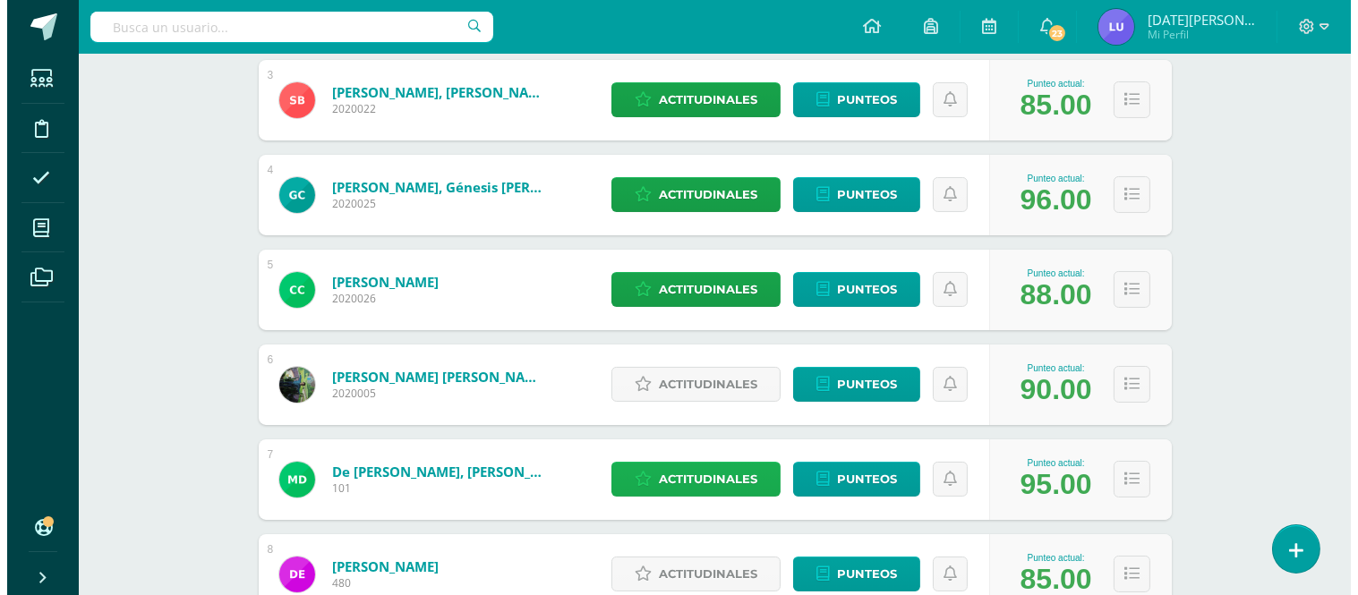
scroll to position [596, 0]
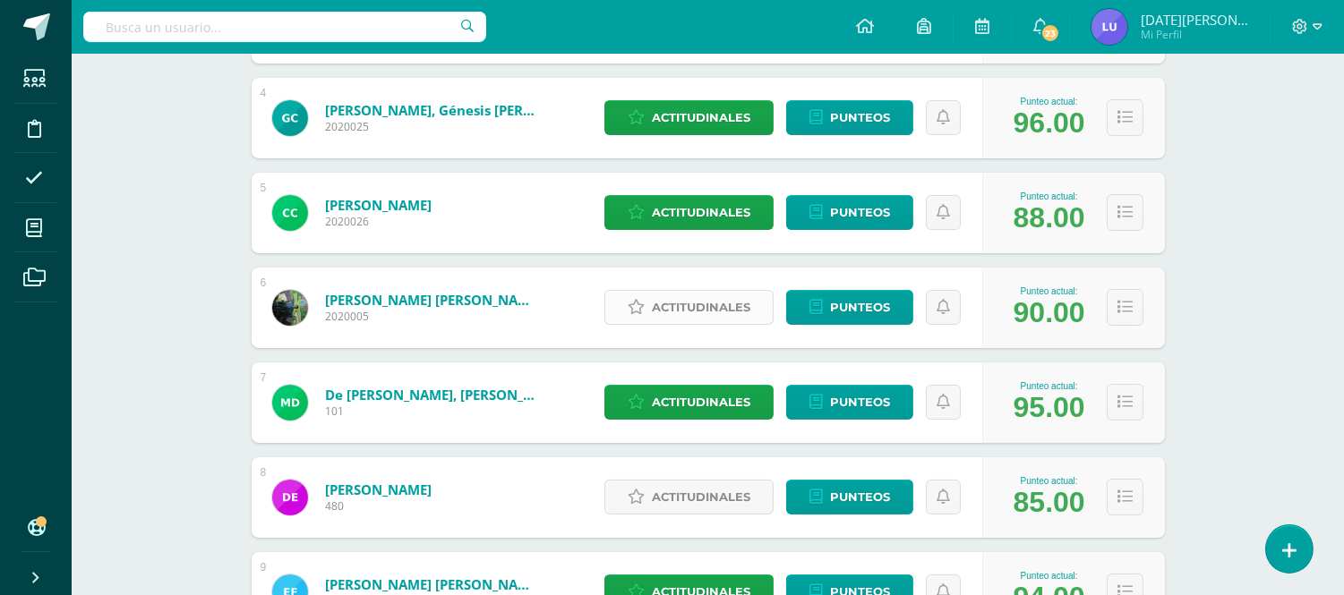
click at [674, 308] on span "Actitudinales" at bounding box center [701, 307] width 98 height 33
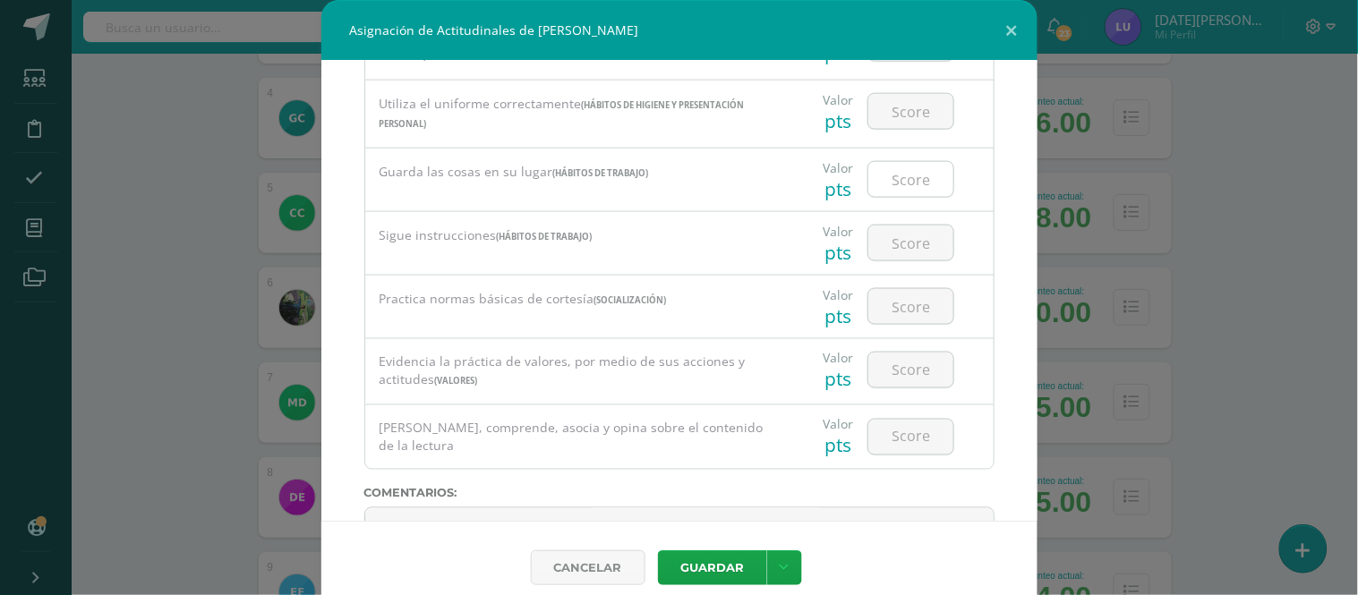
scroll to position [710, 0]
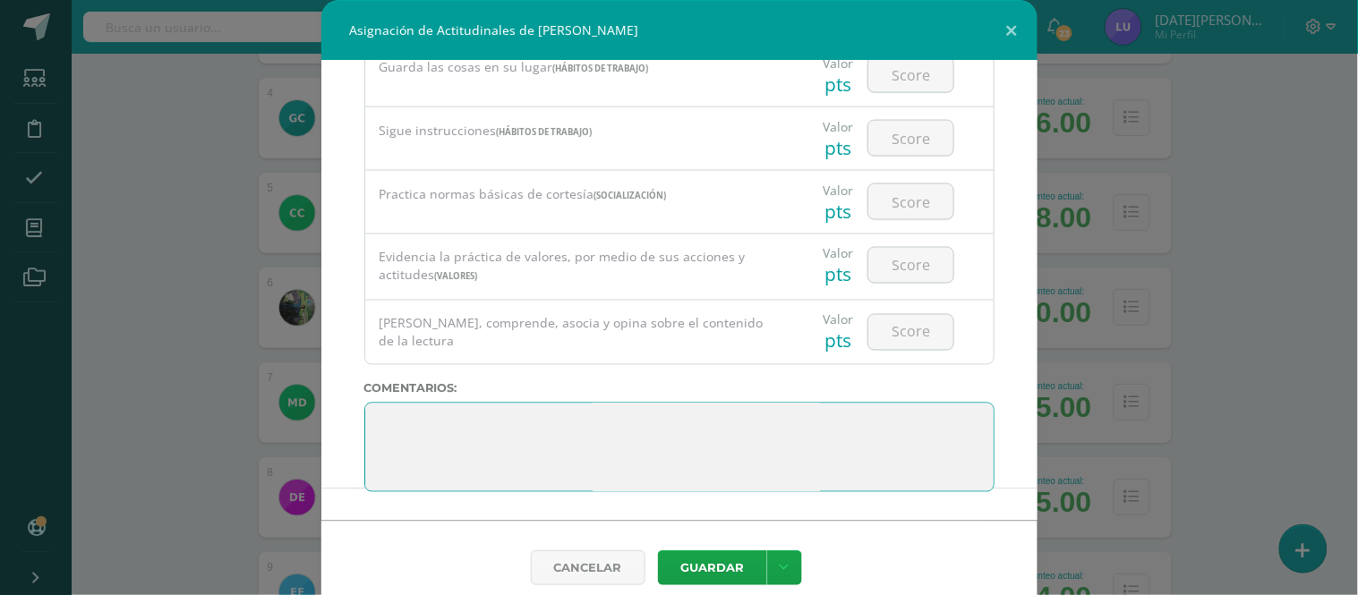
drag, startPoint x: 457, startPoint y: 468, endPoint x: 355, endPoint y: 403, distance: 121.2
click at [355, 403] on div "Todas las Categorias Todas las Categorias Hábitos de trabajo Comunicación Hábit…" at bounding box center [679, 291] width 716 height 460
paste textarea "3. Su disciplina y compromiso es el reflejo del trabajo y constancia en las act…"
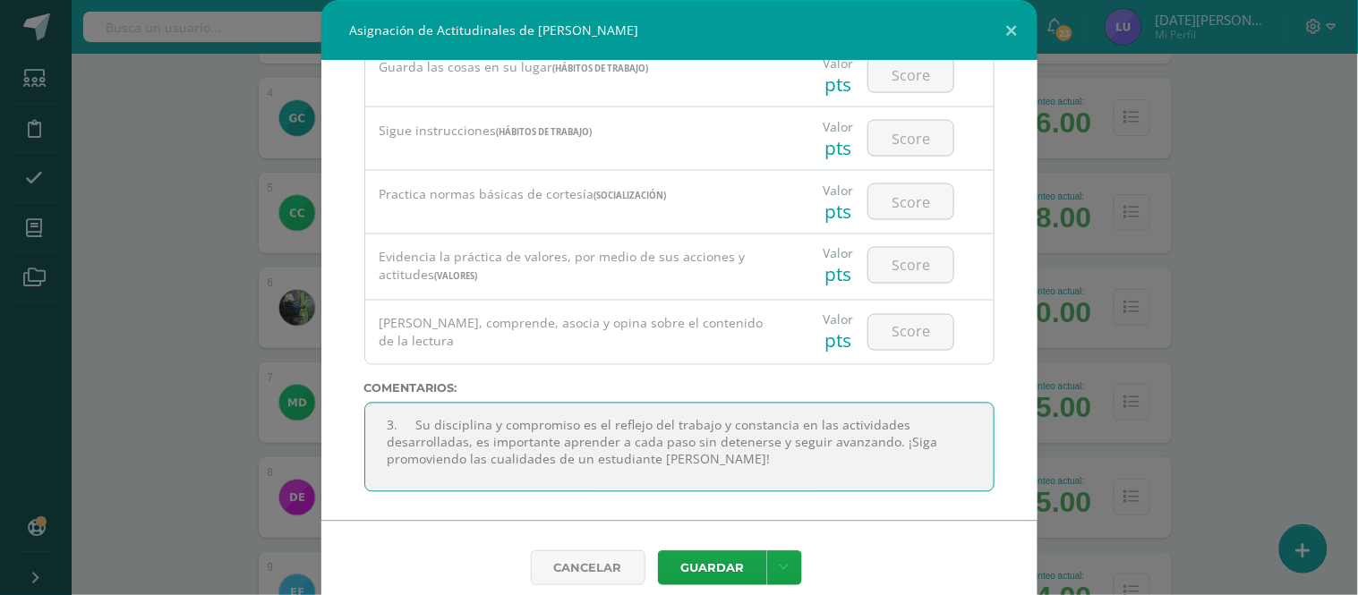
click at [412, 428] on textarea at bounding box center [679, 448] width 630 height 90
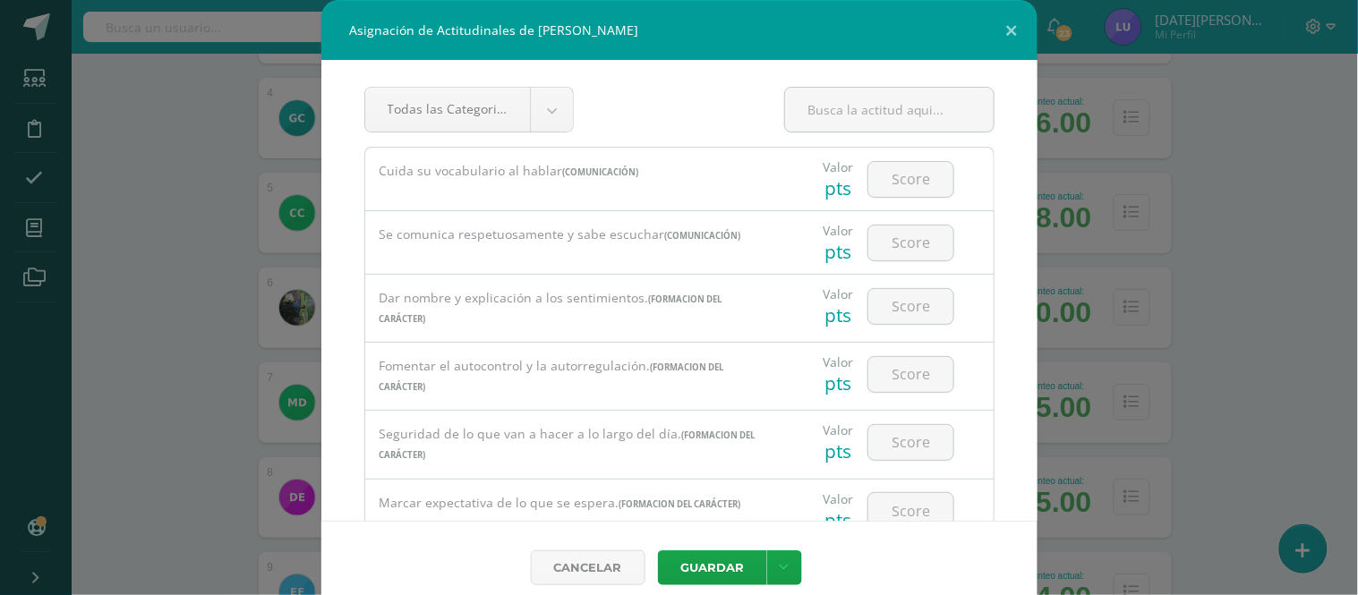
scroll to position [0, 0]
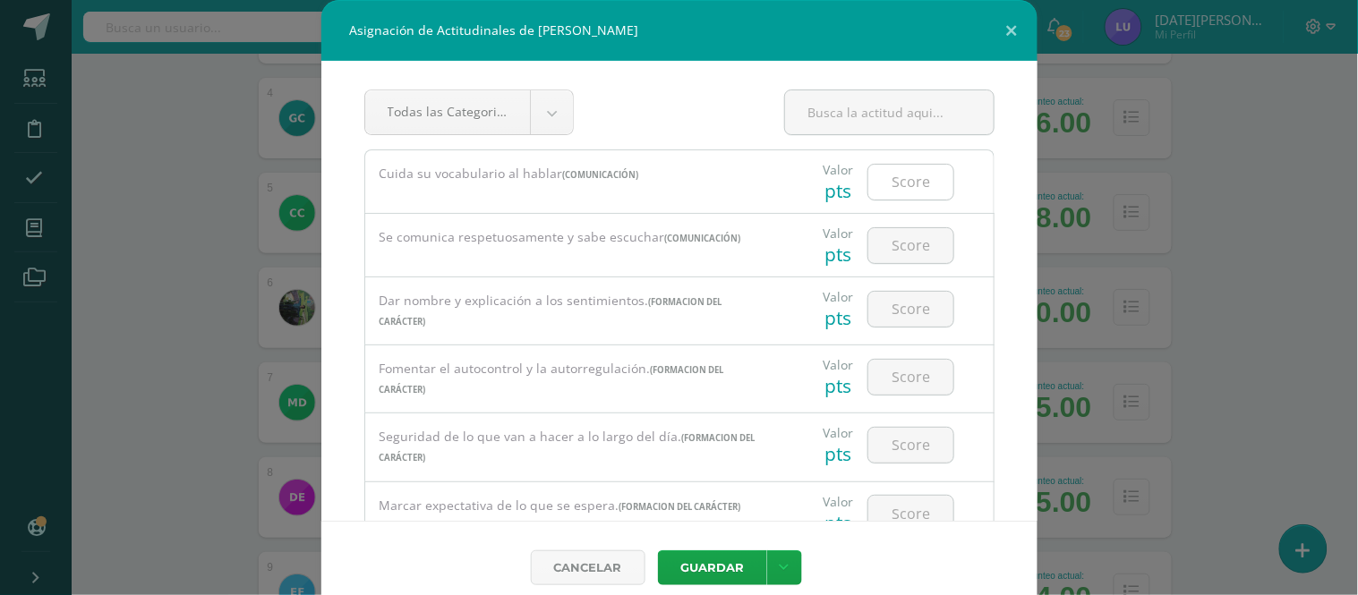
type textarea "Su disciplina y compromiso es el reflejo del trabajo y constancia en las activi…"
click at [891, 180] on input "number" at bounding box center [911, 182] width 85 height 35
type input "90"
click at [892, 257] on input "number" at bounding box center [911, 245] width 85 height 35
click at [891, 247] on input "number" at bounding box center [911, 245] width 85 height 35
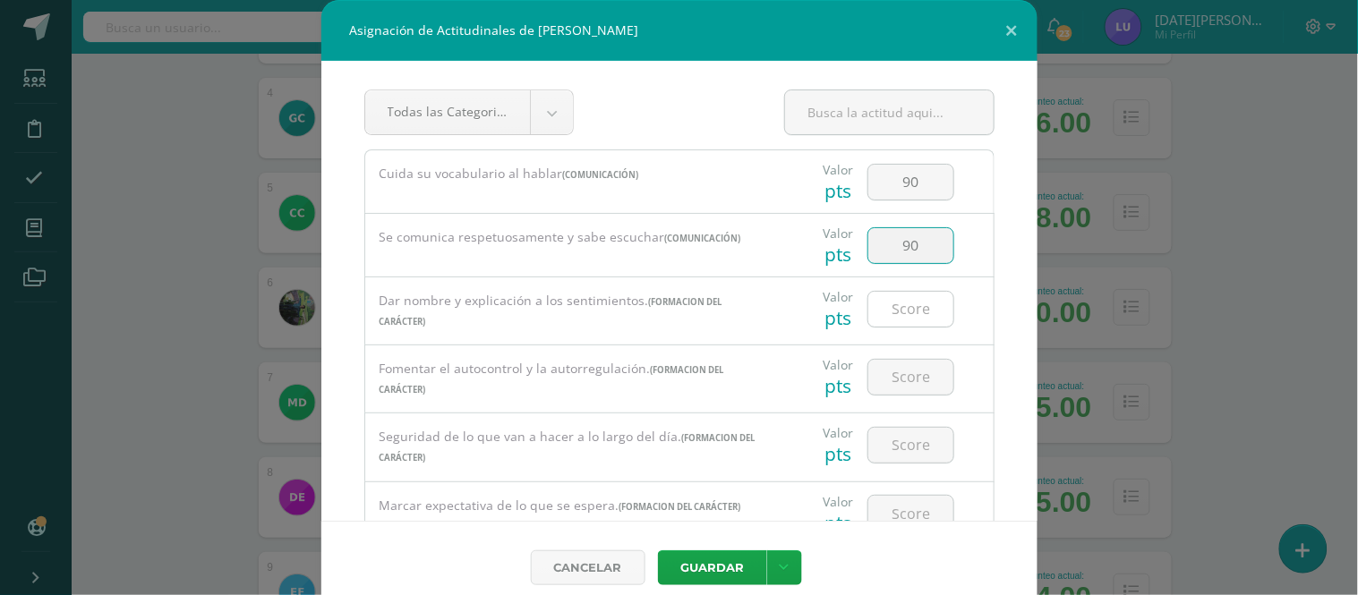
type input "90"
click at [889, 298] on input "number" at bounding box center [911, 309] width 85 height 35
type input "90"
click at [902, 386] on input "number" at bounding box center [911, 377] width 85 height 35
type input "80"
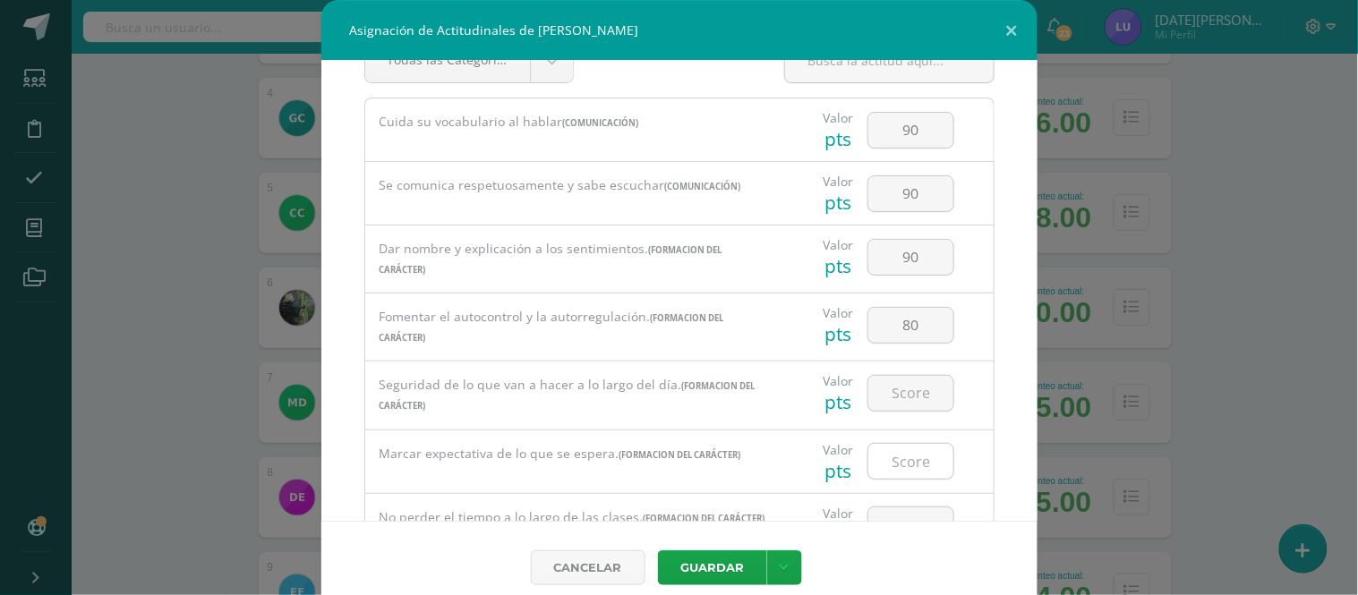
scroll to position [99, 0]
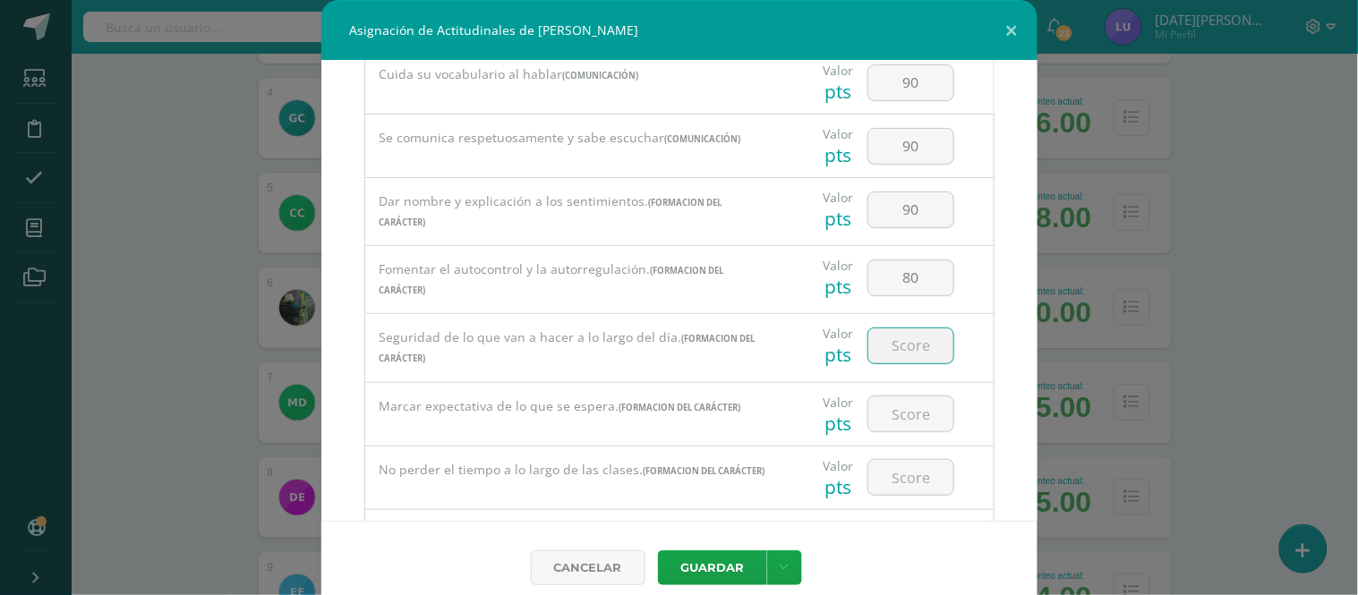
click at [909, 355] on input "number" at bounding box center [911, 346] width 85 height 35
type input "80"
click at [913, 418] on input "number" at bounding box center [911, 414] width 85 height 35
drag, startPoint x: 904, startPoint y: 419, endPoint x: 862, endPoint y: 406, distance: 44.2
click at [869, 406] on input "90" at bounding box center [911, 414] width 85 height 35
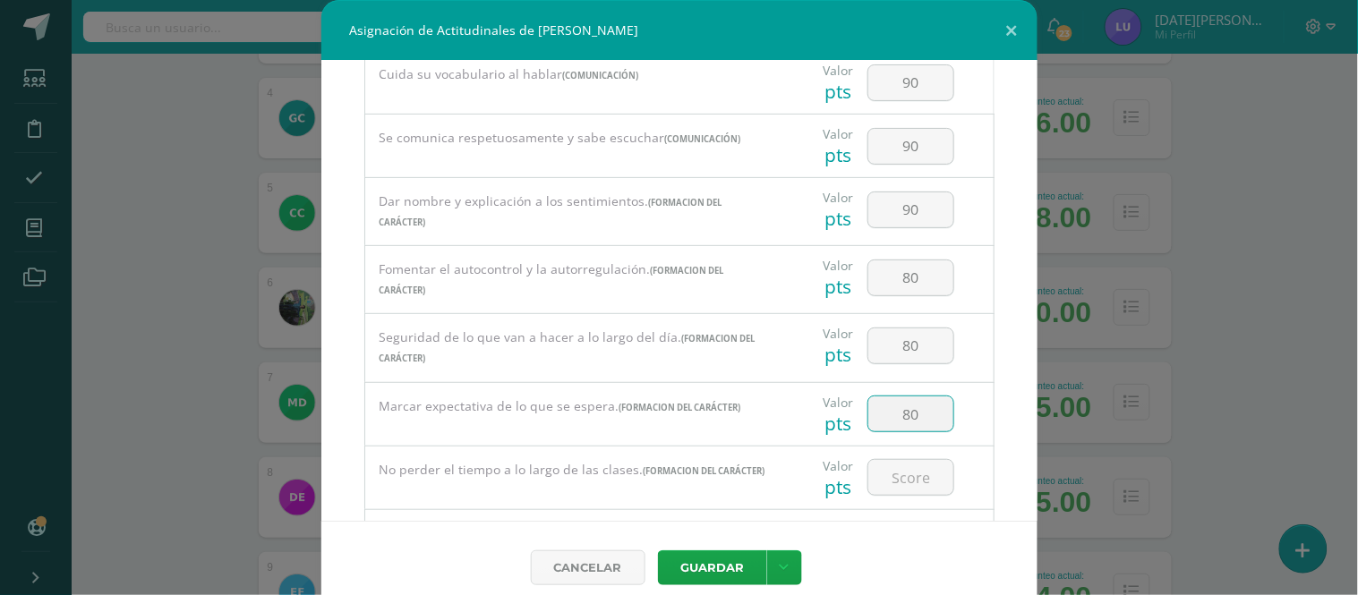
type input "80"
click at [919, 504] on div at bounding box center [910, 478] width 101 height 63
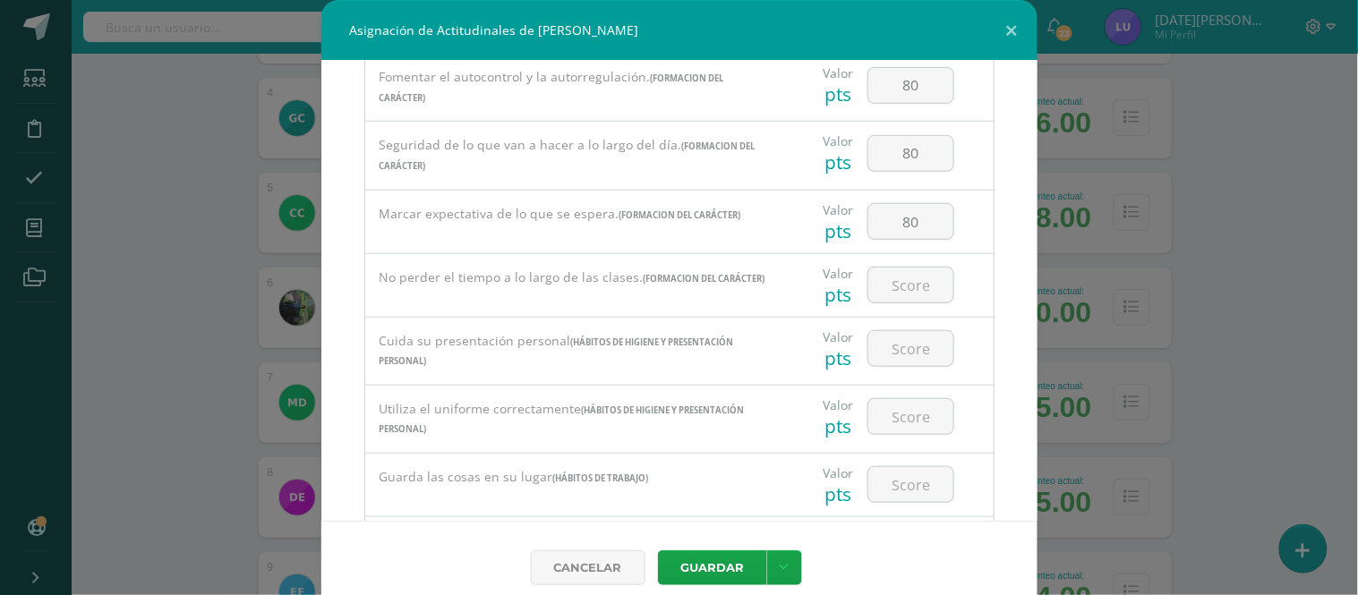
scroll to position [298, 0]
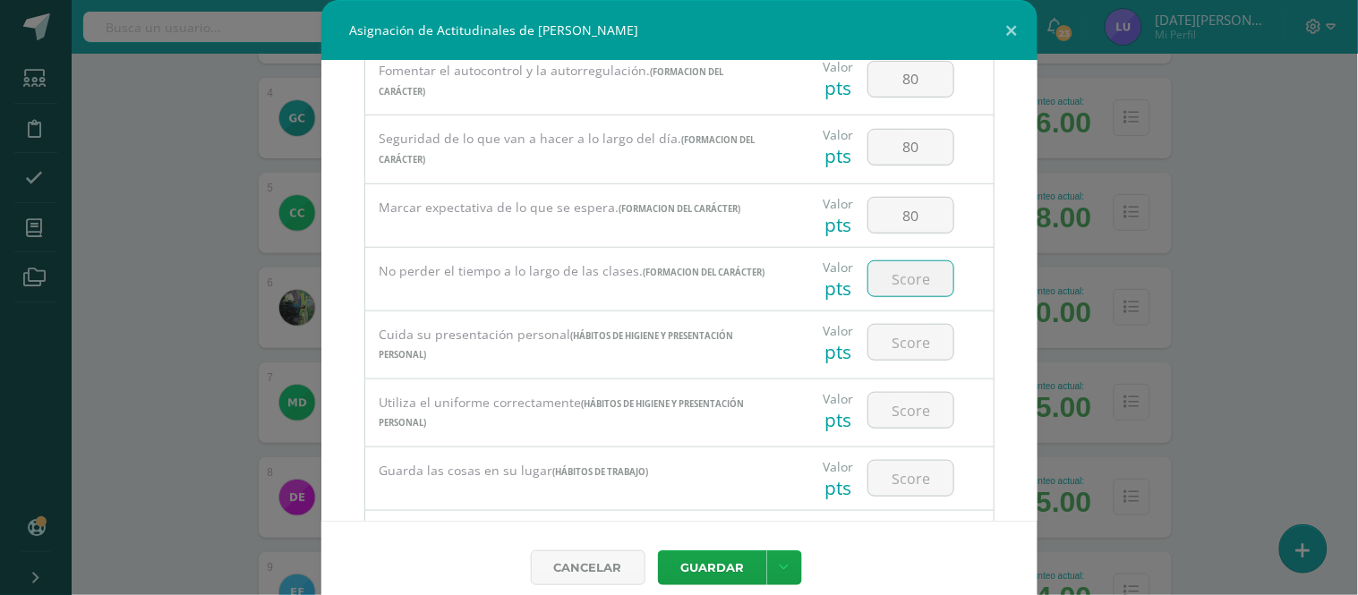
click at [905, 292] on input "number" at bounding box center [911, 278] width 85 height 35
type input "75"
click at [914, 341] on input "number" at bounding box center [911, 342] width 85 height 35
drag, startPoint x: 896, startPoint y: 350, endPoint x: 855, endPoint y: 329, distance: 46.5
click at [860, 329] on div "100" at bounding box center [910, 343] width 101 height 63
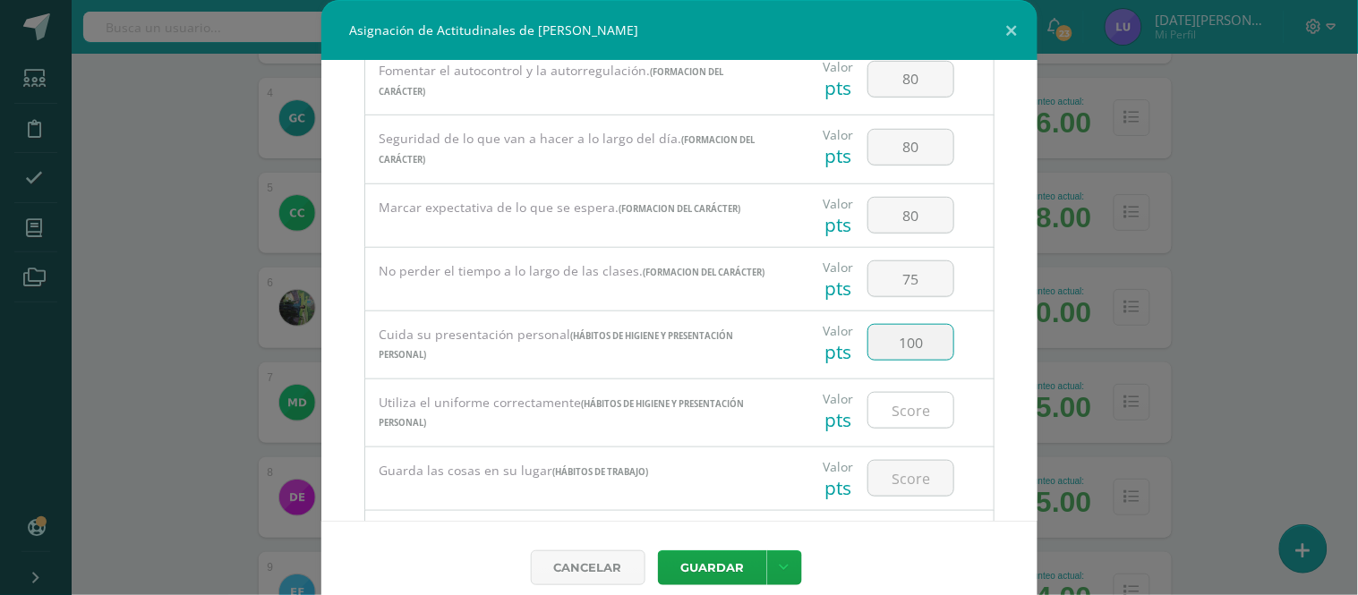
type input "100"
click at [888, 401] on input "number" at bounding box center [911, 410] width 85 height 35
click at [899, 424] on input "number" at bounding box center [911, 410] width 85 height 35
paste input "100"
type input "100"
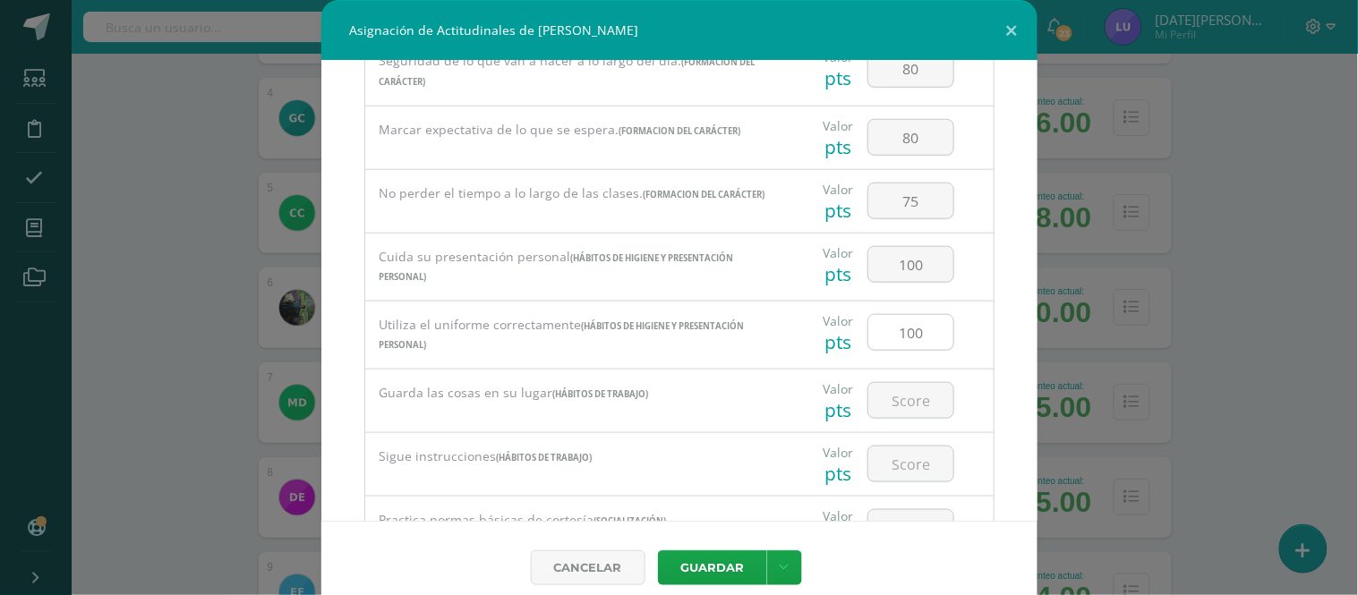
scroll to position [398, 0]
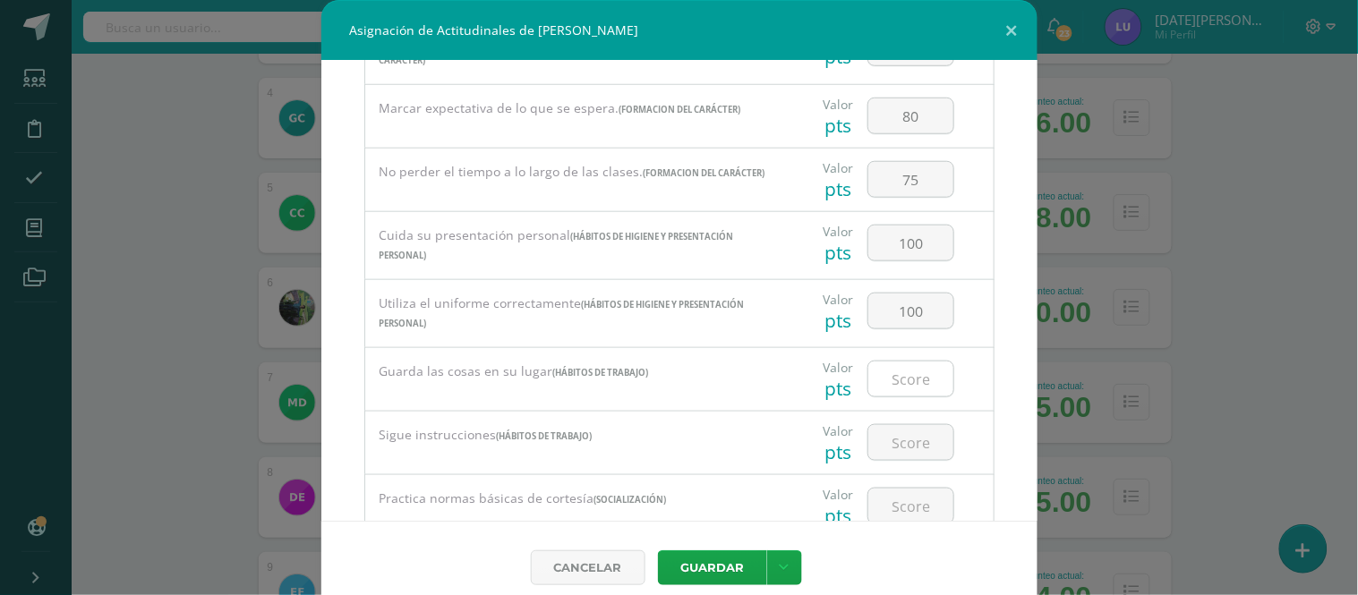
click at [896, 394] on input "number" at bounding box center [911, 379] width 85 height 35
type input "80"
click at [912, 460] on input "number" at bounding box center [911, 442] width 85 height 35
type input "75"
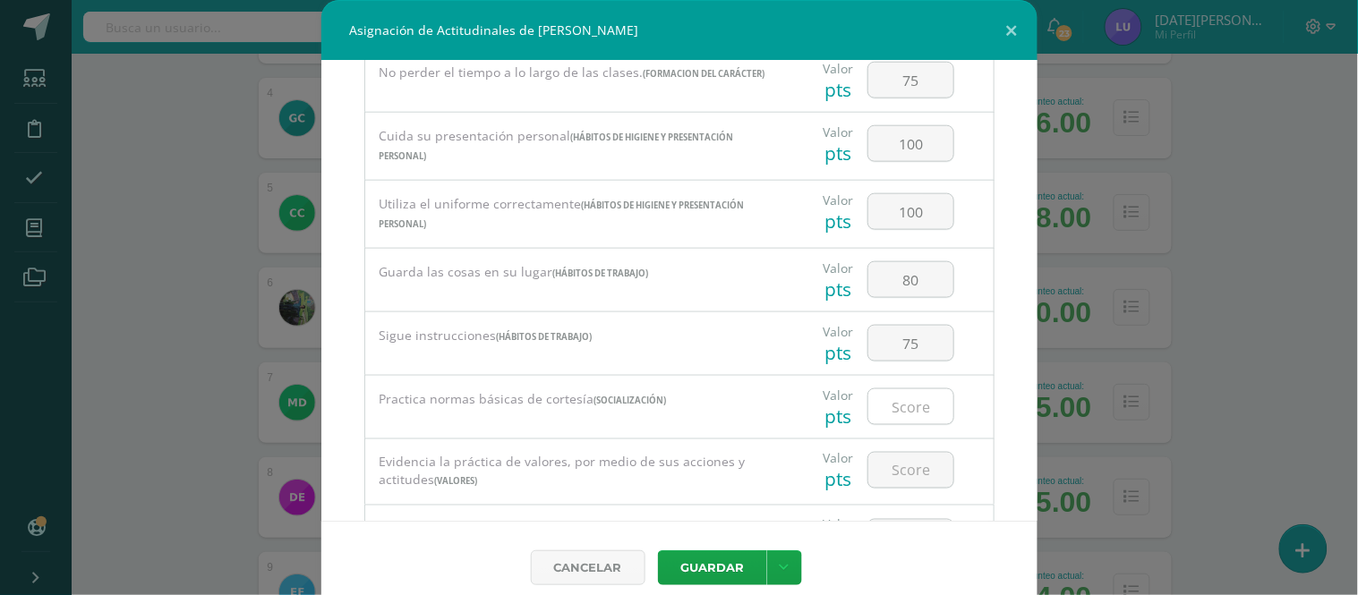
click at [920, 423] on input "number" at bounding box center [911, 407] width 85 height 35
type input "80"
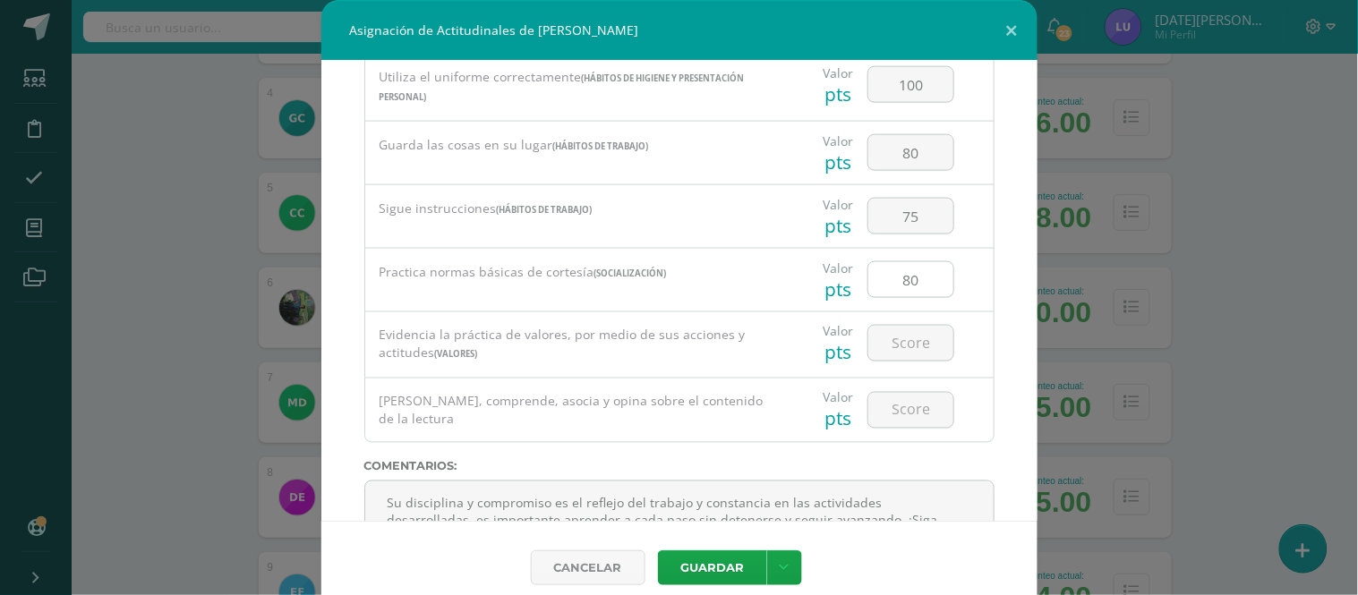
scroll to position [696, 0]
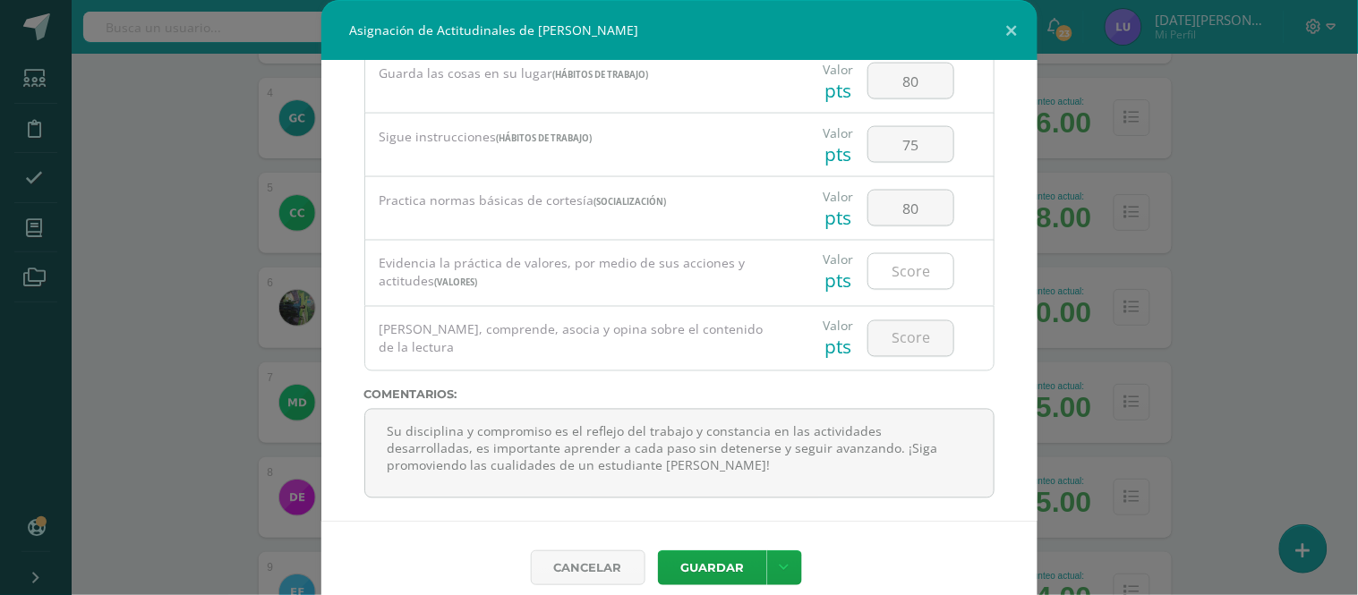
click at [919, 289] on input "number" at bounding box center [911, 271] width 85 height 35
type input "90"
click at [920, 343] on input "number" at bounding box center [911, 338] width 85 height 35
type input "90"
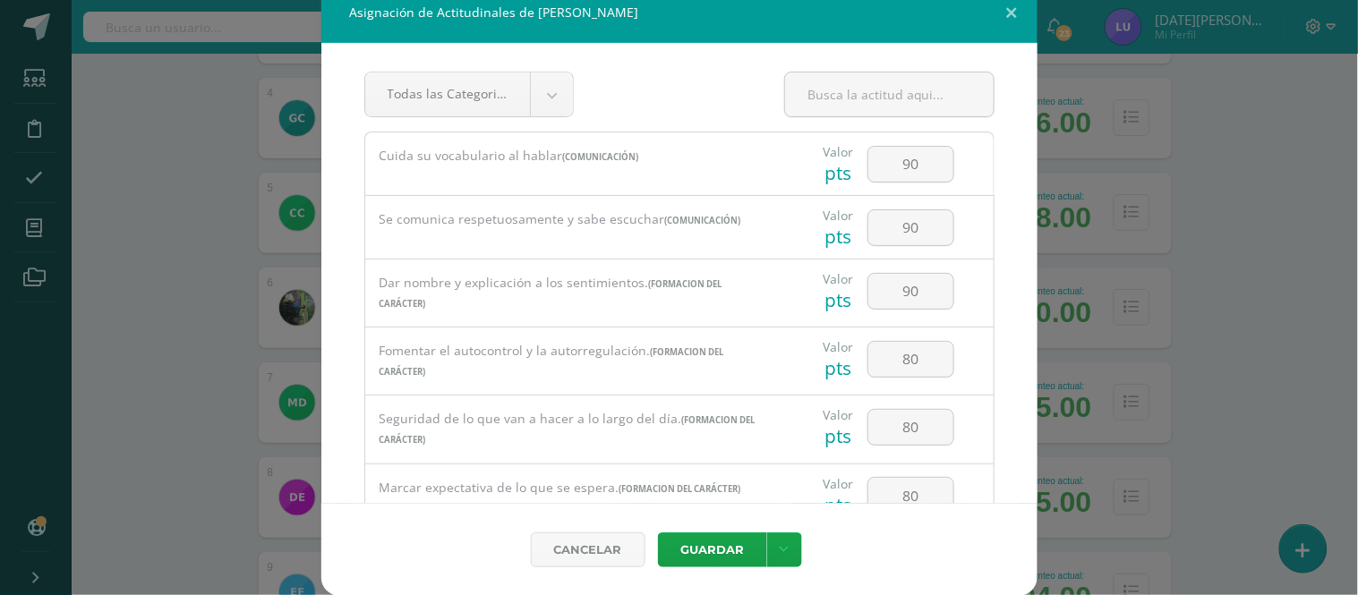
scroll to position [710, 0]
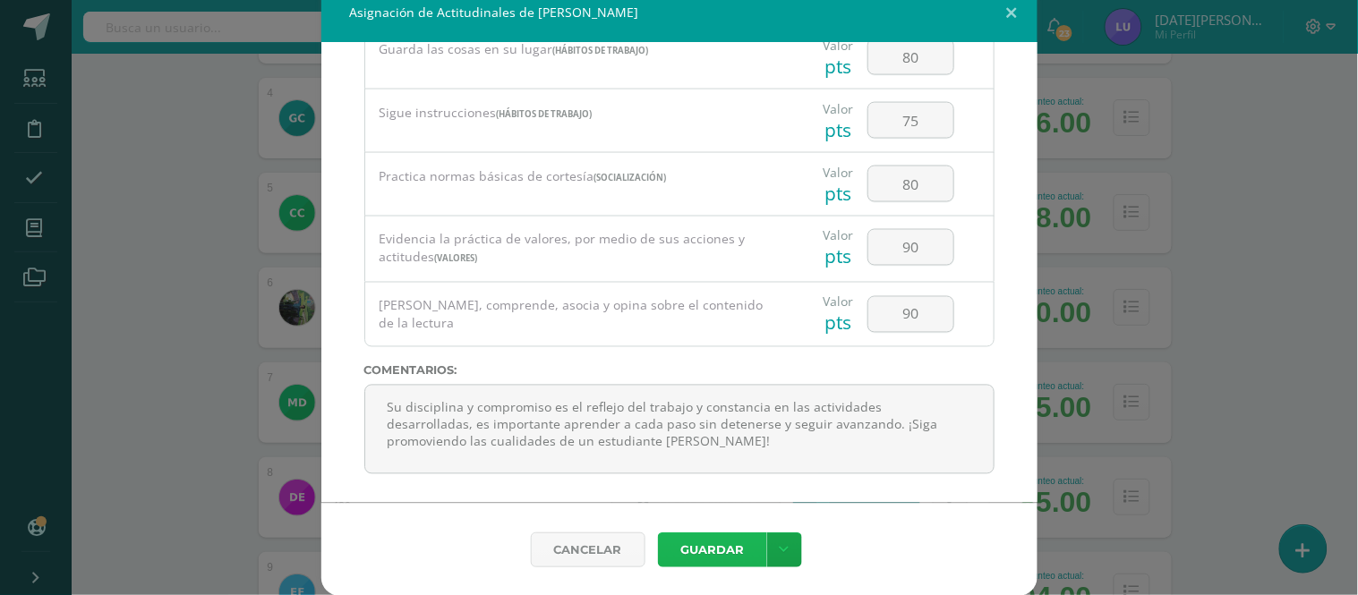
click at [719, 544] on button "Guardar" at bounding box center [712, 550] width 109 height 35
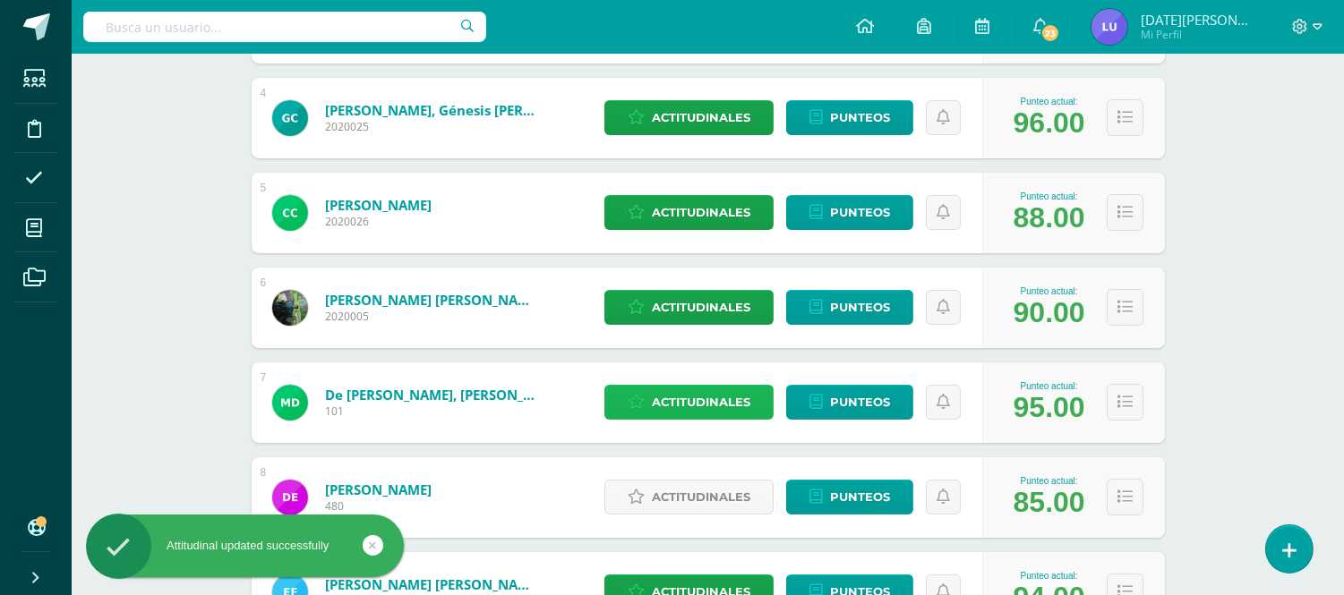
click at [712, 404] on span "Actitudinales" at bounding box center [701, 402] width 98 height 33
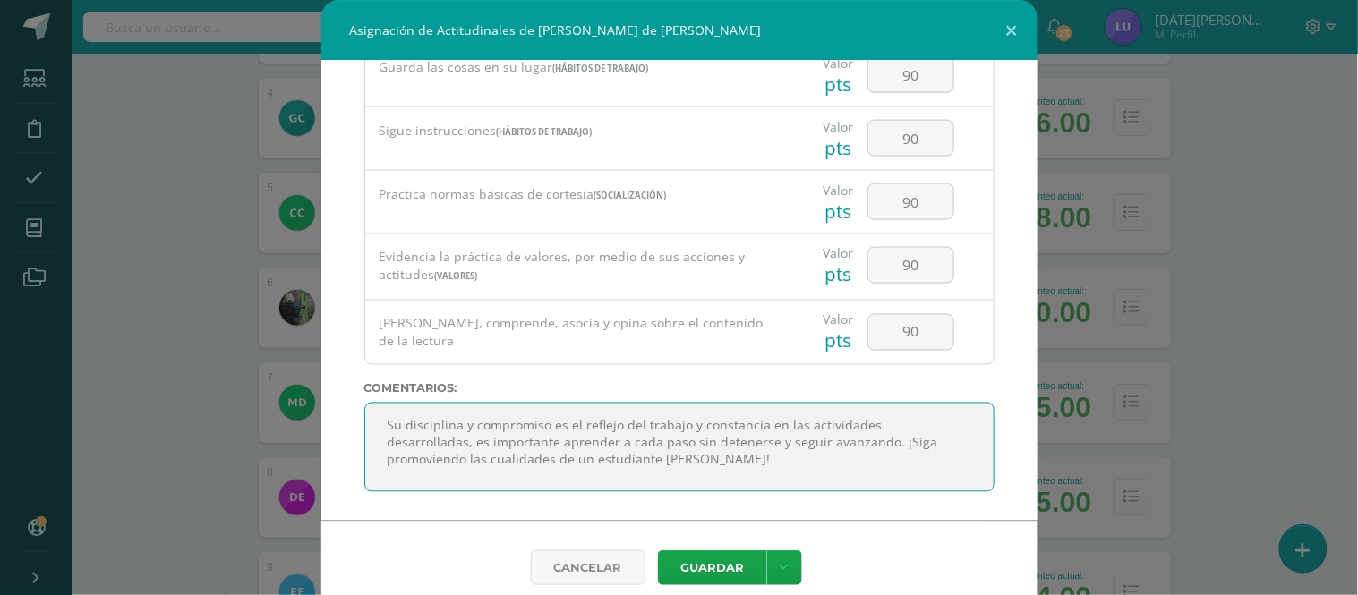
click at [467, 450] on textarea "Su disciplina y compromiso es el reflejo del trabajo y constancia en las activi…" at bounding box center [679, 448] width 630 height 90
type textarea "Su disciplina y compromiso es el reflejo del trabajo y constancia en las activi…"
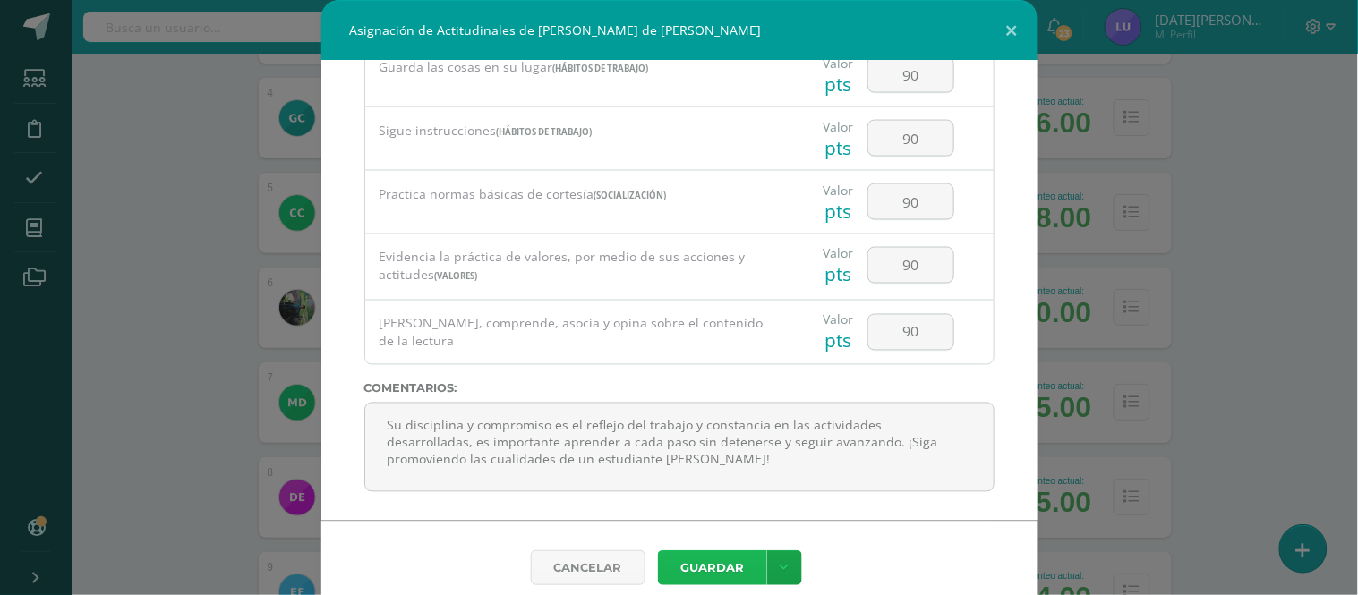
click at [682, 575] on button "Guardar" at bounding box center [712, 568] width 109 height 35
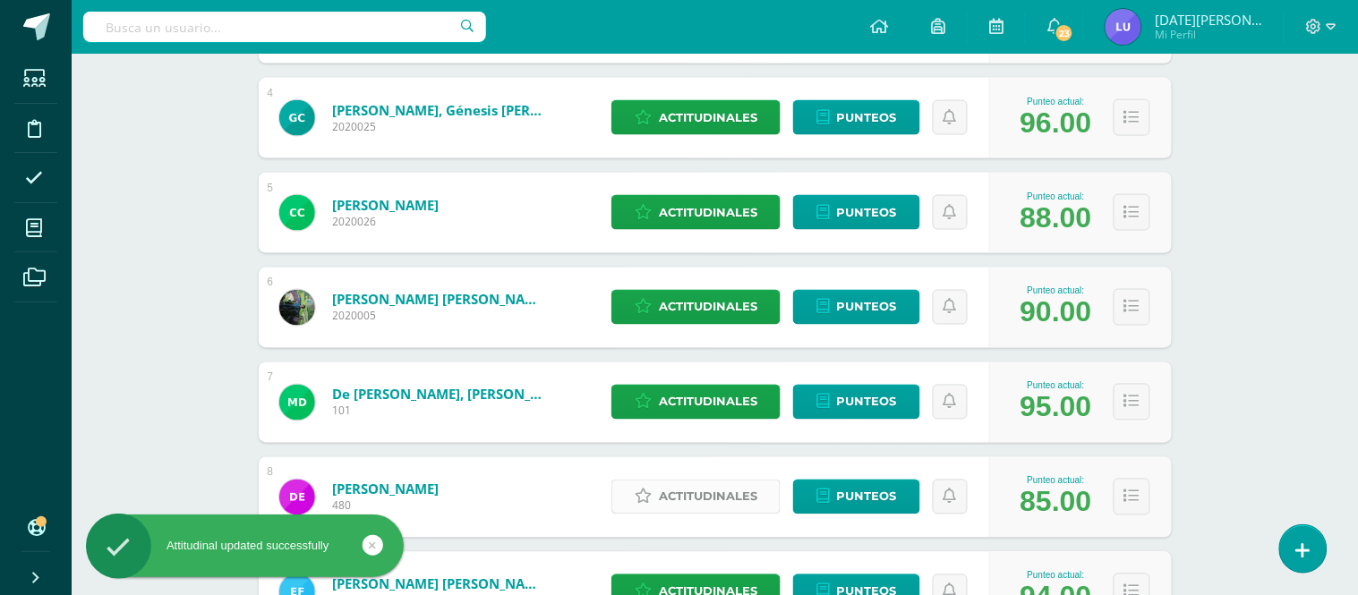
click at [673, 497] on span "Actitudinales" at bounding box center [708, 497] width 98 height 33
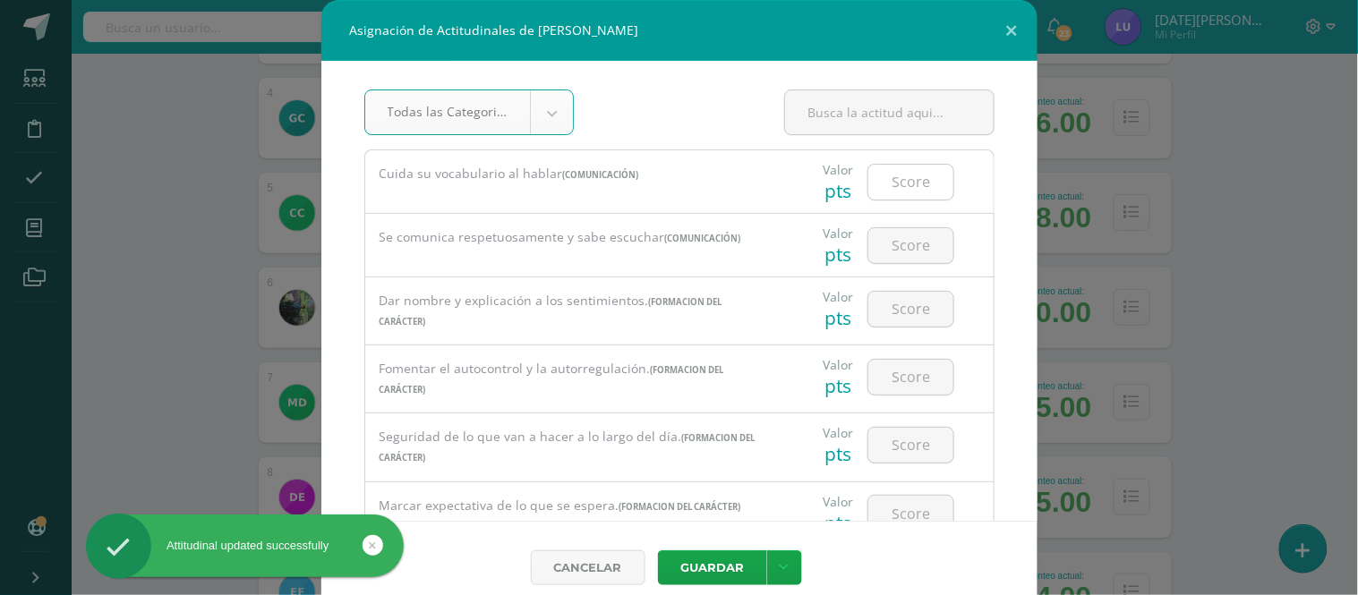
click at [922, 167] on input "number" at bounding box center [911, 182] width 85 height 35
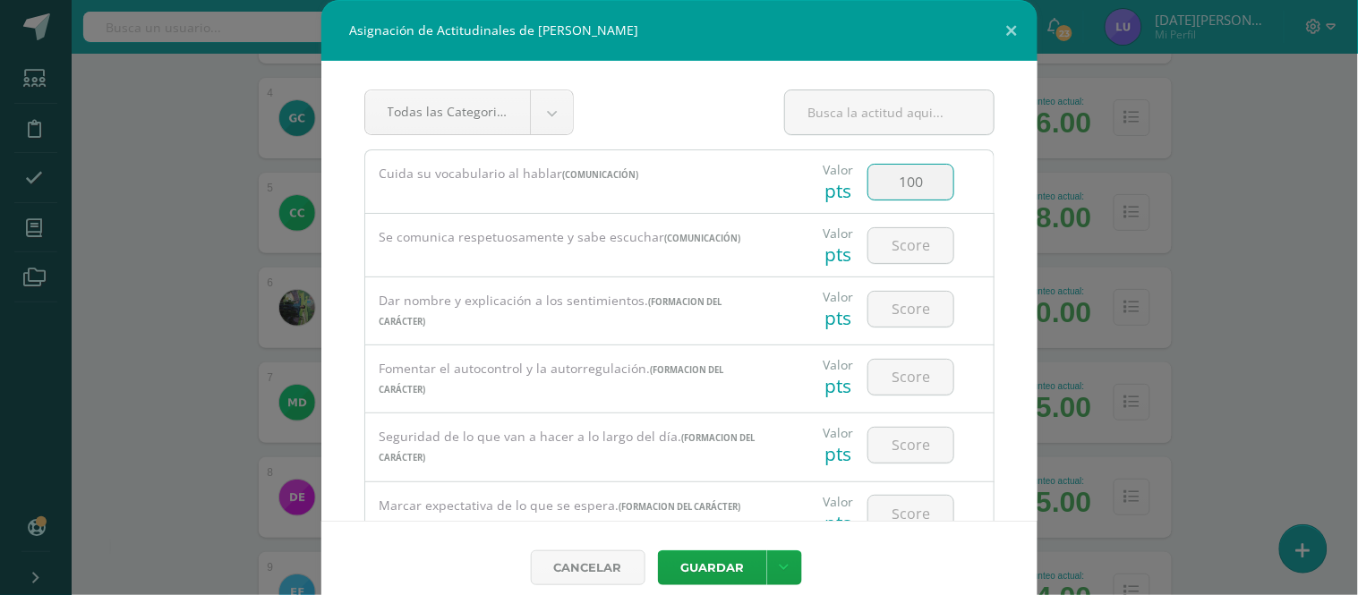
drag, startPoint x: 920, startPoint y: 183, endPoint x: 861, endPoint y: 176, distance: 59.4
click at [869, 176] on input "100" at bounding box center [911, 182] width 85 height 35
paste input "number"
drag, startPoint x: 910, startPoint y: 188, endPoint x: 880, endPoint y: 180, distance: 30.6
click at [880, 180] on input "100" at bounding box center [911, 182] width 85 height 35
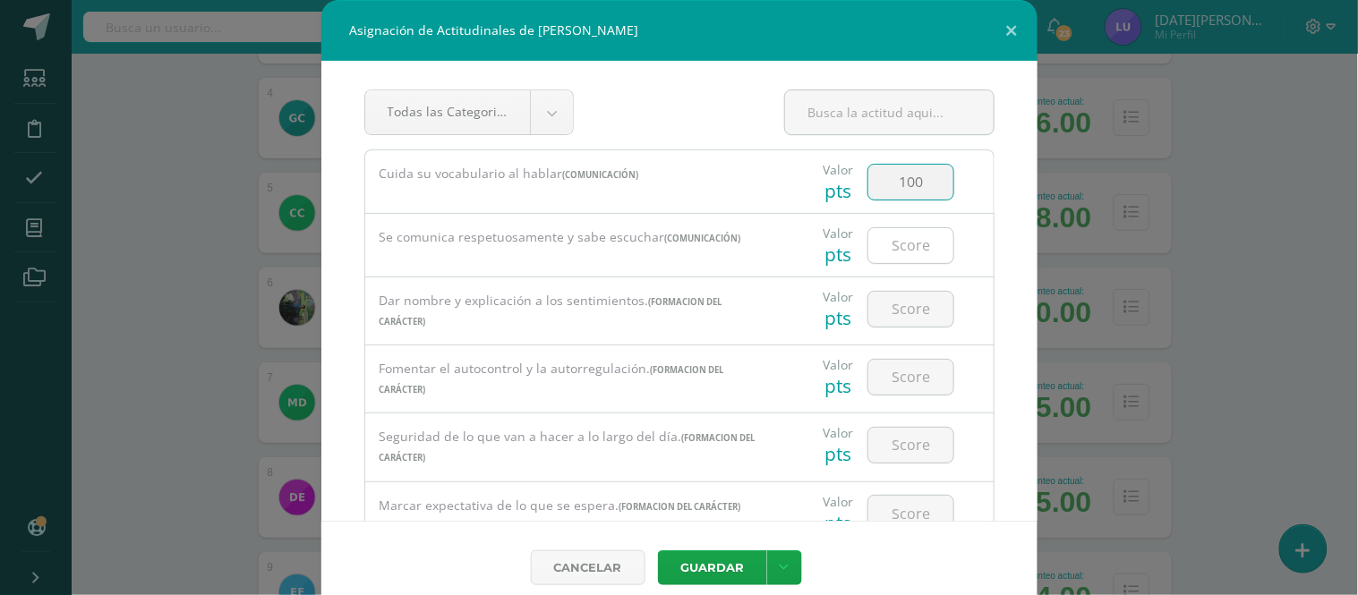
type input "100"
click at [903, 244] on input "number" at bounding box center [911, 245] width 85 height 35
type input "90"
click at [903, 310] on input "number" at bounding box center [911, 309] width 85 height 35
type input "80"
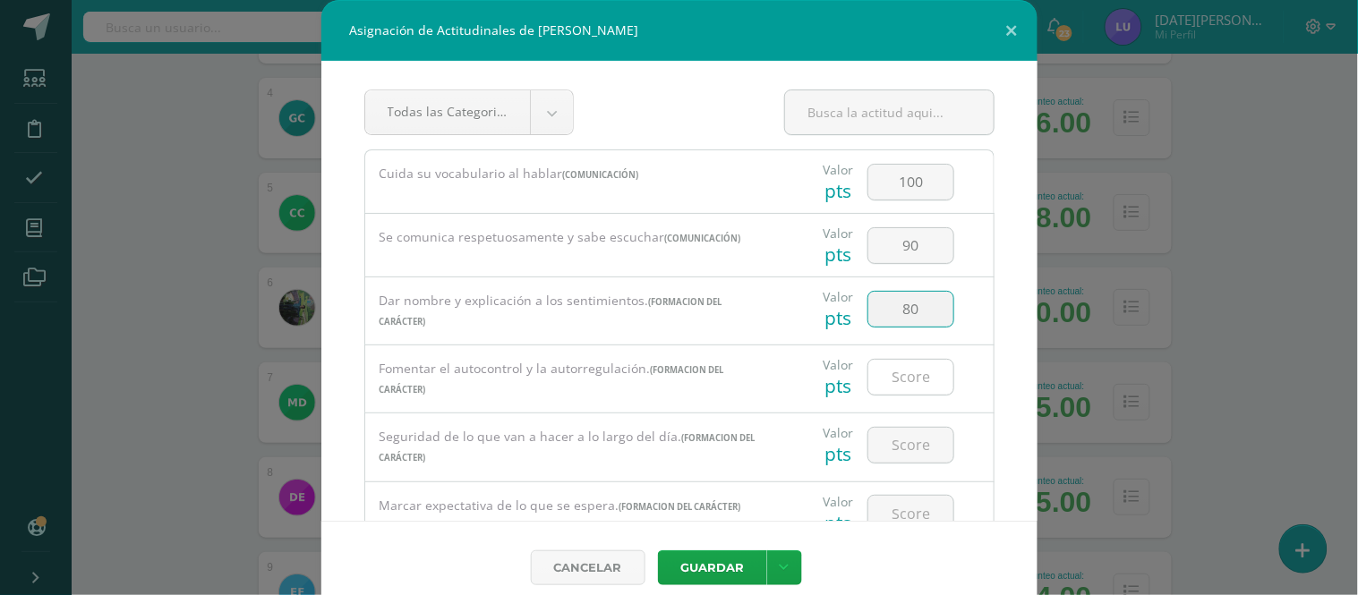
click at [907, 369] on input "number" at bounding box center [911, 377] width 85 height 35
drag, startPoint x: 907, startPoint y: 368, endPoint x: 861, endPoint y: 354, distance: 47.9
click at [861, 354] on div "8" at bounding box center [910, 377] width 101 height 63
type input "90"
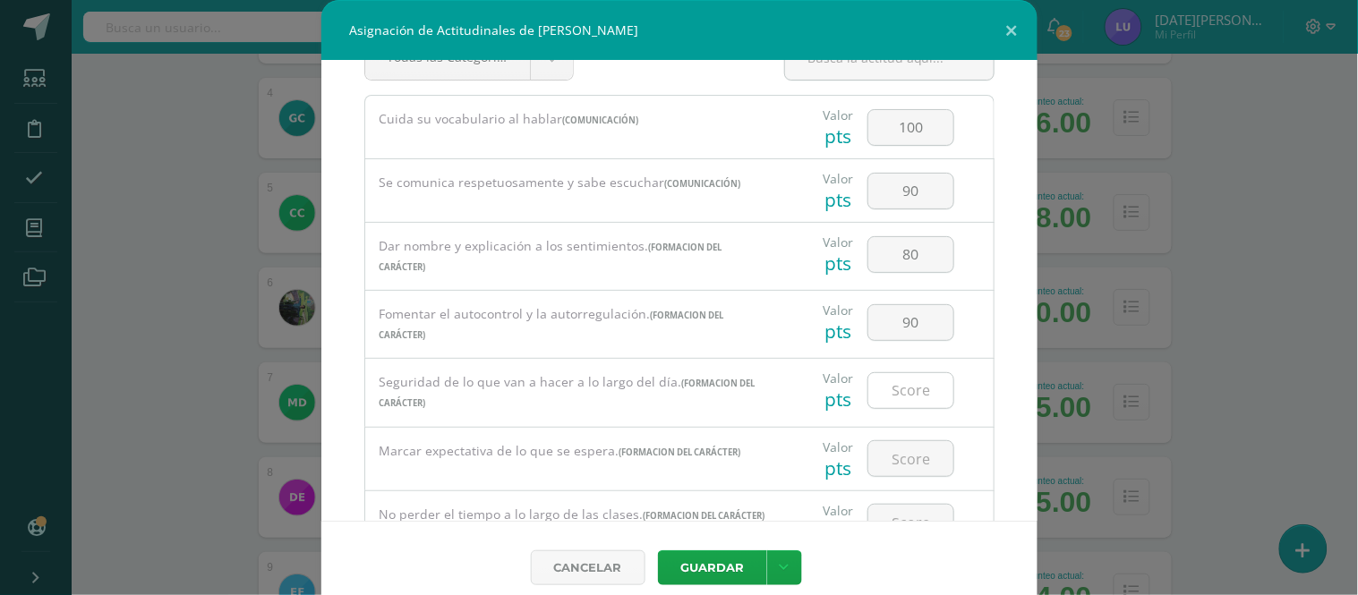
scroll to position [99, 0]
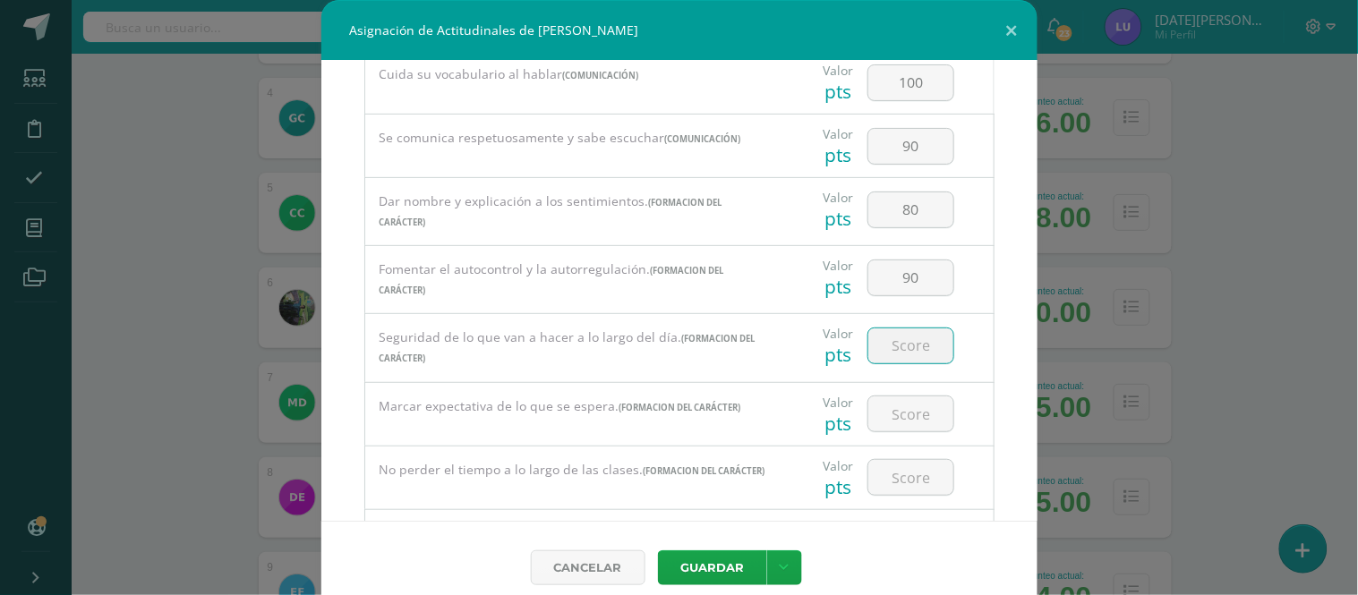
click at [915, 352] on input "number" at bounding box center [911, 346] width 85 height 35
type input "75"
click at [888, 428] on input "number" at bounding box center [911, 414] width 85 height 35
click at [889, 413] on input "number" at bounding box center [911, 414] width 85 height 35
type input "75"
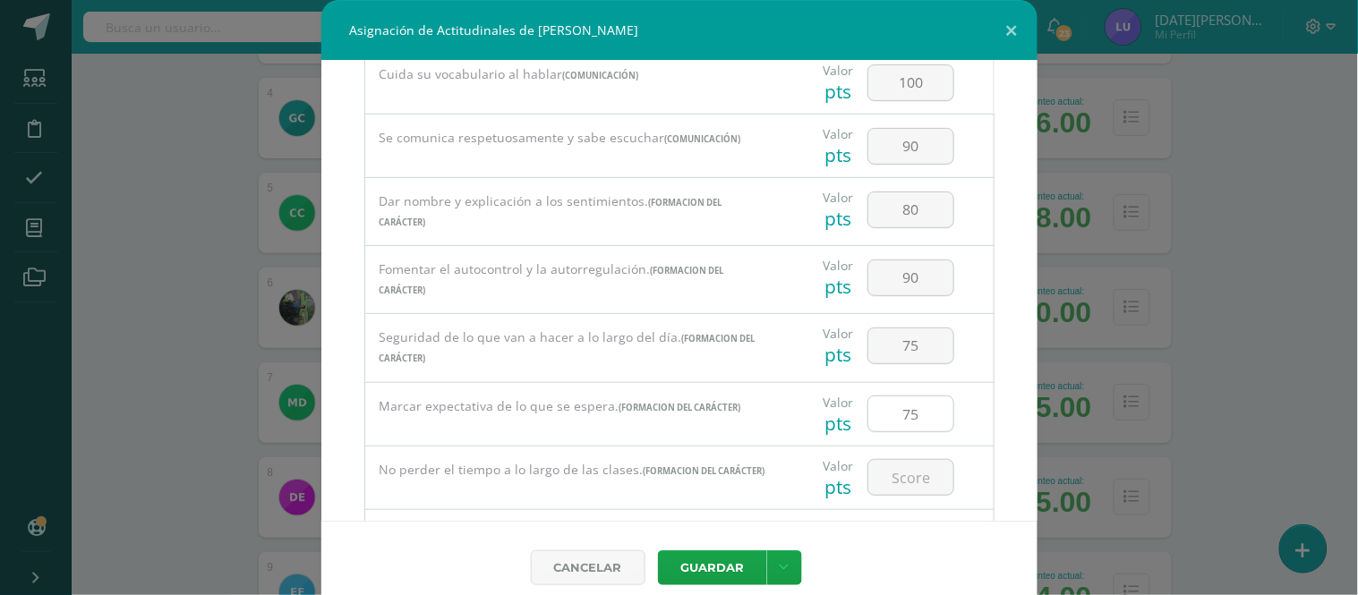
scroll to position [298, 0]
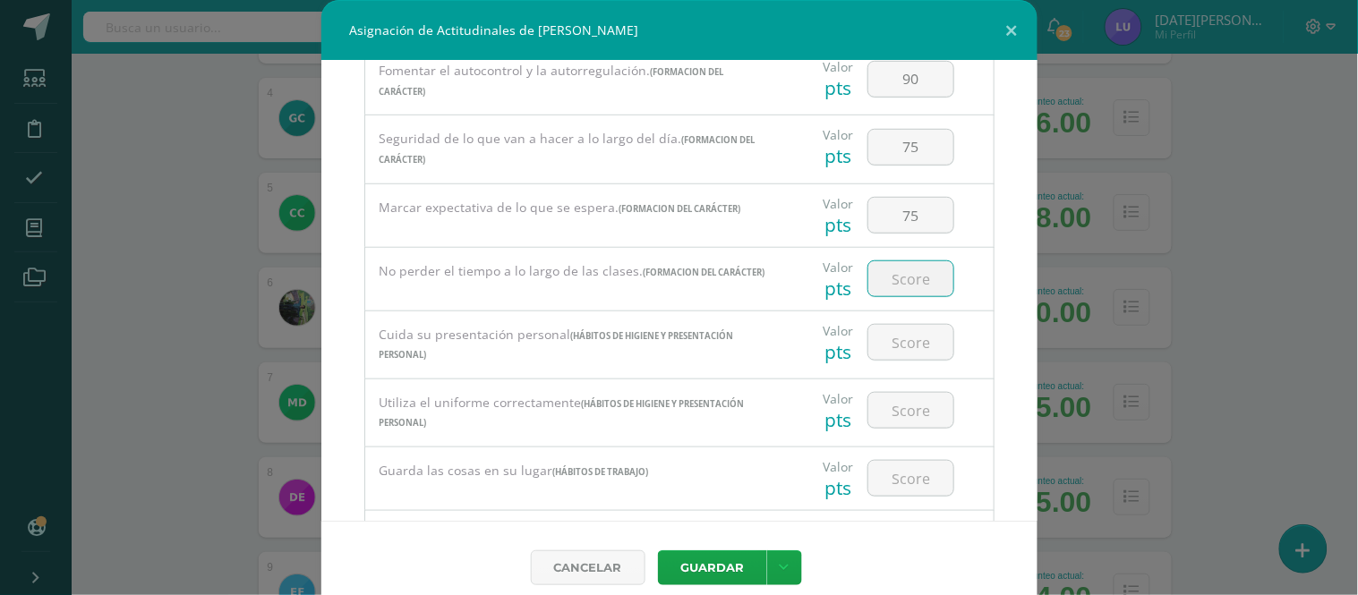
click at [905, 272] on input "number" at bounding box center [911, 278] width 85 height 35
type input "80"
click at [906, 353] on input "number" at bounding box center [911, 342] width 85 height 35
type input "90"
click at [912, 428] on input "number" at bounding box center [911, 410] width 85 height 35
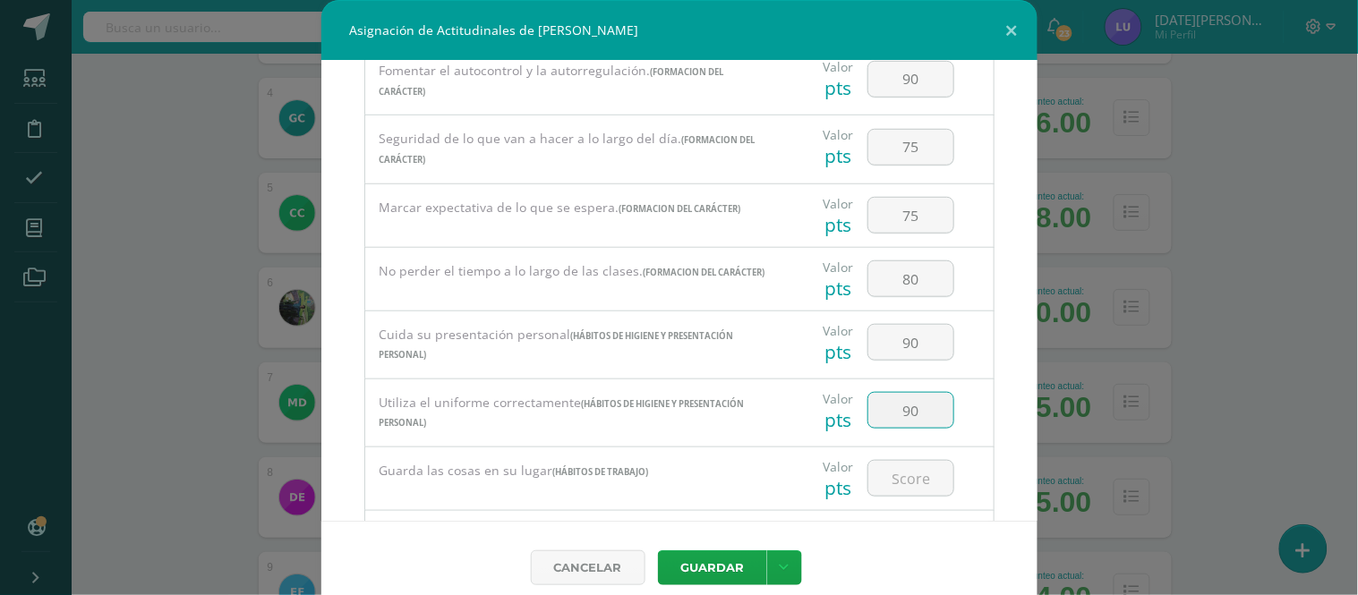
drag, startPoint x: 911, startPoint y: 427, endPoint x: 876, endPoint y: 406, distance: 41.0
click at [876, 406] on input "90" at bounding box center [911, 410] width 85 height 35
drag, startPoint x: 903, startPoint y: 419, endPoint x: 914, endPoint y: 424, distance: 12.8
click at [914, 424] on input "100" at bounding box center [911, 410] width 85 height 35
drag, startPoint x: 914, startPoint y: 424, endPoint x: 865, endPoint y: 415, distance: 50.1
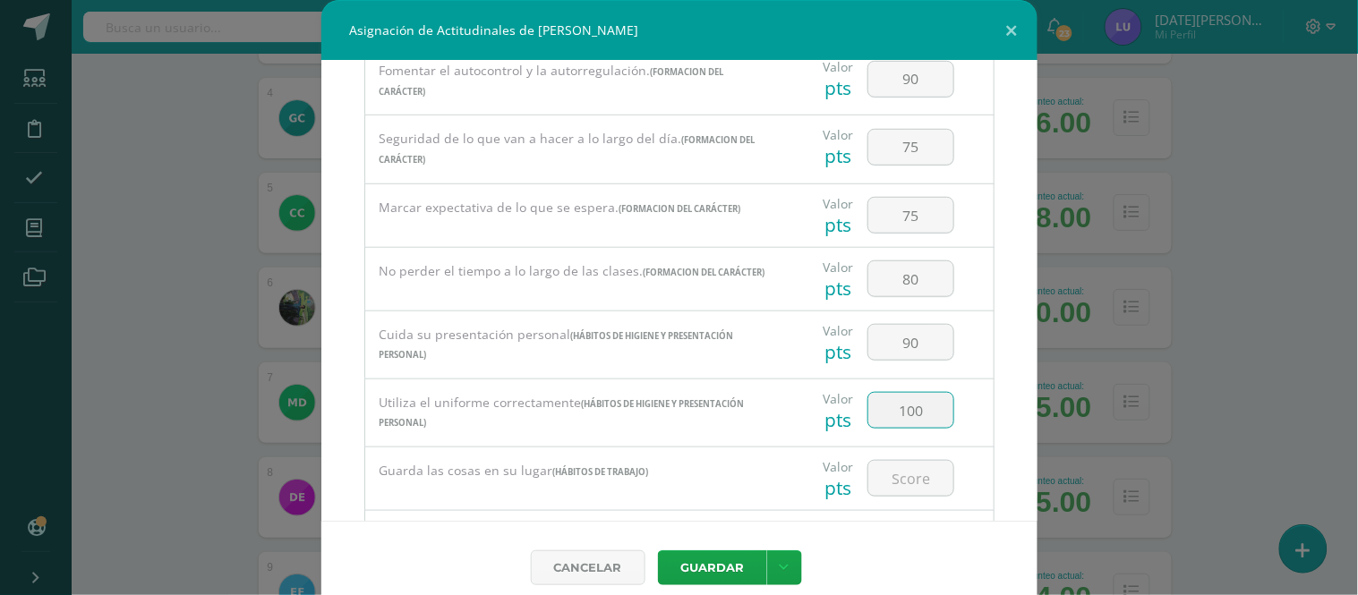
click at [869, 415] on input "100" at bounding box center [911, 410] width 85 height 35
type input "100"
click at [900, 484] on input "number" at bounding box center [911, 478] width 85 height 35
paste input "100"
type input "100"
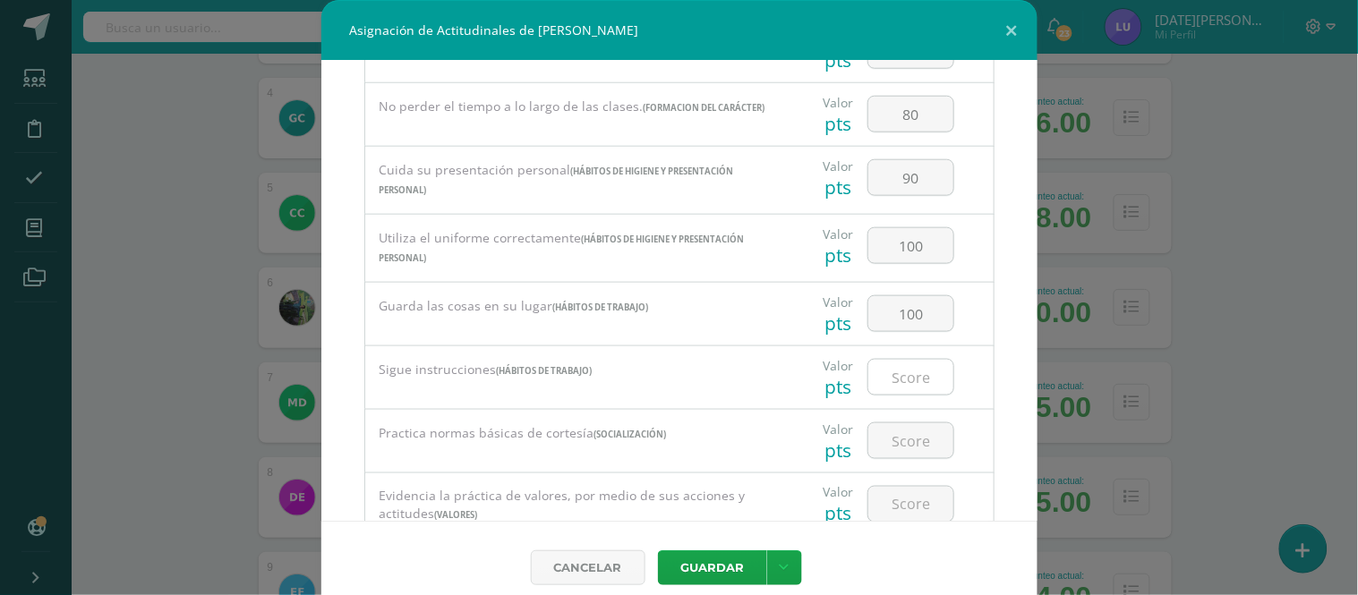
scroll to position [497, 0]
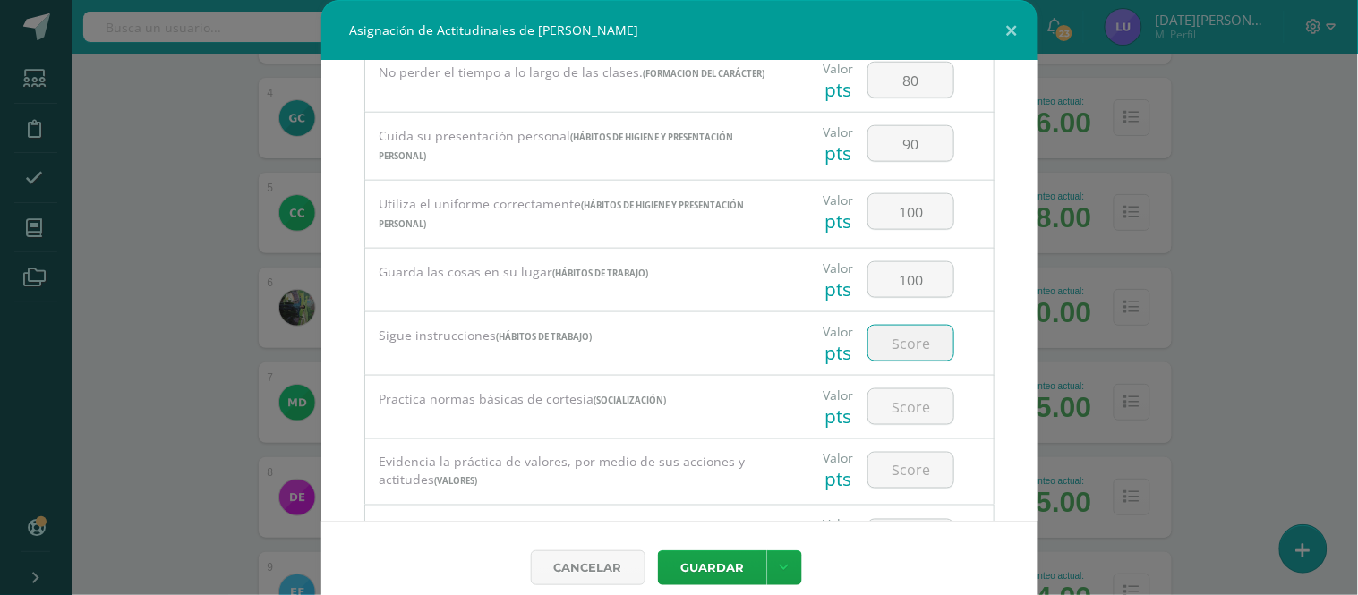
click at [901, 359] on input "number" at bounding box center [911, 343] width 85 height 35
click at [903, 359] on input "number" at bounding box center [911, 343] width 85 height 35
drag, startPoint x: 903, startPoint y: 359, endPoint x: 872, endPoint y: 350, distance: 31.7
click at [872, 350] on input "90" at bounding box center [911, 343] width 85 height 35
type input "80"
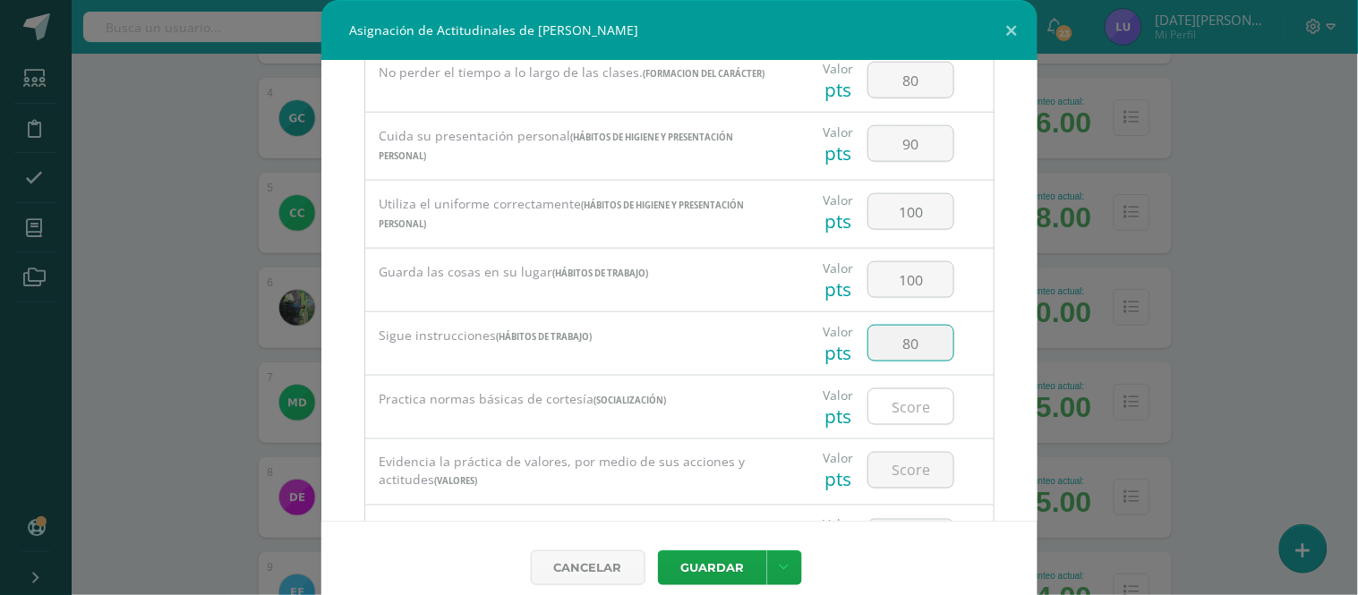
click at [898, 418] on input "number" at bounding box center [911, 407] width 85 height 35
type input "90"
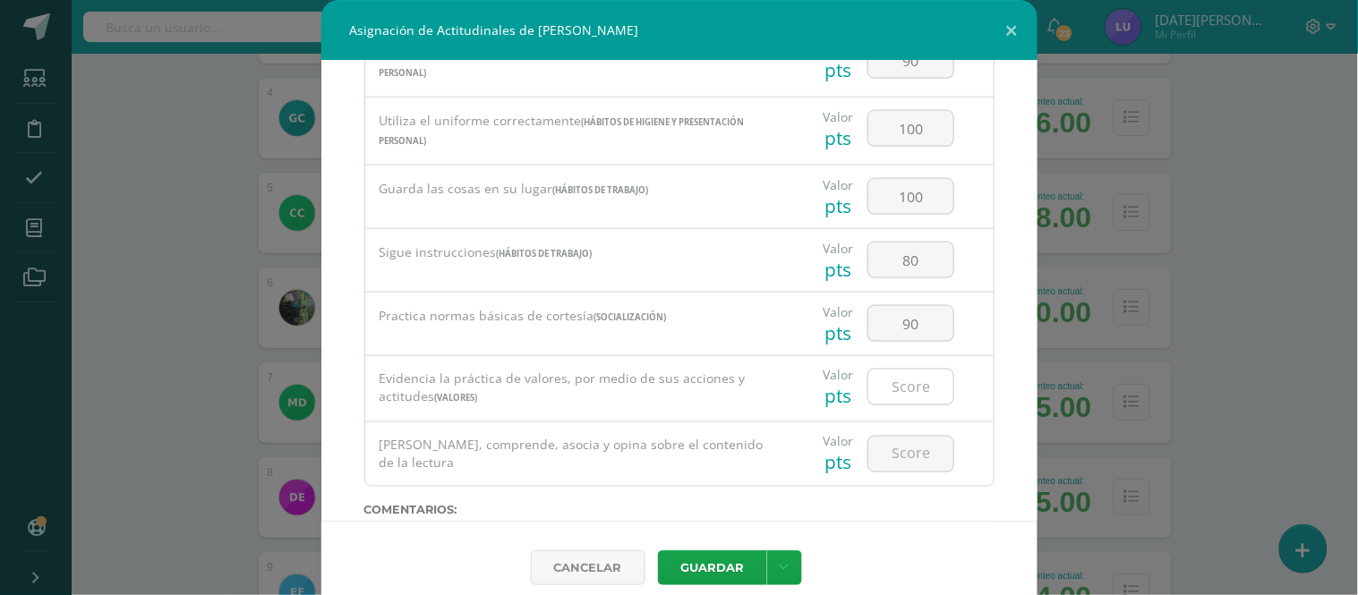
scroll to position [596, 0]
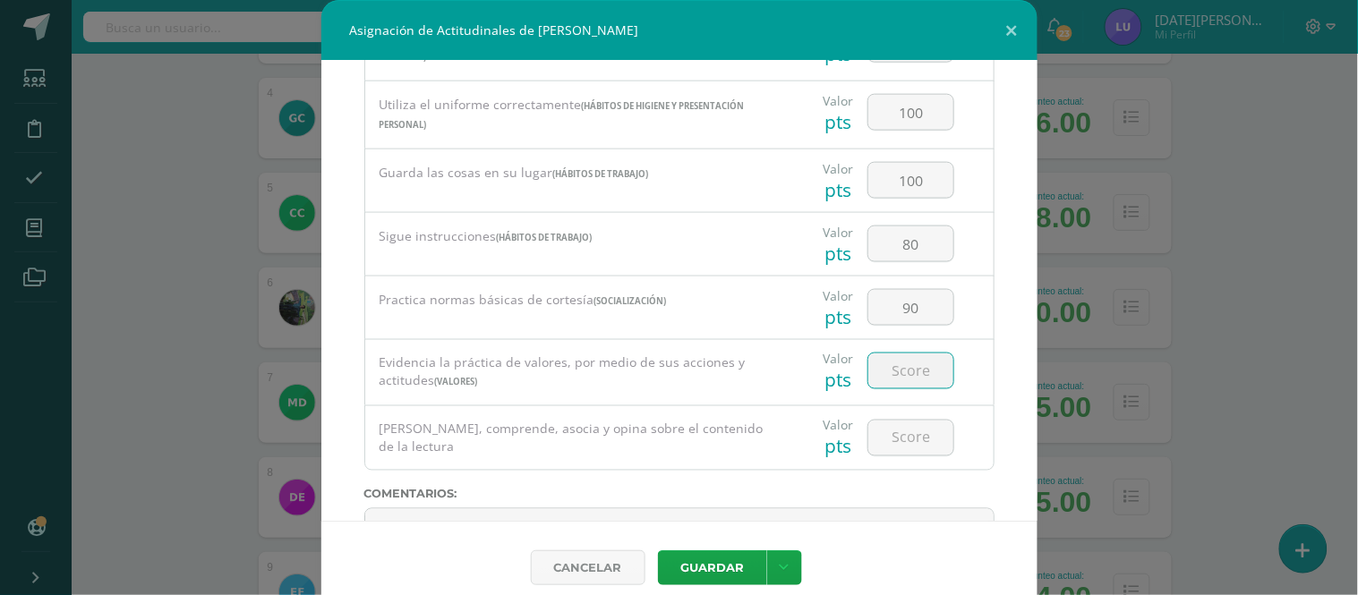
click at [897, 389] on input "number" at bounding box center [911, 371] width 85 height 35
type input "90"
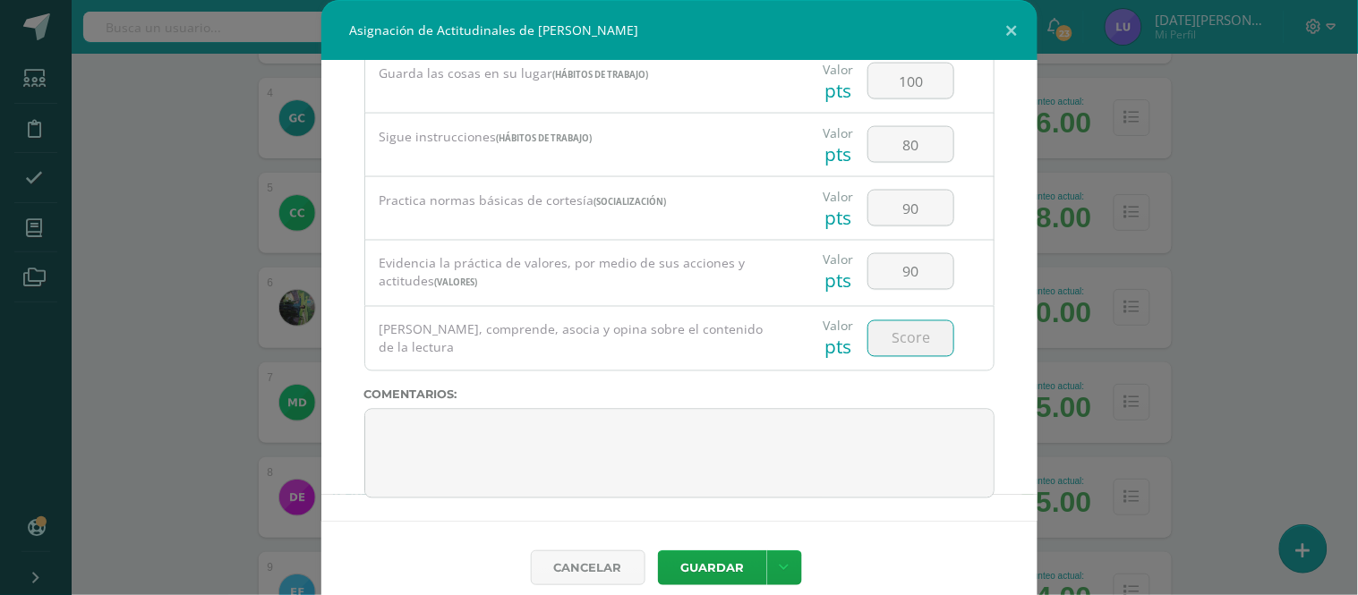
click at [897, 354] on input "number" at bounding box center [911, 338] width 85 height 35
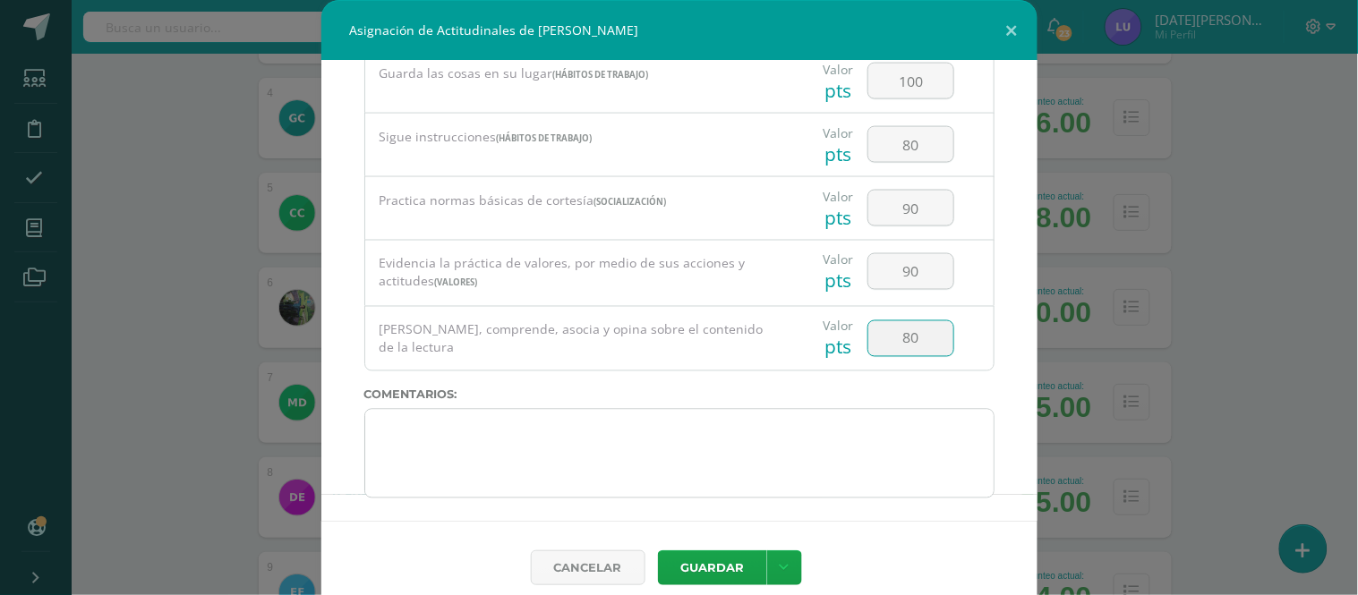
type input "80"
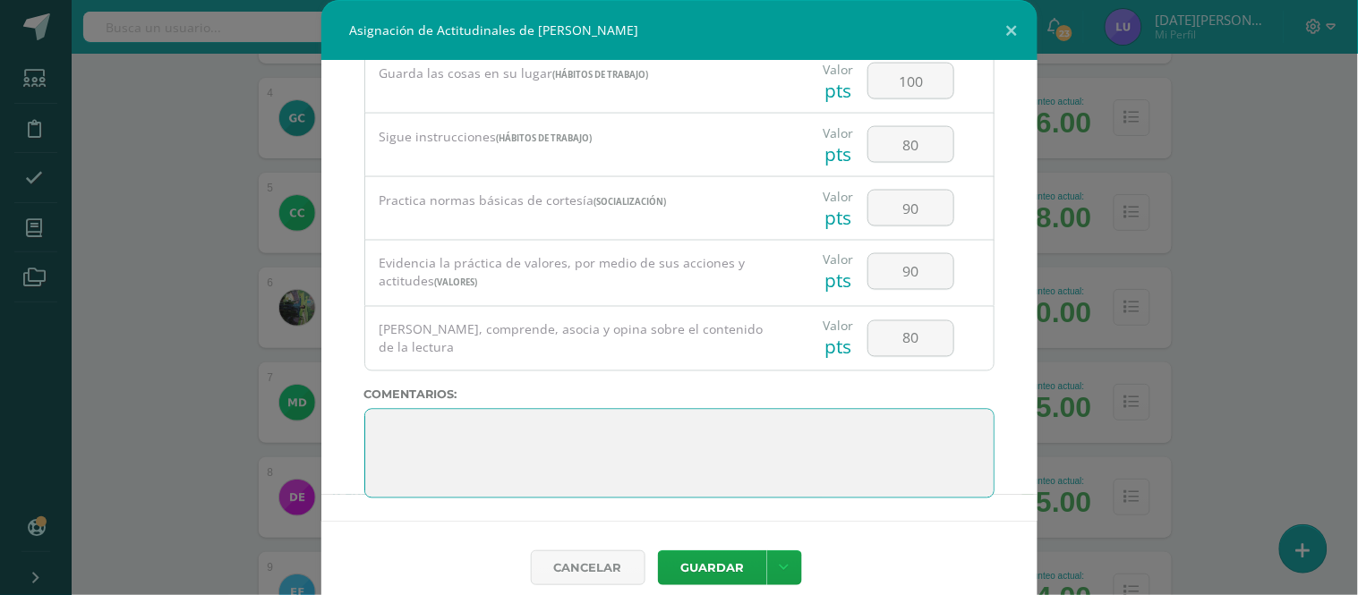
drag, startPoint x: 641, startPoint y: 490, endPoint x: 354, endPoint y: 398, distance: 301.6
click at [354, 398] on div "Todas las Categorias Todas las Categorias Hábitos de trabajo Comunicación Hábit…" at bounding box center [679, 291] width 716 height 460
paste textarea "2. Lo maravilloso de aprender es algo que nadie puede arrebatarnos, se queda co…"
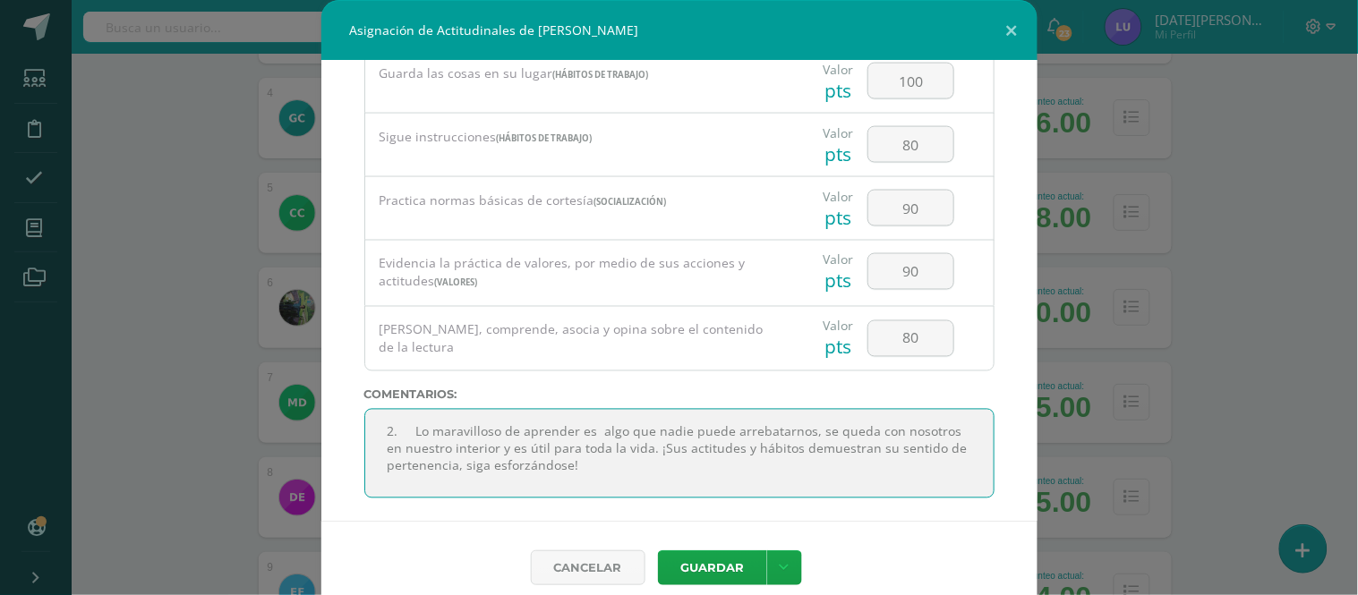
click at [406, 443] on textarea at bounding box center [679, 454] width 630 height 90
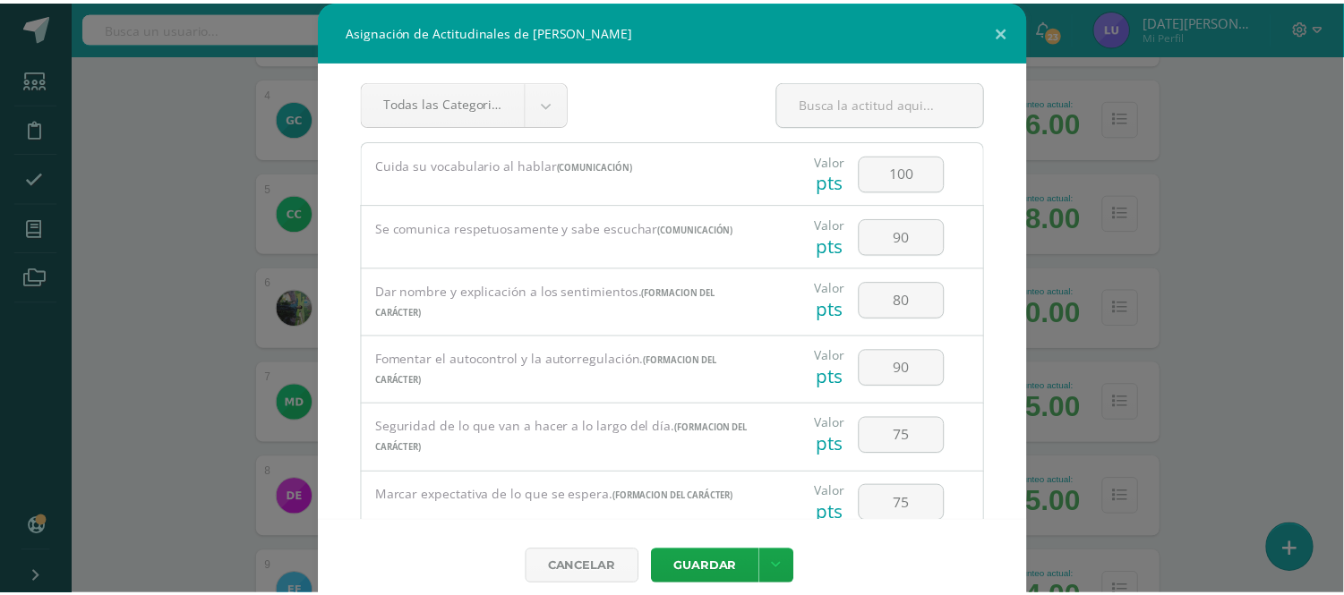
scroll to position [0, 0]
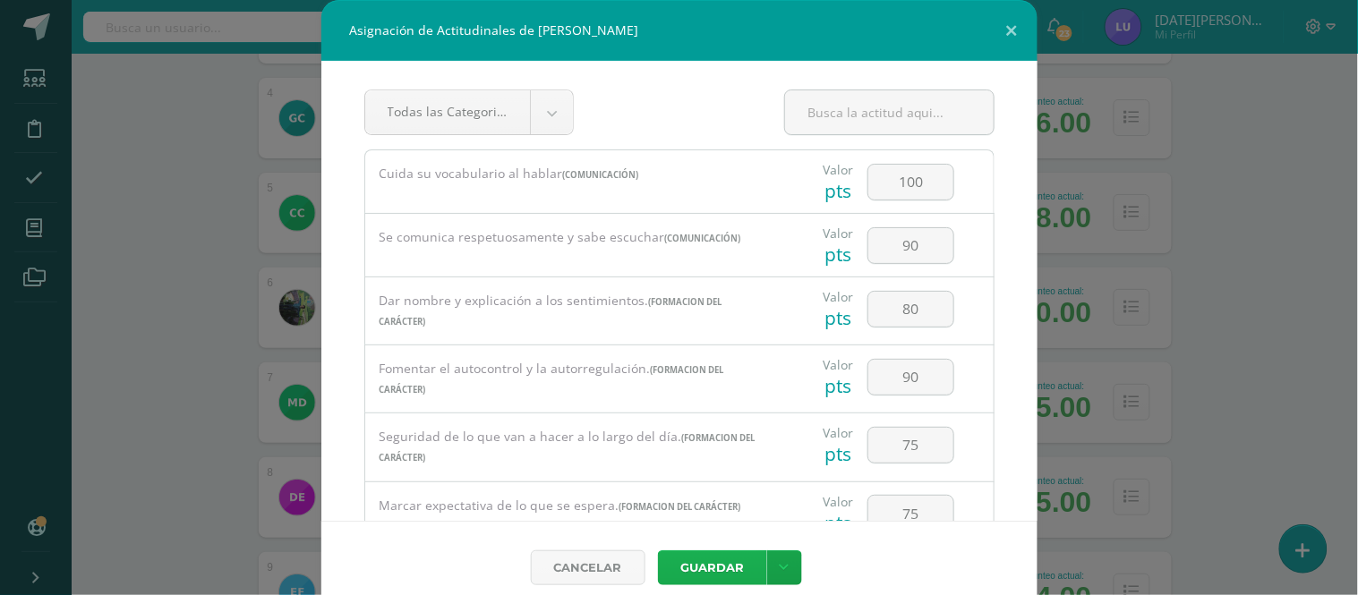
type textarea "Lo maravilloso de aprender es algo que nadie puede arrebatarnos, se queda con n…"
click at [720, 570] on button "Guardar" at bounding box center [712, 568] width 109 height 35
